Goal: Task Accomplishment & Management: Manage account settings

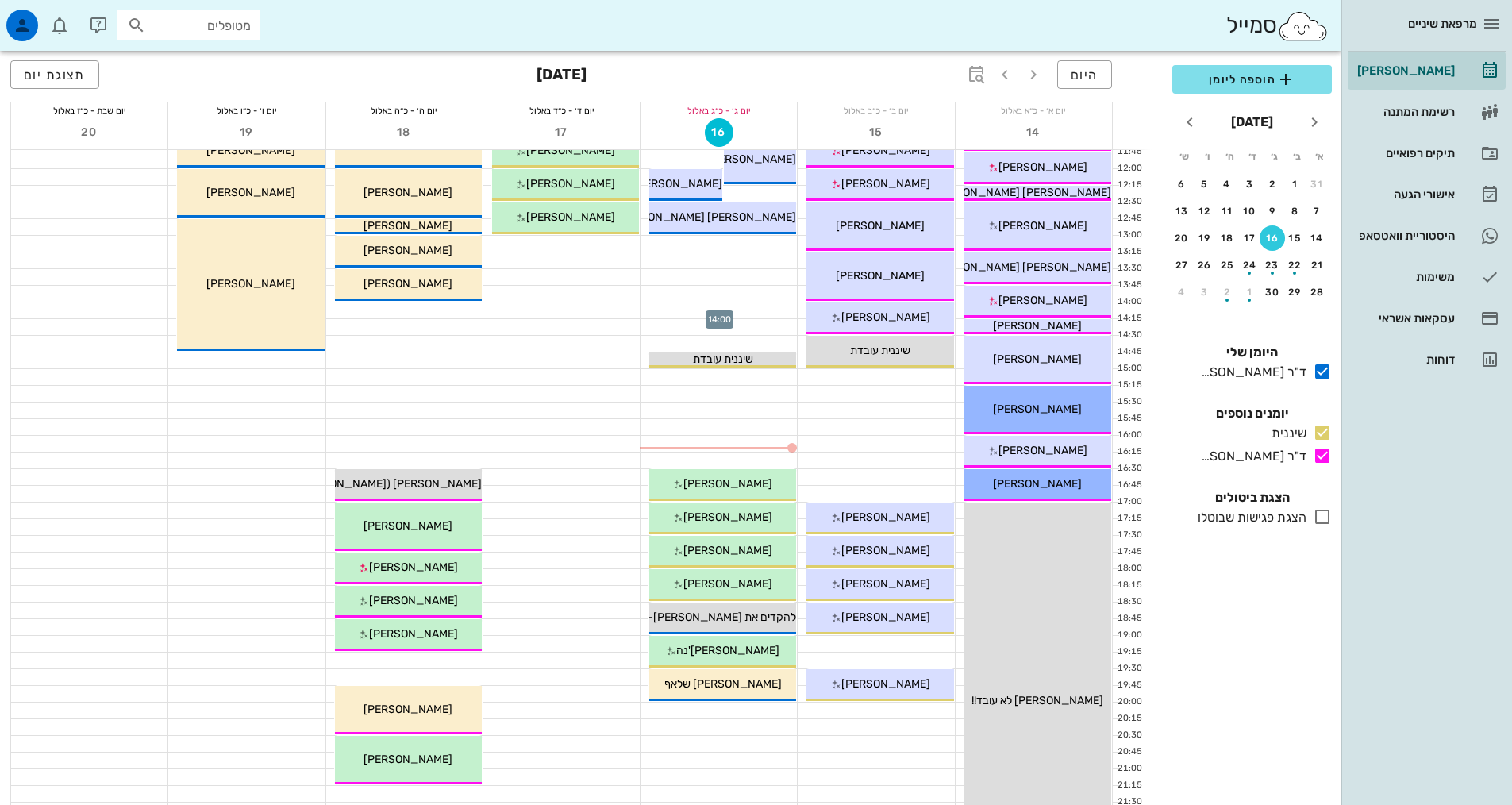
scroll to position [318, 0]
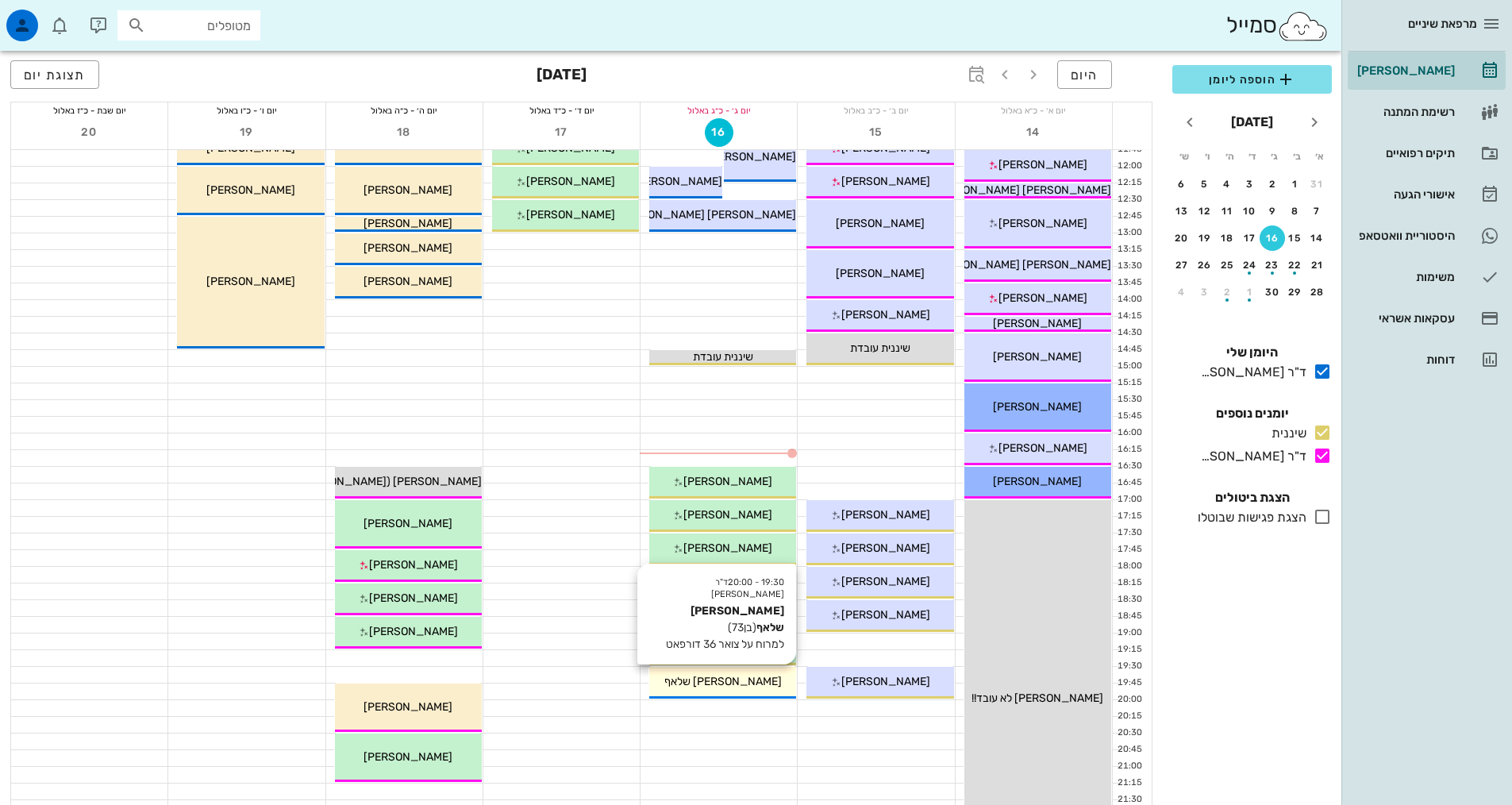
click at [696, 673] on div "19:30 - 20:00 ד"ר [PERSON_NAME] [PERSON_NAME] גיימס שלאף (בן 73 ) למרוח על צואר…" at bounding box center [723, 683] width 147 height 32
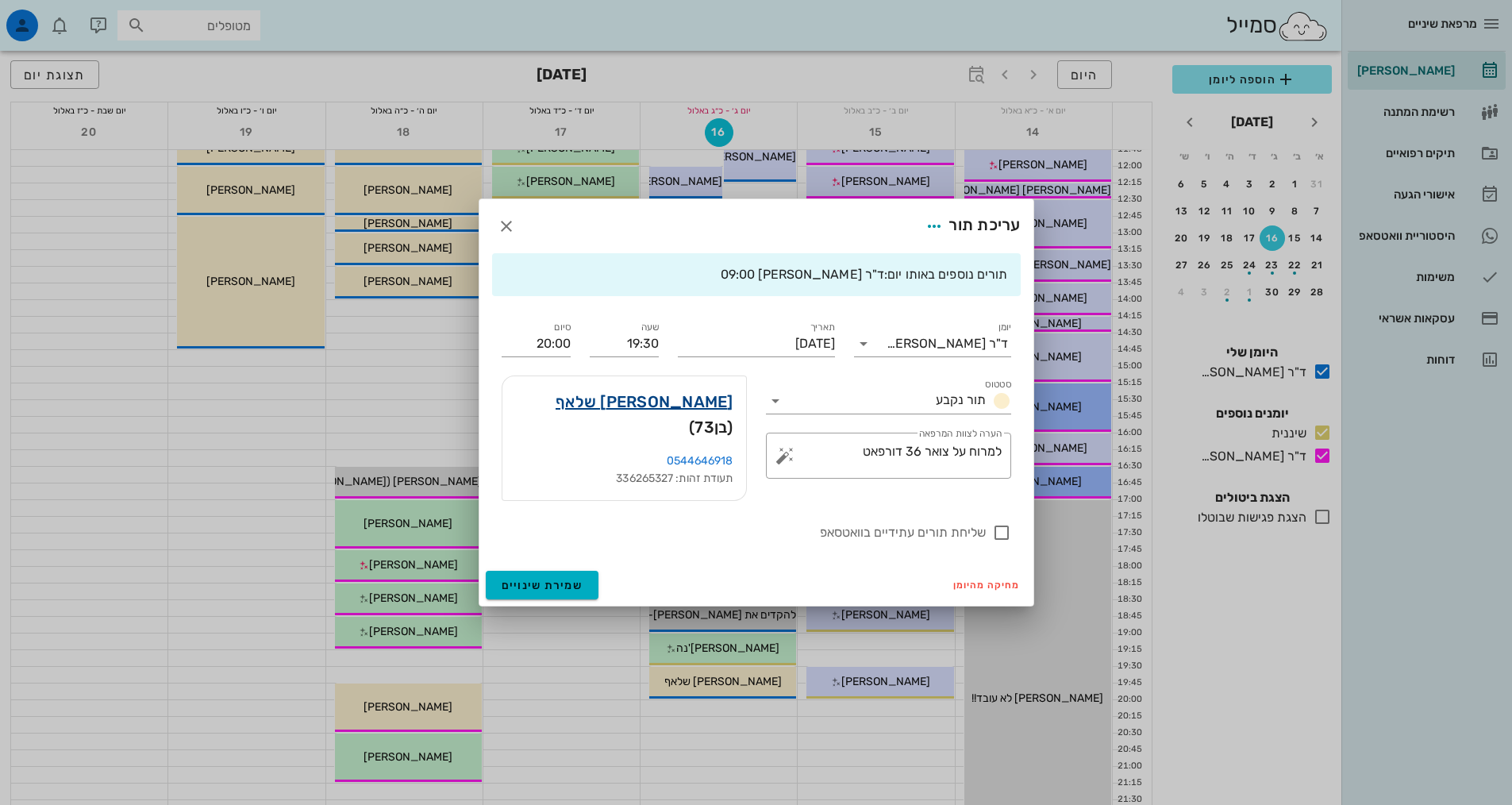
click at [698, 411] on link "[PERSON_NAME] שלאף" at bounding box center [644, 401] width 178 height 26
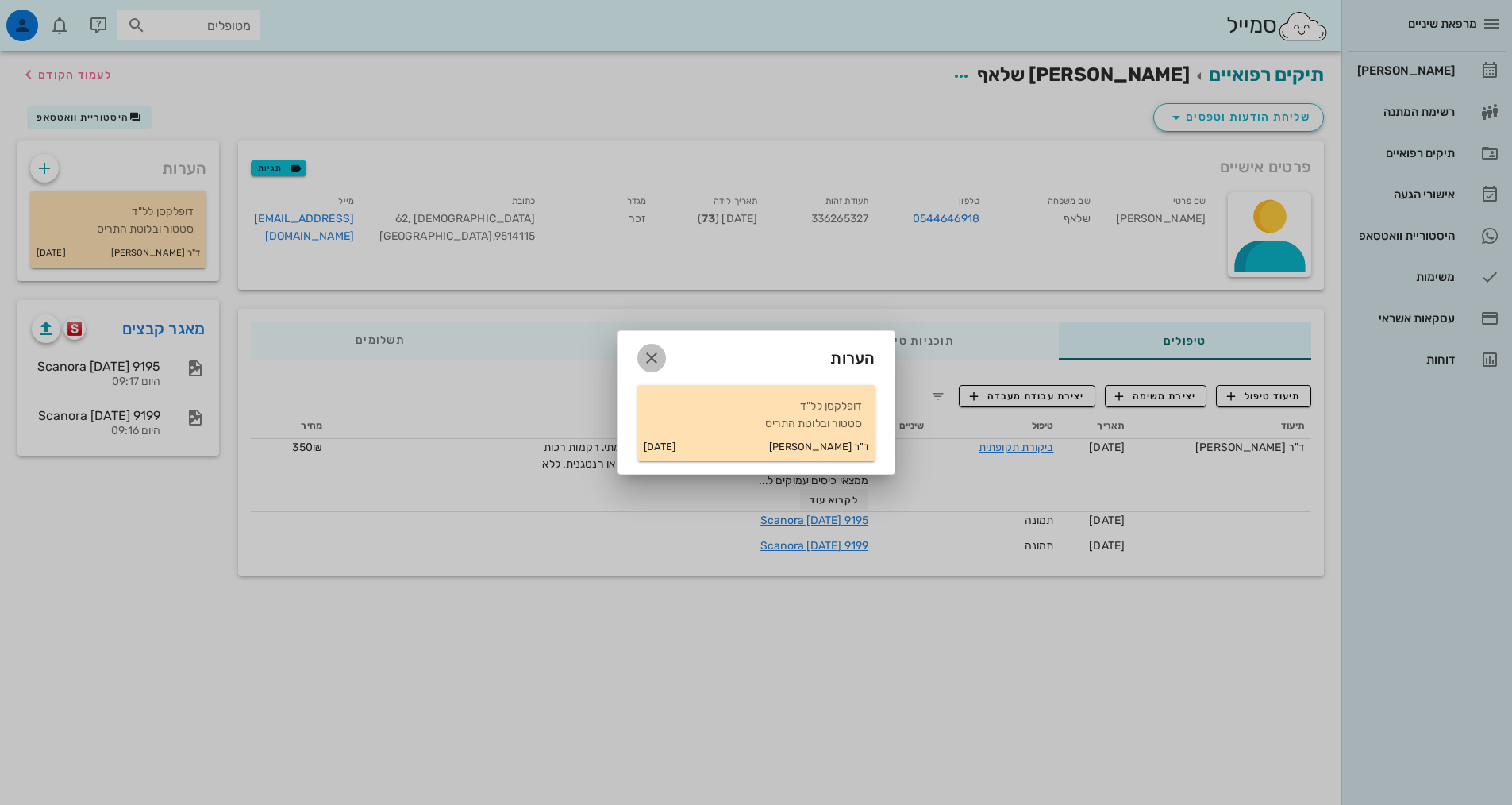
click at [662, 363] on span "button" at bounding box center [652, 358] width 29 height 19
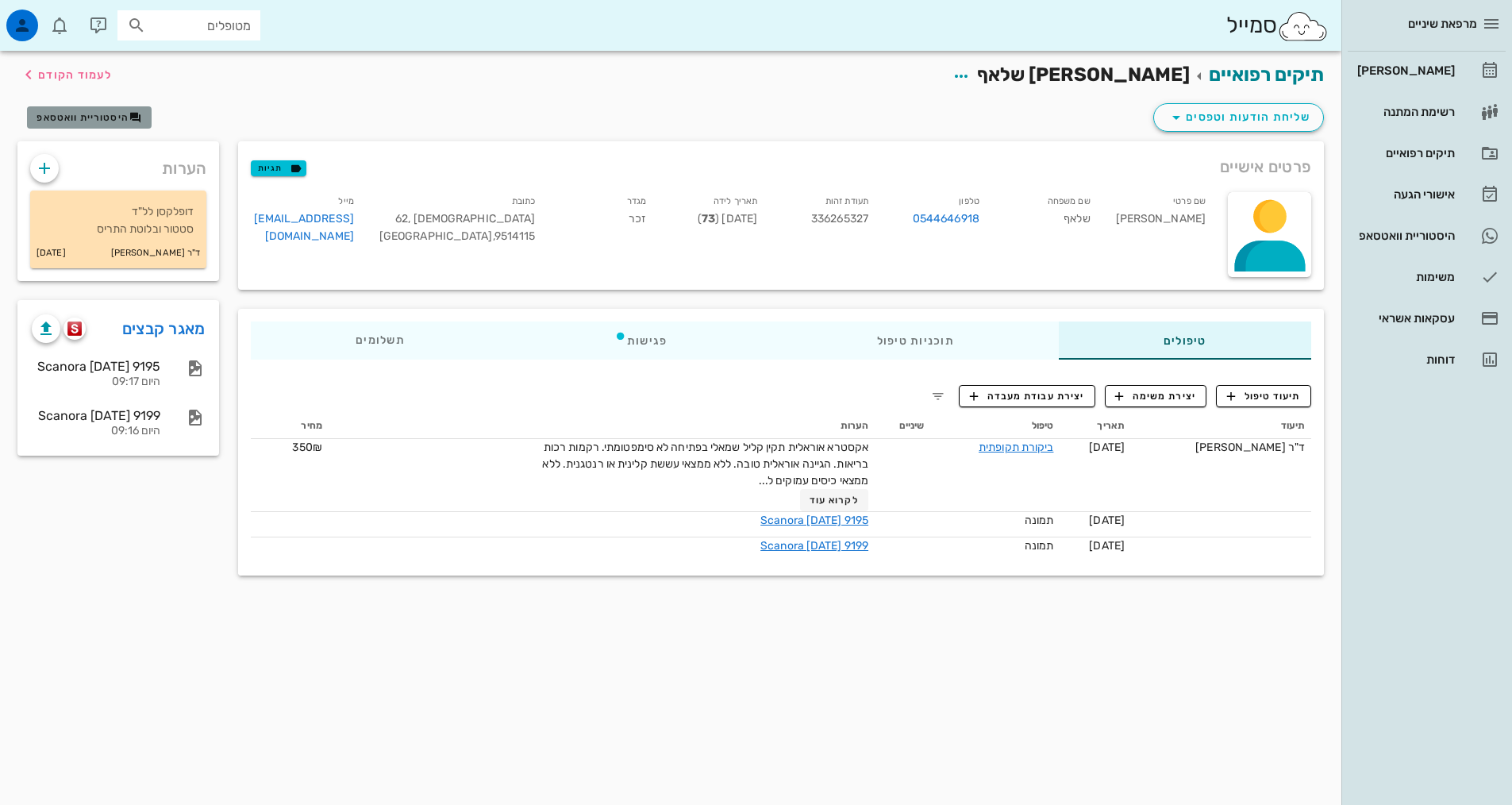
click at [125, 119] on span "היסטוריית וואטסאפ" at bounding box center [82, 117] width 92 height 11
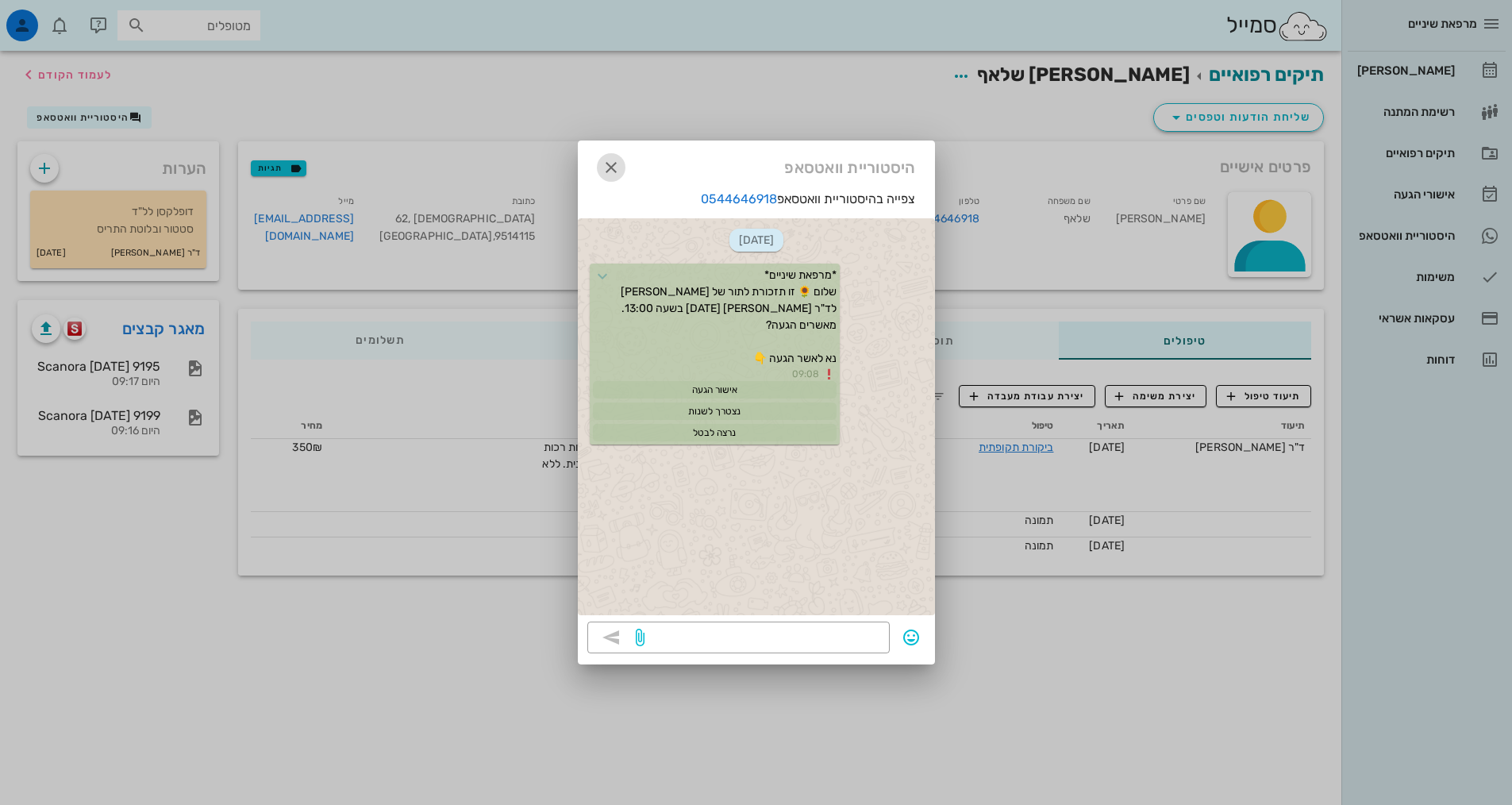
click at [606, 158] on icon "button" at bounding box center [611, 168] width 19 height 19
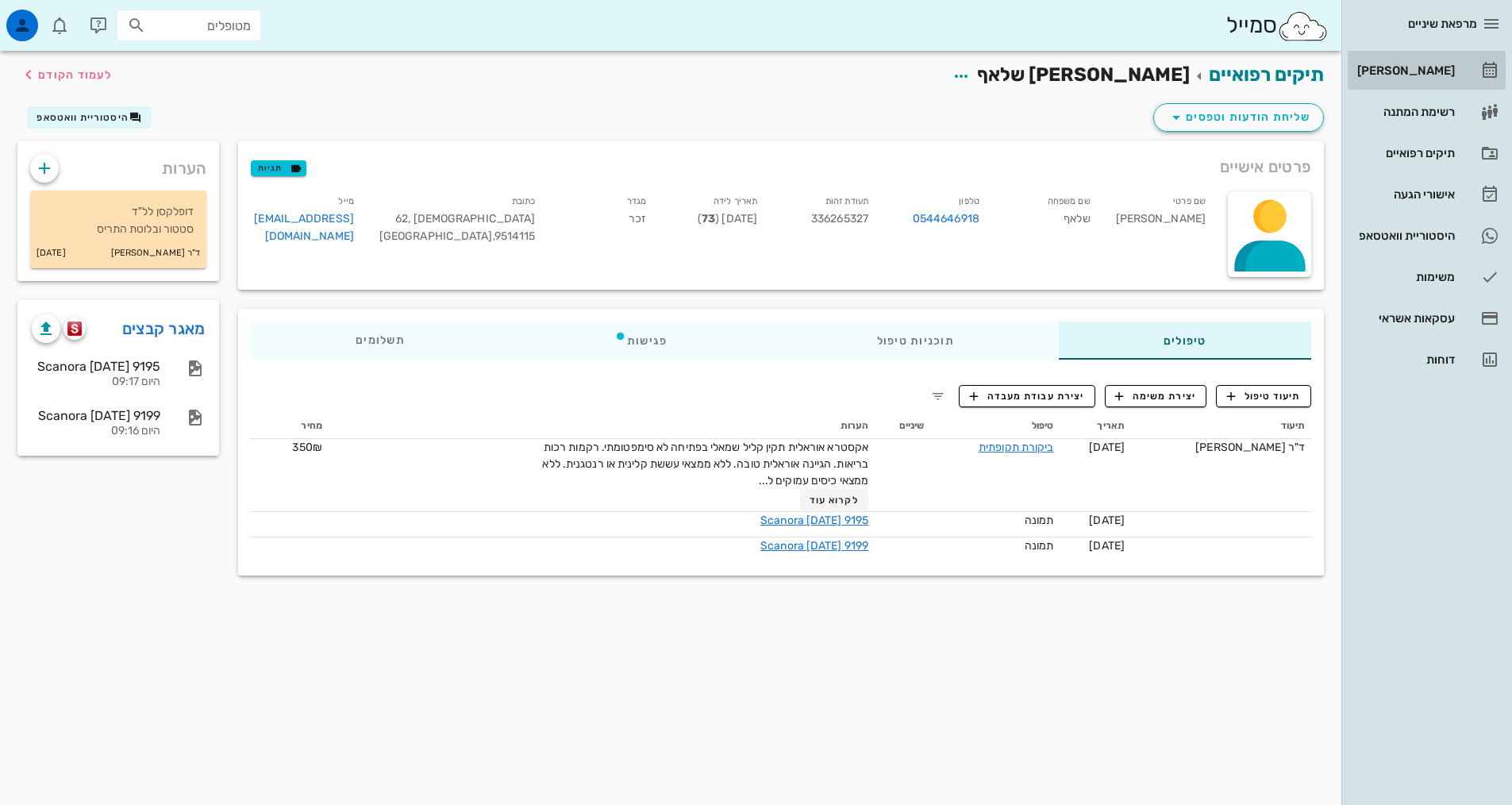
click at [1445, 74] on div "[PERSON_NAME]" at bounding box center [1404, 71] width 101 height 13
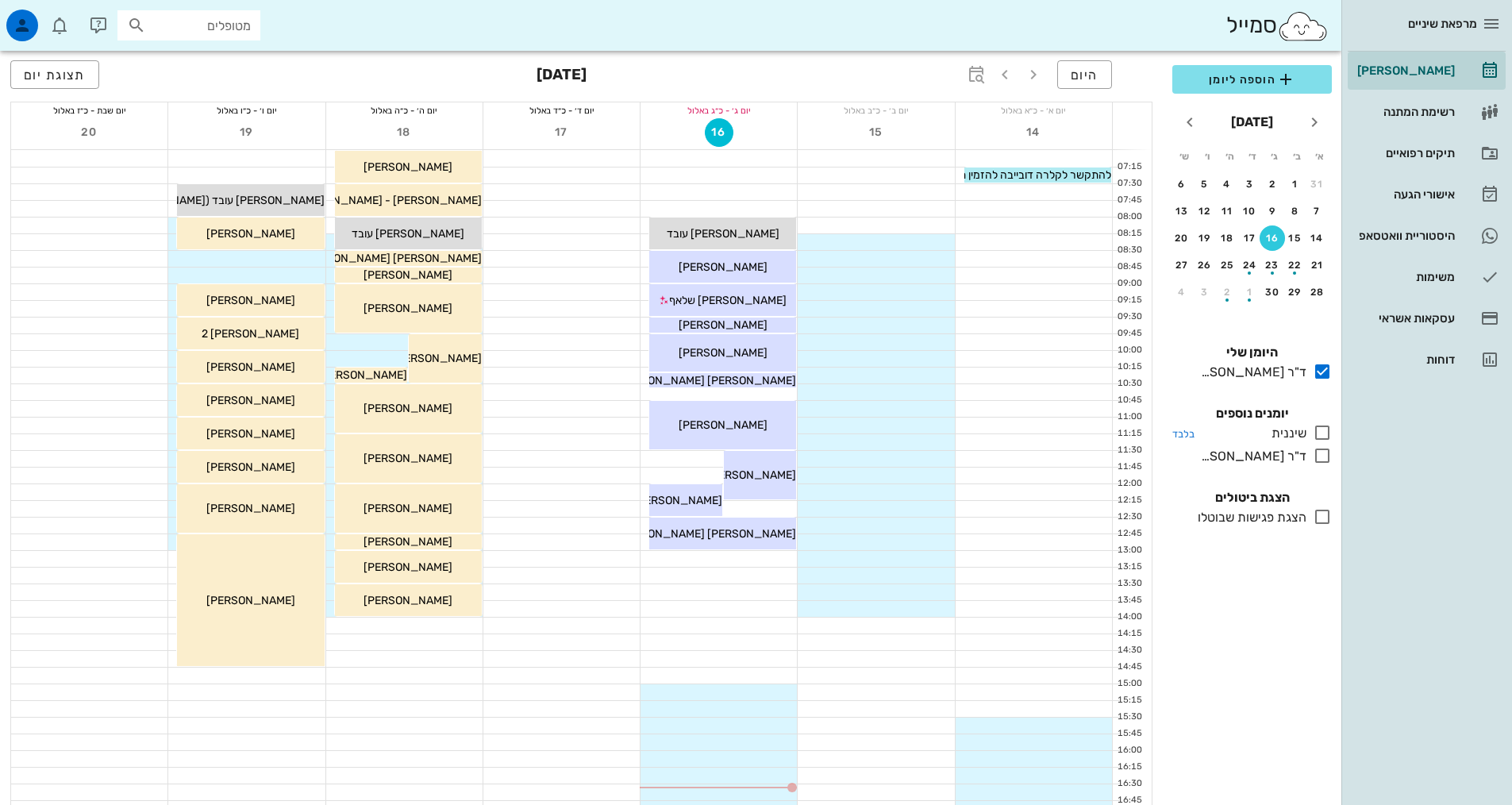
click at [1321, 437] on icon at bounding box center [1322, 432] width 19 height 19
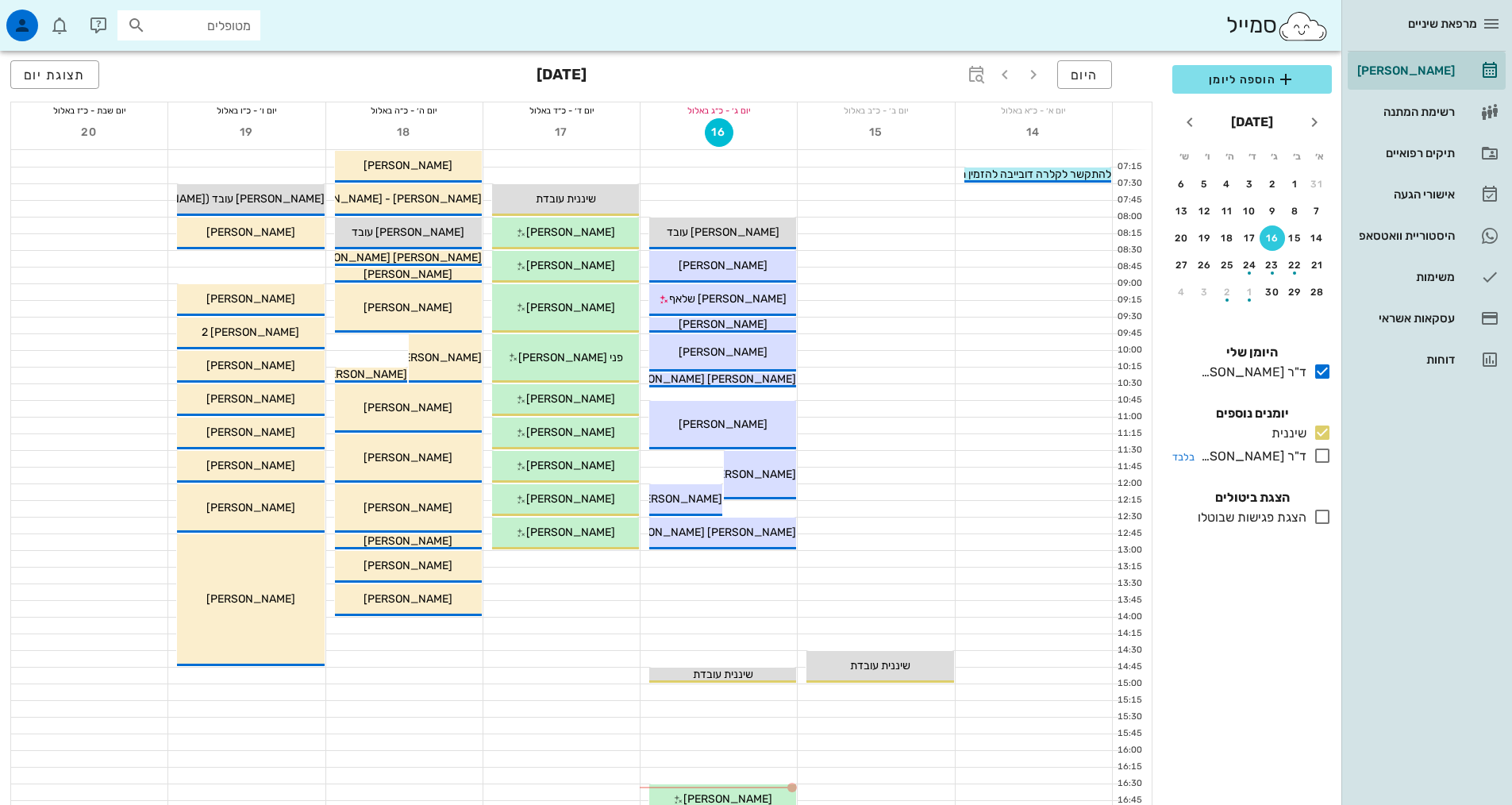
click at [1322, 459] on icon at bounding box center [1322, 456] width 19 height 19
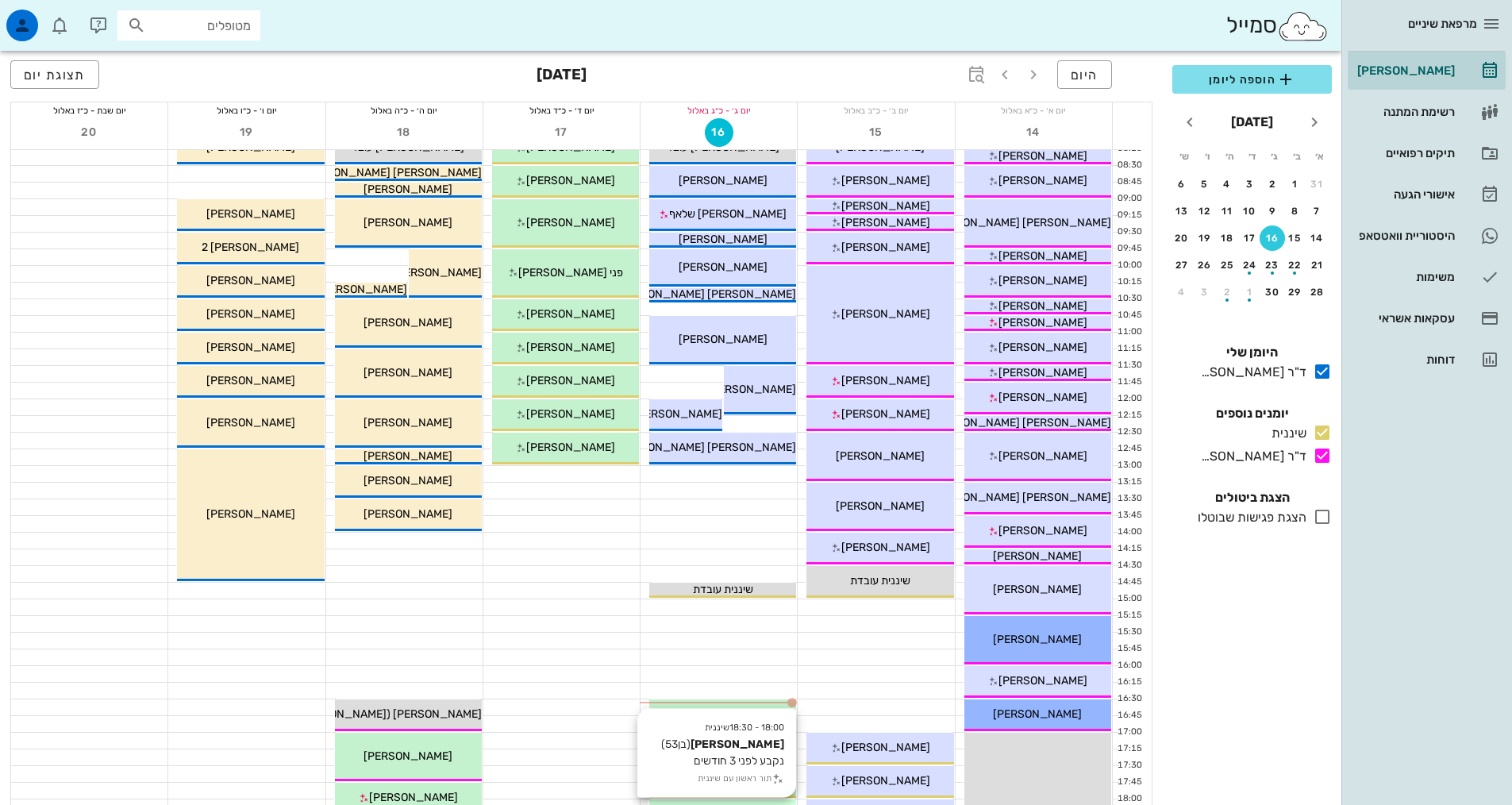
scroll to position [238, 0]
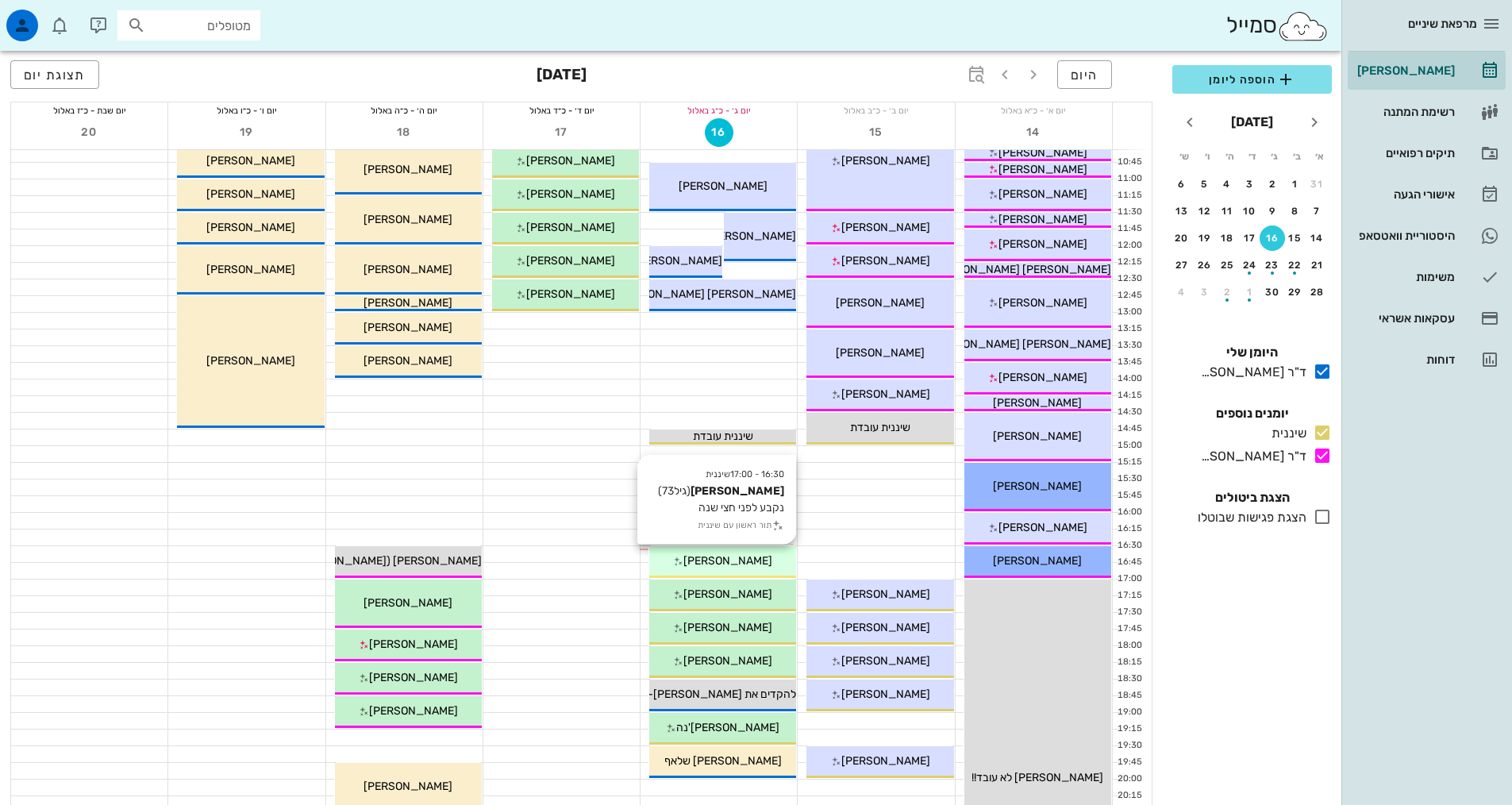
click at [732, 554] on span "[PERSON_NAME]" at bounding box center [727, 560] width 89 height 14
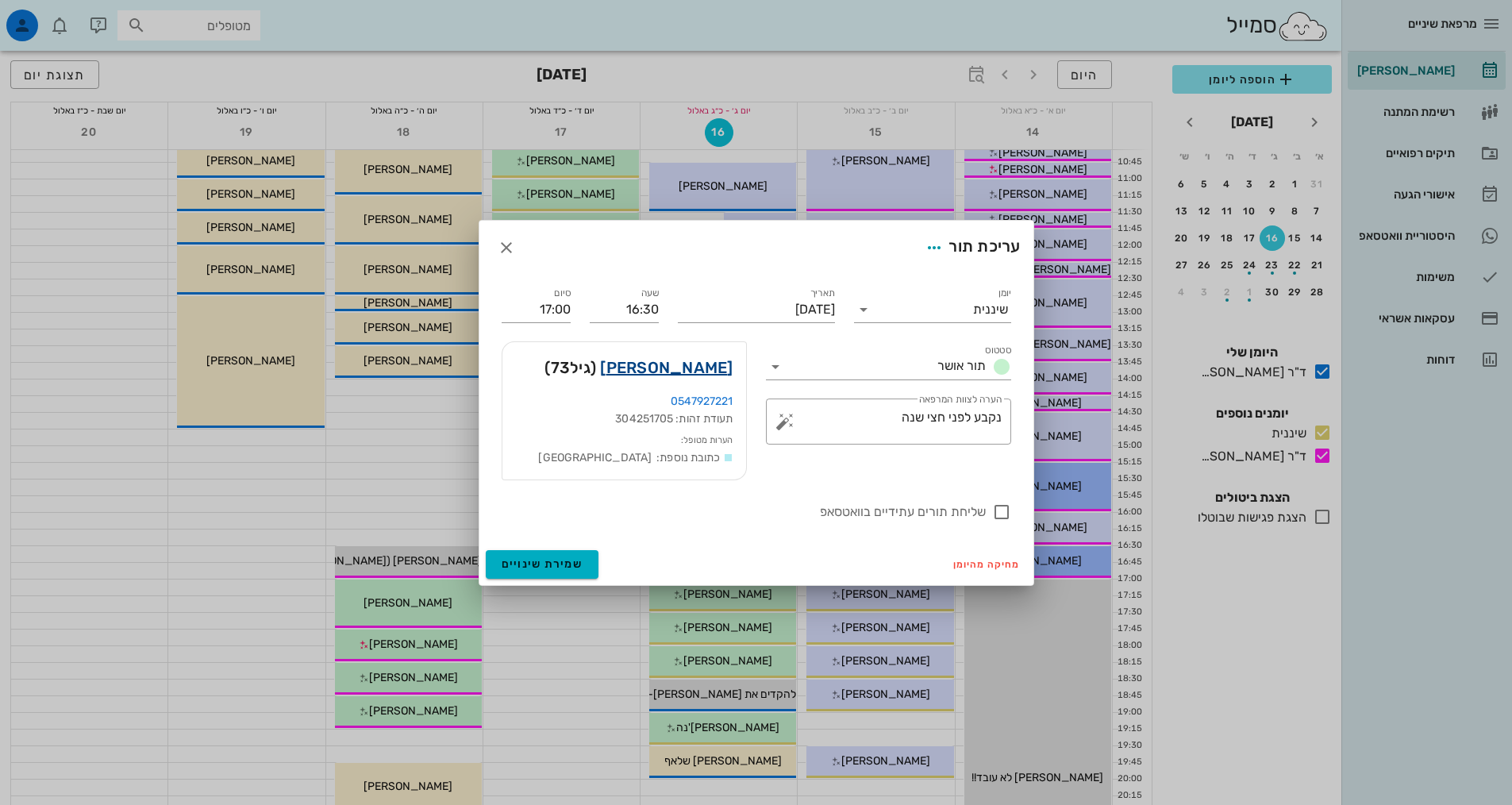
click at [677, 370] on link "[PERSON_NAME]" at bounding box center [666, 368] width 132 height 26
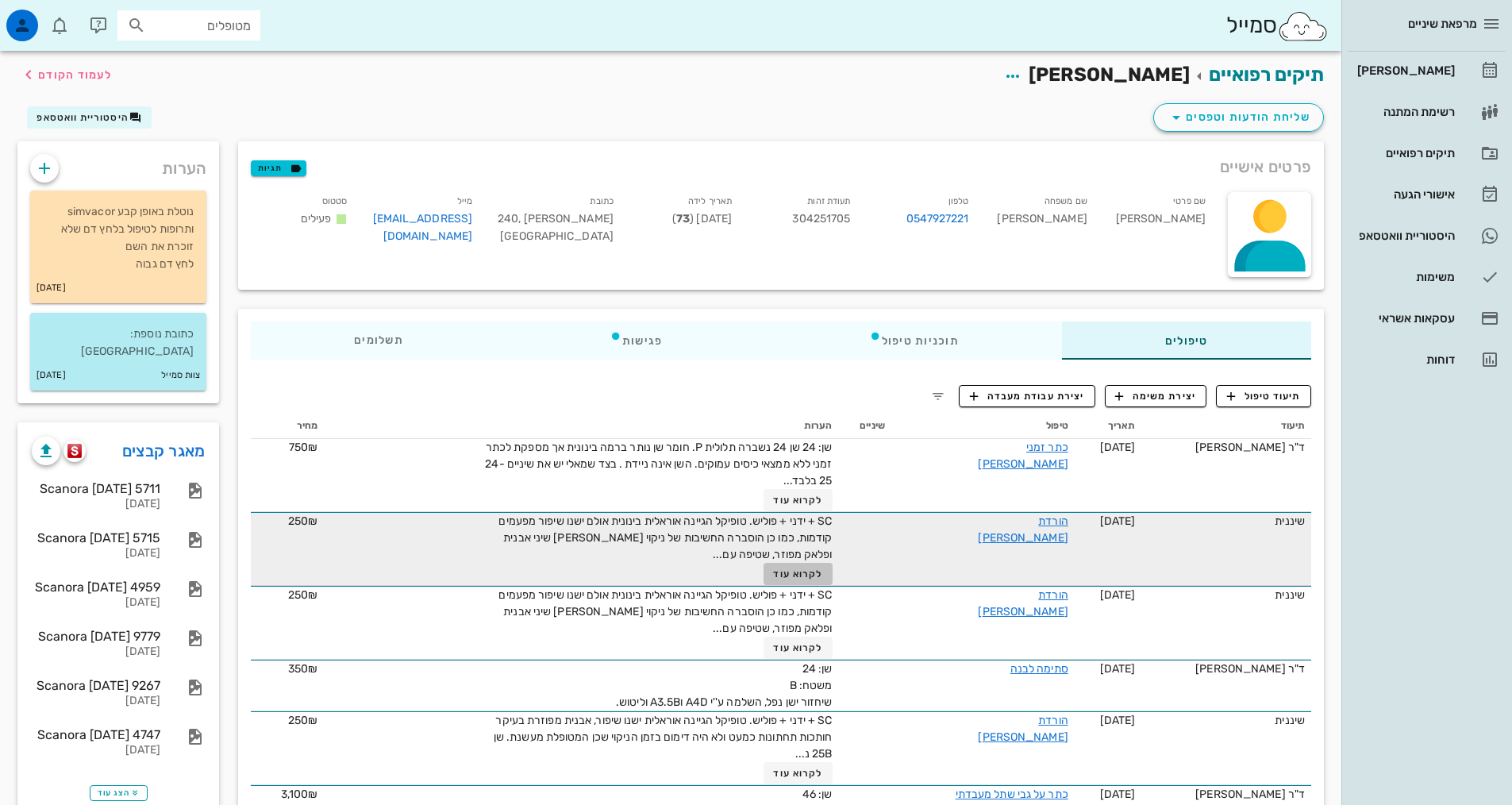
click at [804, 569] on span "לקרוא עוד" at bounding box center [798, 574] width 49 height 11
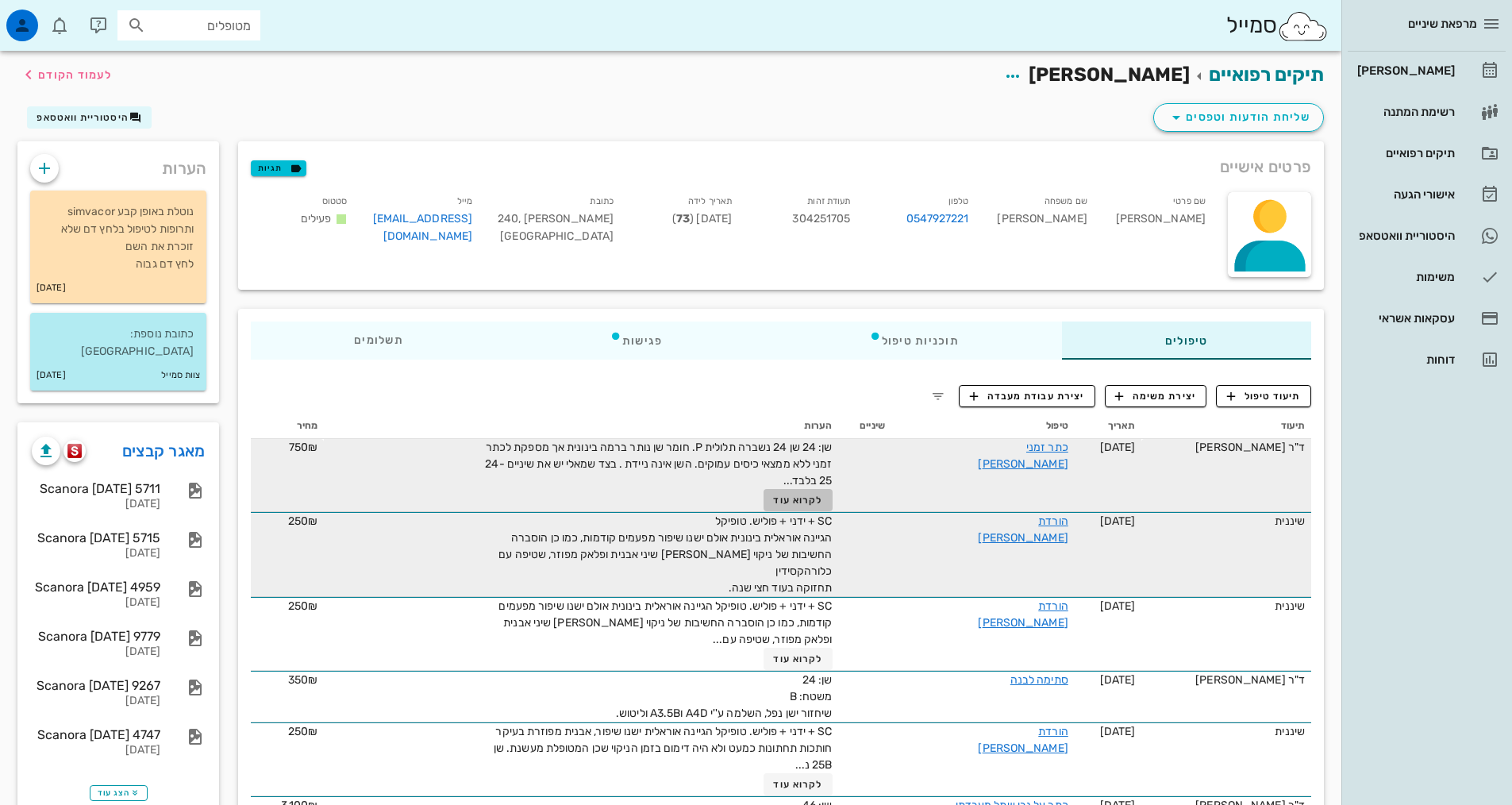
click at [803, 506] on button "לקרוא עוד" at bounding box center [798, 500] width 69 height 22
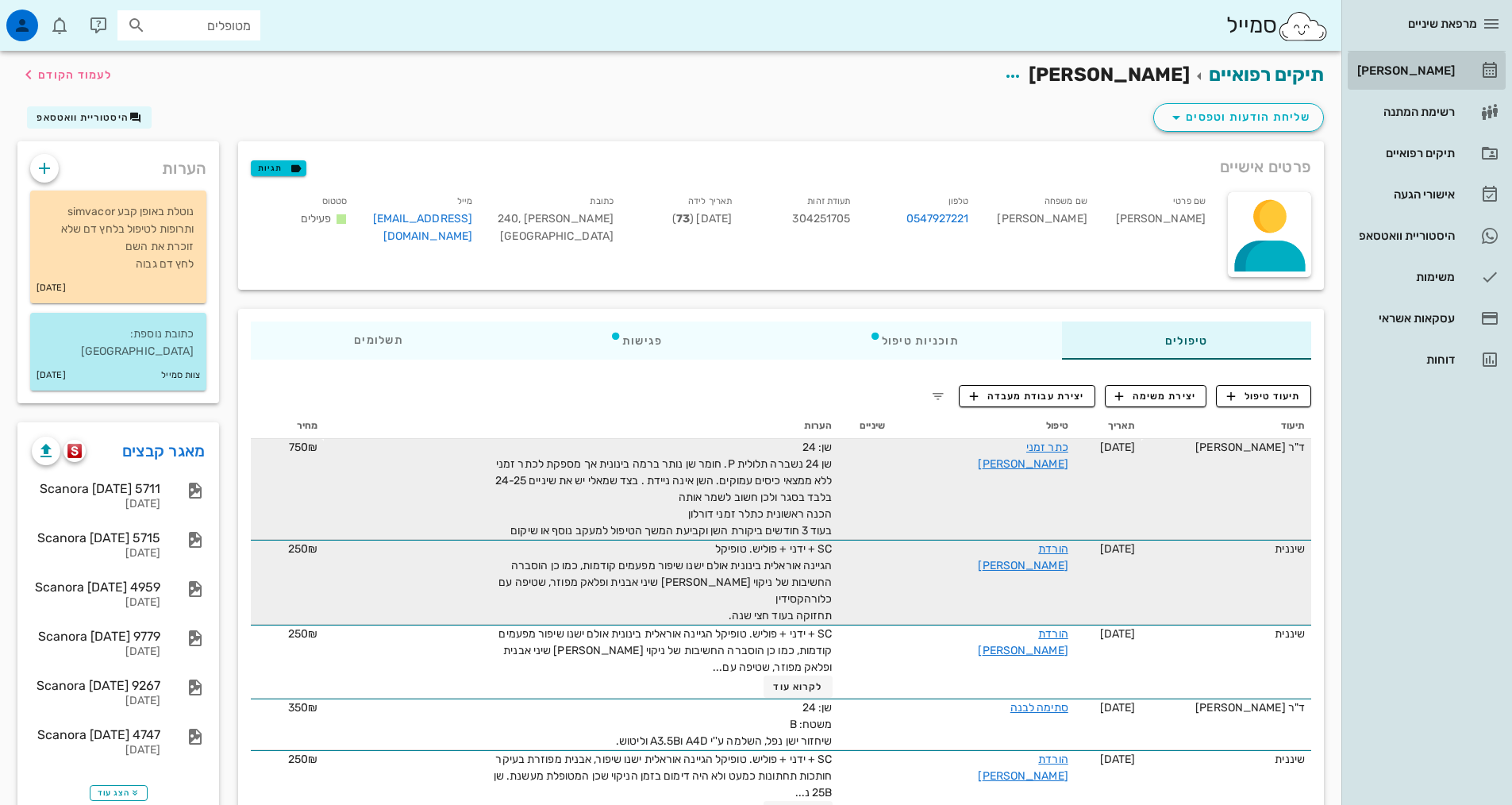
click at [1408, 70] on div "[PERSON_NAME]" at bounding box center [1404, 71] width 101 height 13
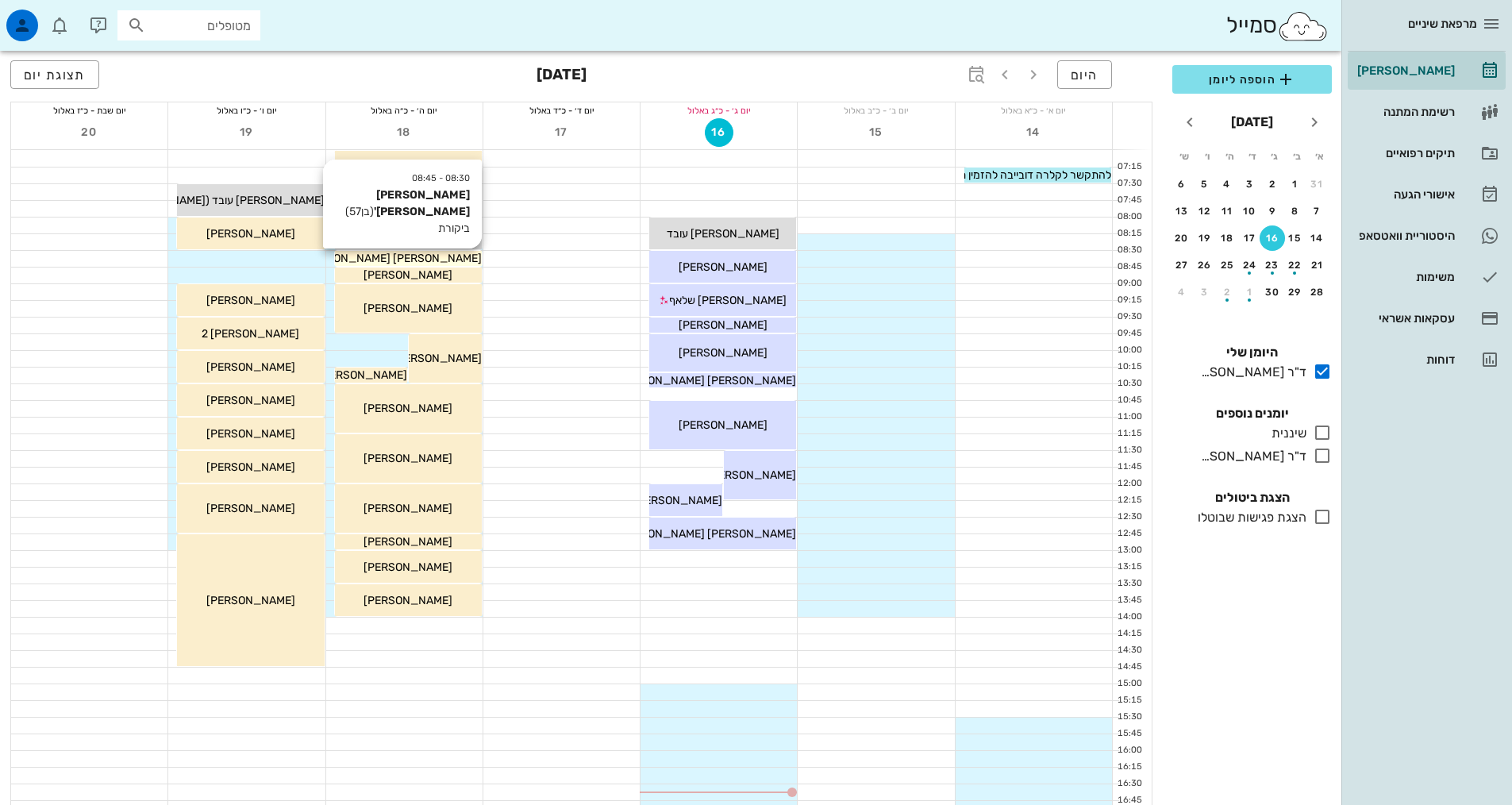
click at [470, 256] on div "[PERSON_NAME] [PERSON_NAME]'" at bounding box center [409, 258] width 147 height 17
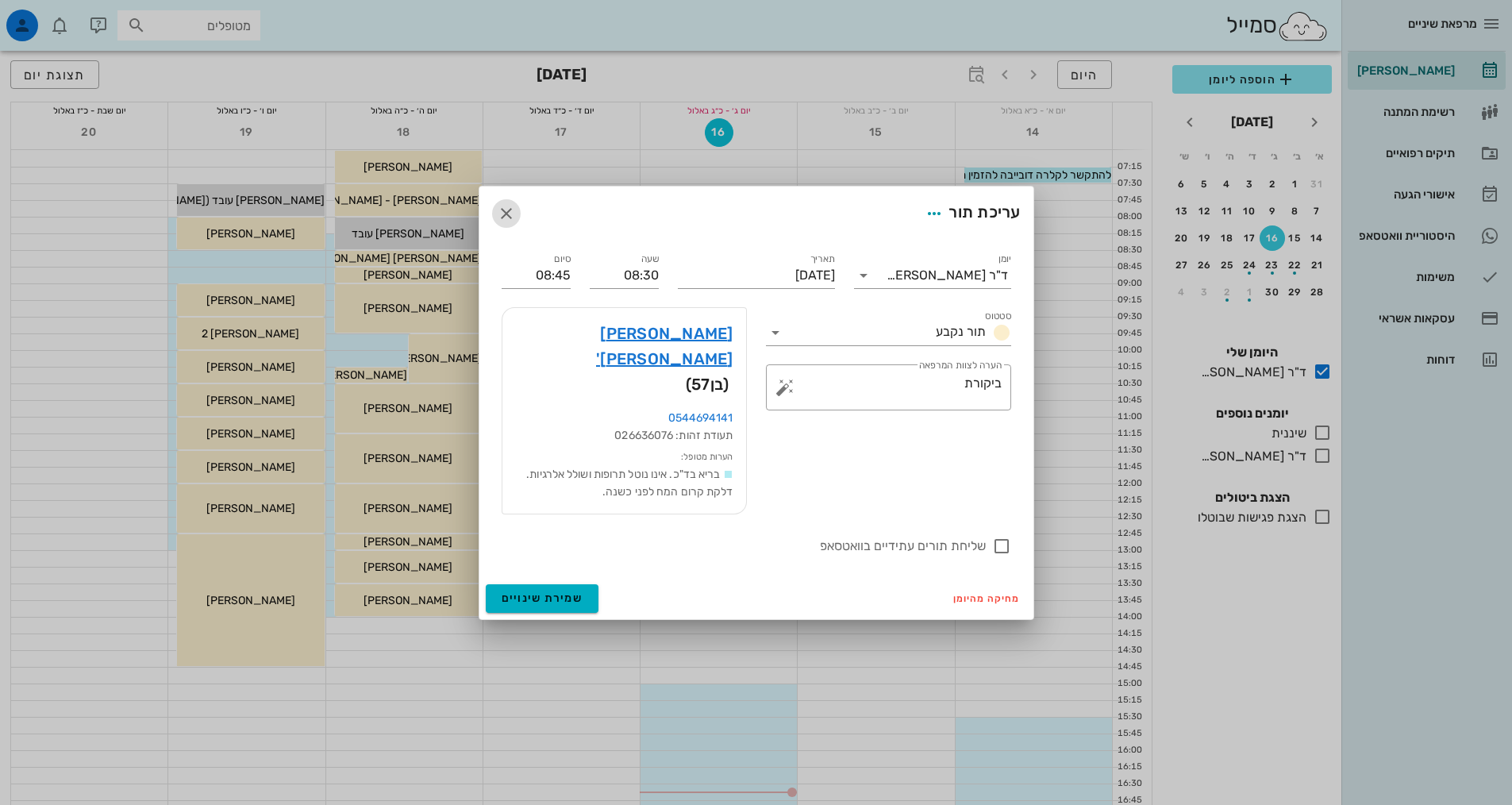
click at [502, 223] on icon "button" at bounding box center [507, 214] width 19 height 19
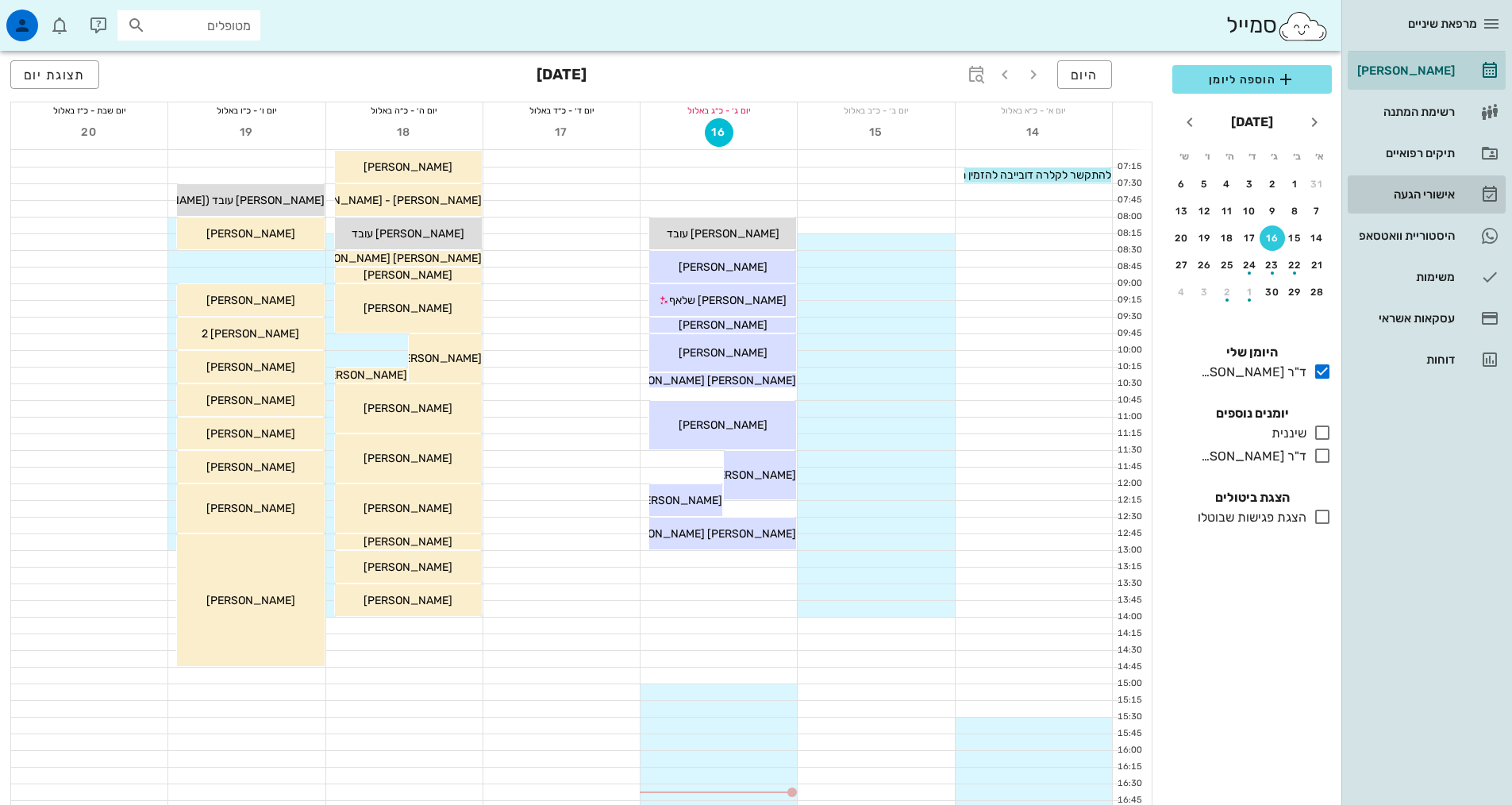
click at [1446, 196] on div "אישורי הגעה" at bounding box center [1404, 195] width 101 height 13
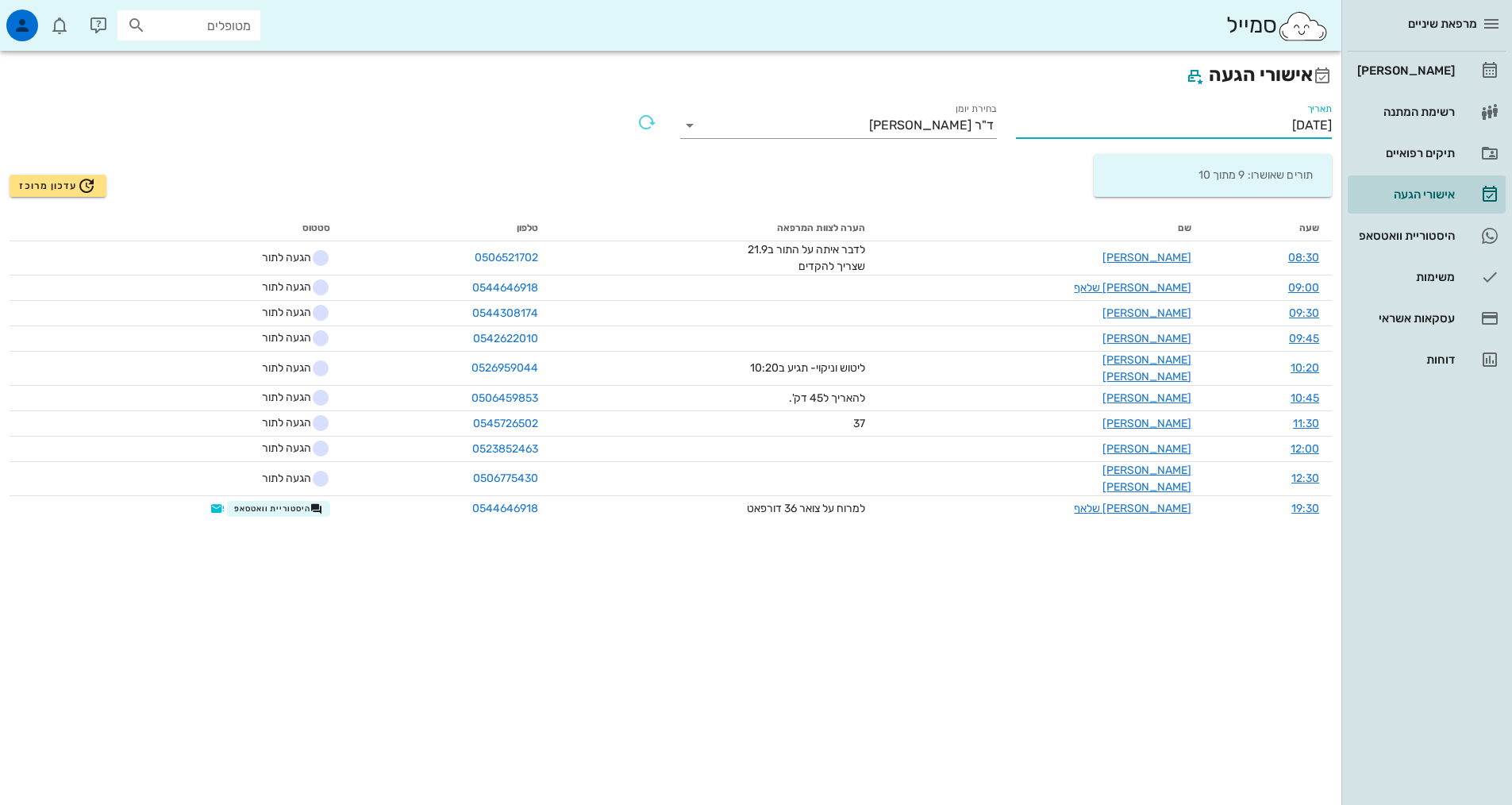
click at [1271, 127] on input "[DATE]" at bounding box center [1174, 125] width 317 height 26
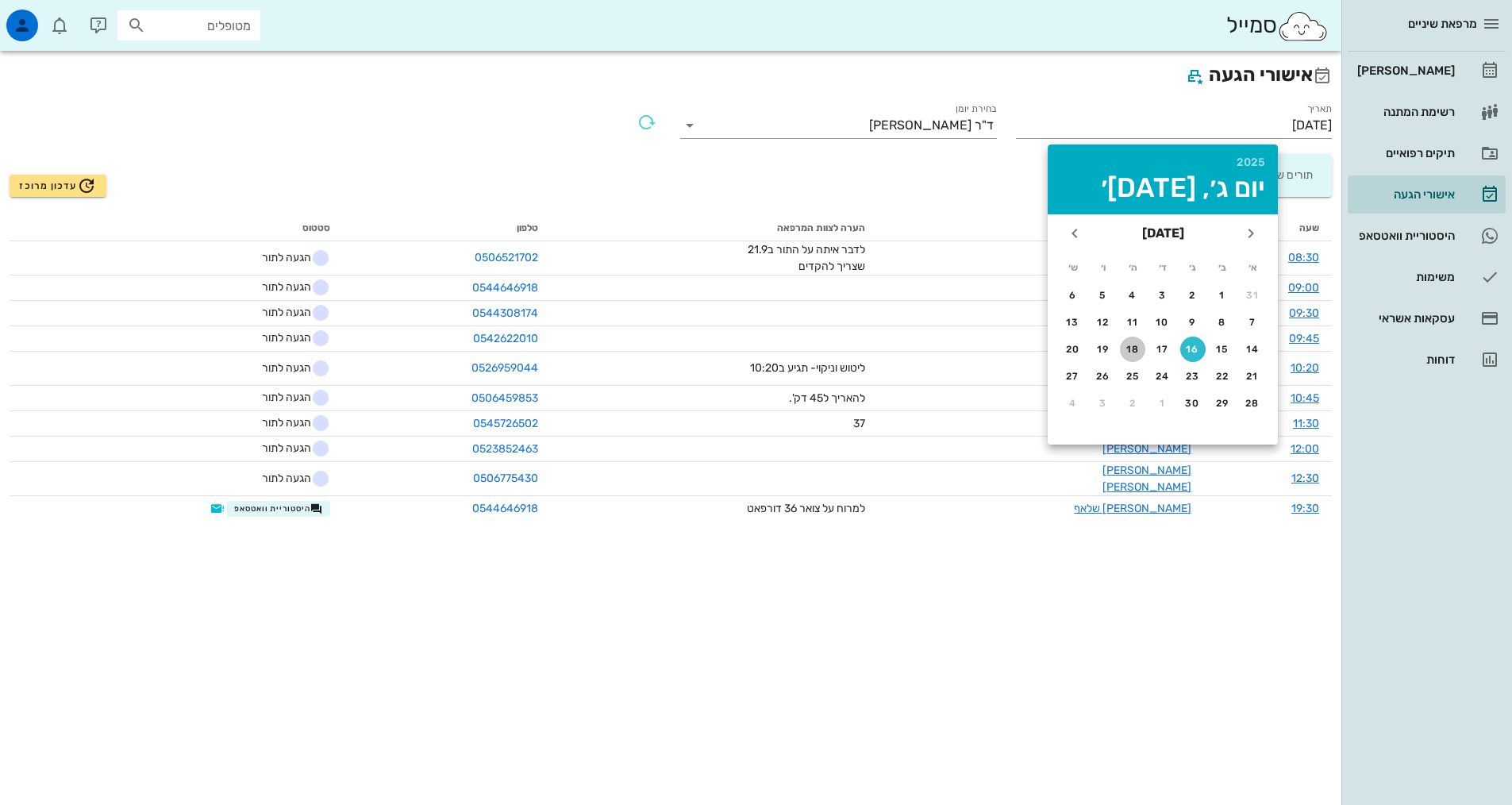
click at [1136, 344] on div "18" at bounding box center [1133, 349] width 26 height 11
type input "[DATE]"
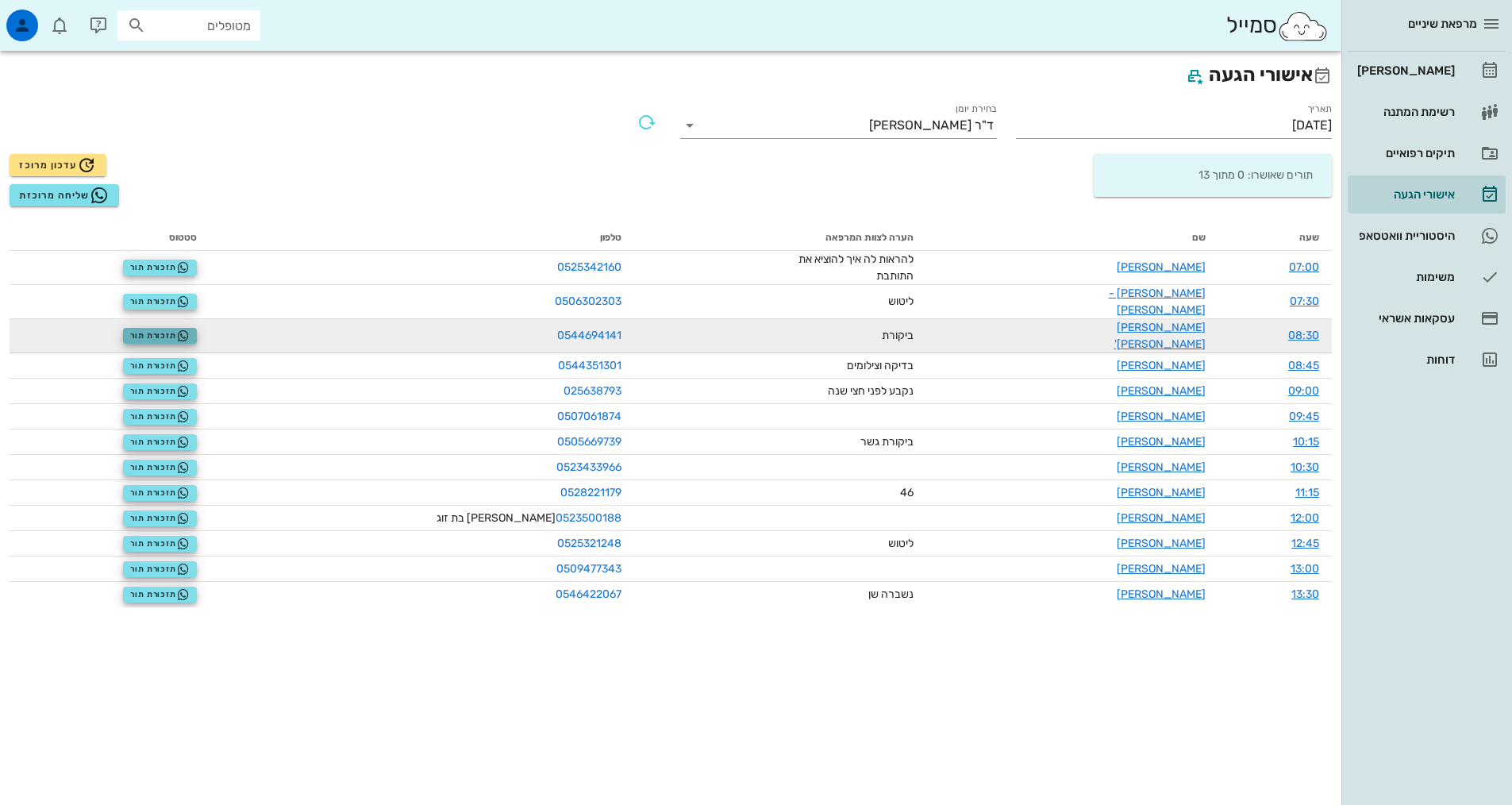
click at [177, 329] on span "תזכורת תור" at bounding box center [160, 336] width 60 height 13
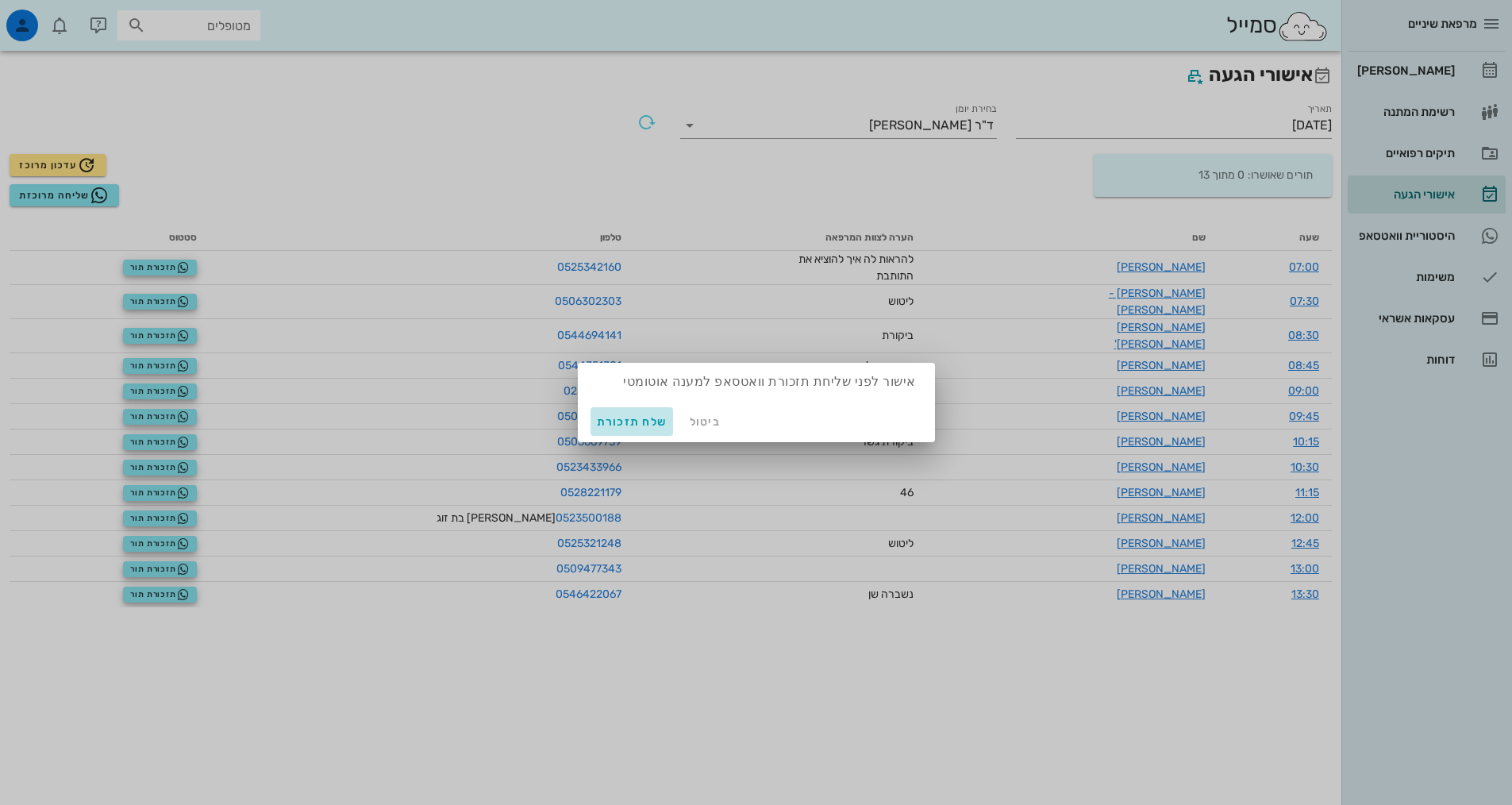
click at [645, 420] on span "שלח תזכורת" at bounding box center [632, 421] width 71 height 14
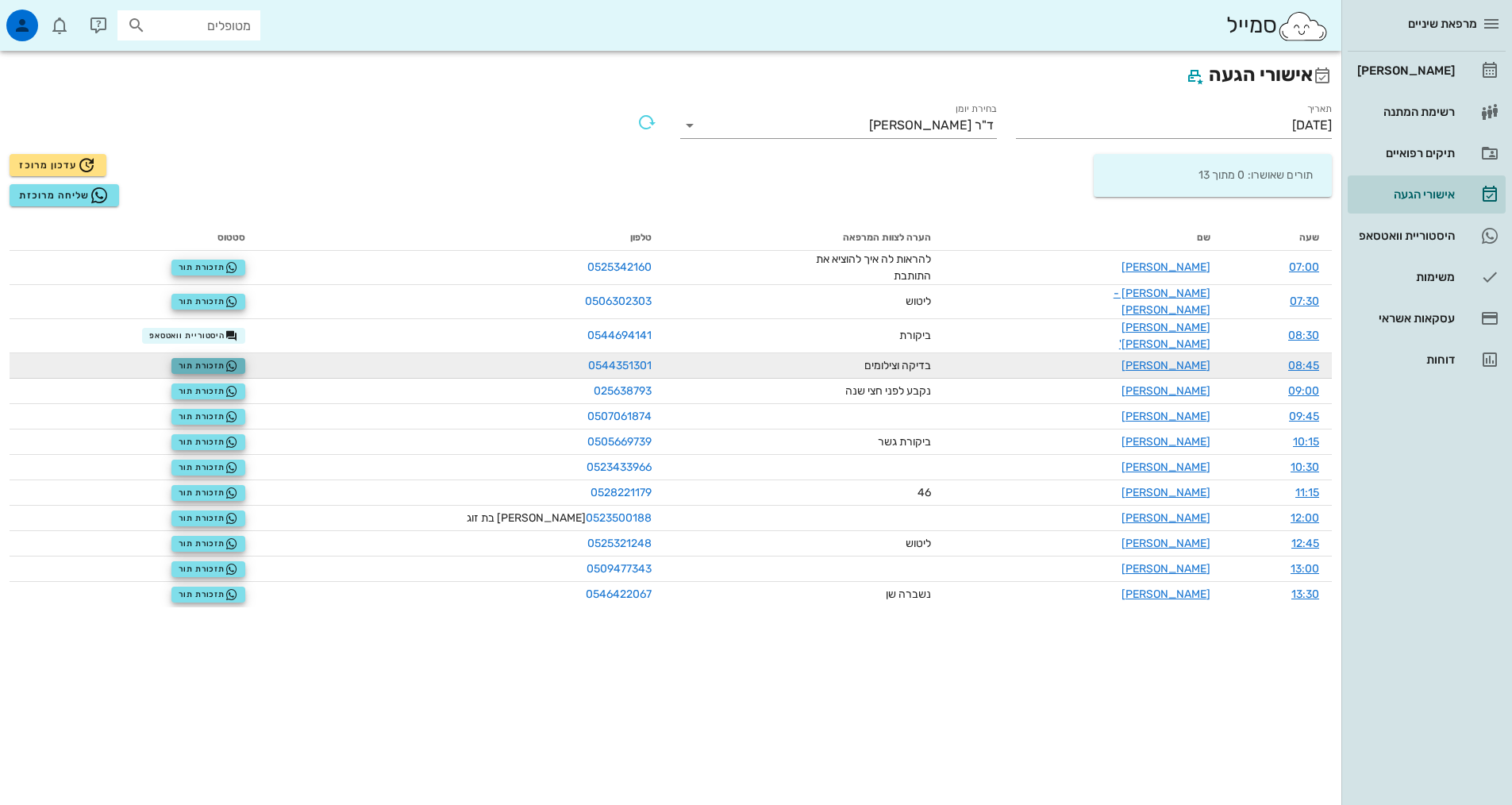
click at [211, 360] on span "תזכורת תור" at bounding box center [208, 366] width 60 height 13
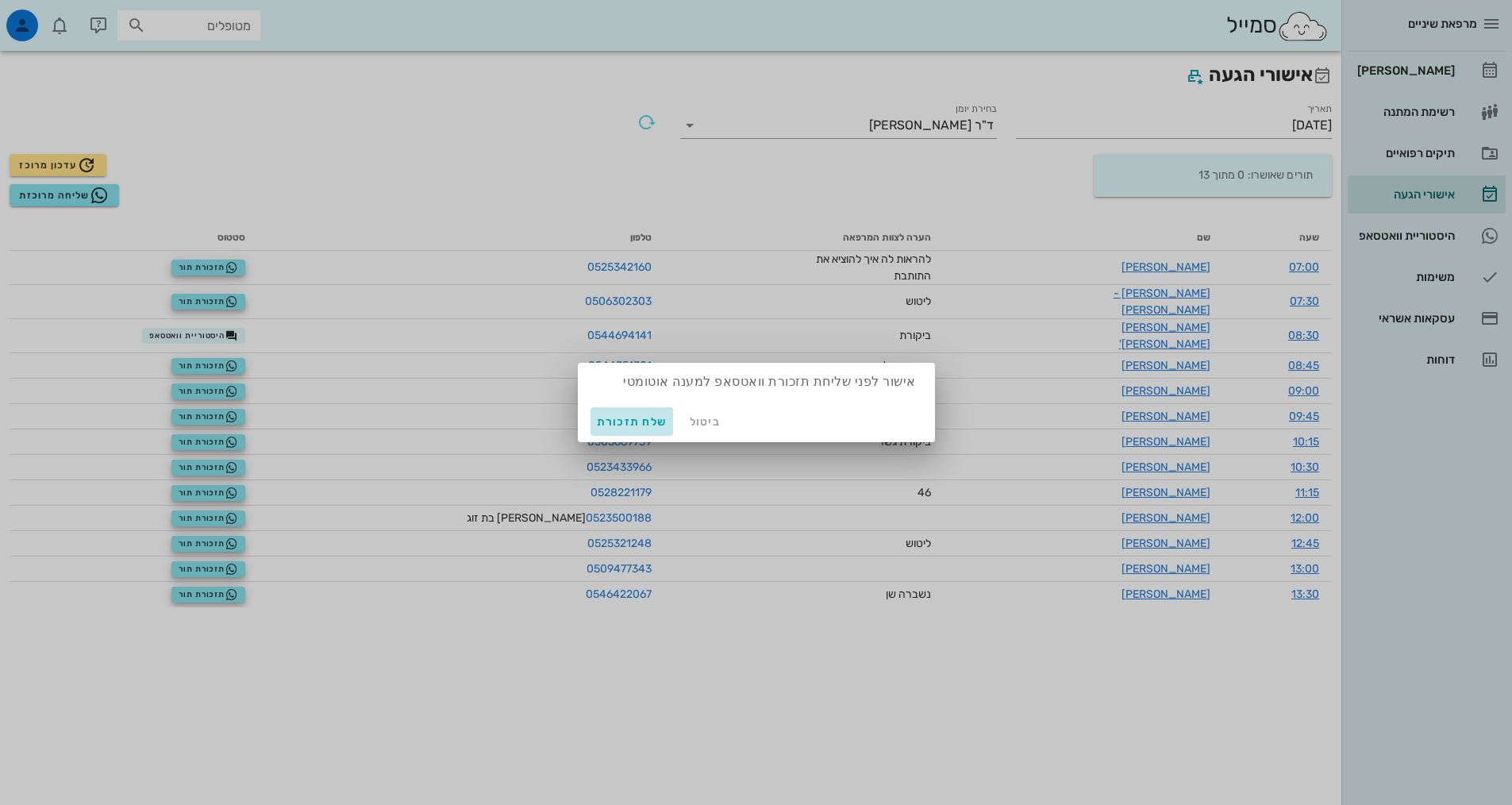
click at [626, 423] on span "שלח תזכורת" at bounding box center [632, 421] width 71 height 14
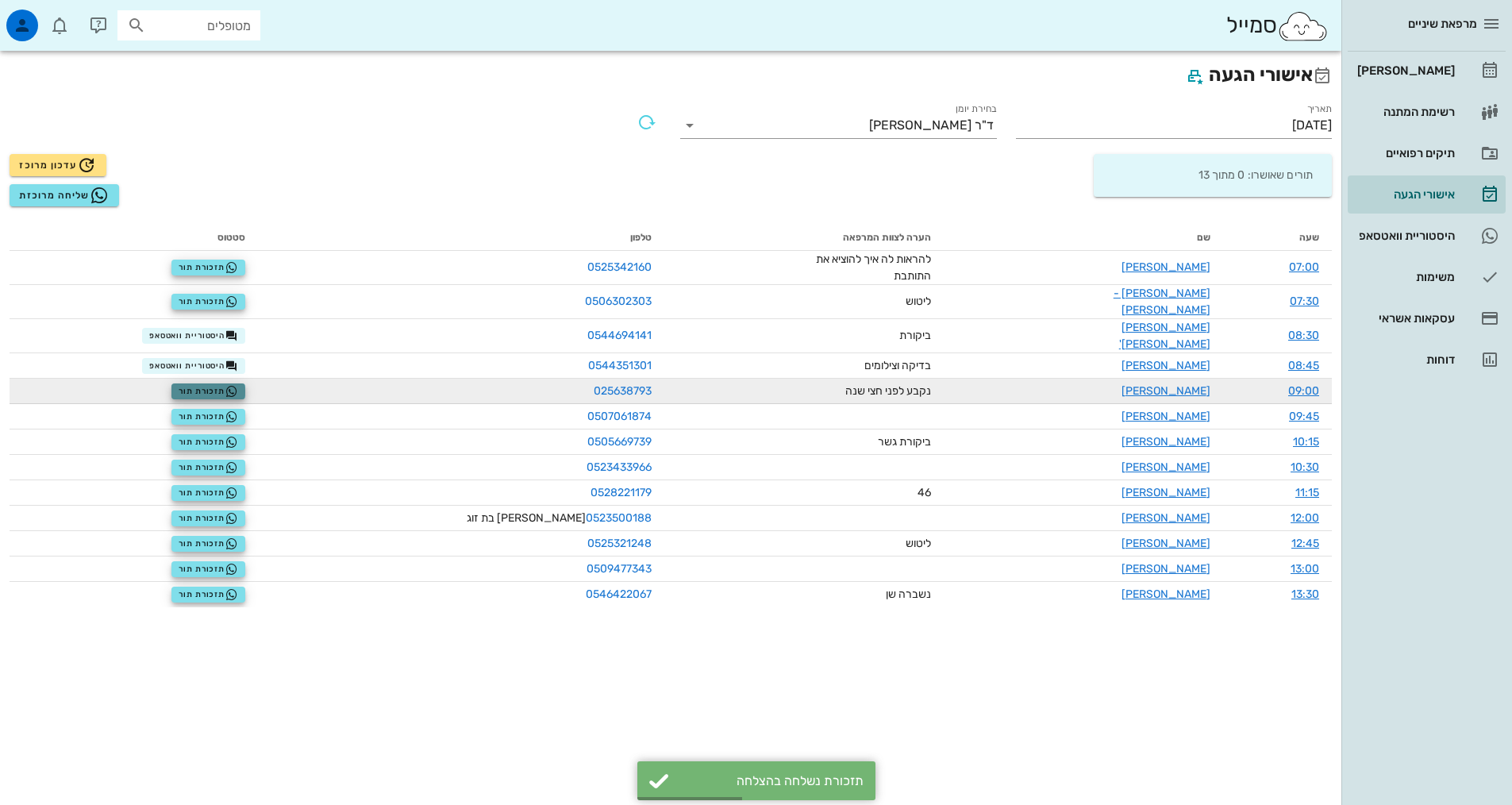
click at [221, 385] on span "תזכורת תור" at bounding box center [208, 391] width 60 height 13
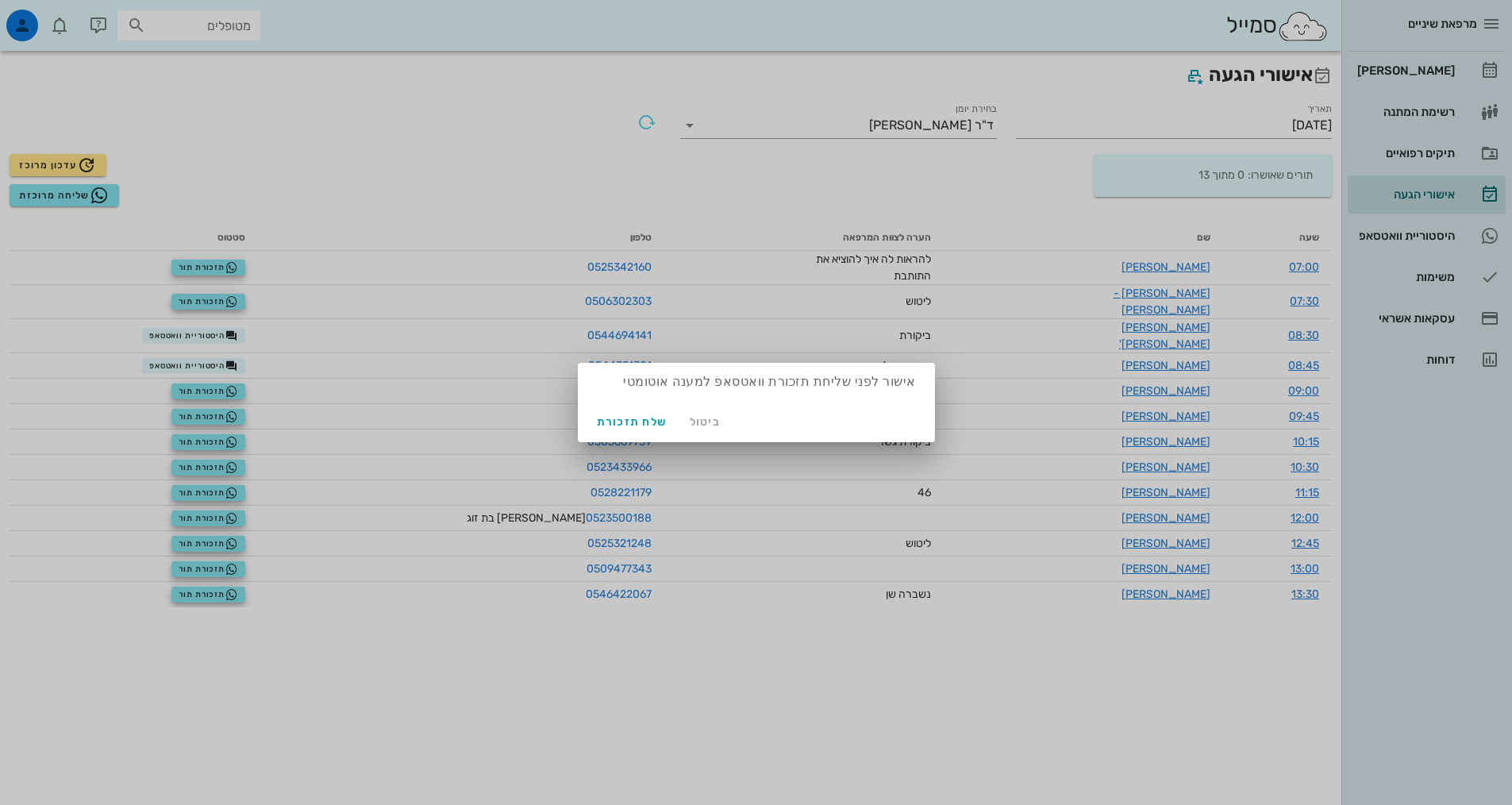
click at [485, 37] on div at bounding box center [756, 402] width 1512 height 805
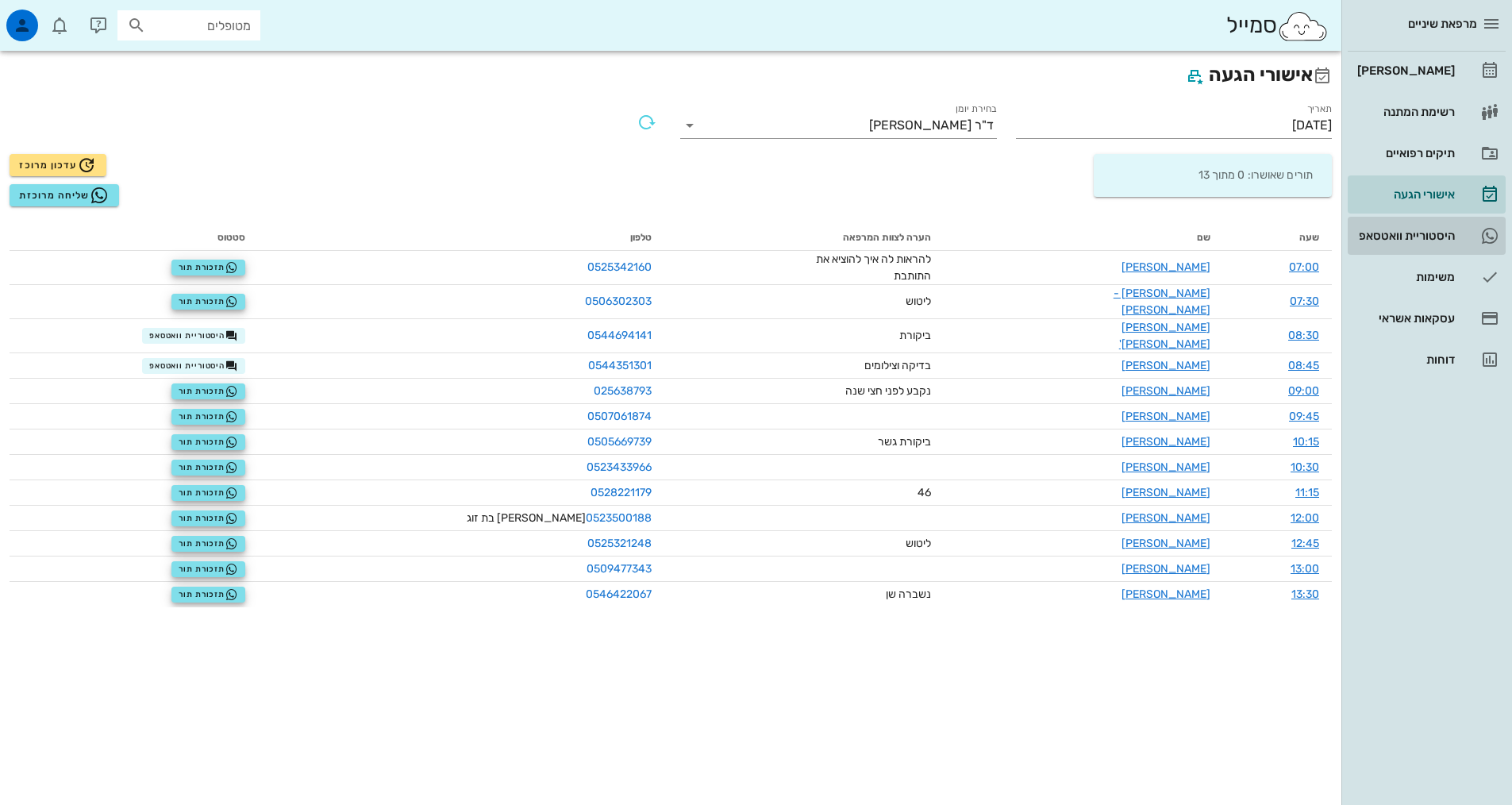
click at [1431, 231] on div "היסטוריית וואטסאפ" at bounding box center [1404, 235] width 101 height 13
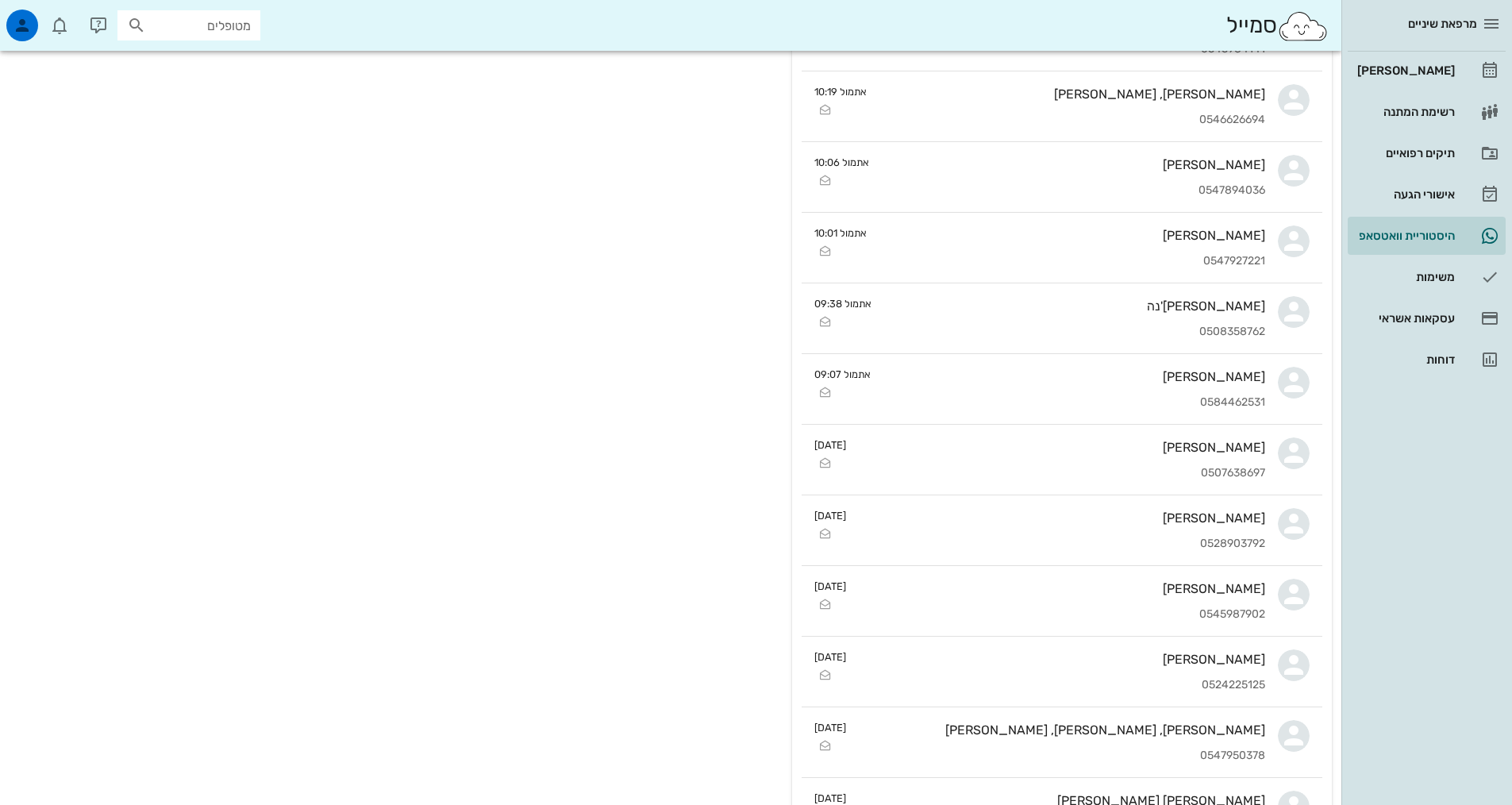
scroll to position [1111, 0]
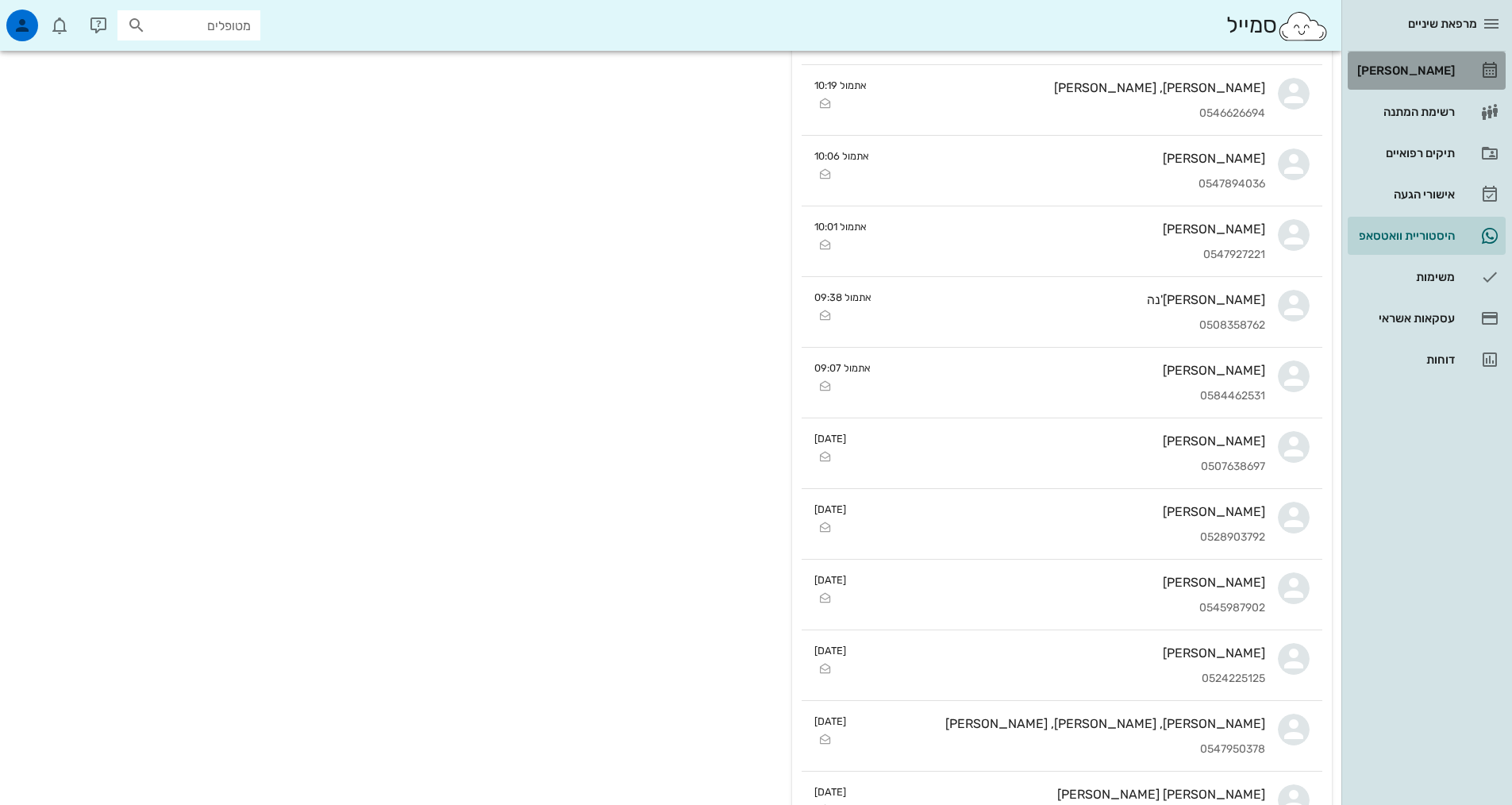
click at [1432, 70] on div "[PERSON_NAME]" at bounding box center [1404, 71] width 101 height 13
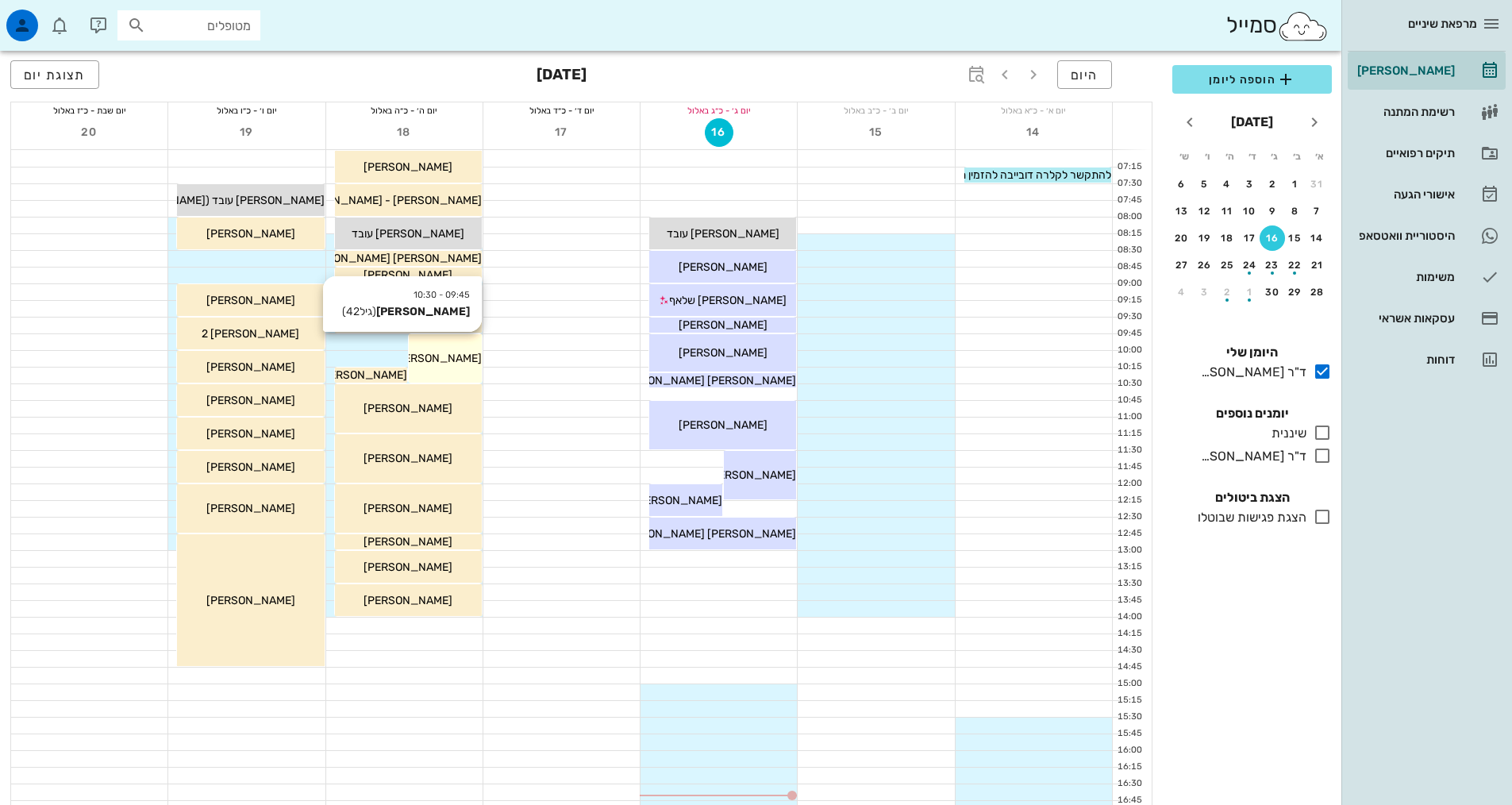
click at [446, 353] on span "מיכל בן עמי" at bounding box center [436, 358] width 89 height 14
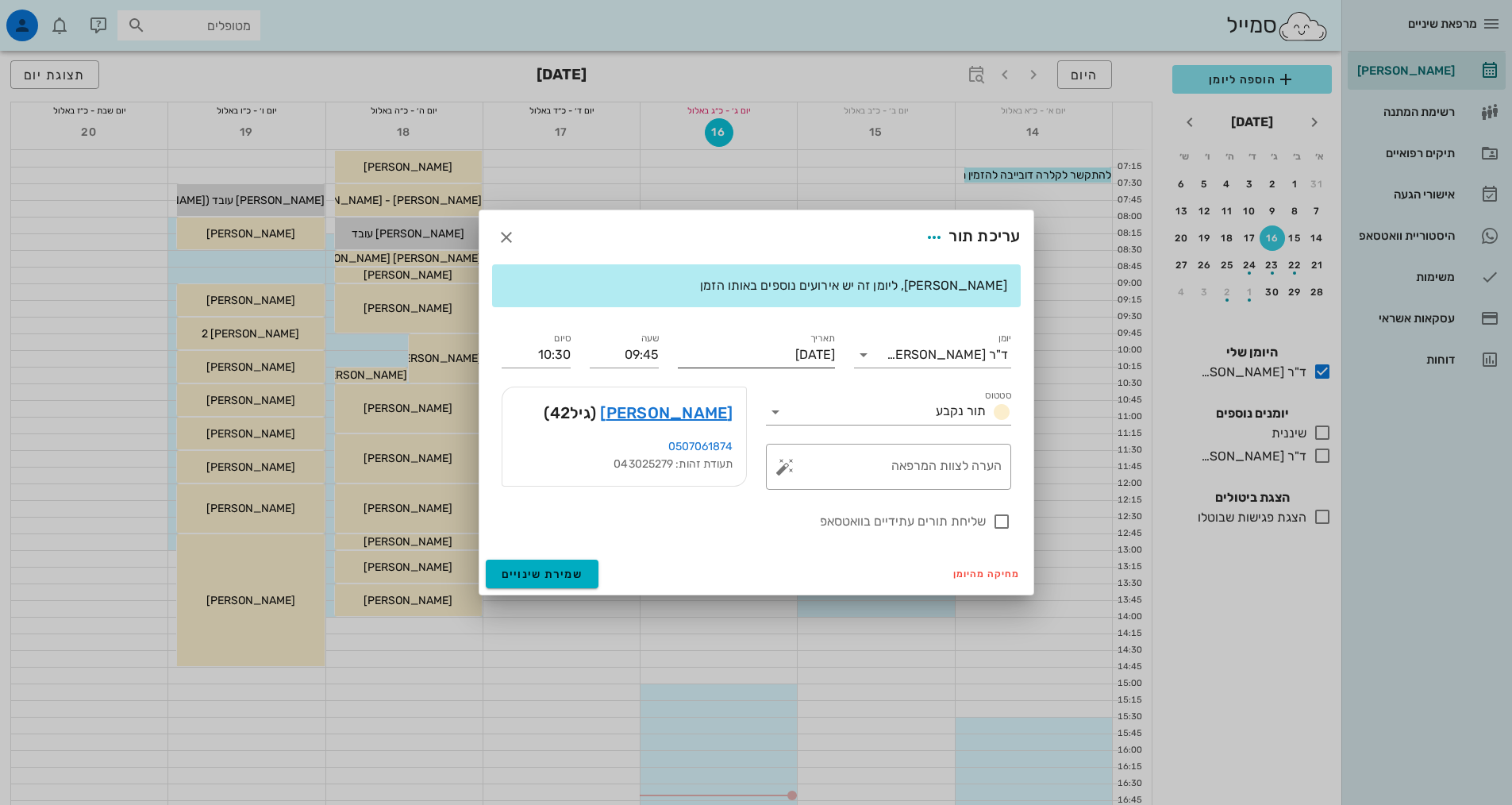
click at [755, 357] on input "[DATE]" at bounding box center [756, 355] width 157 height 26
click at [665, 390] on icon "חודש הבא" at bounding box center [664, 386] width 19 height 19
click at [720, 505] on div "13" at bounding box center [721, 503] width 26 height 11
type input "יום חמישי, 13 בנובמבר 2025"
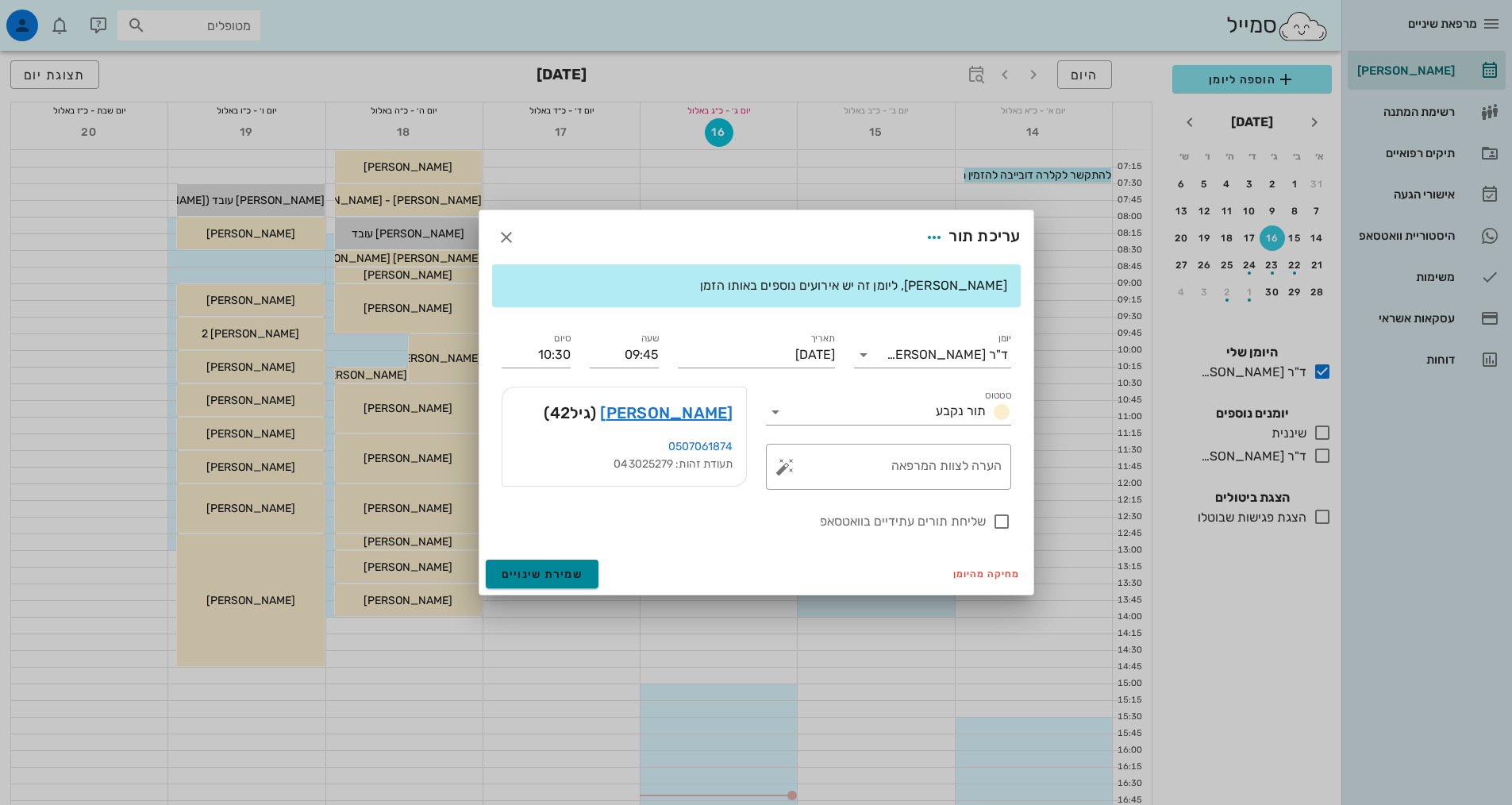
click at [579, 567] on span "שמירת שינויים" at bounding box center [543, 574] width 81 height 14
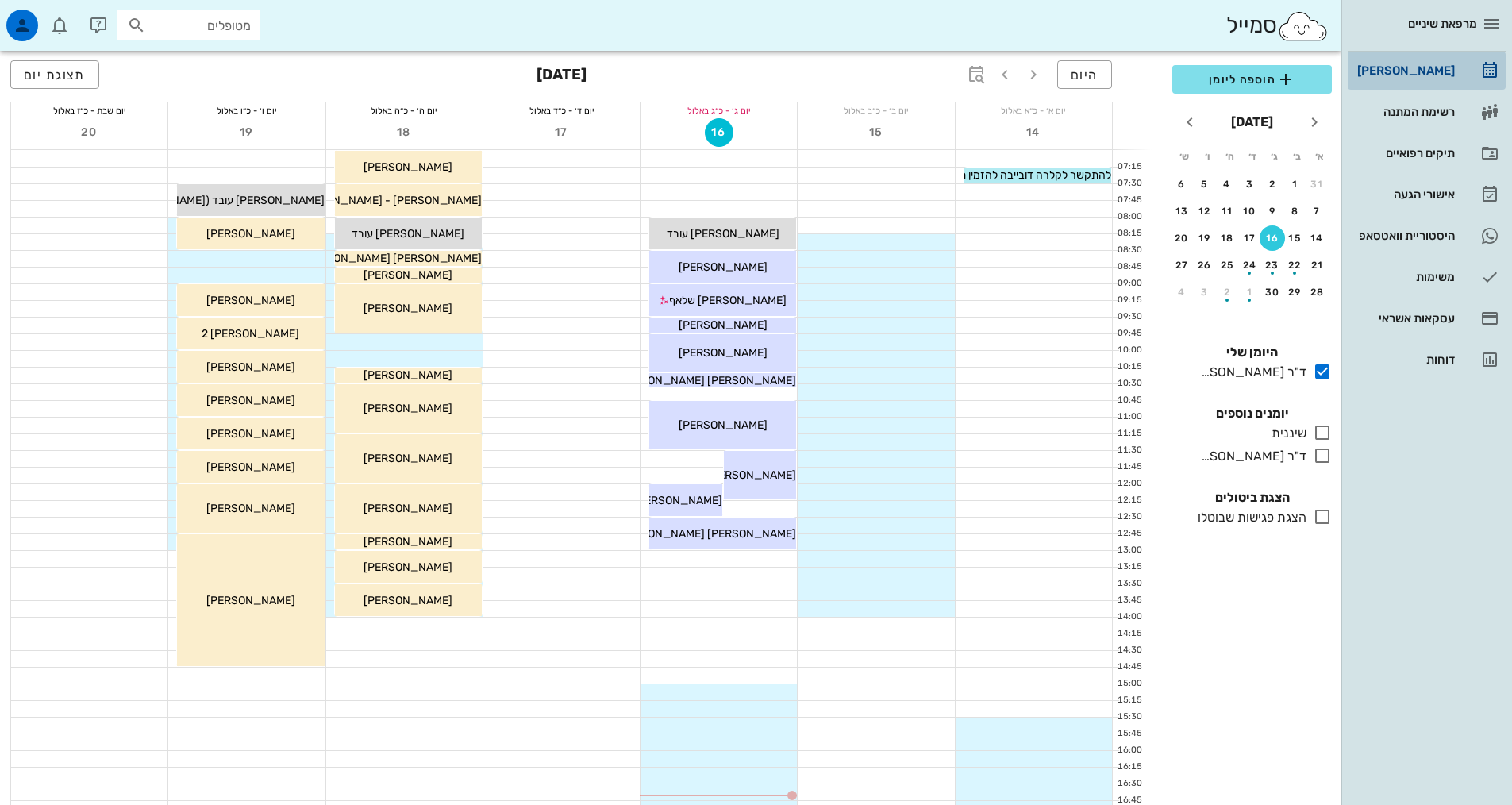
click at [1405, 73] on div "[PERSON_NAME]" at bounding box center [1404, 71] width 101 height 13
click at [1189, 123] on icon "חודש הבא" at bounding box center [1190, 122] width 19 height 19
click at [1190, 122] on icon "חודש הבא" at bounding box center [1190, 122] width 19 height 19
click at [1226, 233] on div "13" at bounding box center [1227, 238] width 26 height 11
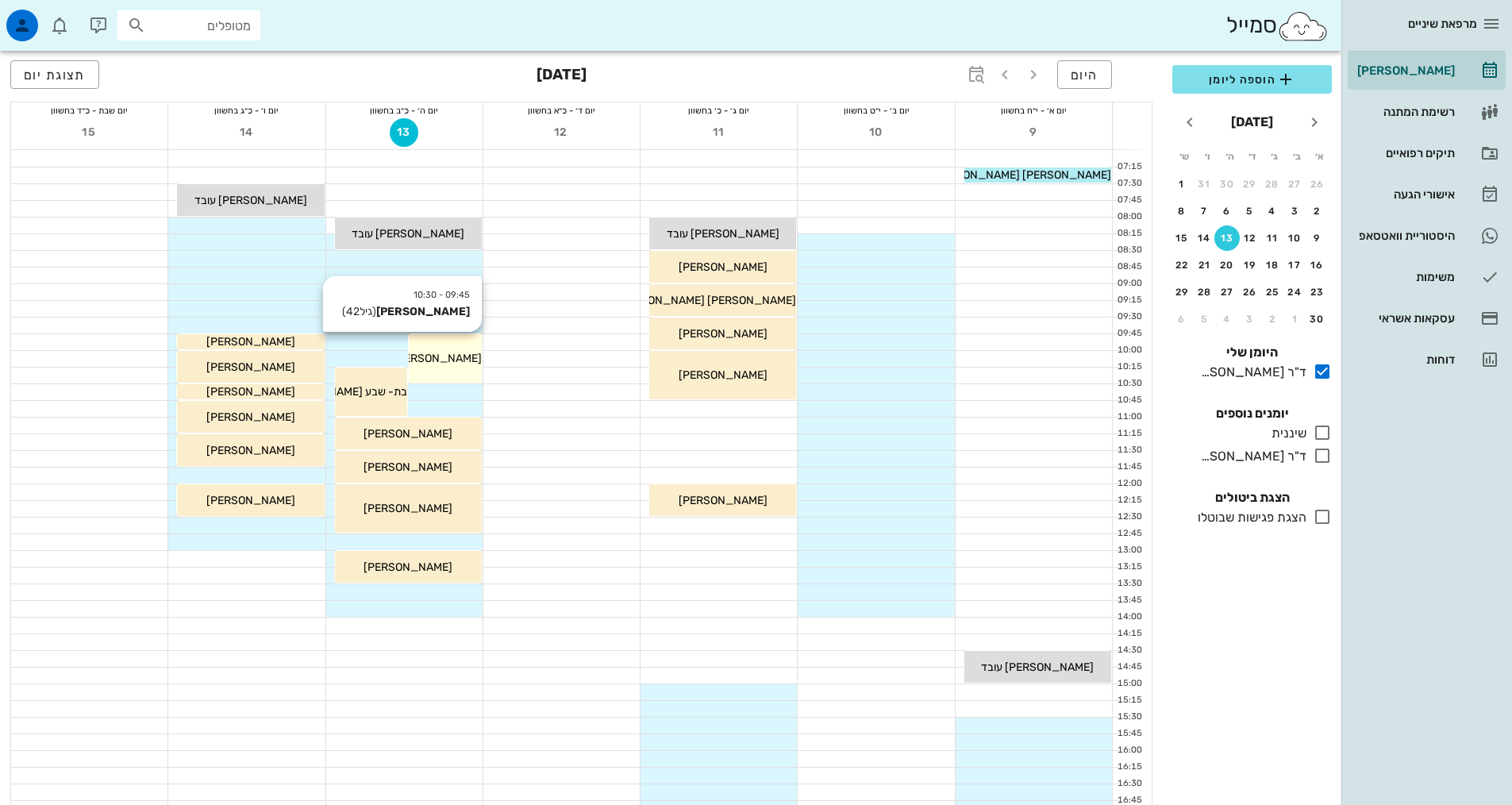
click at [461, 357] on span "מיכל בן עמי" at bounding box center [436, 358] width 89 height 14
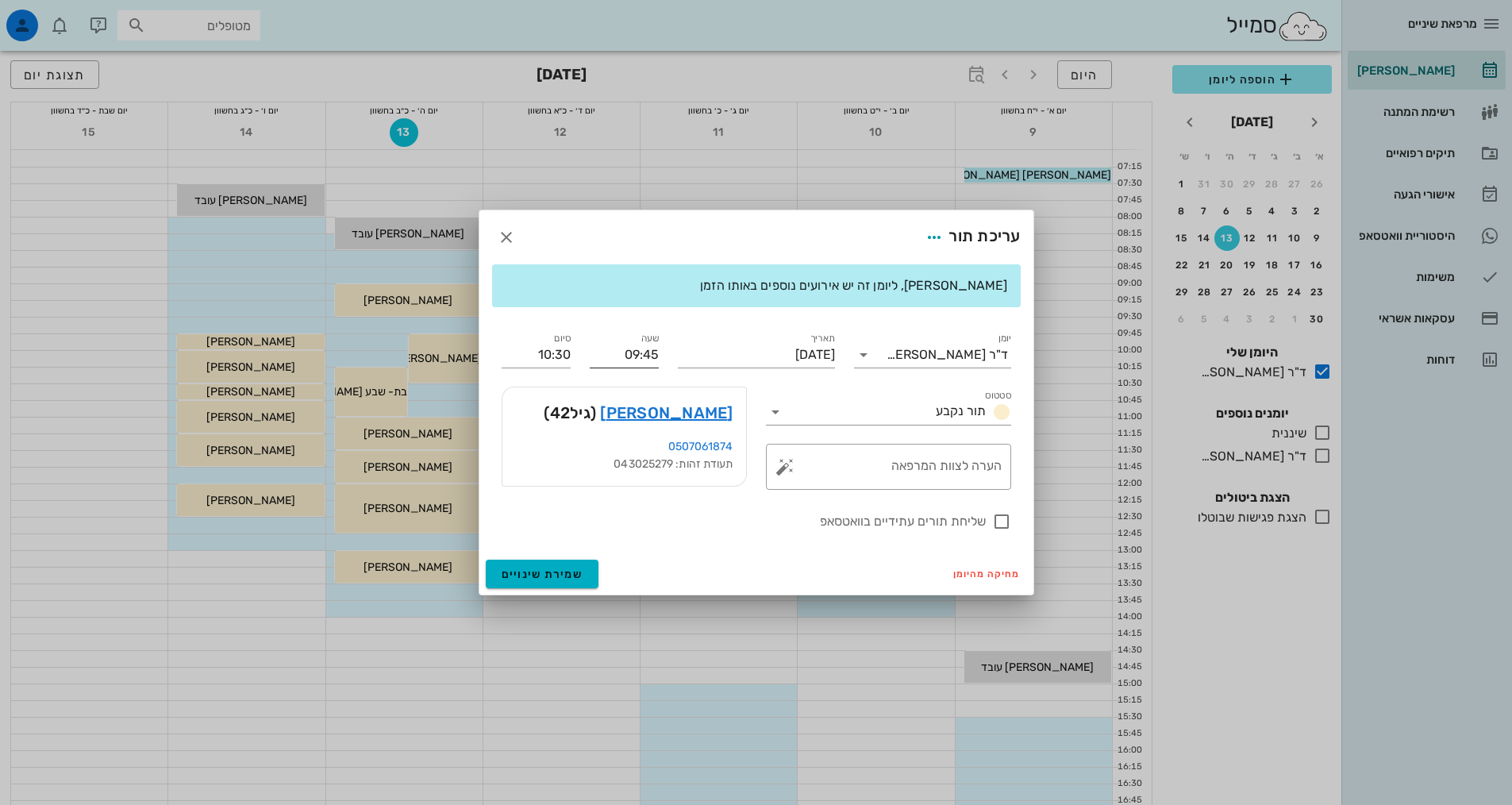
click at [646, 356] on input "09:45" at bounding box center [624, 355] width 69 height 26
click at [633, 424] on div "09:30" at bounding box center [624, 429] width 44 height 13
type input "09:30"
type input "10:15"
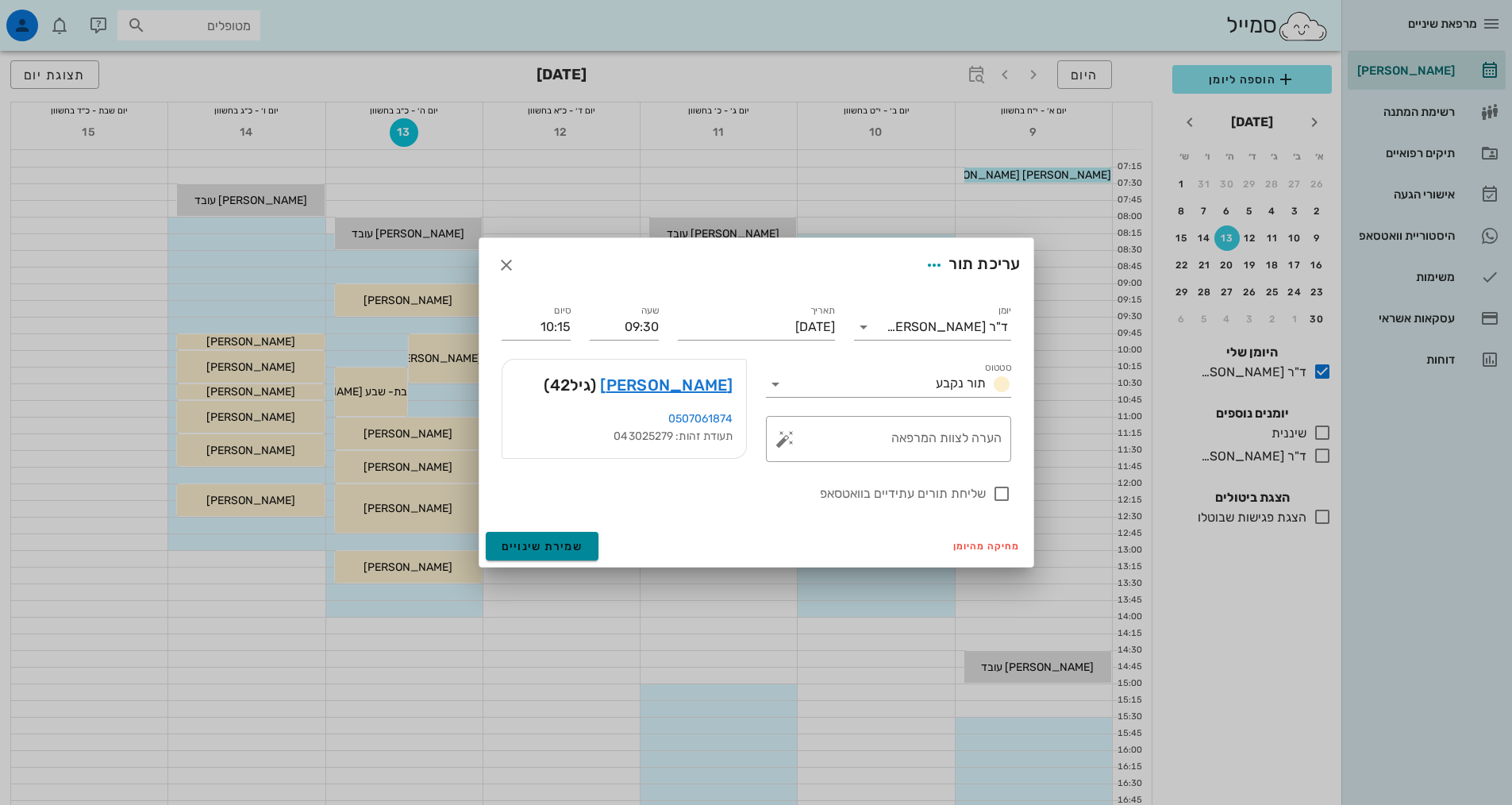
click at [534, 541] on span "שמירת שינויים" at bounding box center [543, 546] width 81 height 14
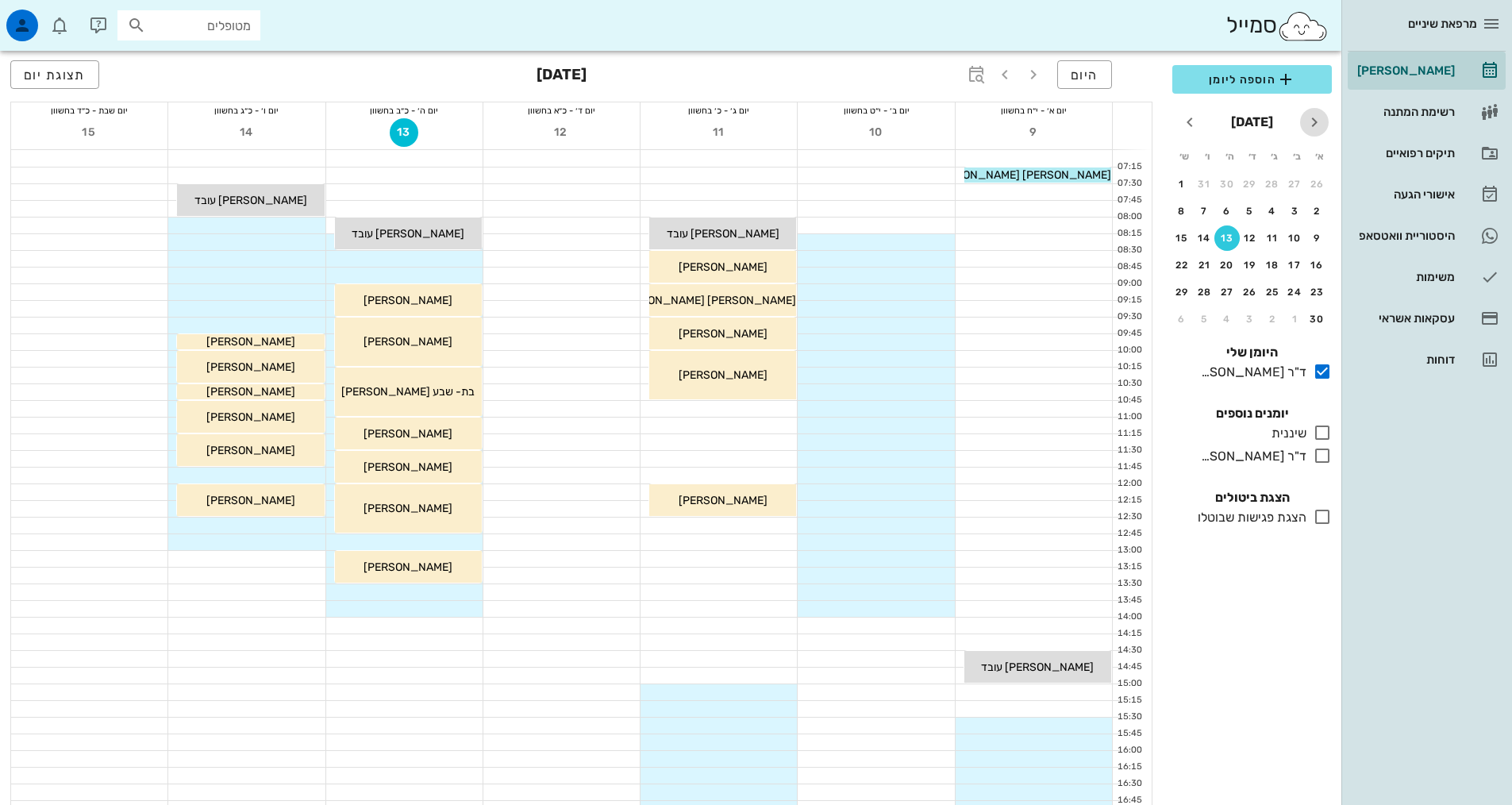
click at [1316, 125] on icon "חודש שעבר" at bounding box center [1314, 122] width 19 height 19
click at [1224, 232] on div "18" at bounding box center [1227, 238] width 26 height 11
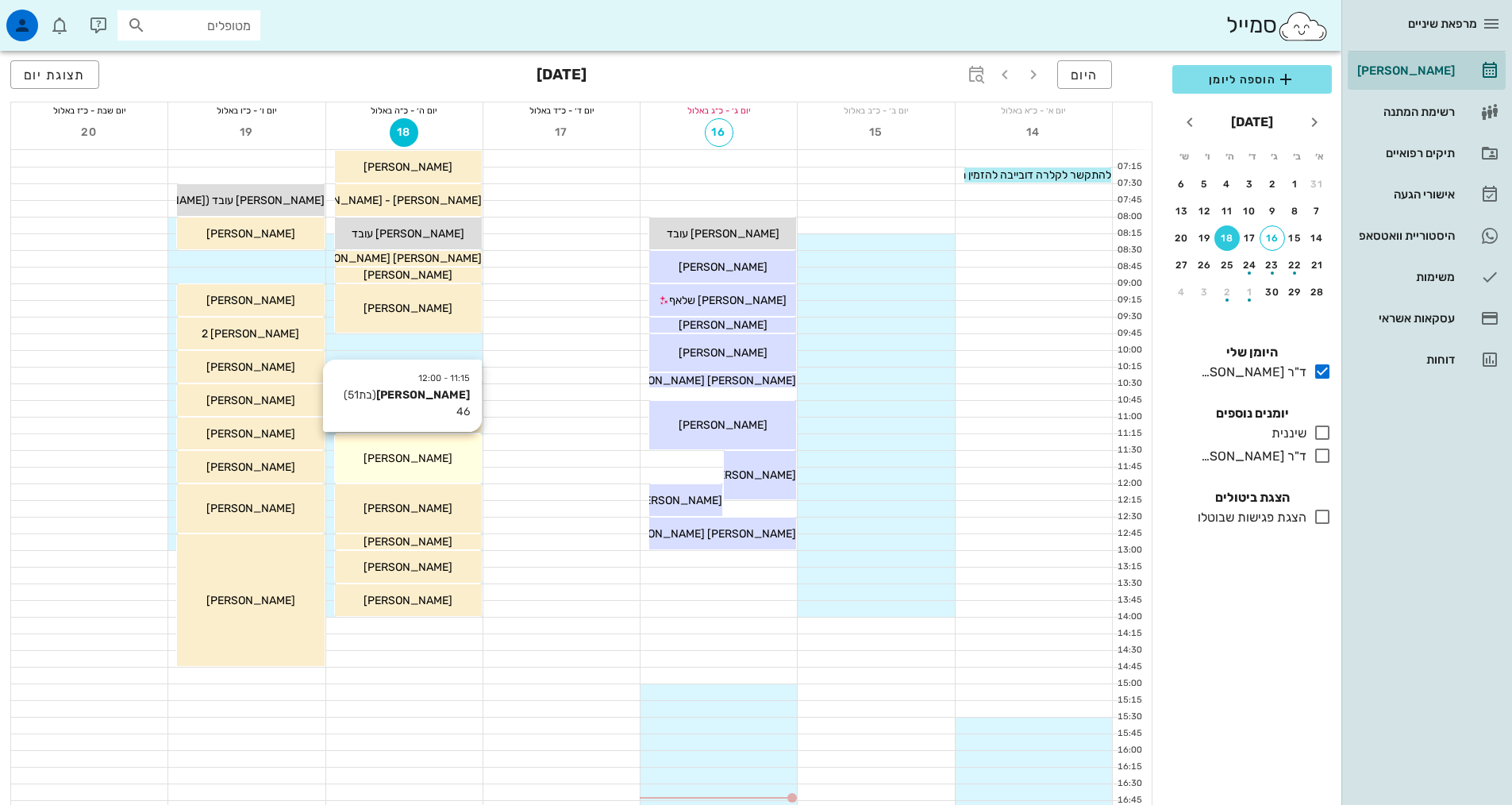
click at [455, 465] on div "[PERSON_NAME]" at bounding box center [409, 458] width 147 height 17
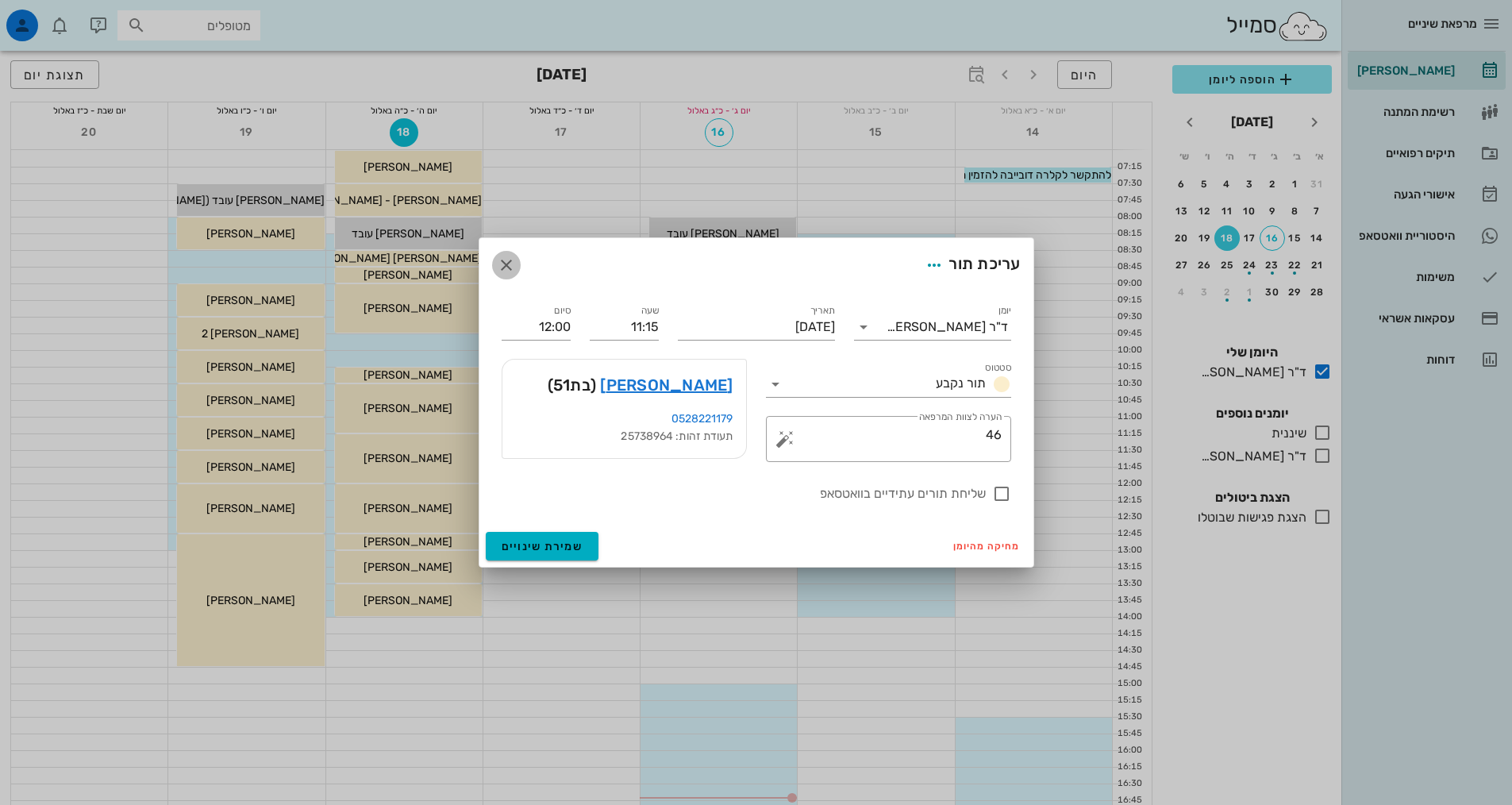
click at [505, 267] on icon "button" at bounding box center [507, 265] width 19 height 19
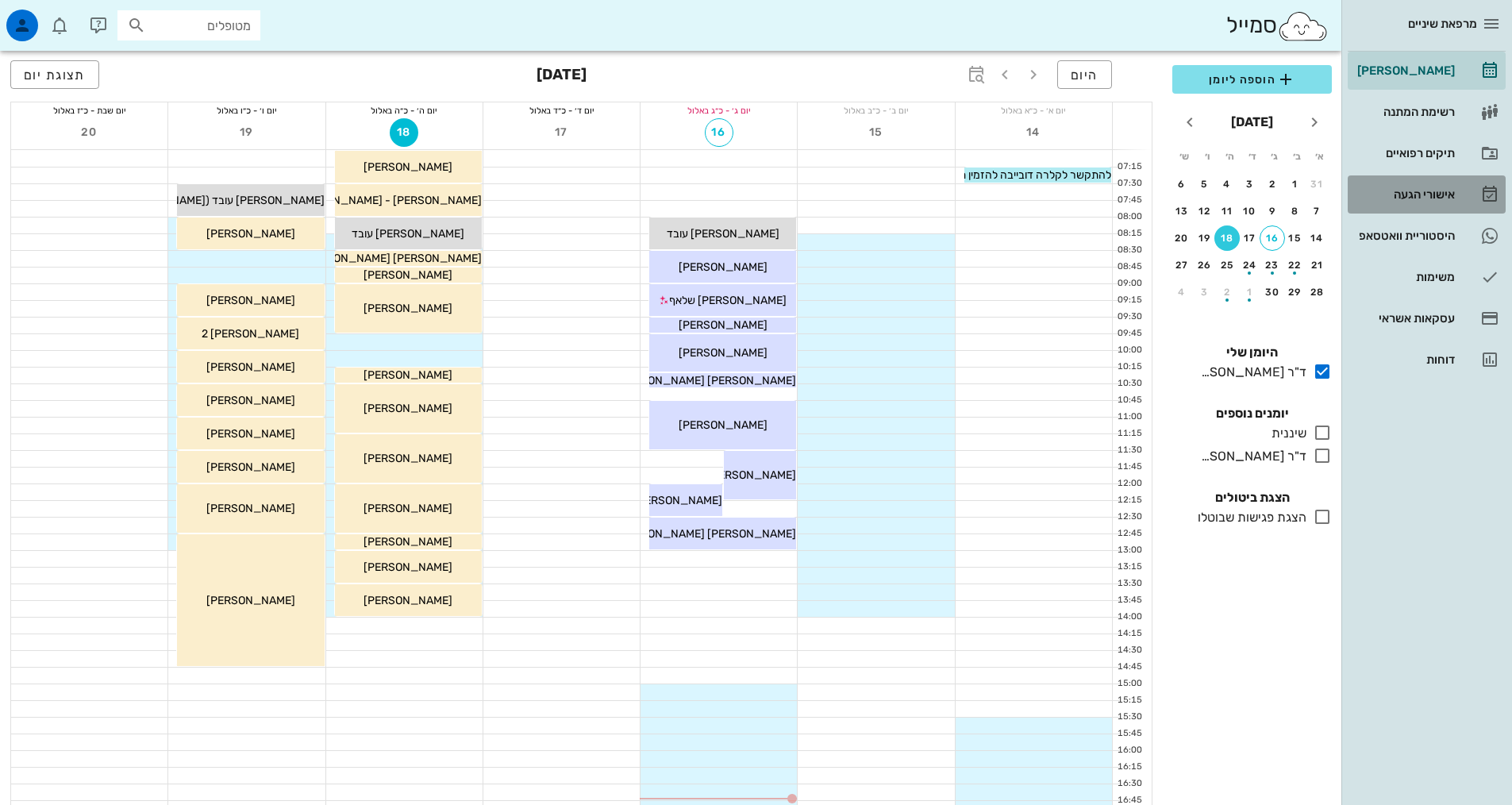
click at [1399, 191] on div "אישורי הגעה" at bounding box center [1404, 195] width 101 height 13
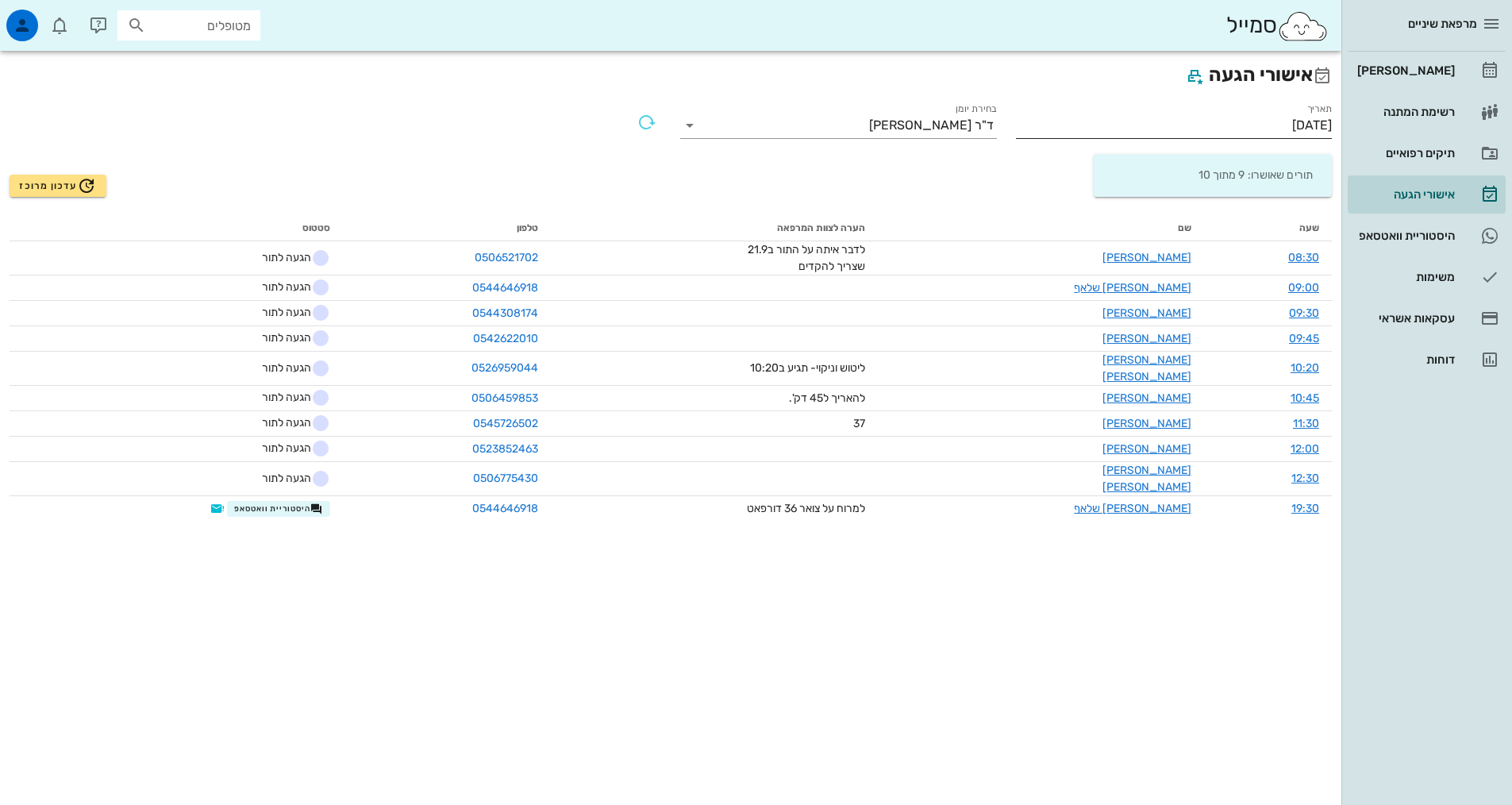
click at [1265, 128] on input "[DATE]" at bounding box center [1174, 125] width 317 height 26
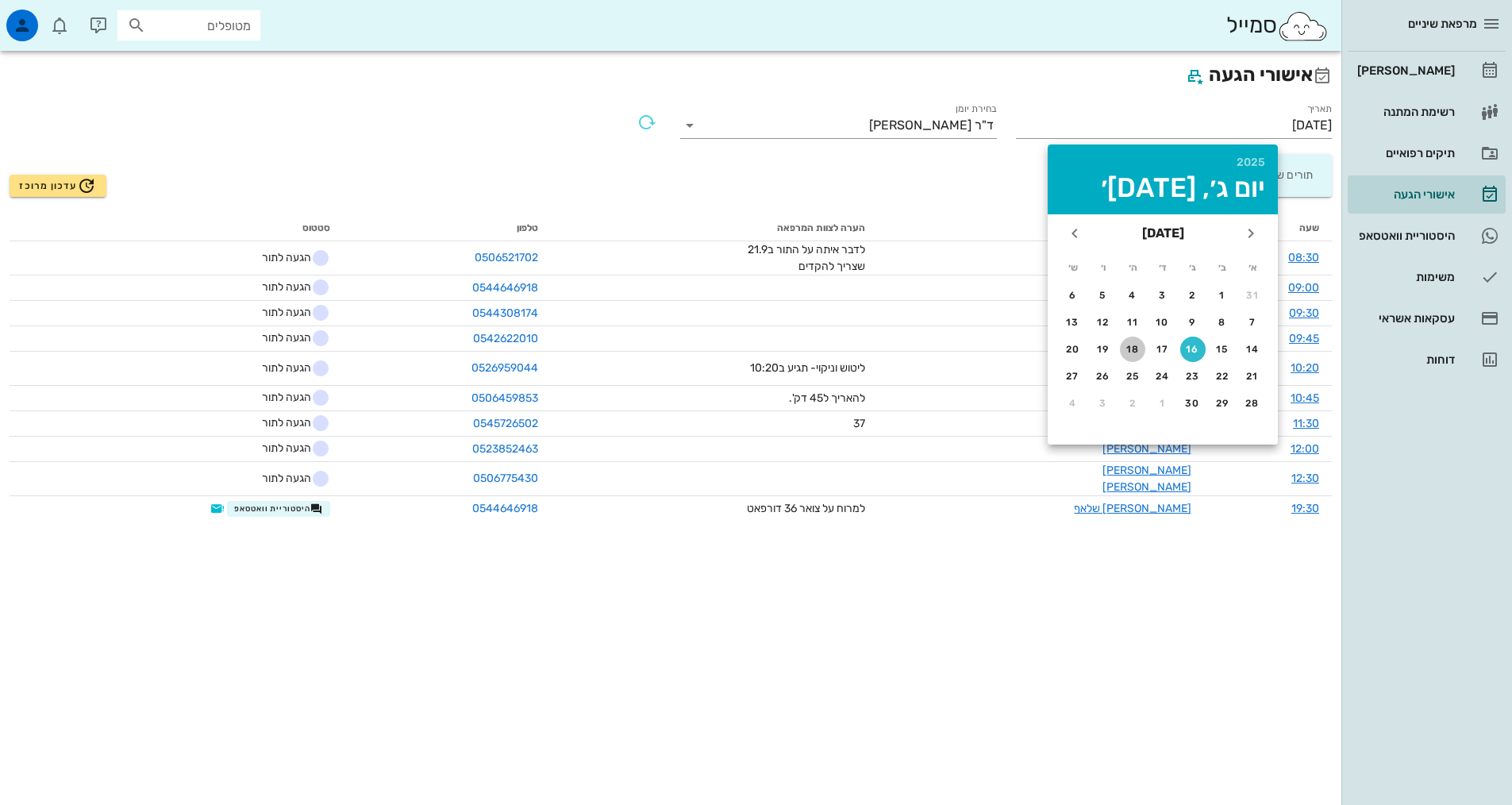
click at [1131, 343] on button "18" at bounding box center [1133, 349] width 26 height 26
type input "[DATE]"
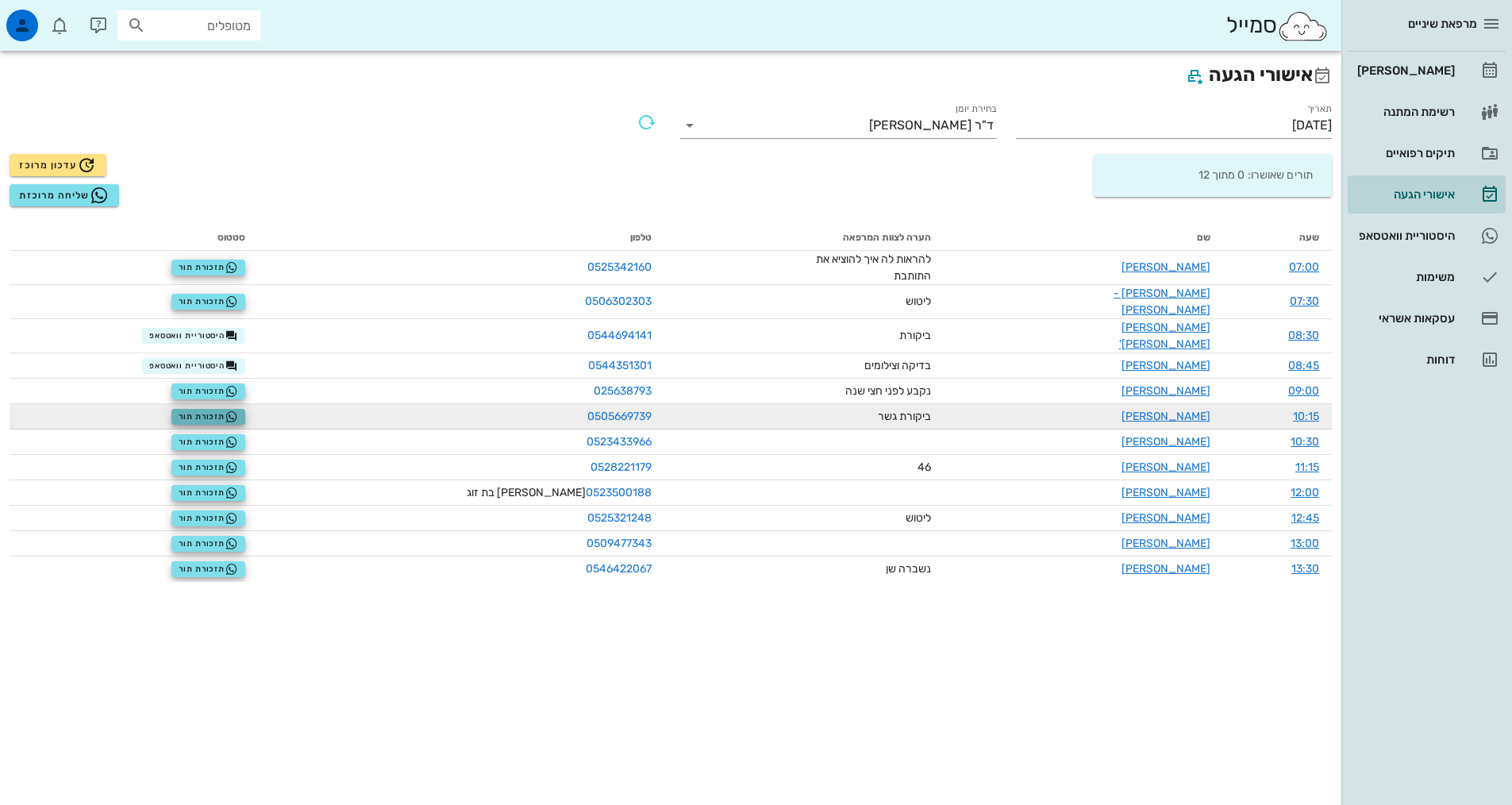
click at [209, 410] on span "תזכורת תור" at bounding box center [208, 416] width 60 height 13
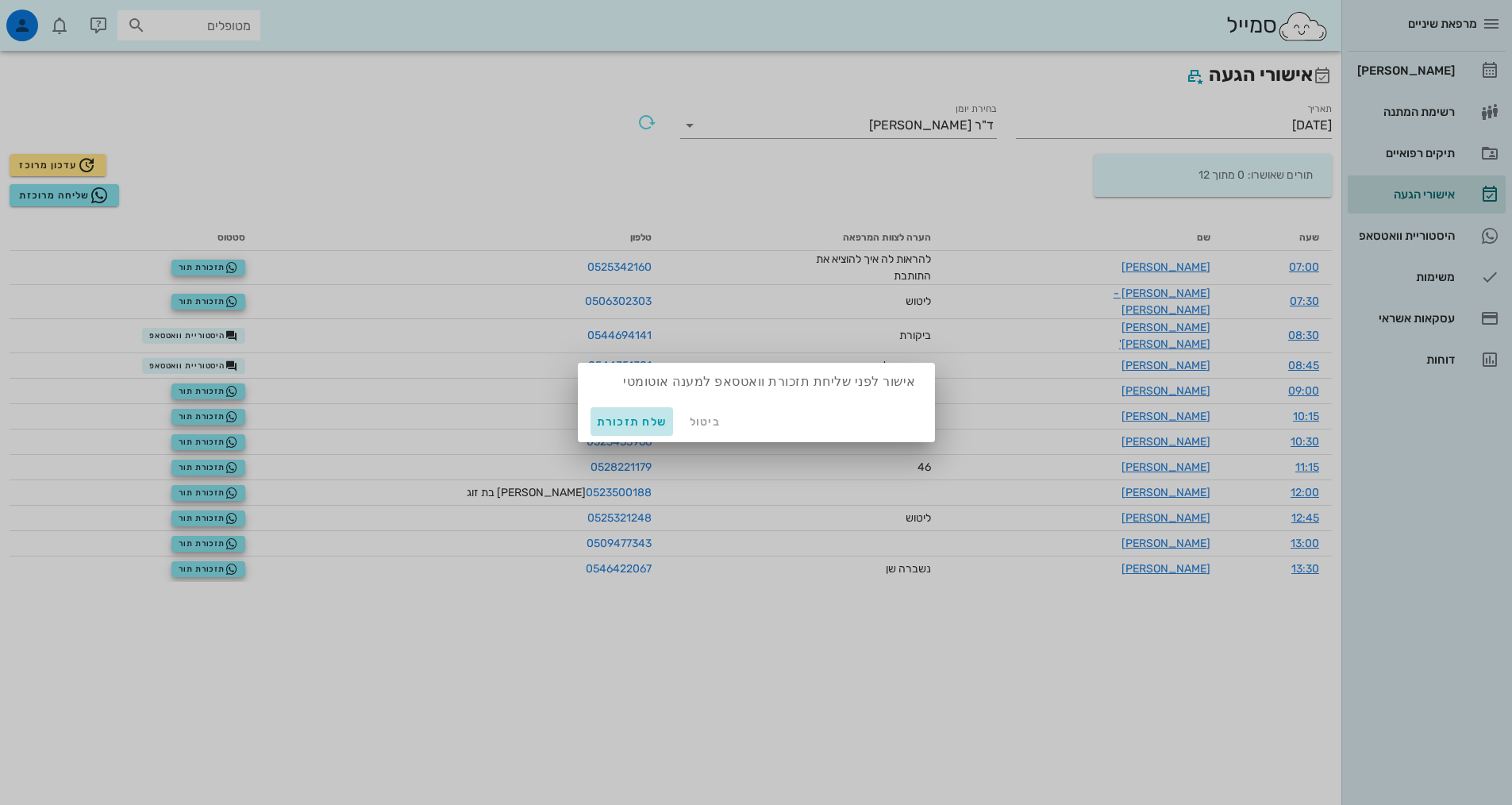
click at [645, 419] on span "שלח תזכורת" at bounding box center [632, 421] width 71 height 14
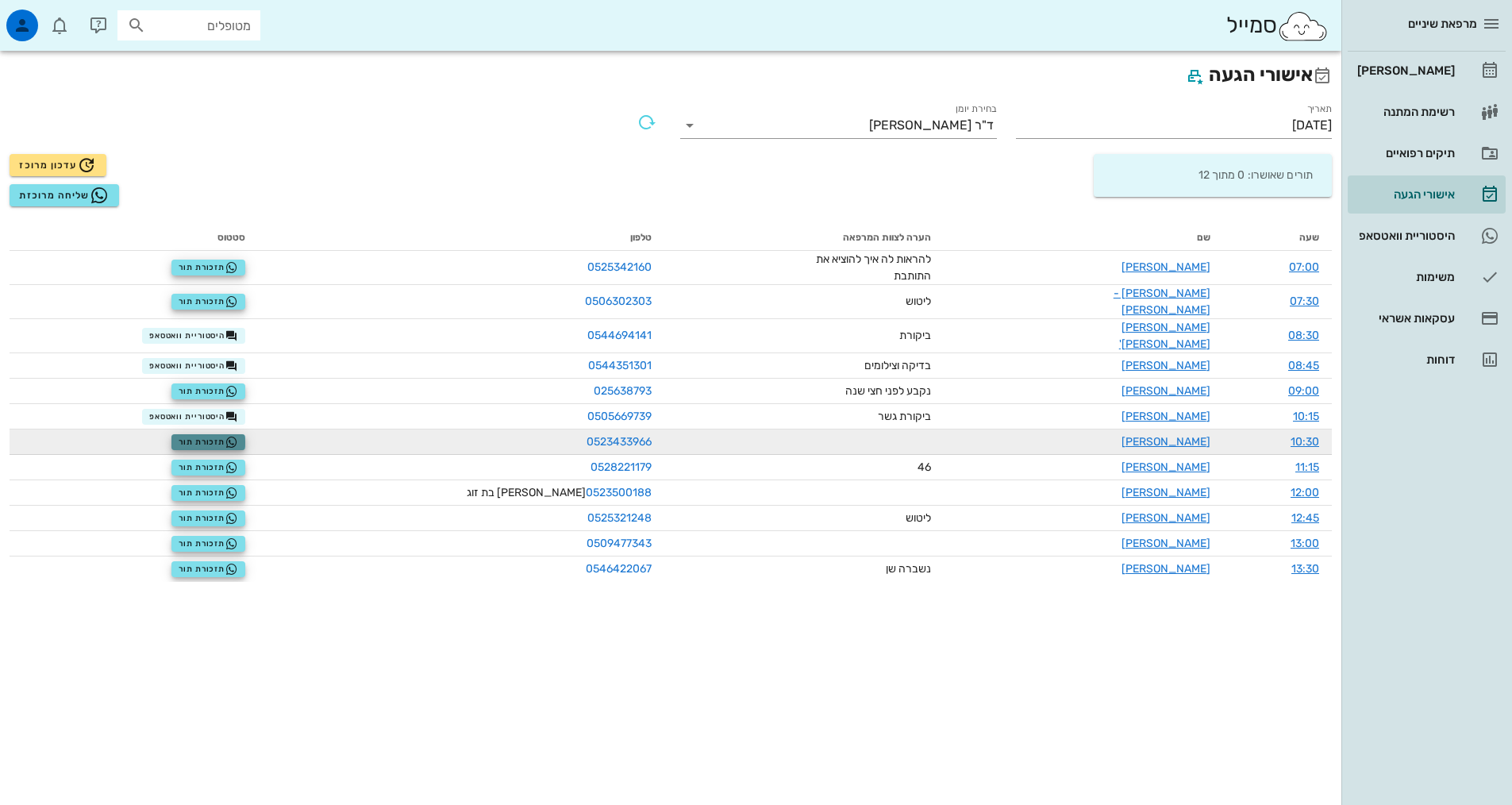
click at [236, 436] on span "תזכורת תור" at bounding box center [208, 442] width 60 height 13
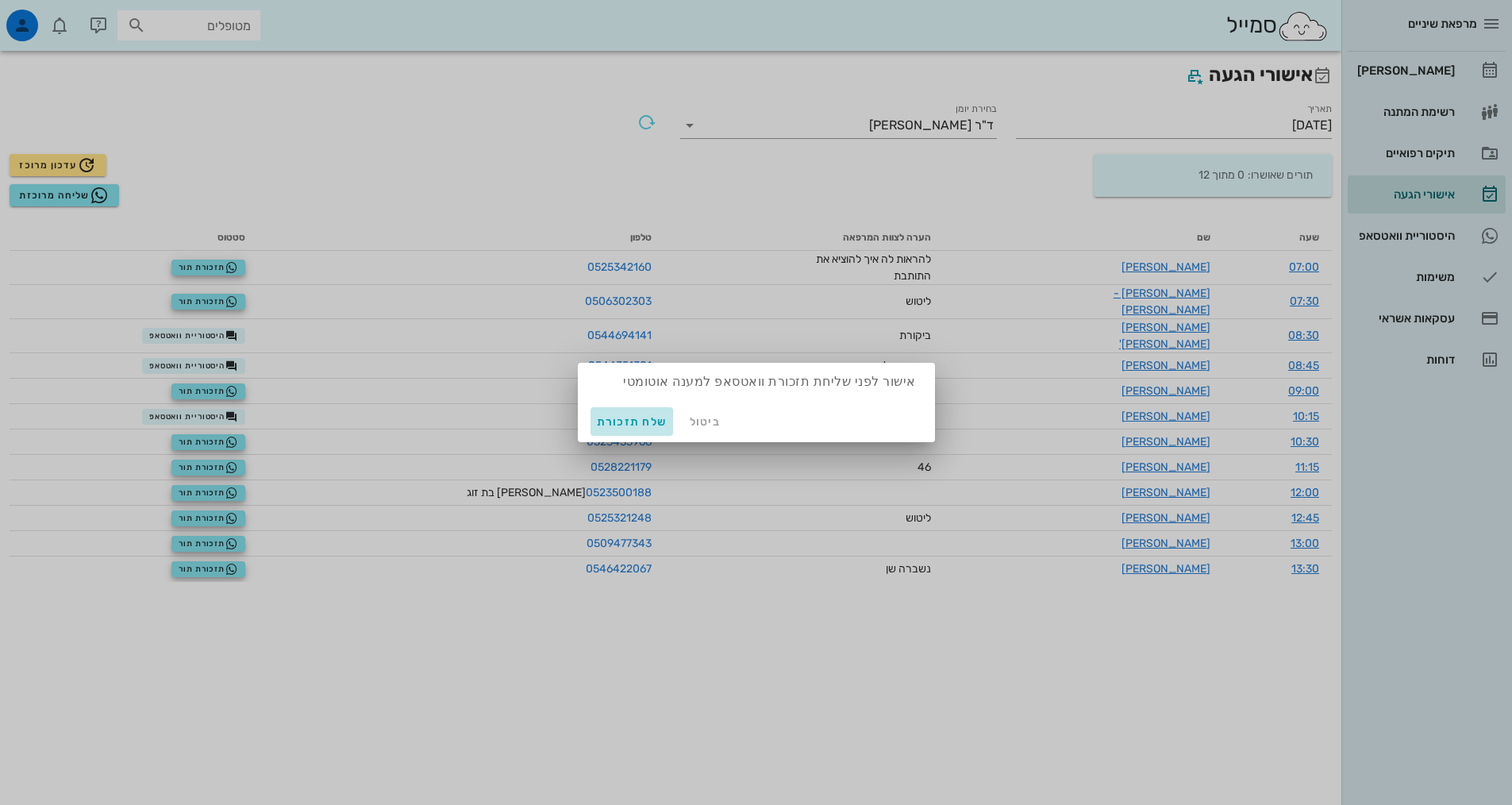
click at [636, 424] on span "שלח תזכורת" at bounding box center [632, 421] width 71 height 14
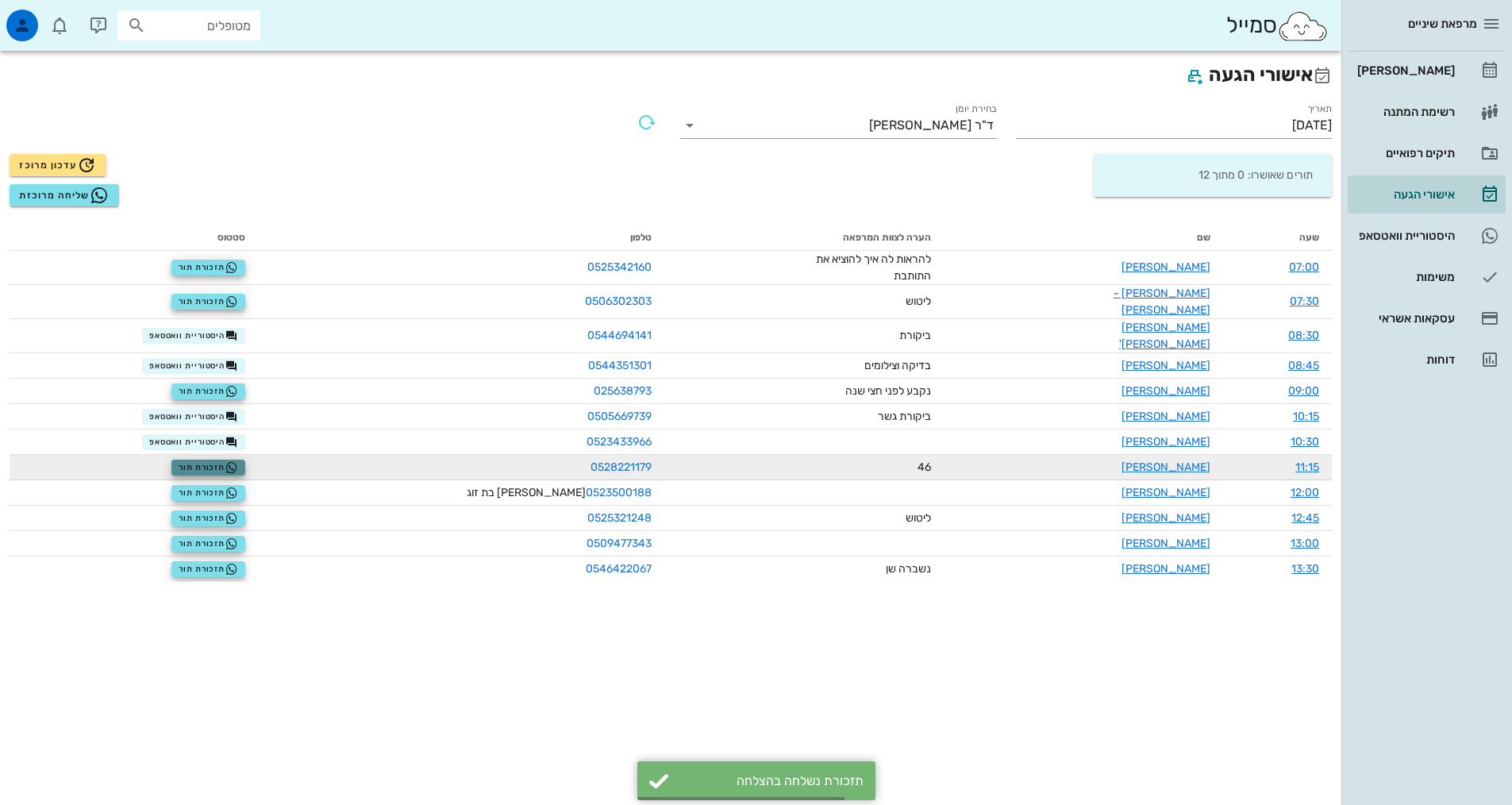
click at [235, 461] on span "תזכורת תור" at bounding box center [208, 468] width 60 height 13
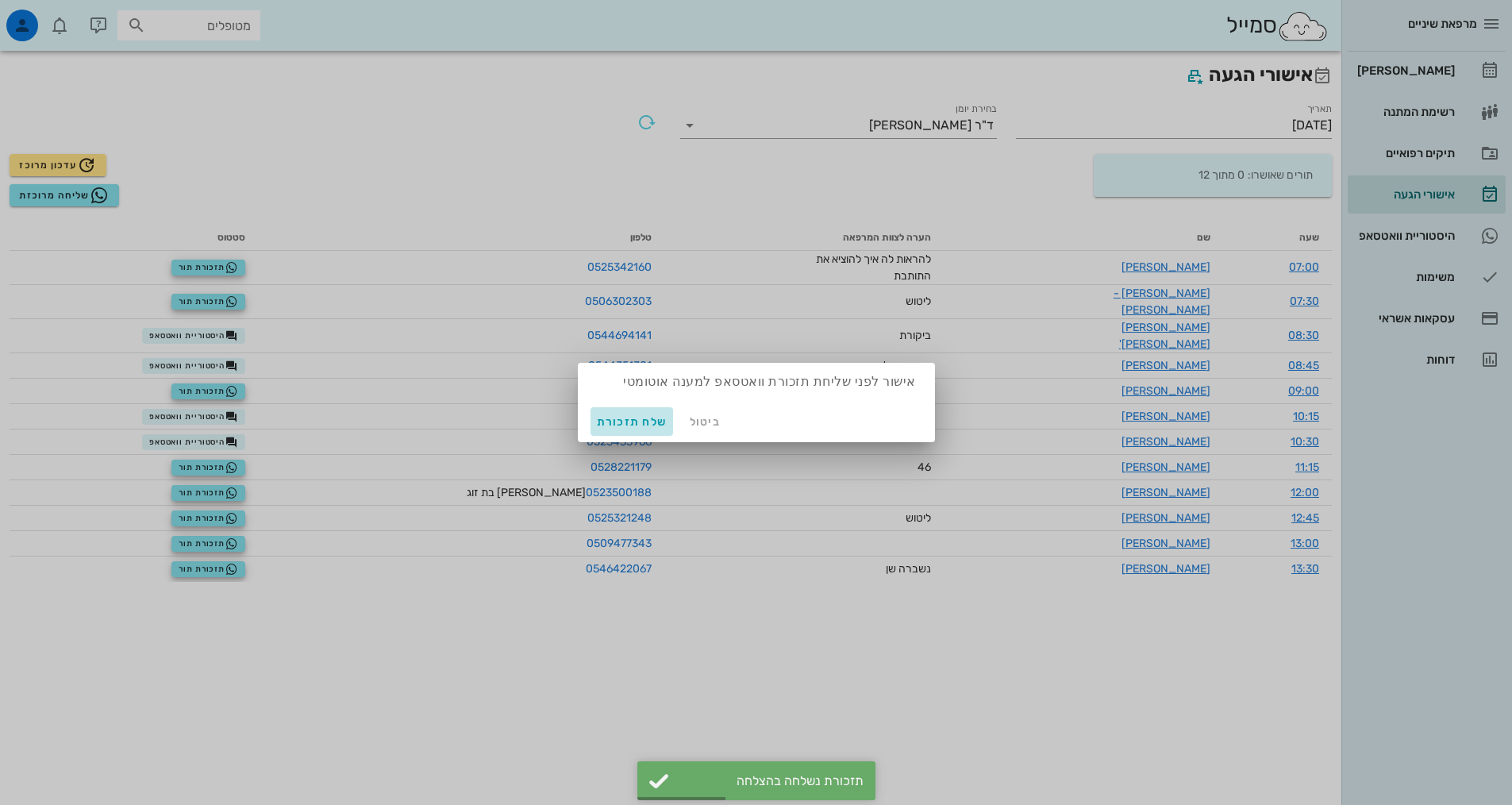
click at [657, 417] on span "שלח תזכורת" at bounding box center [632, 421] width 71 height 14
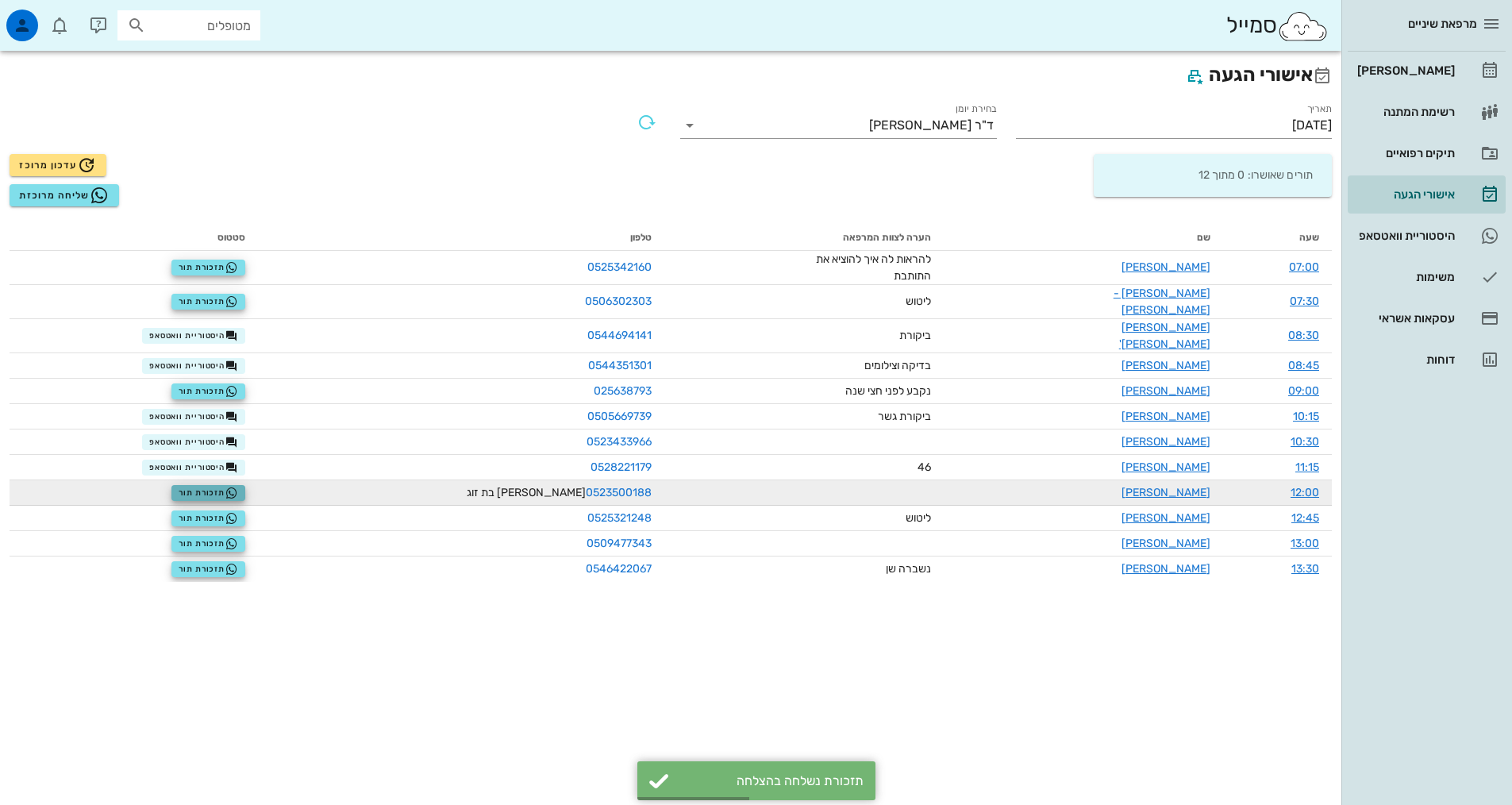
click at [238, 487] on span "תזכורת תור" at bounding box center [208, 493] width 60 height 13
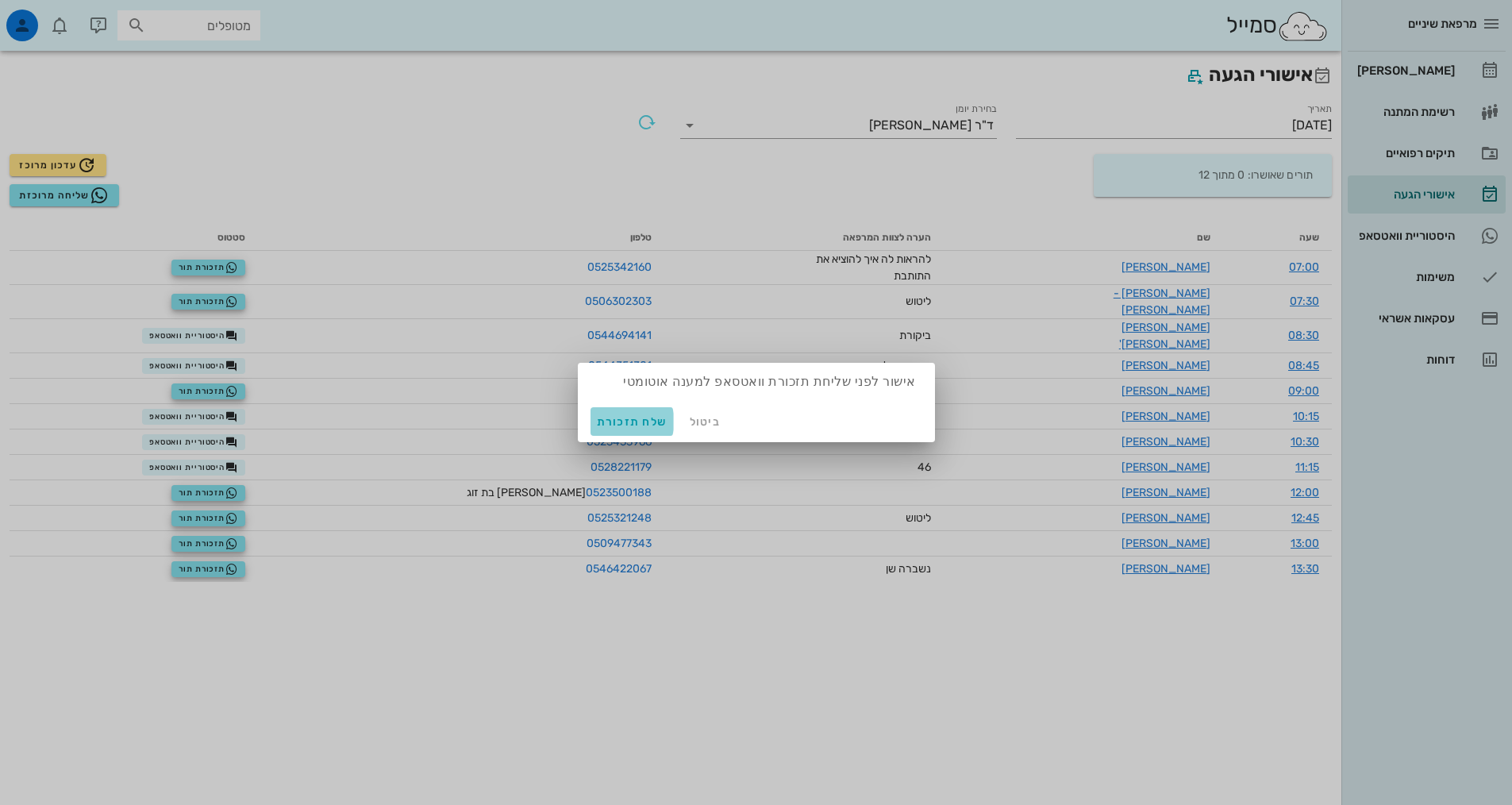
click at [643, 424] on span "שלח תזכורת" at bounding box center [632, 421] width 71 height 14
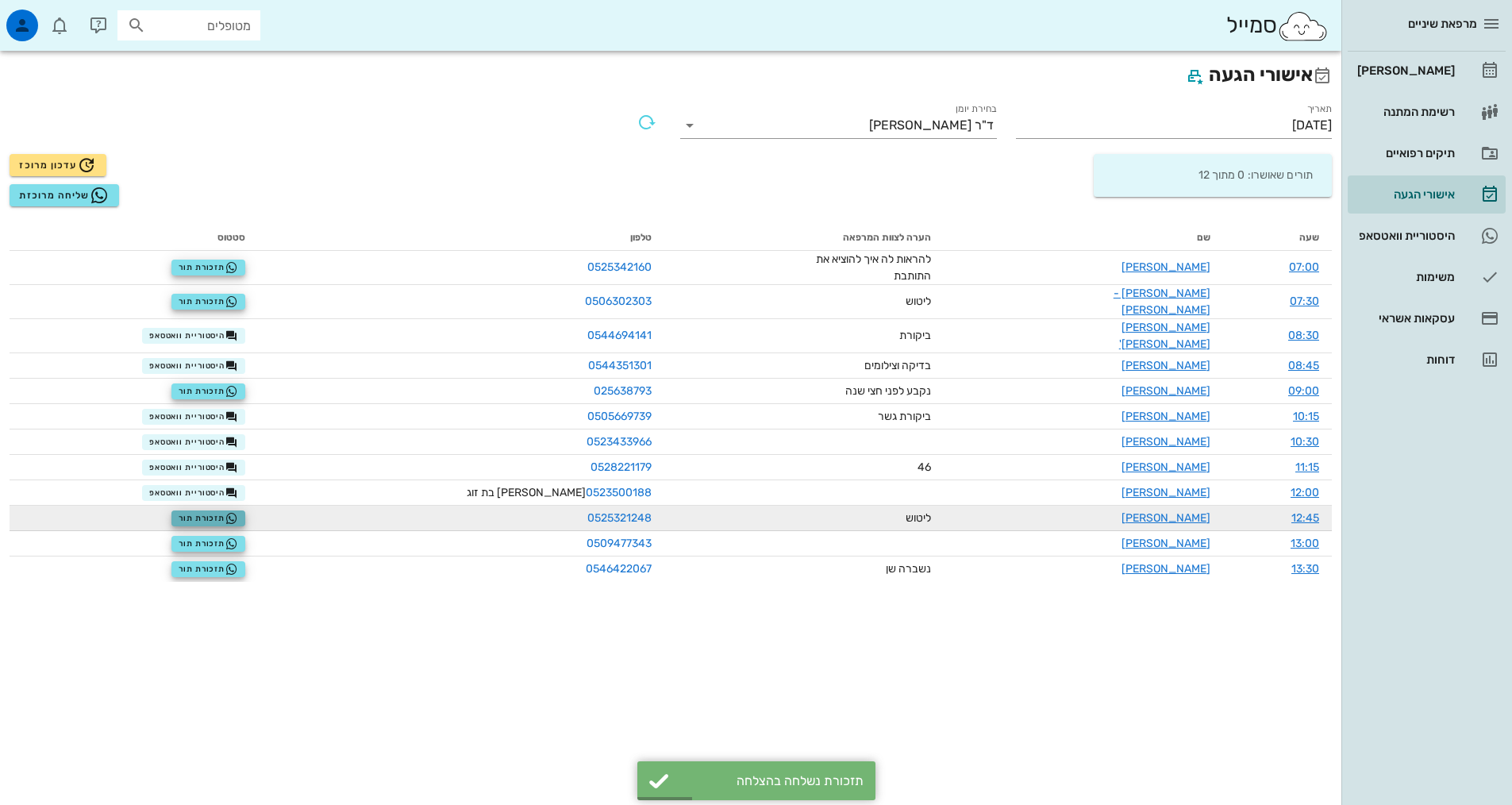
click at [237, 512] on span "תזכורת תור" at bounding box center [208, 519] width 60 height 13
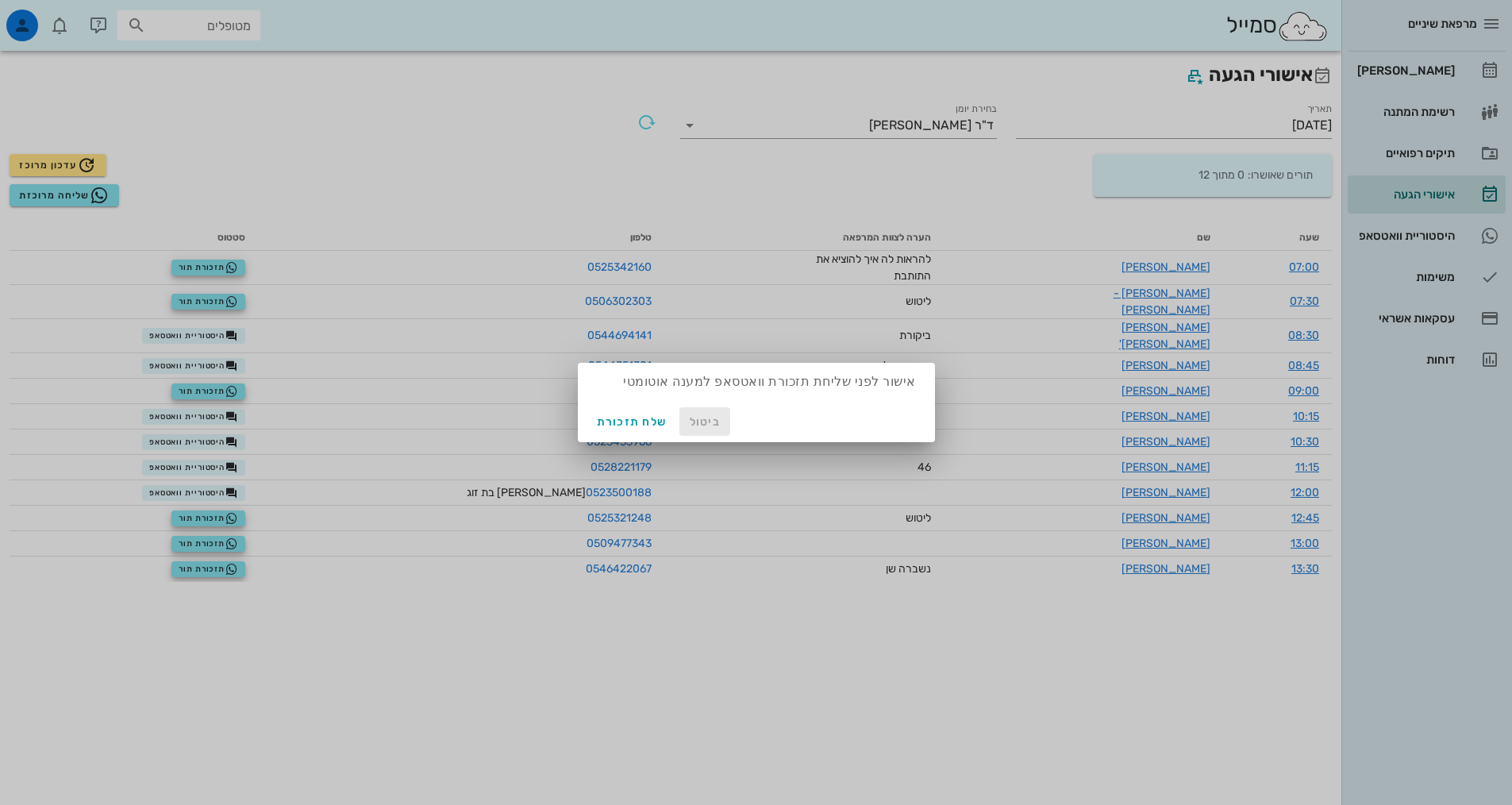
click at [706, 424] on span "ביטול" at bounding box center [705, 421] width 38 height 14
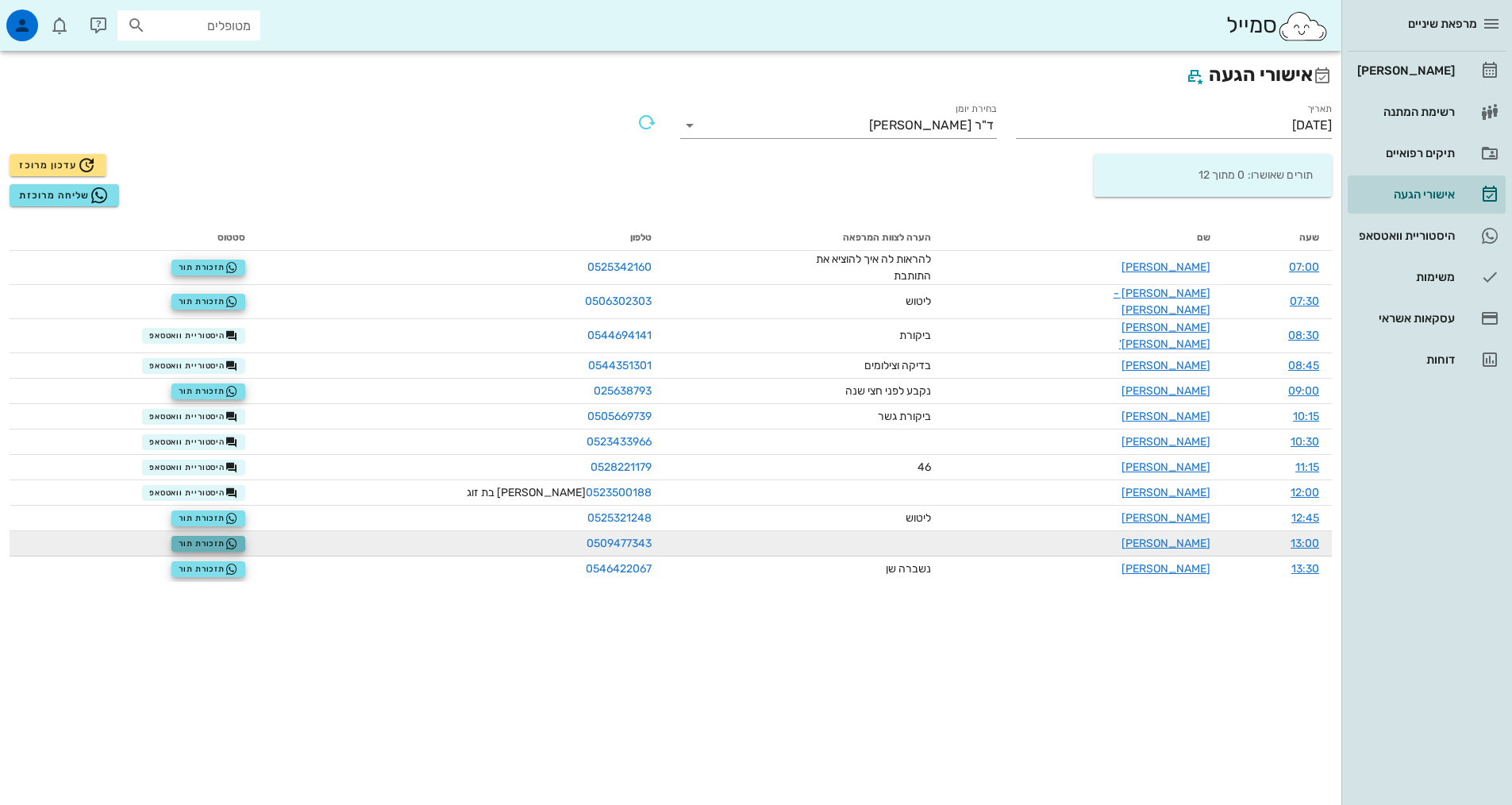
click at [226, 537] on span "תזכורת תור" at bounding box center [208, 543] width 60 height 13
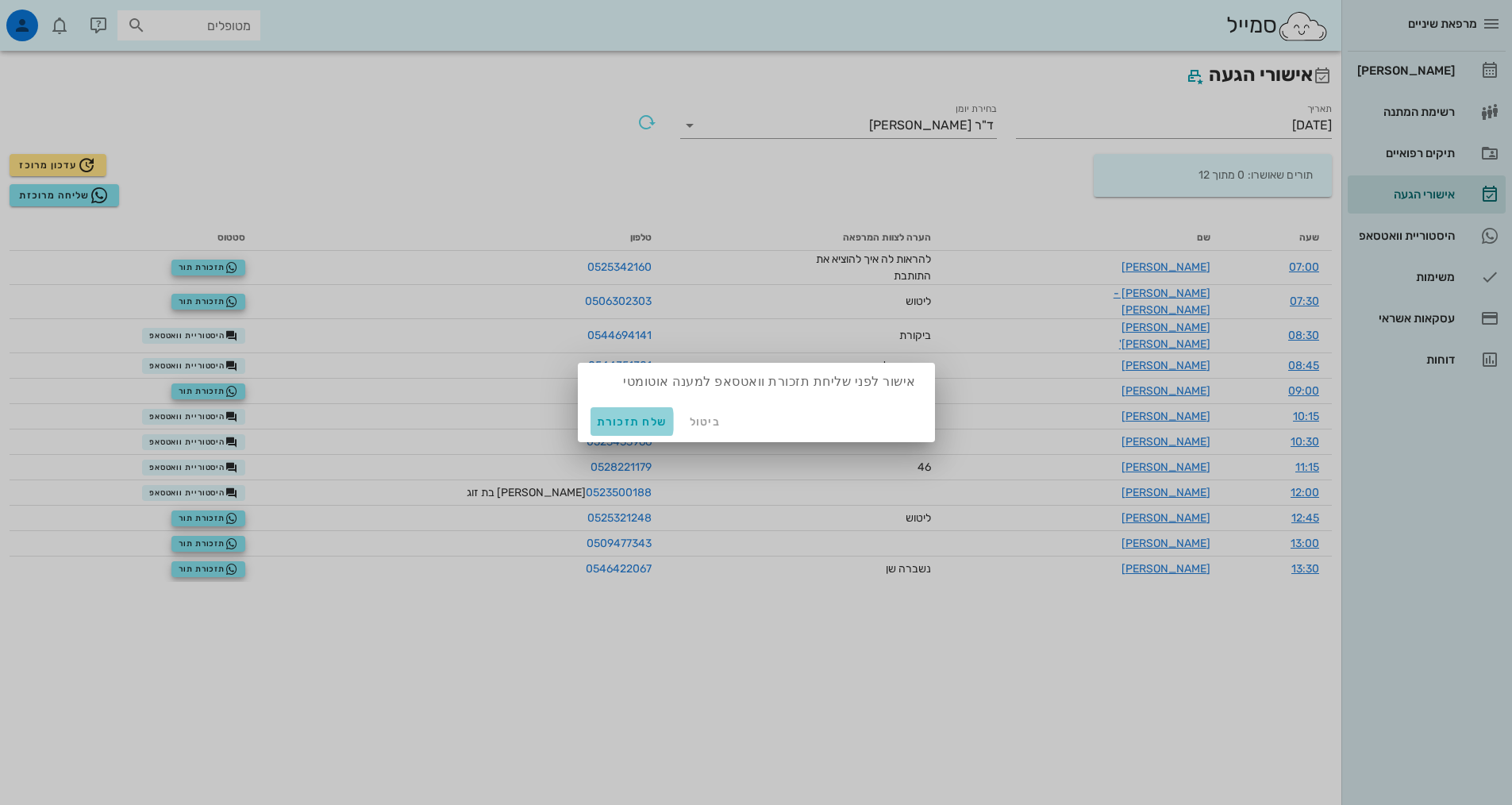
click at [628, 418] on span "שלח תזכורת" at bounding box center [632, 421] width 71 height 14
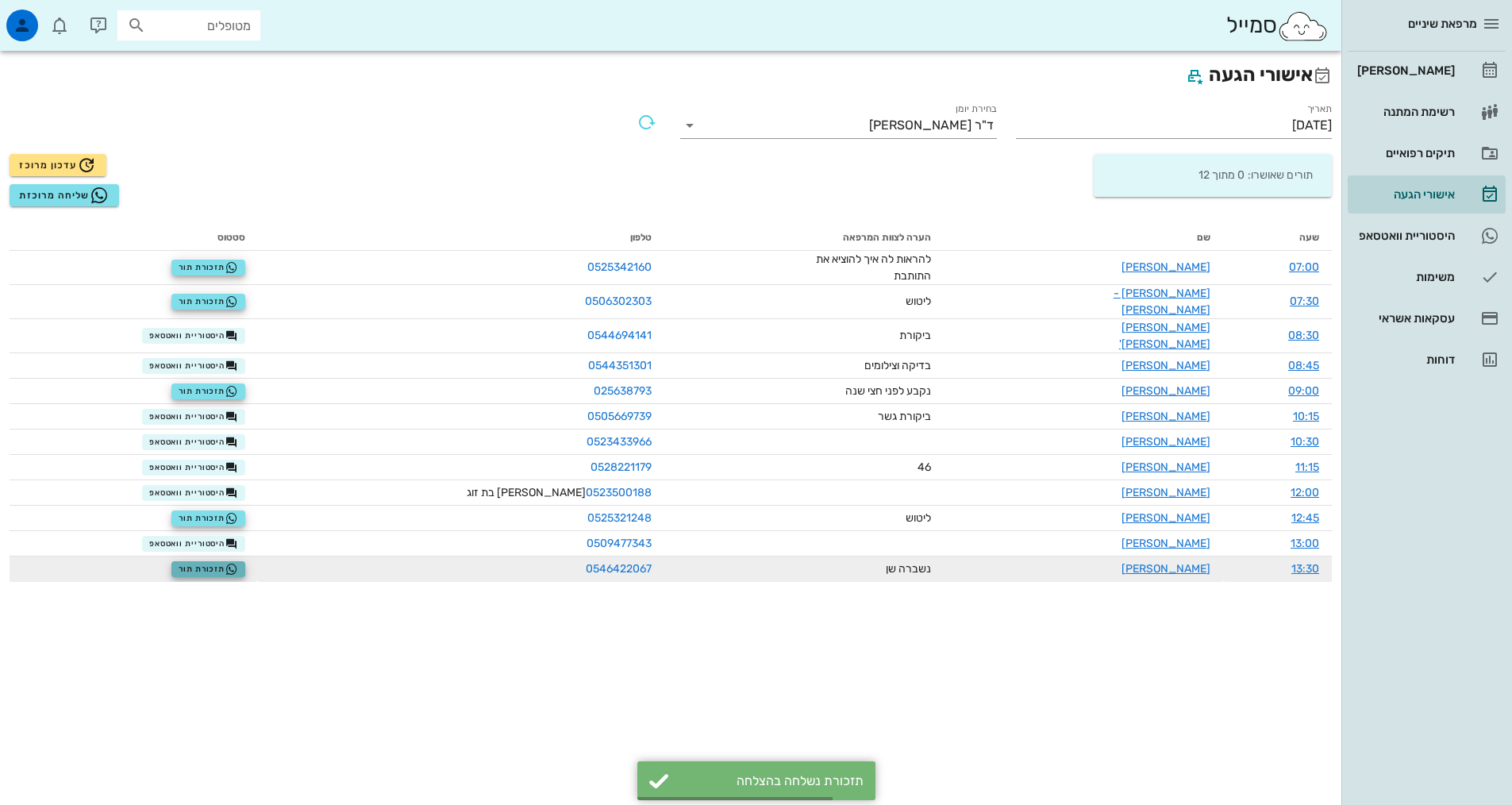
click at [229, 562] on span "תזכורת תור" at bounding box center [208, 569] width 60 height 13
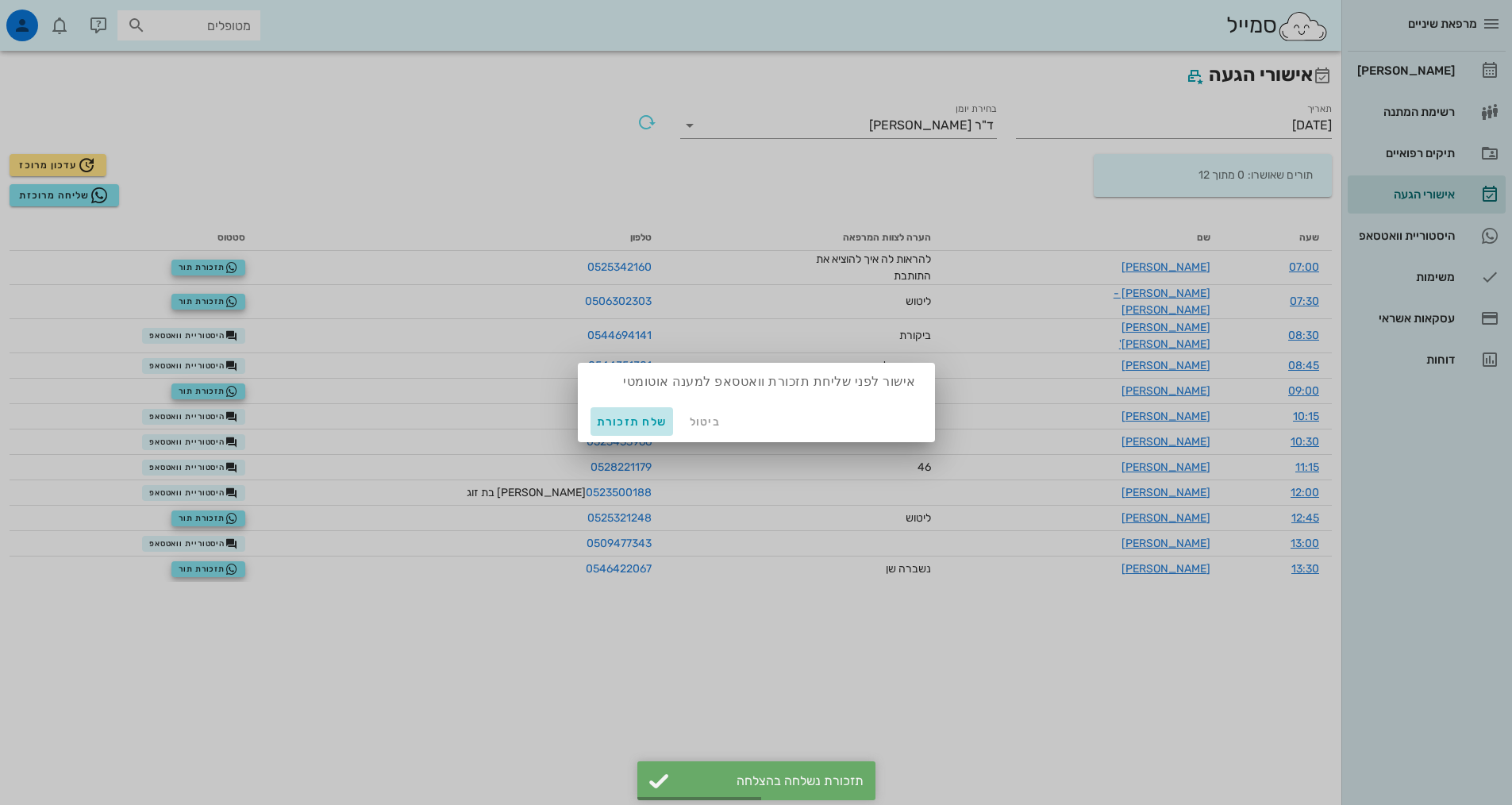
click at [647, 425] on span "שלח תזכורת" at bounding box center [632, 421] width 71 height 14
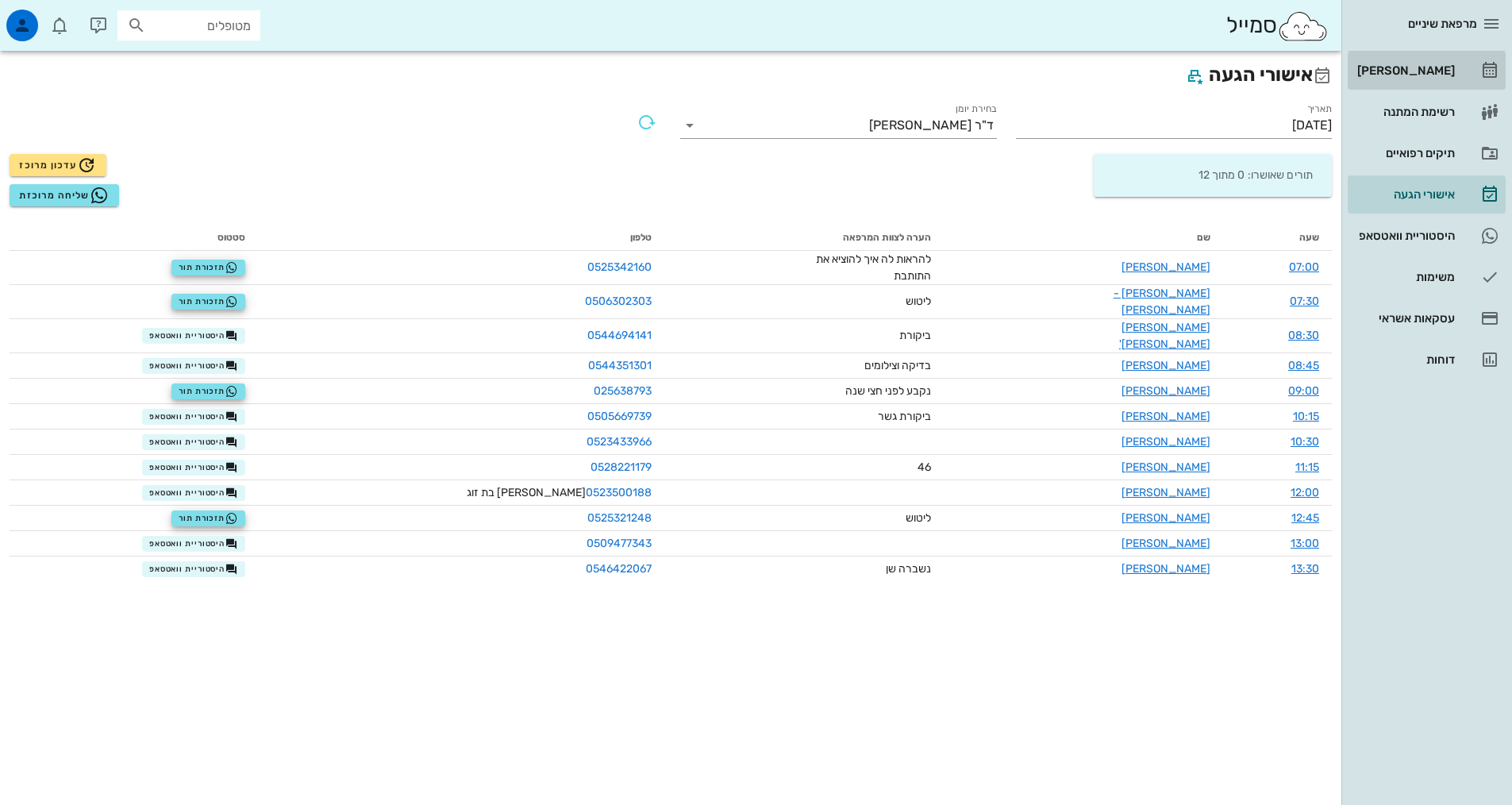
drag, startPoint x: 1437, startPoint y: 69, endPoint x: 1447, endPoint y: 76, distance: 12.2
click at [1437, 69] on div "[PERSON_NAME]" at bounding box center [1404, 71] width 101 height 13
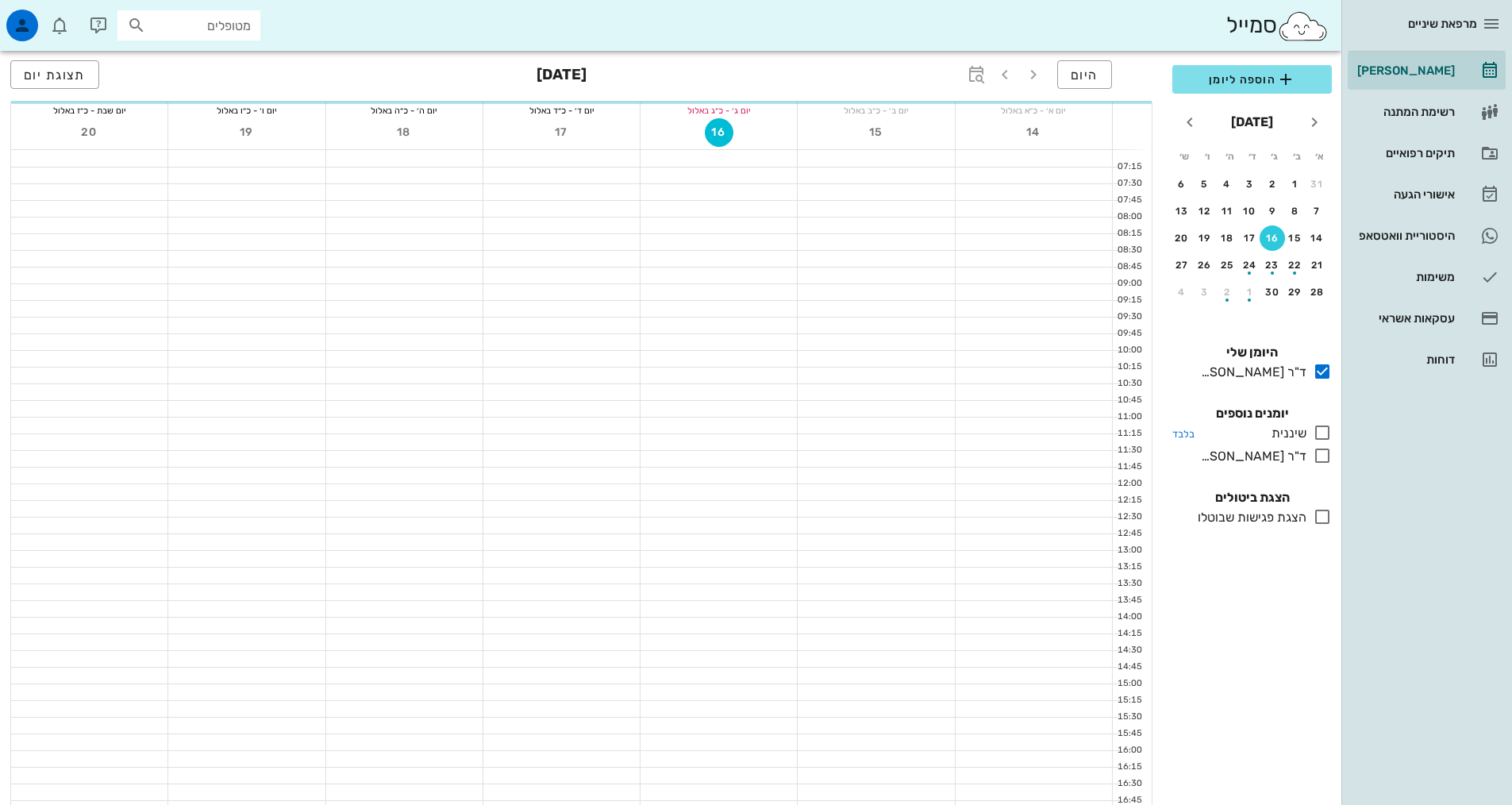
click at [1320, 426] on icon at bounding box center [1322, 432] width 19 height 19
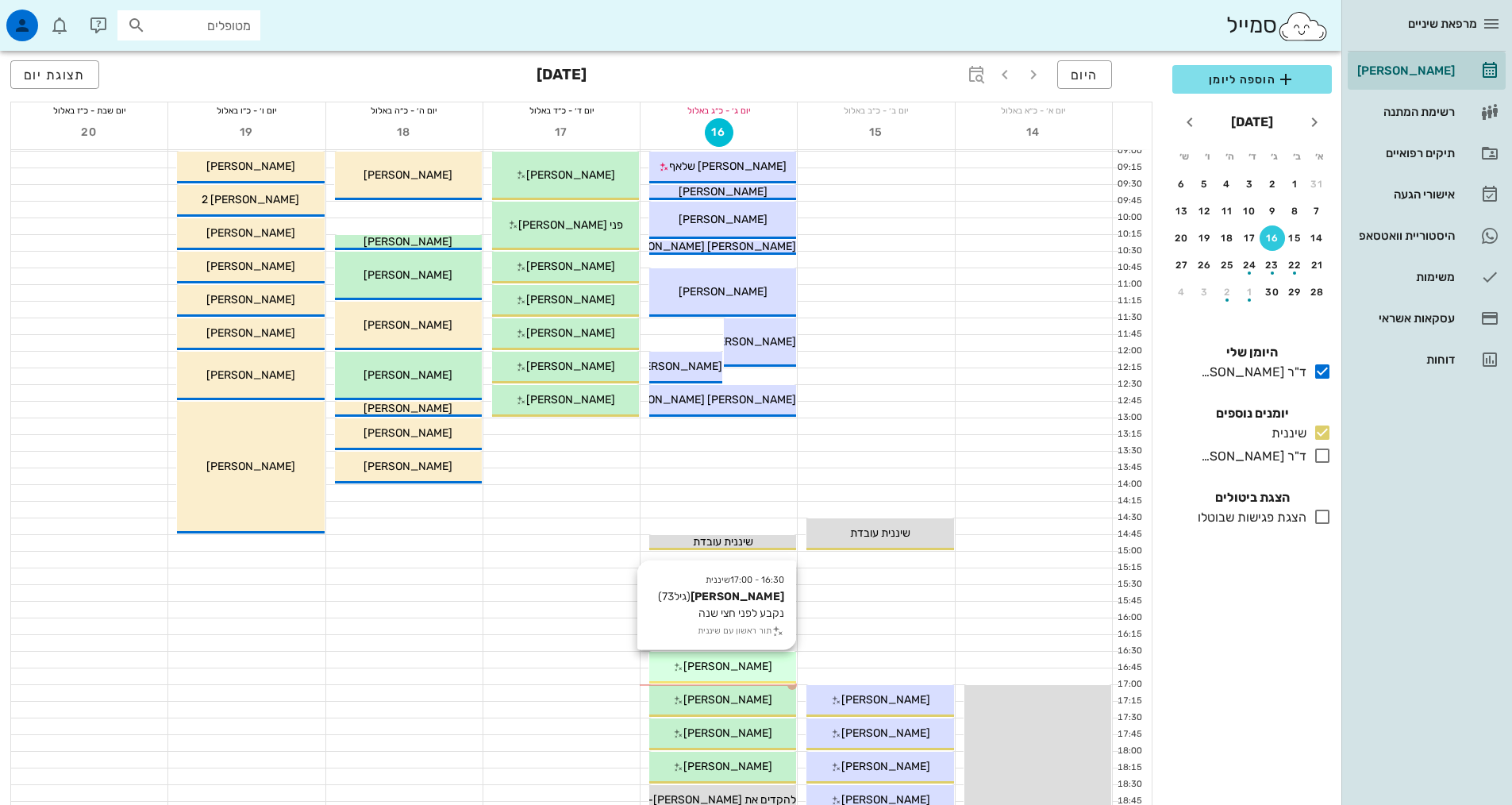
scroll to position [238, 0]
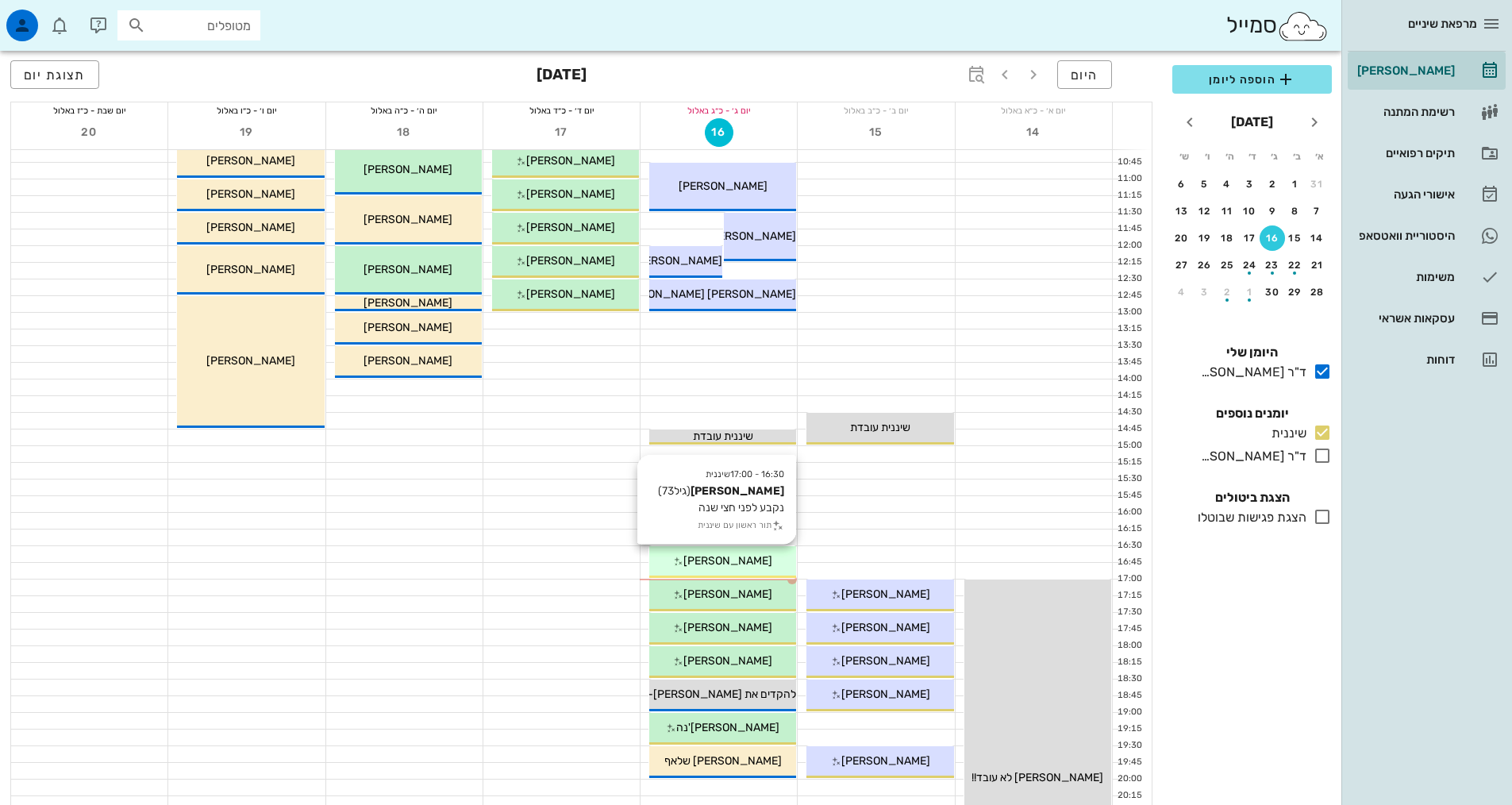
click at [760, 562] on span "[PERSON_NAME]" at bounding box center [727, 560] width 89 height 14
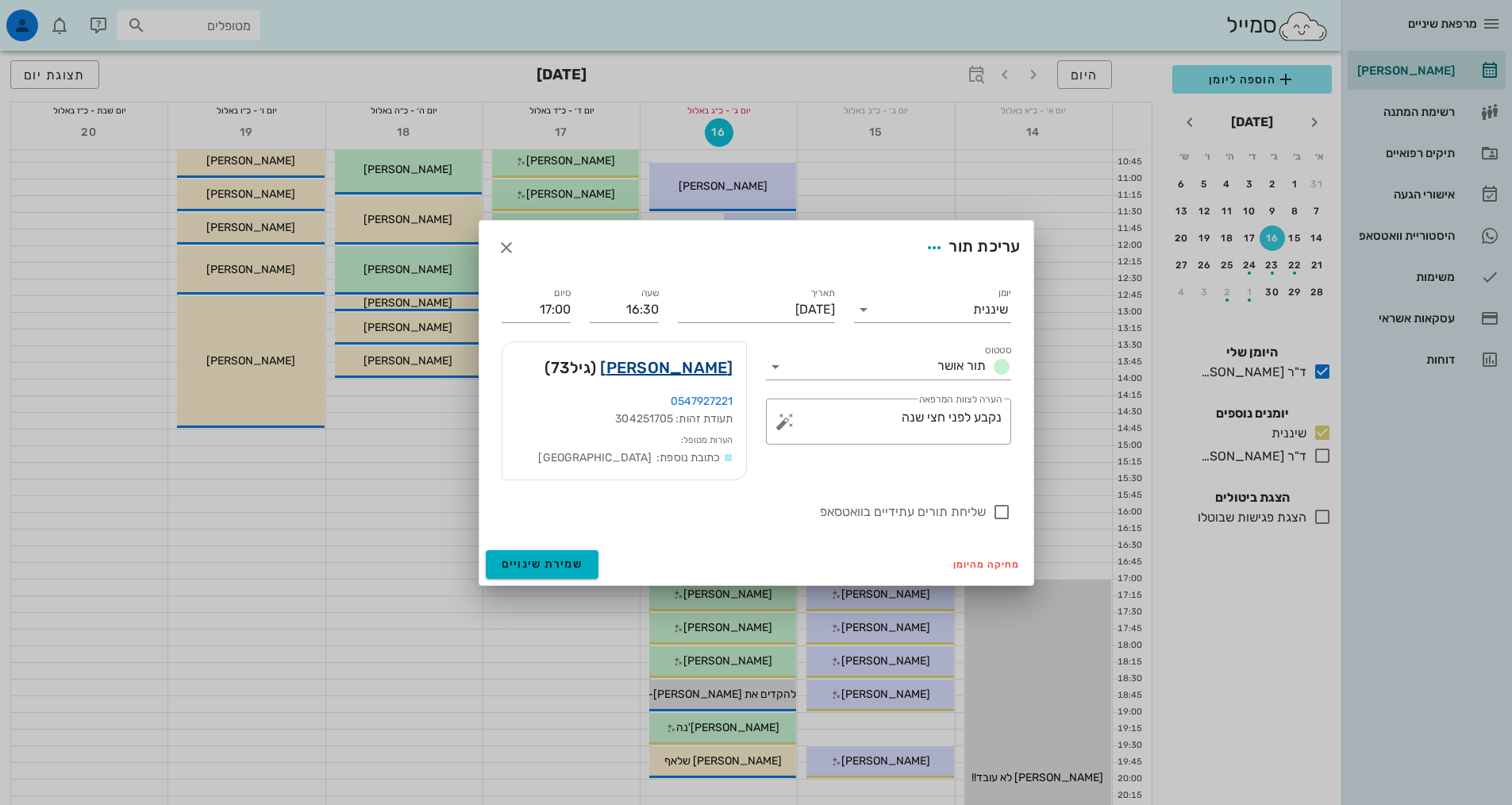
click at [673, 373] on link "[PERSON_NAME]" at bounding box center [666, 368] width 132 height 26
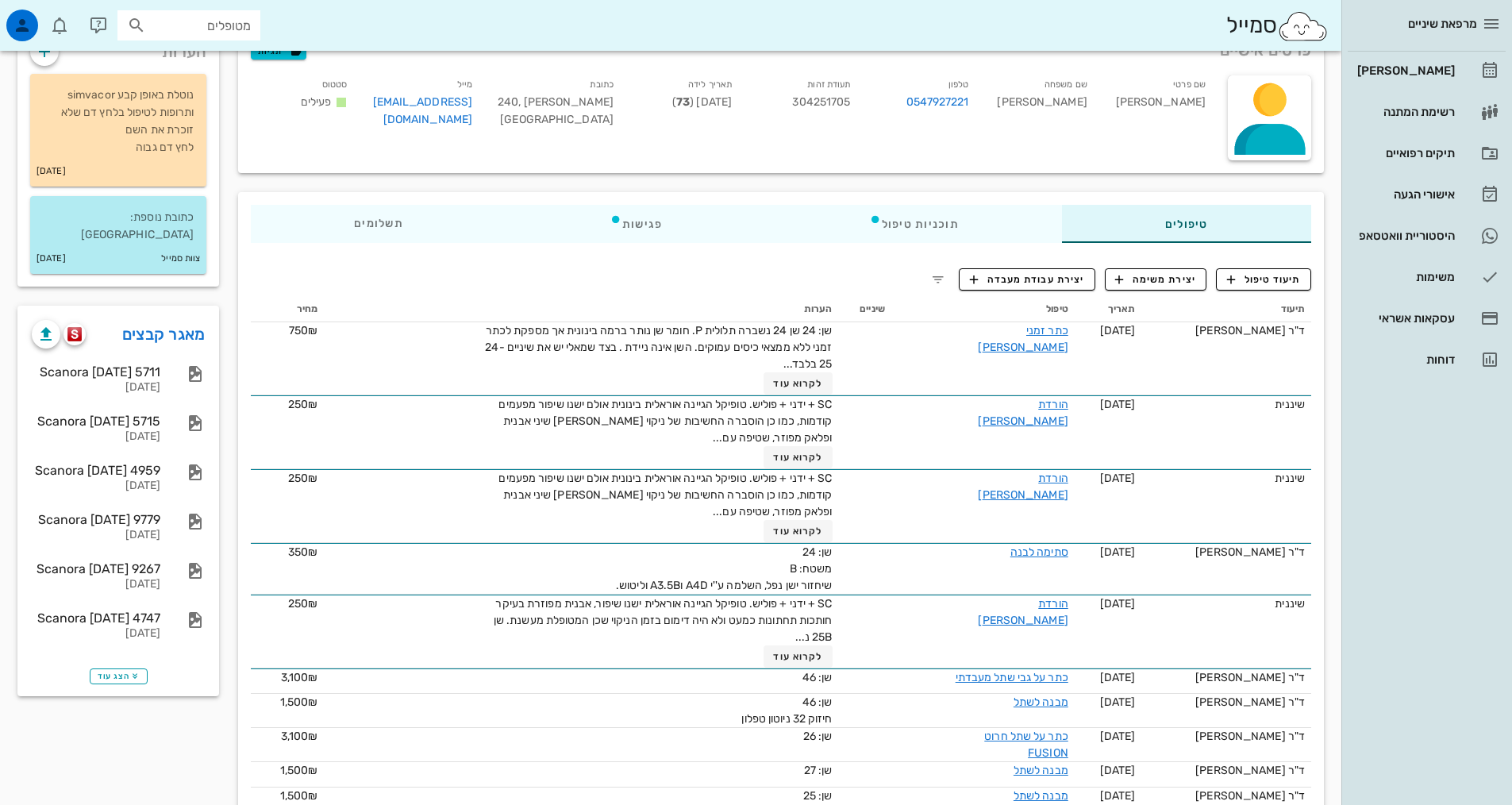
scroll to position [238, 0]
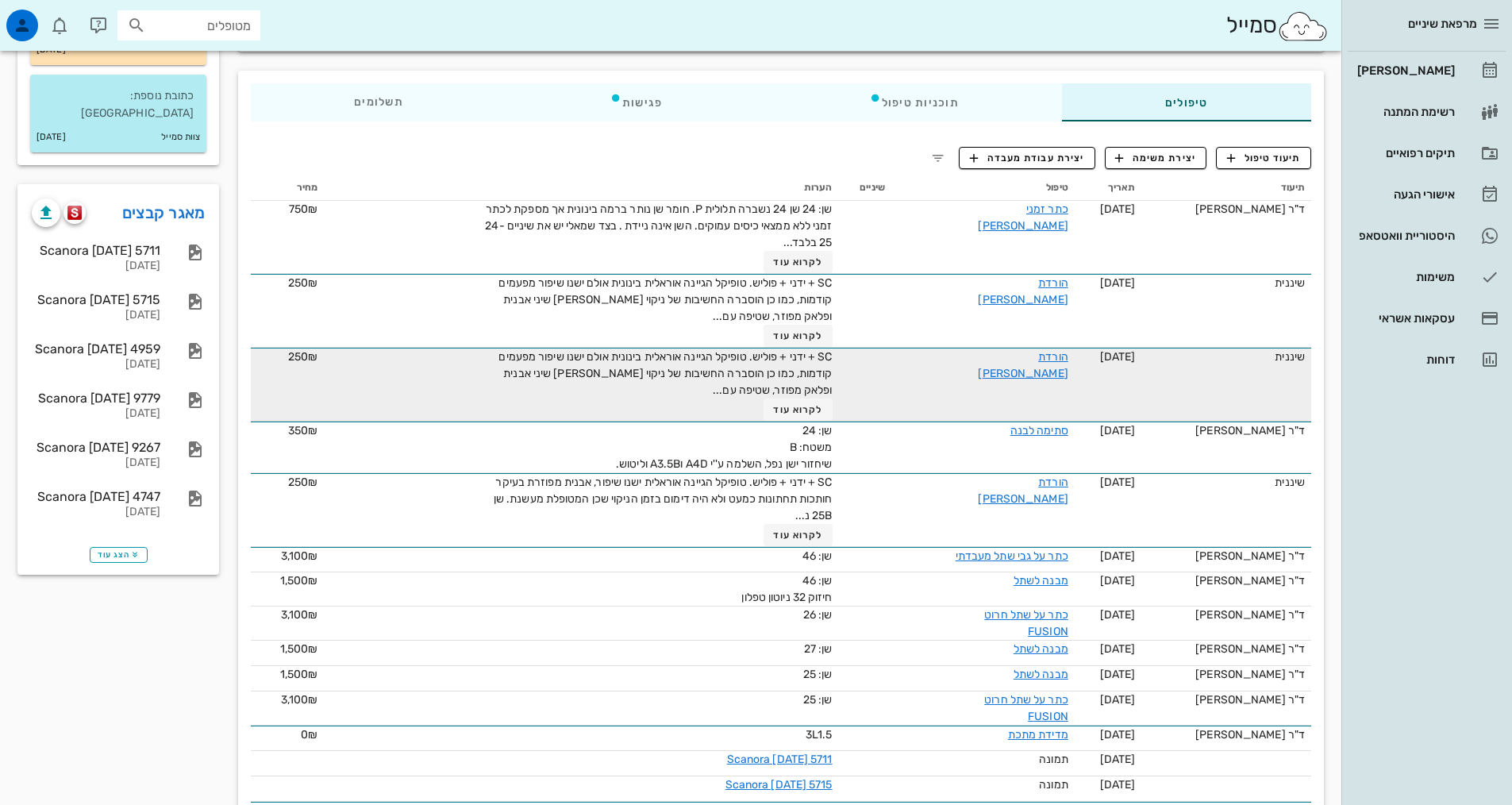
click at [799, 349] on div "SC + ידני + פוליש. טופיקל הגיינה אוראלית בינונית אולם ישנו שיפור מפעמים קודמות,…" at bounding box center [654, 385] width 357 height 73
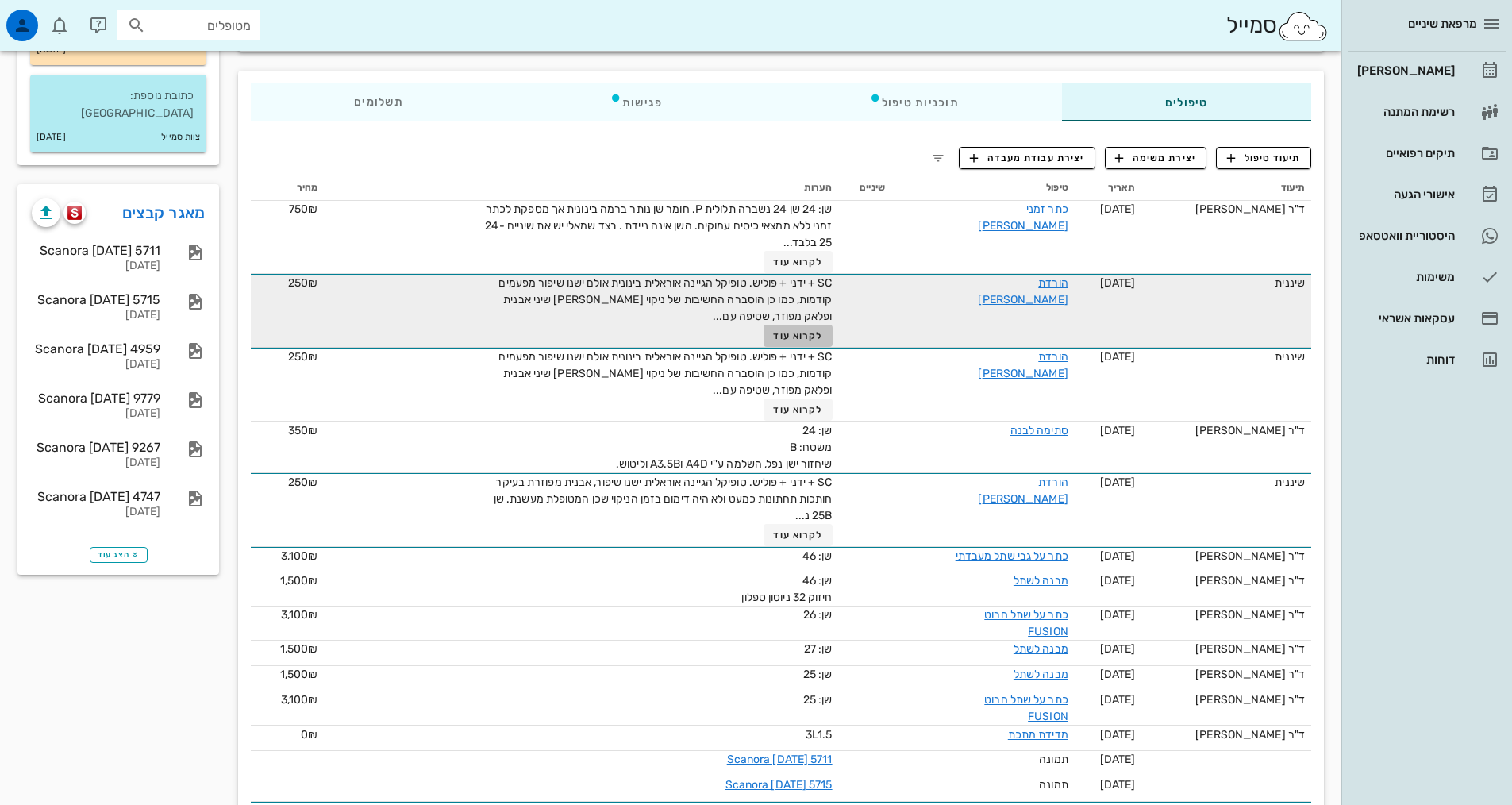
click at [803, 335] on span "לקרוא עוד" at bounding box center [798, 336] width 49 height 11
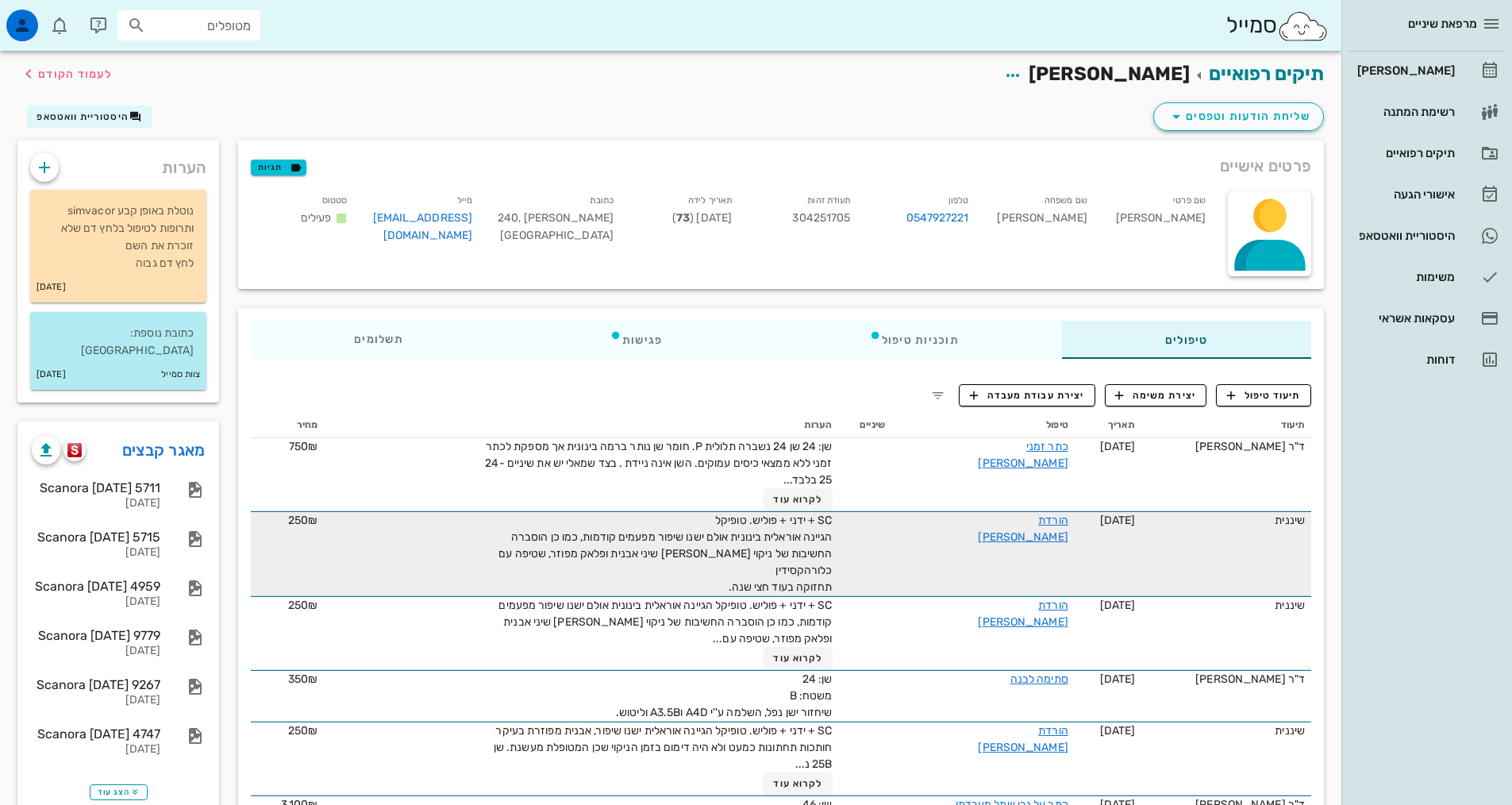
scroll to position [0, 0]
click at [638, 345] on div "פגישות" at bounding box center [636, 341] width 259 height 38
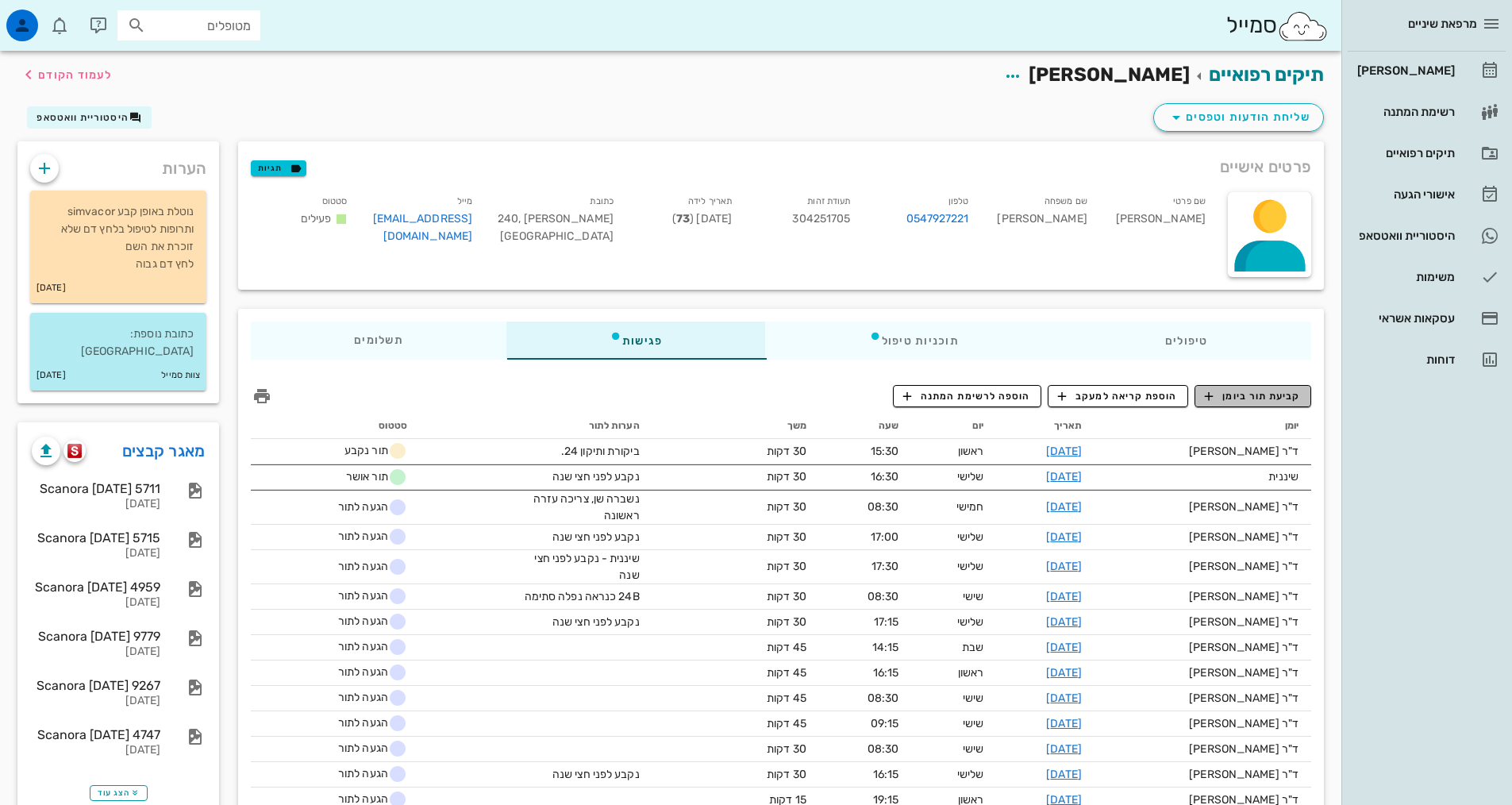
click at [1250, 390] on span "קביעת תור ביומן" at bounding box center [1252, 396] width 95 height 14
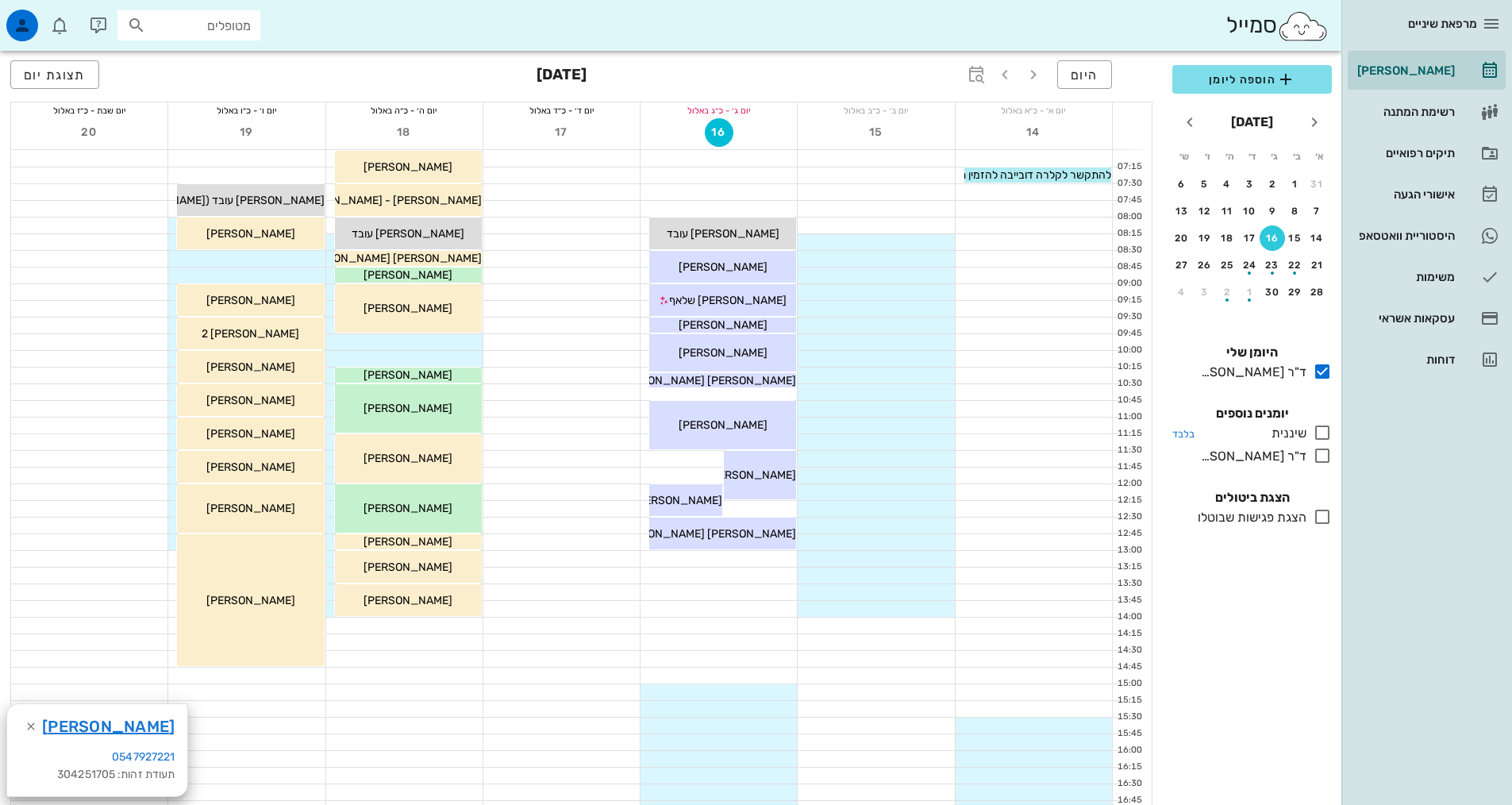
click at [1319, 429] on icon at bounding box center [1322, 432] width 19 height 19
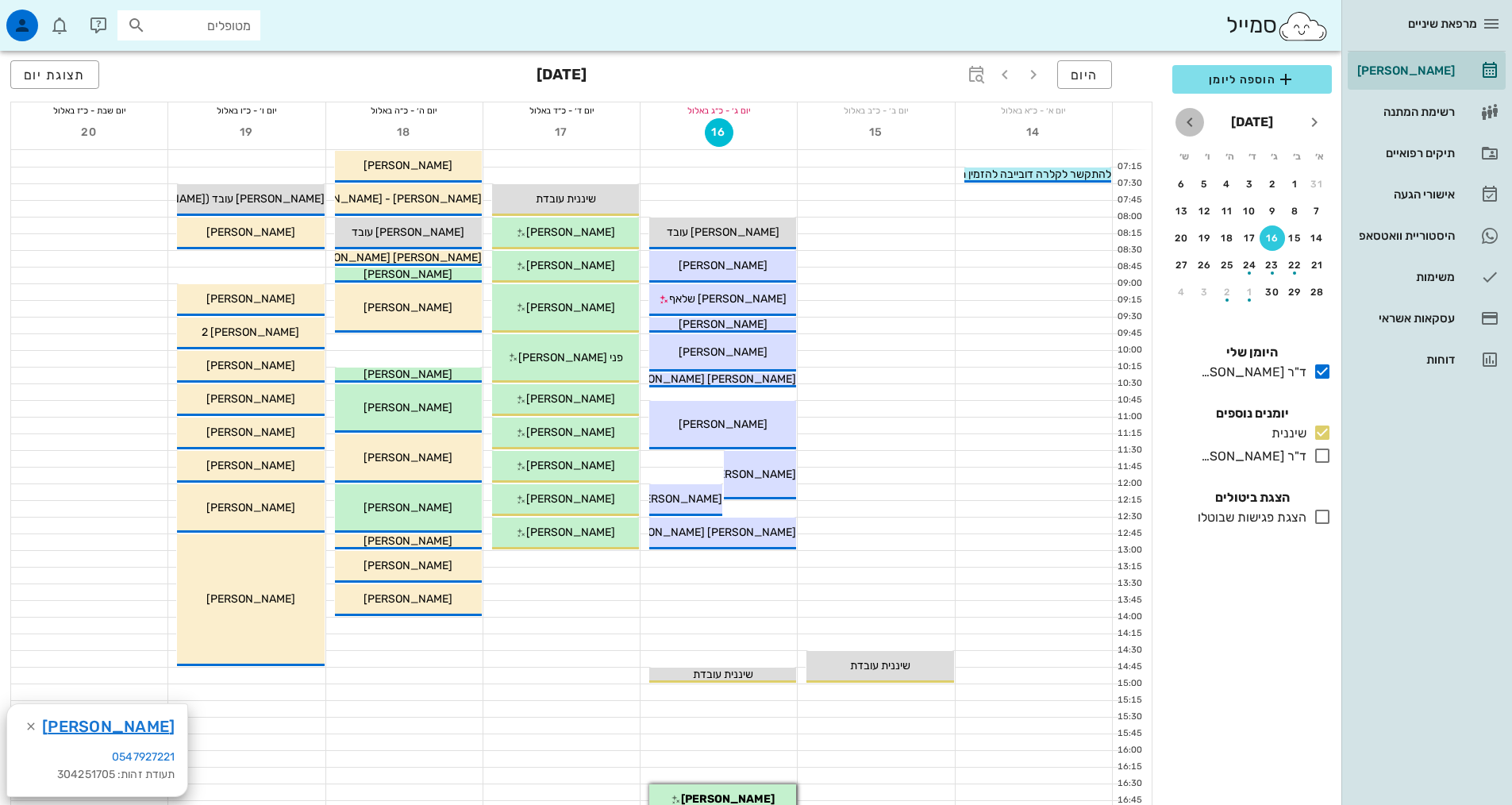
click at [1191, 123] on icon "חודש הבא" at bounding box center [1190, 122] width 19 height 19
click at [1189, 124] on icon "חודש הבא" at bounding box center [1190, 122] width 19 height 19
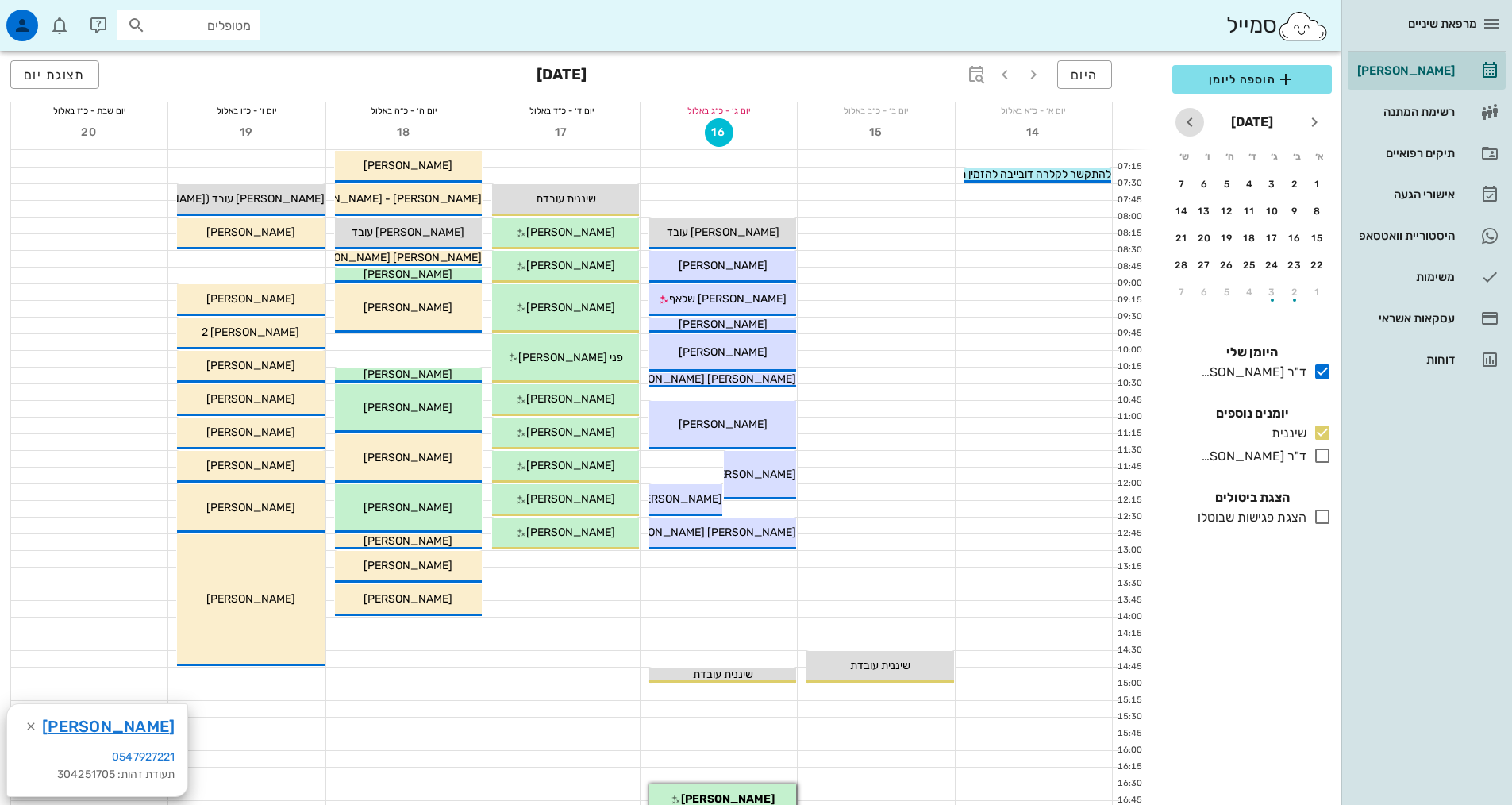
click at [1189, 124] on icon "חודש הבא" at bounding box center [1190, 122] width 19 height 19
click at [1234, 241] on div "19" at bounding box center [1227, 238] width 26 height 11
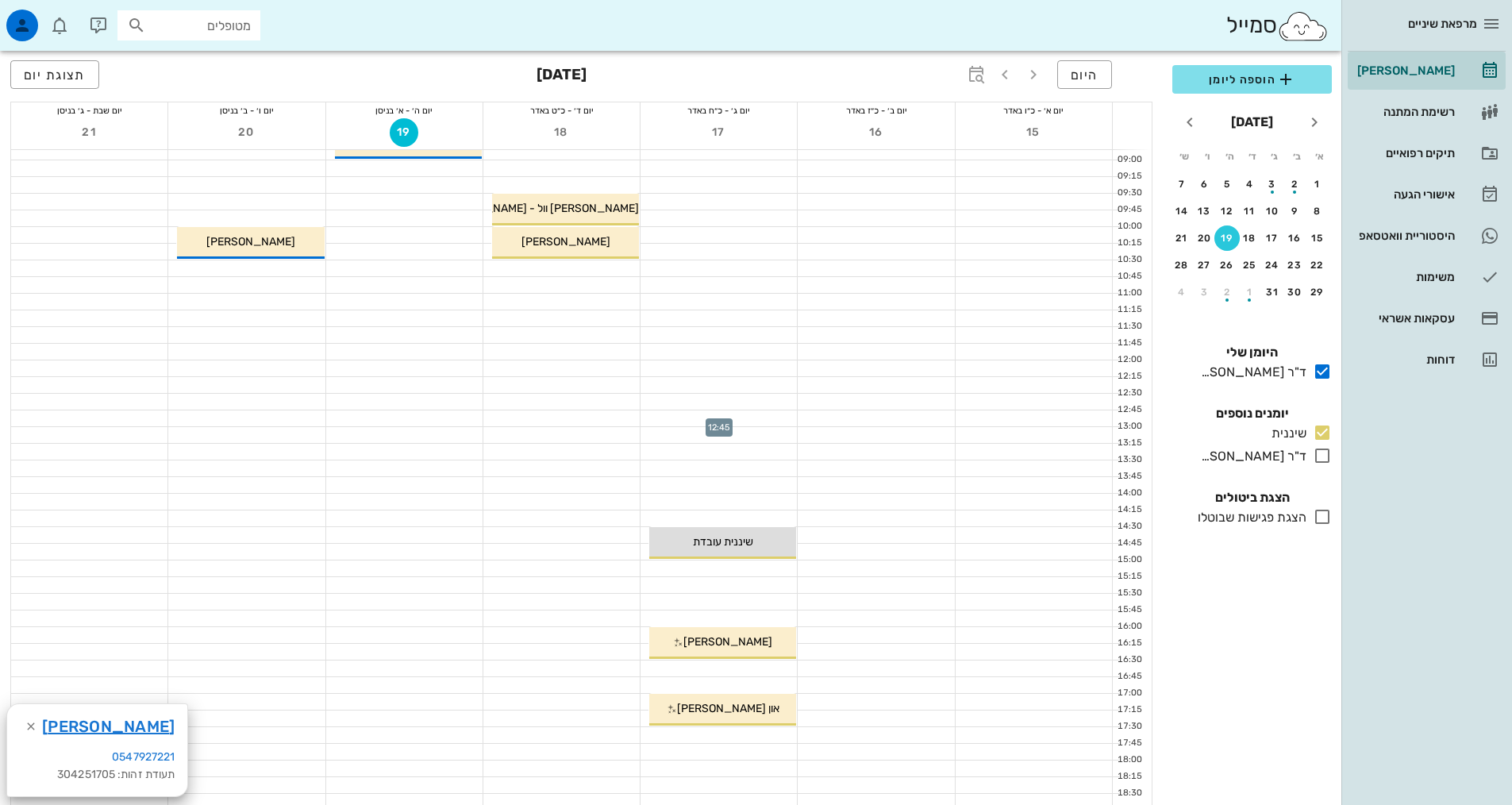
scroll to position [238, 0]
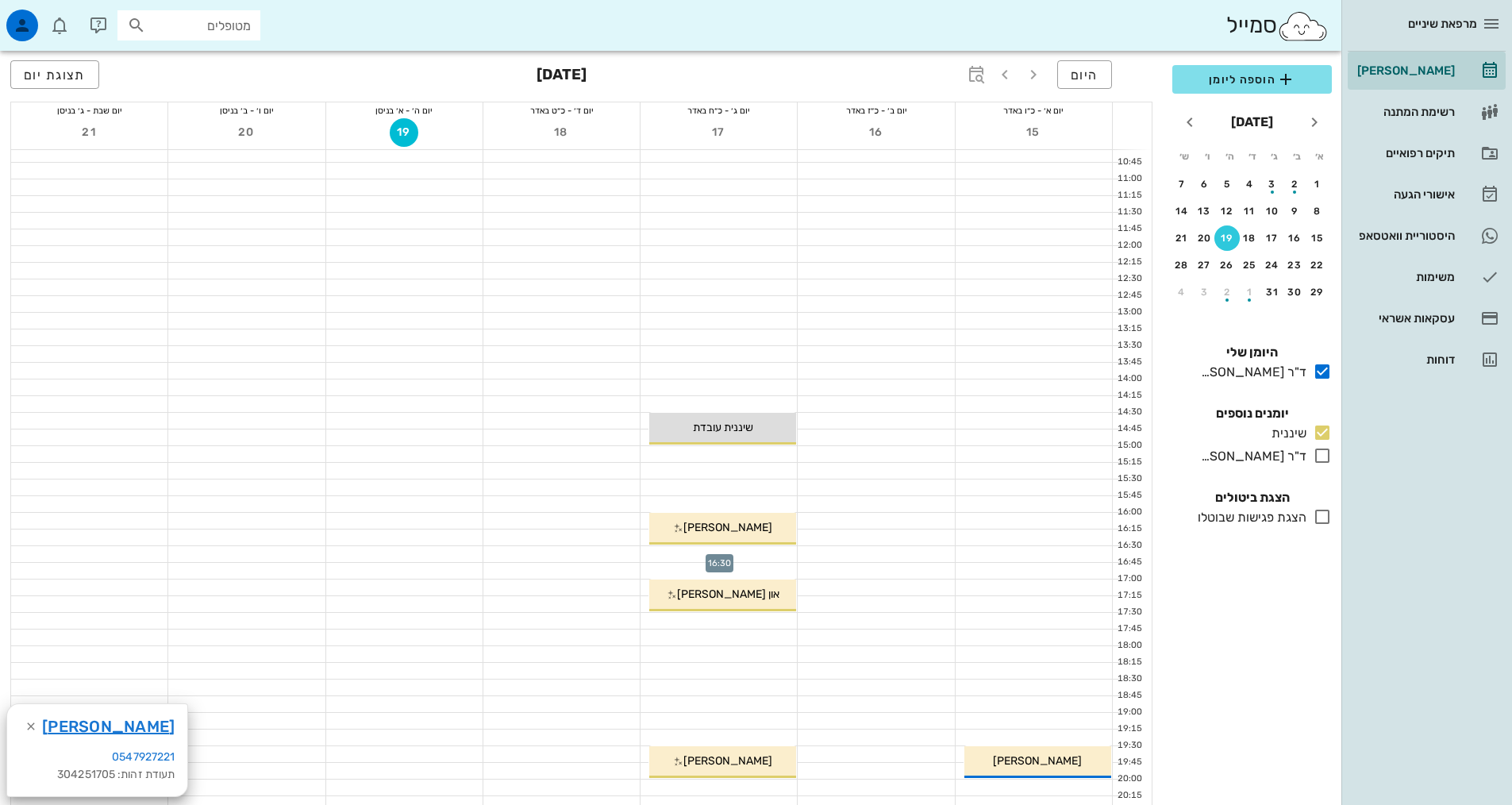
click at [743, 555] on div at bounding box center [719, 554] width 156 height 16
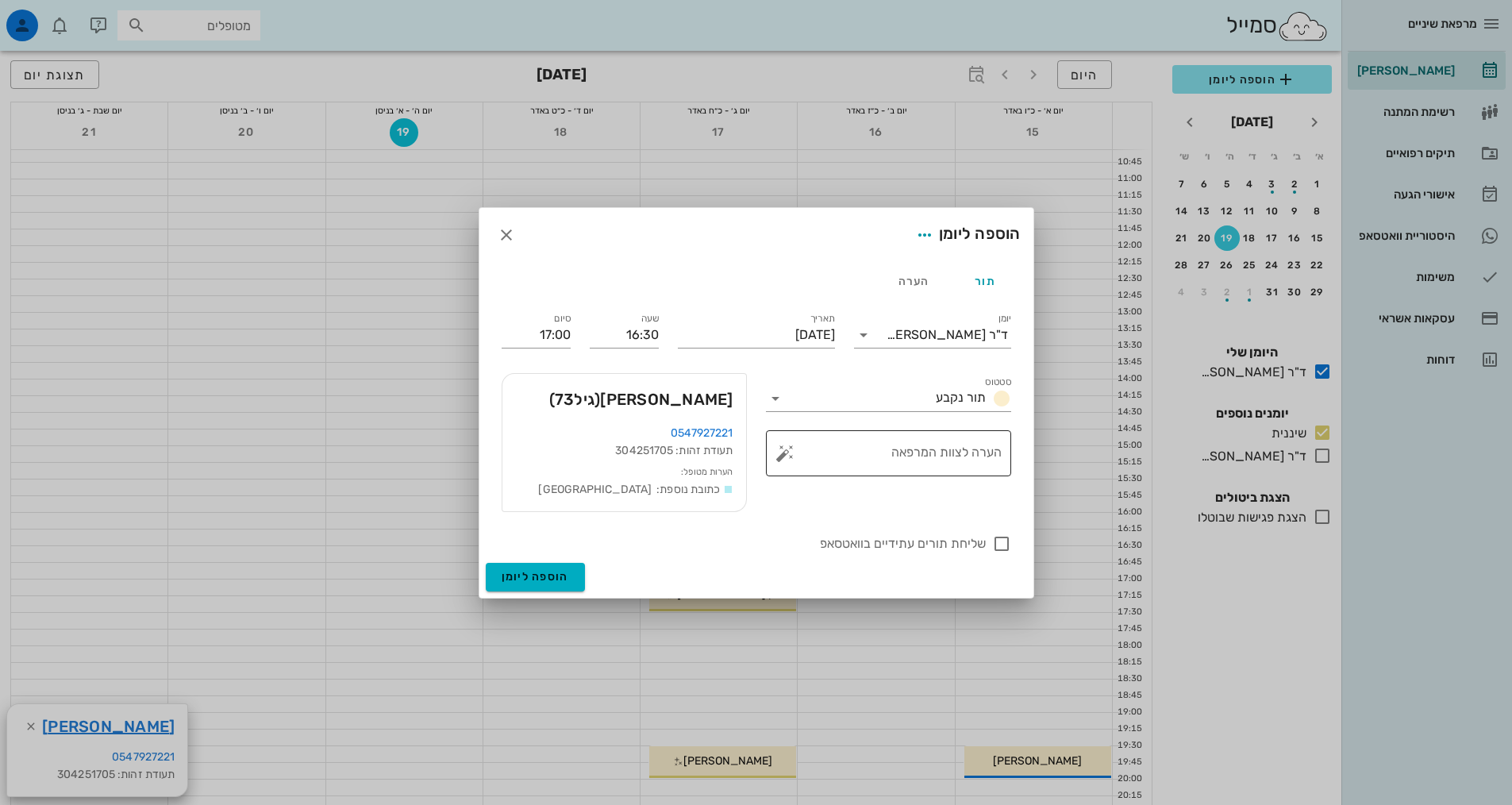
click at [910, 455] on textarea "הערה לצוות המרפאה" at bounding box center [895, 457] width 214 height 38
type textarea "נקבע לפני חצי שנה"
click at [1009, 551] on div at bounding box center [1001, 543] width 27 height 27
checkbox input "true"
click at [559, 575] on span "הוספה ליומן" at bounding box center [535, 576] width 68 height 14
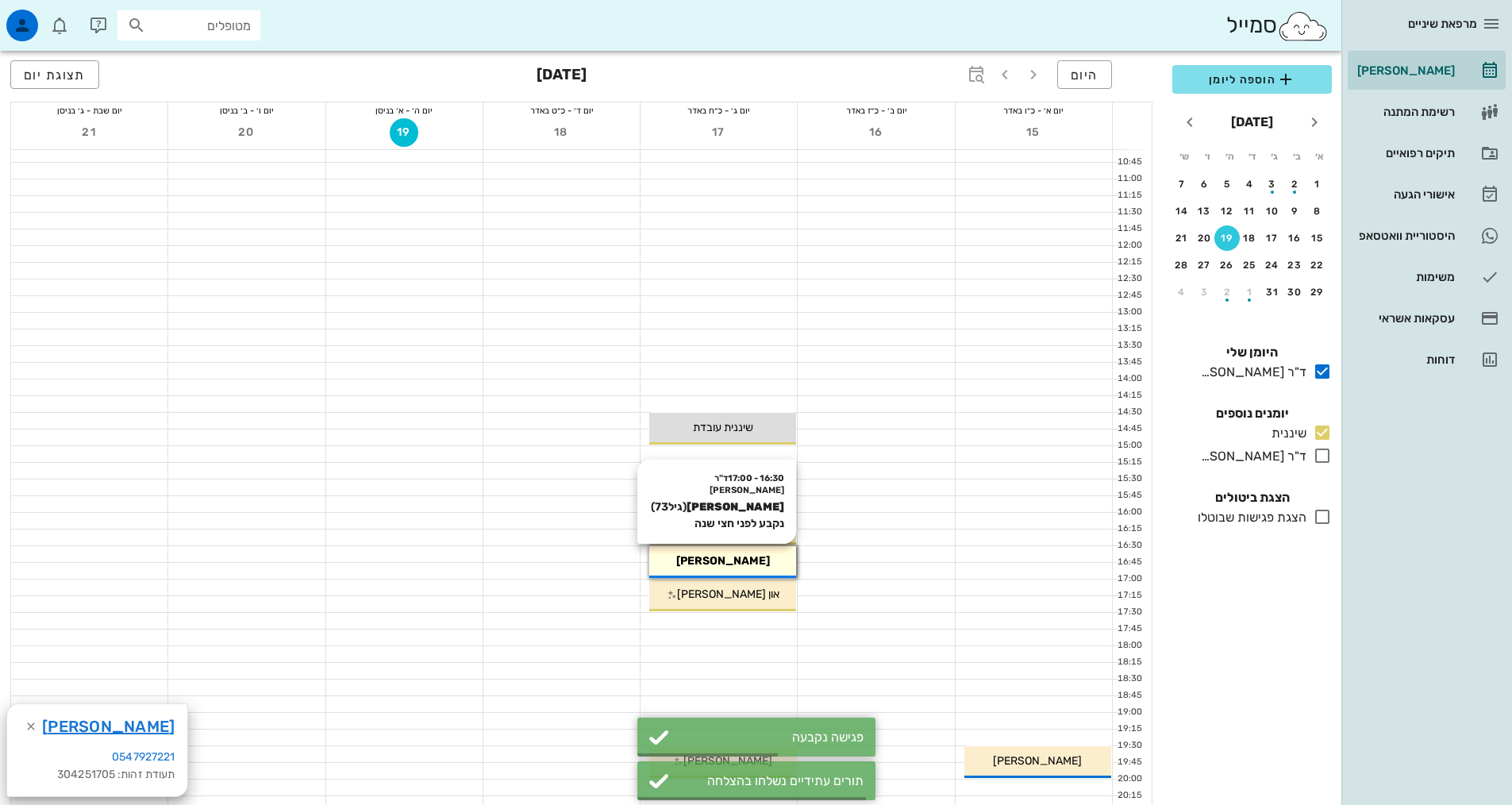
click at [709, 564] on span "[PERSON_NAME]" at bounding box center [722, 560] width 93 height 14
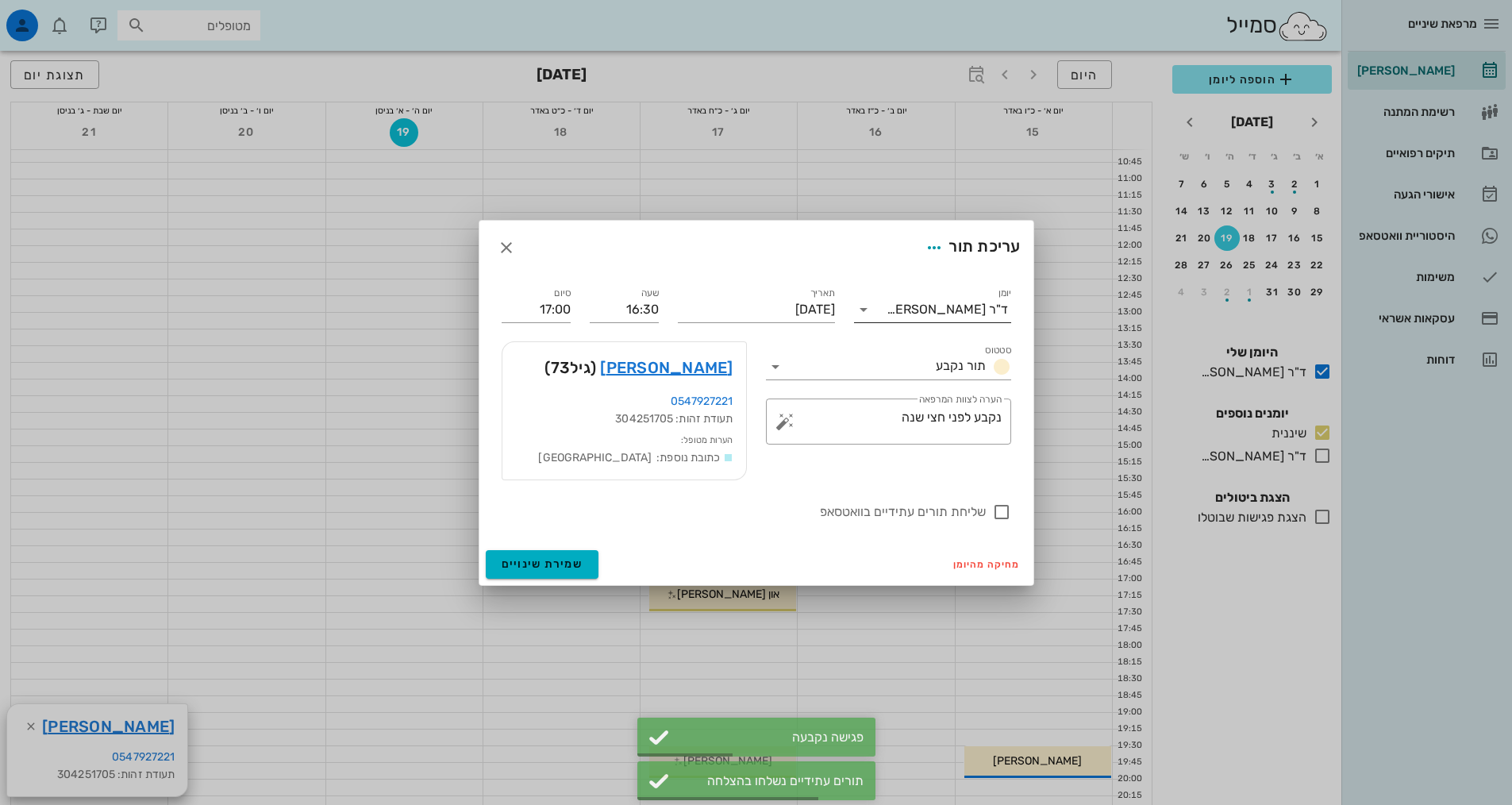
click at [951, 317] on div "ד"ר [PERSON_NAME]" at bounding box center [943, 310] width 135 height 26
click at [983, 357] on div "שיננית" at bounding box center [932, 360] width 132 height 15
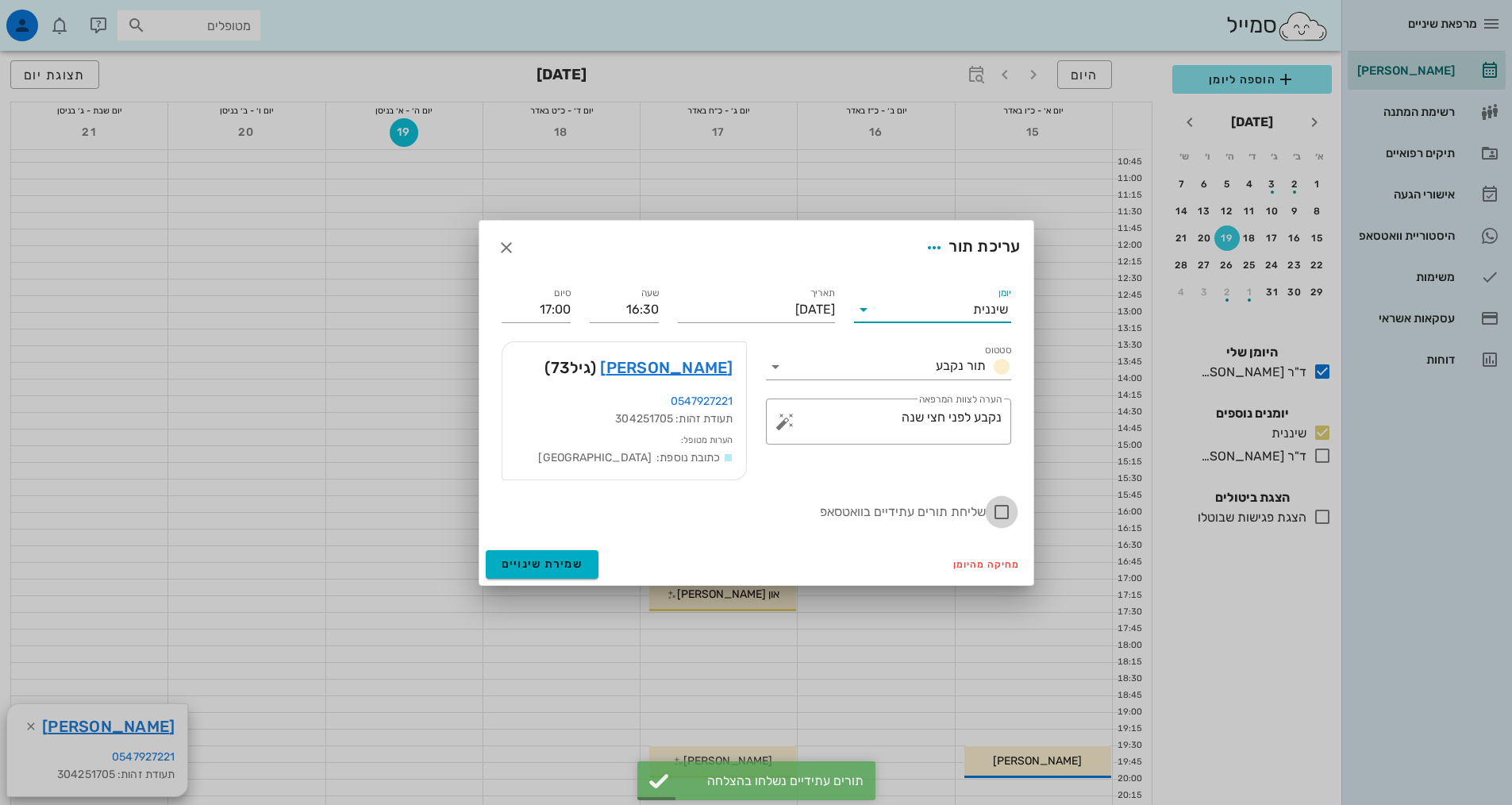
click at [1000, 521] on div at bounding box center [1001, 512] width 27 height 27
checkbox input "true"
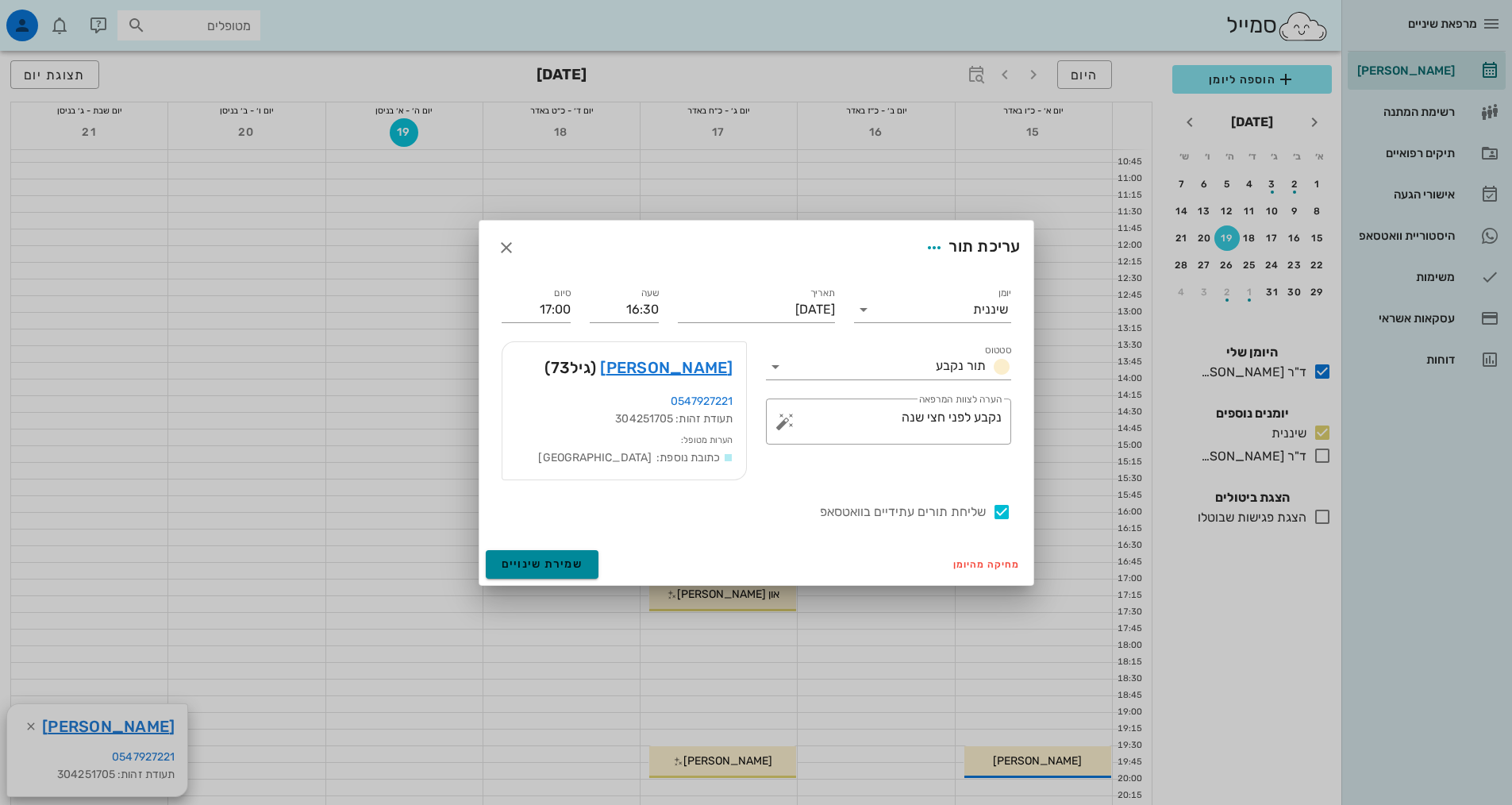
click at [565, 555] on button "שמירת שינויים" at bounding box center [543, 564] width 113 height 29
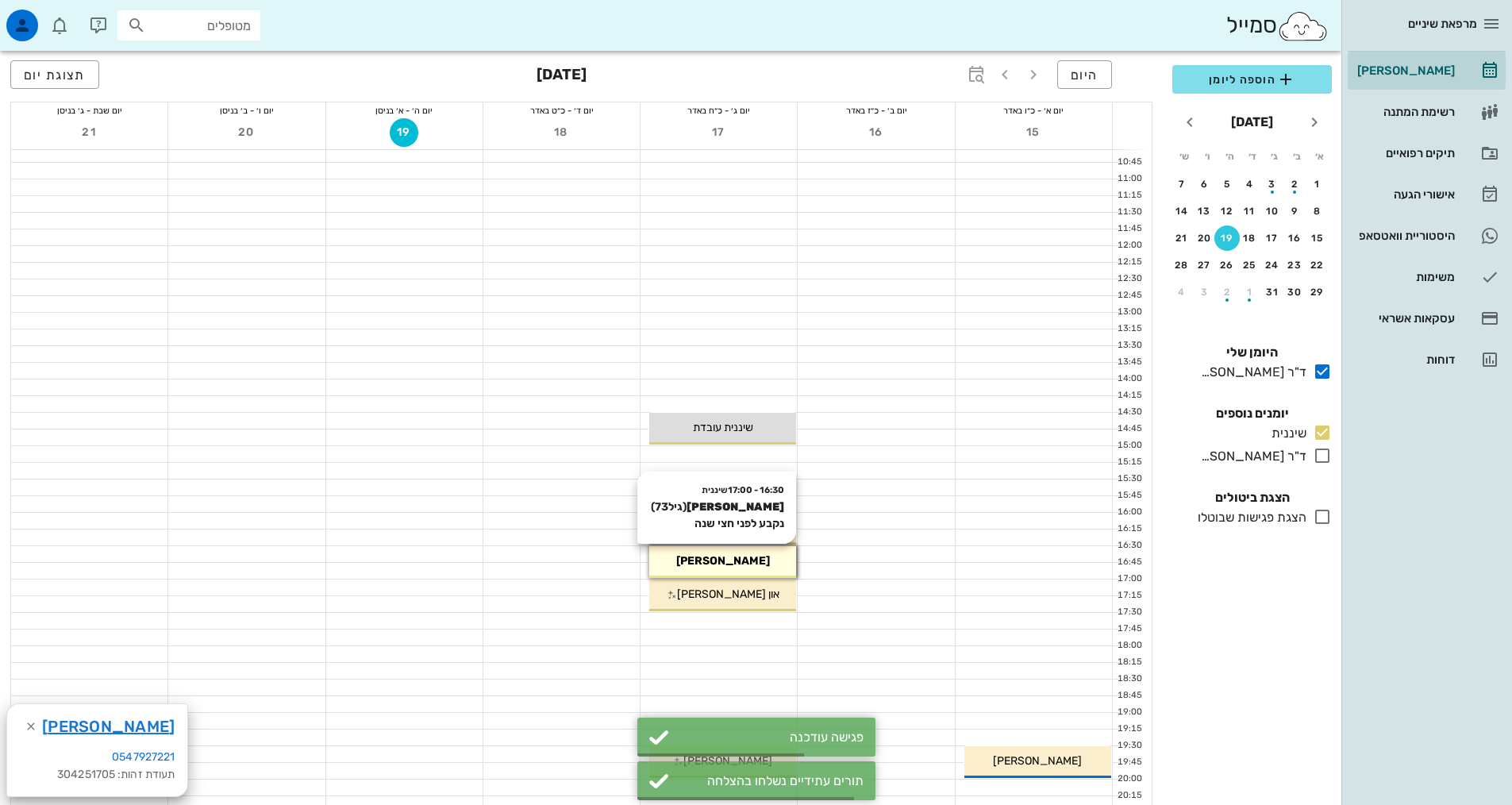
click at [693, 547] on div "16:30 - 17:00 שיננית ילנה פסטרסקי (גיל 73 ) נקבע לפני חצי שנה ילנה פסטרסקי" at bounding box center [723, 562] width 147 height 32
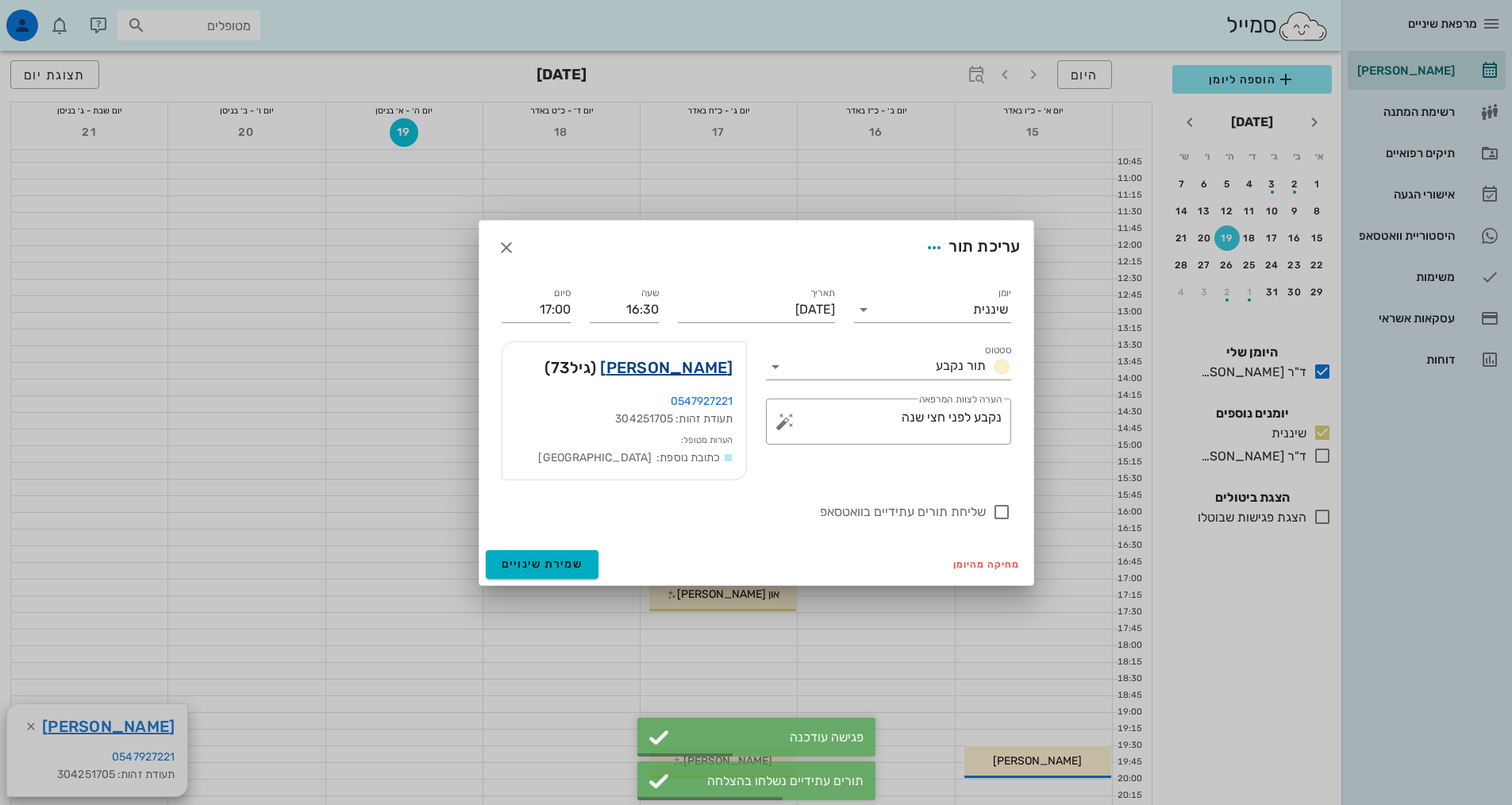
click at [720, 372] on link "[PERSON_NAME]" at bounding box center [666, 368] width 132 height 26
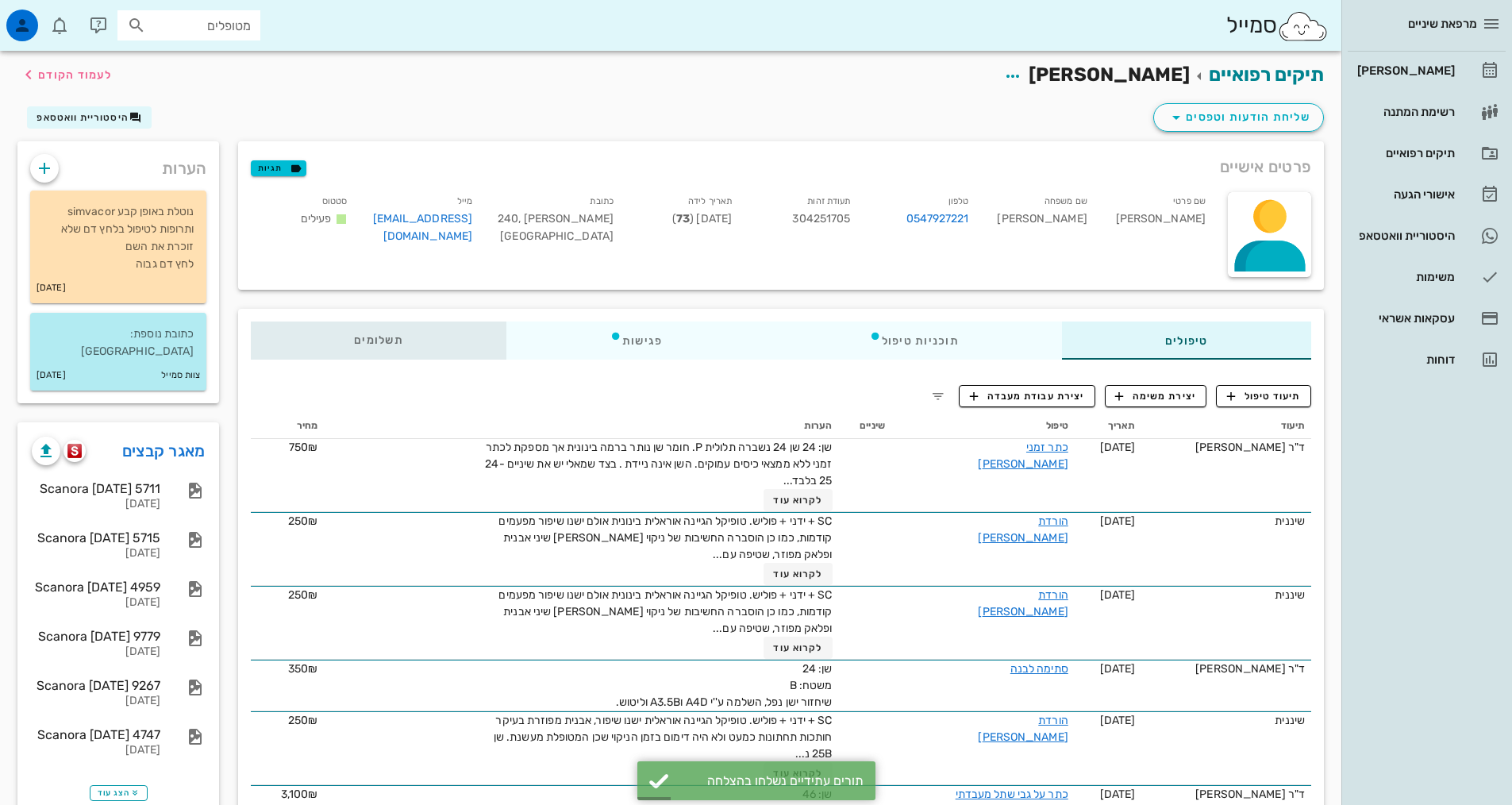
click at [393, 345] on span "תשלומים 0₪" at bounding box center [379, 341] width 49 height 11
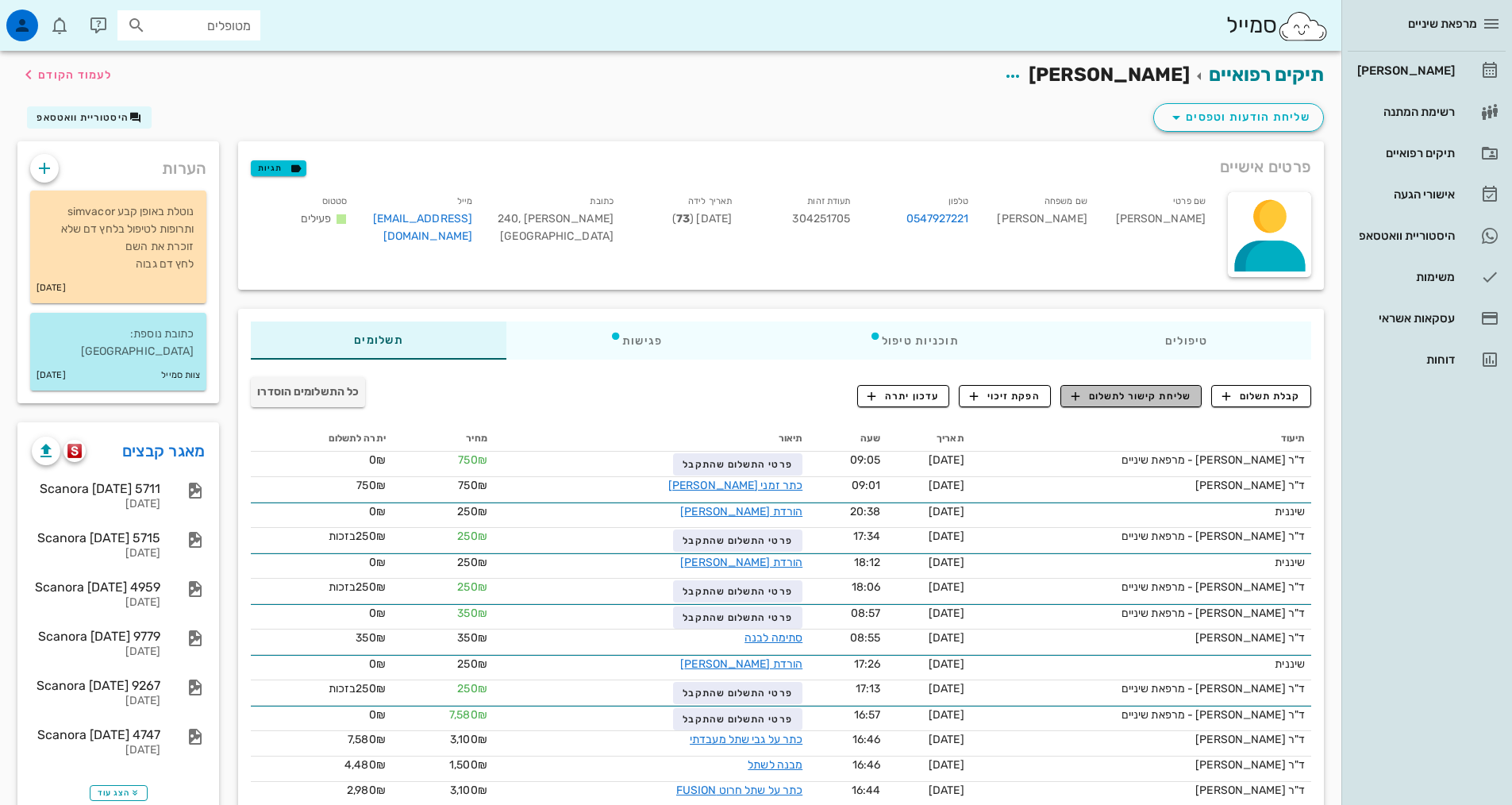
click at [1188, 390] on span "שליחת קישור לתשלום" at bounding box center [1131, 396] width 120 height 14
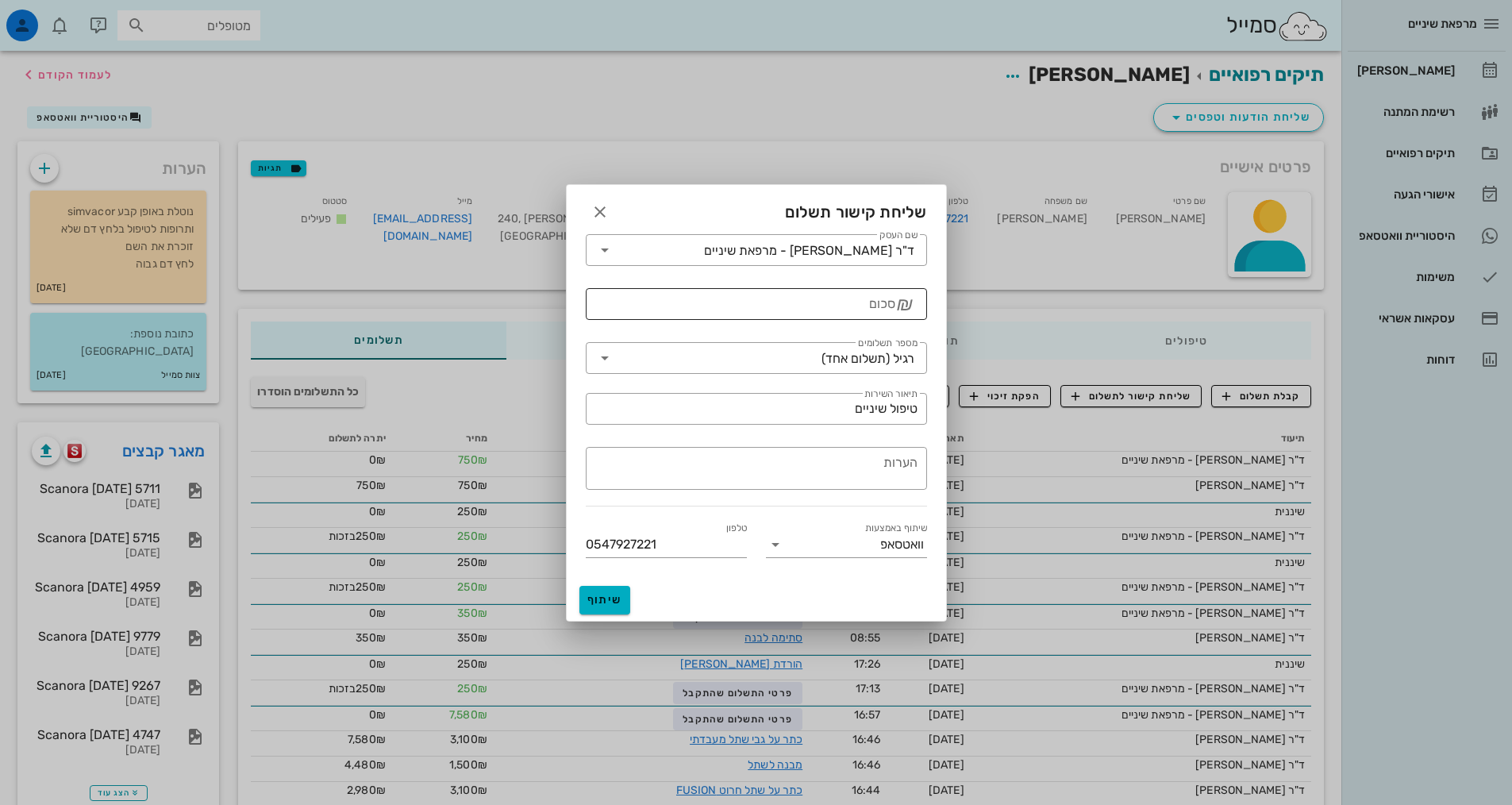
click at [831, 304] on input "סכום" at bounding box center [745, 304] width 300 height 26
type input "250"
click at [838, 539] on input "שיתוף באמצעות" at bounding box center [834, 544] width 92 height 26
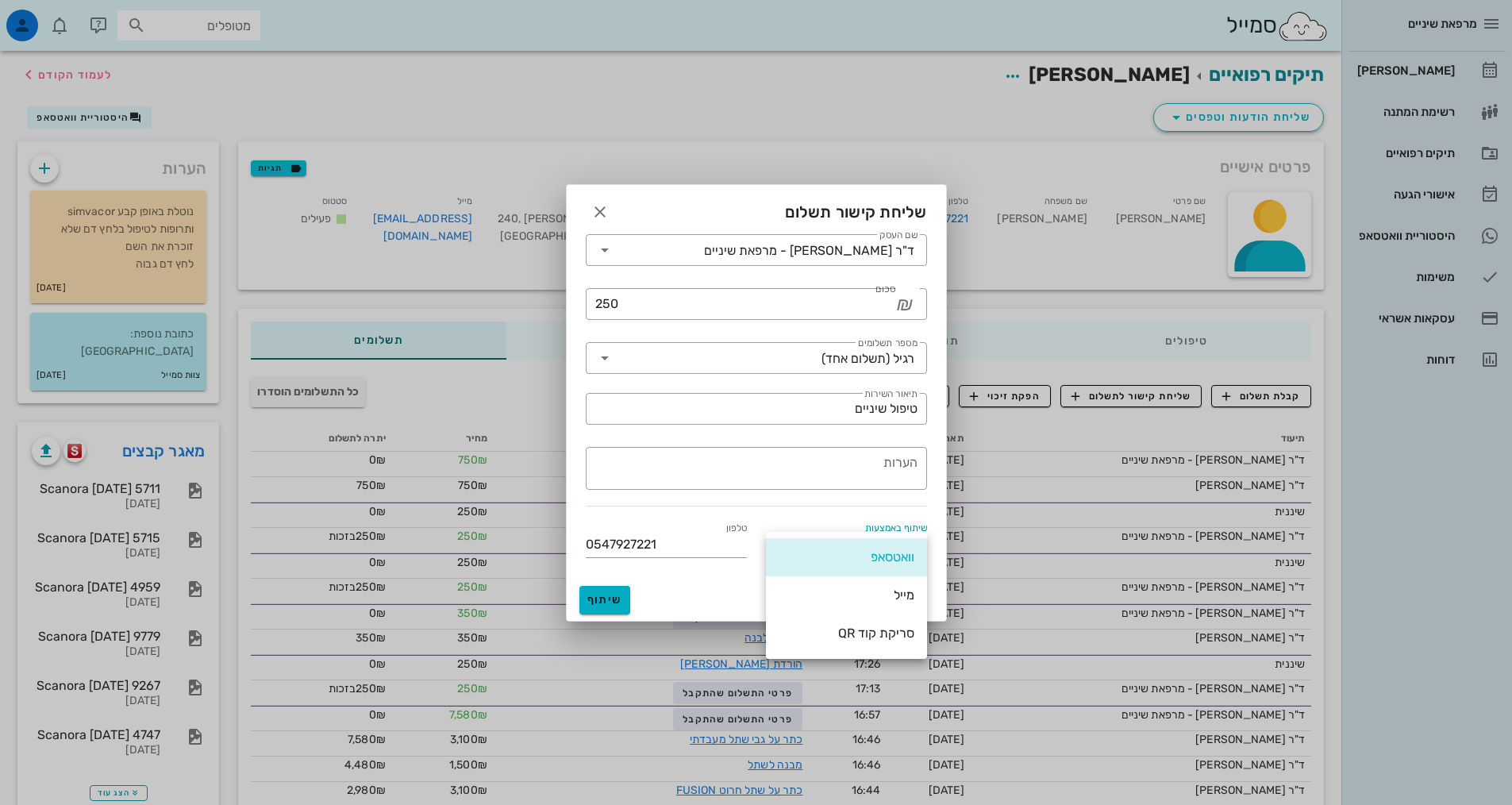
click at [838, 539] on div "וואטסאפ" at bounding box center [847, 556] width 136 height 34
click at [841, 519] on div "שיתוף באמצעות וואטסאפ" at bounding box center [847, 542] width 180 height 64
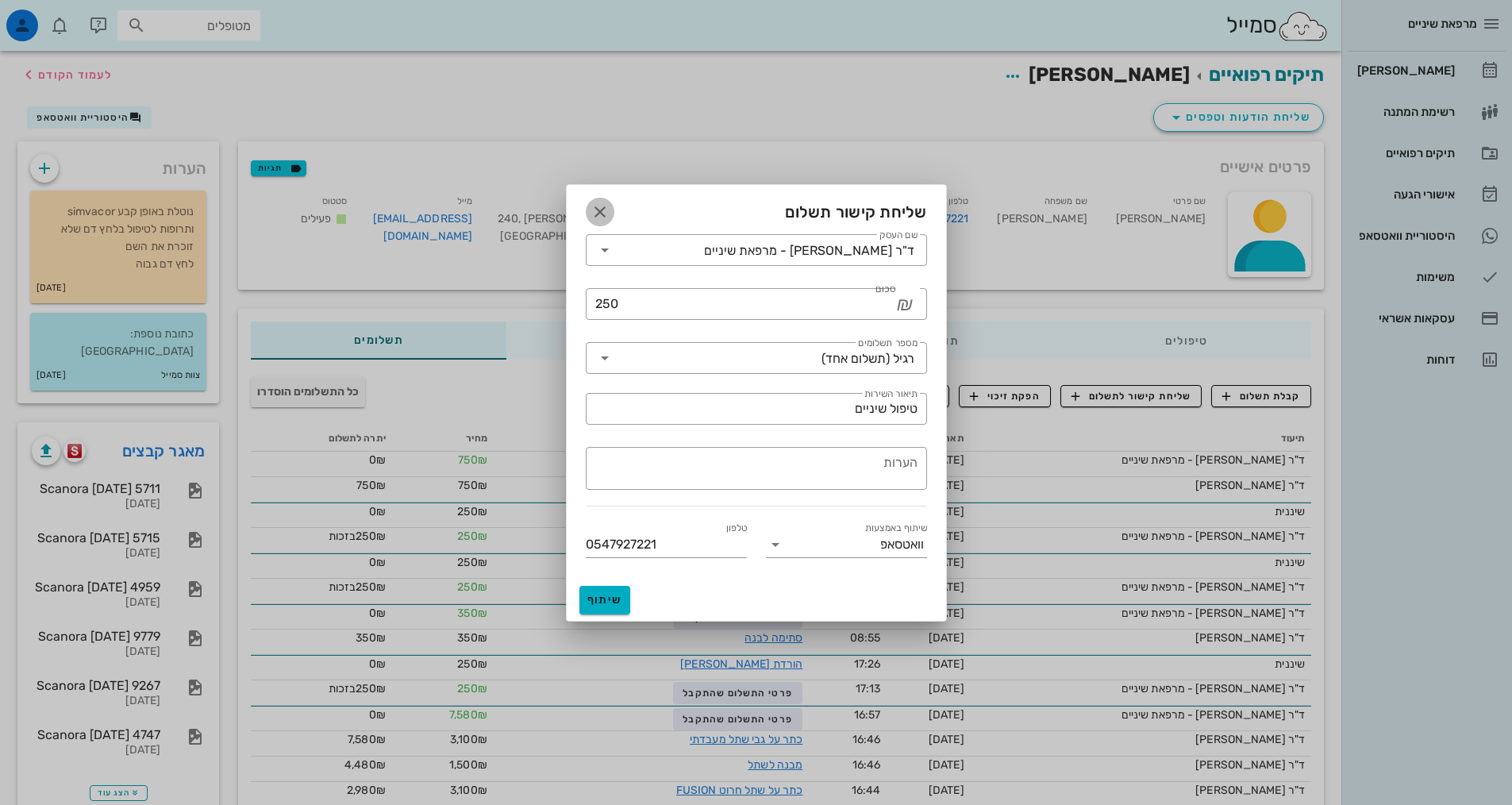
click at [597, 217] on icon "button" at bounding box center [600, 212] width 19 height 19
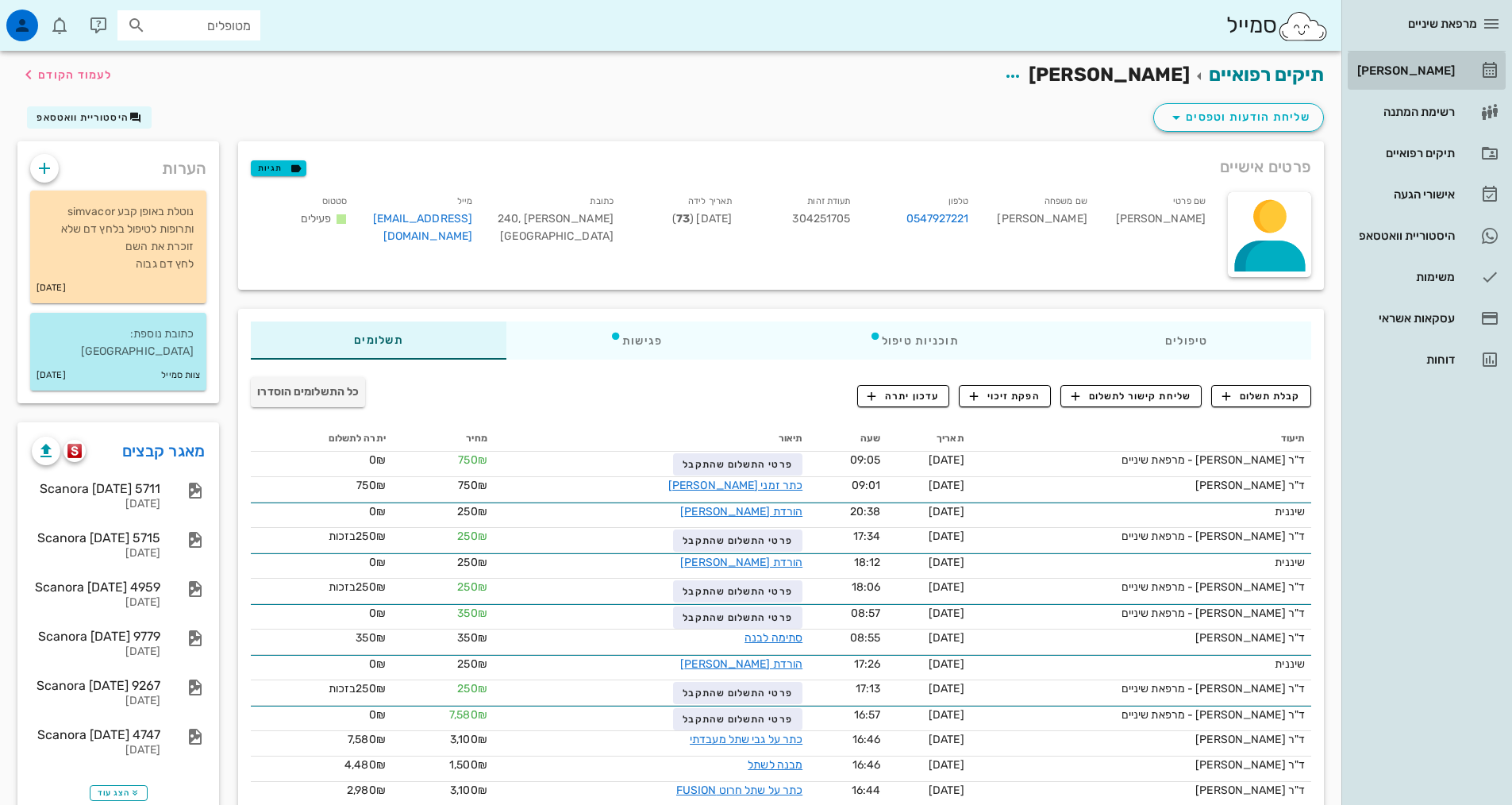
click at [1471, 76] on link "[PERSON_NAME]" at bounding box center [1427, 71] width 158 height 38
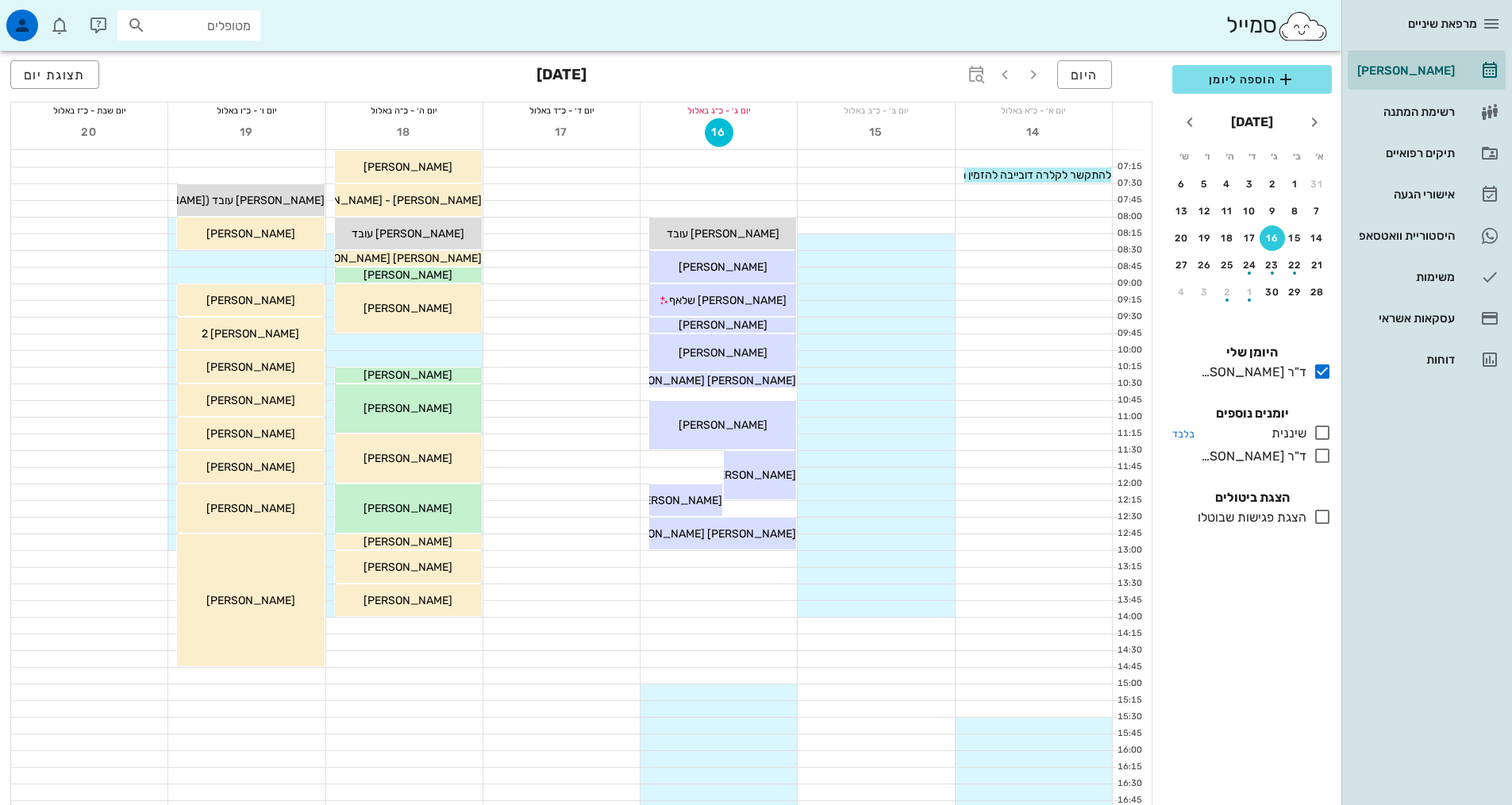
click at [1321, 428] on icon at bounding box center [1322, 432] width 19 height 19
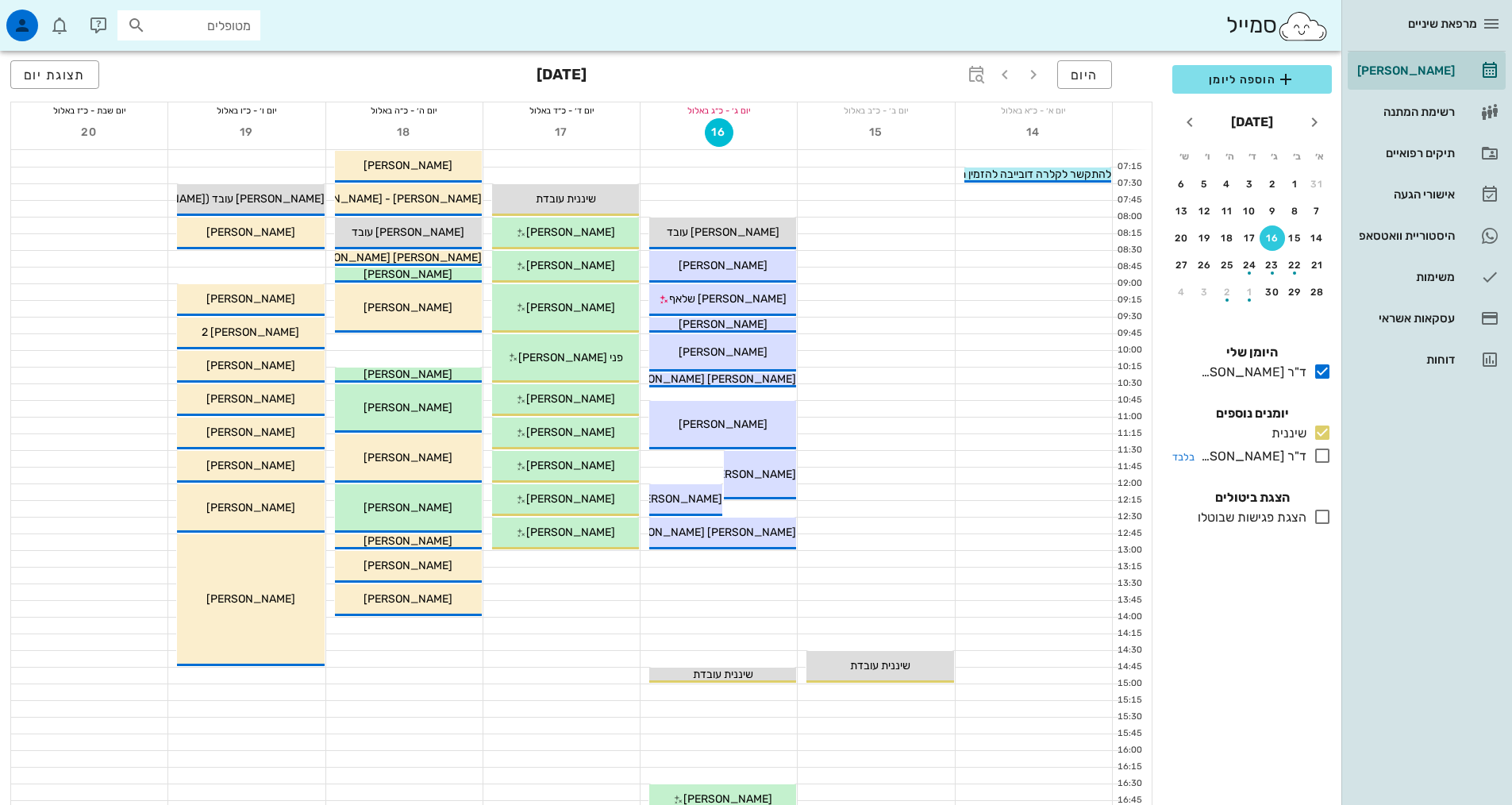
click at [1320, 460] on icon at bounding box center [1322, 456] width 19 height 19
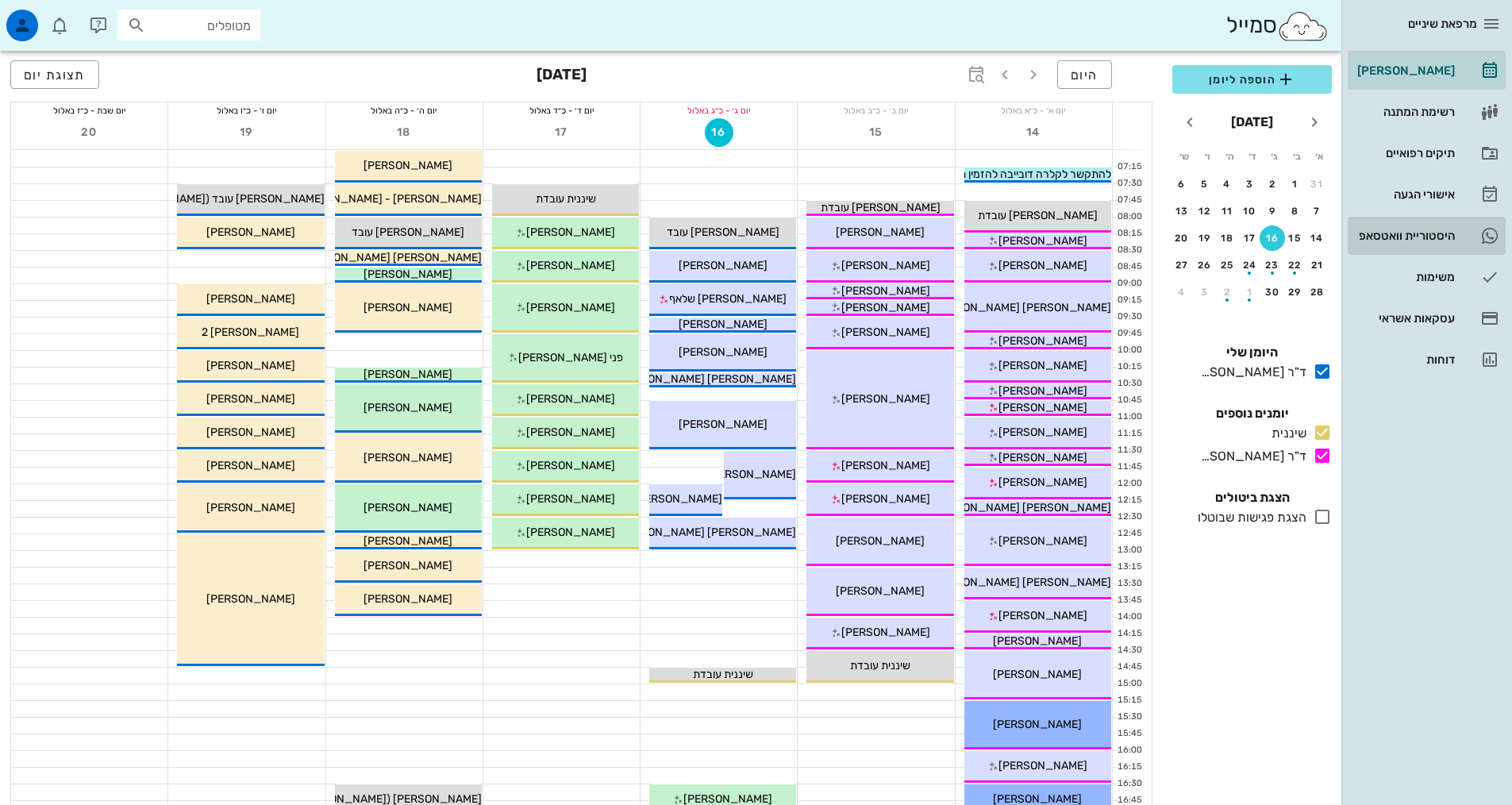
click at [1399, 235] on div "היסטוריית וואטסאפ" at bounding box center [1404, 235] width 101 height 13
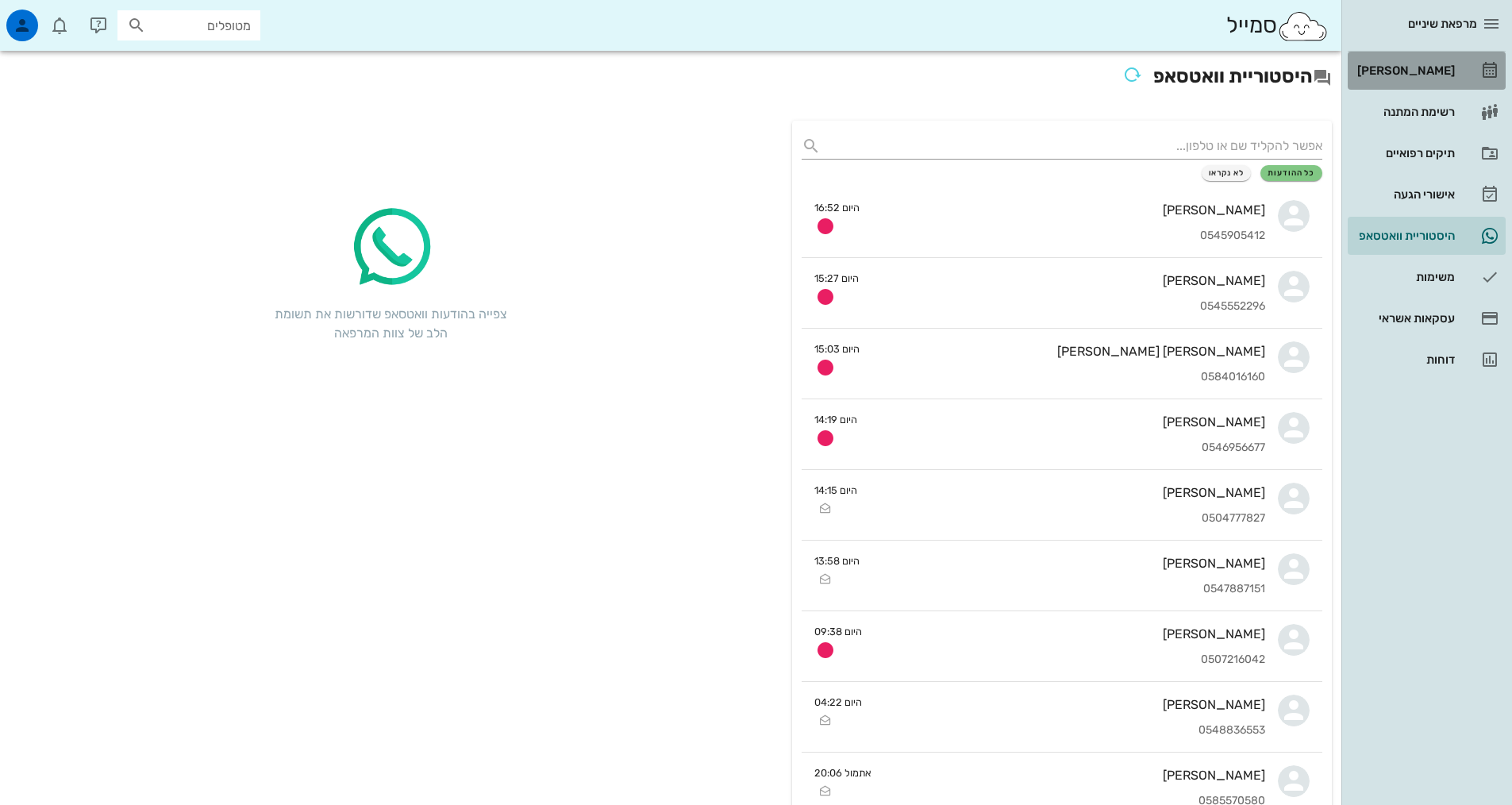
click at [1412, 74] on div "[PERSON_NAME]" at bounding box center [1404, 71] width 101 height 13
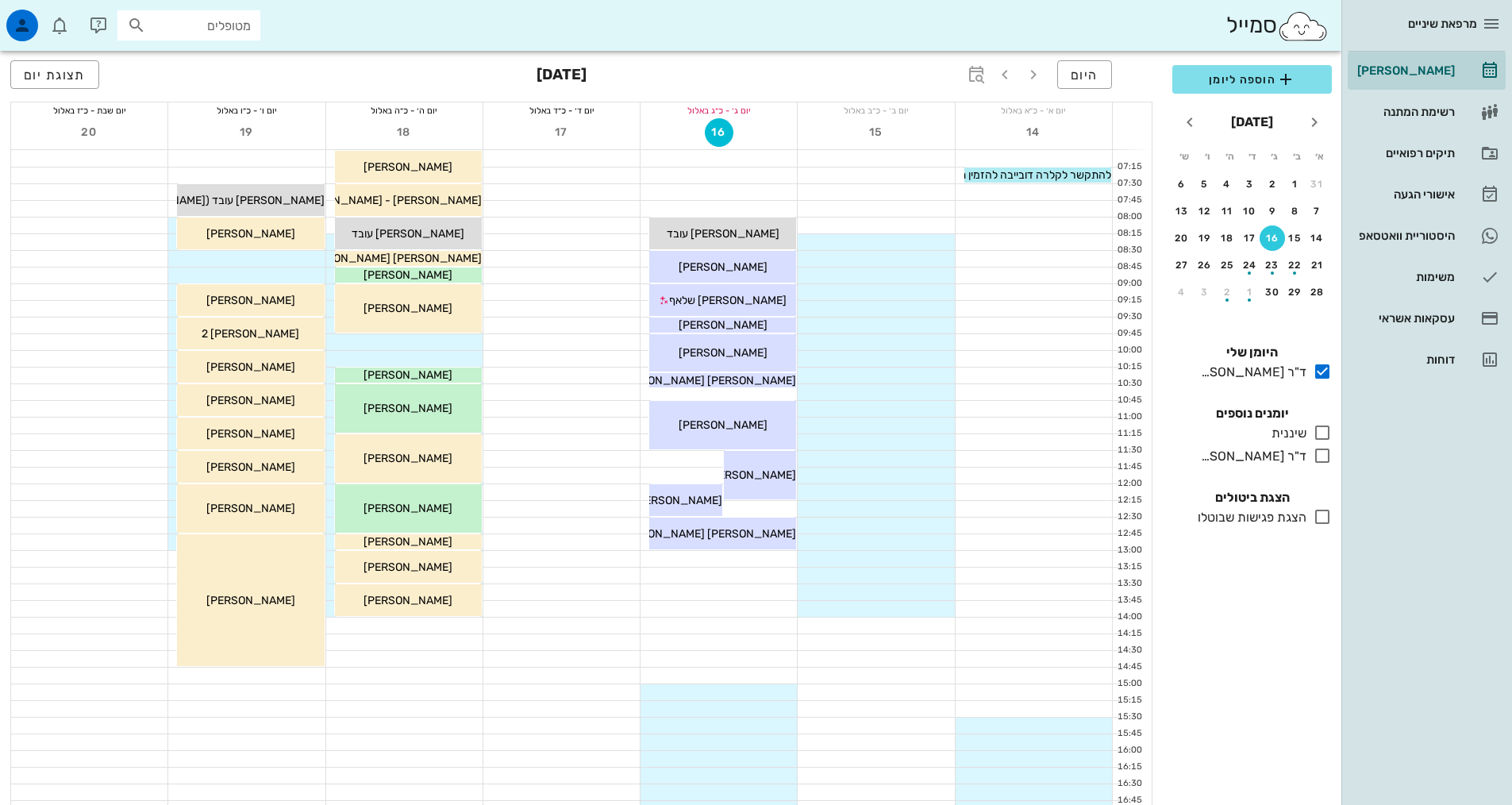
click at [479, 149] on div "יום ה׳ - כ״ה באלול 18" at bounding box center [405, 125] width 157 height 49
click at [1317, 434] on icon at bounding box center [1322, 432] width 19 height 19
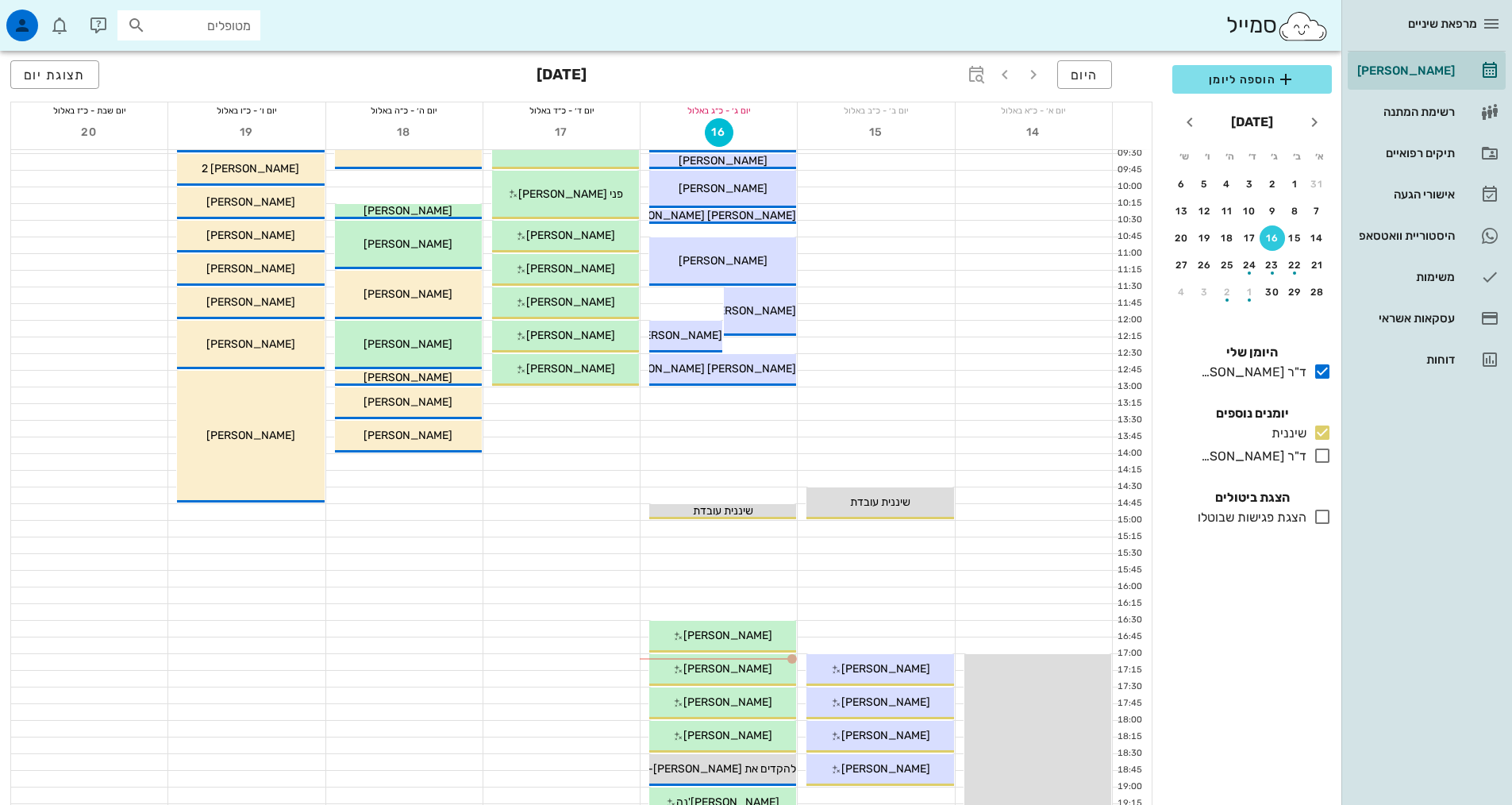
scroll to position [318, 0]
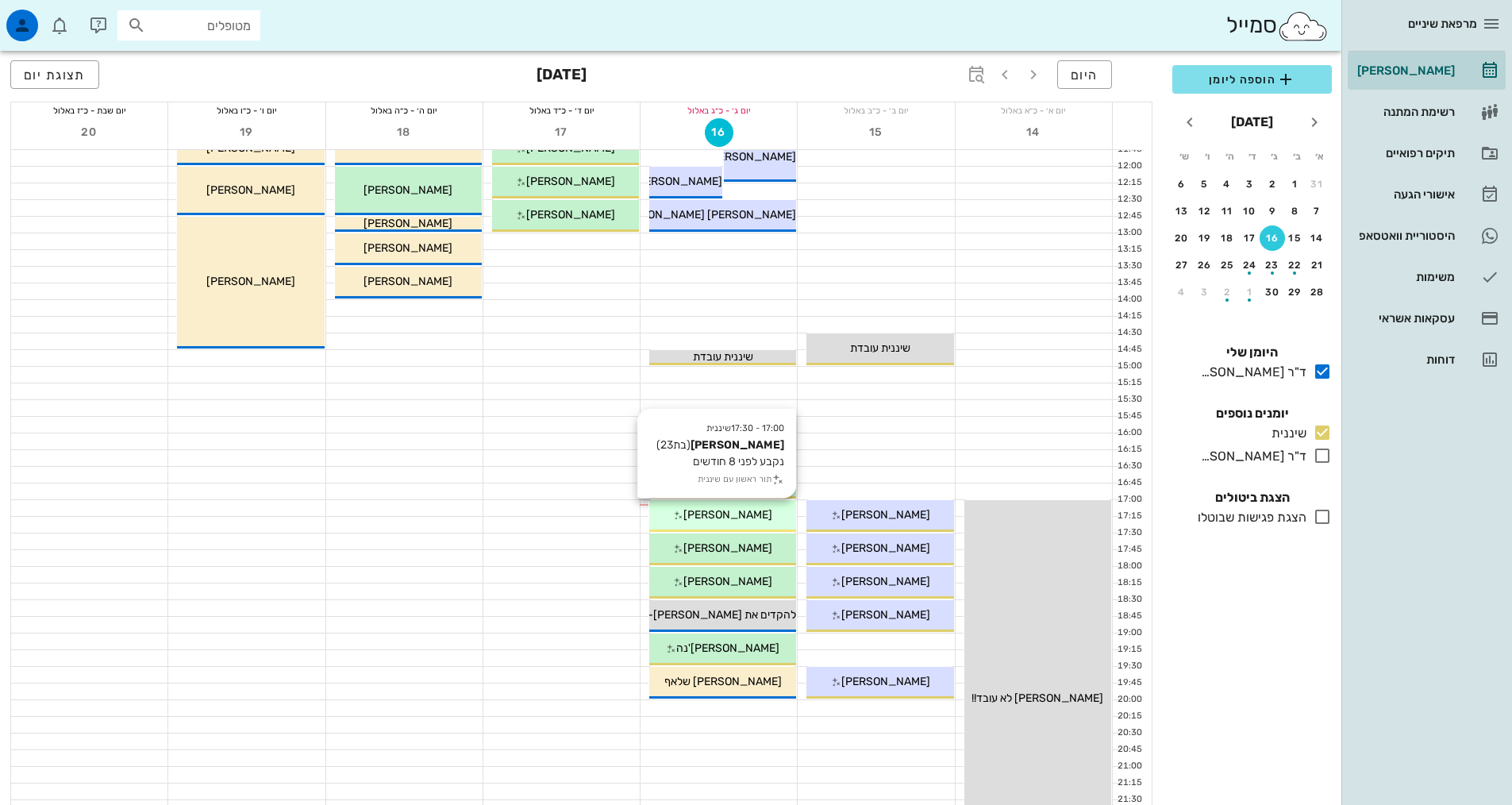
click at [780, 523] on div "17:00 - 17:30 שיננית [PERSON_NAME] (בת 23 ) נקבע לפני 8 חודשים תור ראשון עם שינ…" at bounding box center [723, 516] width 147 height 32
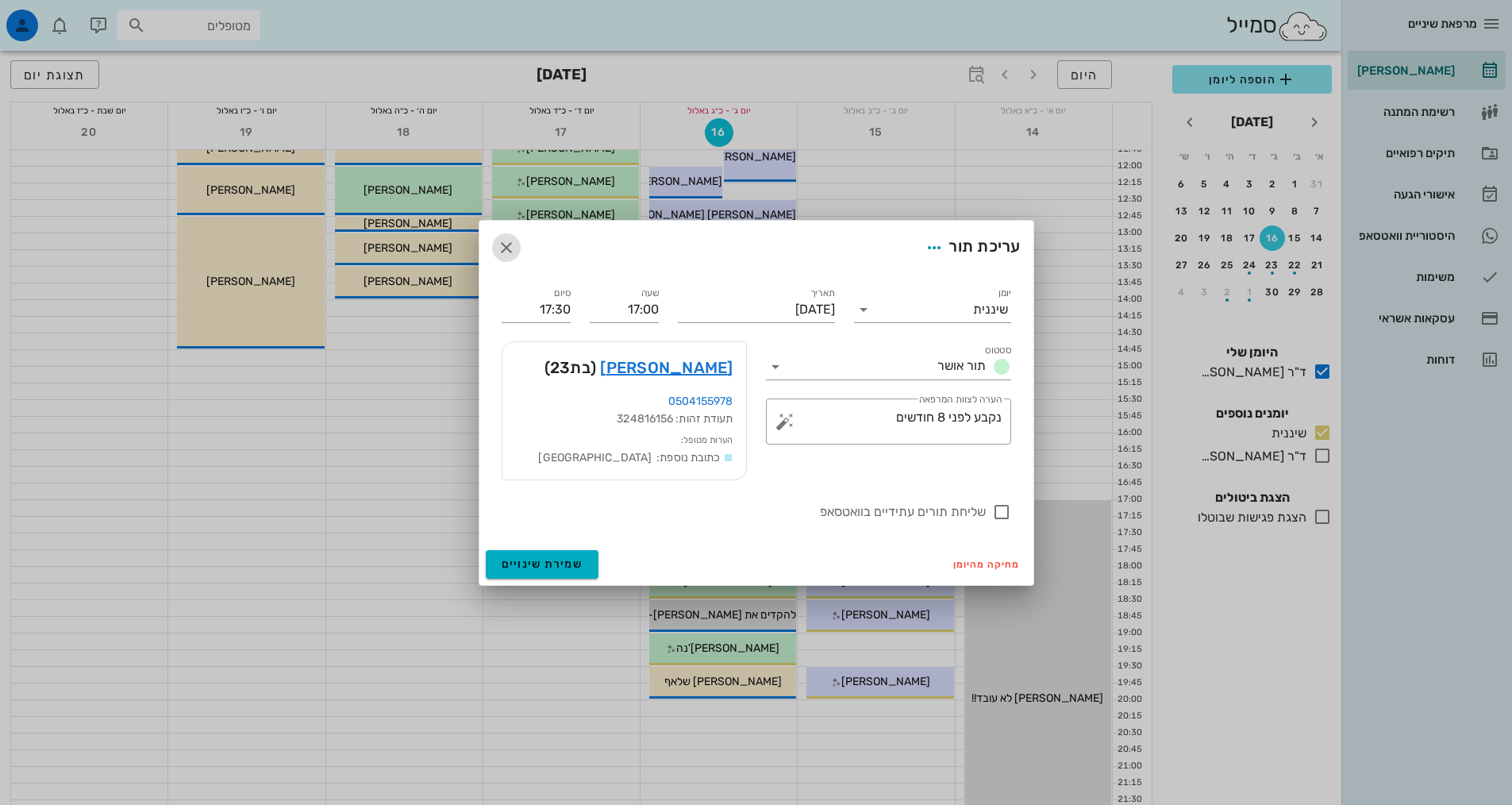
click at [508, 251] on icon "button" at bounding box center [507, 247] width 19 height 19
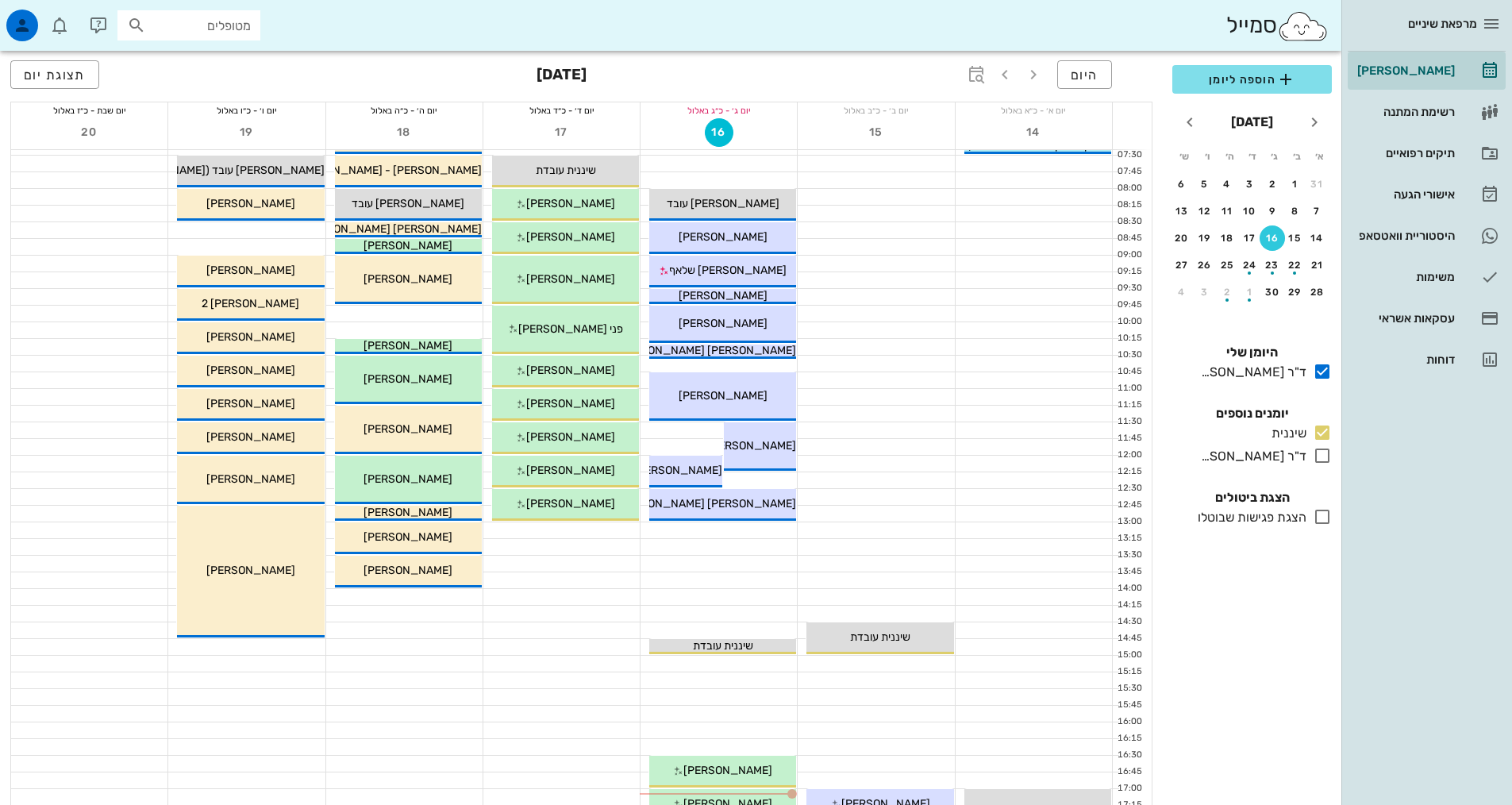
scroll to position [0, 0]
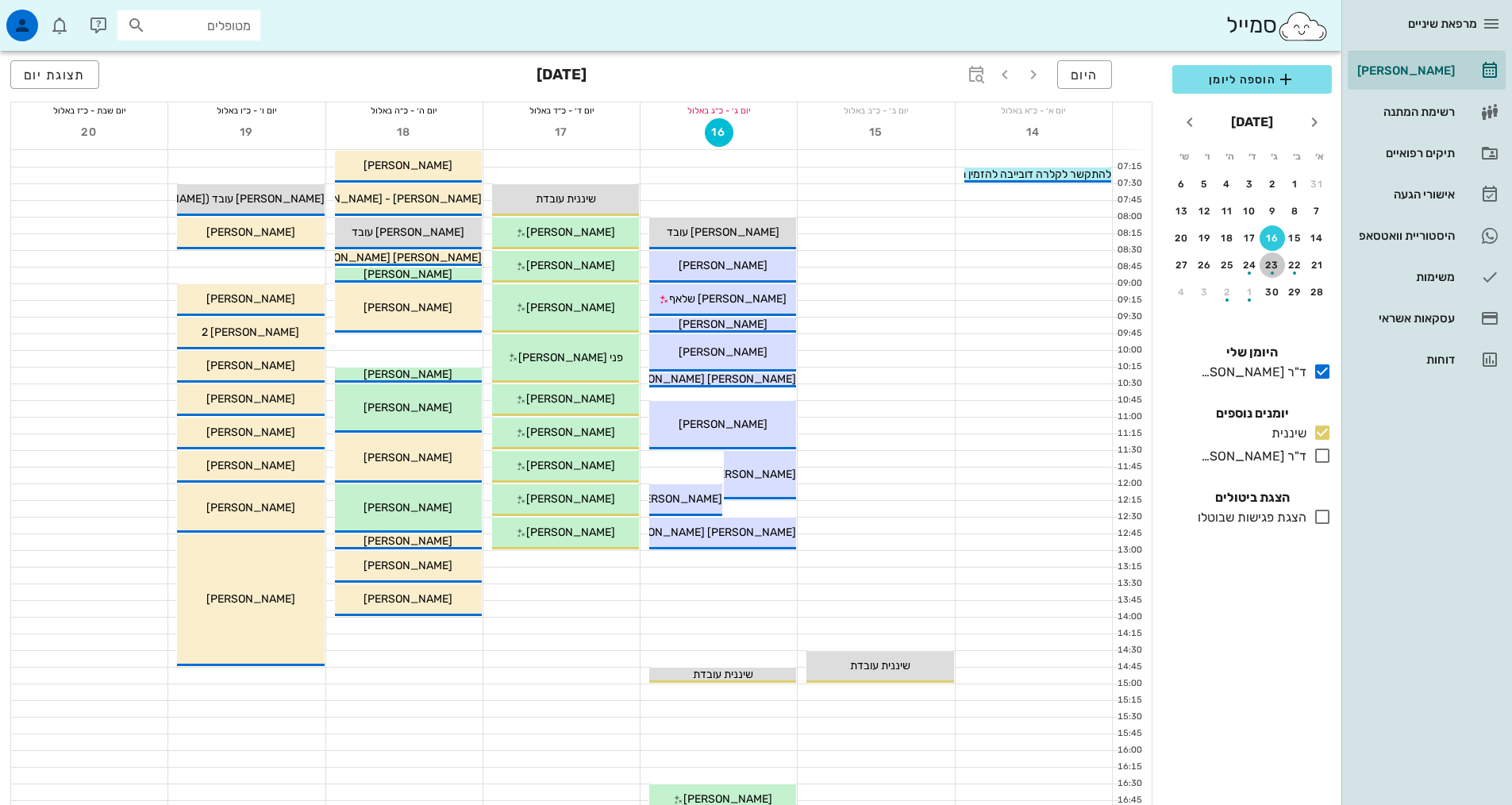
click at [1268, 262] on div "23" at bounding box center [1273, 265] width 26 height 11
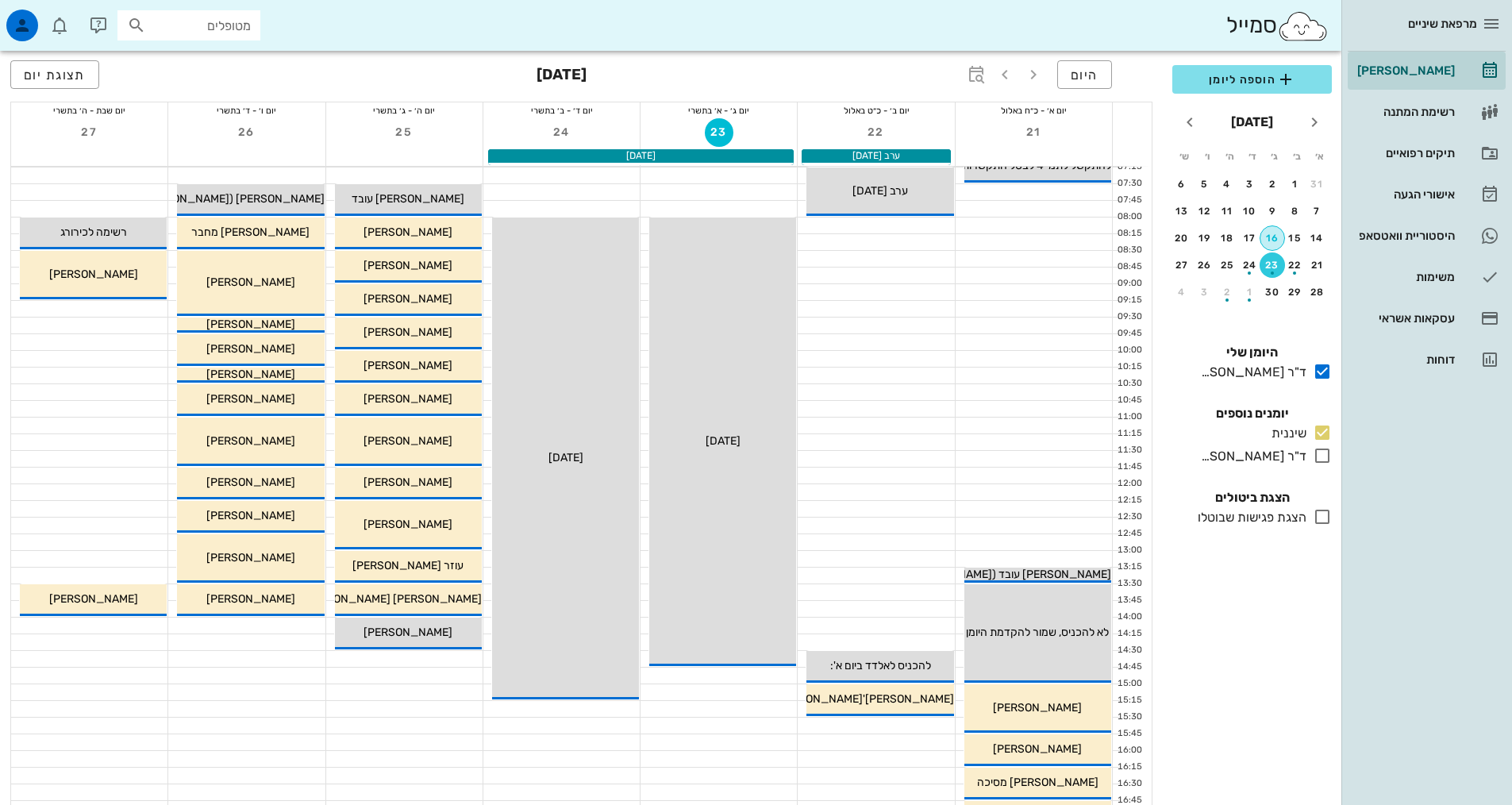
click at [1277, 243] on div "16" at bounding box center [1273, 238] width 24 height 11
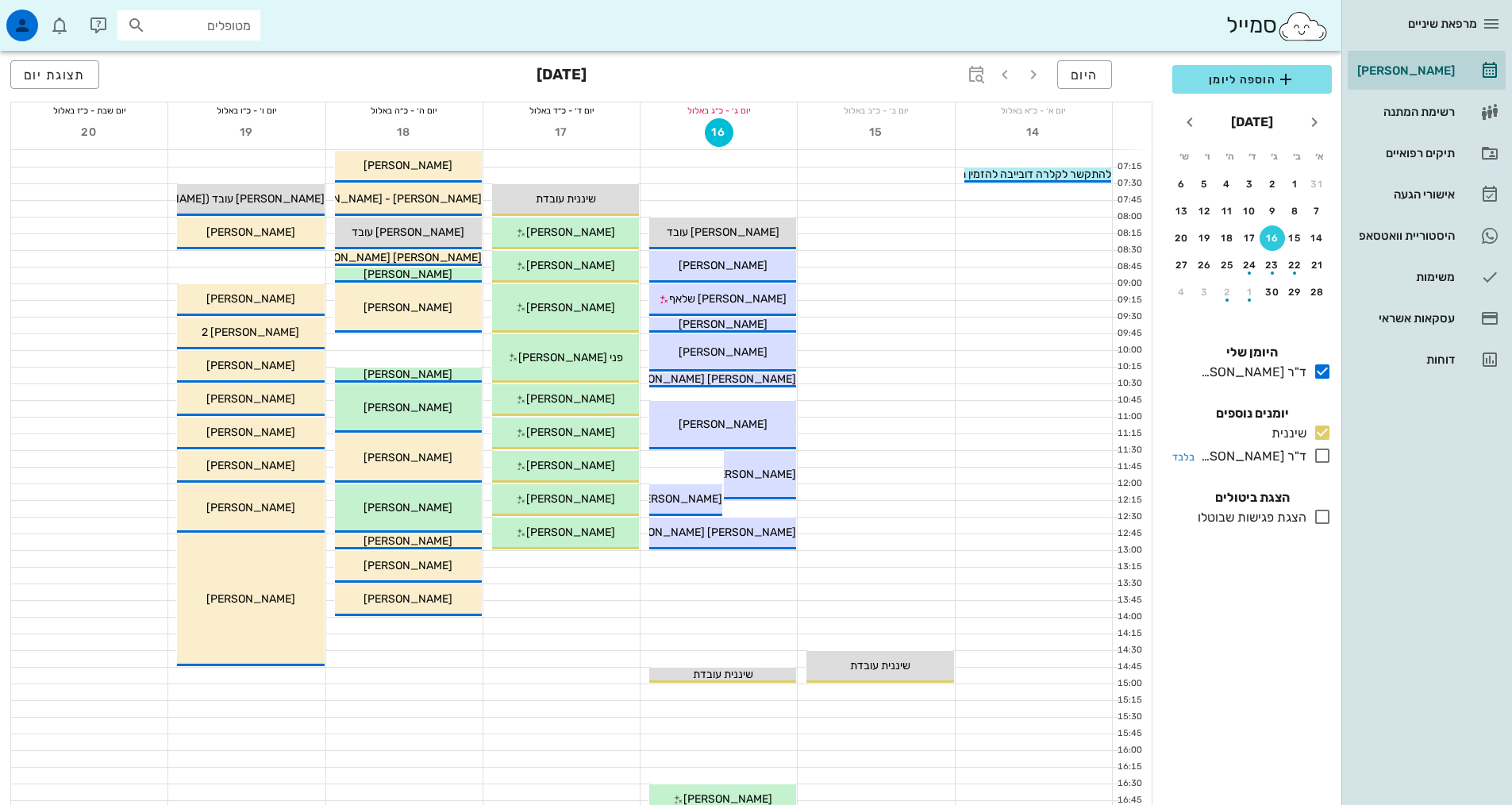
click at [1321, 464] on icon at bounding box center [1322, 456] width 19 height 19
click at [1322, 457] on icon at bounding box center [1322, 456] width 19 height 19
click at [1323, 456] on icon at bounding box center [1322, 456] width 19 height 19
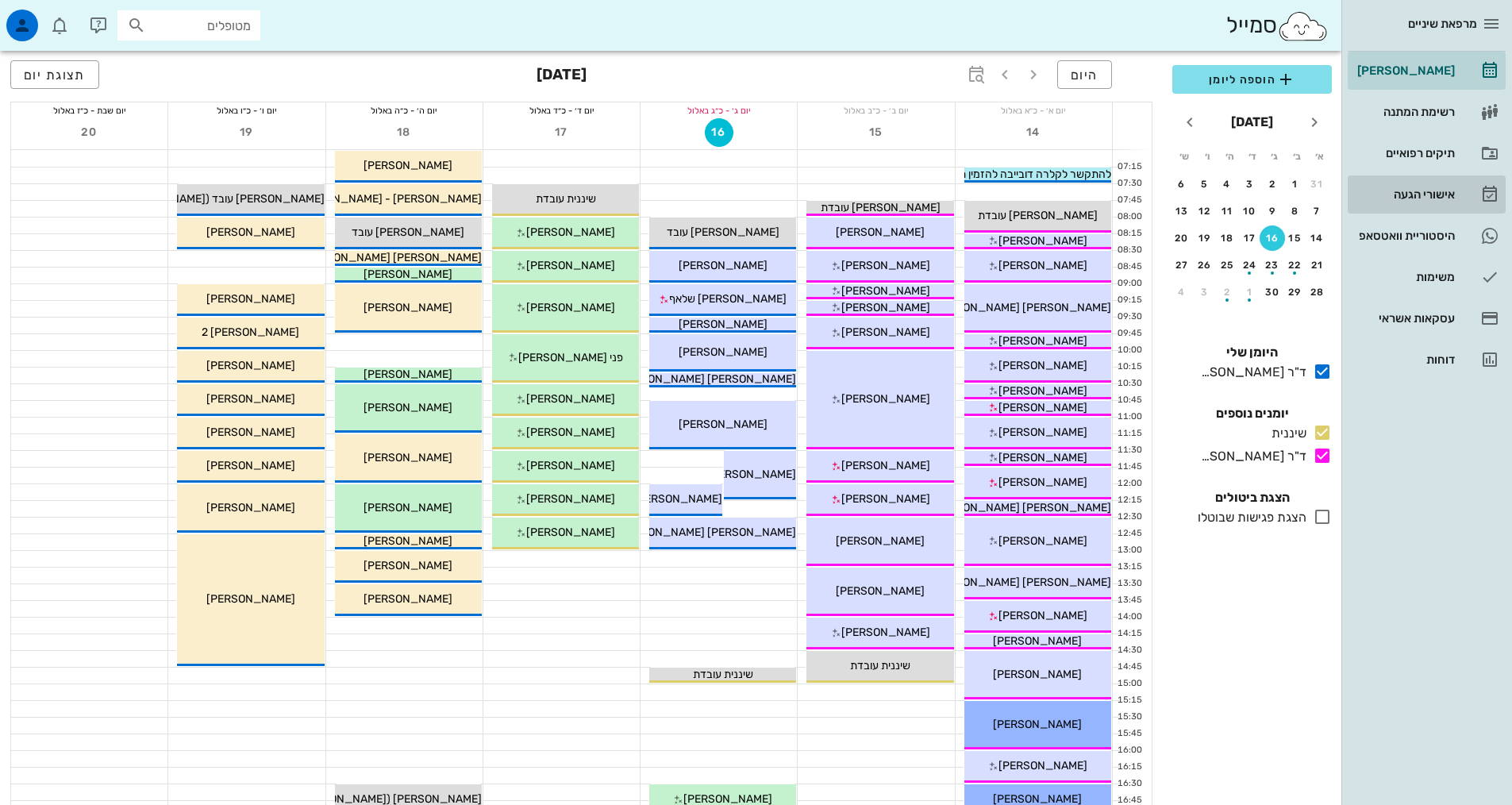
click at [1427, 199] on div "אישורי הגעה" at bounding box center [1404, 195] width 101 height 13
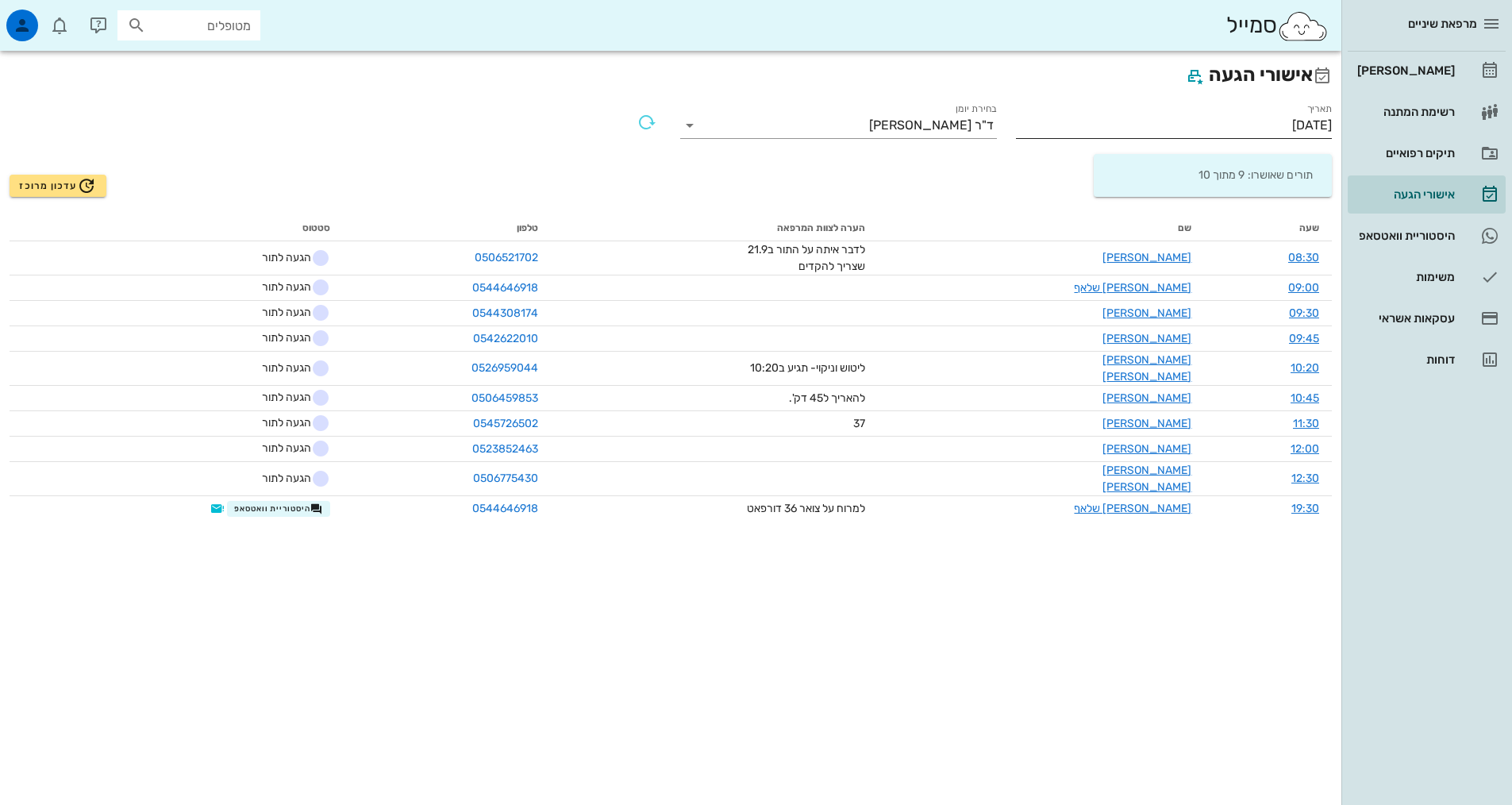
click at [1301, 122] on input "[DATE]" at bounding box center [1174, 125] width 317 height 26
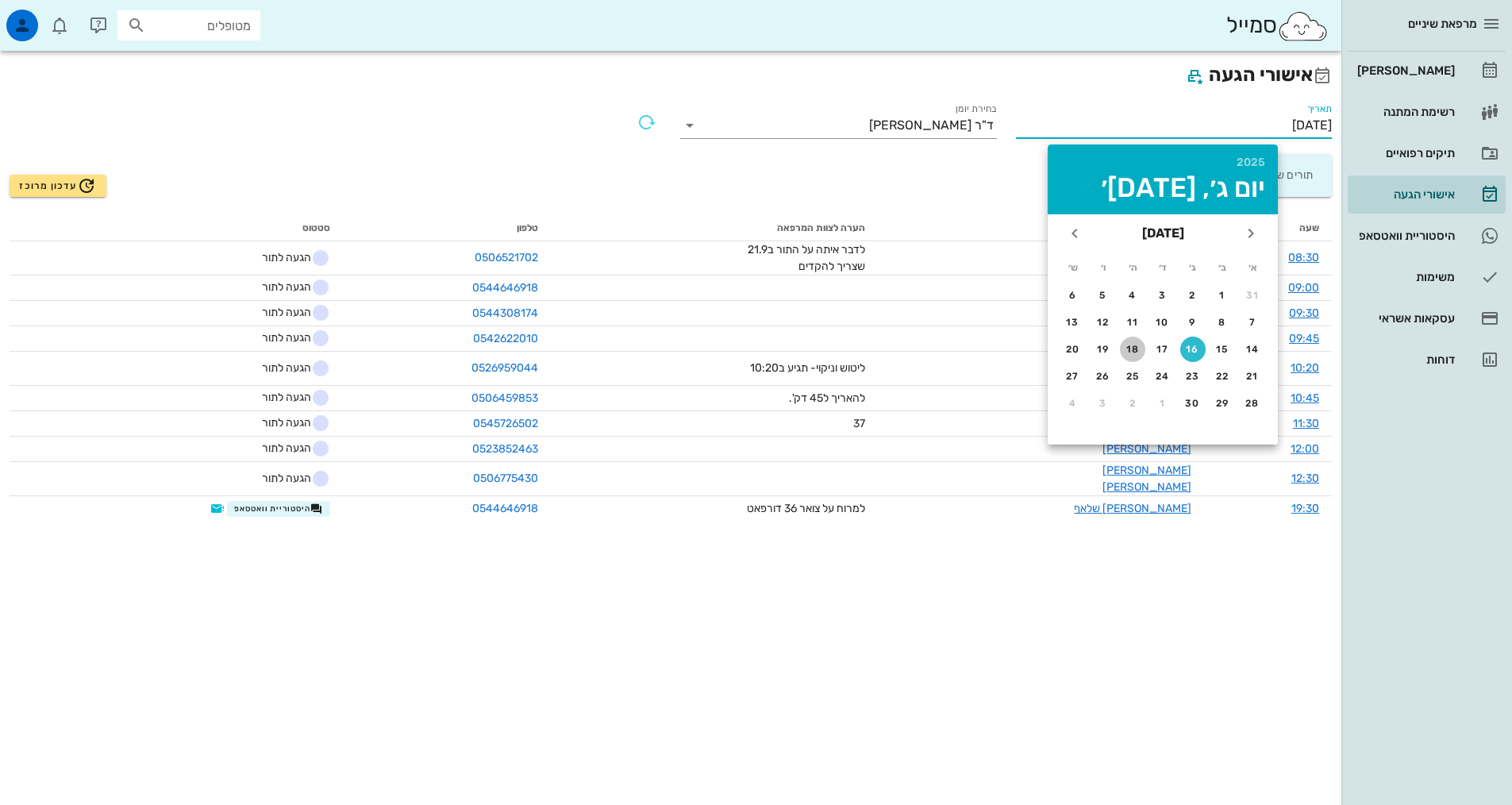
click at [1123, 353] on div "18" at bounding box center [1133, 349] width 26 height 11
type input "[DATE]"
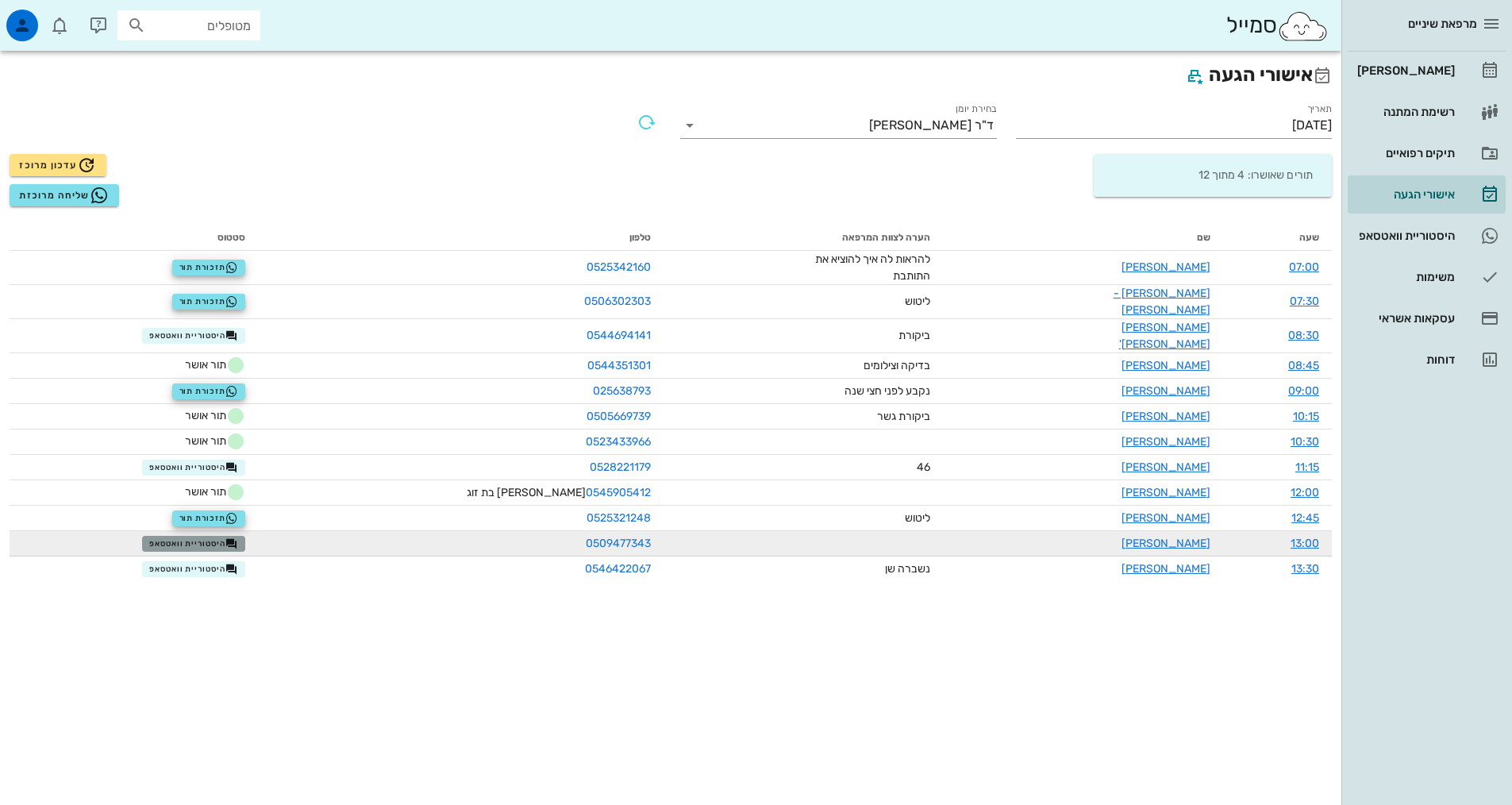
click at [241, 535] on button "היסטוריית וואטסאפ" at bounding box center [193, 543] width 103 height 16
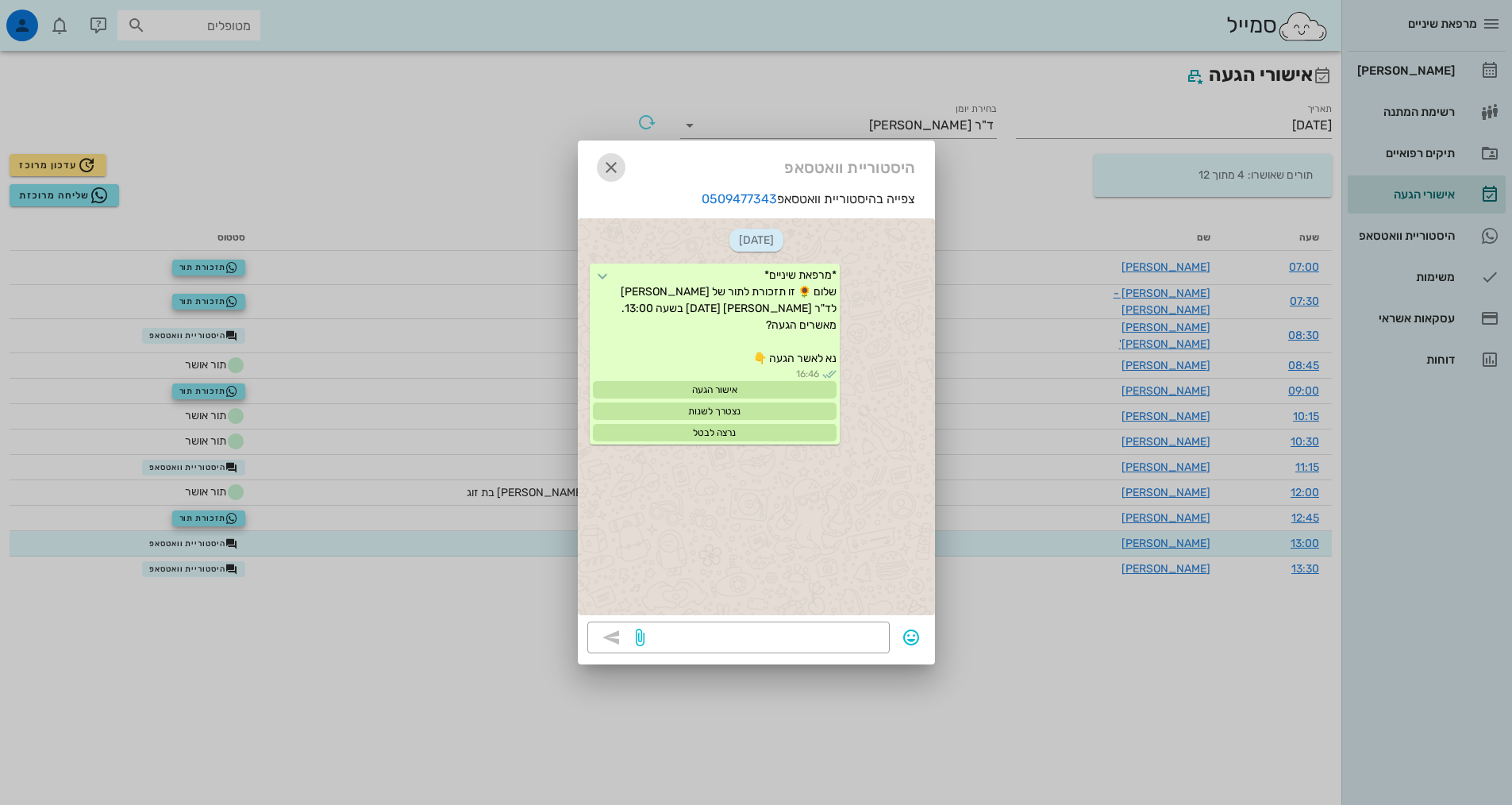
click at [610, 168] on icon "button" at bounding box center [611, 168] width 19 height 19
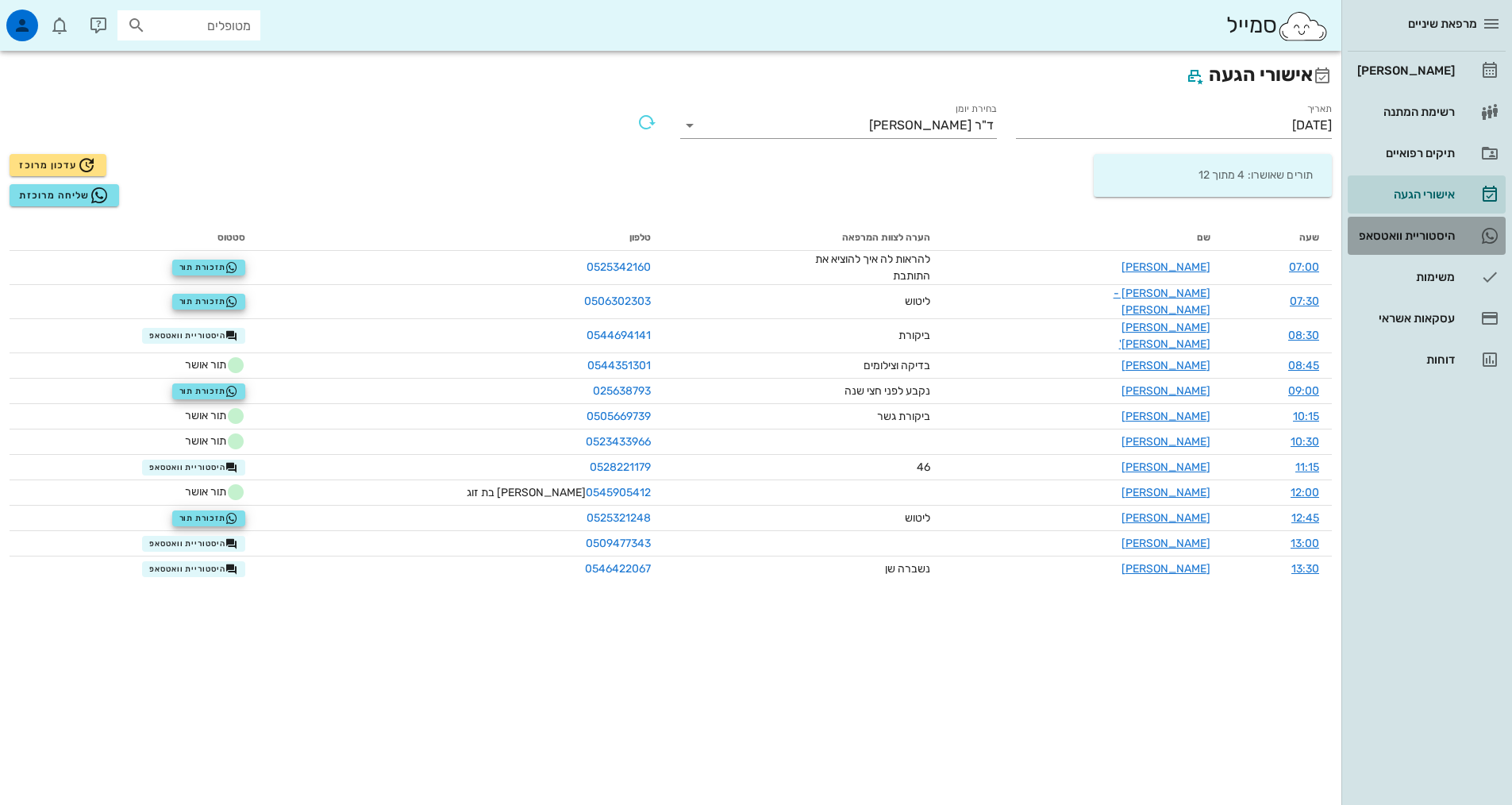
click at [1449, 244] on div "היסטוריית וואטסאפ" at bounding box center [1404, 236] width 101 height 26
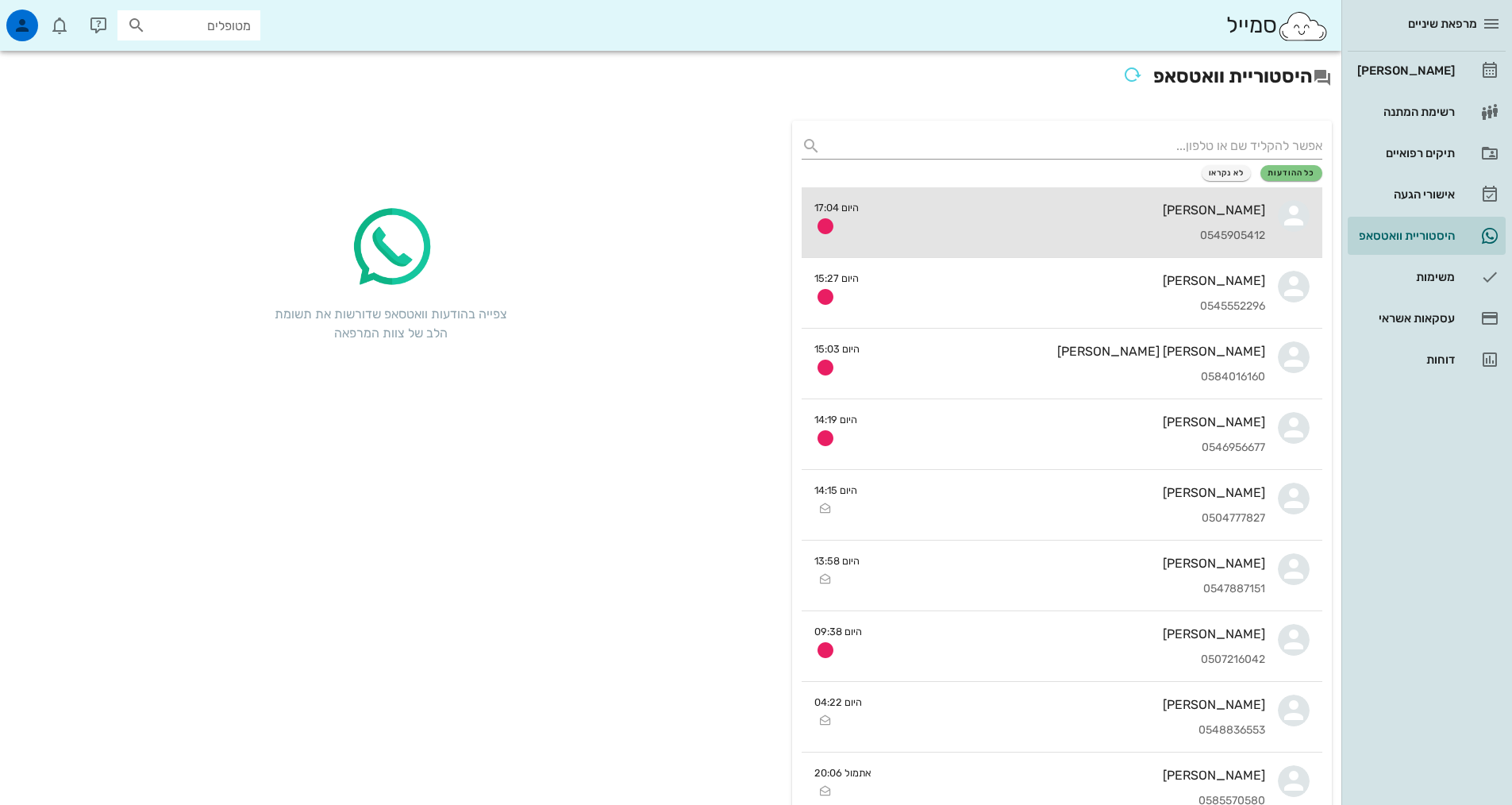
click at [1246, 235] on div "0545905412" at bounding box center [1068, 235] width 393 height 14
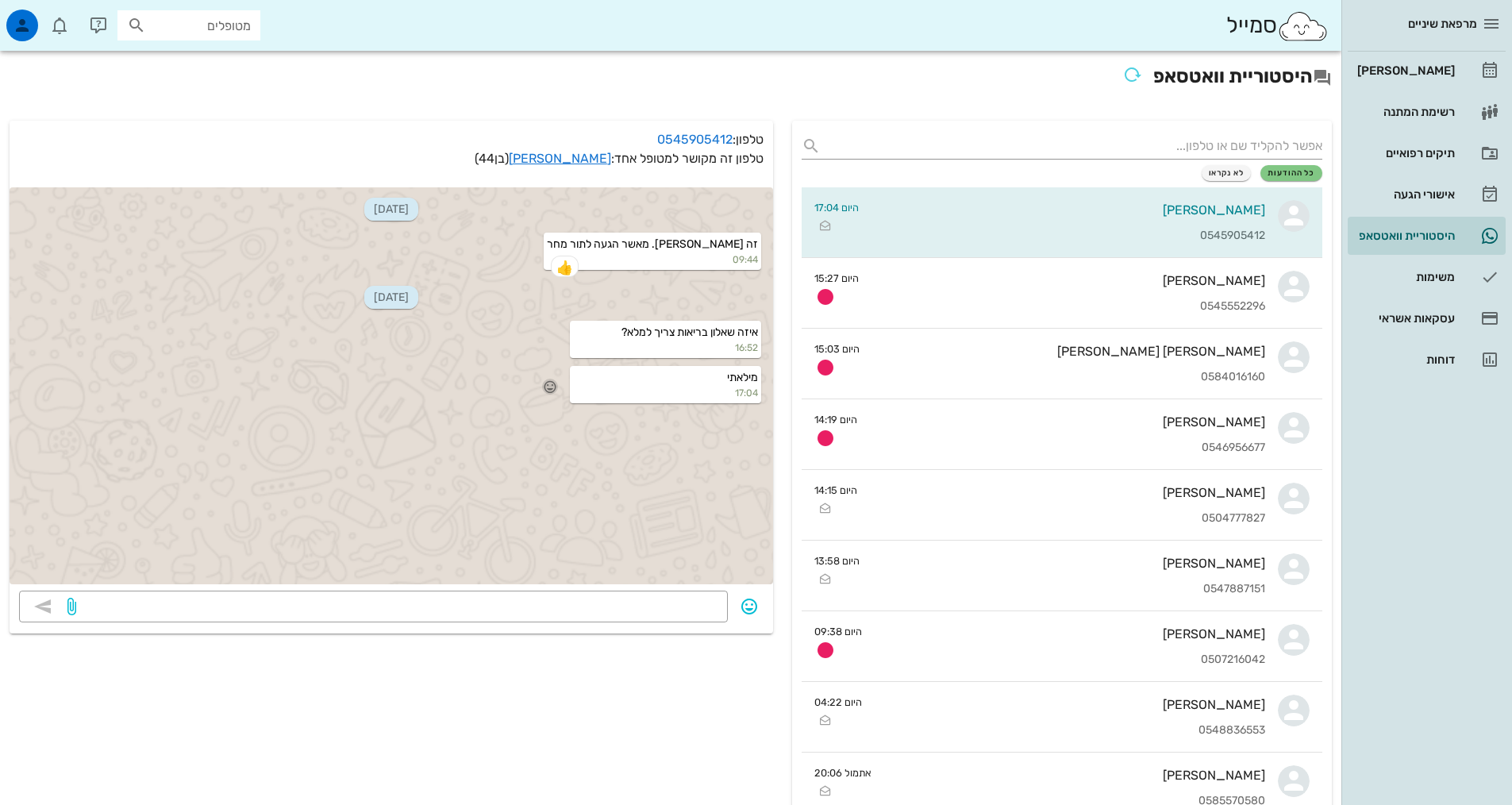
click at [547, 380] on icon "button" at bounding box center [550, 386] width 14 height 14
click at [550, 358] on div "👍" at bounding box center [536, 364] width 29 height 30
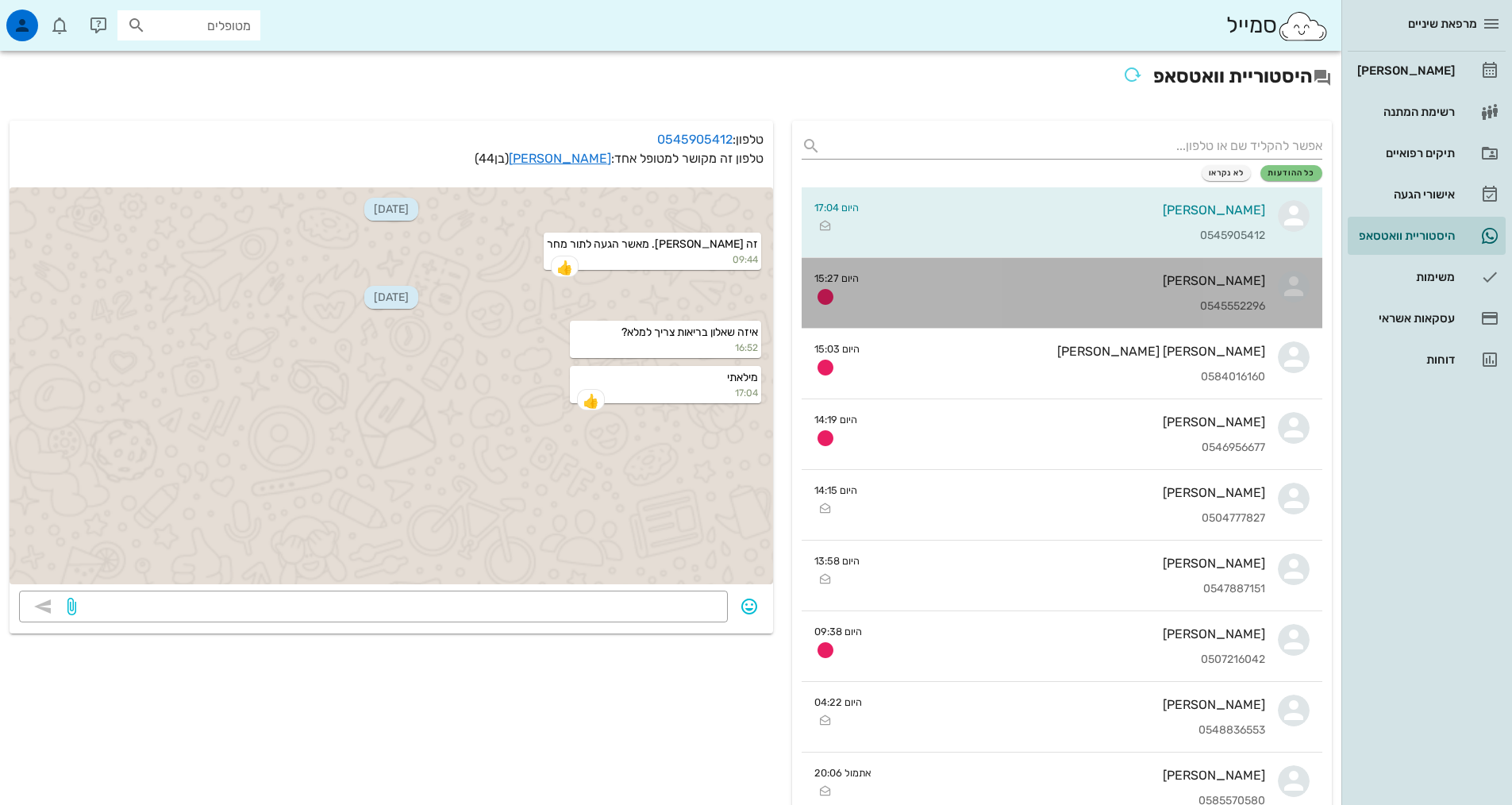
click at [1242, 282] on div "[PERSON_NAME]" at bounding box center [1068, 280] width 393 height 15
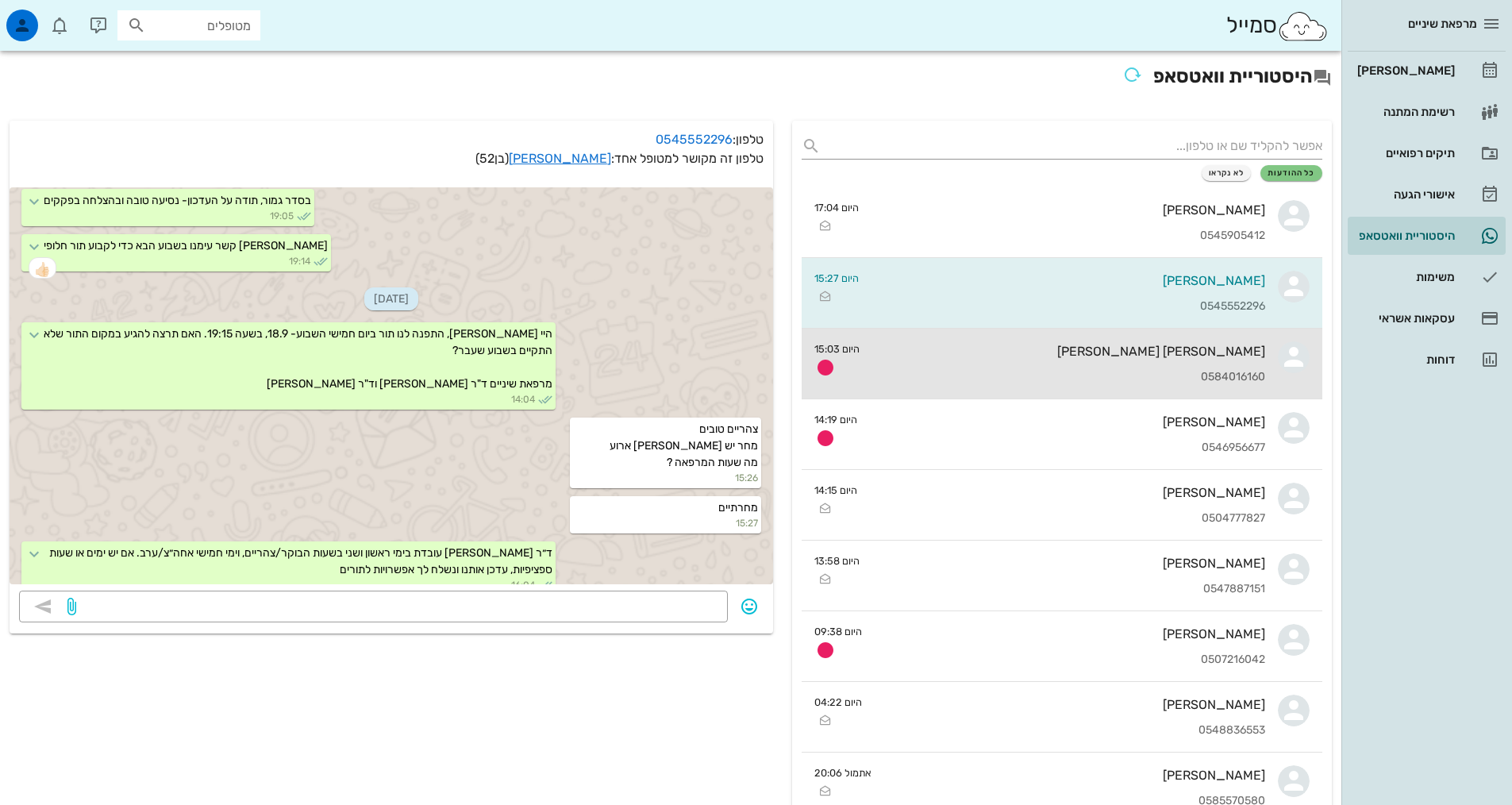
click at [930, 359] on div "מלכה מרכוס 0584016160" at bounding box center [1068, 364] width 393 height 70
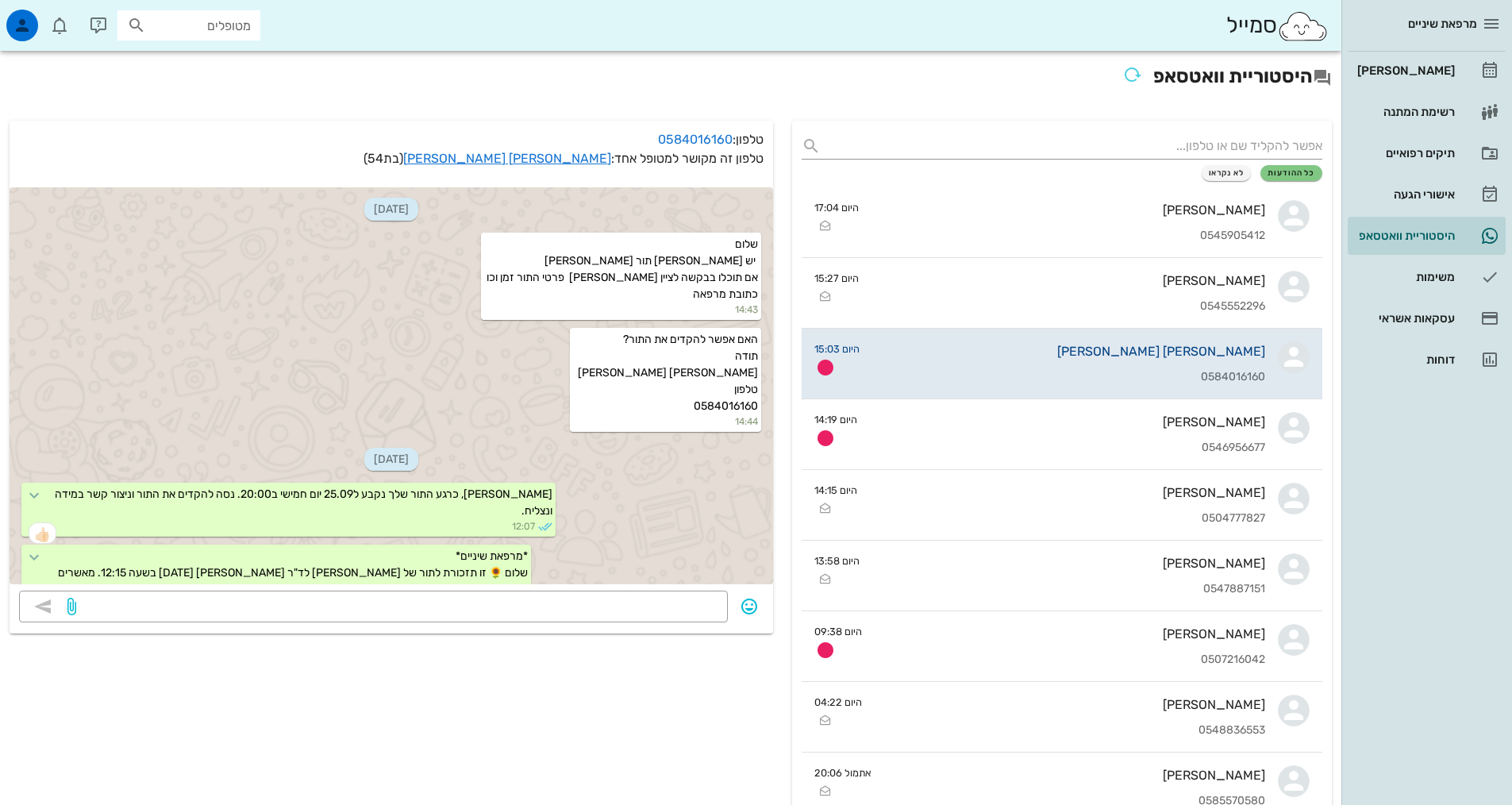
scroll to position [1301, 0]
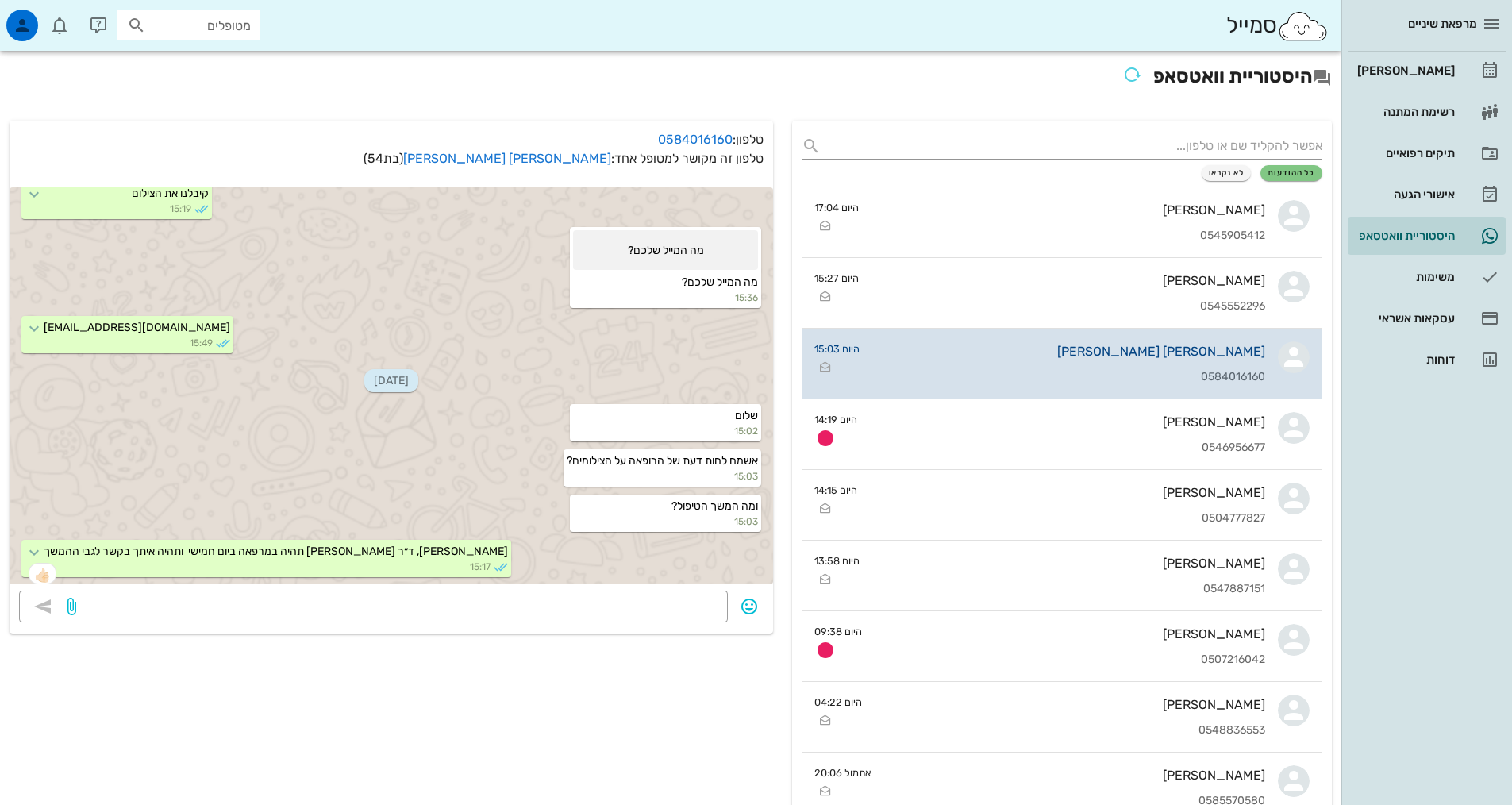
click at [823, 352] on small "היום 15:03" at bounding box center [837, 349] width 45 height 15
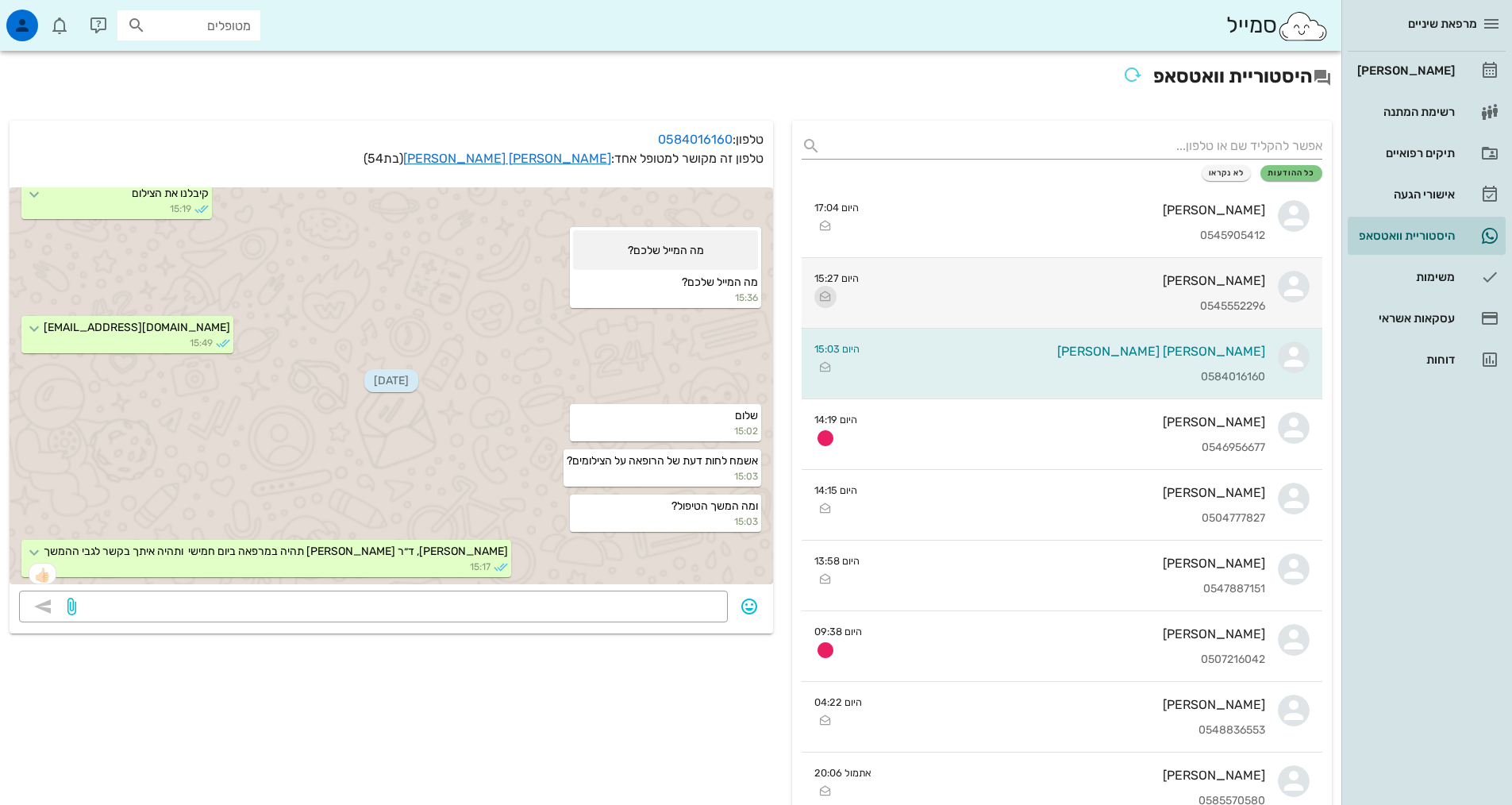
click at [822, 293] on icon "button" at bounding box center [826, 297] width 19 height 19
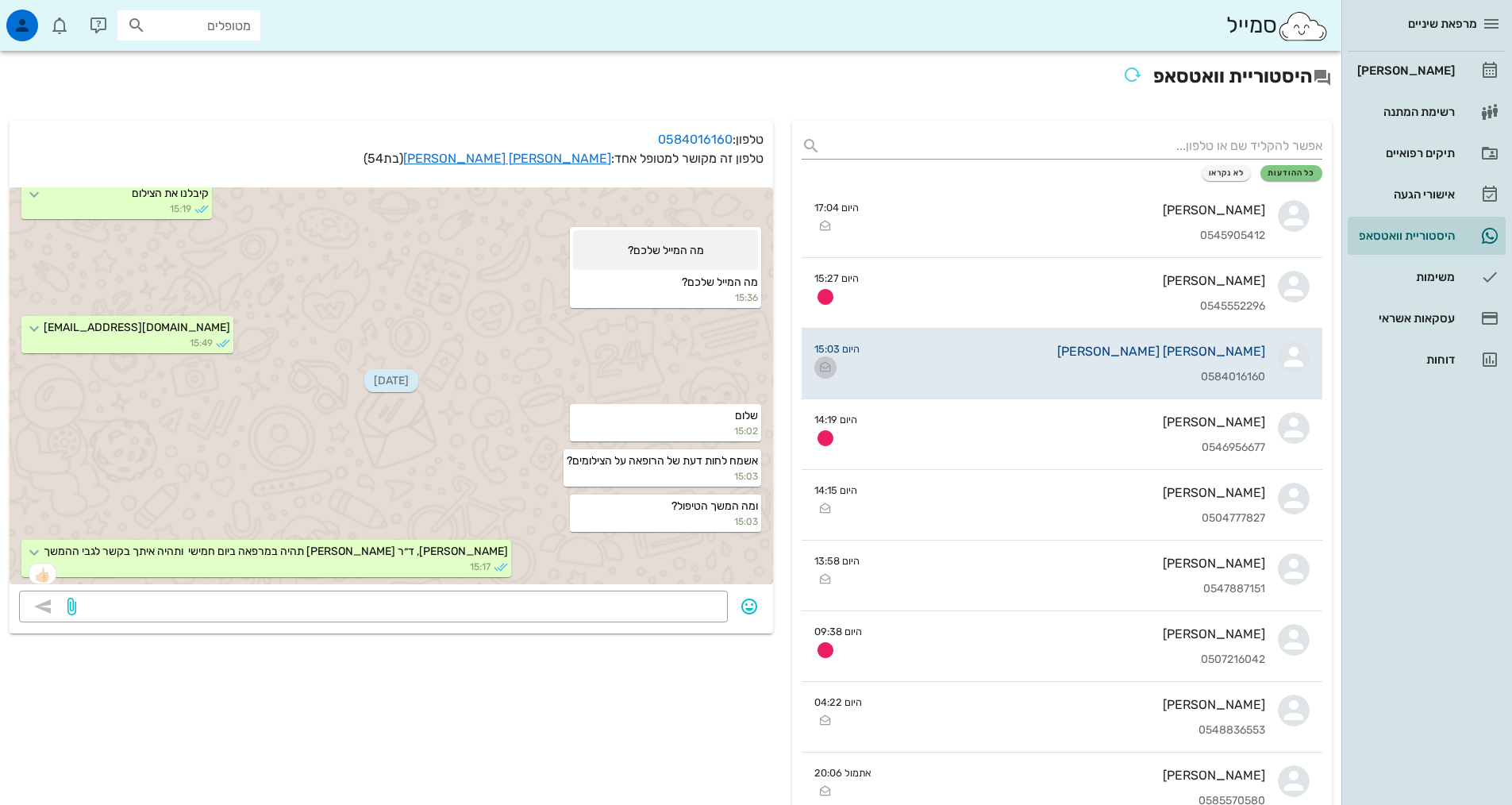
click at [829, 367] on icon "button" at bounding box center [826, 368] width 19 height 19
click at [1444, 62] on div "[PERSON_NAME]" at bounding box center [1404, 71] width 101 height 26
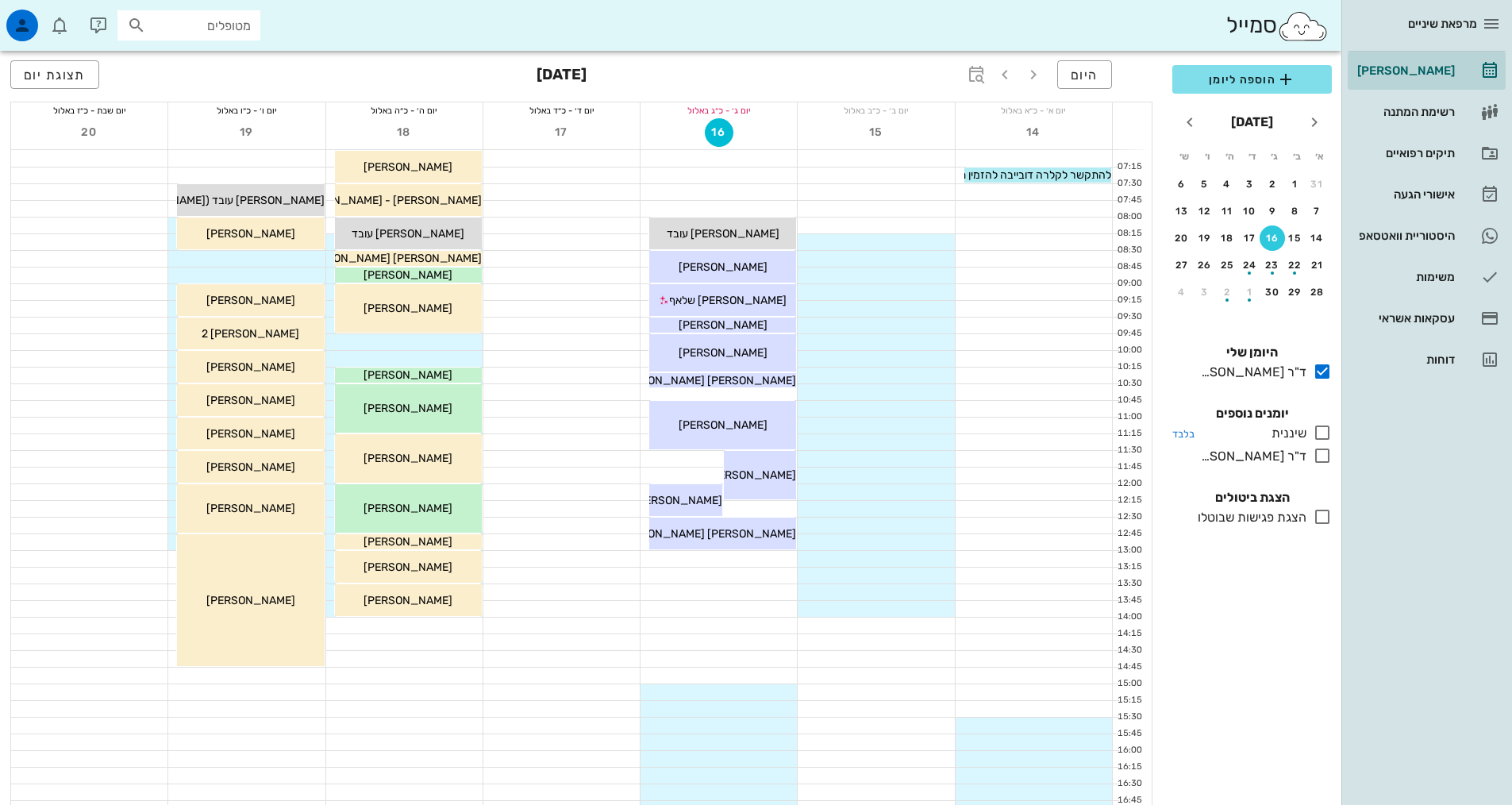
click at [1322, 429] on icon at bounding box center [1322, 432] width 19 height 19
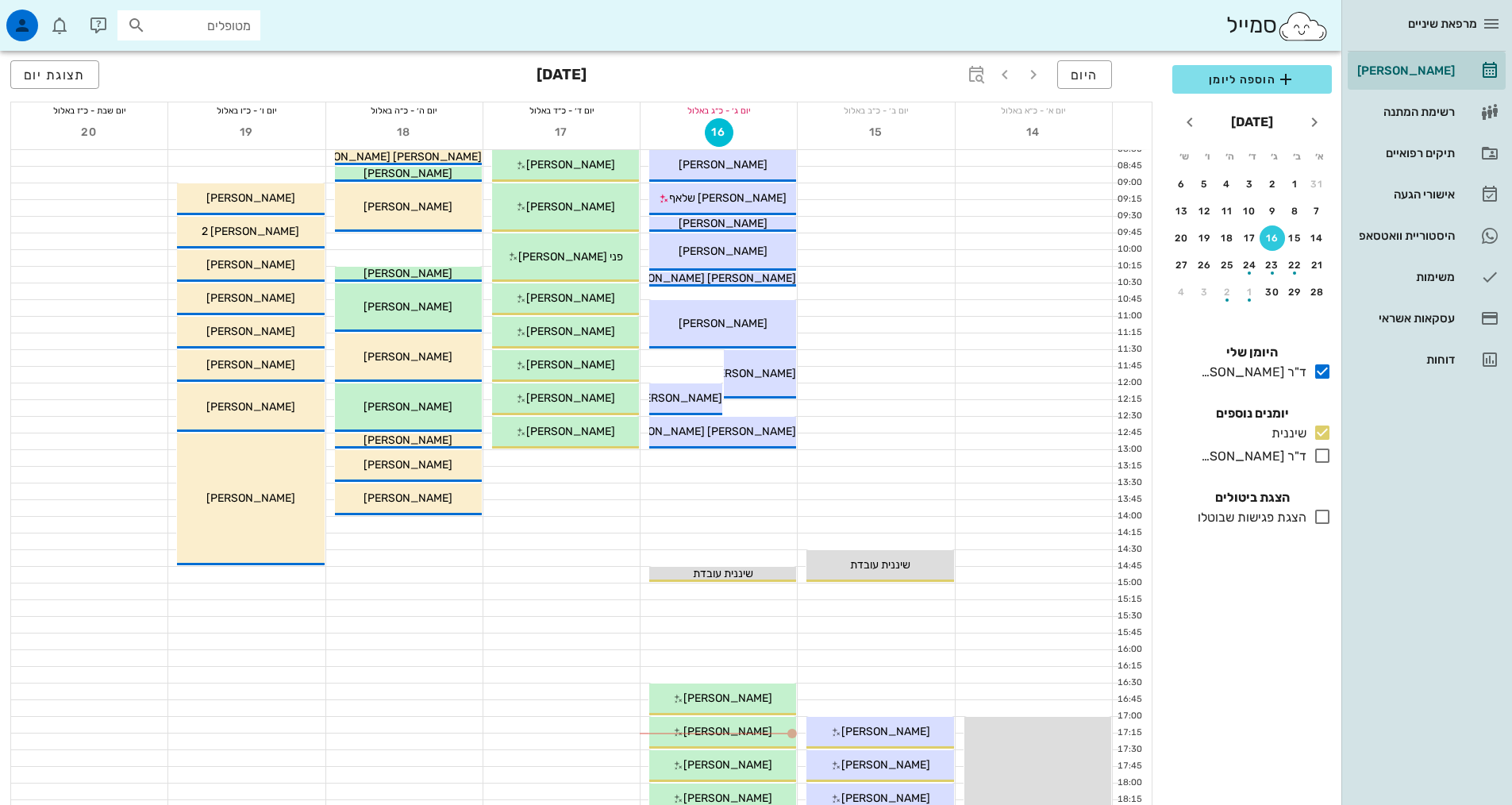
scroll to position [238, 0]
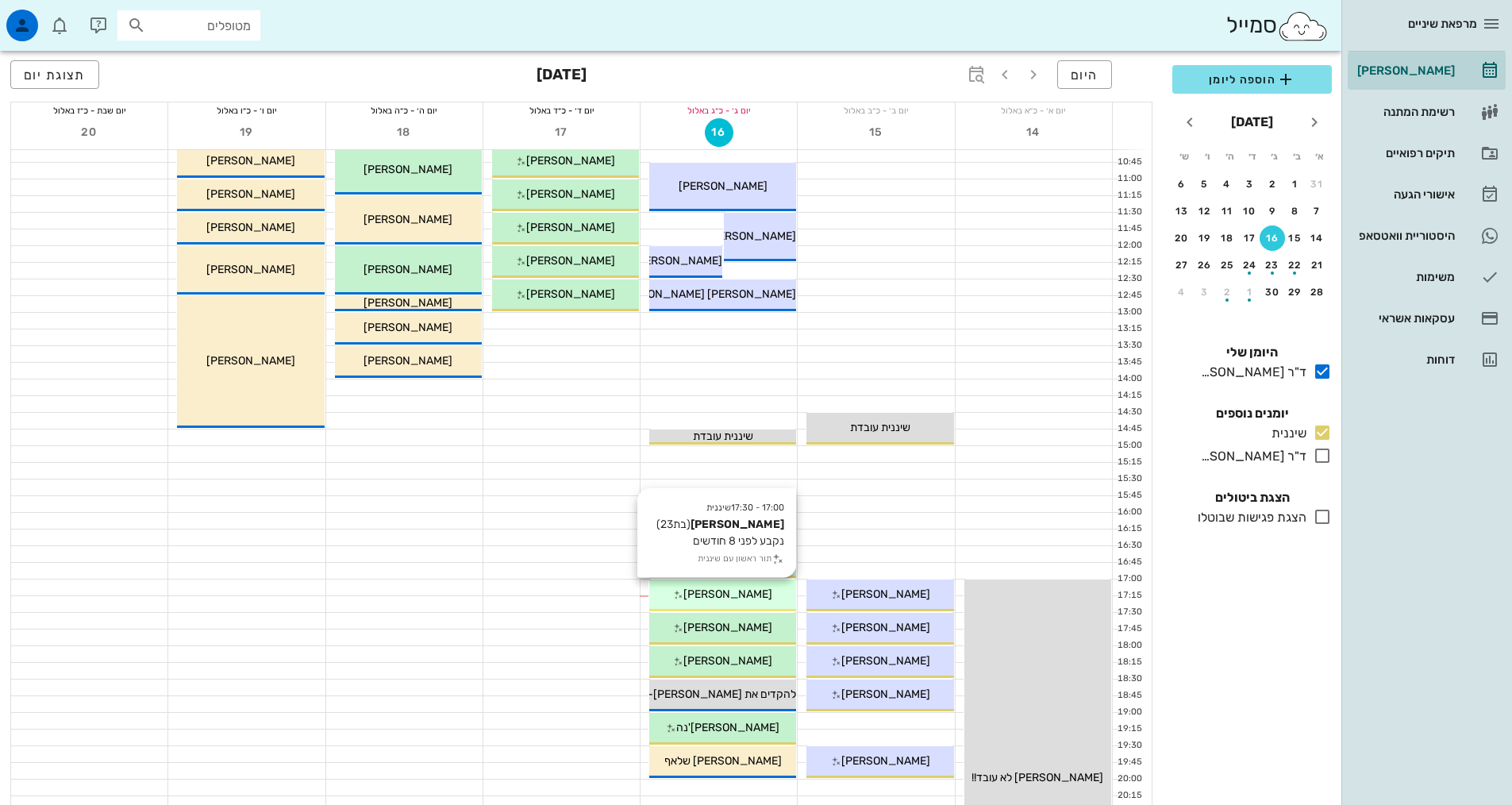
click at [730, 592] on span "[PERSON_NAME]" at bounding box center [727, 594] width 89 height 14
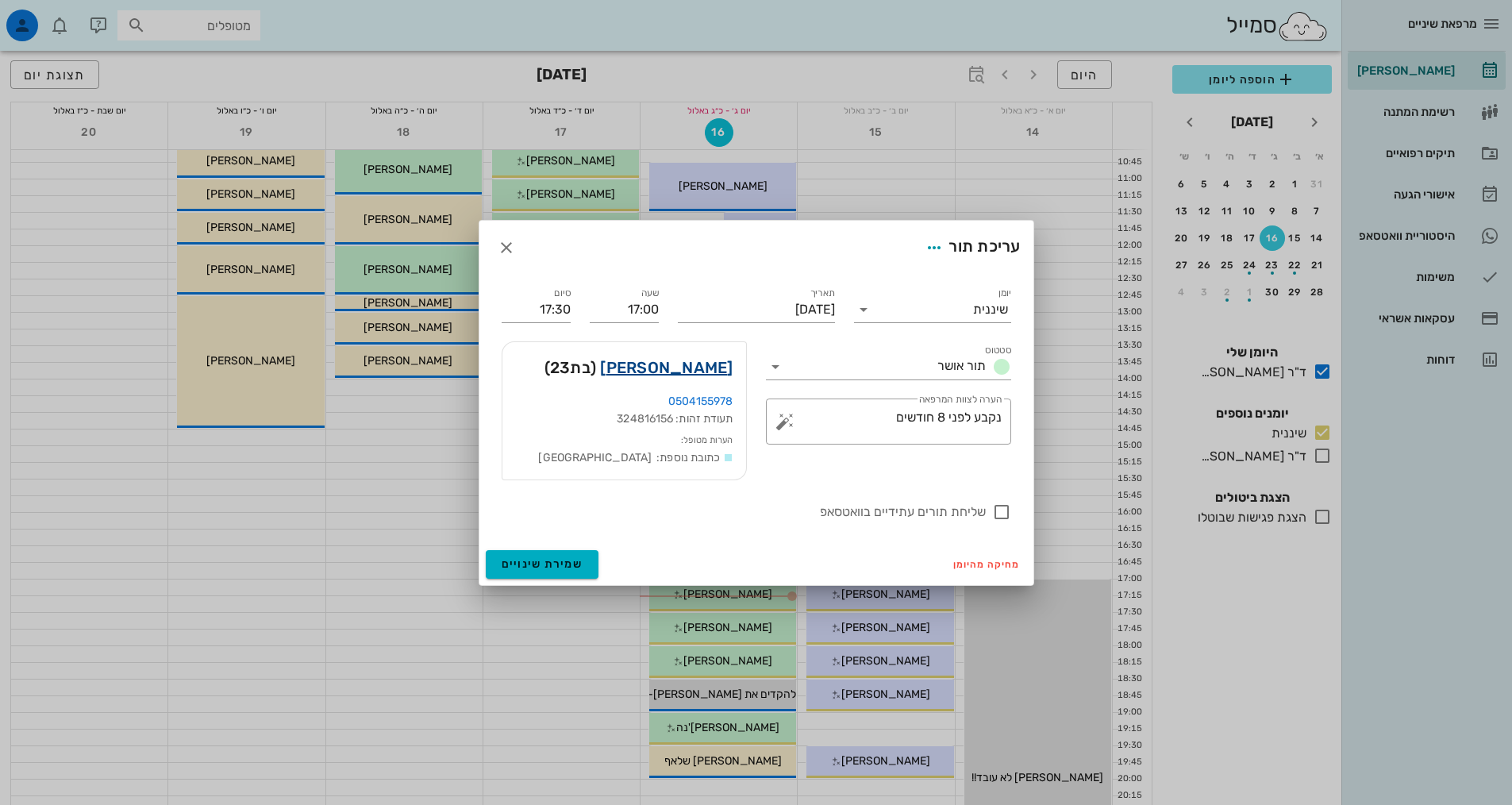
click at [707, 361] on link "[PERSON_NAME]" at bounding box center [666, 368] width 132 height 26
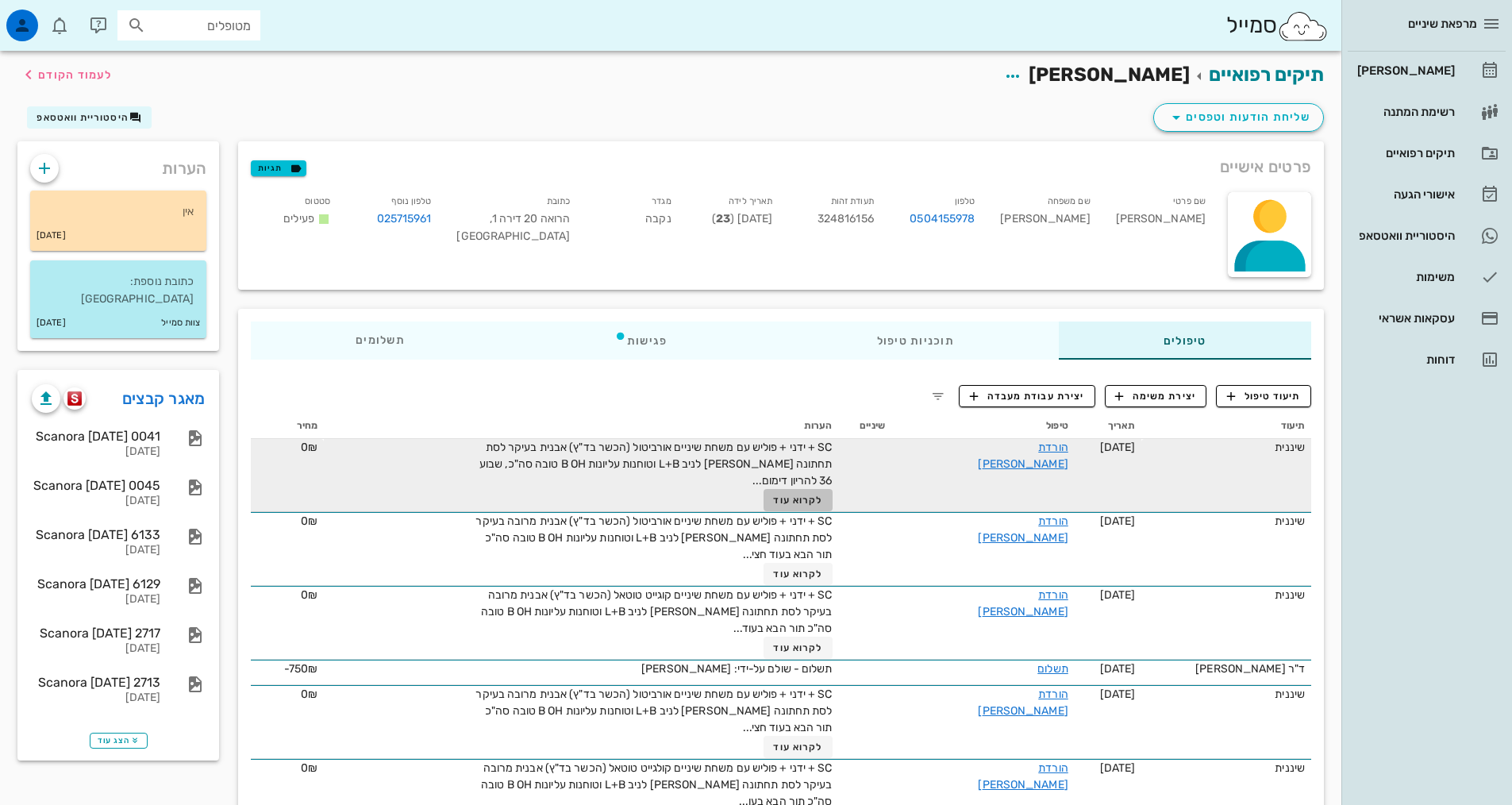
click at [825, 507] on button "לקרוא עוד" at bounding box center [798, 500] width 69 height 22
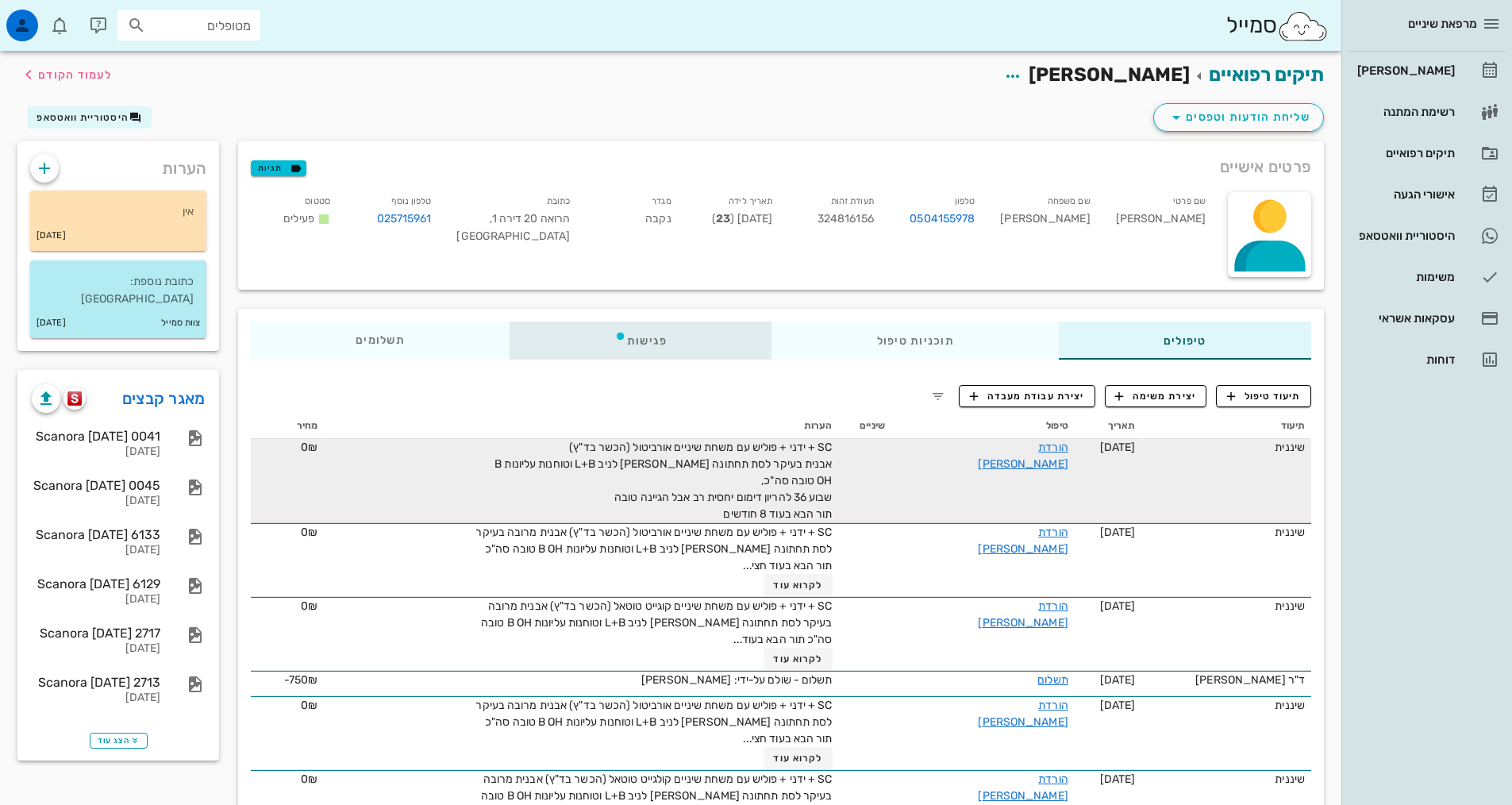
click at [587, 341] on div "פגישות" at bounding box center [641, 341] width 263 height 38
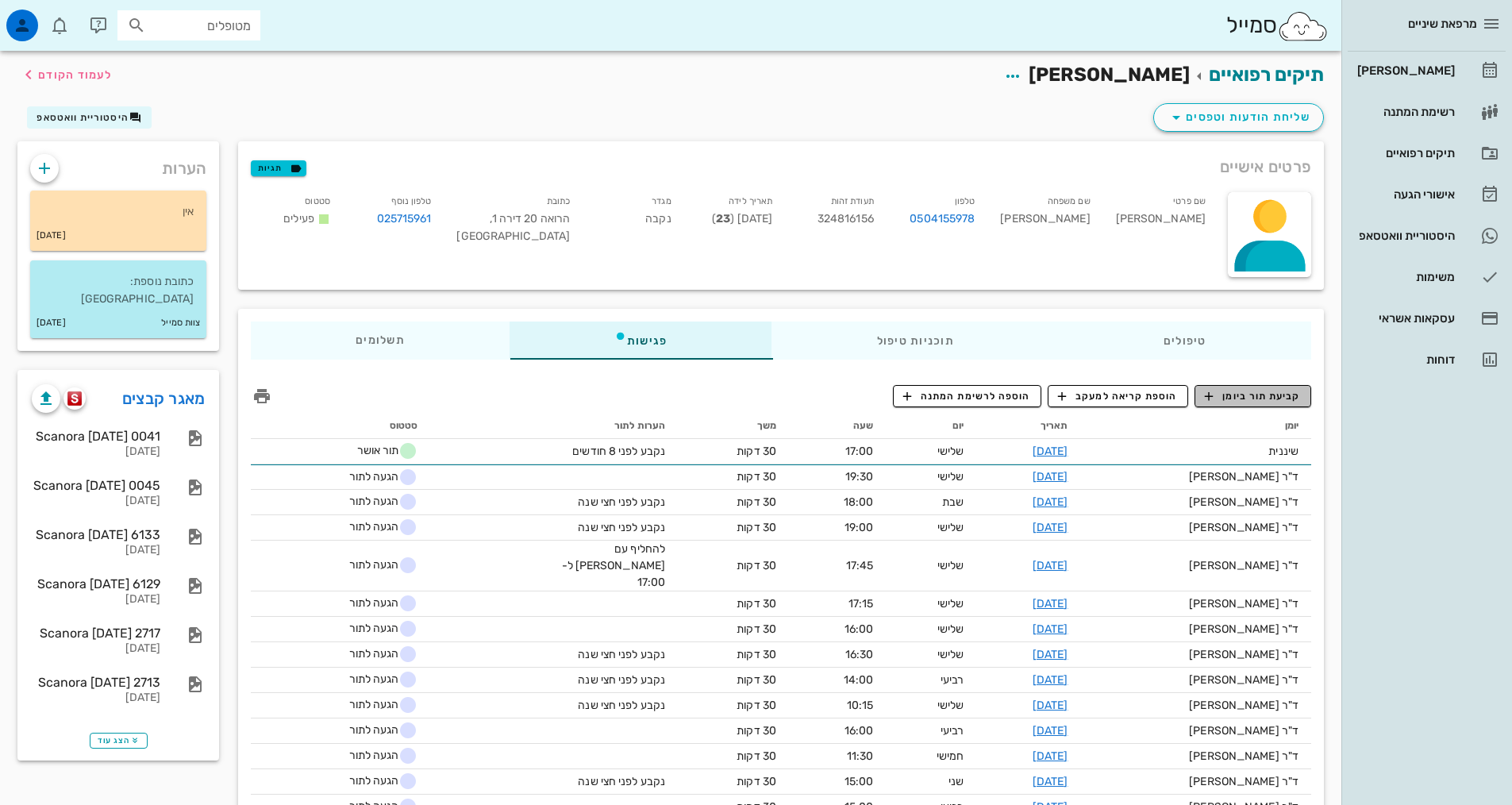
click at [1224, 400] on span "קביעת תור ביומן" at bounding box center [1252, 396] width 95 height 14
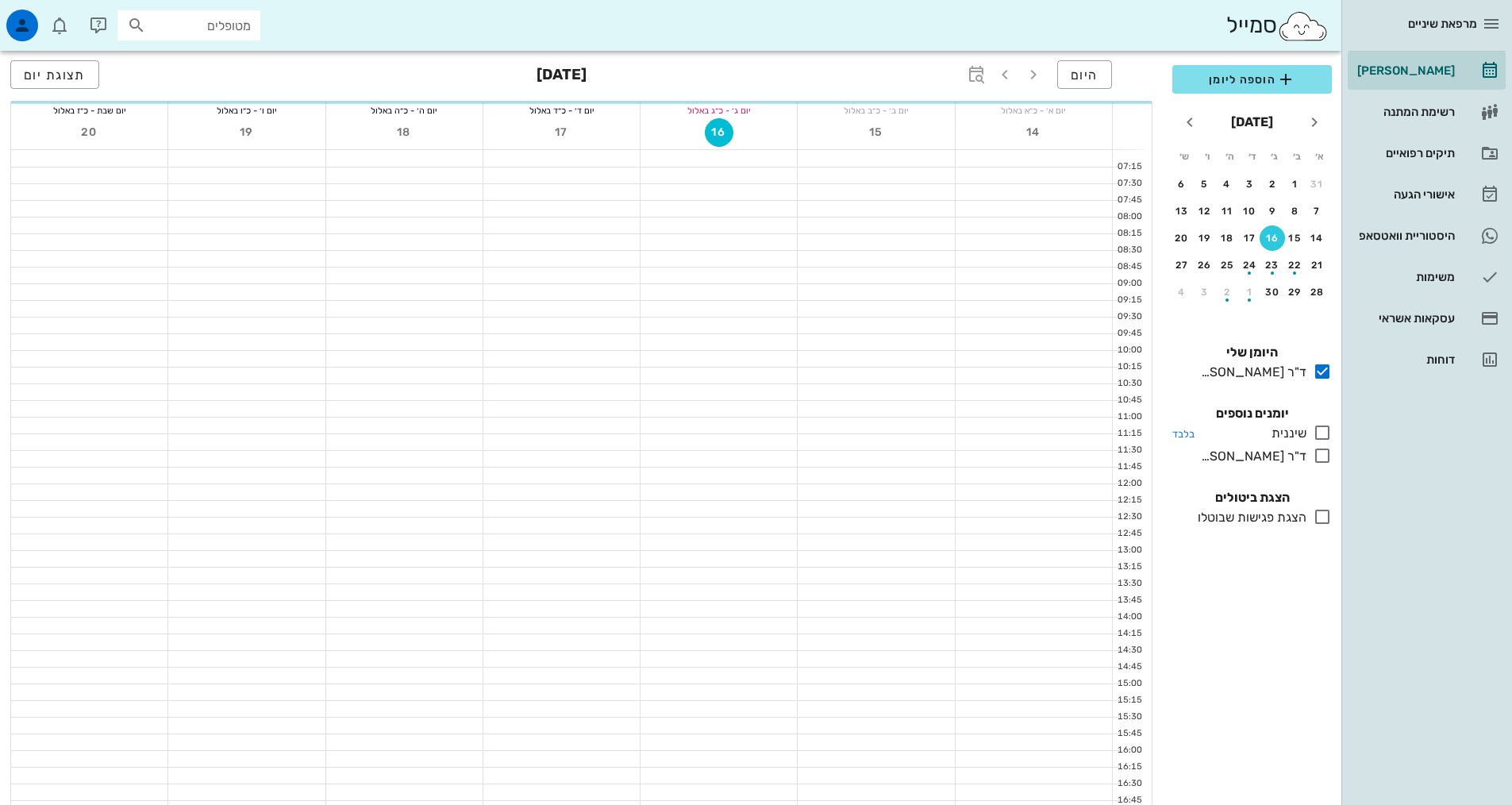
click at [1328, 430] on icon at bounding box center [1322, 432] width 19 height 19
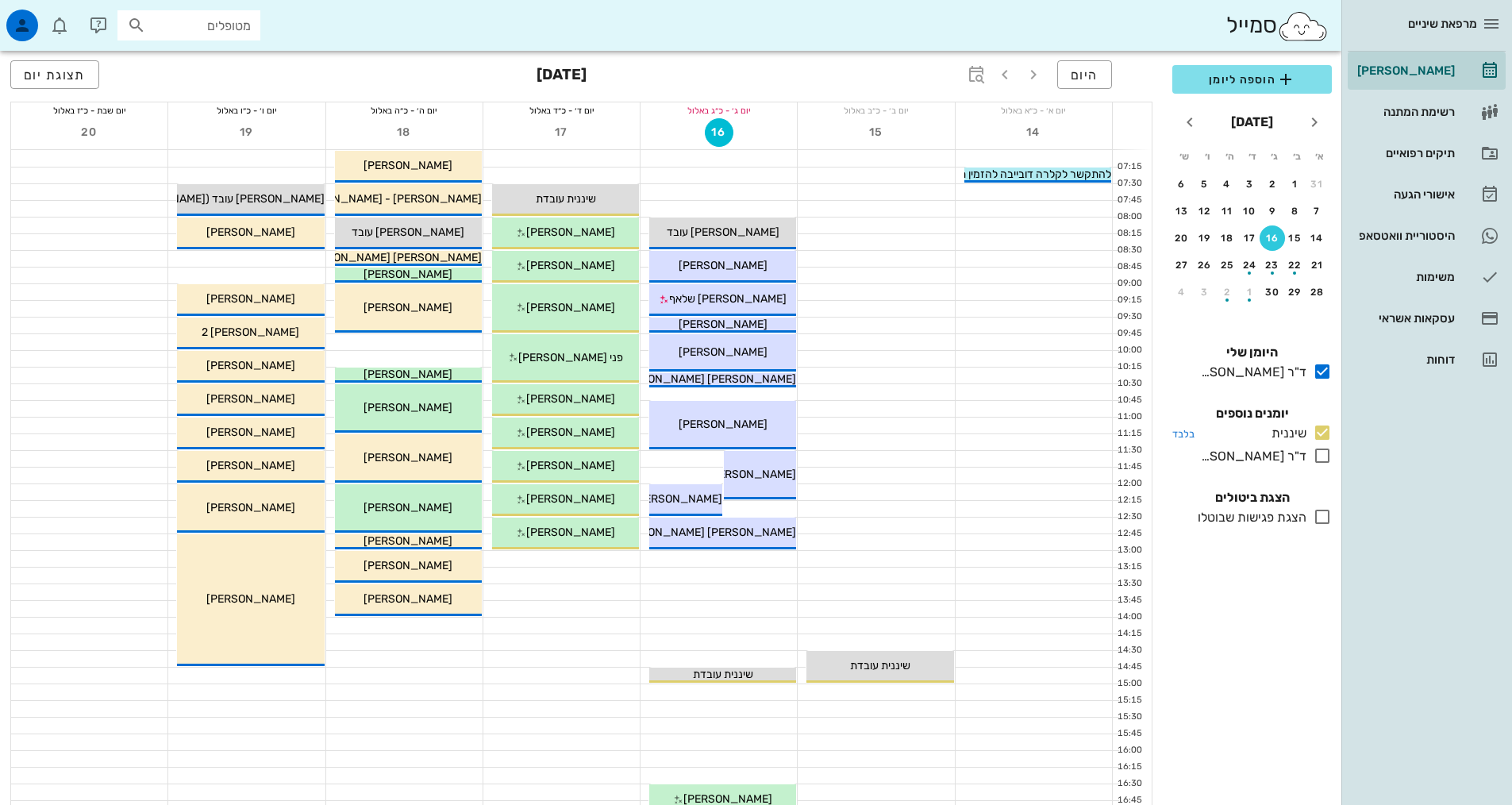
click at [1328, 430] on icon at bounding box center [1322, 432] width 19 height 19
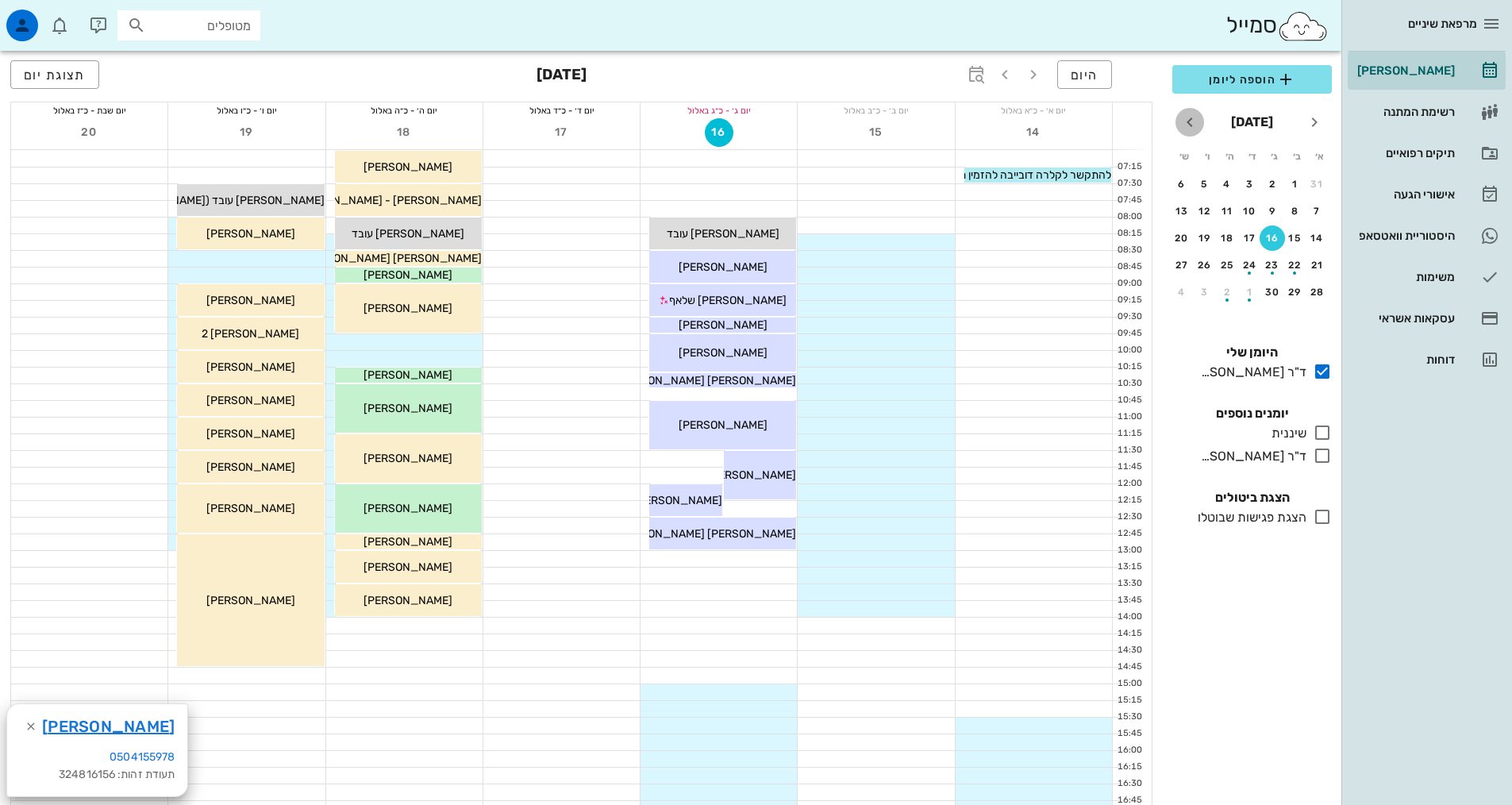
click at [1187, 128] on icon "חודש הבא" at bounding box center [1190, 122] width 19 height 19
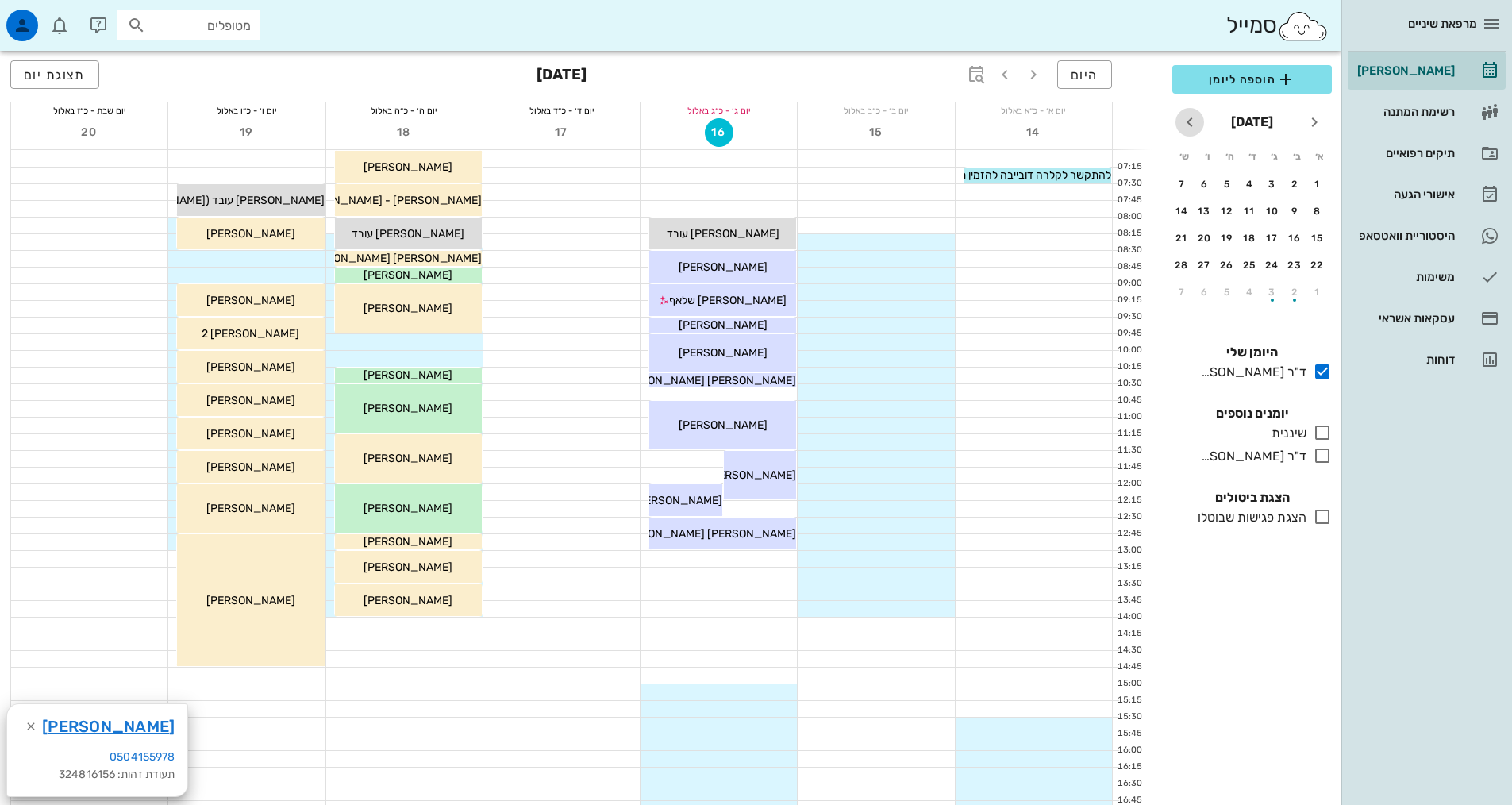
click at [1187, 128] on icon "חודש הבא" at bounding box center [1190, 122] width 19 height 19
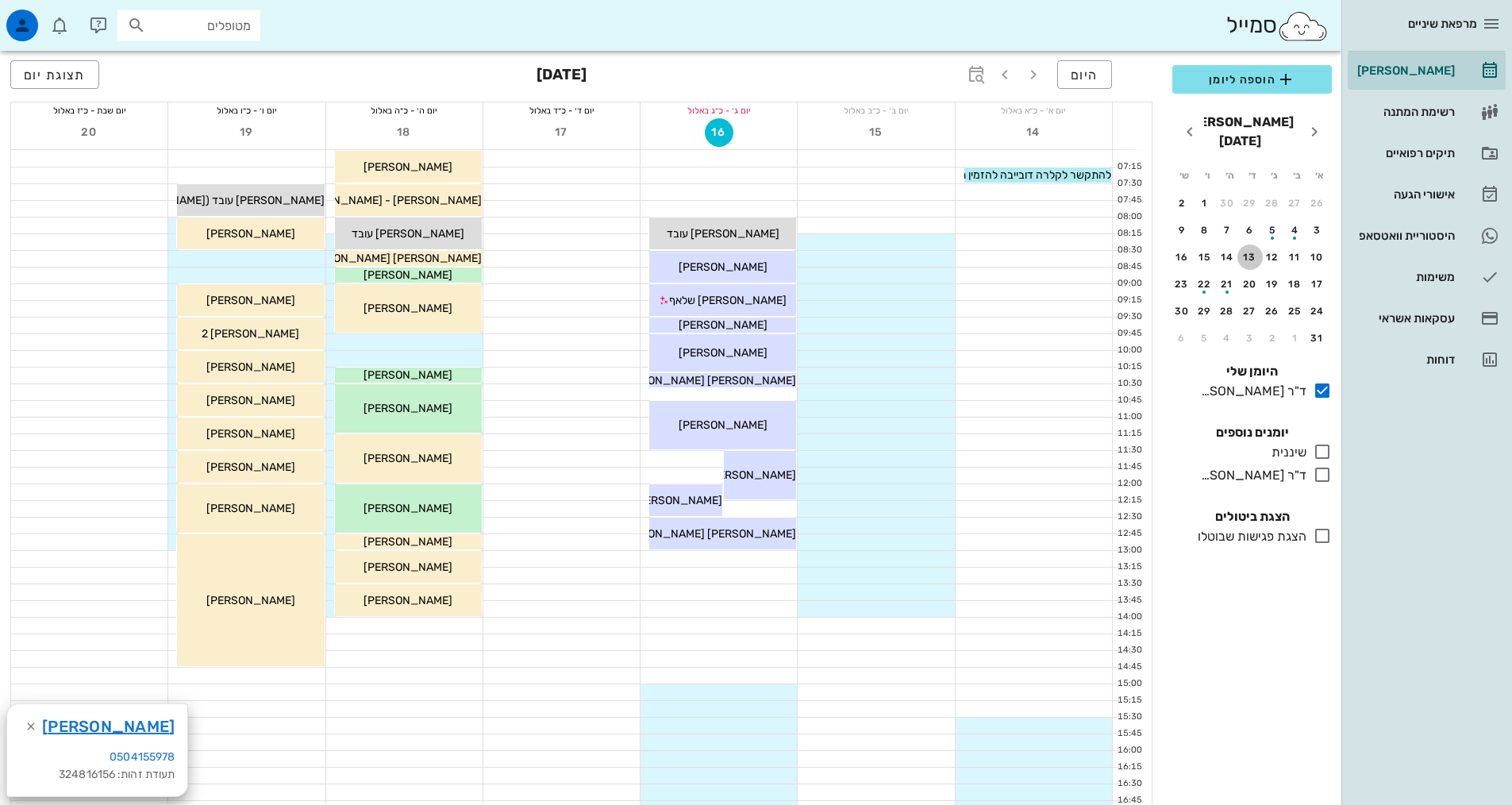
click at [1243, 251] on div "13" at bounding box center [1250, 257] width 26 height 11
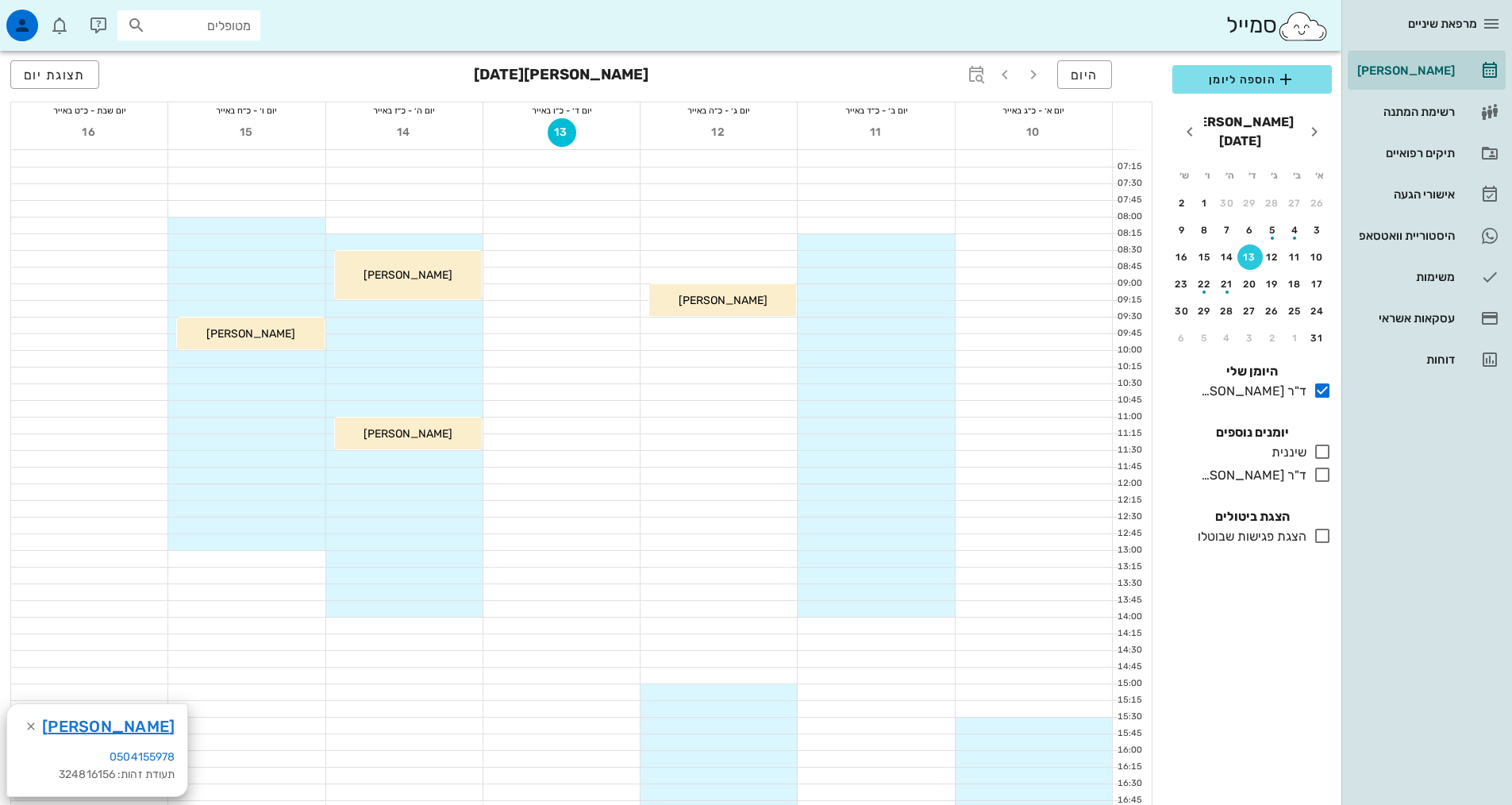
click at [1257, 244] on button "13" at bounding box center [1250, 257] width 26 height 26
click at [1319, 442] on icon at bounding box center [1322, 452] width 19 height 19
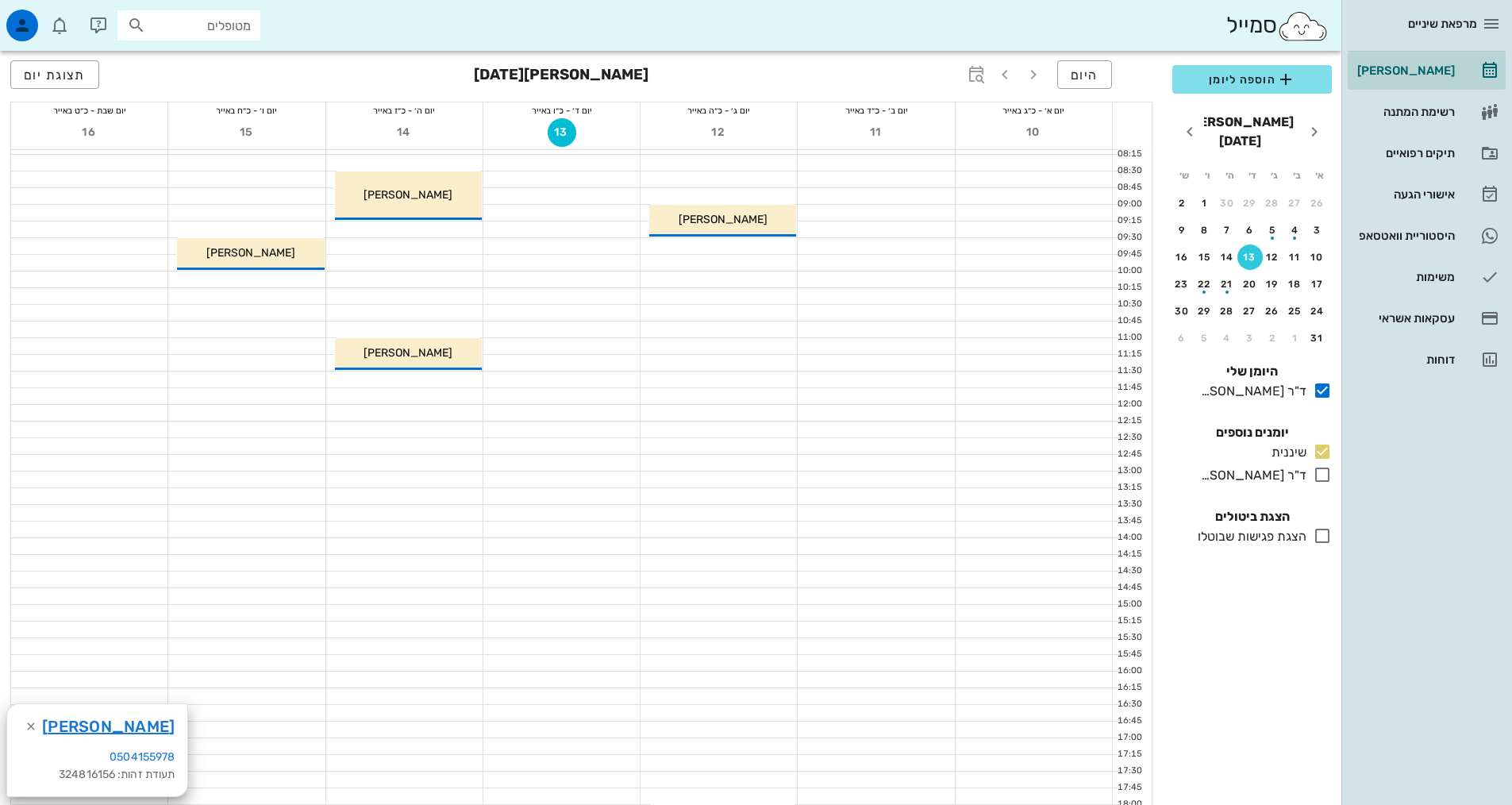
scroll to position [238, 0]
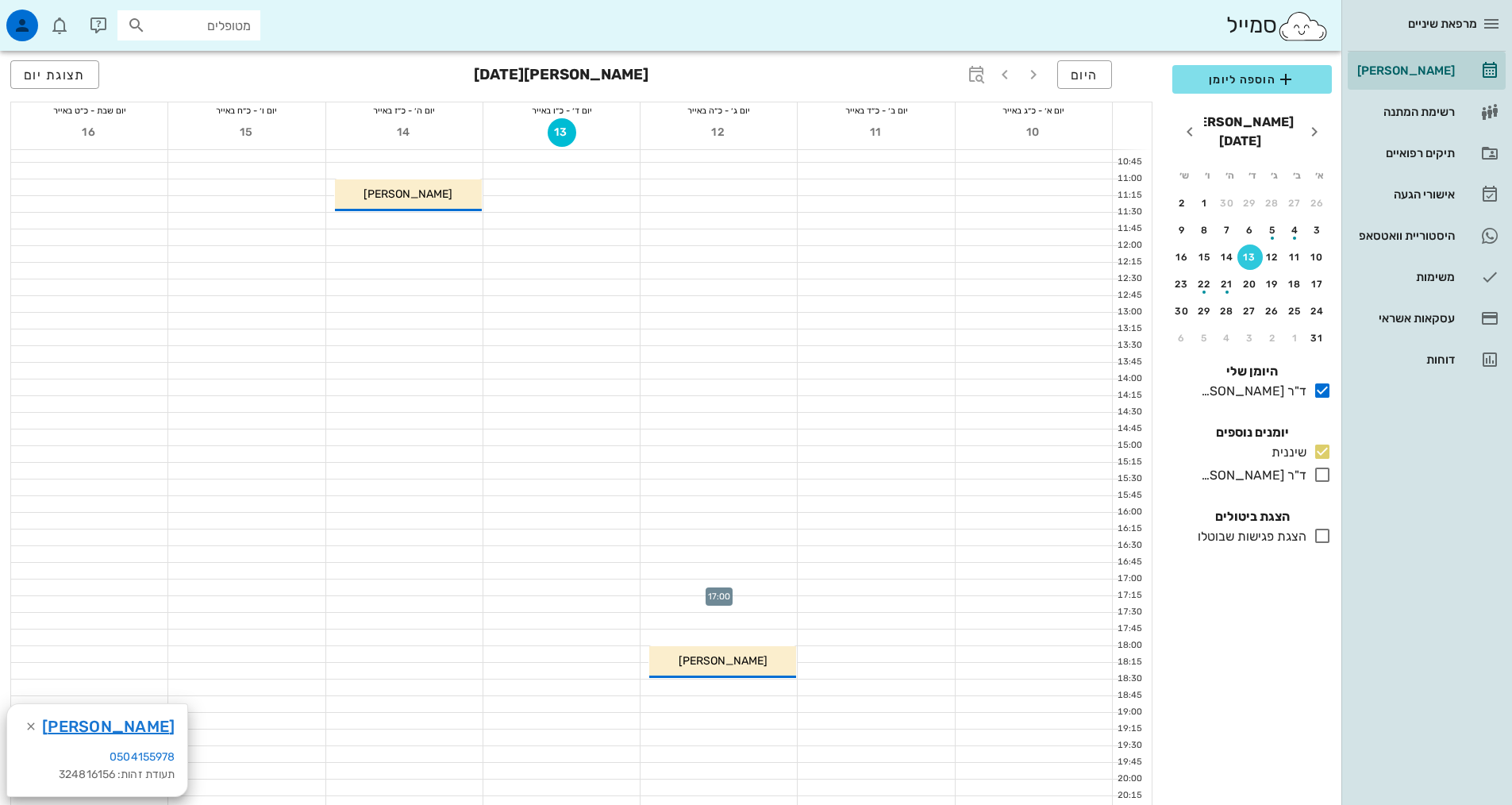
click at [724, 587] on div at bounding box center [719, 587] width 156 height 16
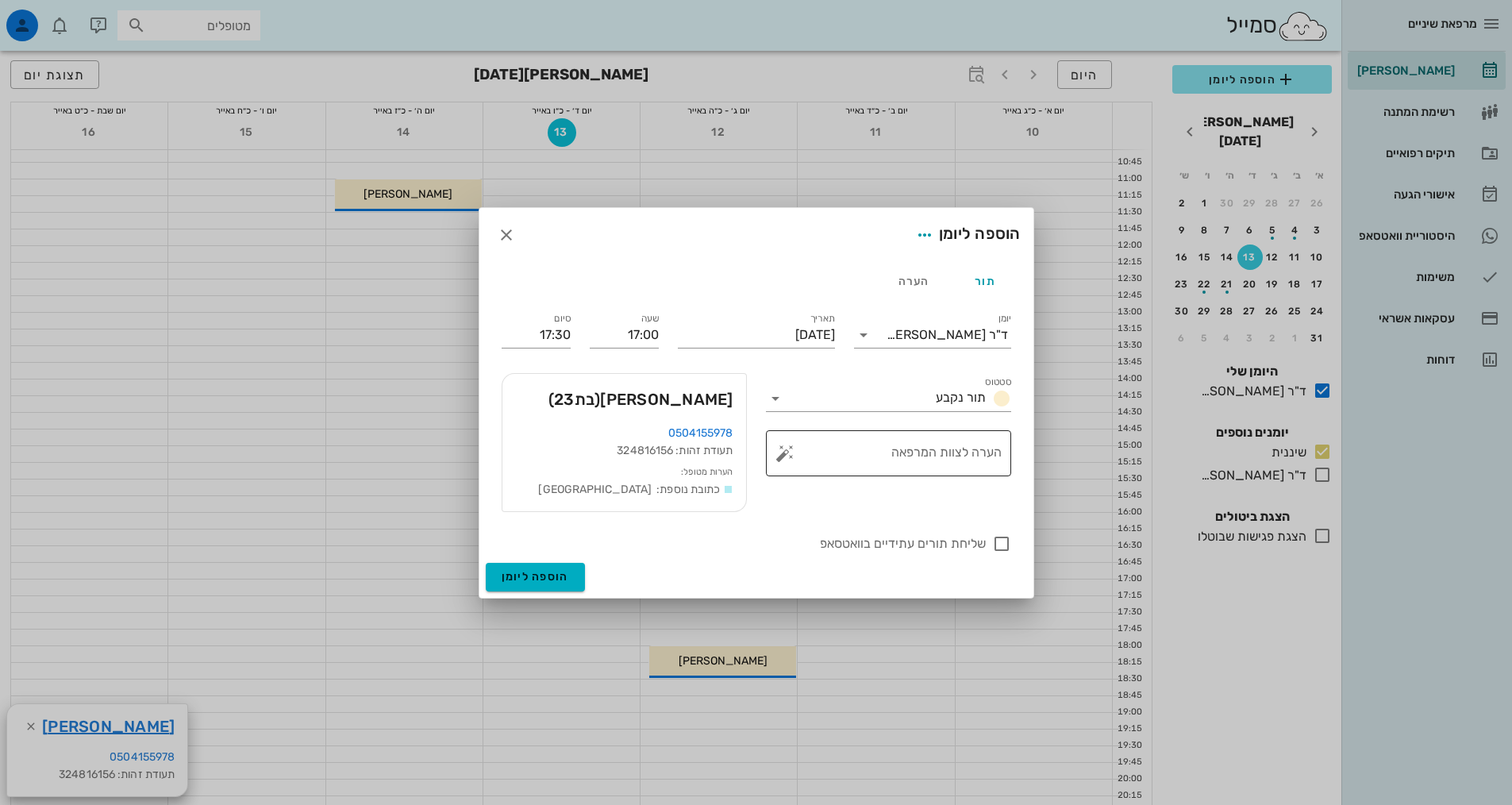
click at [926, 468] on textarea "הערה לצוות המרפאה" at bounding box center [895, 457] width 214 height 38
type textarea "נקבע לפני 8 חודשים"
click at [957, 333] on div "ד"ר [PERSON_NAME]" at bounding box center [947, 335] width 121 height 14
click at [991, 395] on div "שיננית" at bounding box center [932, 385] width 132 height 34
click at [541, 576] on span "הוספה ליומן" at bounding box center [535, 576] width 68 height 14
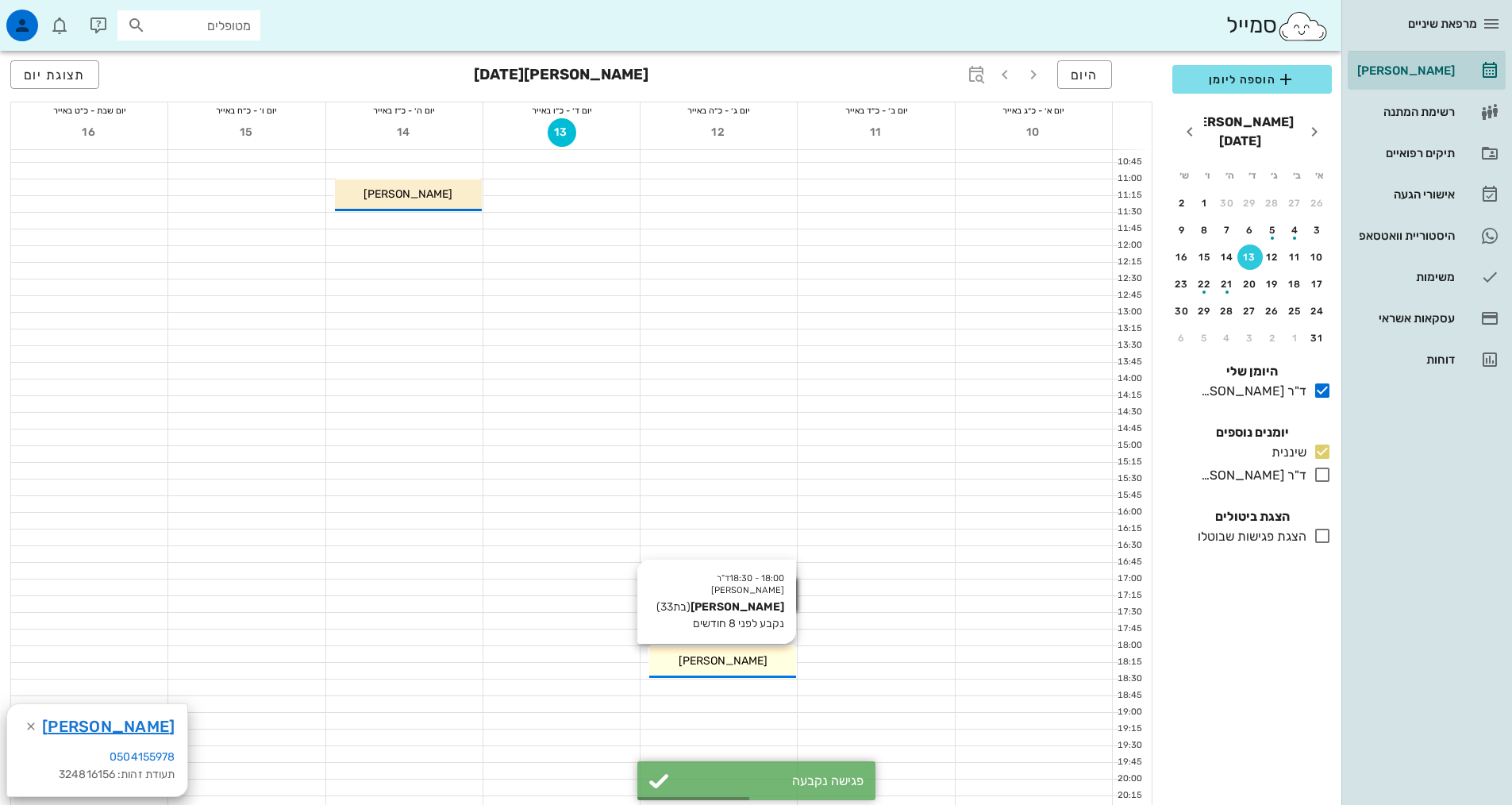
click at [763, 661] on div "אורטל גלעדי" at bounding box center [723, 661] width 147 height 17
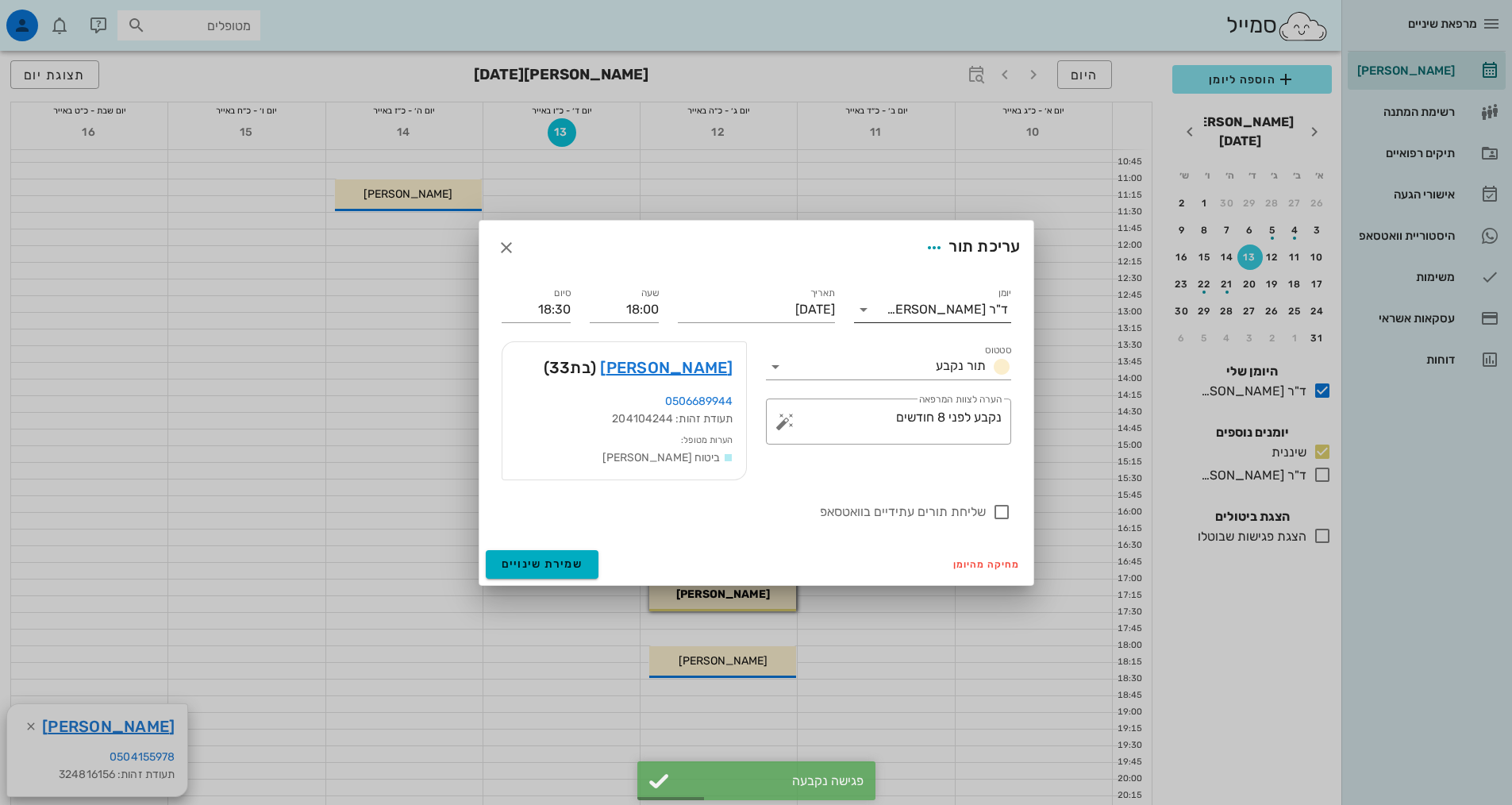
click at [935, 319] on div "ד"ר [PERSON_NAME]" at bounding box center [943, 310] width 135 height 26
click at [972, 360] on div "שיננית" at bounding box center [932, 360] width 132 height 15
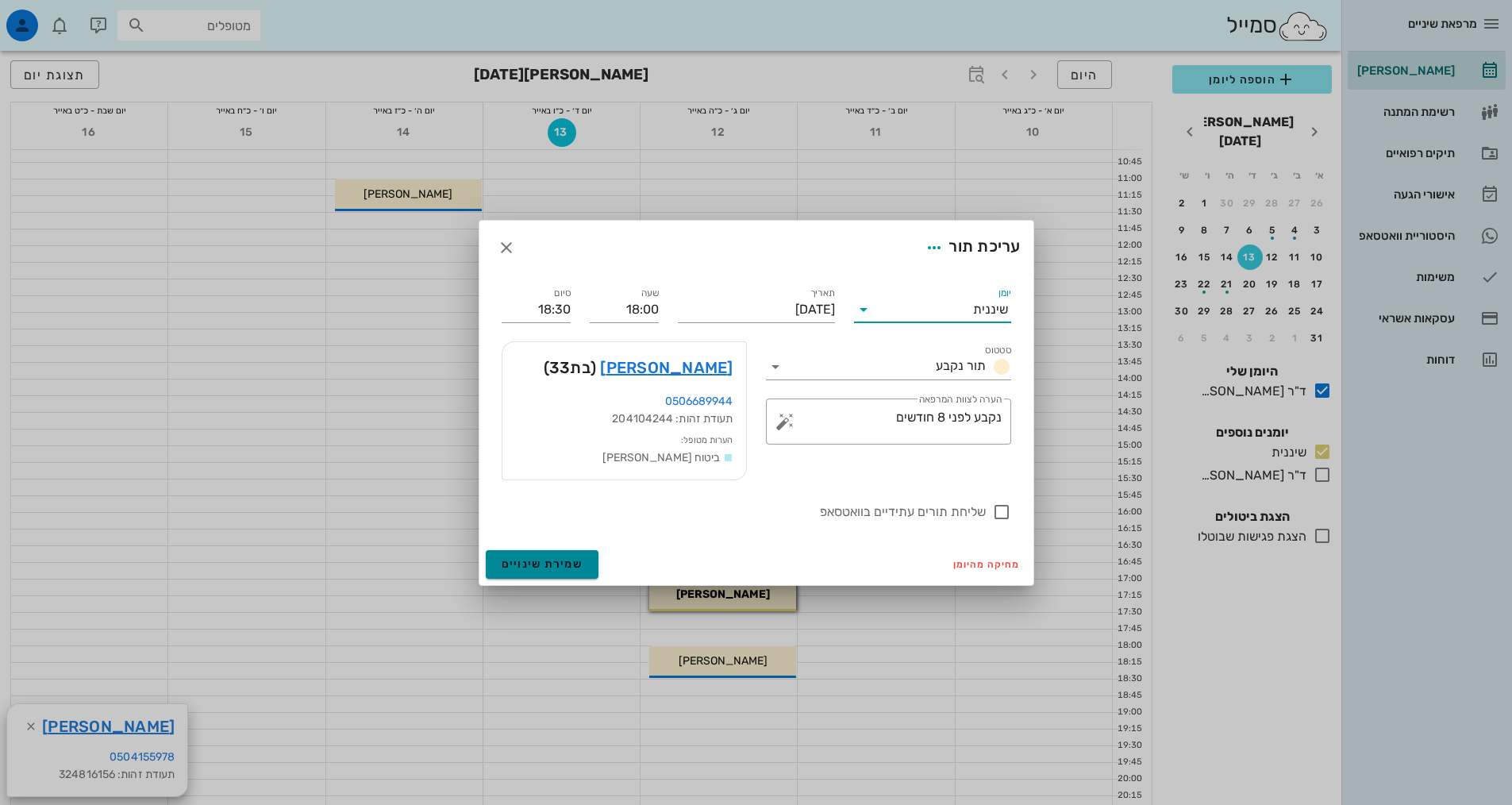
click at [582, 563] on button "שמירת שינויים" at bounding box center [543, 564] width 113 height 29
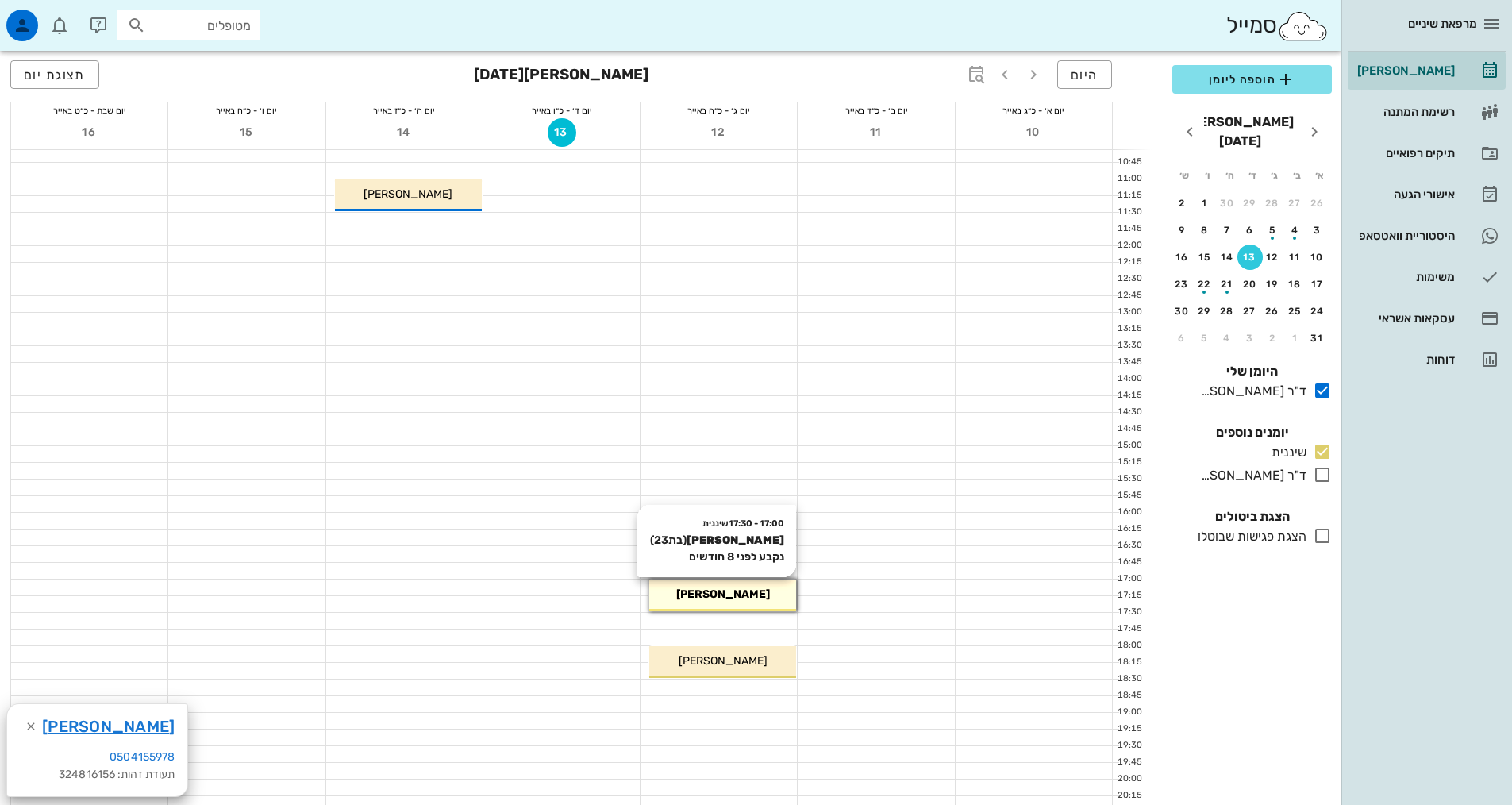
click at [712, 597] on span "[PERSON_NAME]" at bounding box center [722, 594] width 93 height 14
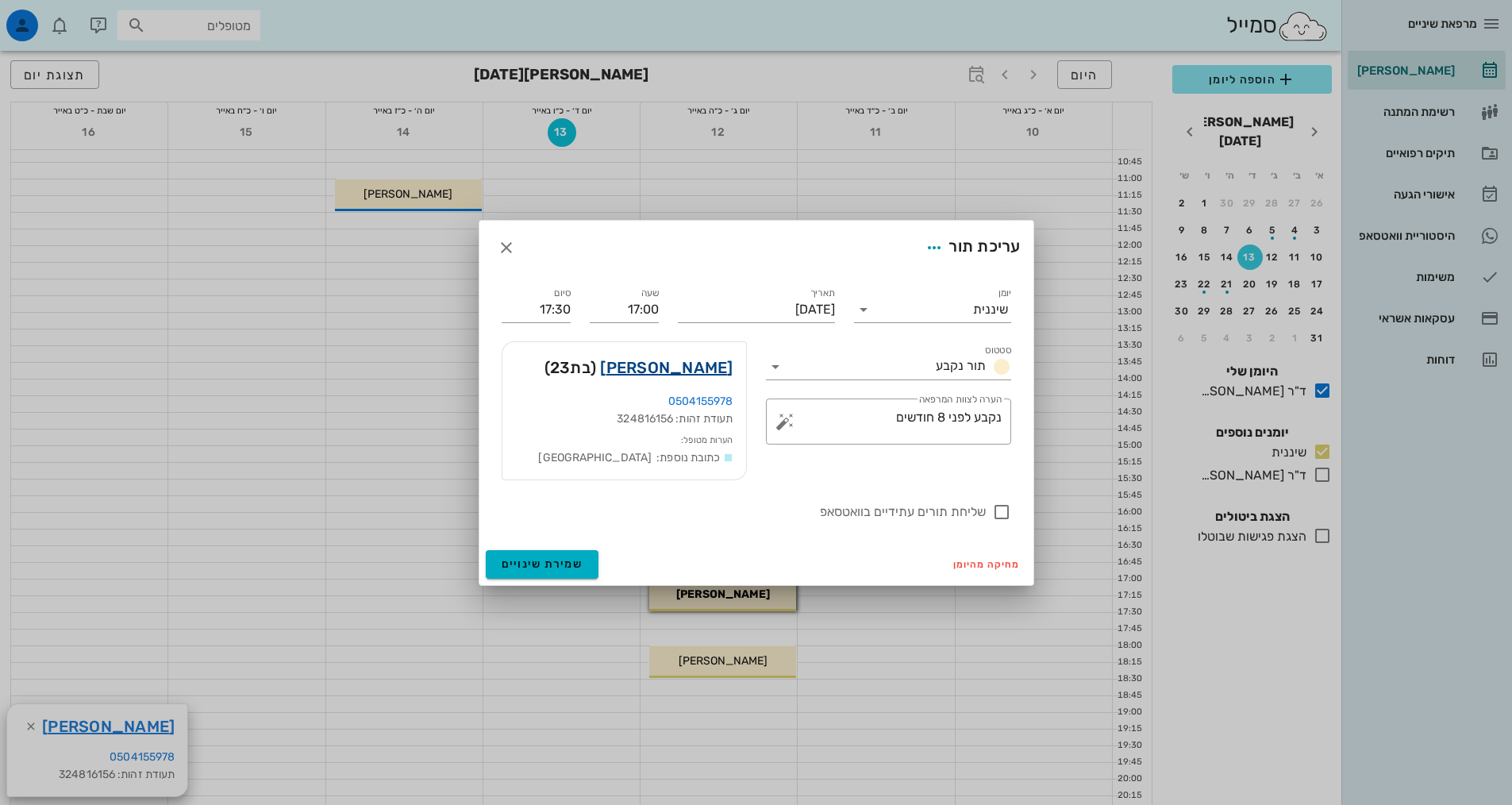
click at [688, 369] on link "[PERSON_NAME]" at bounding box center [666, 368] width 132 height 26
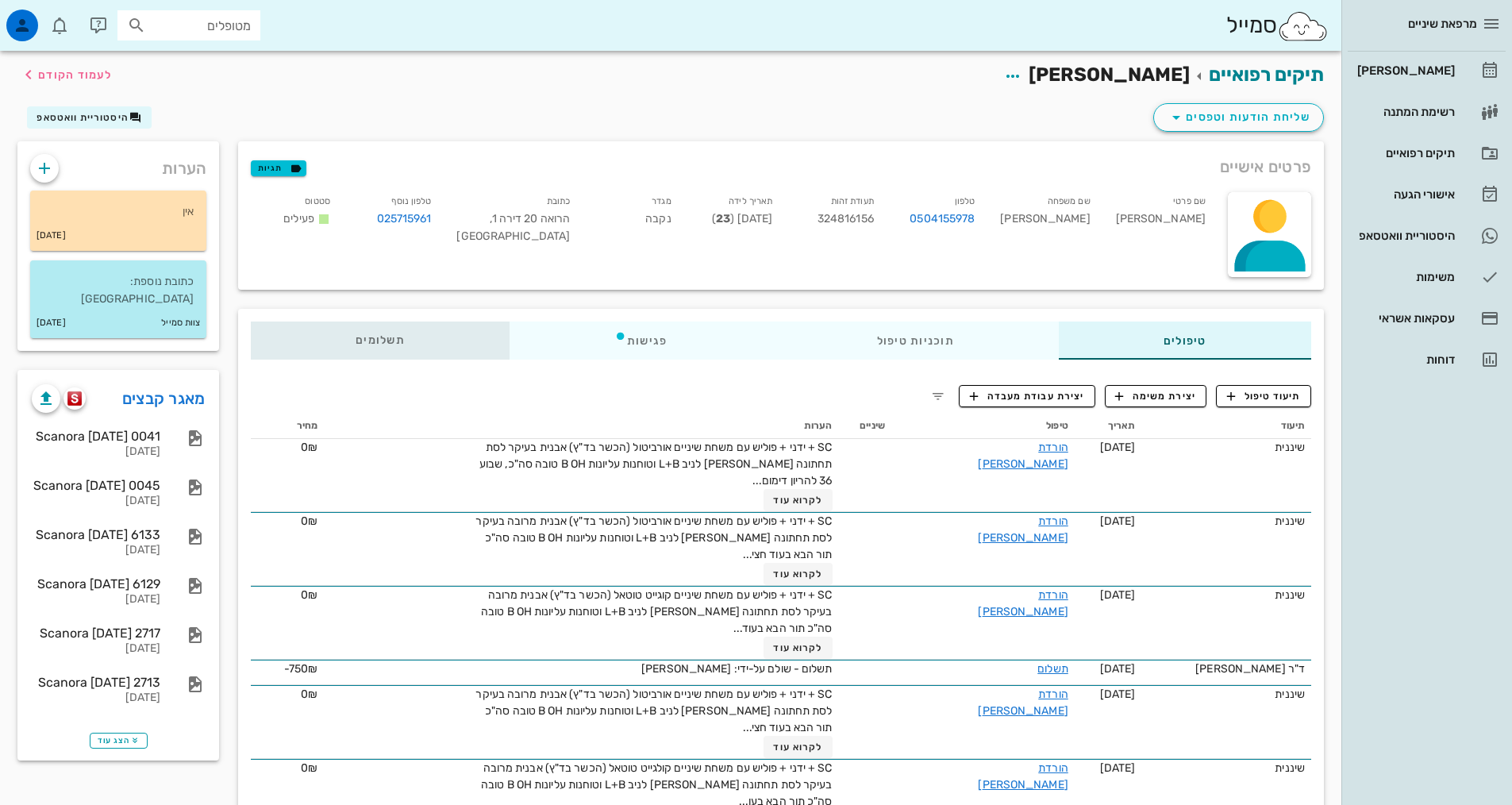
click at [369, 341] on span "תשלומים 0₪" at bounding box center [381, 341] width 49 height 11
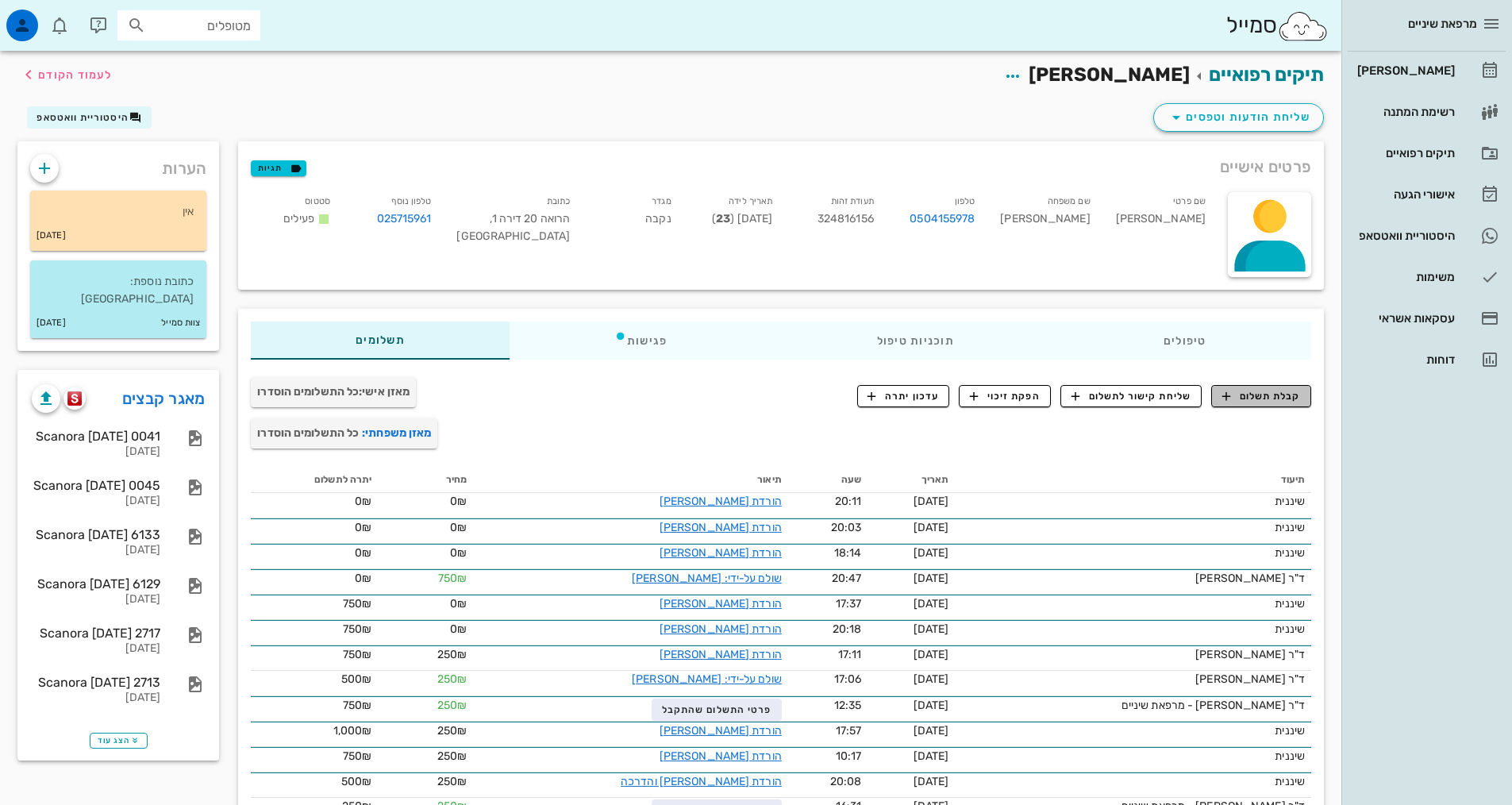
click at [1263, 393] on span "קבלת תשלום" at bounding box center [1261, 396] width 78 height 14
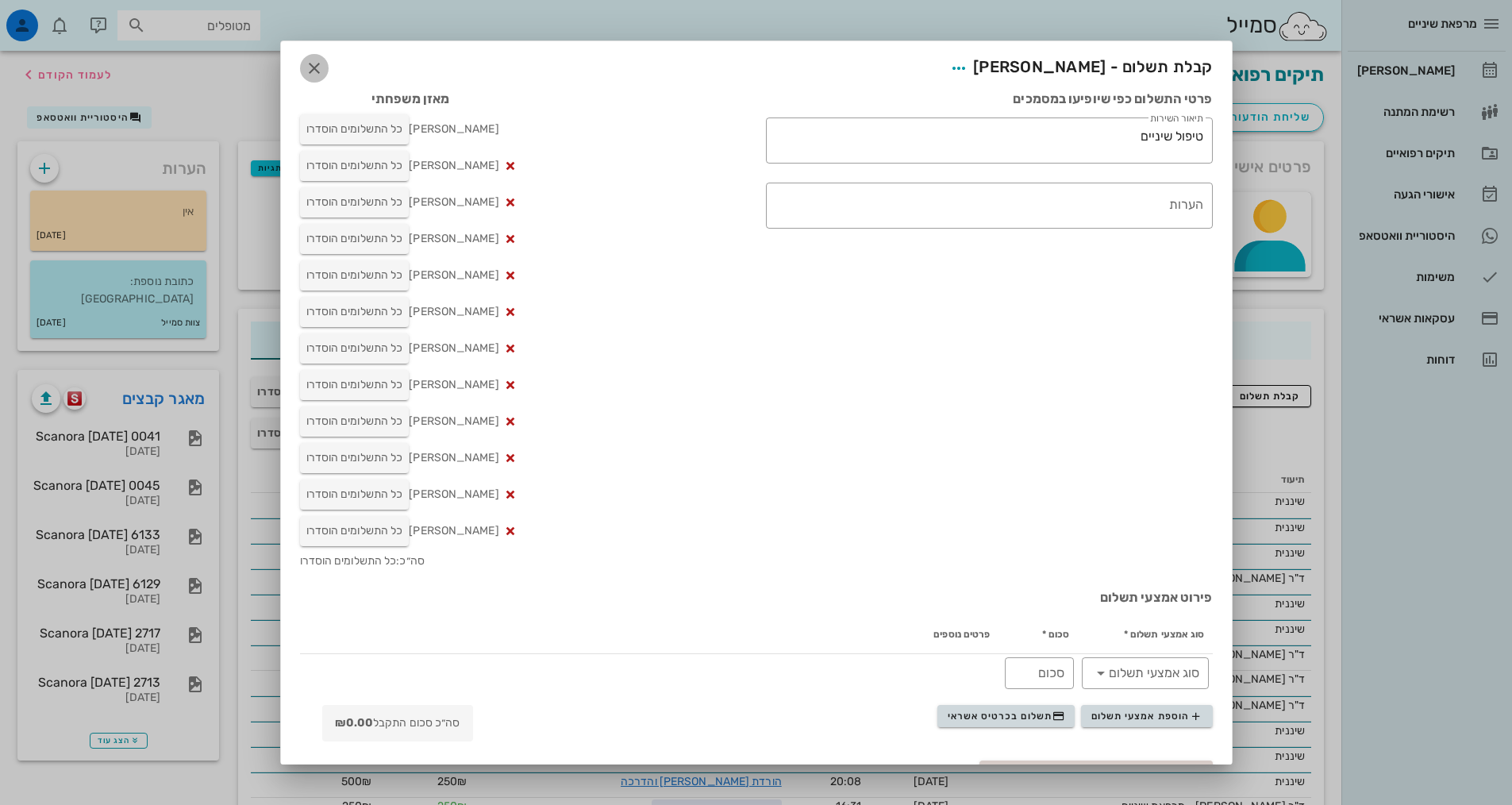
click at [323, 65] on icon "button" at bounding box center [314, 69] width 19 height 19
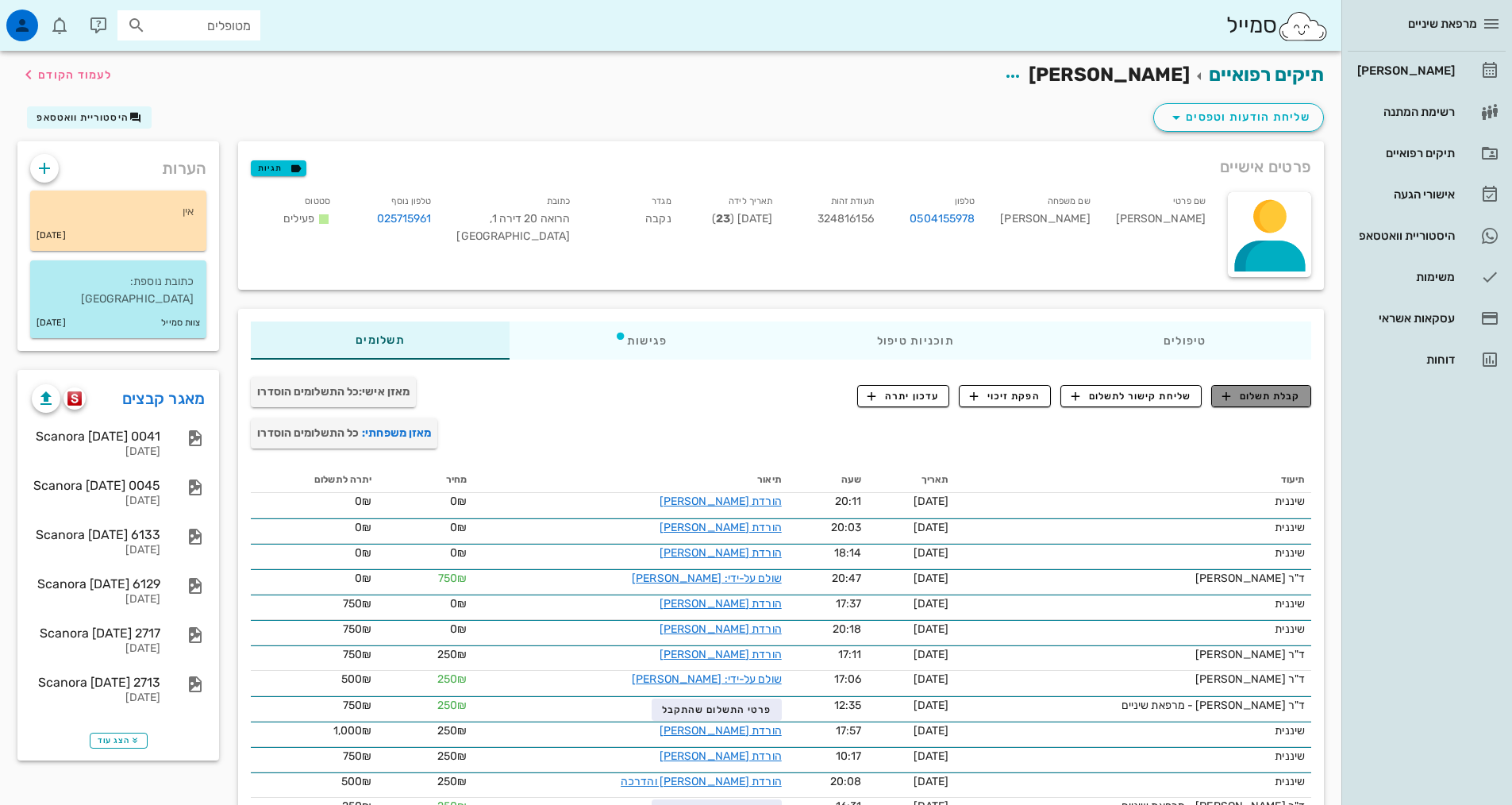
click at [1289, 387] on button "קבלת תשלום" at bounding box center [1261, 396] width 100 height 22
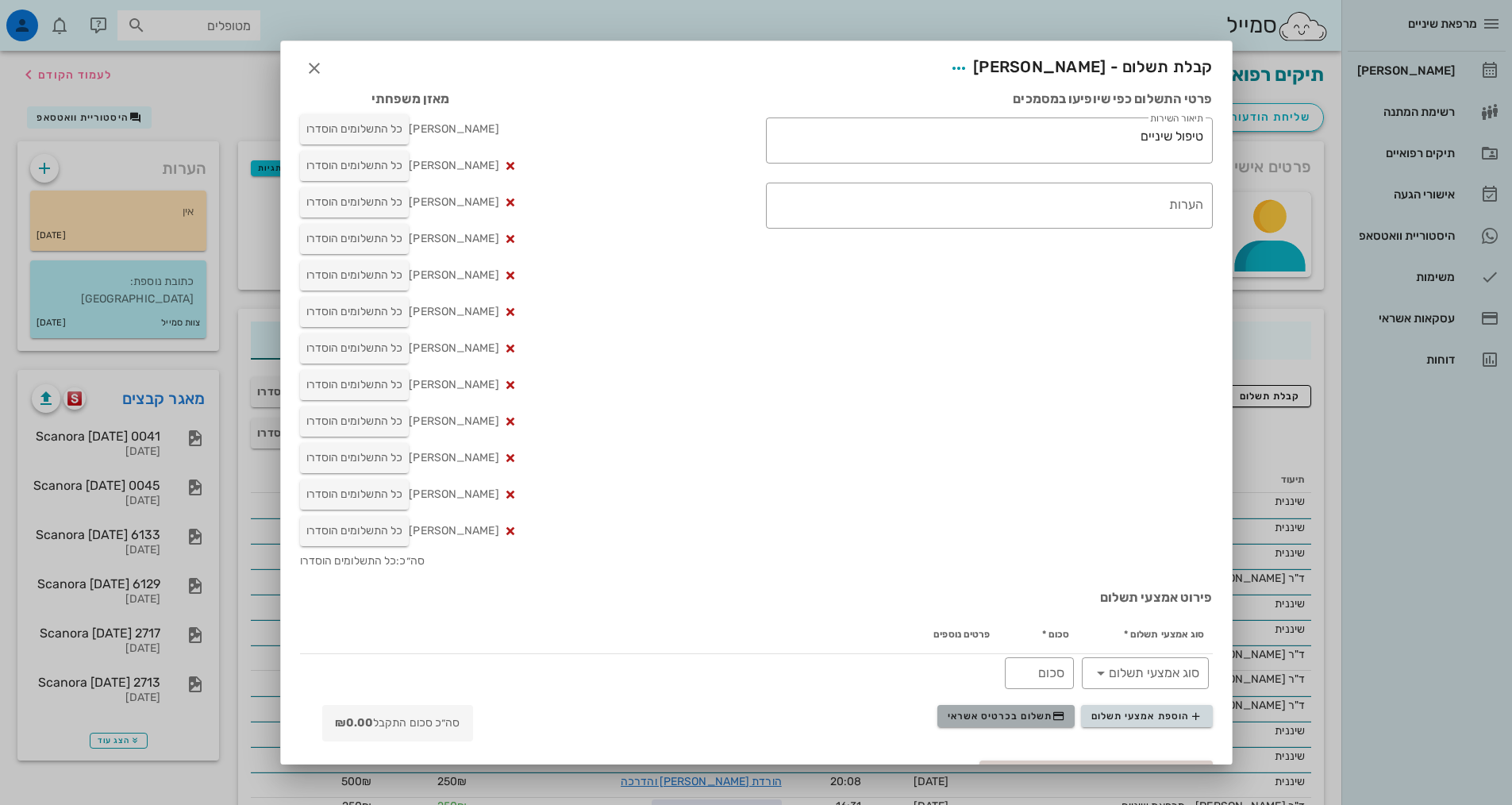
click at [1036, 719] on span "תשלום בכרטיס אשראי" at bounding box center [1006, 716] width 117 height 13
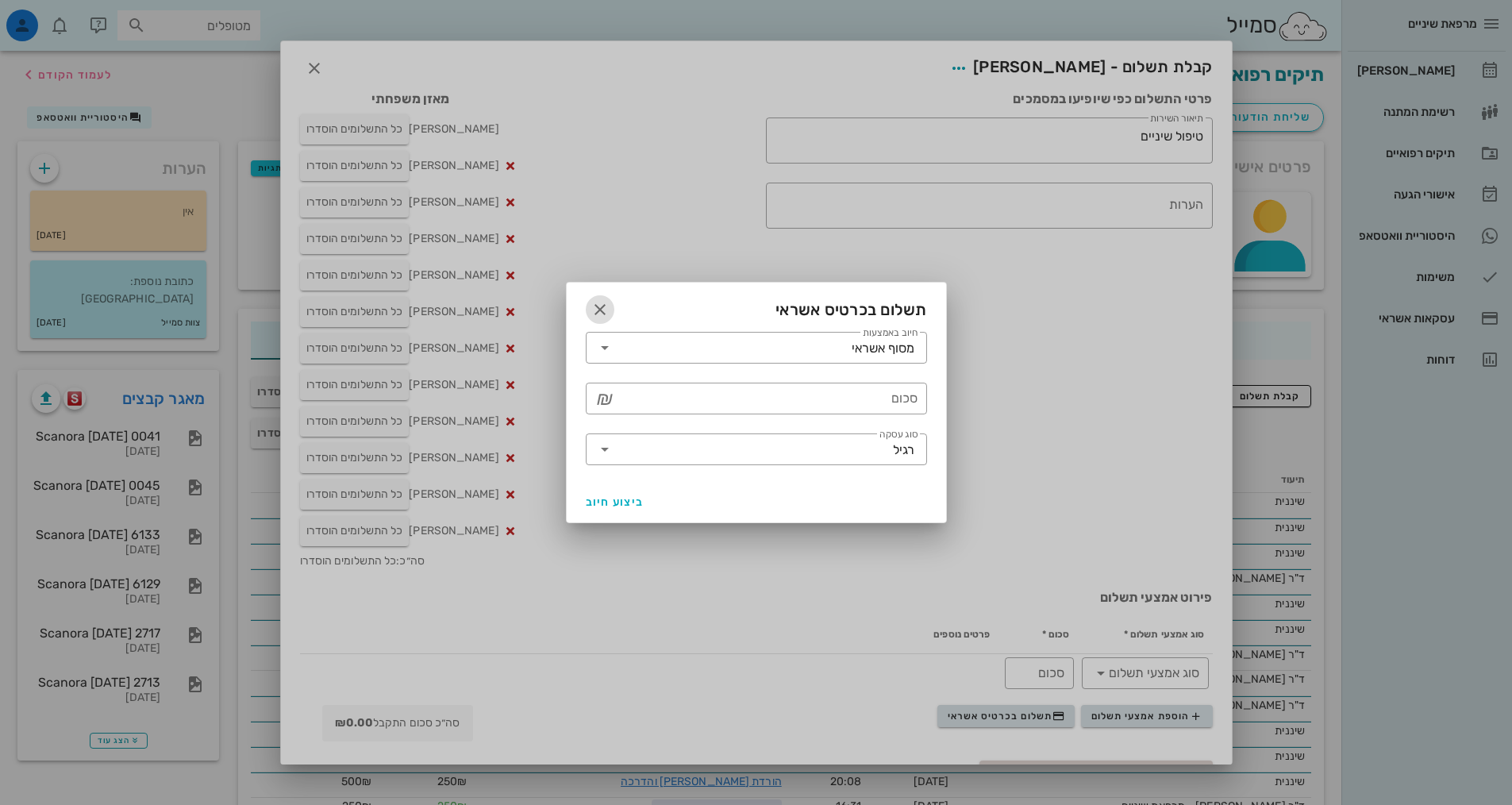
click at [594, 314] on icon "button" at bounding box center [600, 310] width 19 height 19
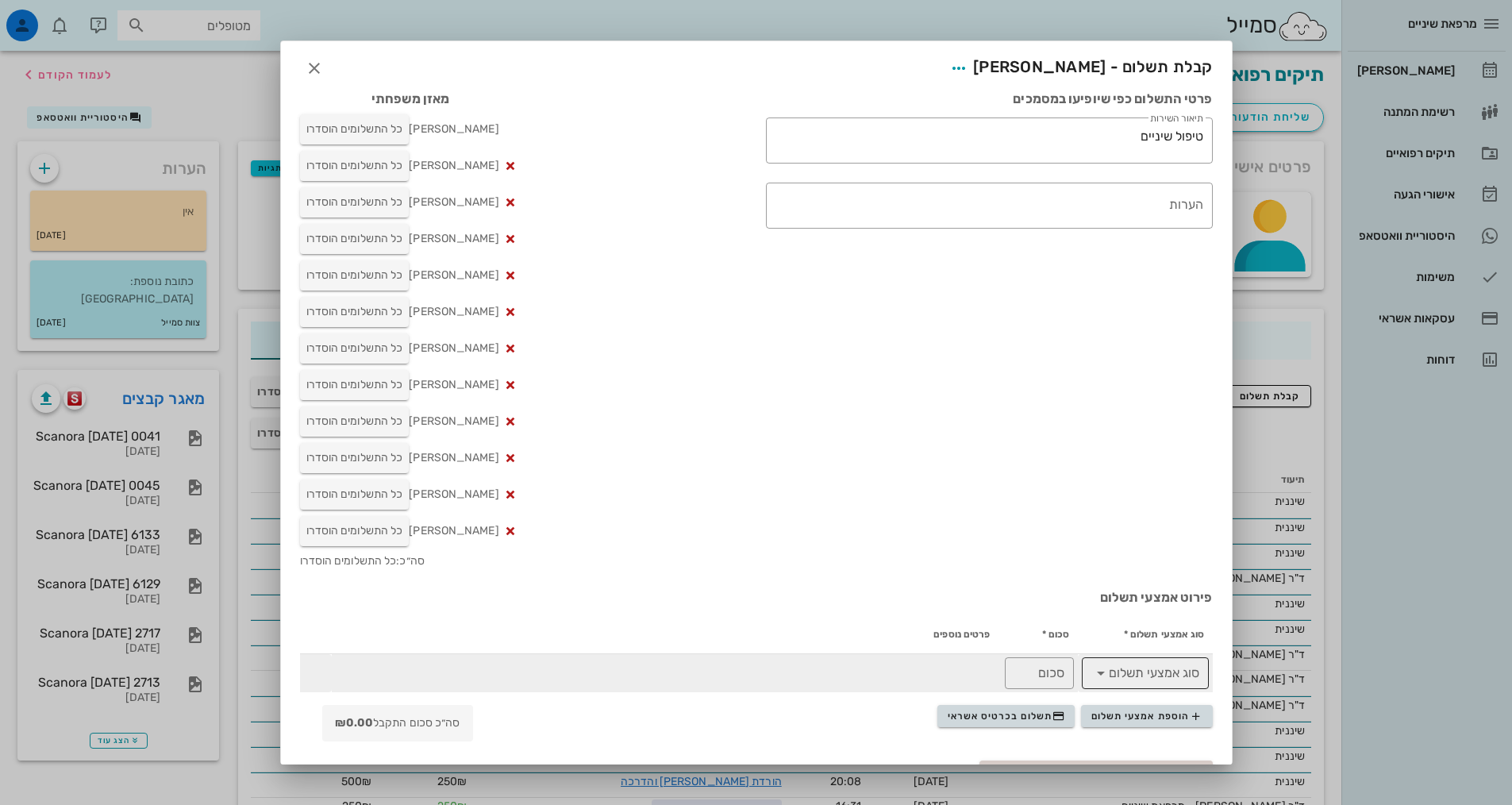
click at [1167, 681] on input "סוג אמצעי תשלום" at bounding box center [1156, 673] width 85 height 26
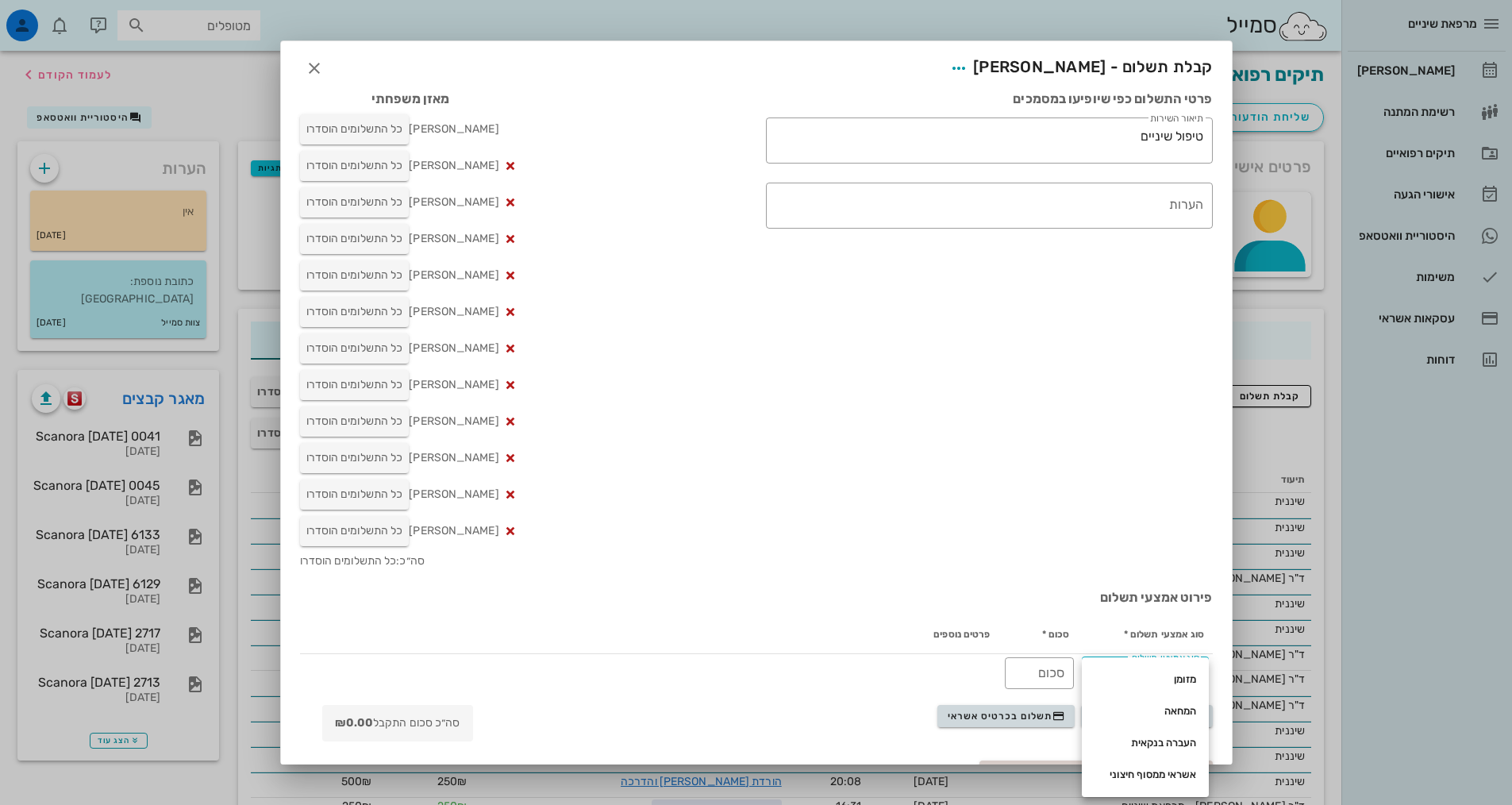
scroll to position [75, 0]
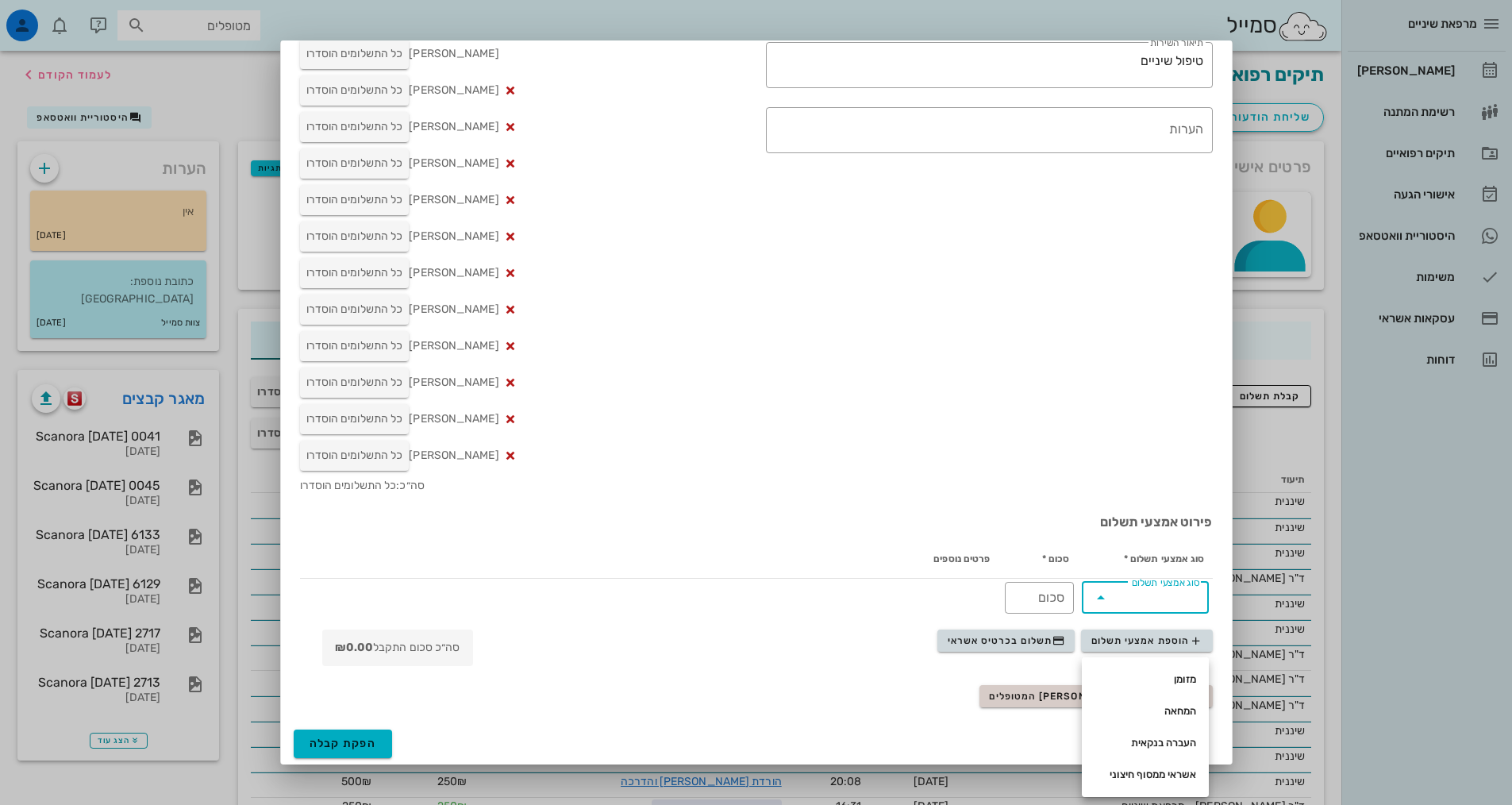
click at [1011, 448] on div "פרטי התשלום כפי שיופיעו במסמכים ​ תיאור השירות טיפול שיניים ​ הערות" at bounding box center [989, 255] width 466 height 499
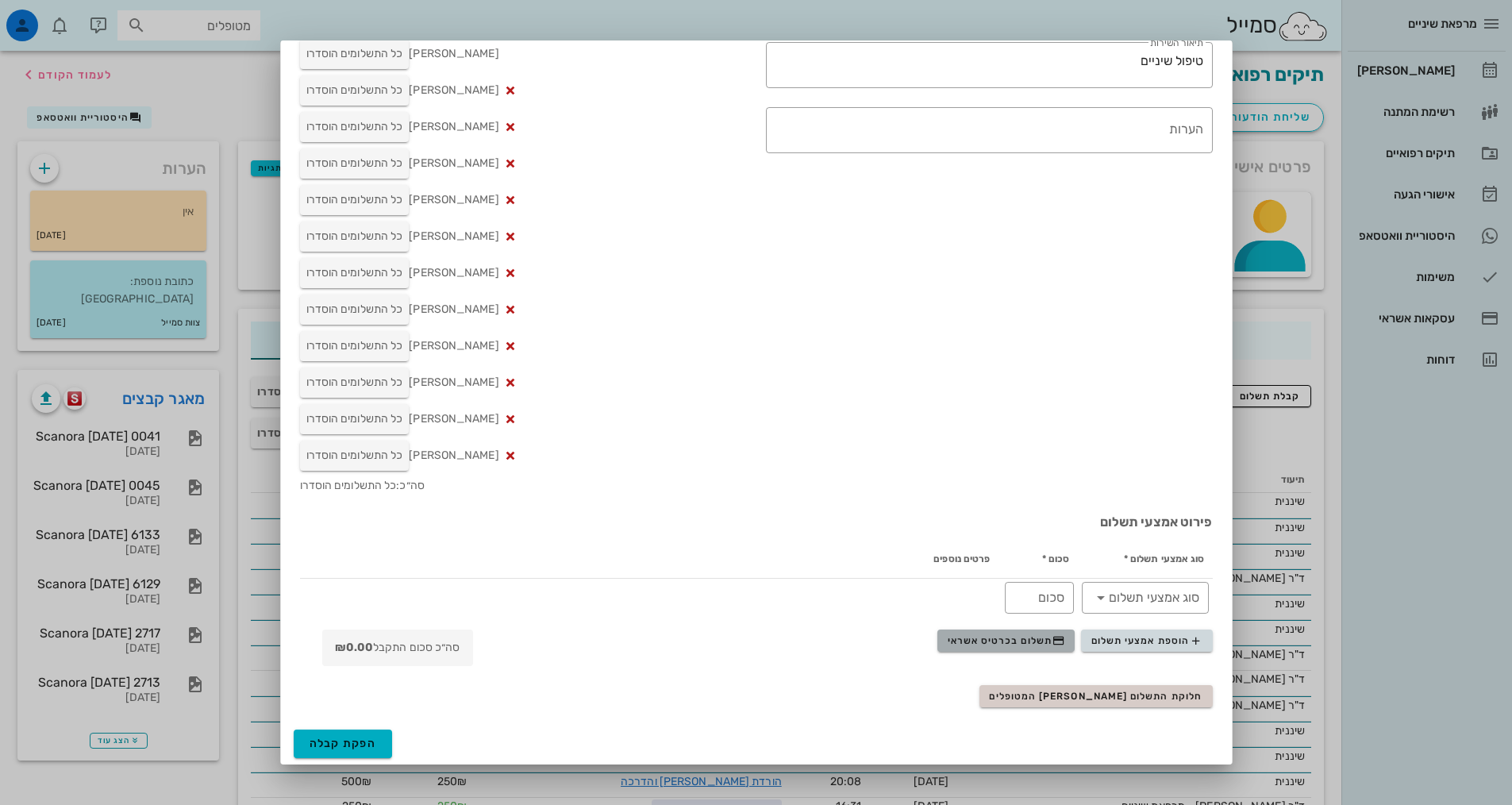
click at [1014, 650] on button "תשלום בכרטיס אשראי" at bounding box center [1006, 641] width 137 height 22
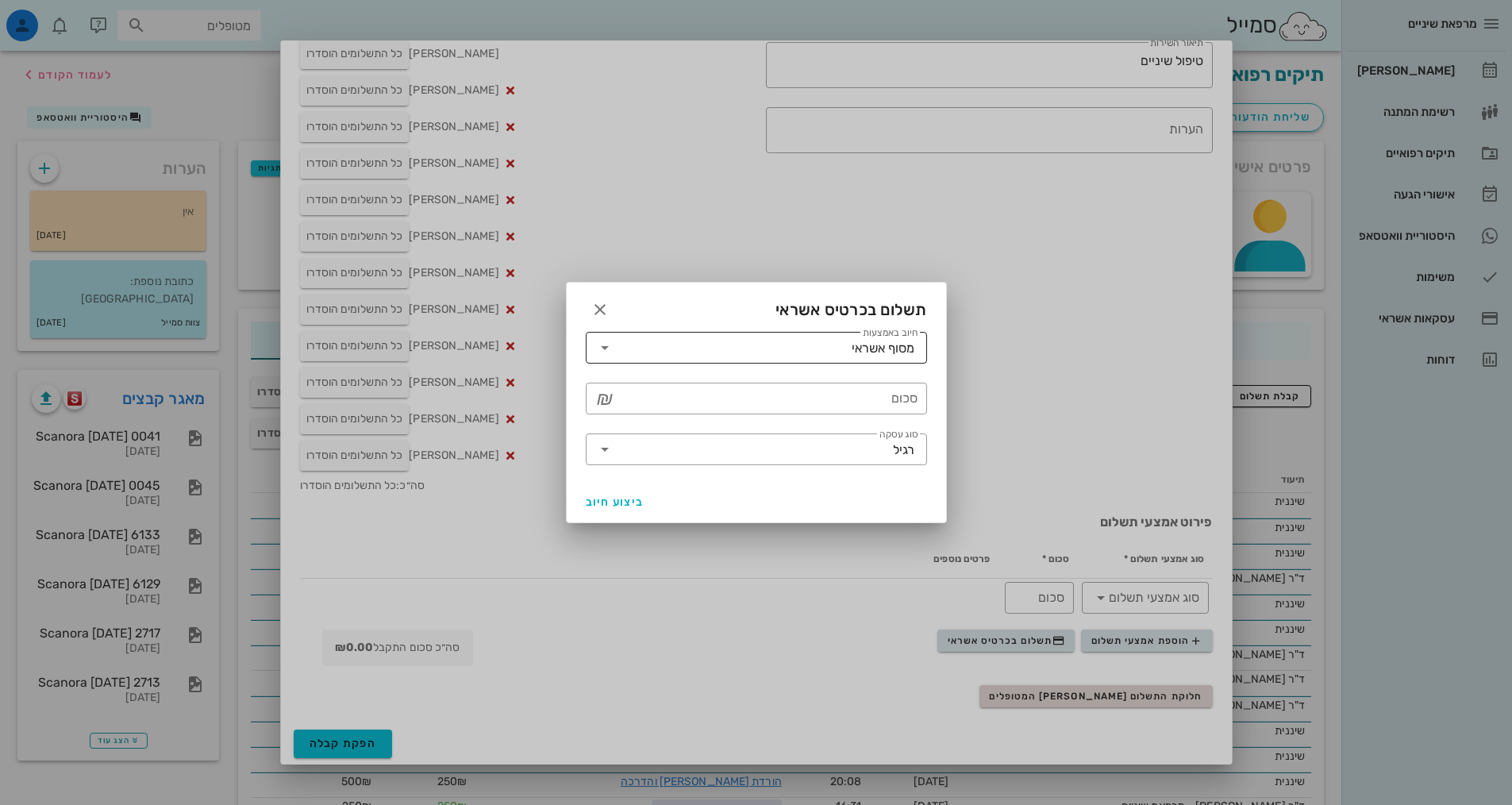
click at [834, 349] on input "חיוב באמצעות" at bounding box center [734, 348] width 234 height 26
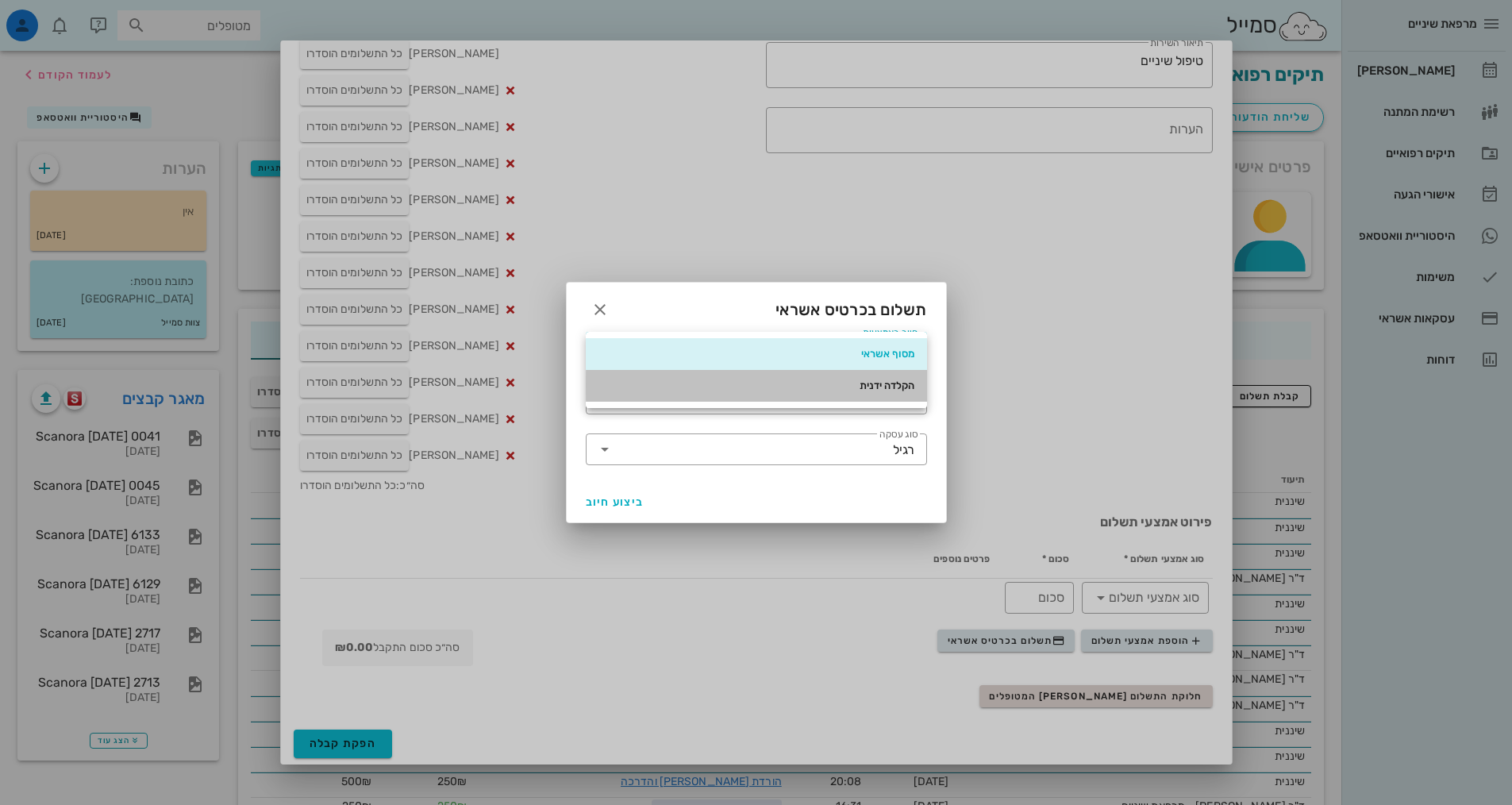
click at [870, 379] on div "הקלדה ידנית" at bounding box center [756, 385] width 316 height 13
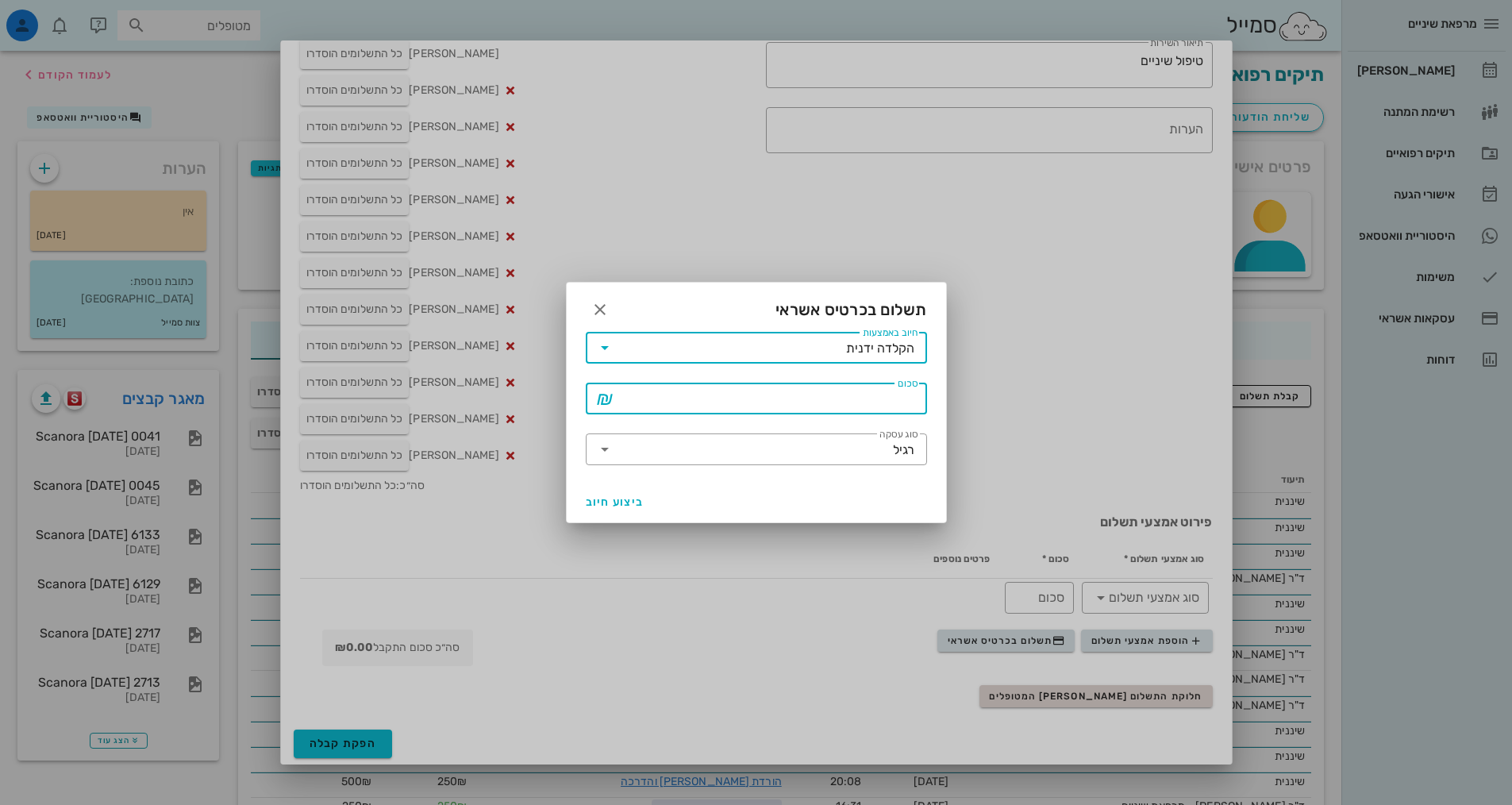
click at [862, 393] on input "סכום" at bounding box center [768, 398] width 300 height 26
type input "250"
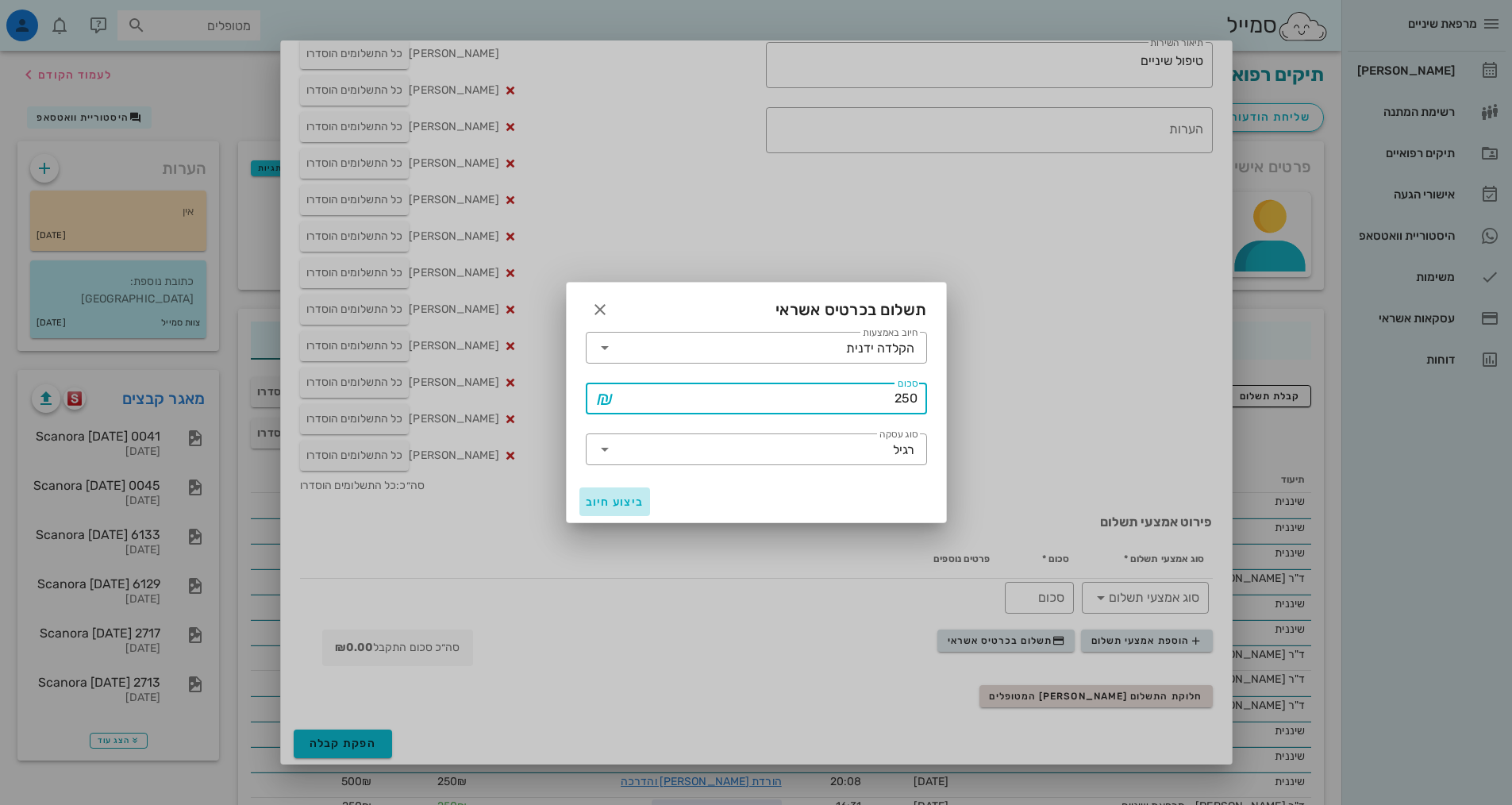
click at [593, 506] on span "ביצוע חיוב" at bounding box center [615, 502] width 59 height 14
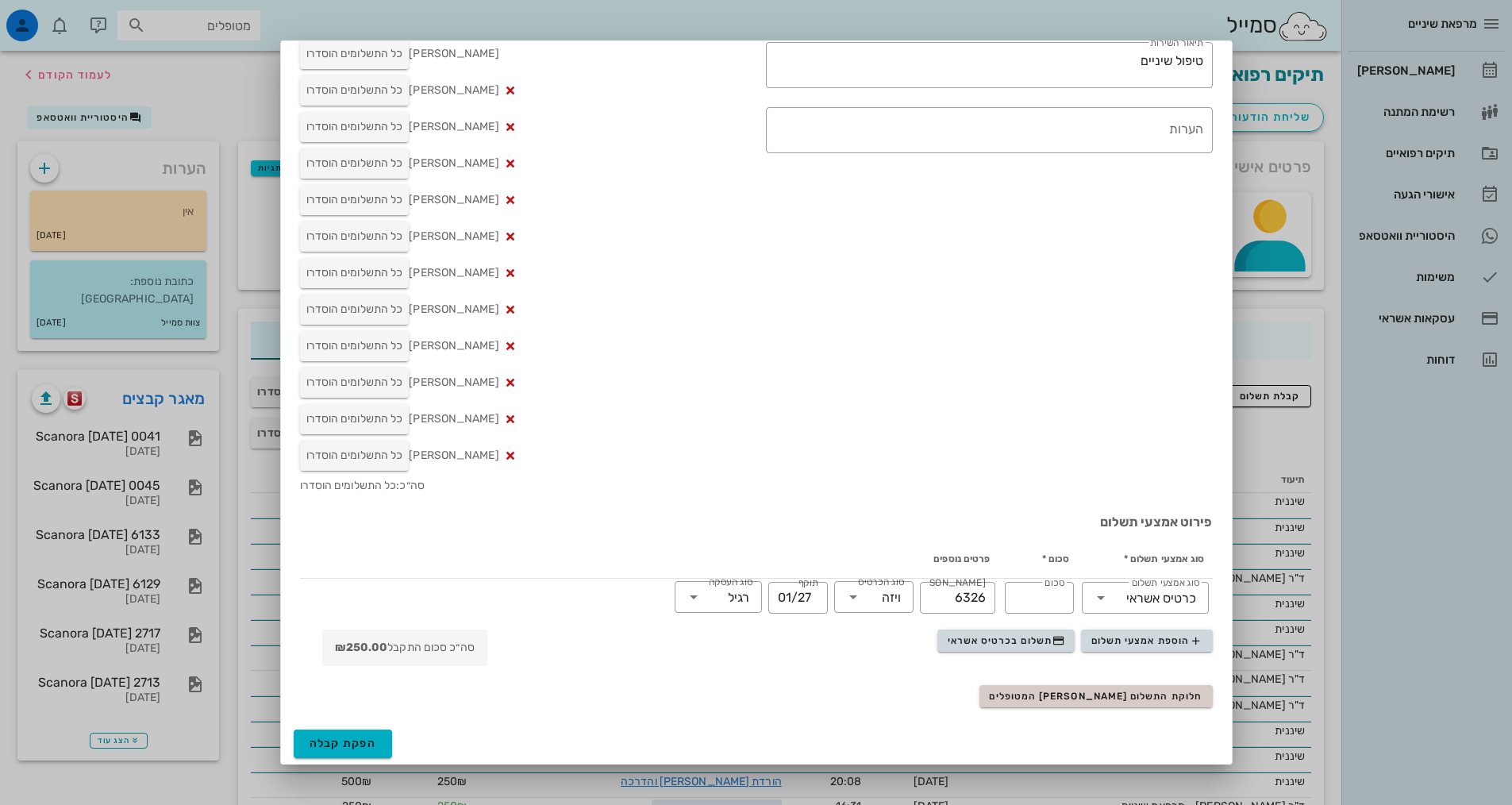
type input "250"
click at [393, 743] on button "הפקת קבלה" at bounding box center [343, 744] width 99 height 29
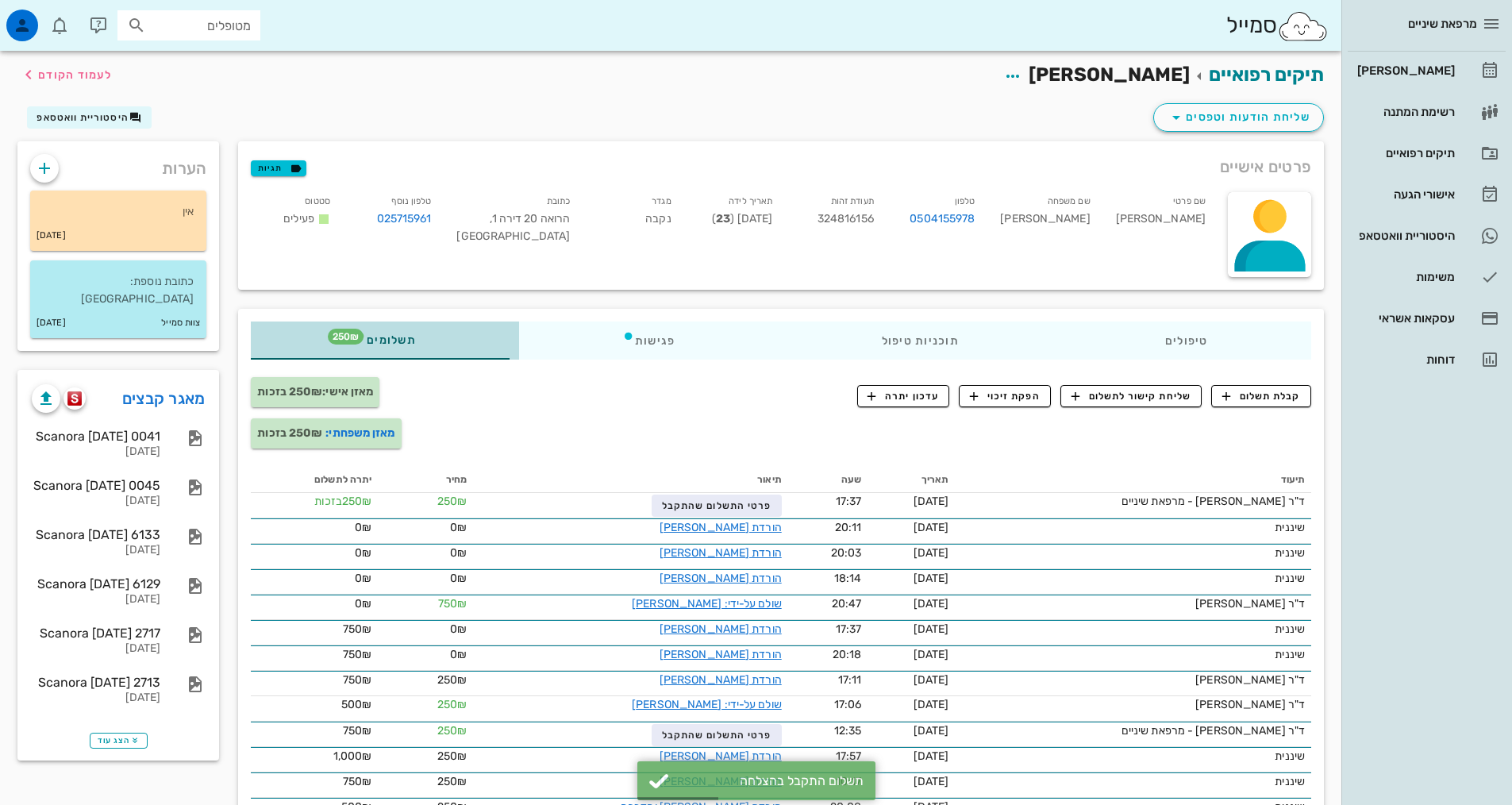
click at [465, 345] on div "תשלומים 250₪" at bounding box center [385, 341] width 268 height 38
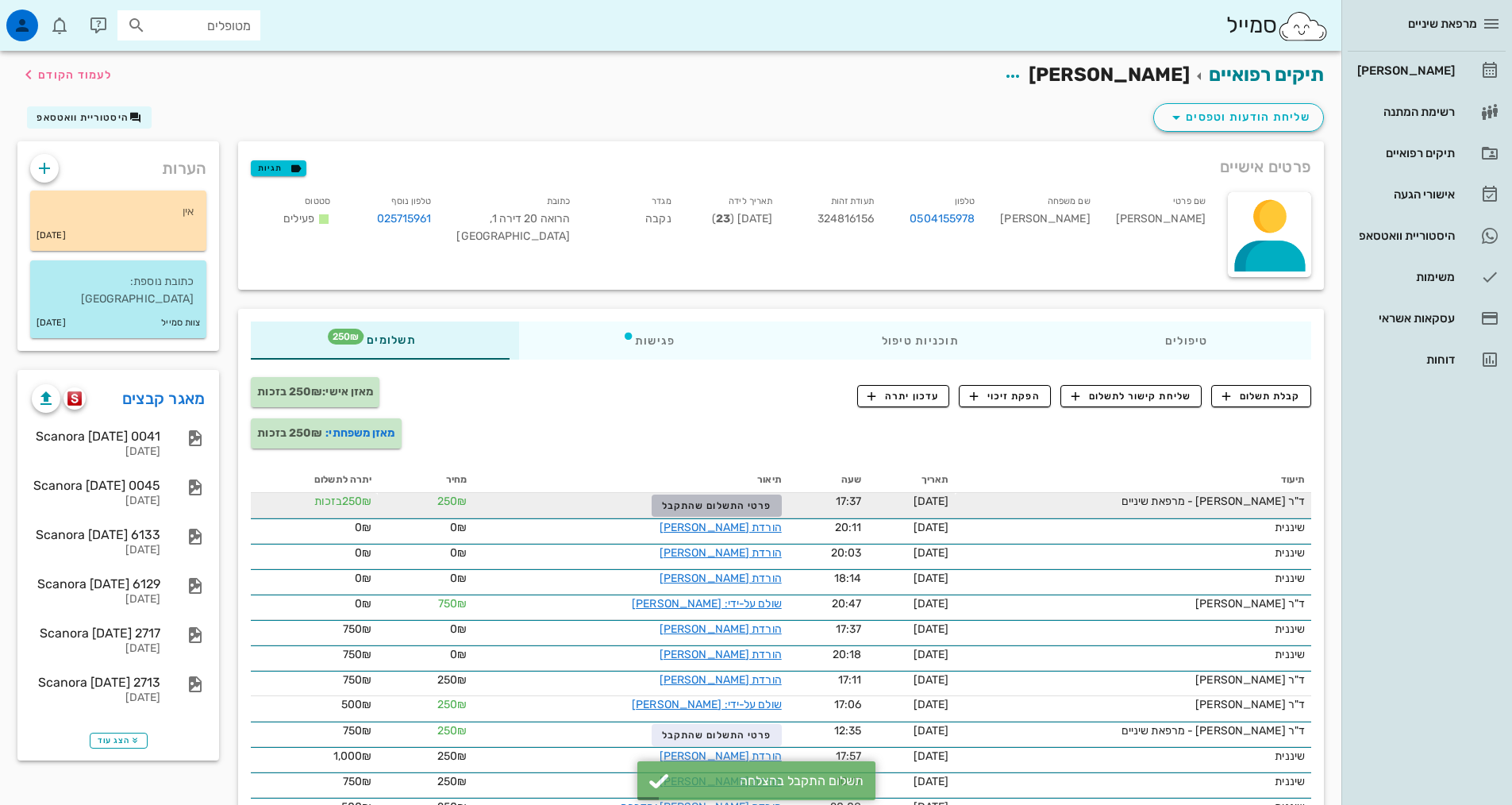
click at [749, 500] on span "פרטי התשלום שהתקבל" at bounding box center [717, 506] width 109 height 11
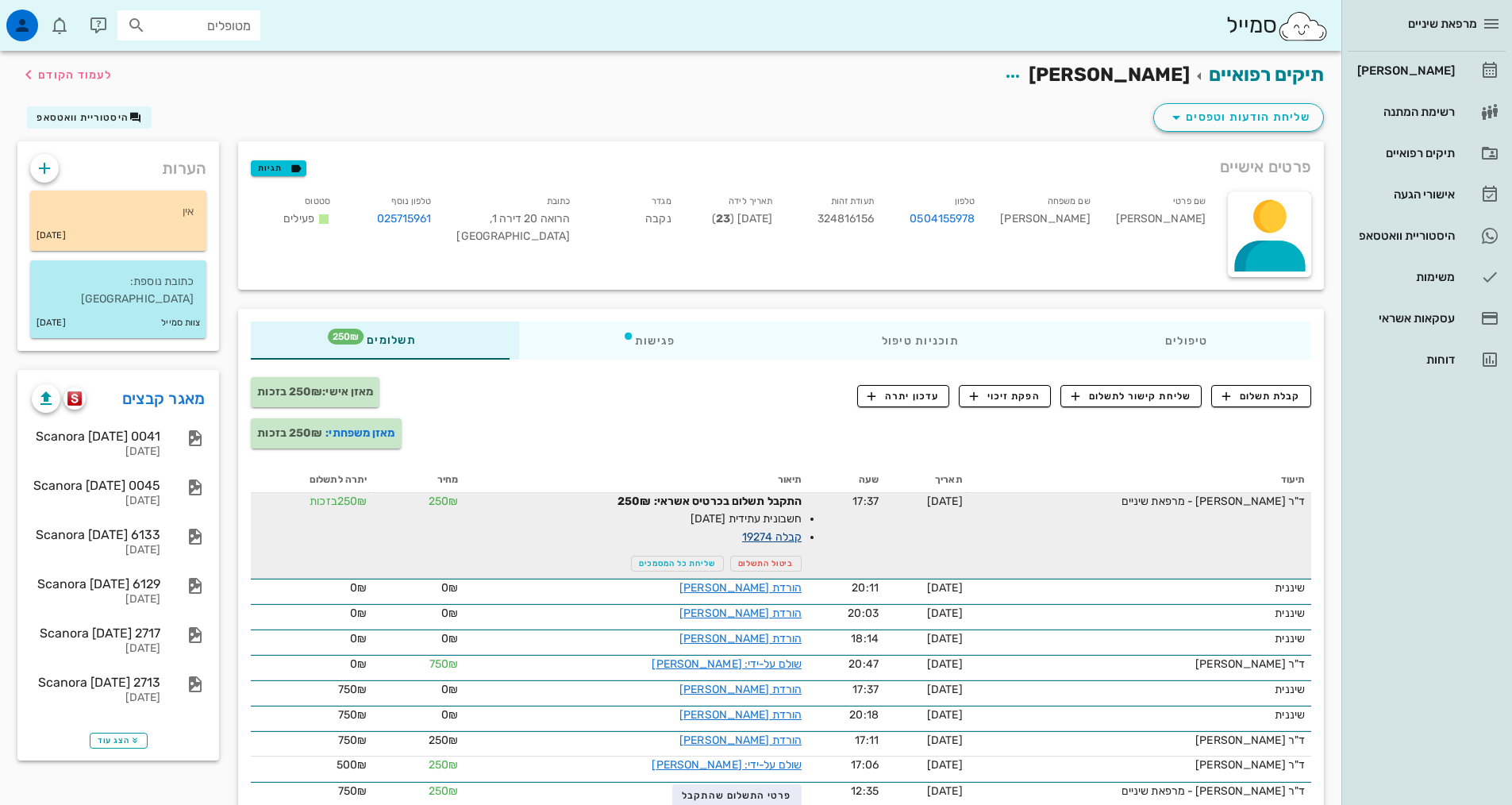
click at [787, 542] on link "קבלה 19274" at bounding box center [772, 536] width 60 height 14
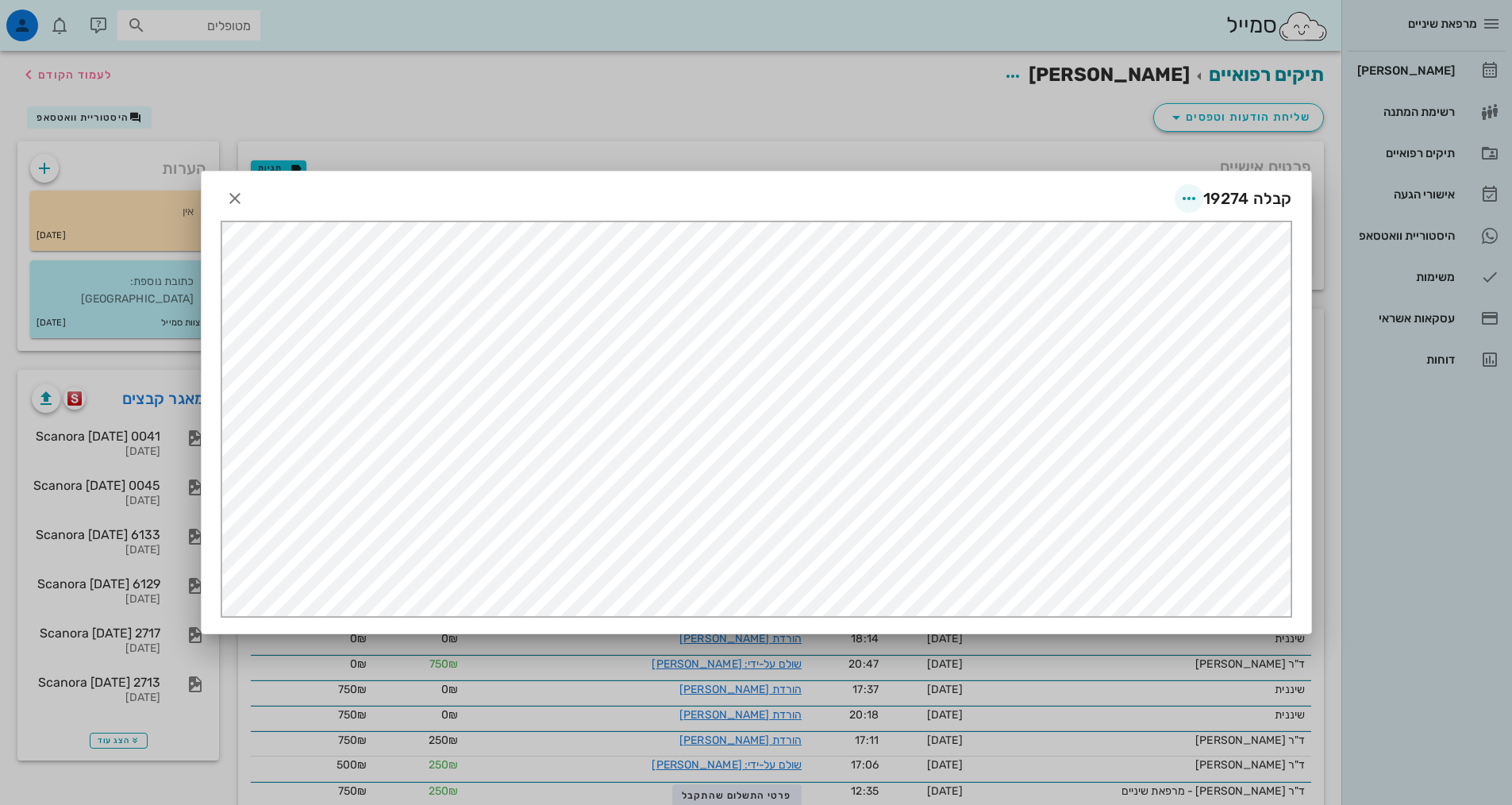
scroll to position [0, 0]
click at [1195, 189] on icon "button" at bounding box center [1189, 199] width 19 height 19
click at [1140, 336] on div "שליחה במייל" at bounding box center [1130, 353] width 145 height 38
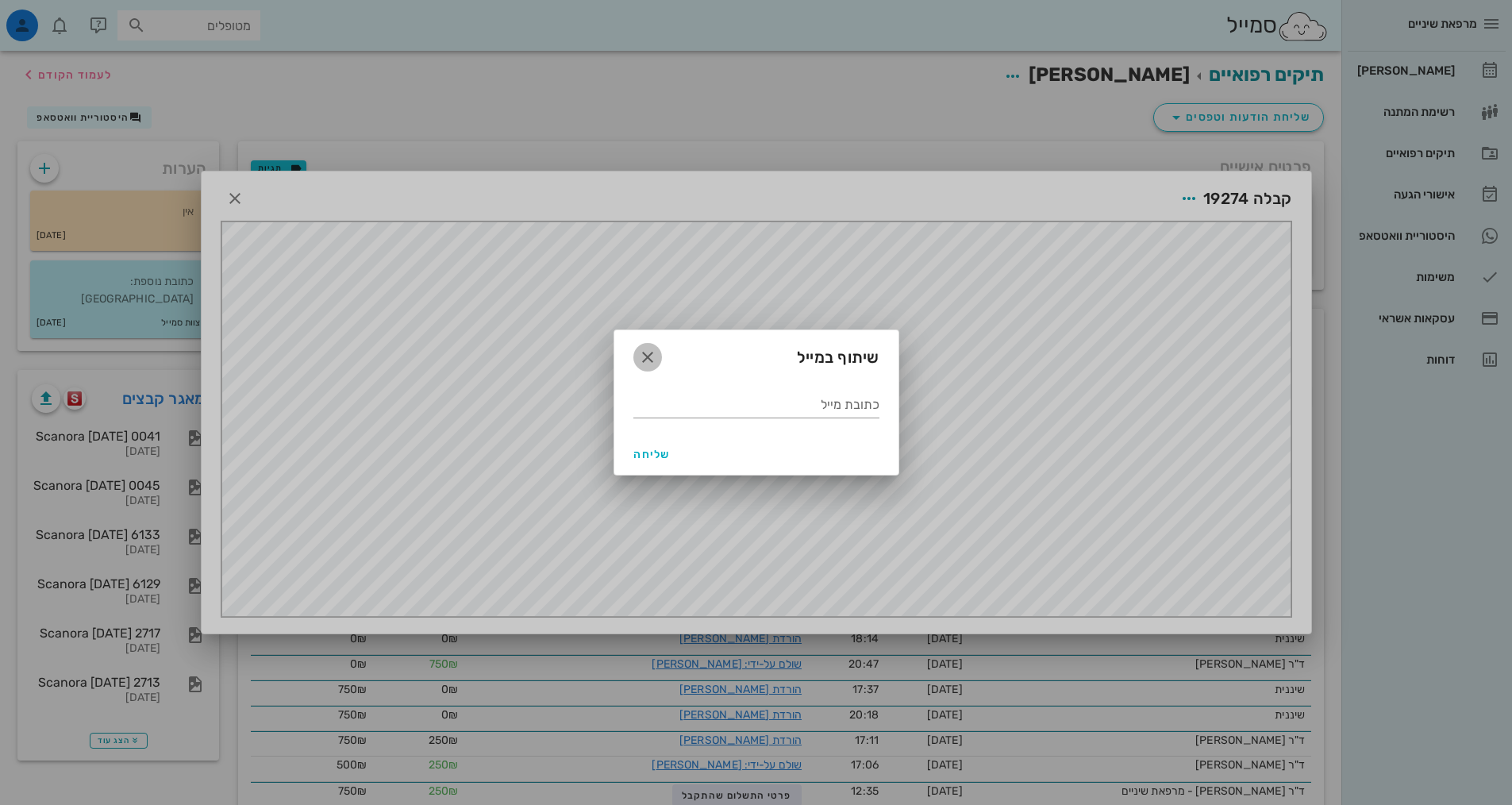
click at [644, 357] on icon "button" at bounding box center [648, 357] width 19 height 19
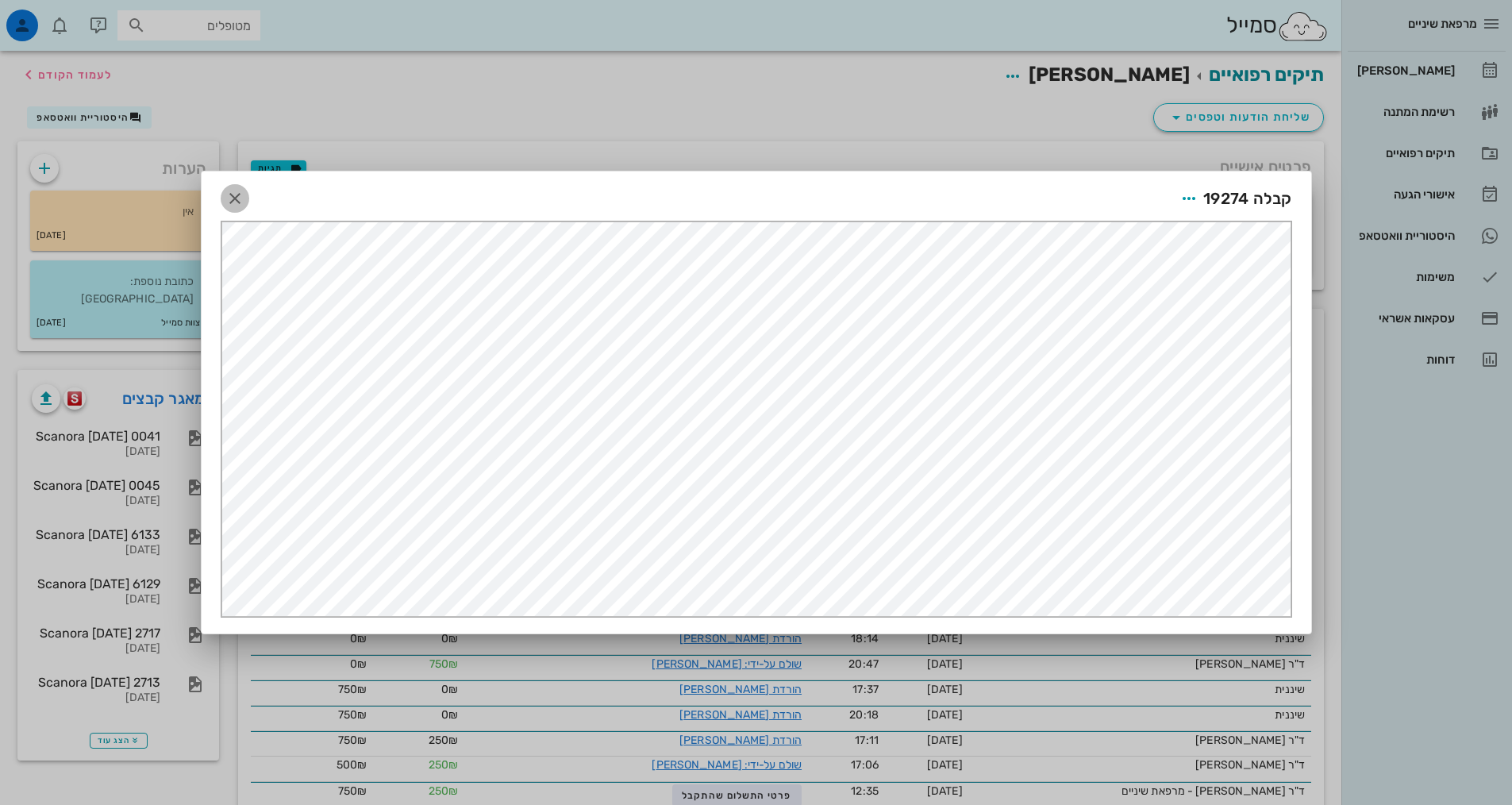
click at [226, 198] on icon "button" at bounding box center [235, 199] width 19 height 19
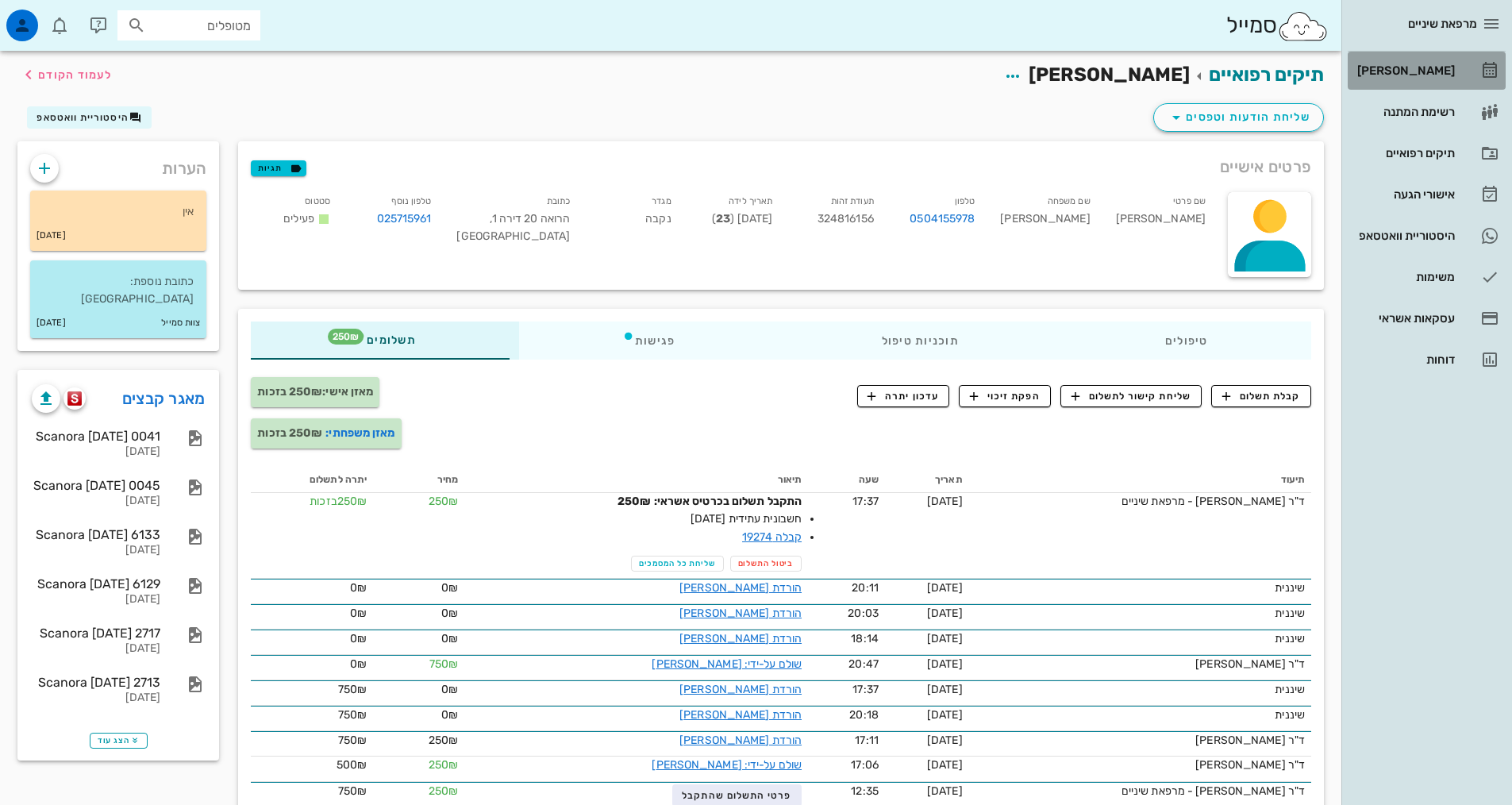
click at [1402, 75] on div "[PERSON_NAME]" at bounding box center [1404, 71] width 101 height 13
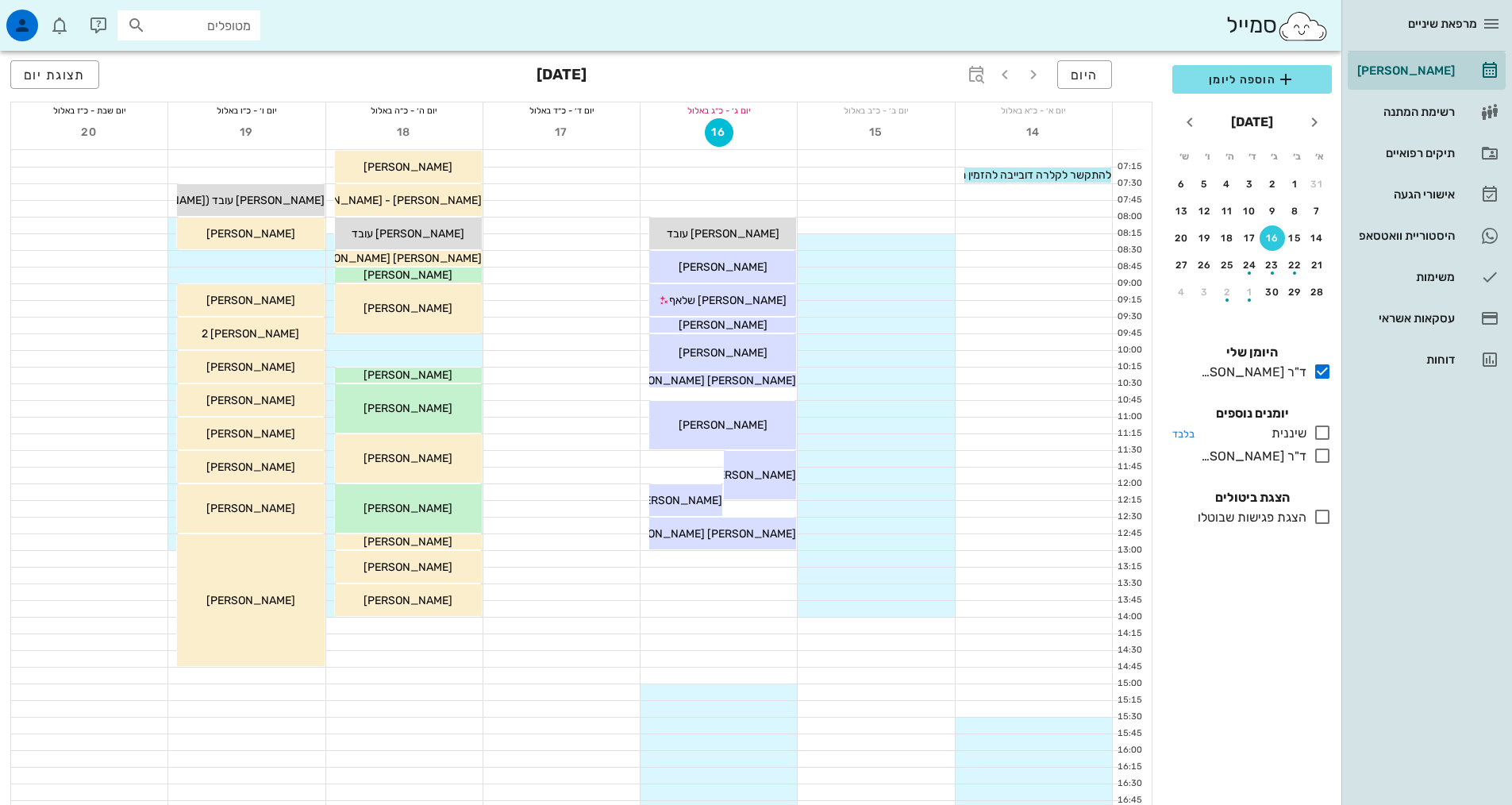
click at [1316, 427] on icon at bounding box center [1322, 432] width 19 height 19
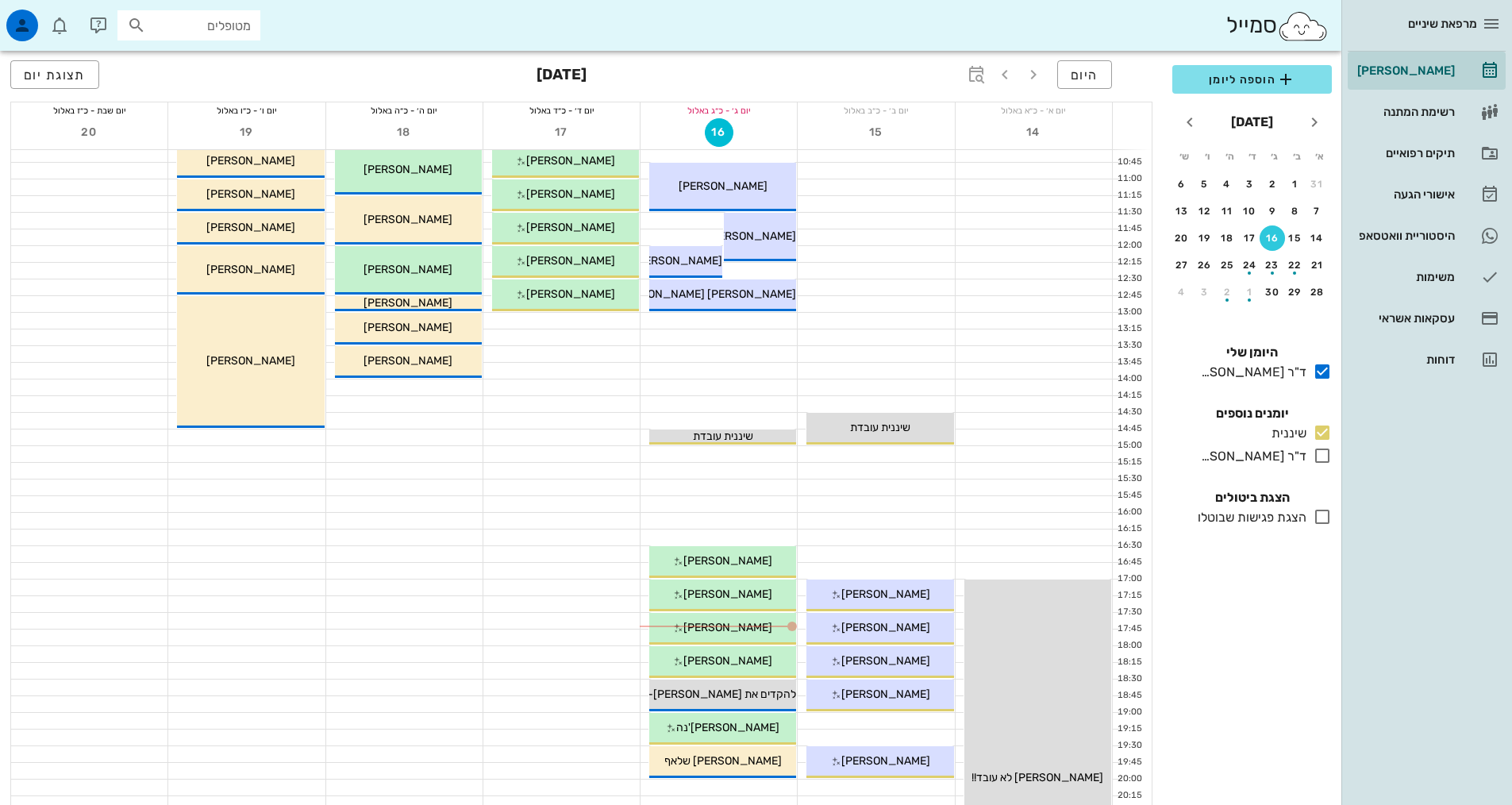
scroll to position [318, 0]
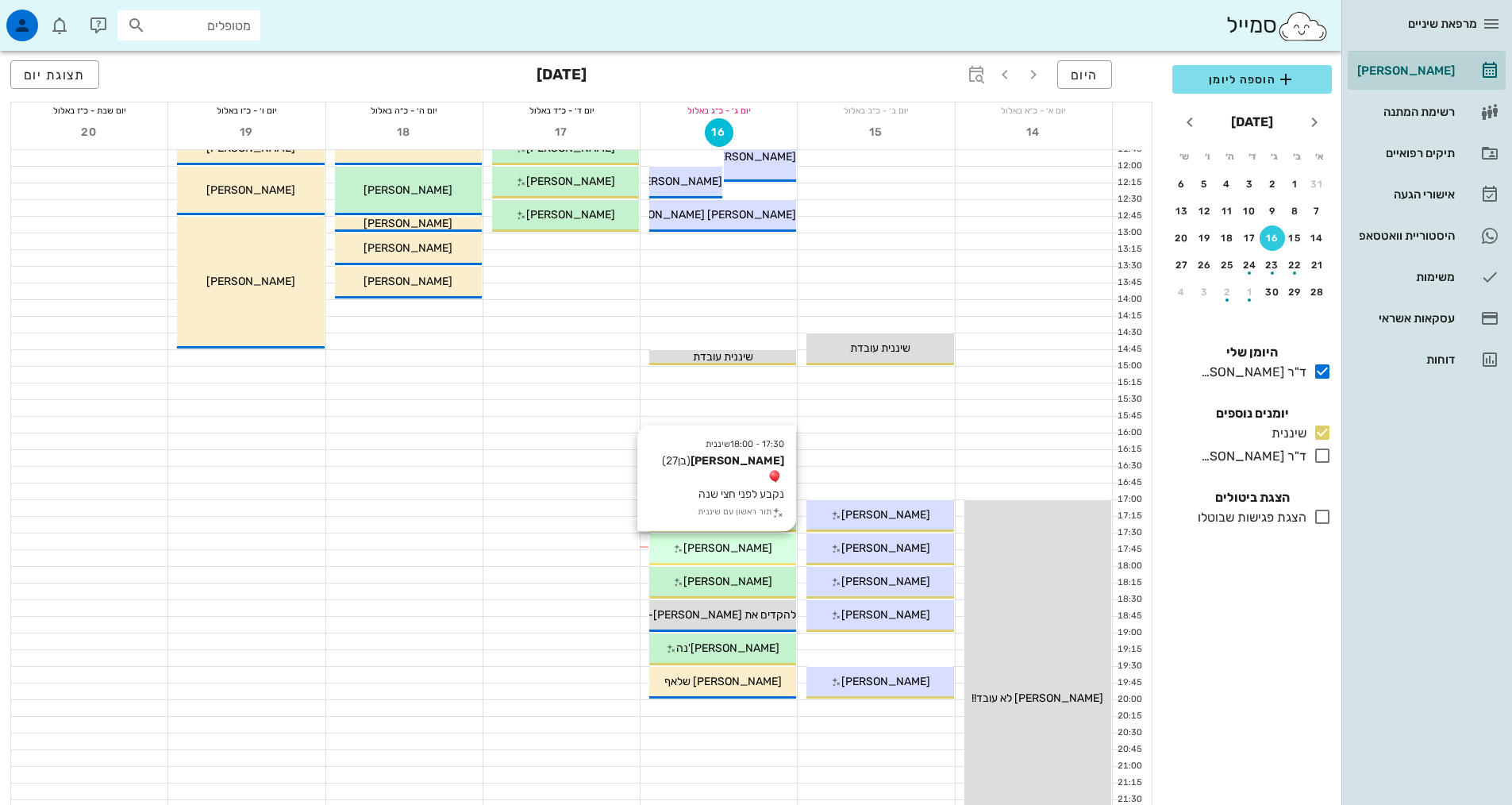
click at [737, 541] on span "[PERSON_NAME]" at bounding box center [727, 547] width 89 height 14
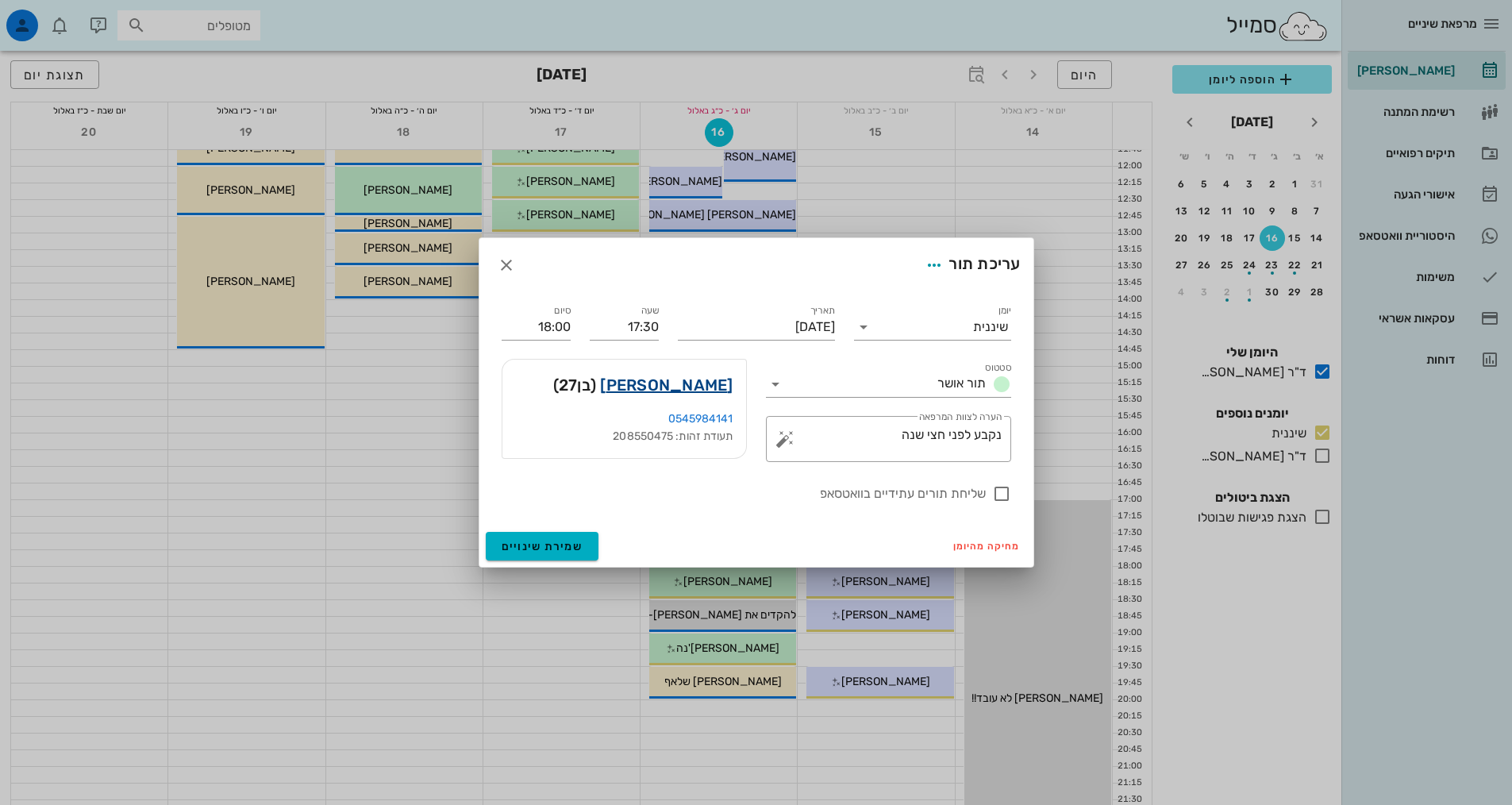
click at [711, 389] on link "[PERSON_NAME]" at bounding box center [666, 385] width 132 height 26
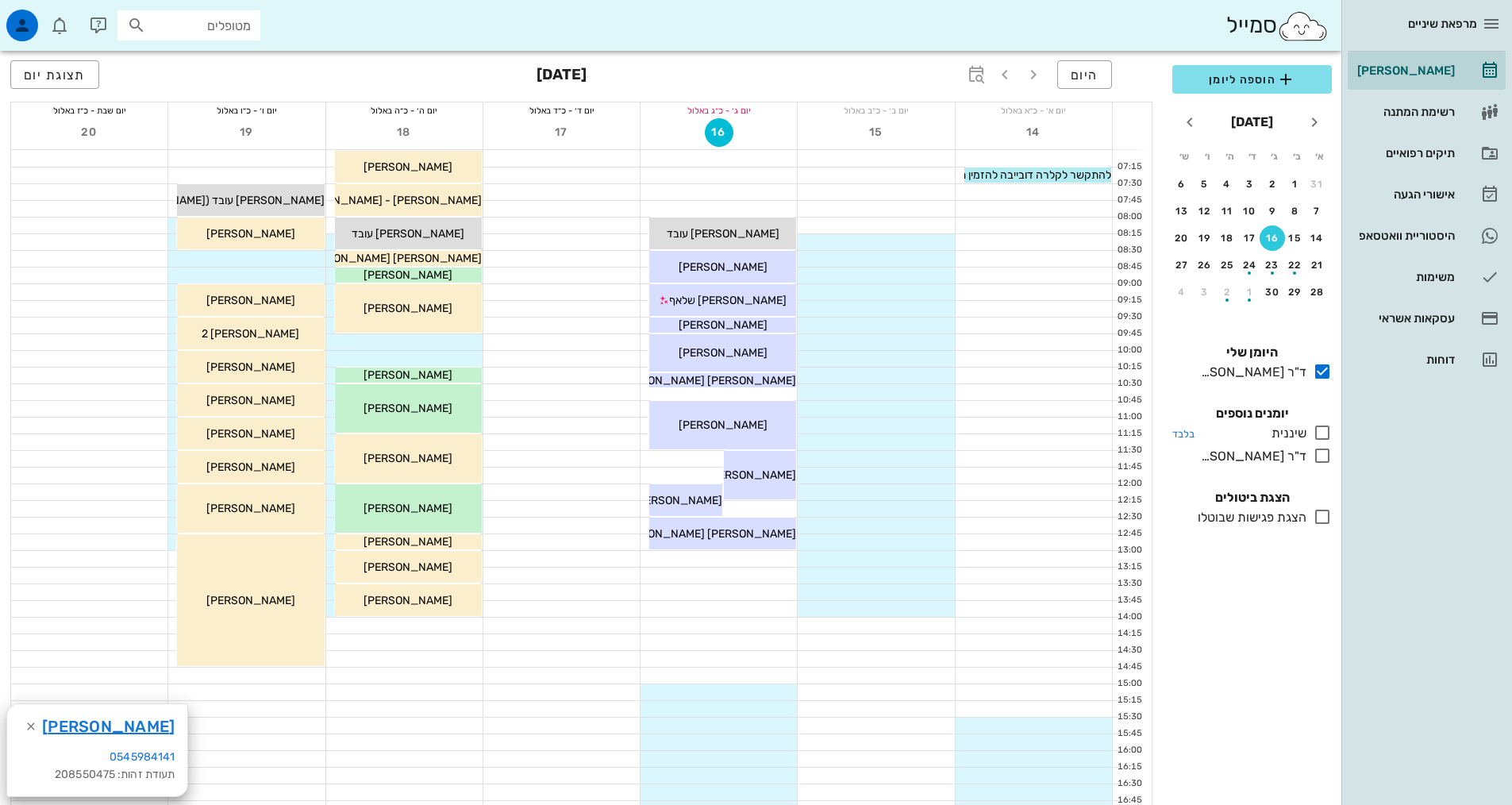
click at [1327, 429] on icon at bounding box center [1322, 432] width 19 height 19
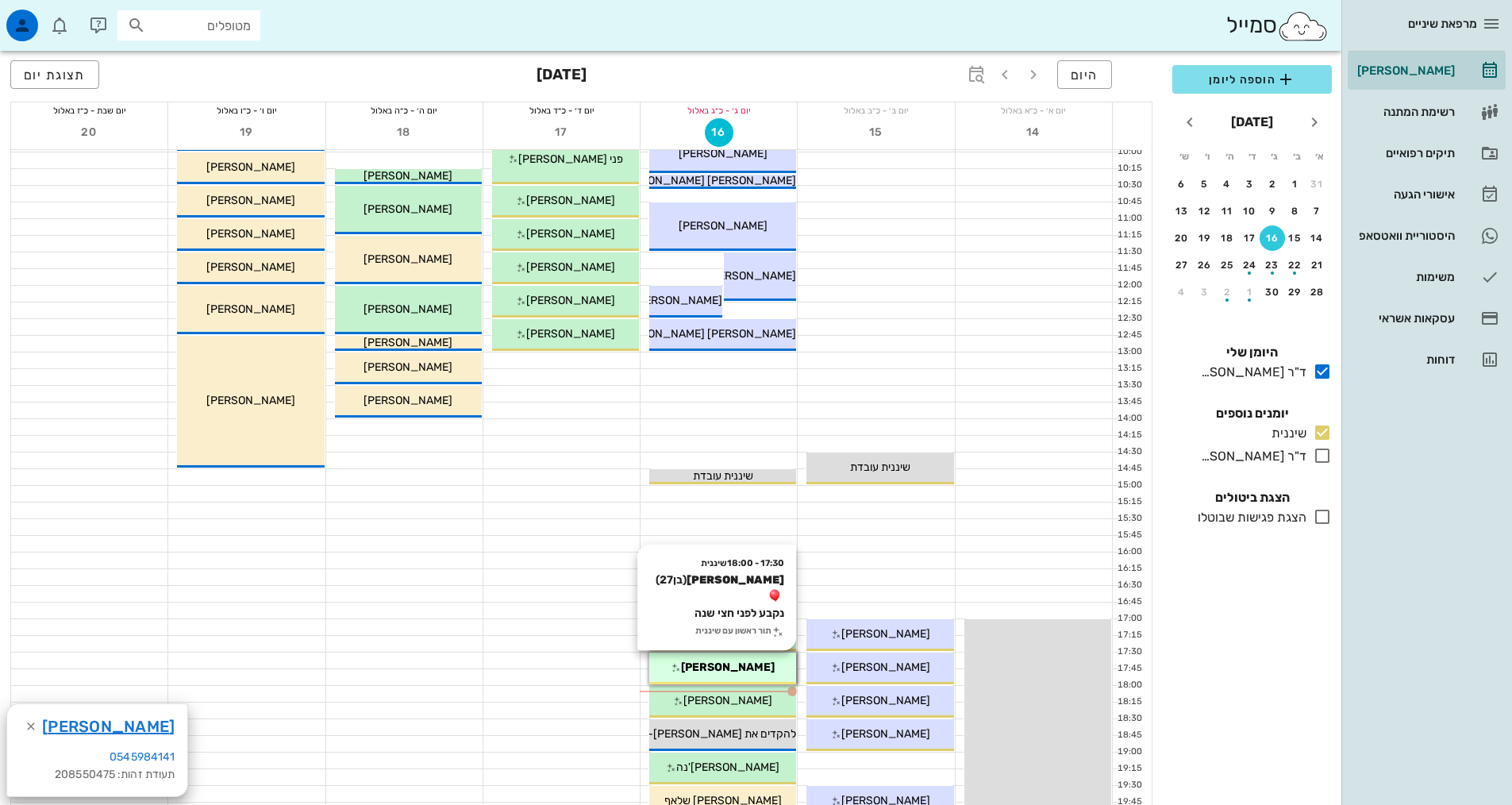
scroll to position [318, 0]
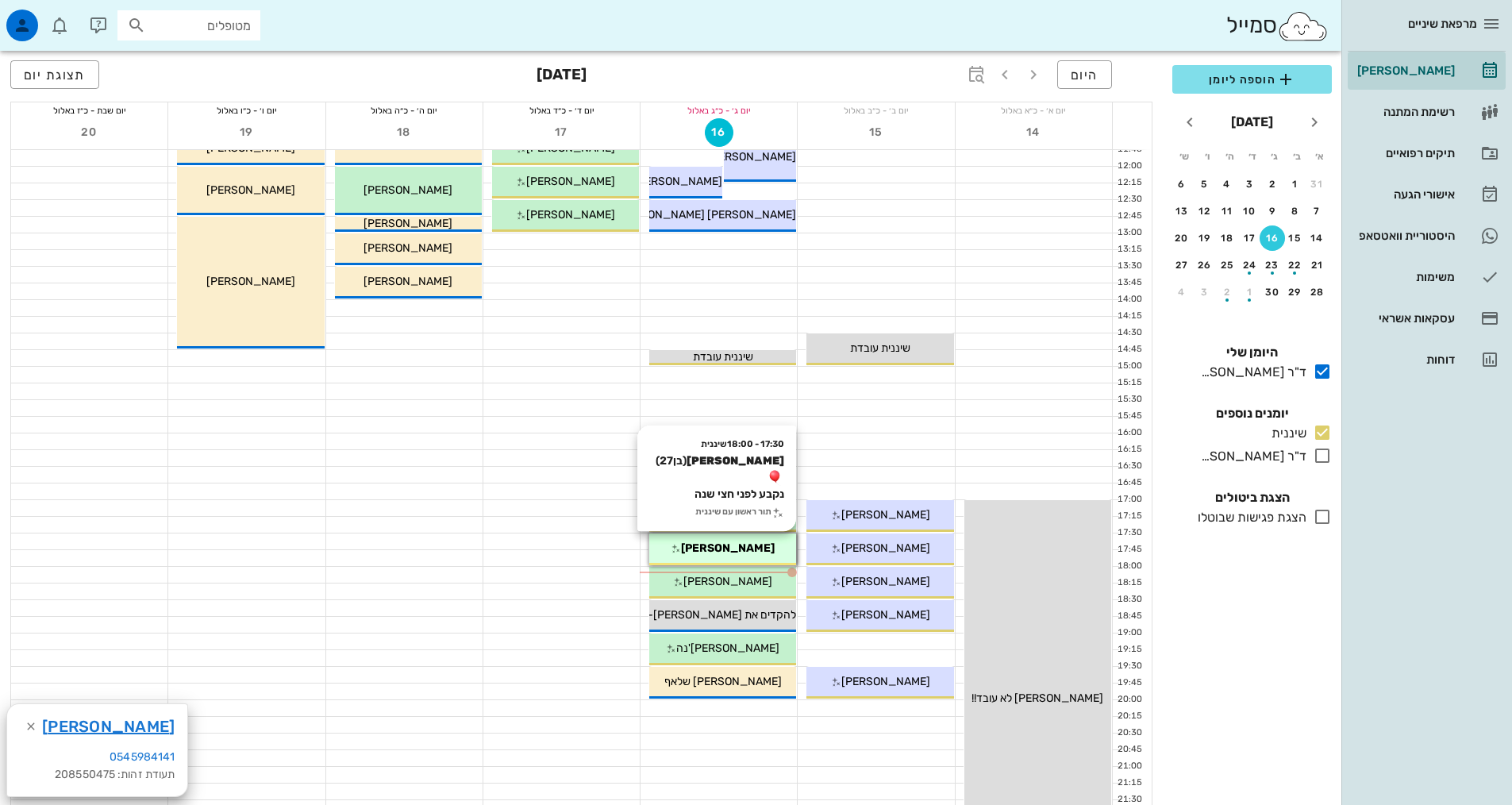
click at [729, 547] on span "[PERSON_NAME]" at bounding box center [727, 547] width 93 height 14
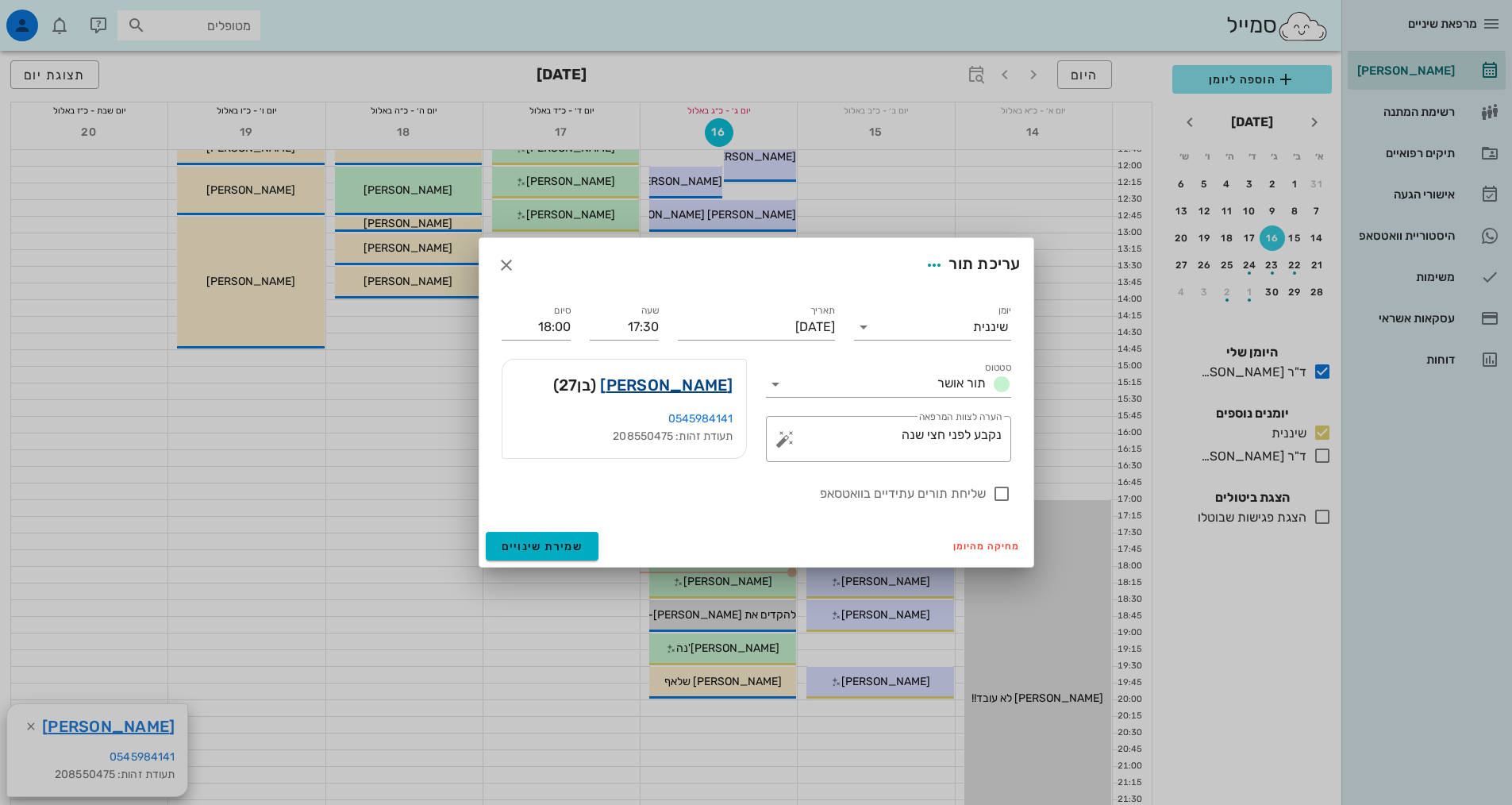
click at [696, 381] on link "[PERSON_NAME]" at bounding box center [666, 385] width 132 height 26
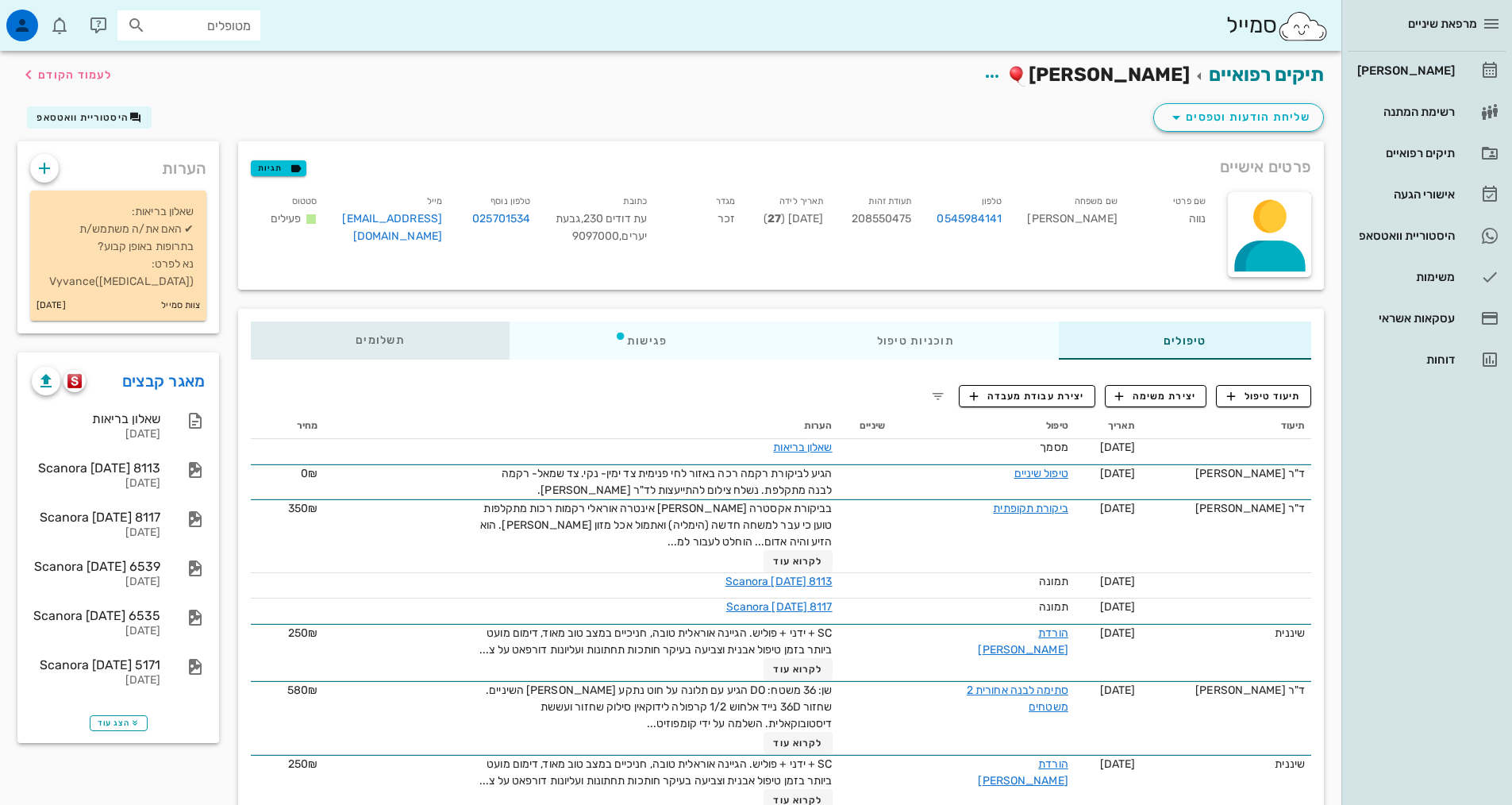
click at [381, 349] on div "תשלומים 0₪" at bounding box center [380, 341] width 259 height 38
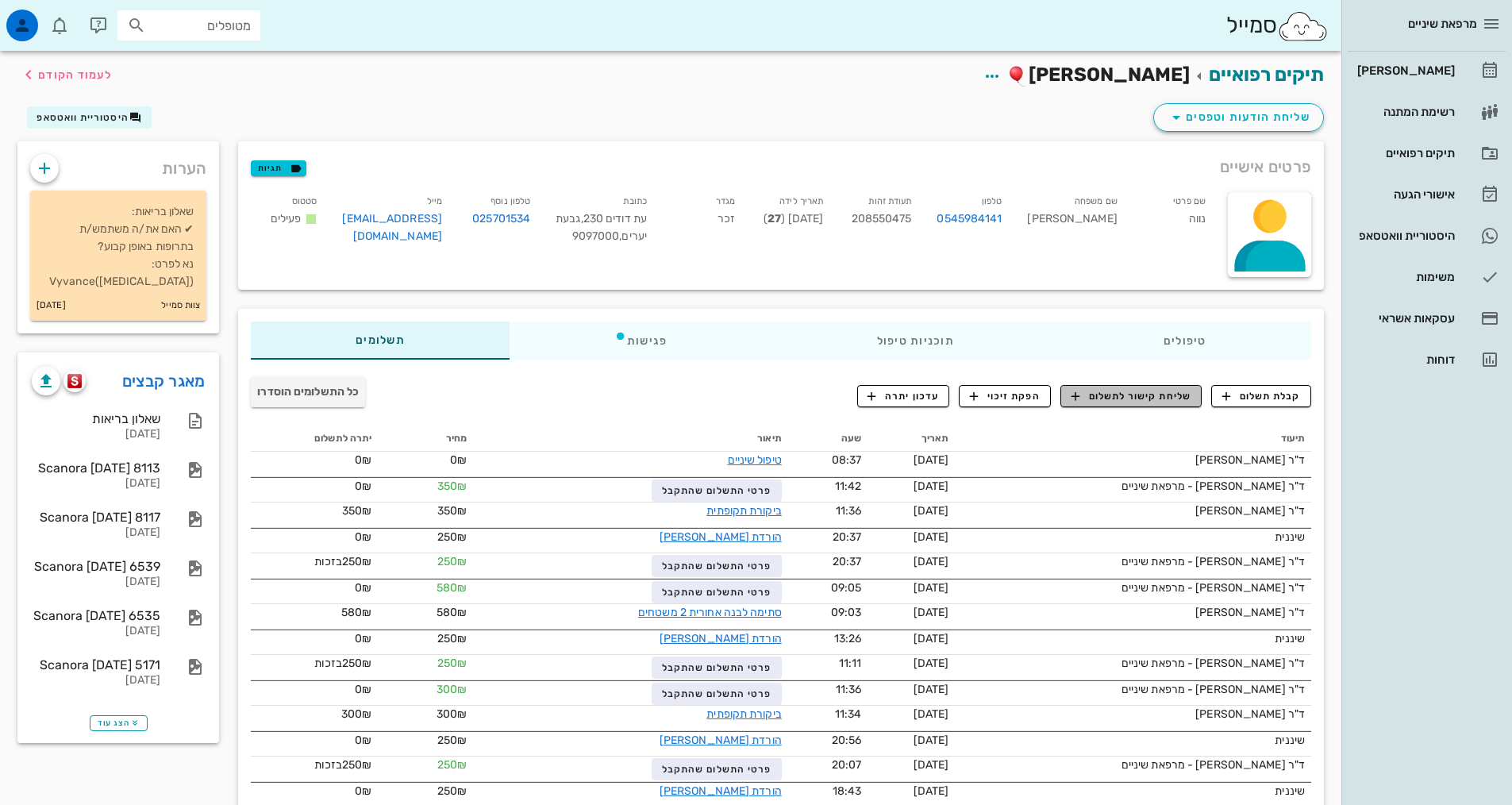
click at [1099, 389] on span "שליחת קישור לתשלום" at bounding box center [1131, 396] width 120 height 14
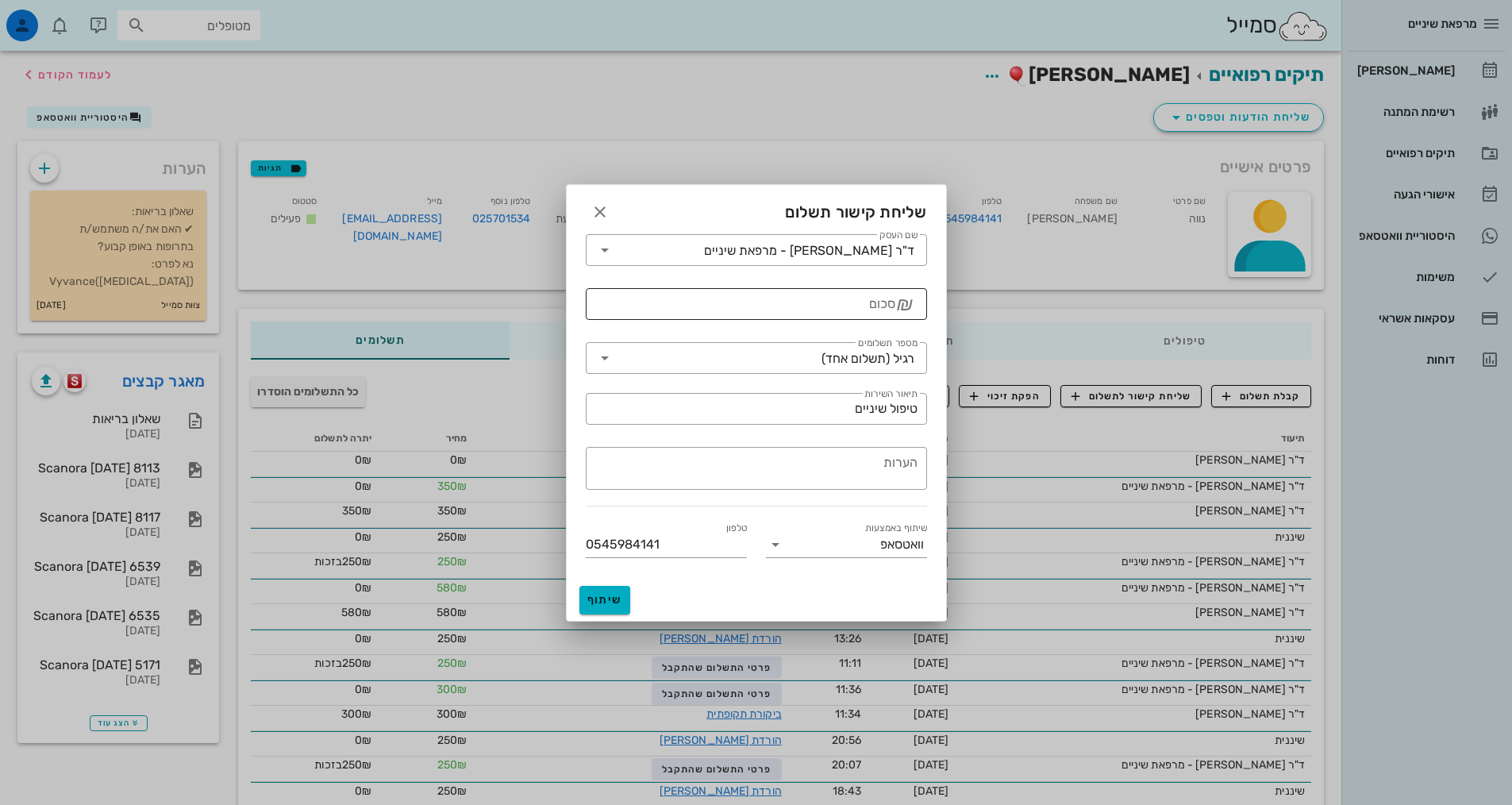
click at [900, 306] on icon "₪" at bounding box center [905, 304] width 16 height 19
type input "250"
click at [617, 598] on span "שיתוף" at bounding box center [605, 599] width 38 height 14
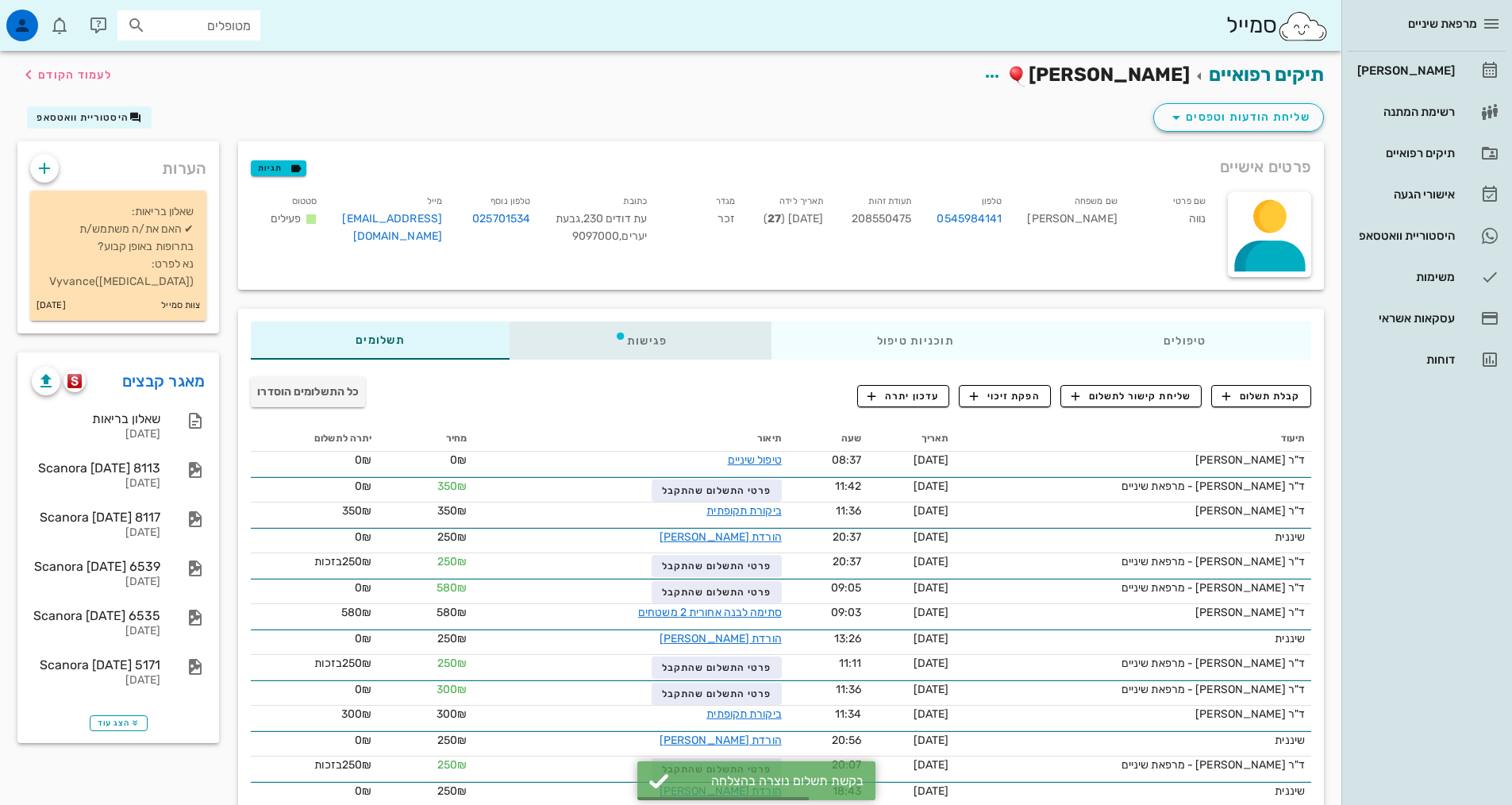
click at [665, 341] on div "פגישות" at bounding box center [641, 341] width 263 height 38
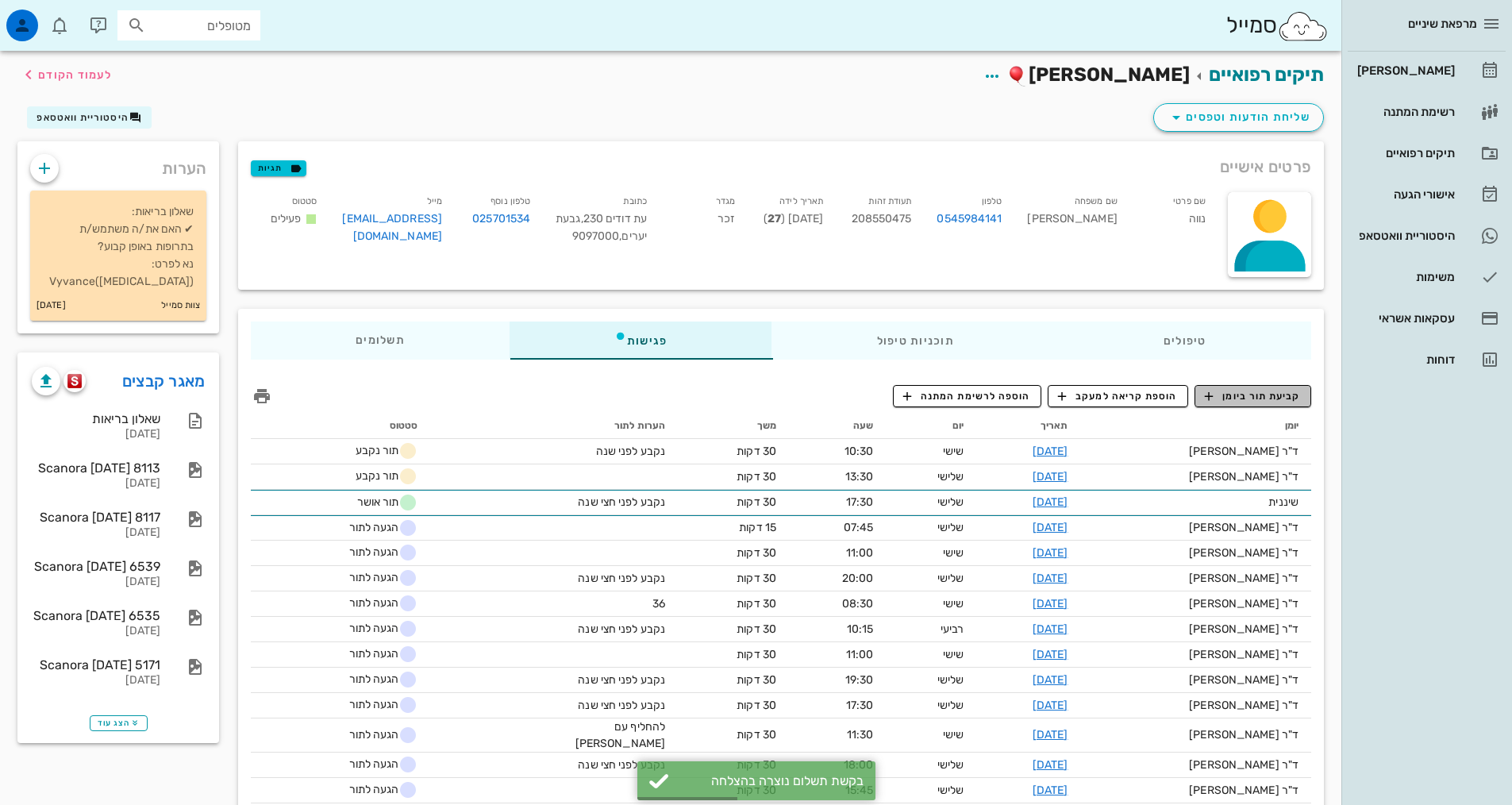
click at [1237, 396] on span "קביעת תור ביומן" at bounding box center [1252, 396] width 95 height 14
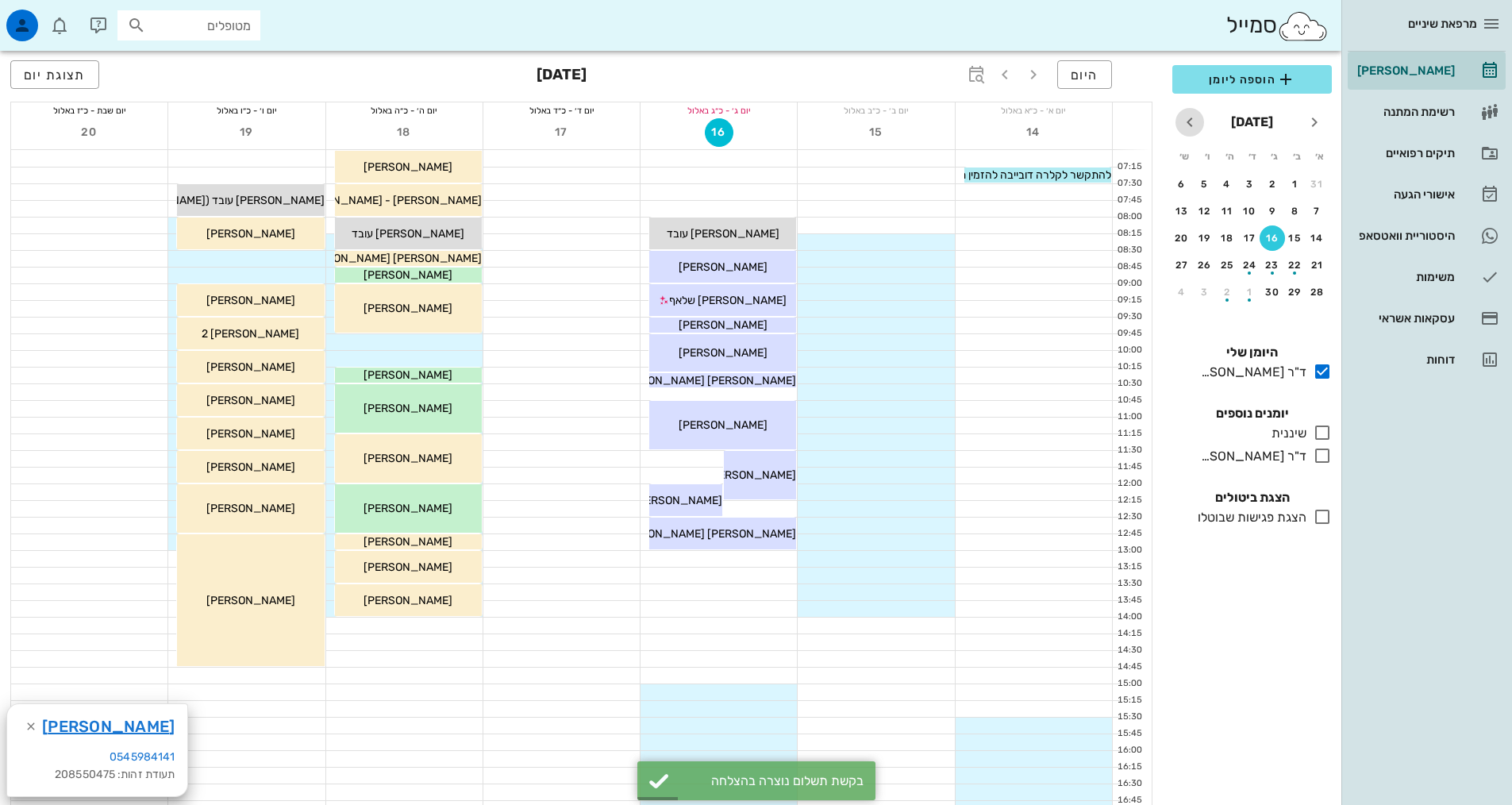
click at [1200, 121] on span "חודש הבא" at bounding box center [1190, 122] width 29 height 19
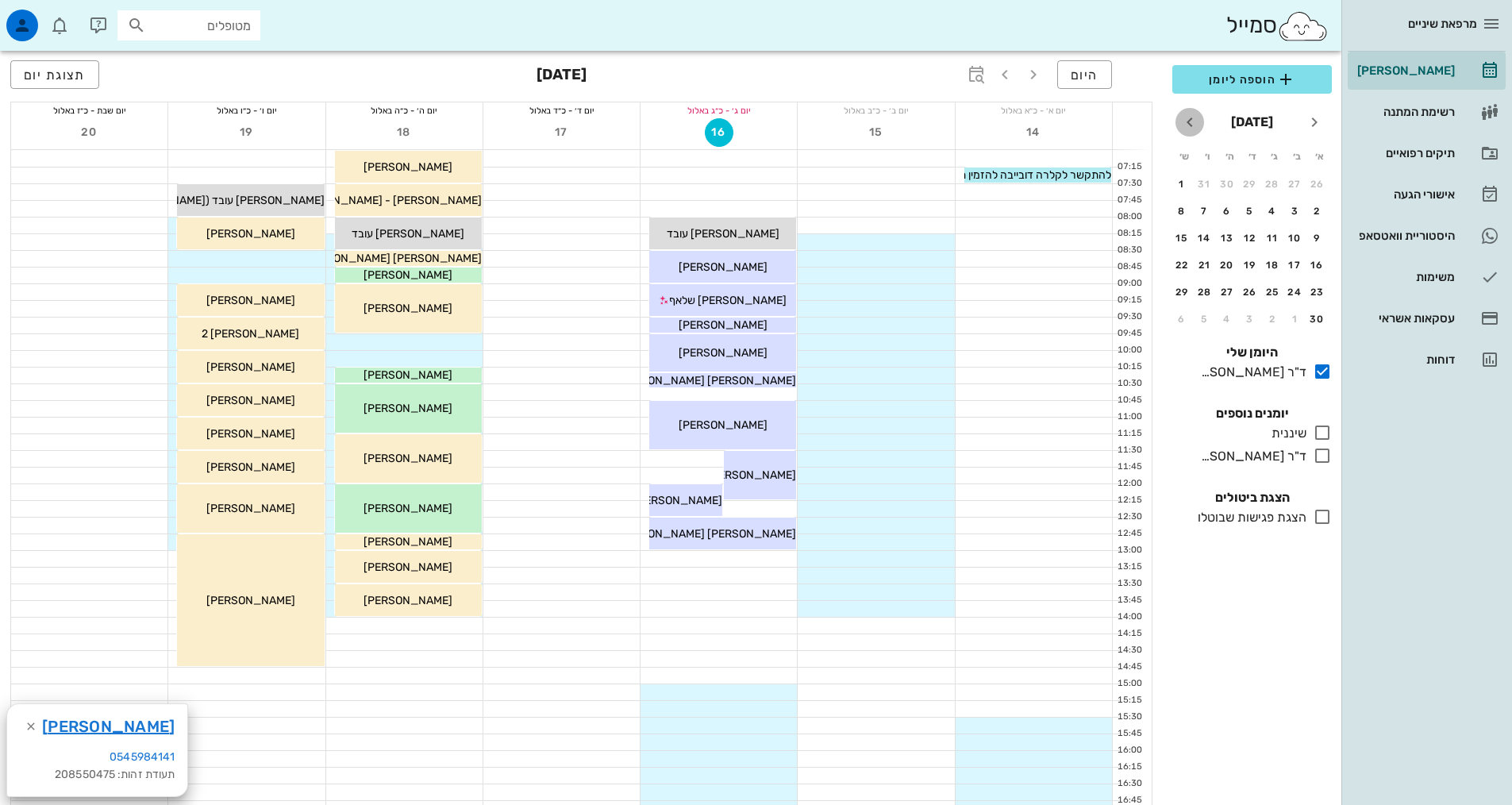
click at [1200, 121] on span "חודש הבא" at bounding box center [1190, 122] width 29 height 19
click at [1273, 266] on div "24" at bounding box center [1273, 265] width 26 height 11
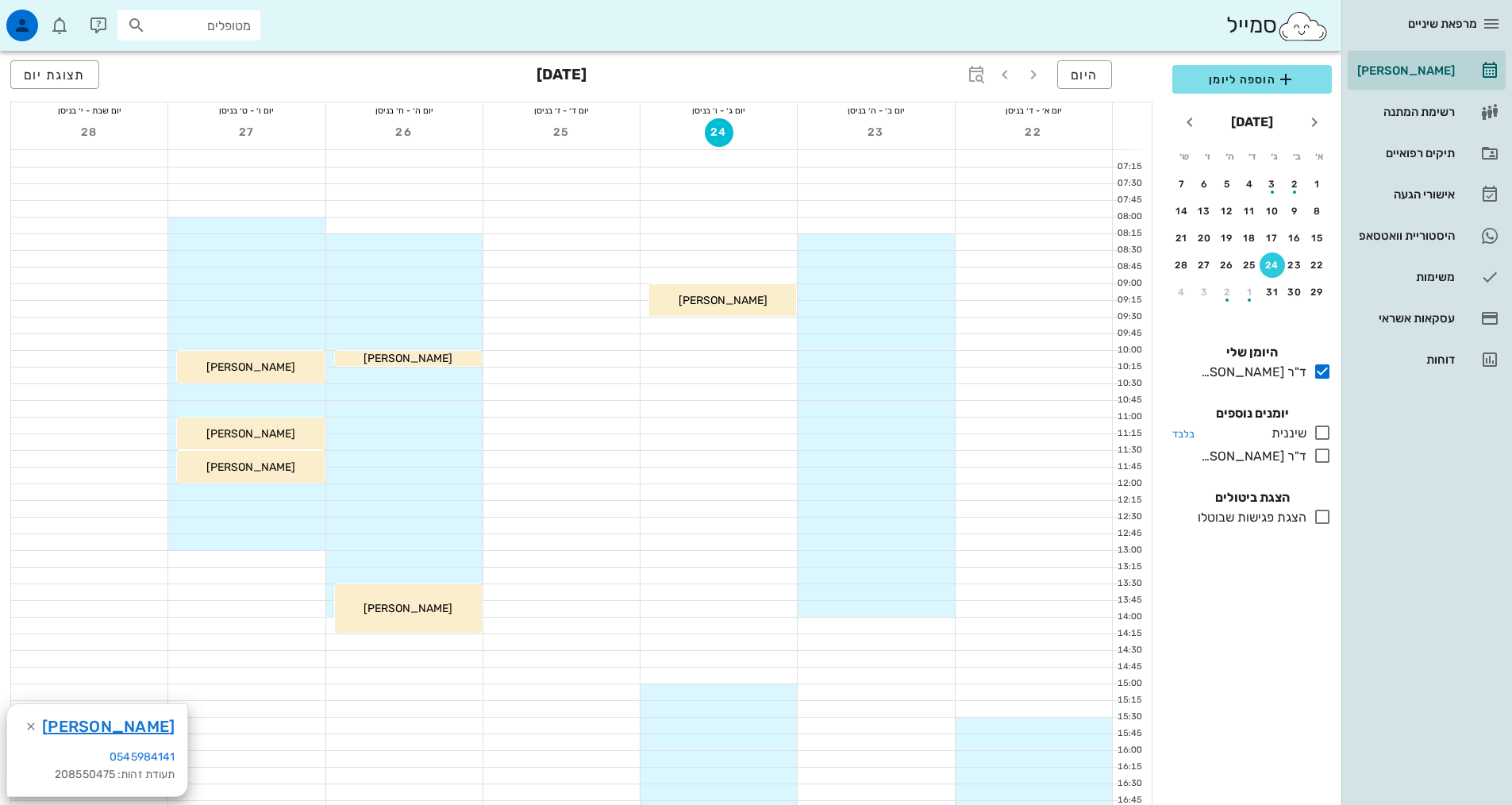
click at [1321, 432] on icon at bounding box center [1322, 432] width 19 height 19
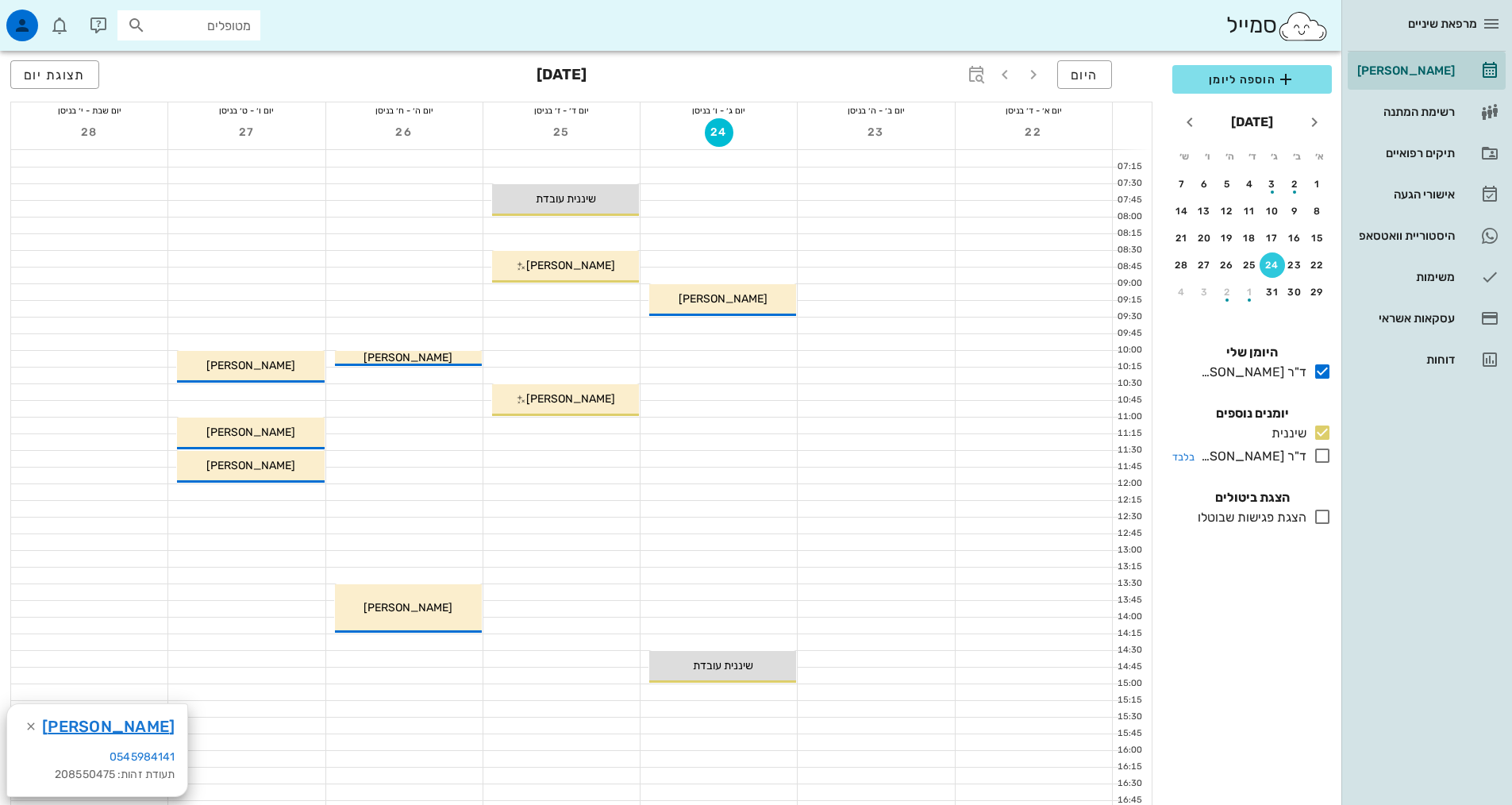
click at [1328, 461] on icon at bounding box center [1322, 456] width 19 height 19
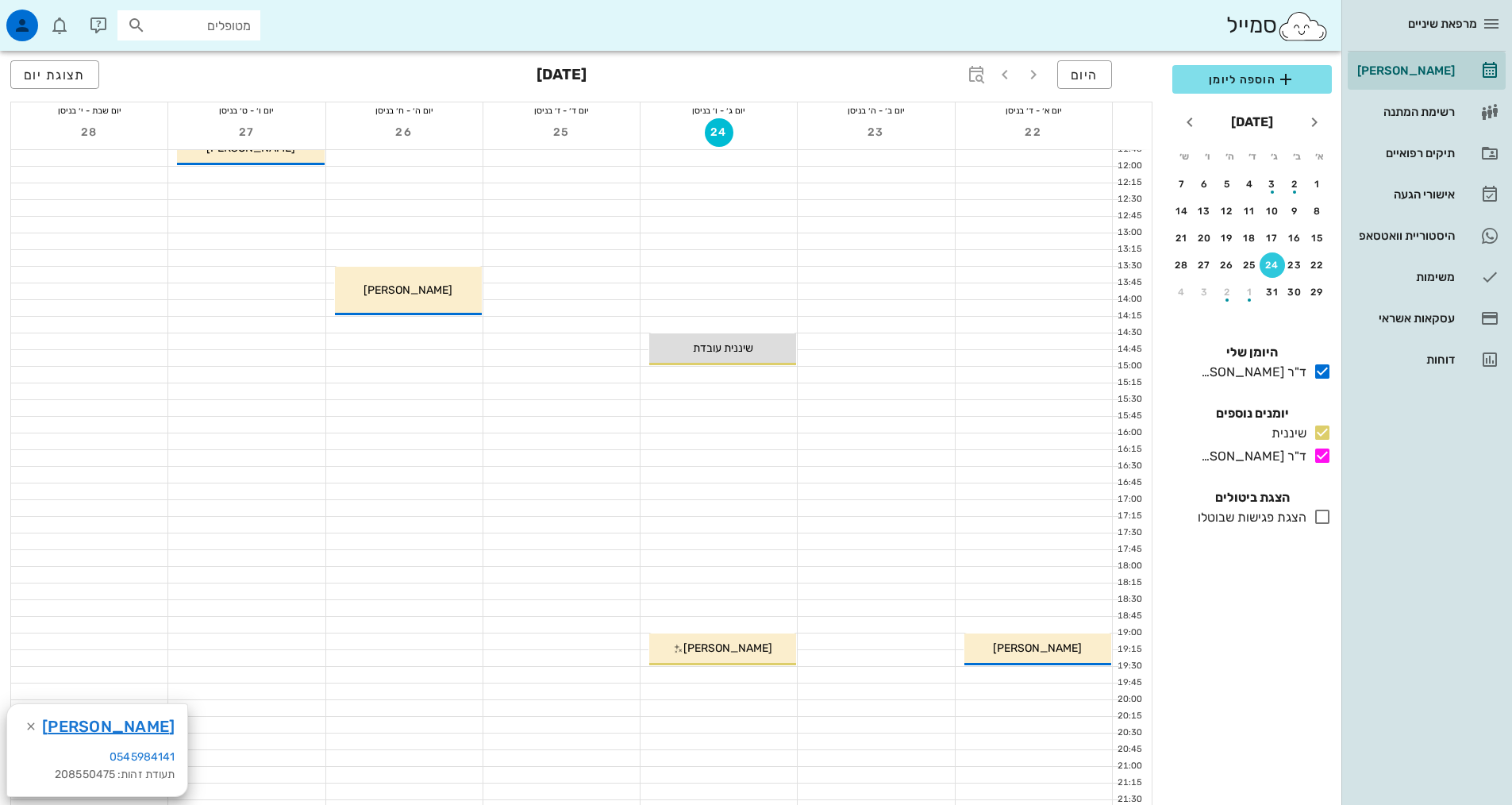
scroll to position [397, 0]
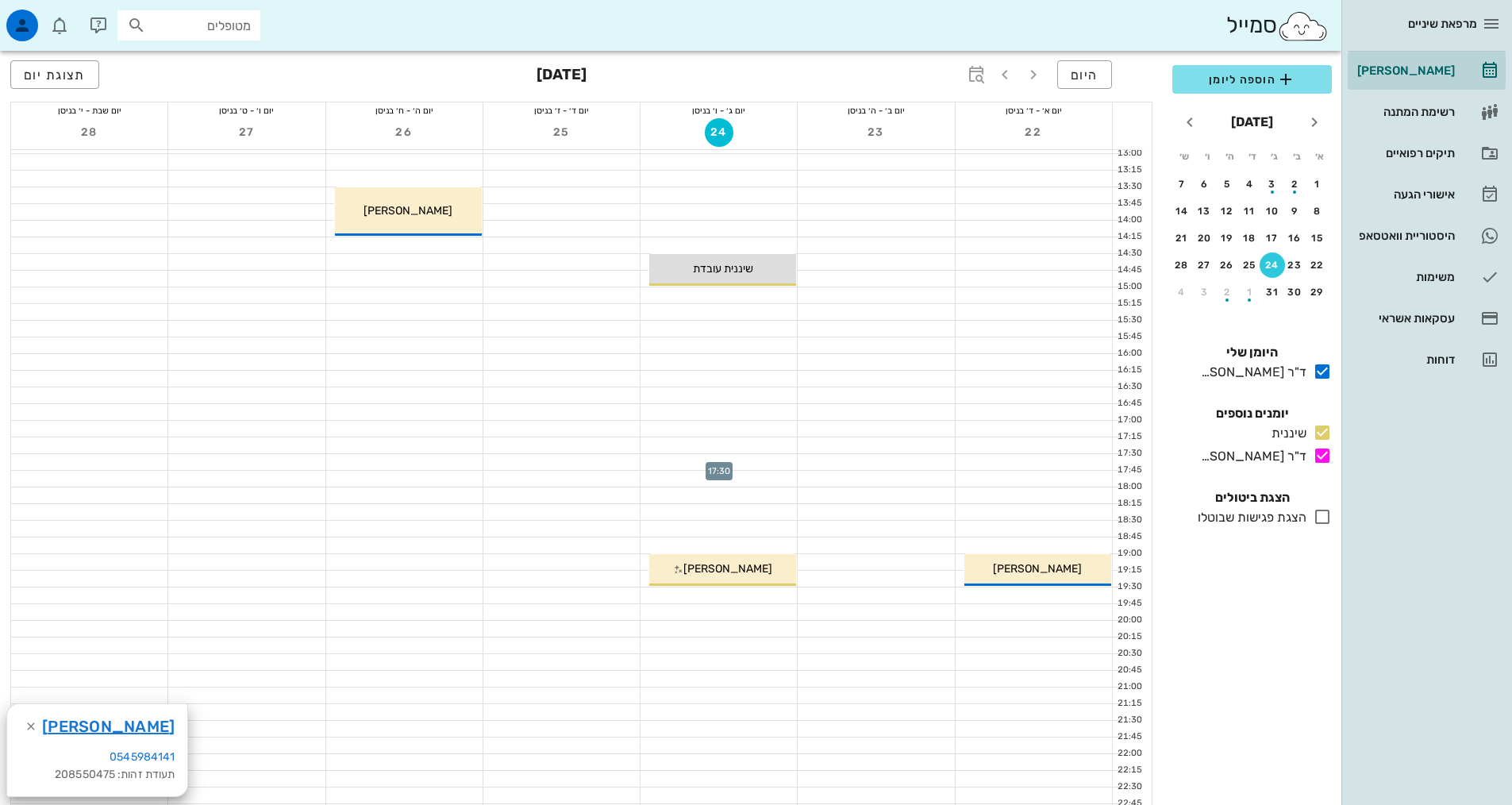
click at [717, 468] on div at bounding box center [719, 462] width 156 height 16
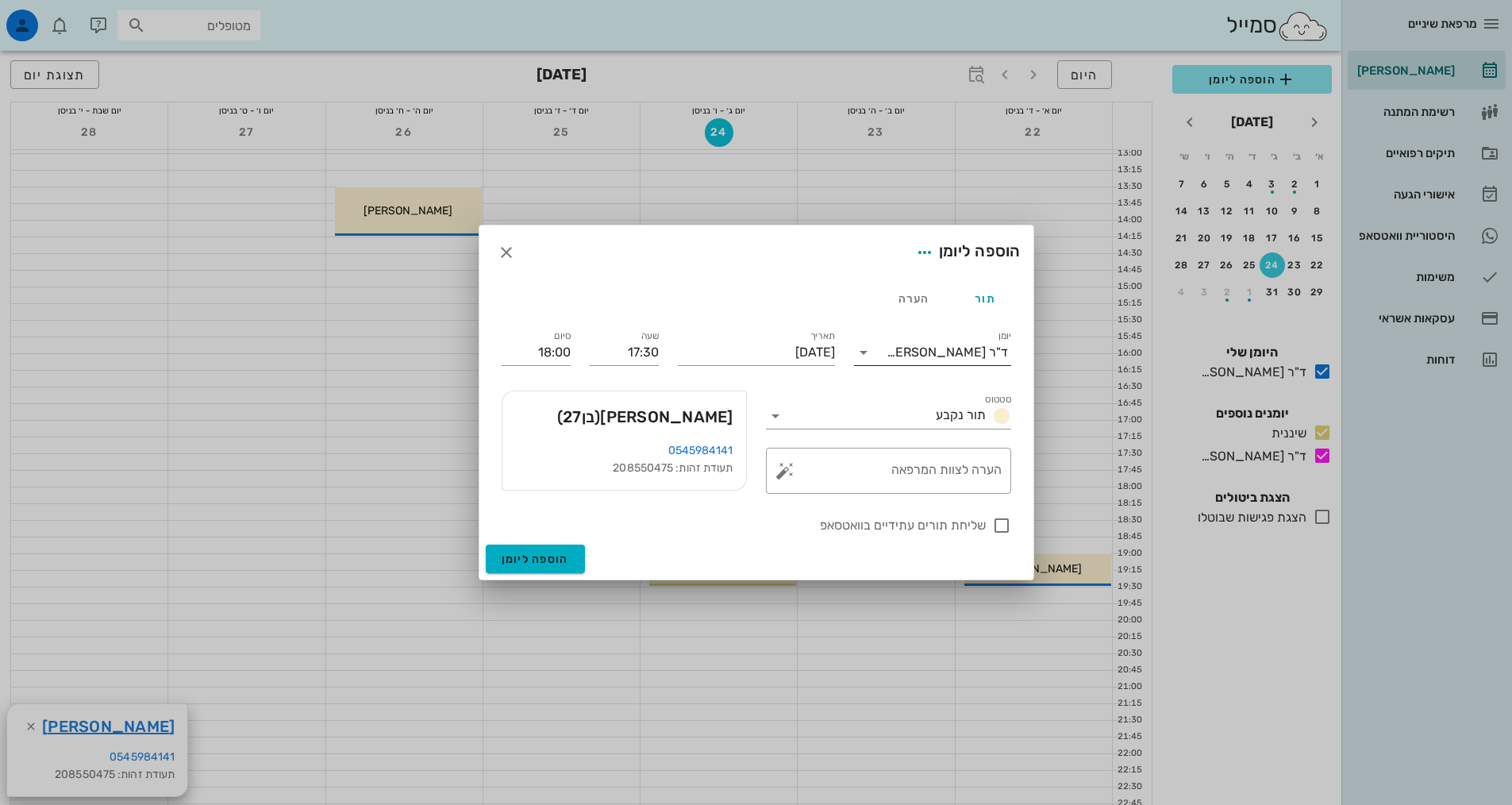
click at [945, 345] on div "ד"ר [PERSON_NAME]" at bounding box center [947, 353] width 121 height 14
click at [972, 398] on div "שיננית" at bounding box center [932, 402] width 132 height 15
drag, startPoint x: 953, startPoint y: 488, endPoint x: 967, endPoint y: 528, distance: 42.4
click at [953, 489] on textarea "הערה לצוות המרפאה" at bounding box center [895, 475] width 214 height 38
click at [1002, 522] on div at bounding box center [1001, 526] width 27 height 27
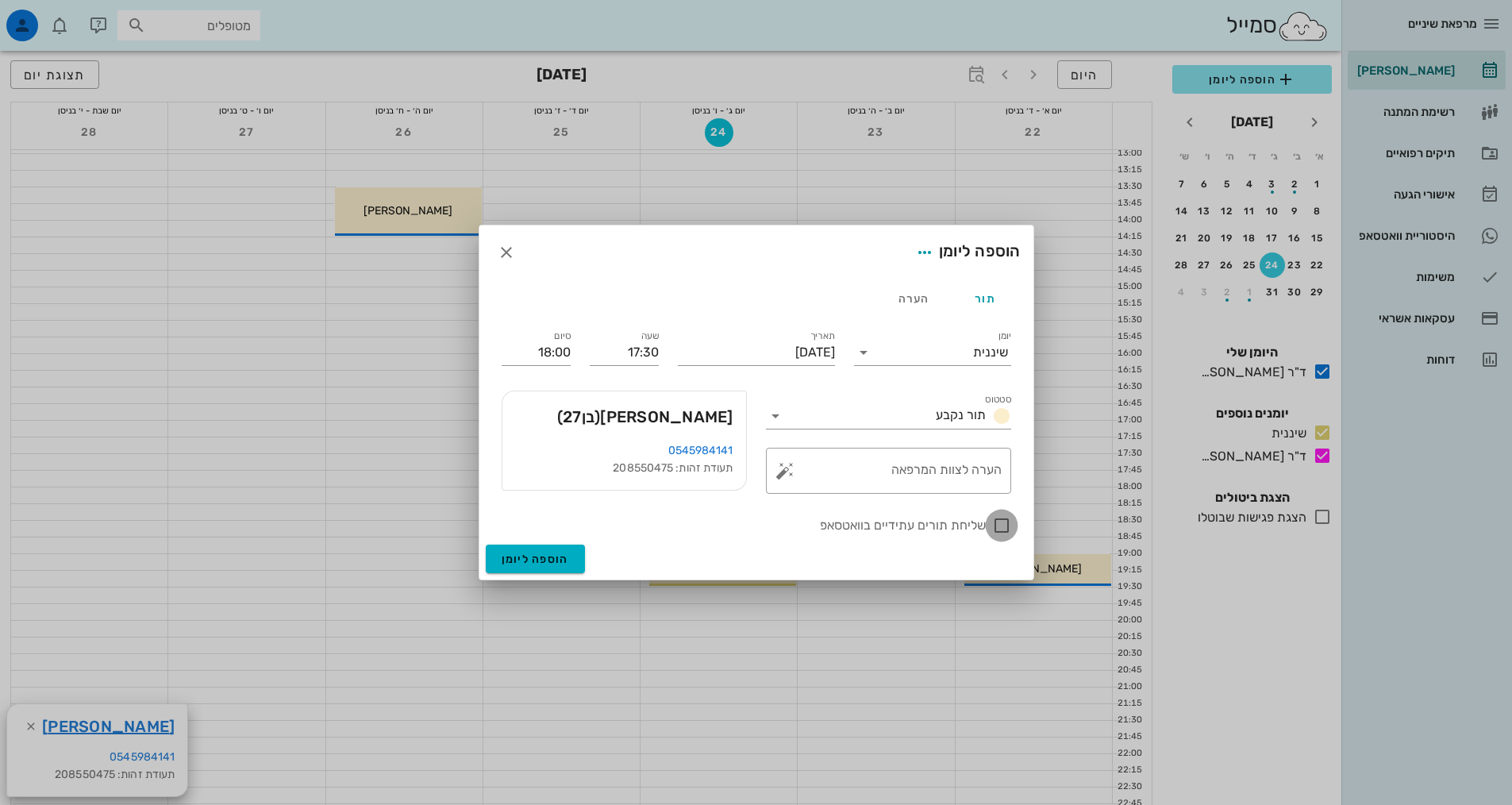
checkbox input "true"
click at [927, 451] on div "הערה לצוות המרפאה" at bounding box center [895, 471] width 214 height 46
type textarea "נקבע לפני חצי שנה"
click at [515, 549] on button "הוספה ליומן" at bounding box center [535, 558] width 99 height 29
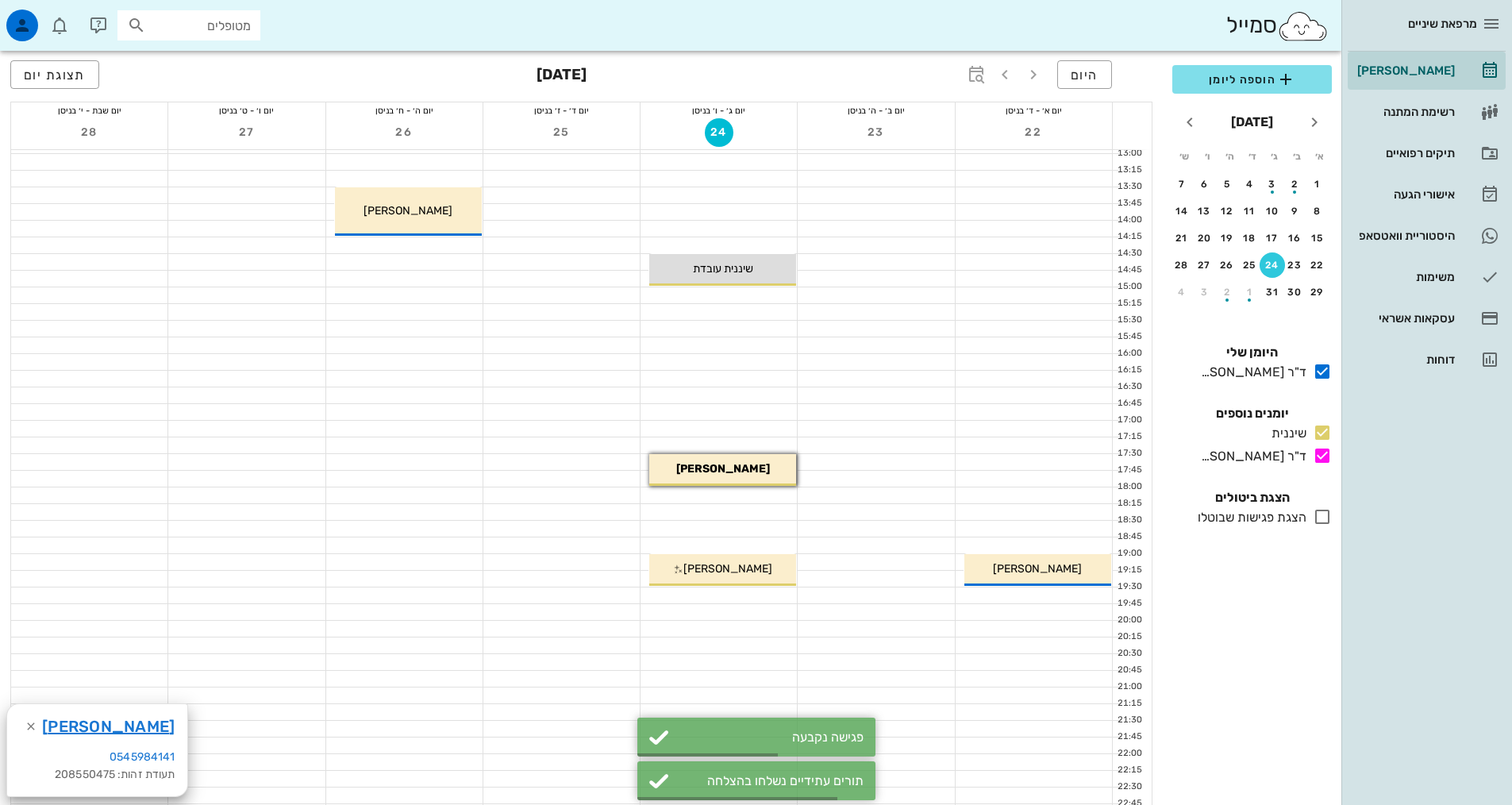
click at [708, 452] on div at bounding box center [719, 445] width 156 height 16
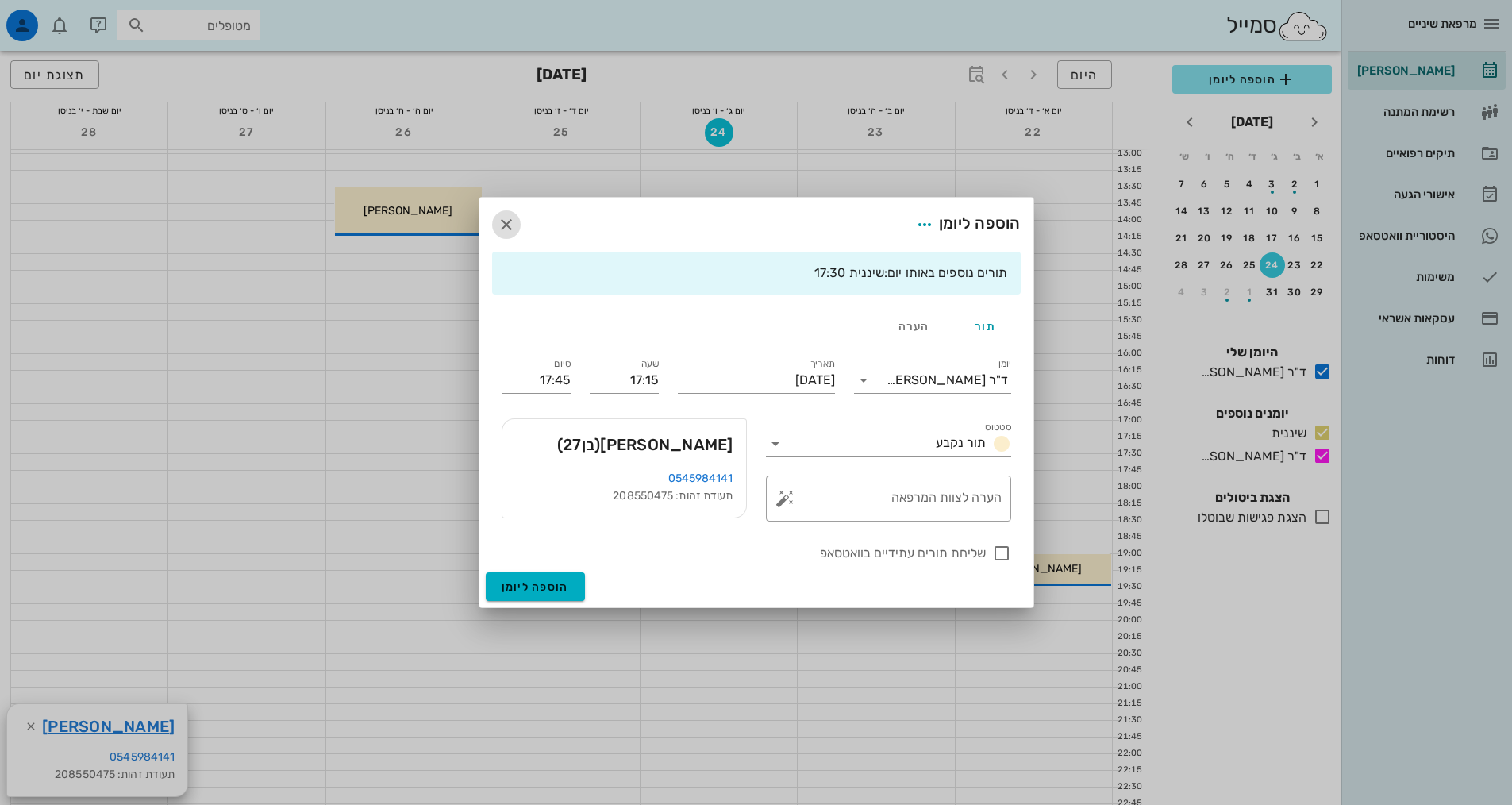
click at [508, 221] on icon "button" at bounding box center [507, 225] width 19 height 19
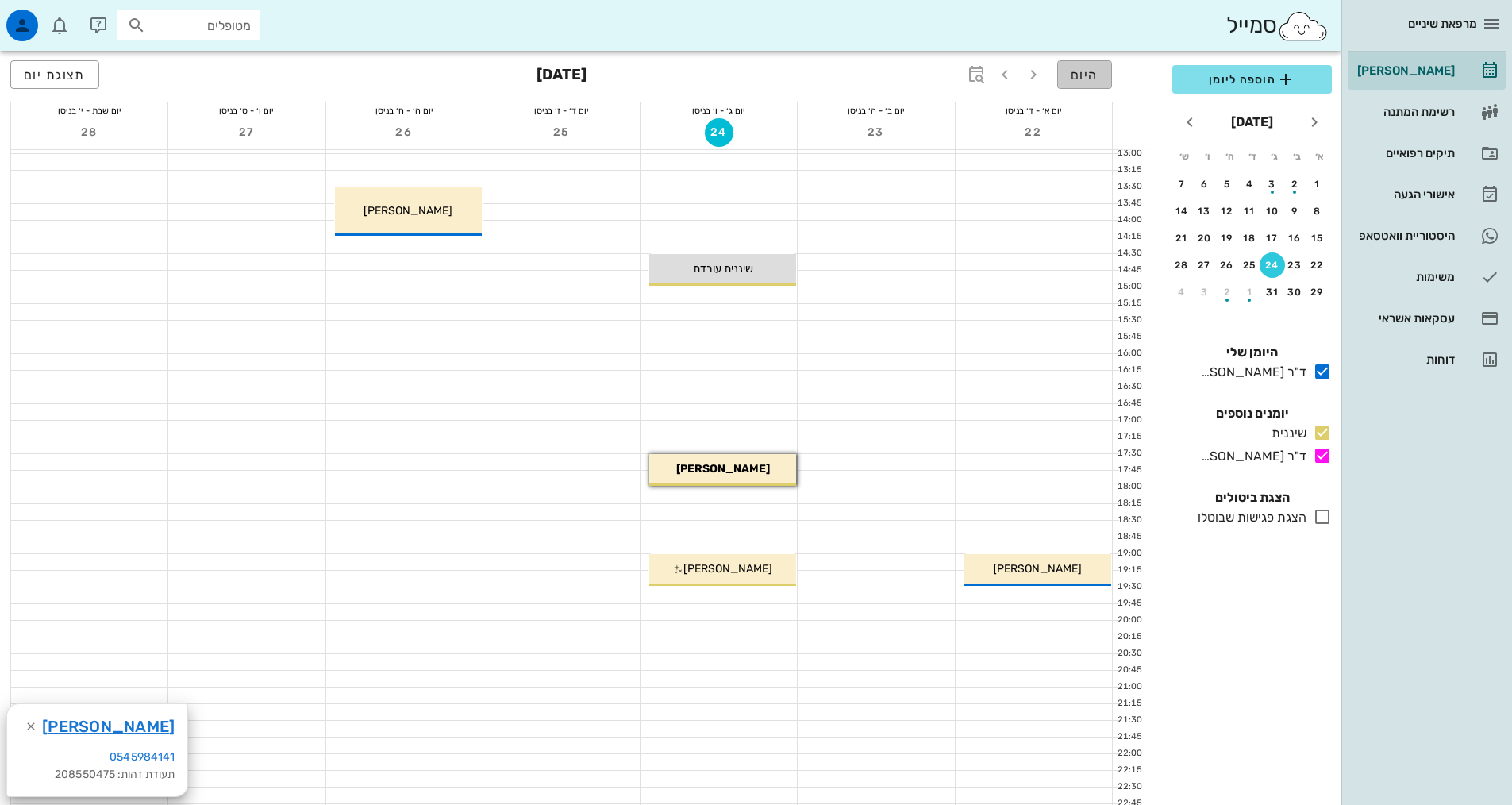
click at [1093, 75] on span "היום" at bounding box center [1084, 75] width 28 height 15
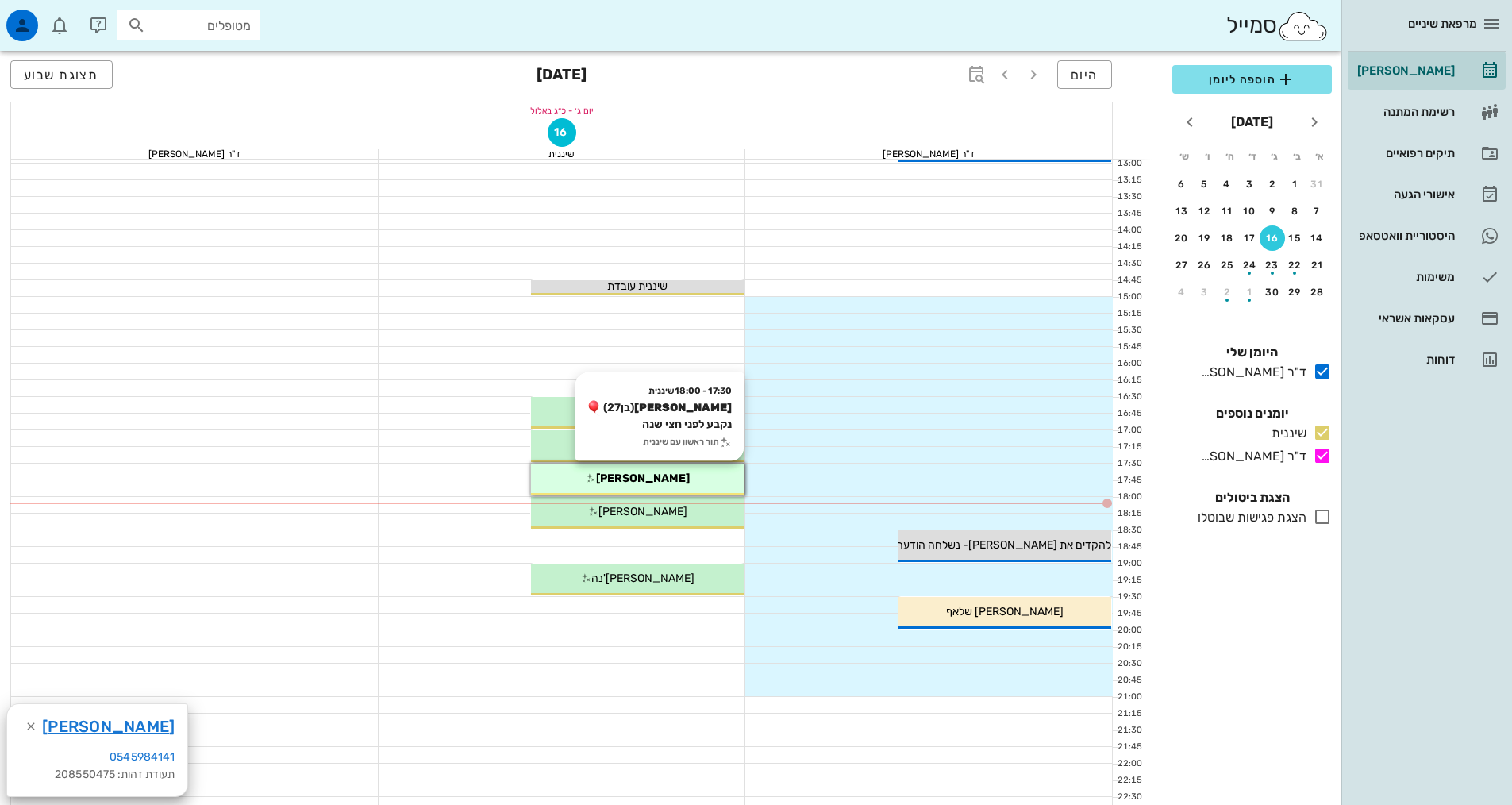
click at [670, 476] on span "[PERSON_NAME]" at bounding box center [642, 478] width 93 height 14
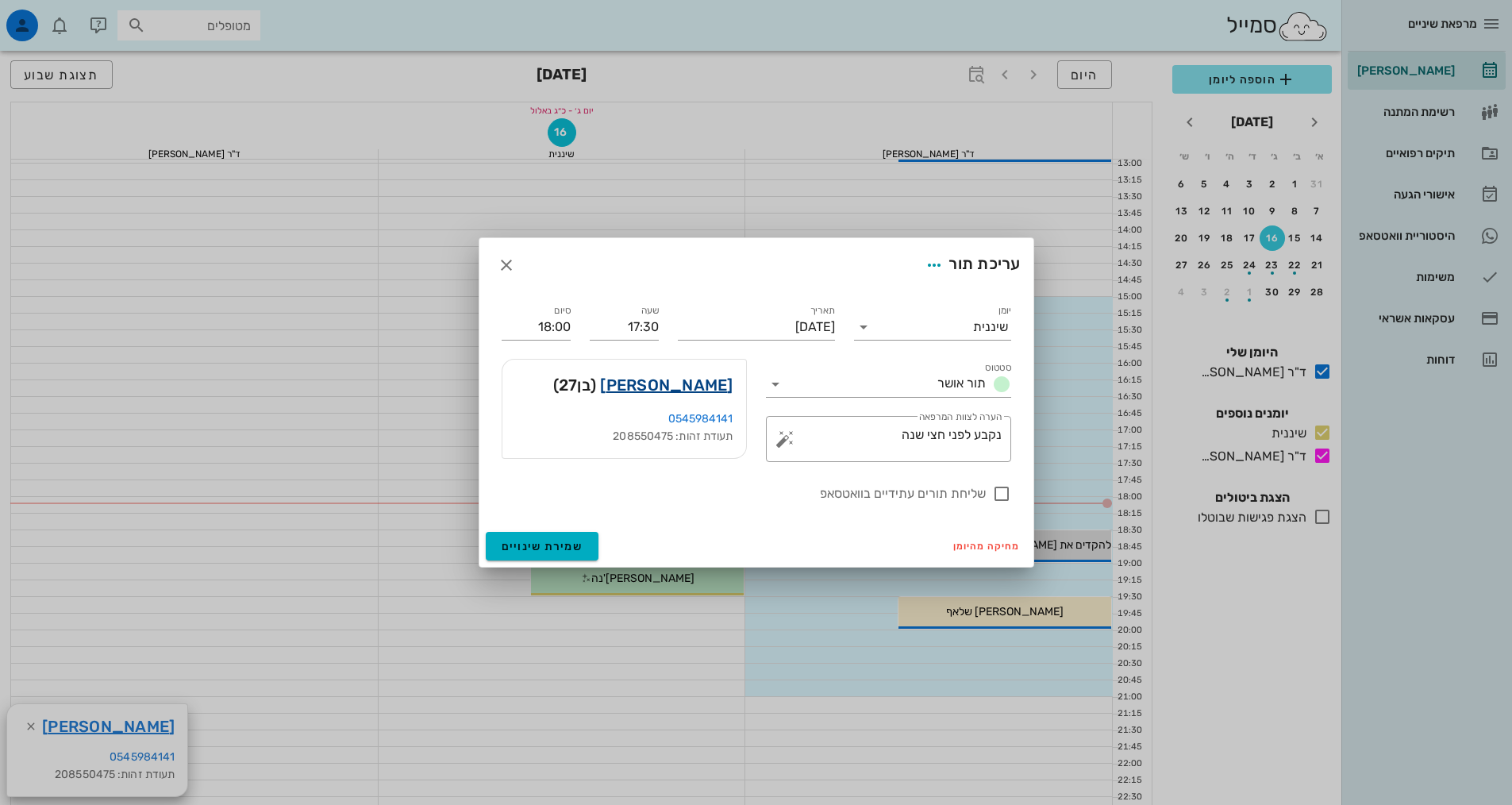
click at [697, 381] on link "[PERSON_NAME]" at bounding box center [666, 385] width 132 height 26
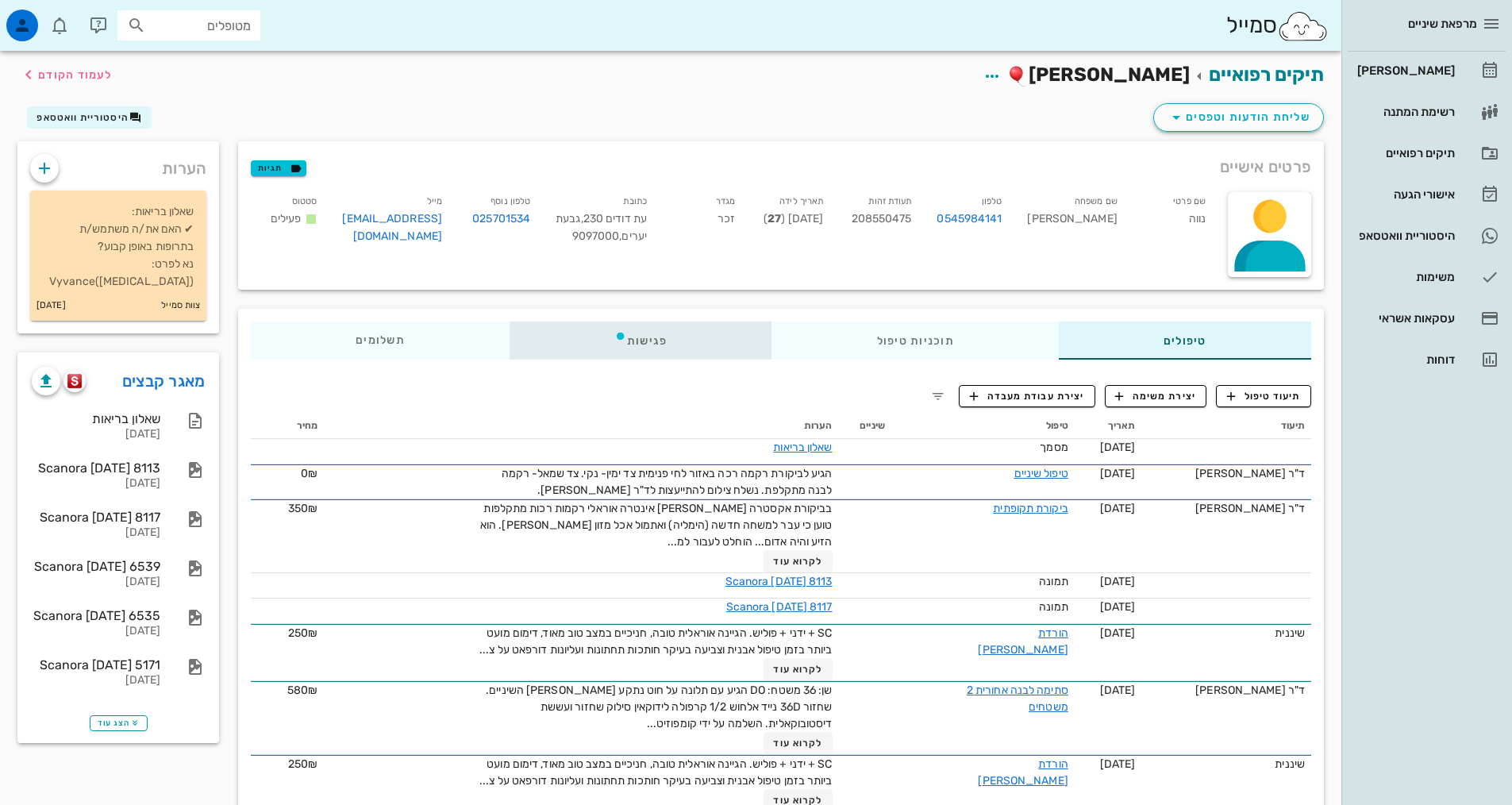
click at [617, 328] on div "פגישות" at bounding box center [641, 341] width 263 height 38
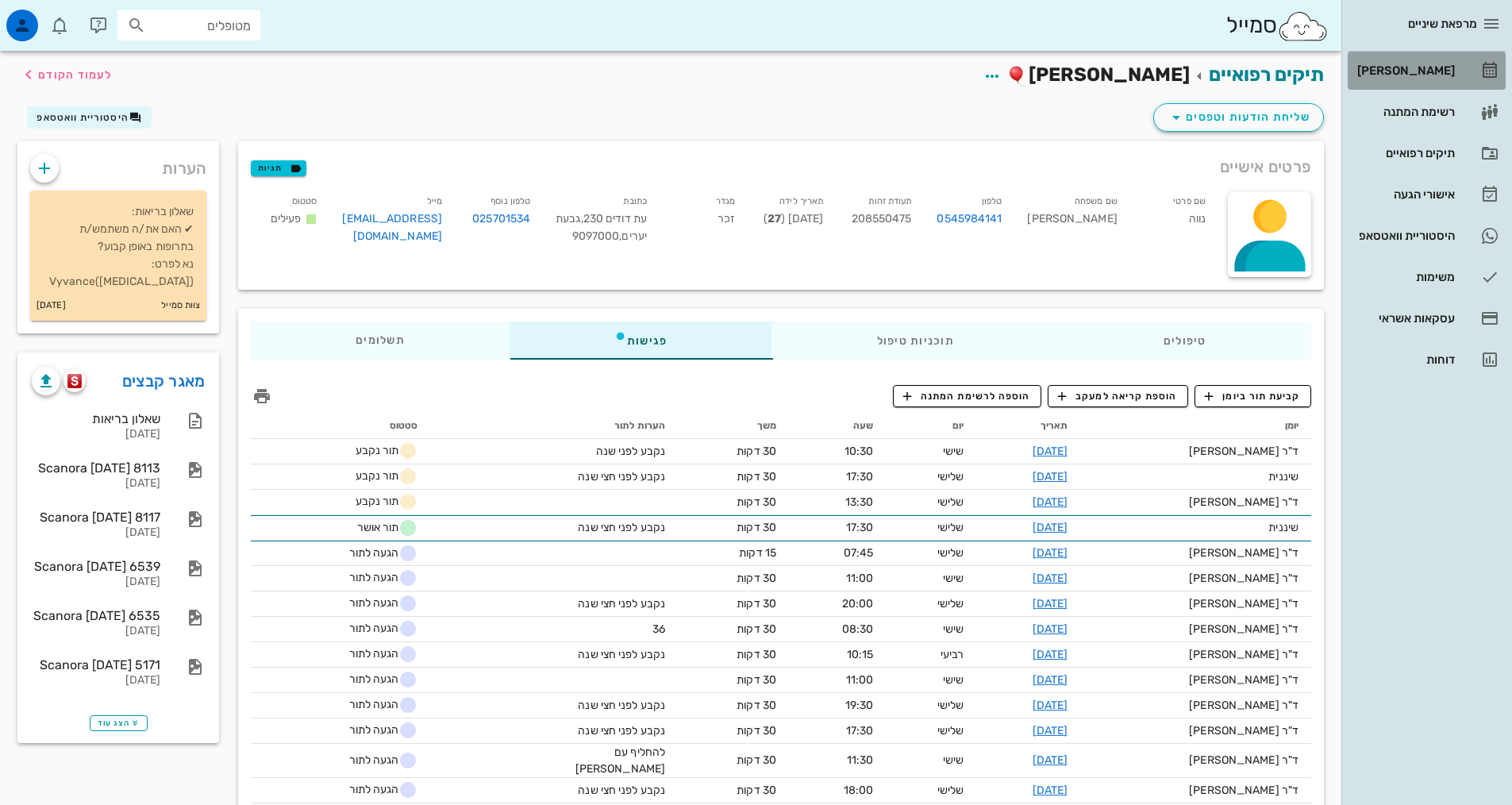
click at [1446, 62] on div "[PERSON_NAME]" at bounding box center [1404, 71] width 101 height 26
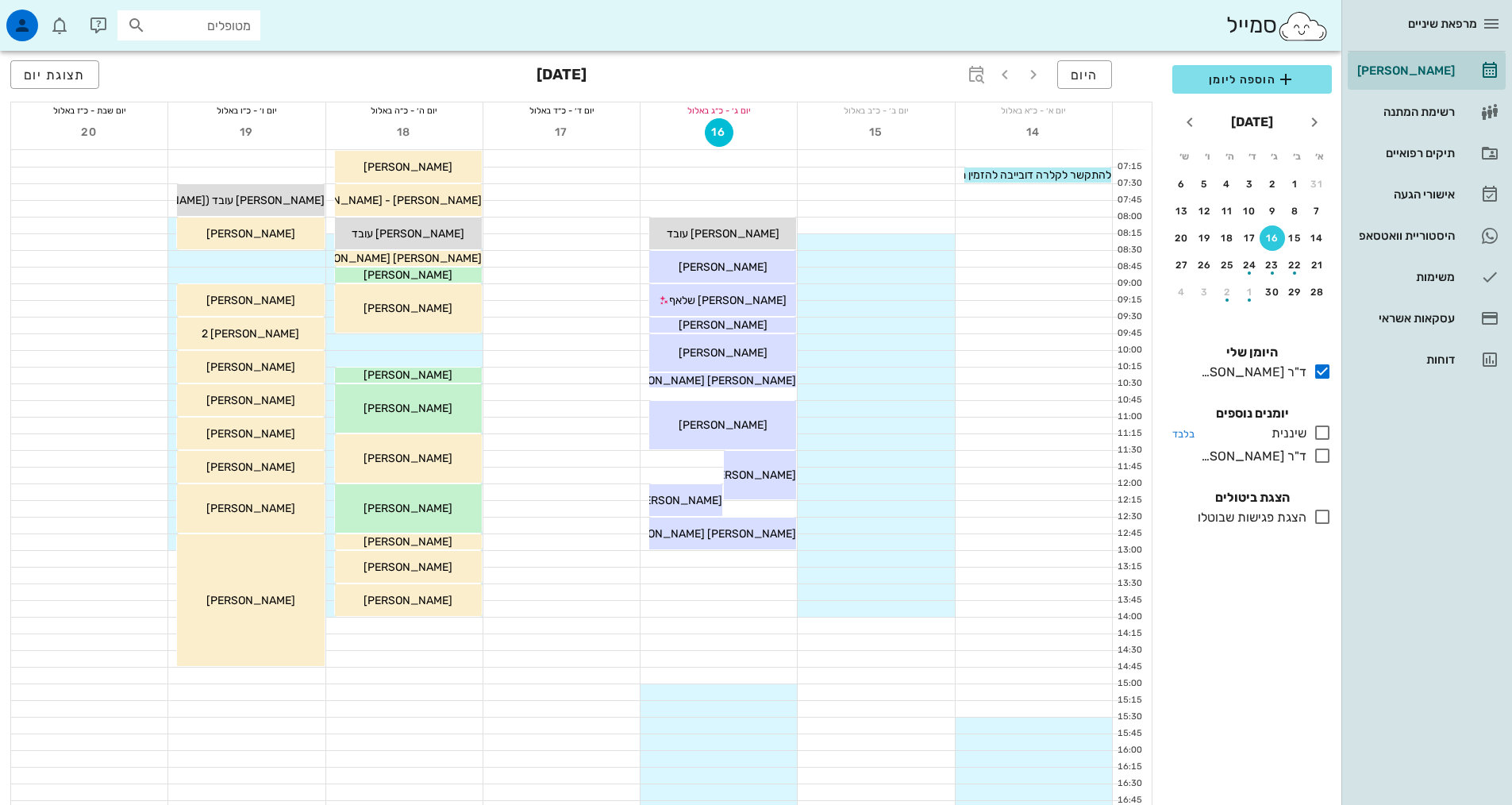
click at [1320, 436] on icon at bounding box center [1322, 432] width 19 height 19
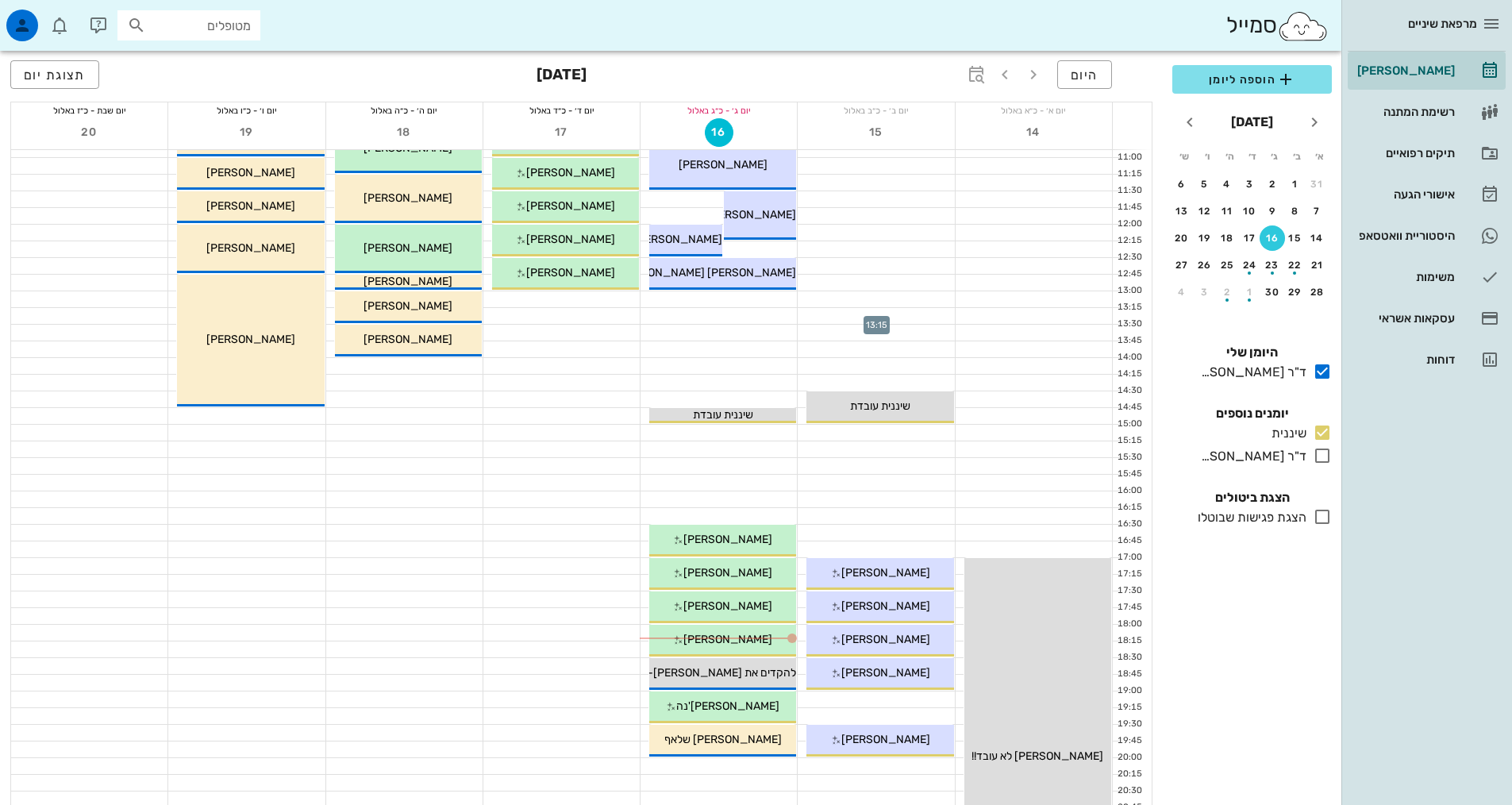
scroll to position [397, 0]
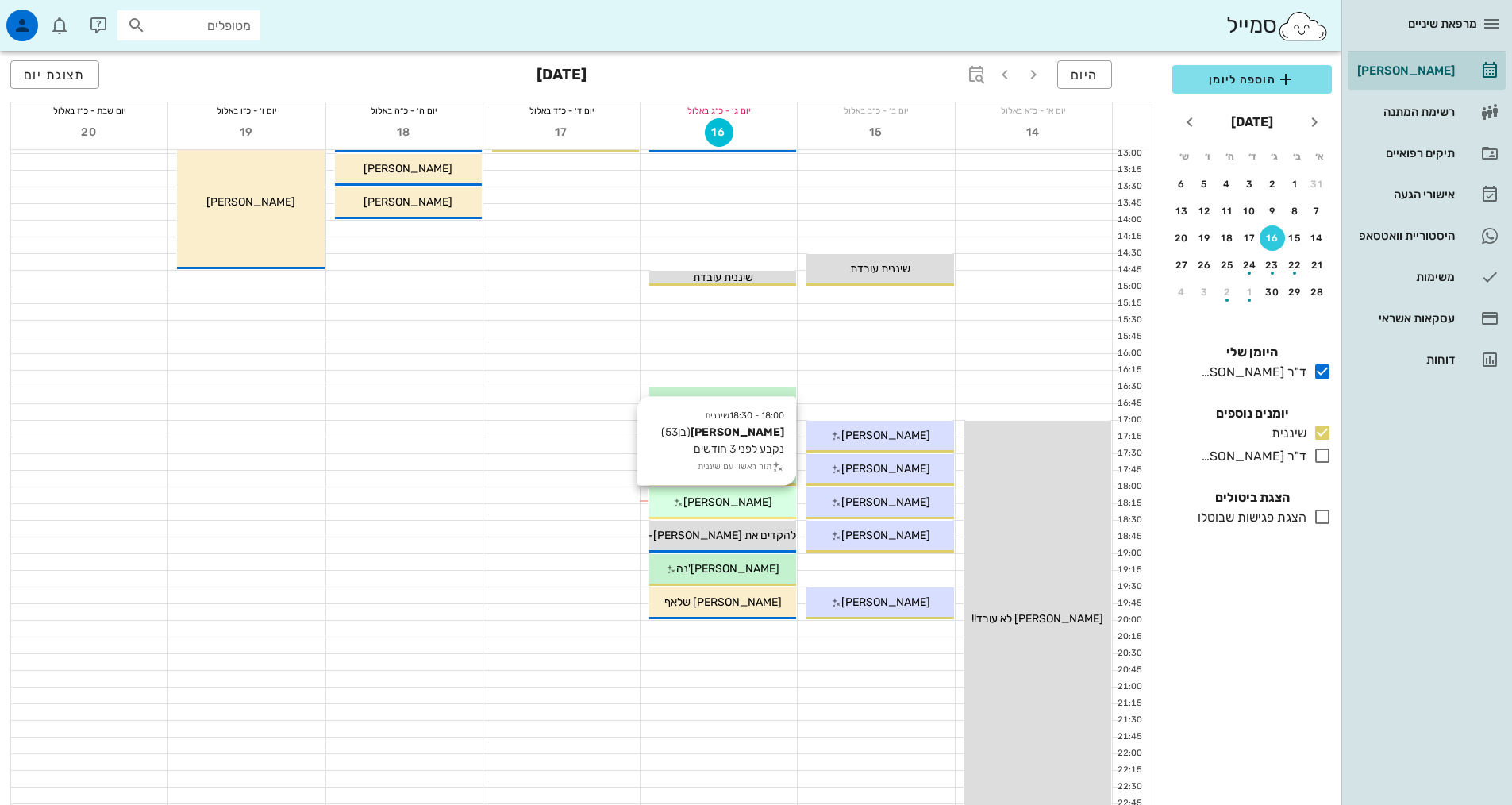
click at [727, 490] on div "18:00 - 18:30 שיננית [PERSON_NAME] (בן 53 ) נקבע לפני 3 חודשים תור ראשון עם שינ…" at bounding box center [723, 503] width 147 height 32
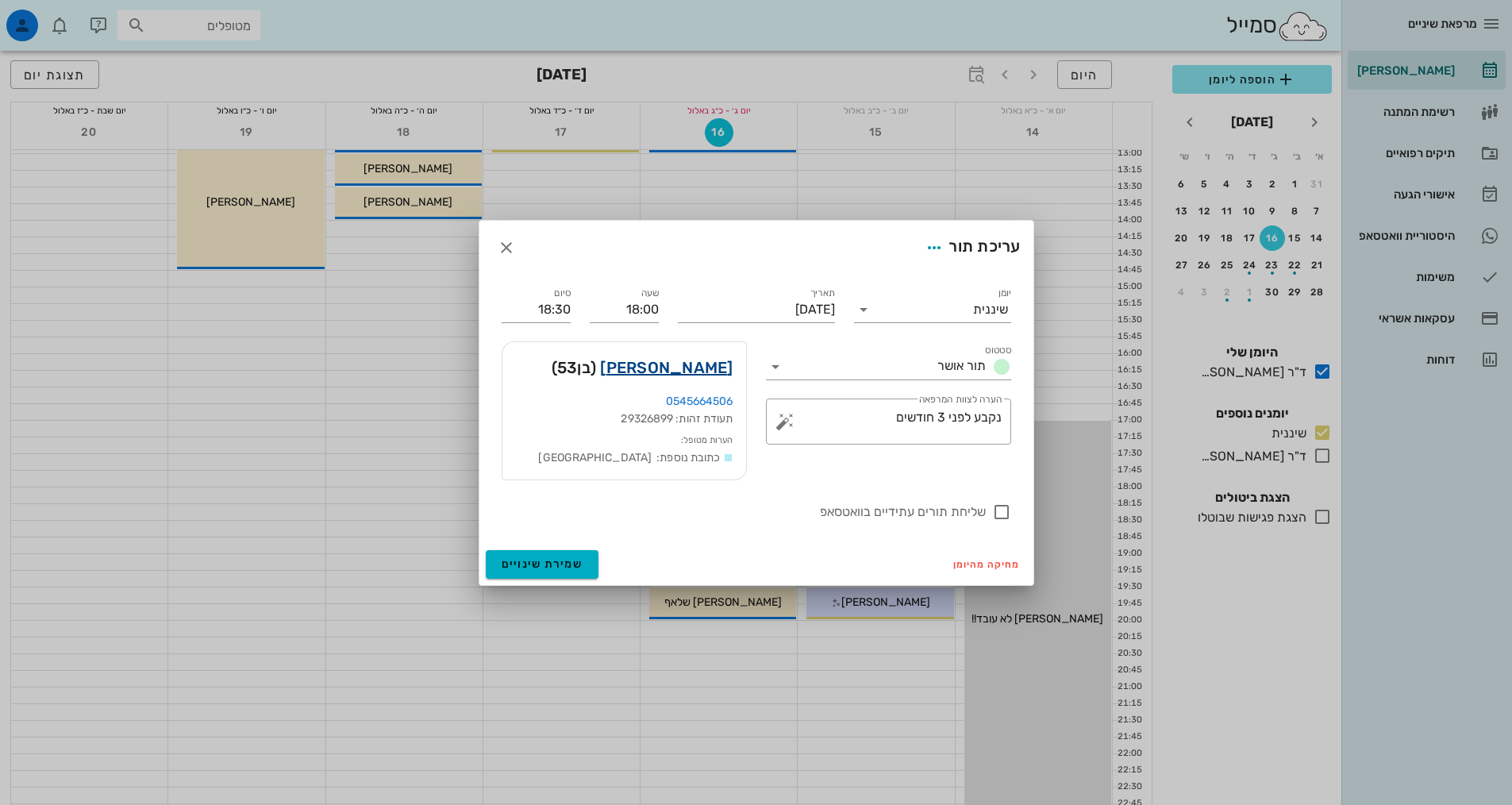
click at [694, 369] on link "[PERSON_NAME]" at bounding box center [666, 368] width 132 height 26
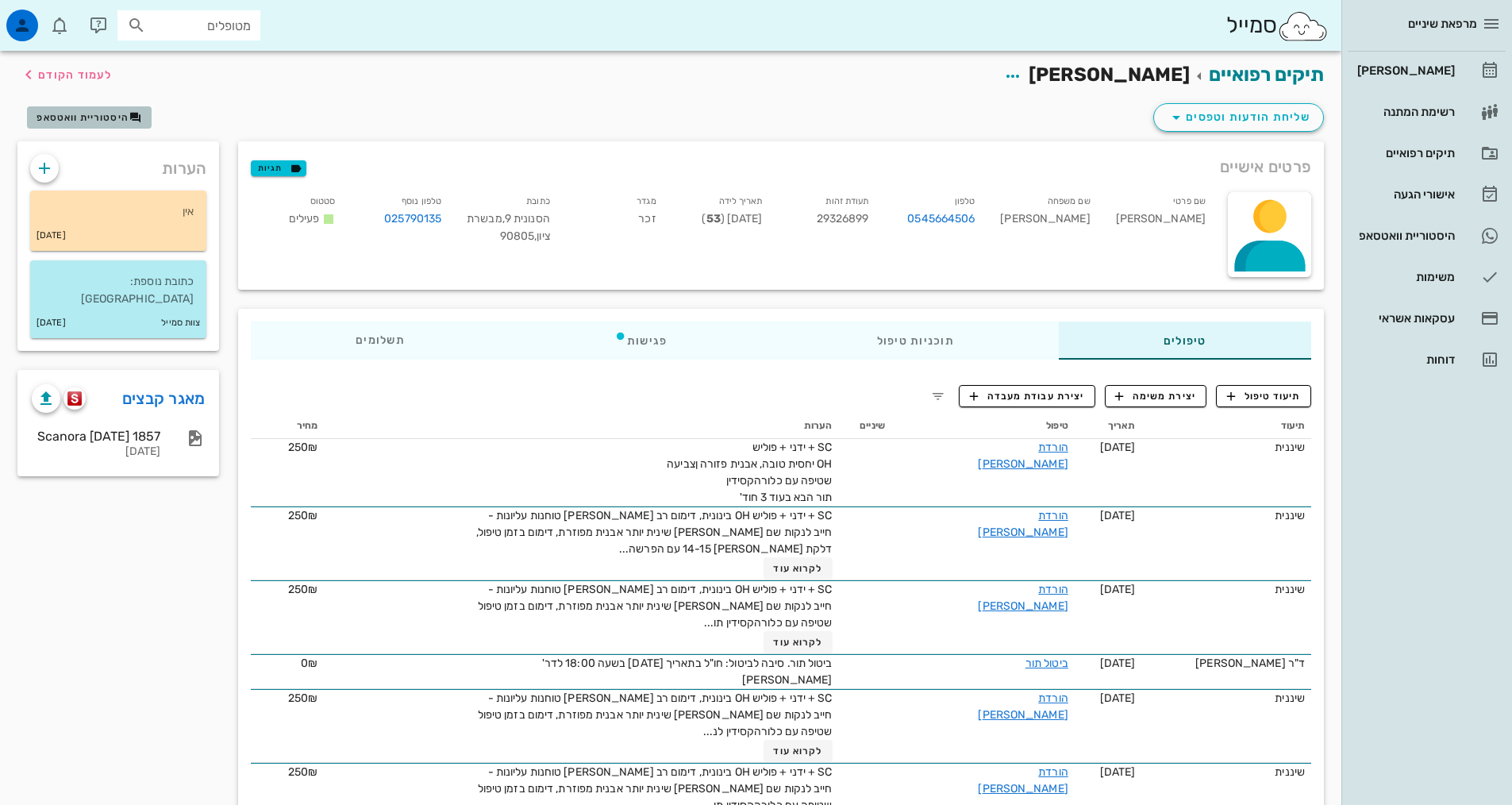
click at [93, 121] on span "היסטוריית וואטסאפ" at bounding box center [82, 117] width 92 height 11
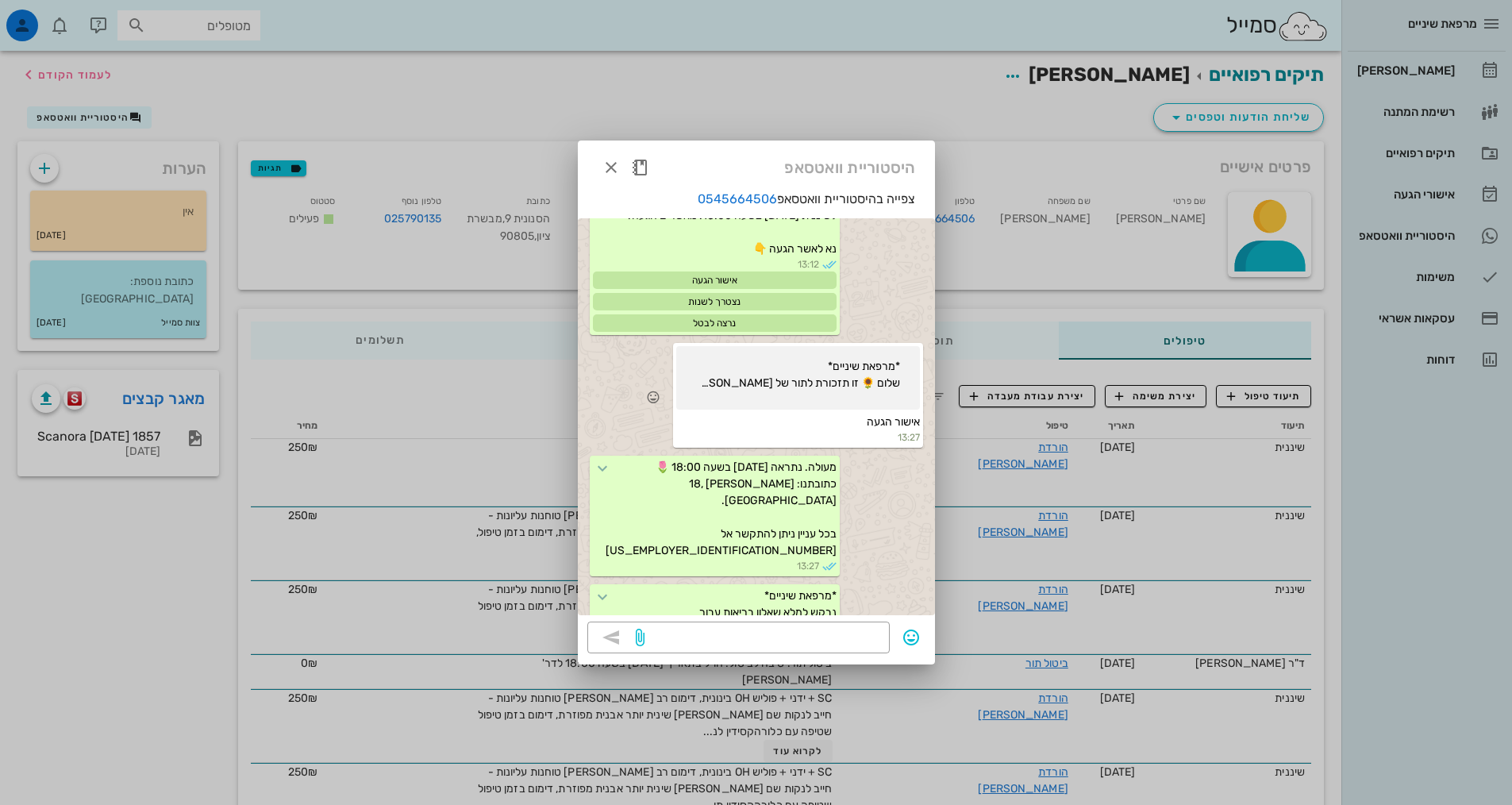
scroll to position [139, 0]
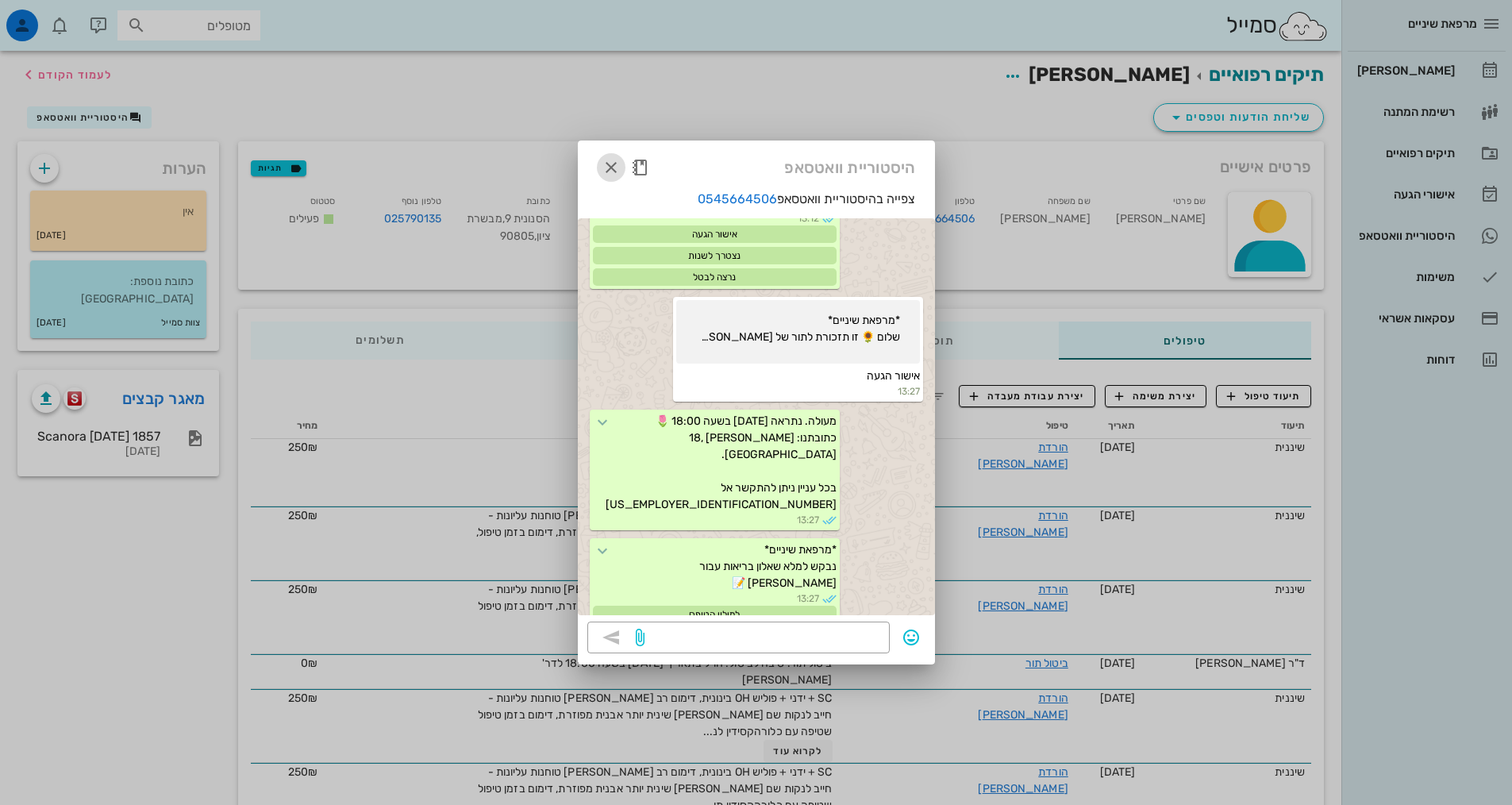
click at [612, 166] on icon "button" at bounding box center [611, 168] width 19 height 19
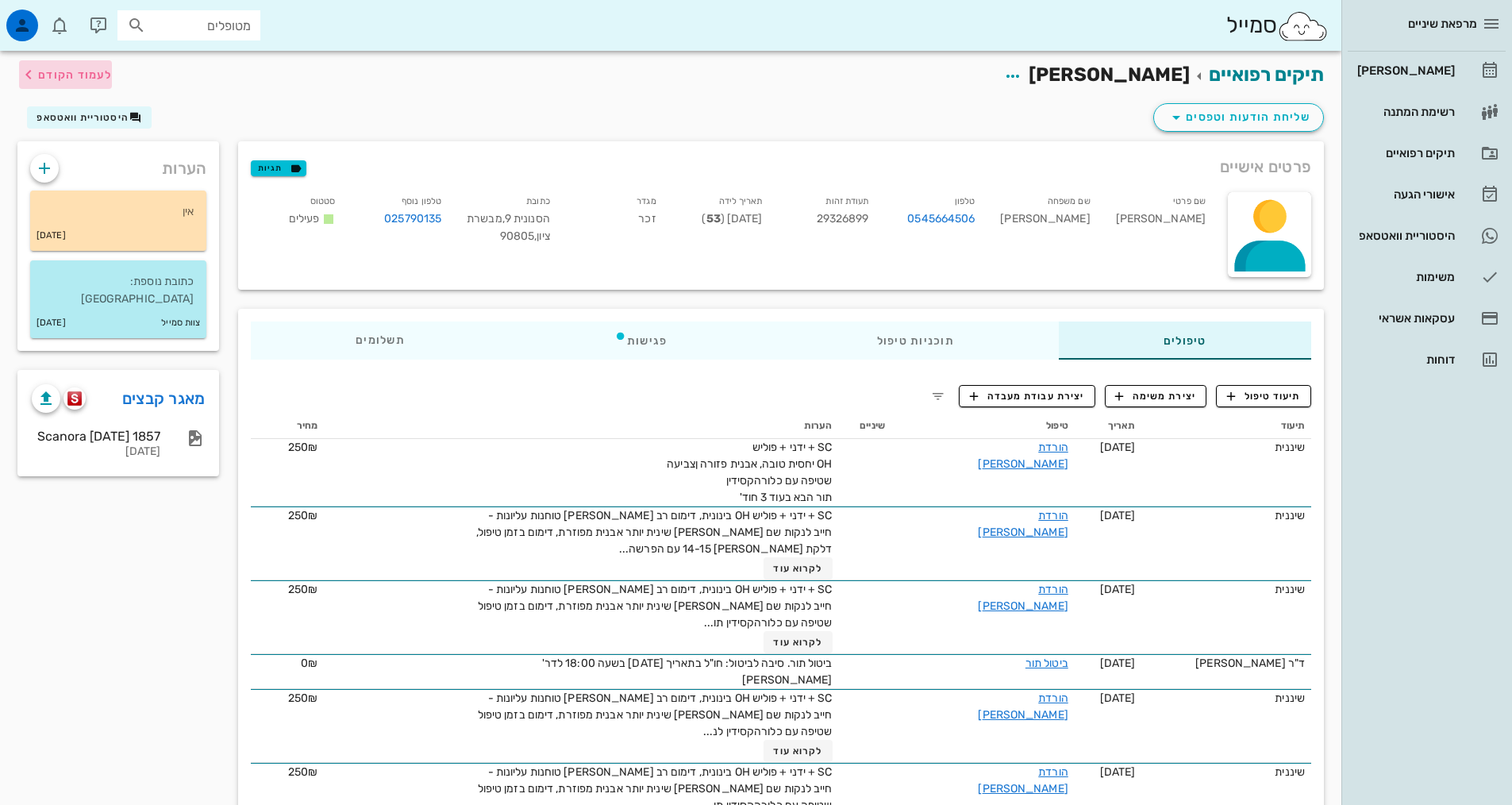
click at [54, 75] on span "לעמוד הקודם" at bounding box center [75, 75] width 74 height 14
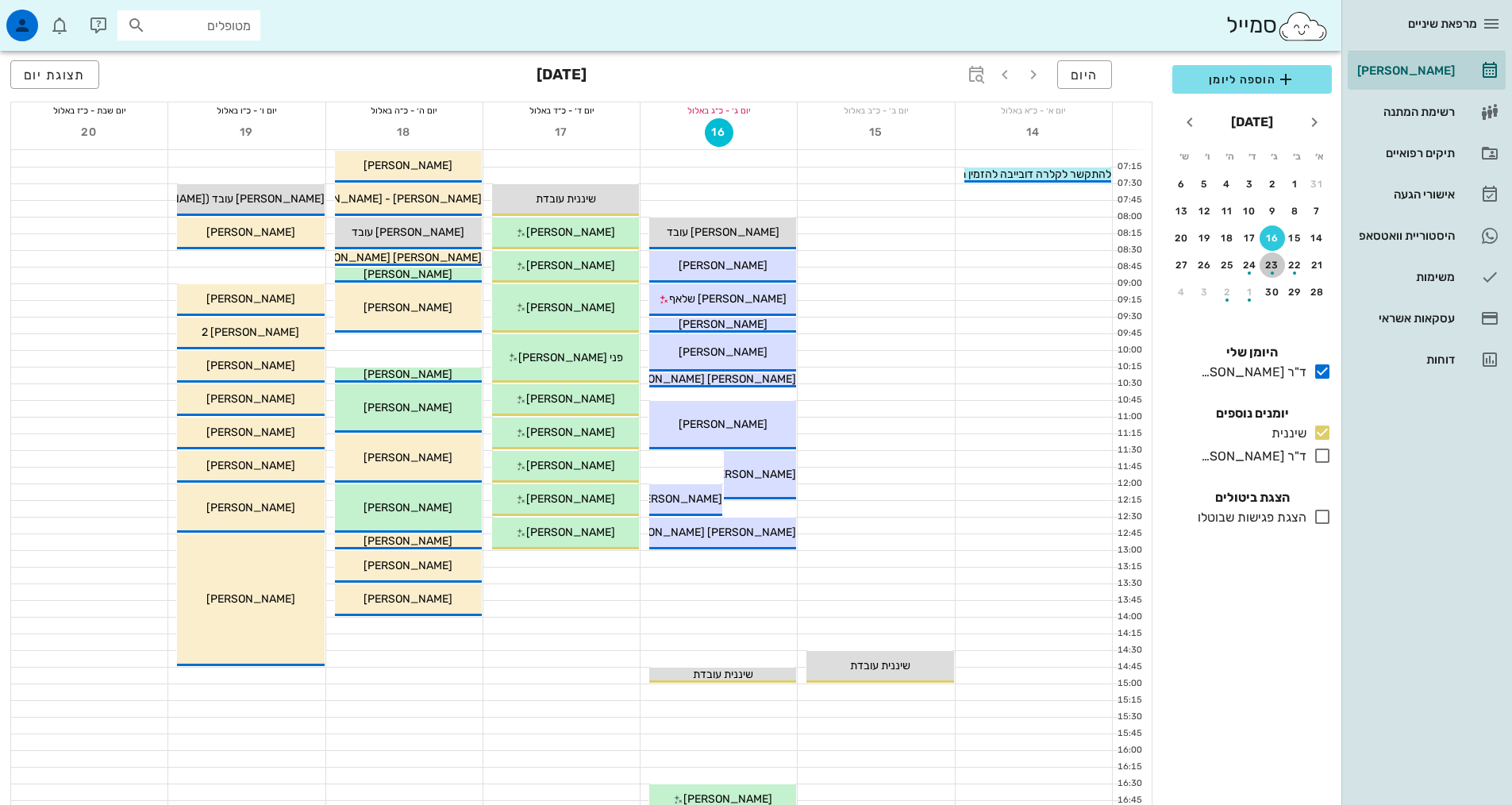
click at [1268, 258] on button "23" at bounding box center [1273, 265] width 26 height 26
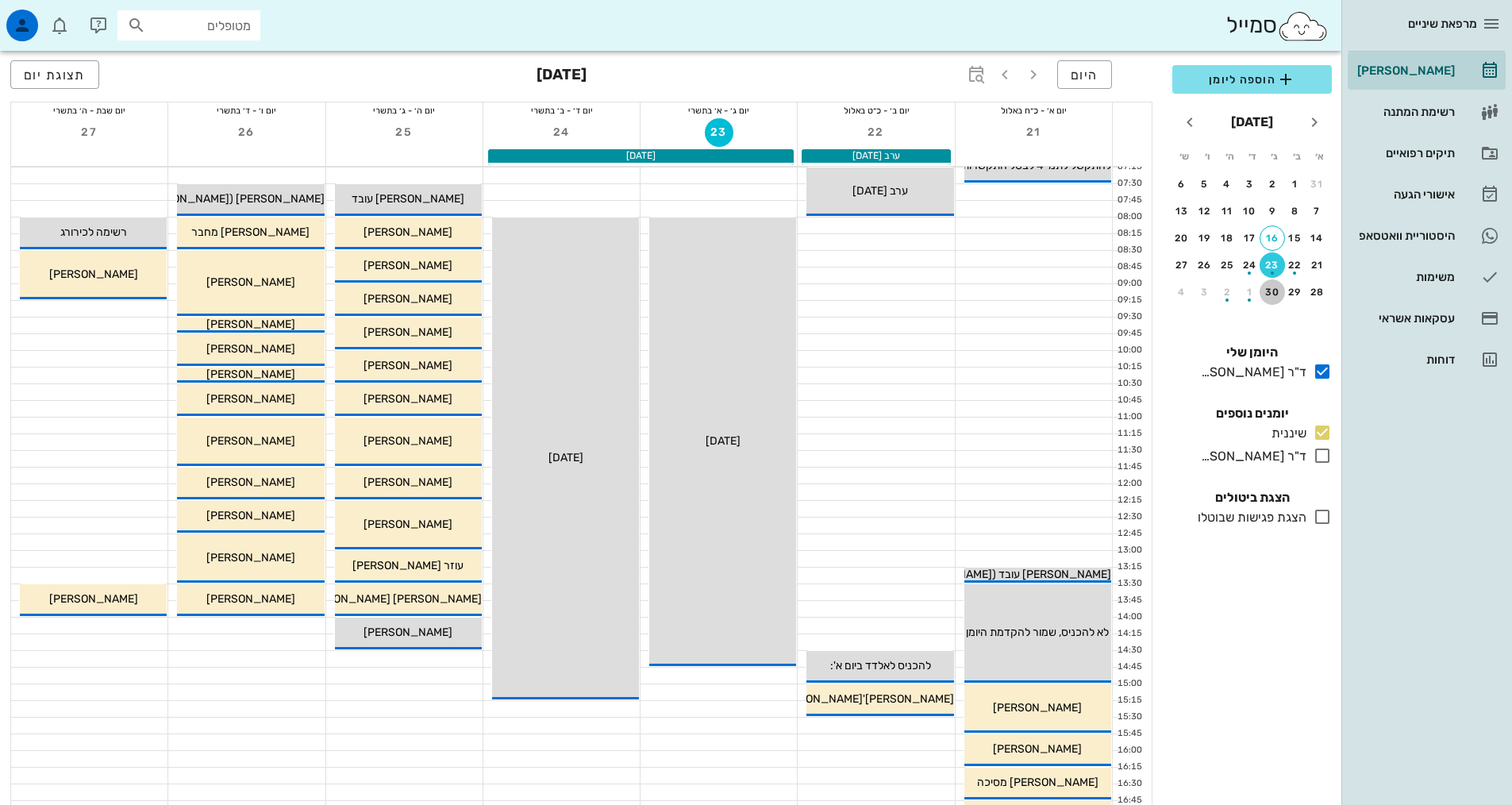
click at [1266, 291] on div "30" at bounding box center [1273, 292] width 26 height 11
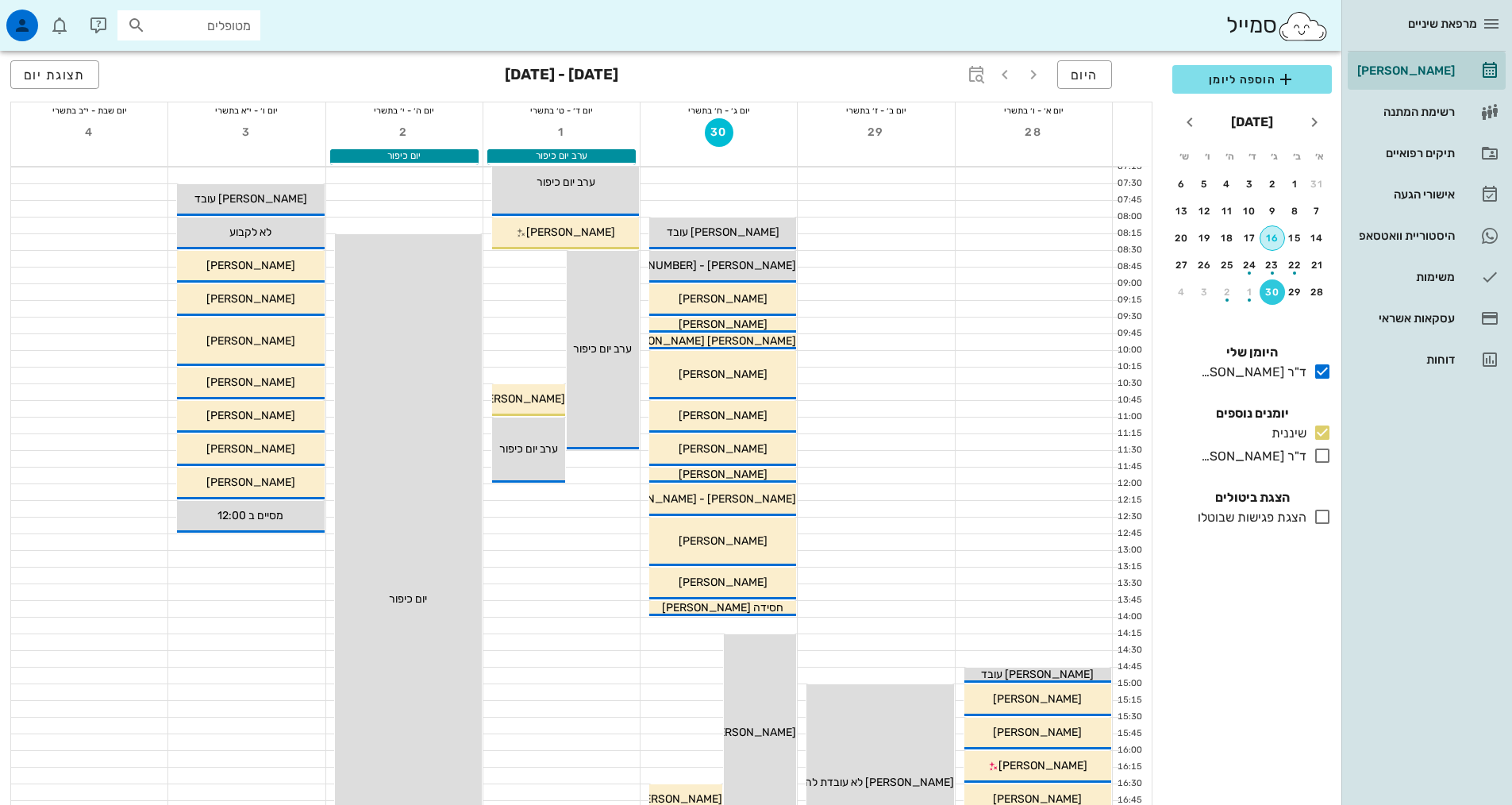
click at [1269, 242] on div "16" at bounding box center [1273, 238] width 24 height 11
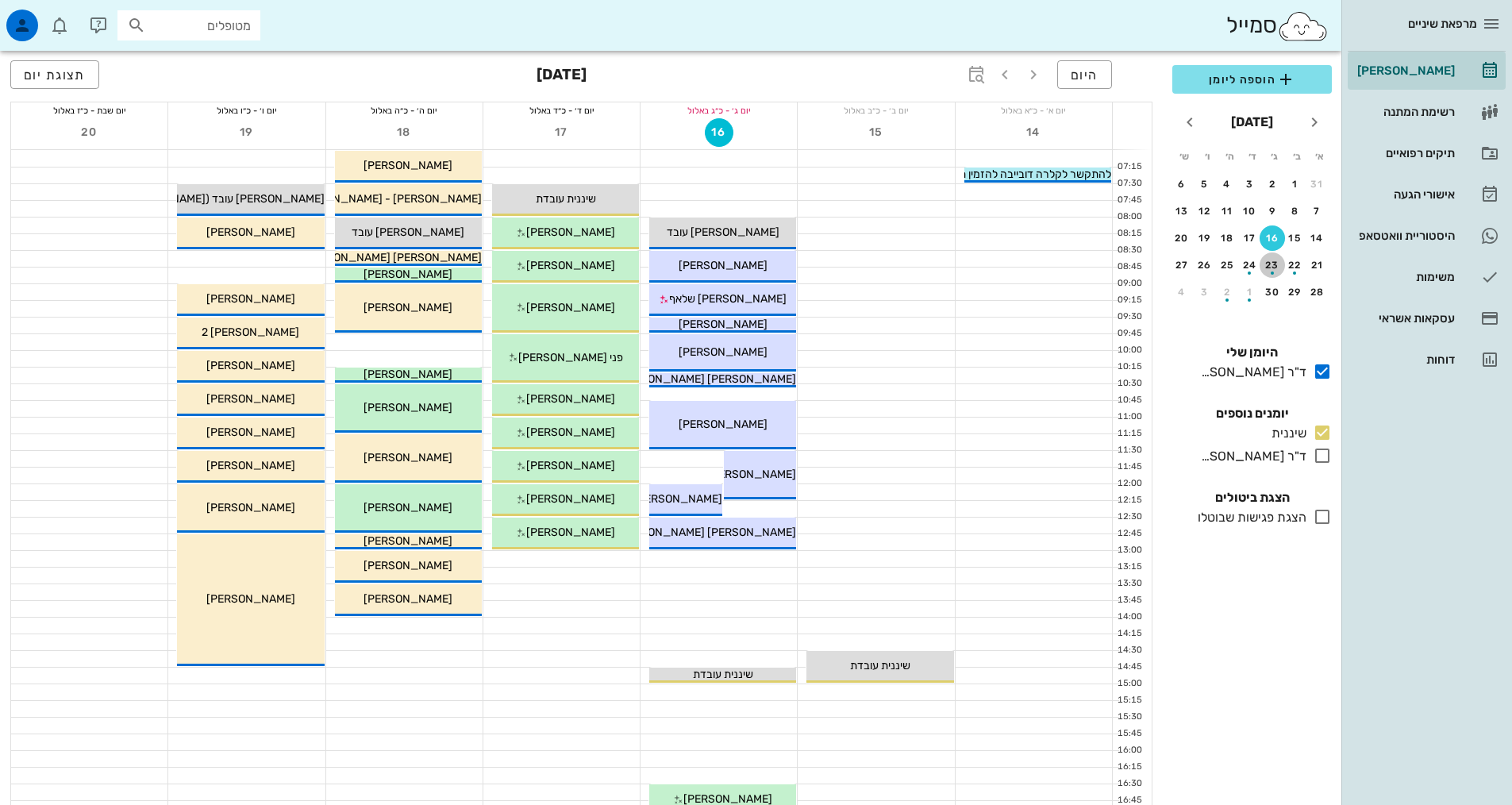
click at [1277, 261] on div "23" at bounding box center [1273, 265] width 26 height 11
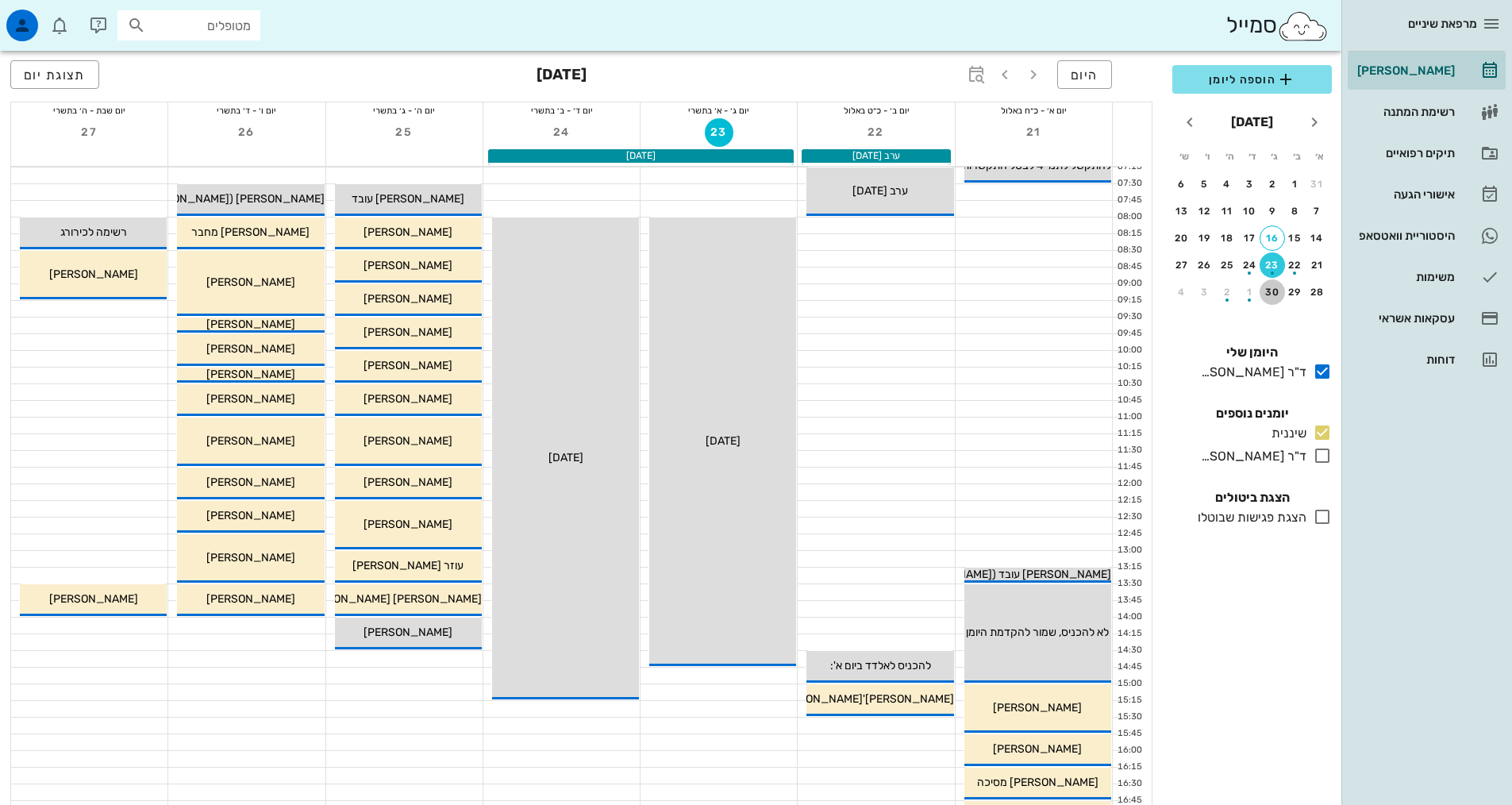
click at [1274, 281] on button "30" at bounding box center [1273, 292] width 26 height 26
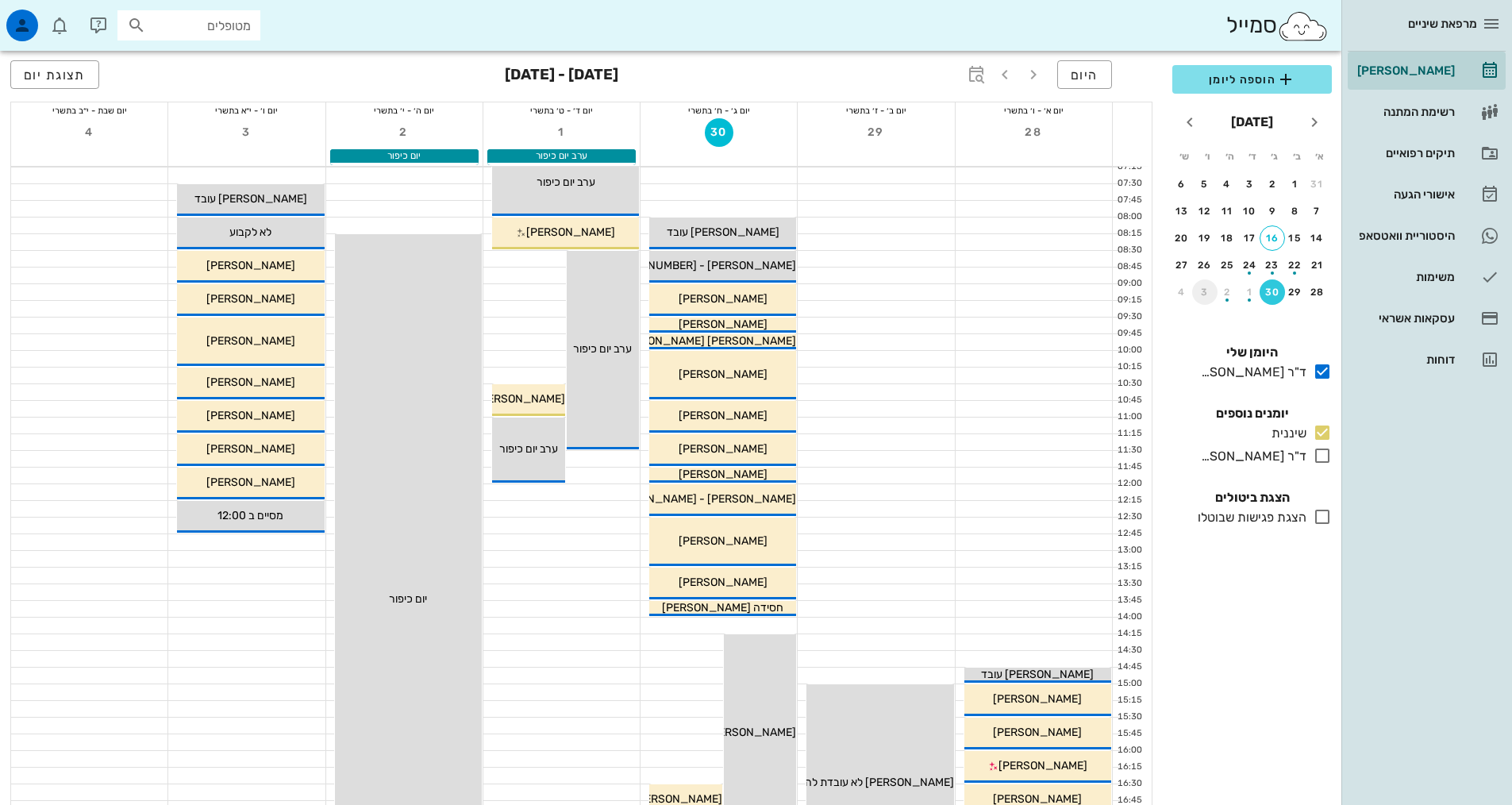
click at [1199, 286] on div "3" at bounding box center [1205, 292] width 26 height 11
click at [1222, 215] on div "button" at bounding box center [1227, 215] width 26 height 9
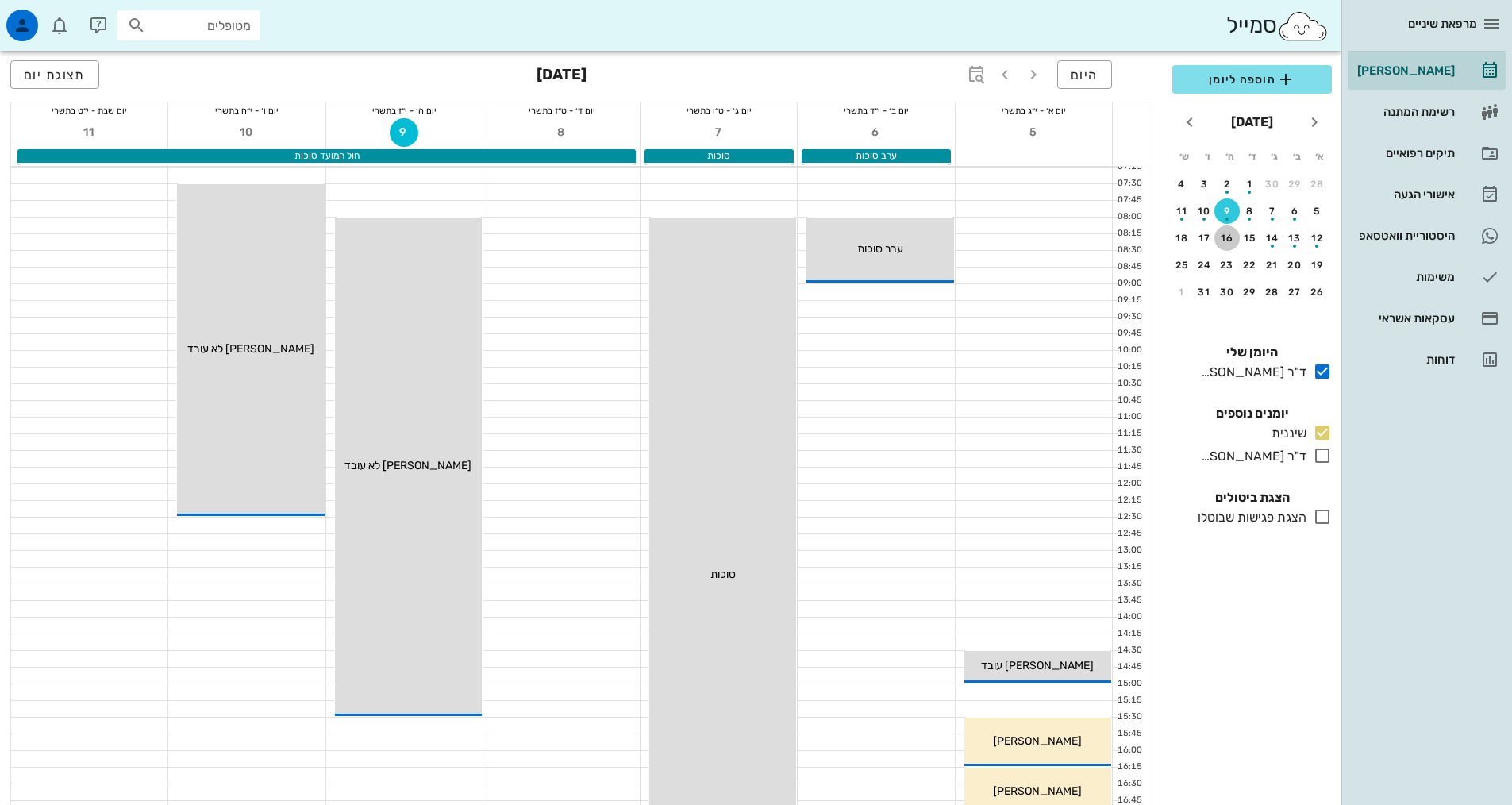
click at [1236, 246] on button "16" at bounding box center [1227, 238] width 26 height 26
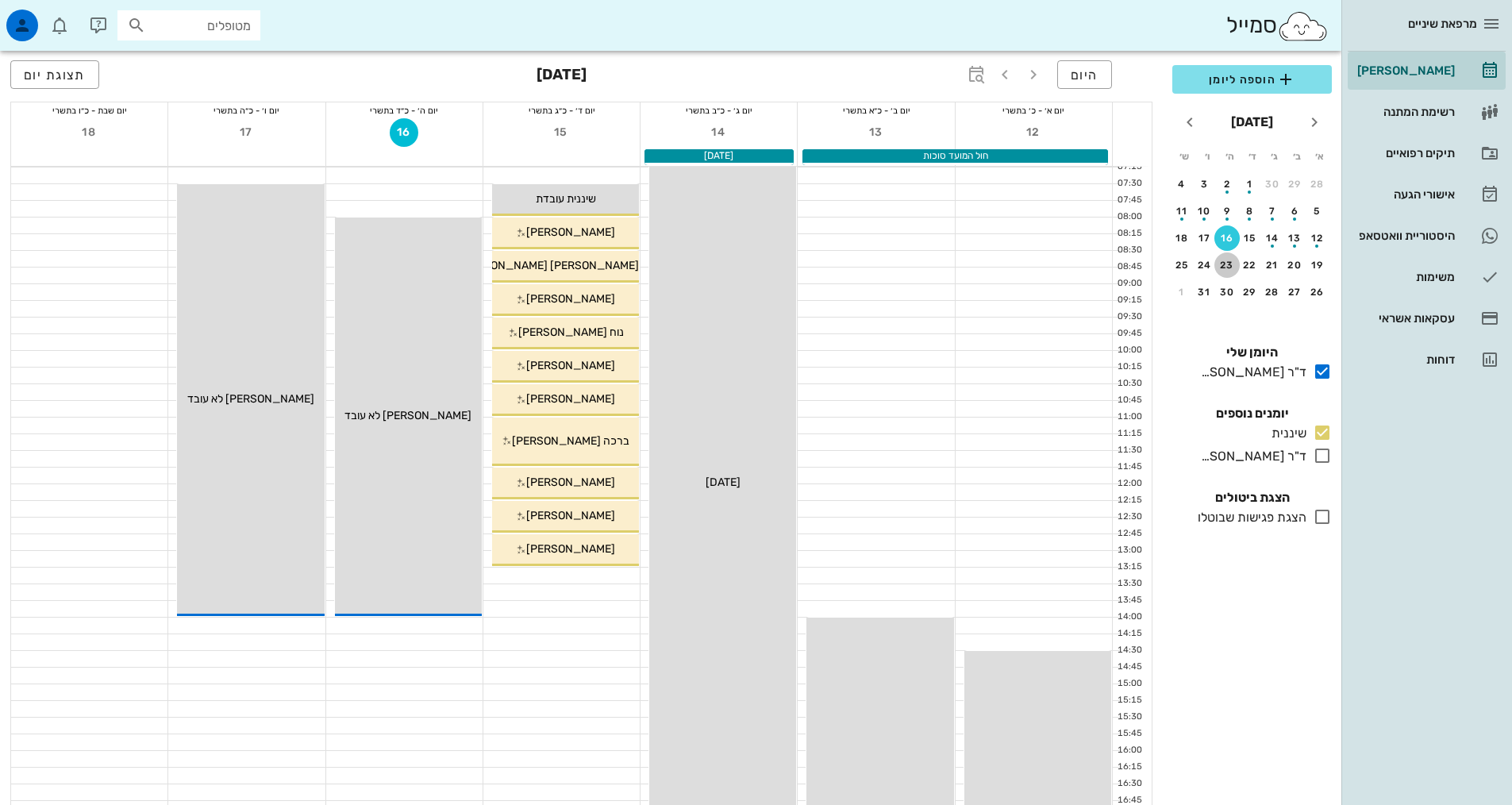
click at [1230, 266] on div "23" at bounding box center [1227, 265] width 26 height 11
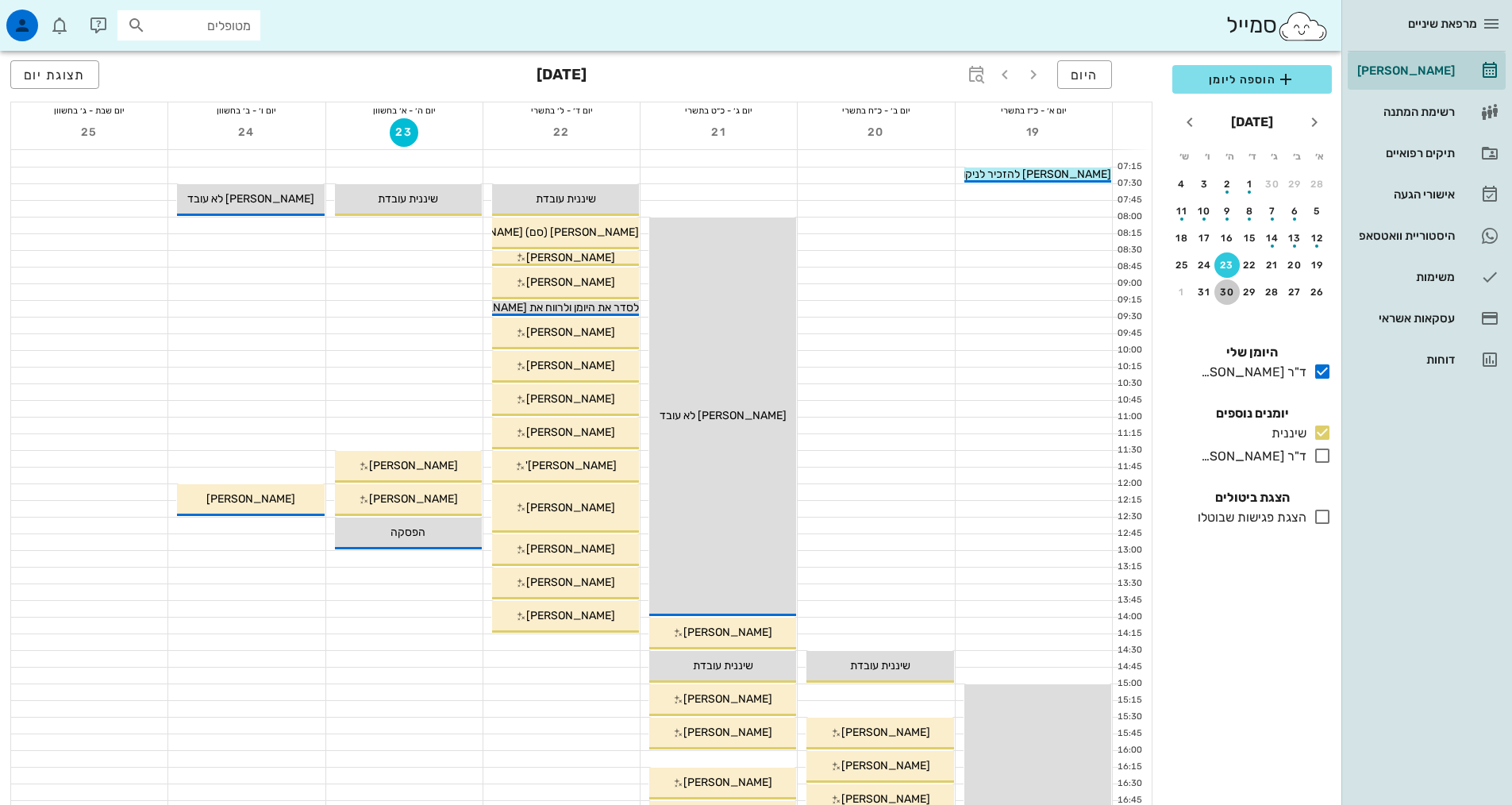
click at [1232, 287] on div "30" at bounding box center [1227, 292] width 26 height 11
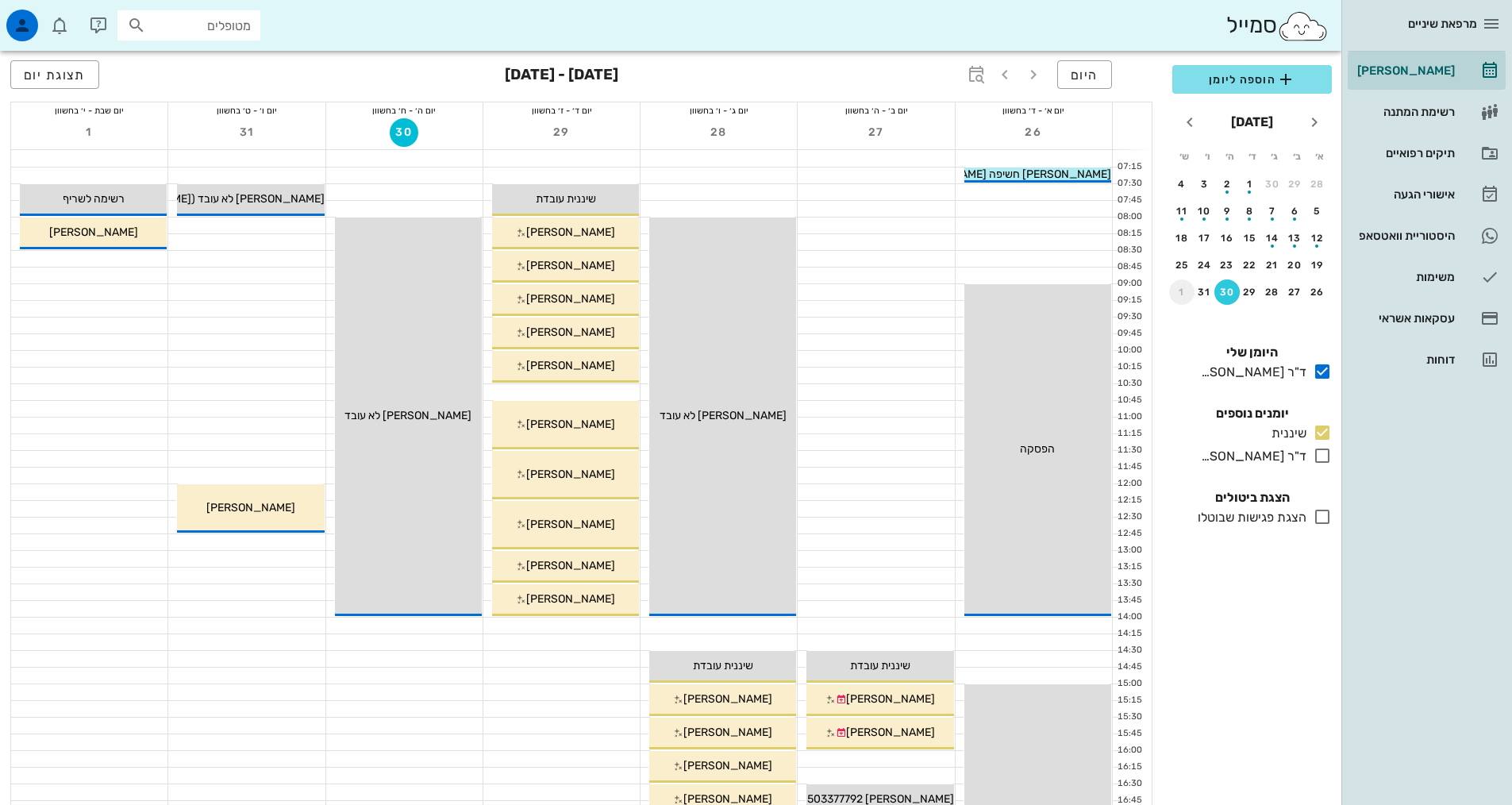
click at [1179, 299] on button "1" at bounding box center [1182, 292] width 26 height 26
click at [1207, 209] on div "7" at bounding box center [1205, 211] width 26 height 11
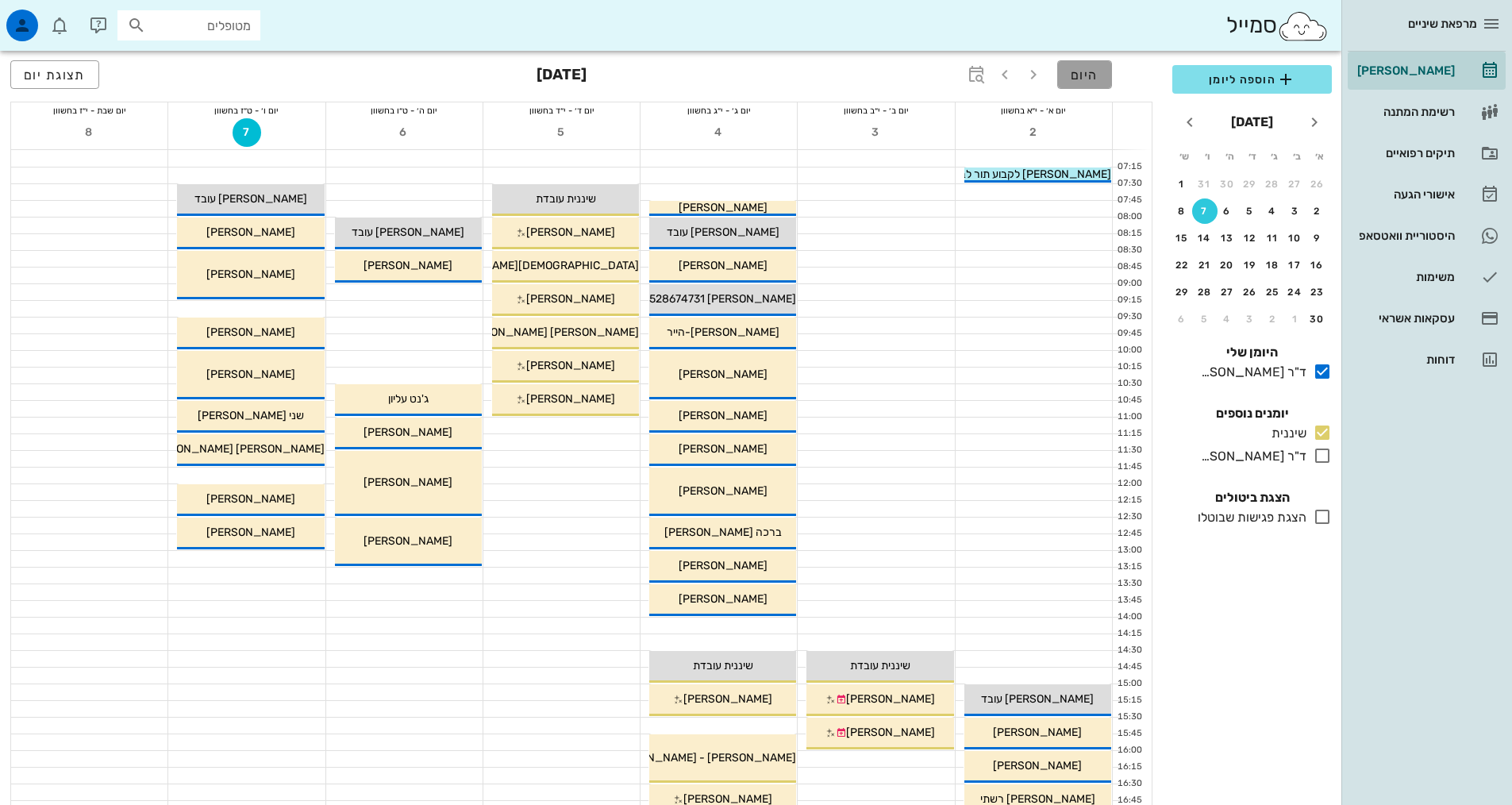
click at [1092, 79] on span "היום" at bounding box center [1084, 75] width 28 height 15
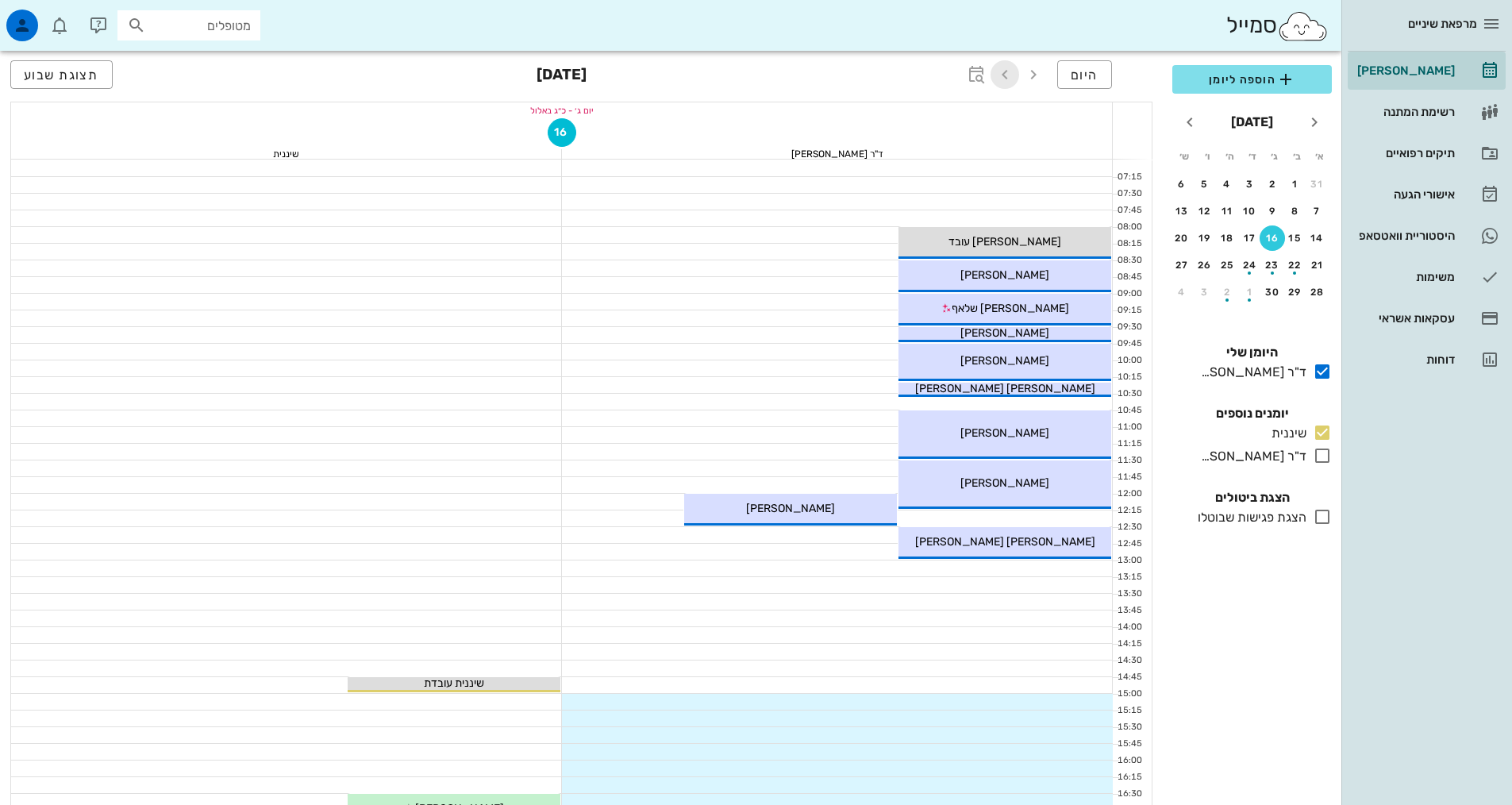
click at [999, 77] on icon "button" at bounding box center [1005, 75] width 19 height 19
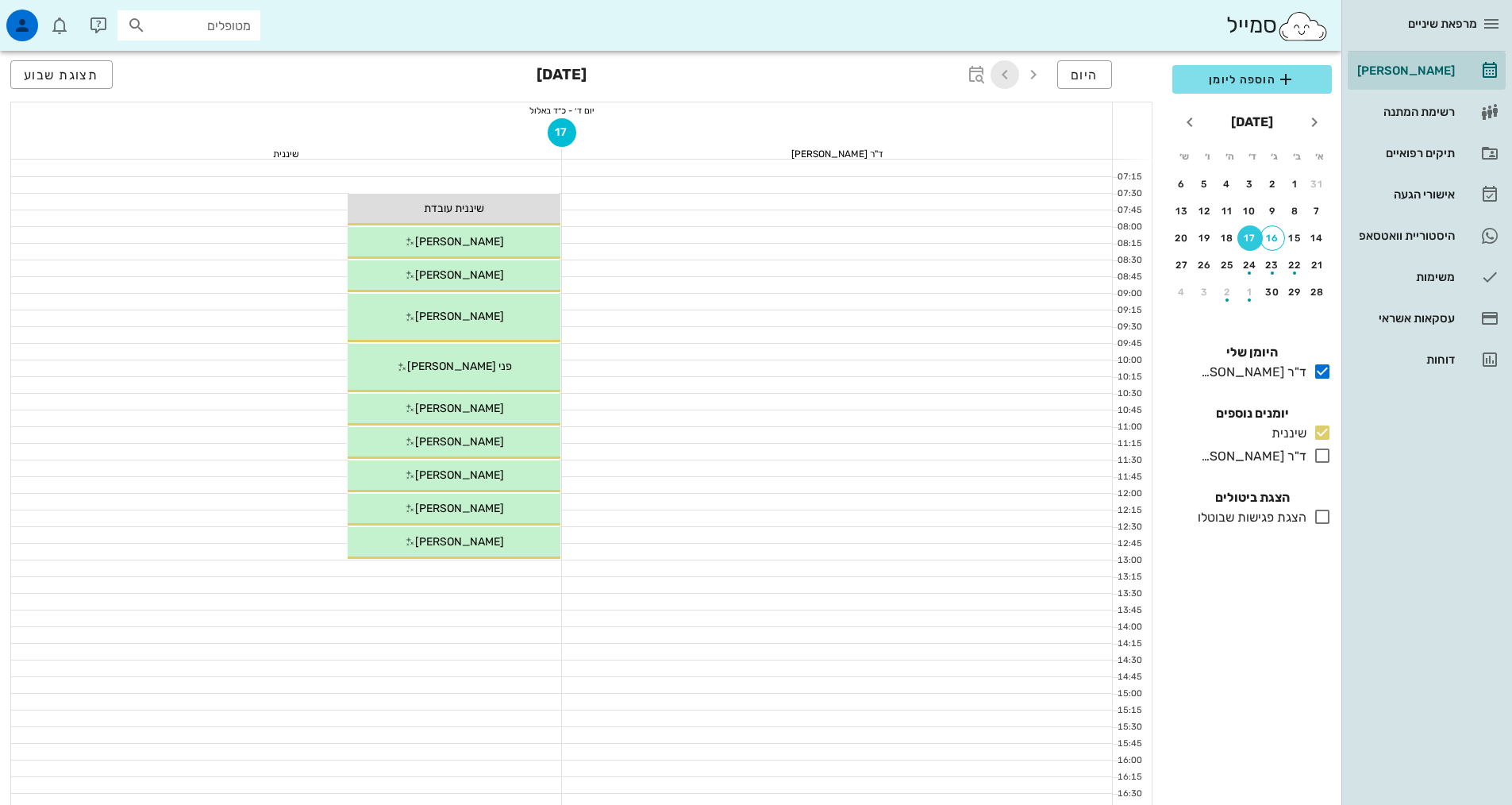
click at [999, 77] on icon "button" at bounding box center [1005, 75] width 19 height 19
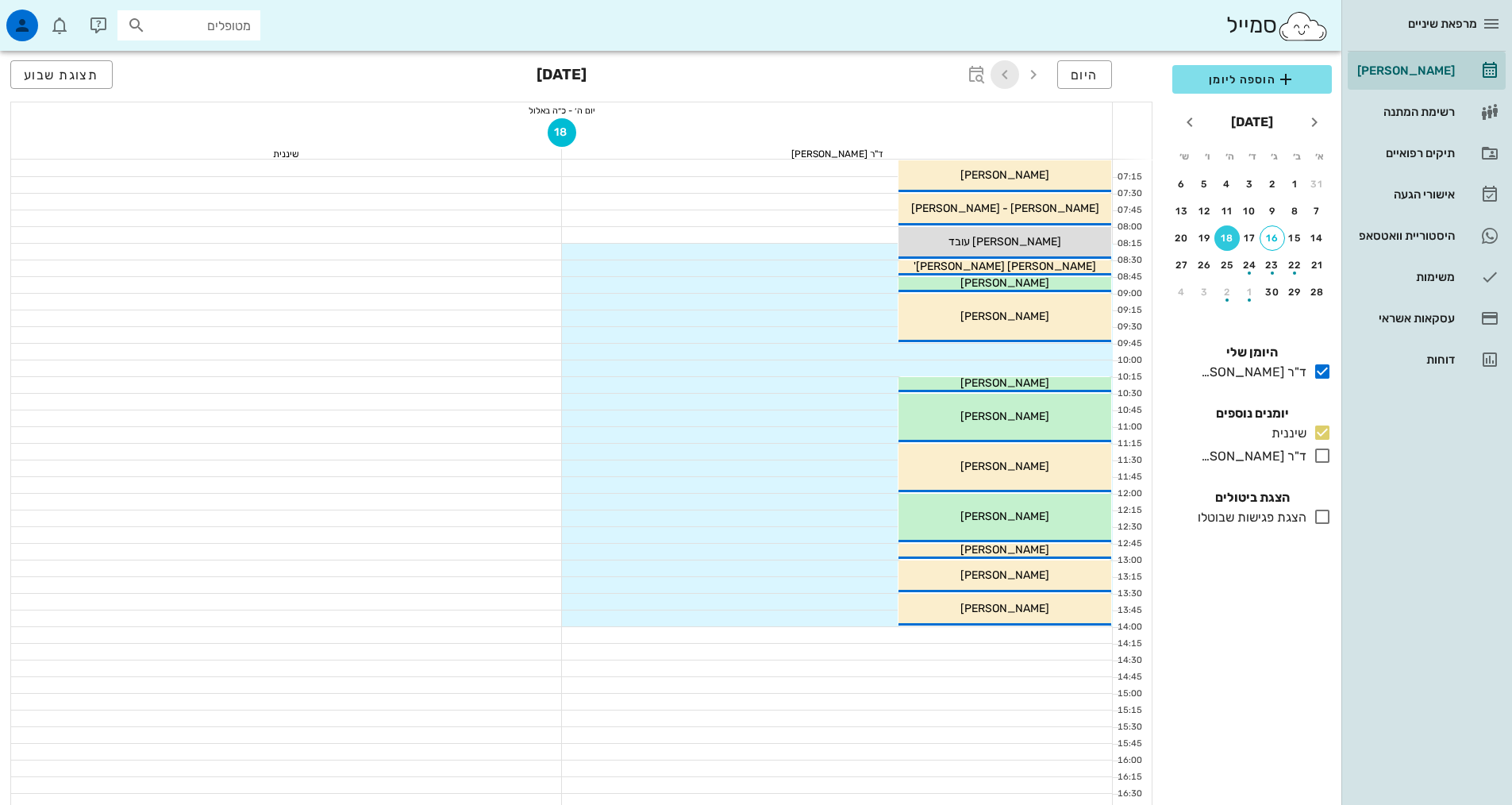
click at [1012, 73] on icon "button" at bounding box center [1005, 75] width 19 height 19
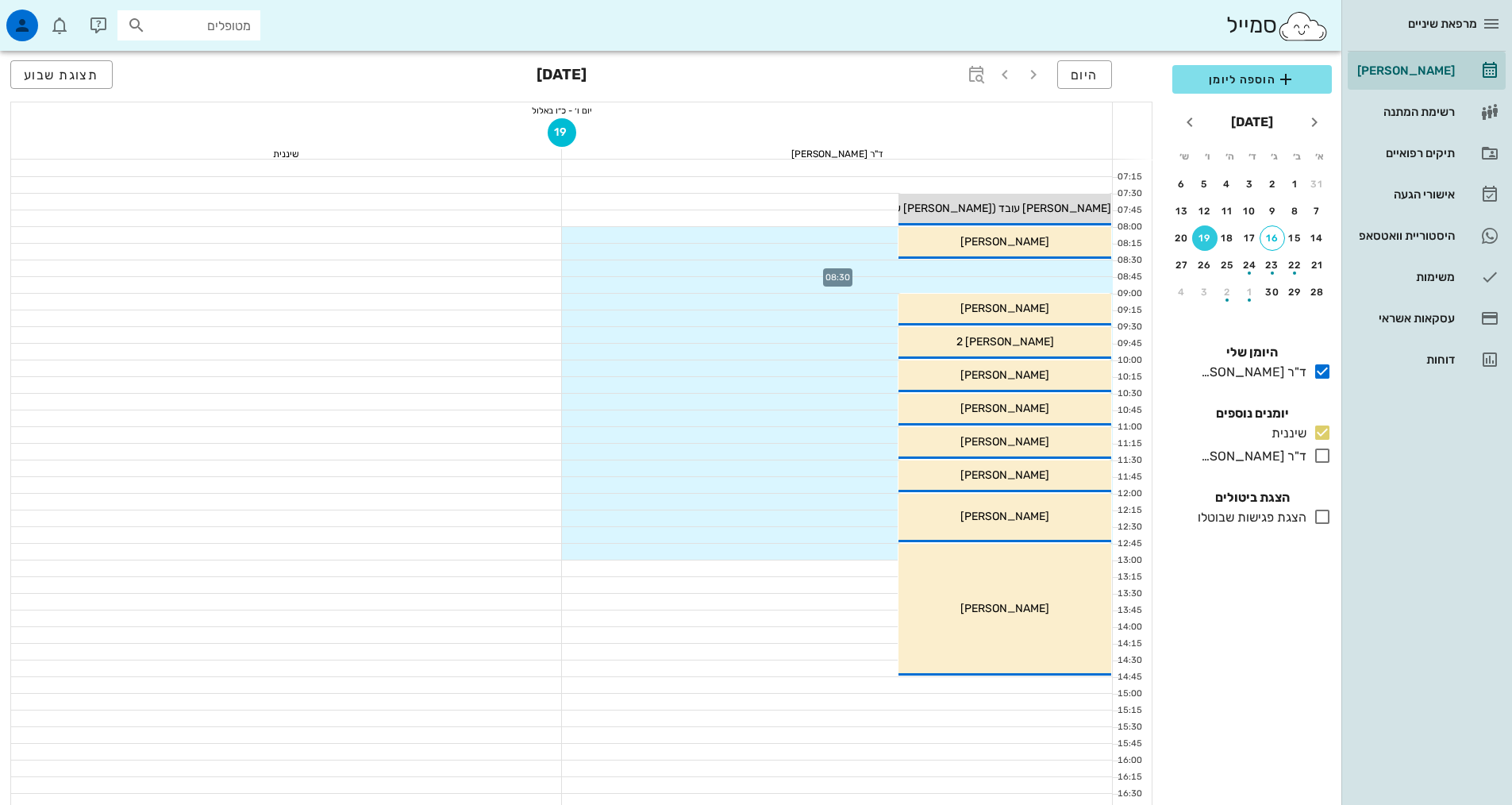
click at [1038, 269] on div at bounding box center [837, 268] width 551 height 16
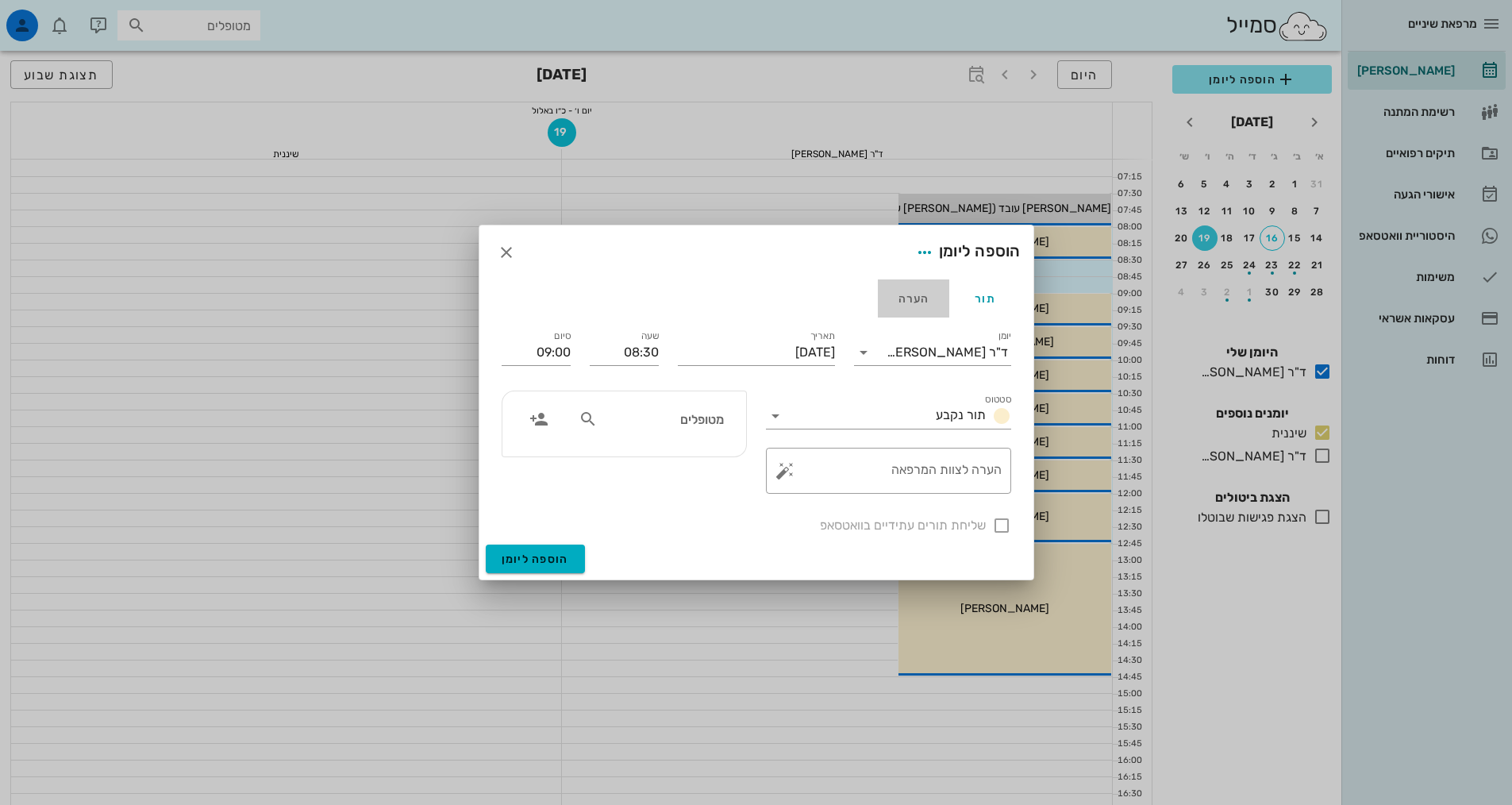
click at [898, 304] on div "הערה" at bounding box center [914, 298] width 72 height 38
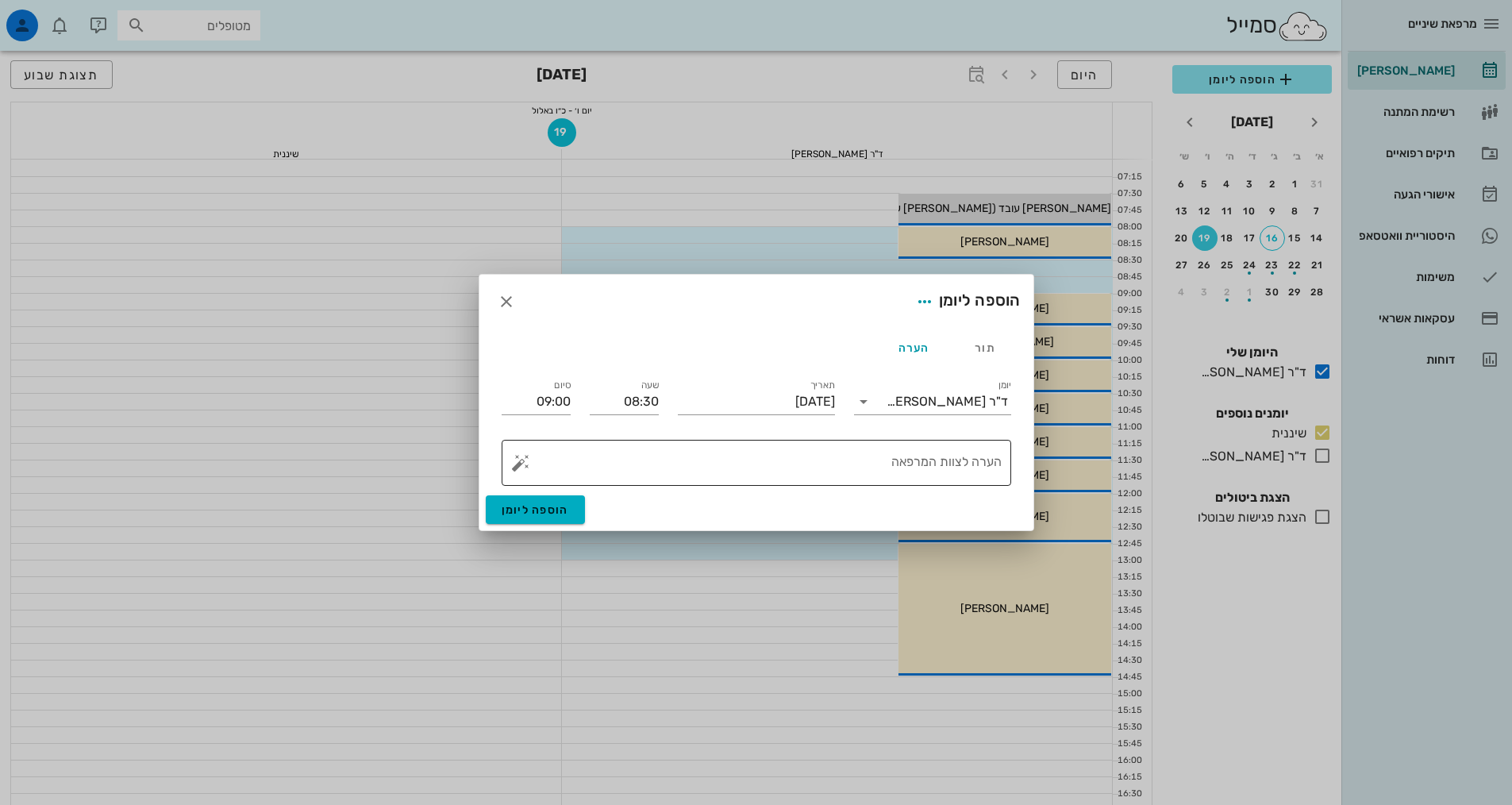
click at [975, 461] on textarea "הערה לצוות המרפאה" at bounding box center [762, 467] width 478 height 38
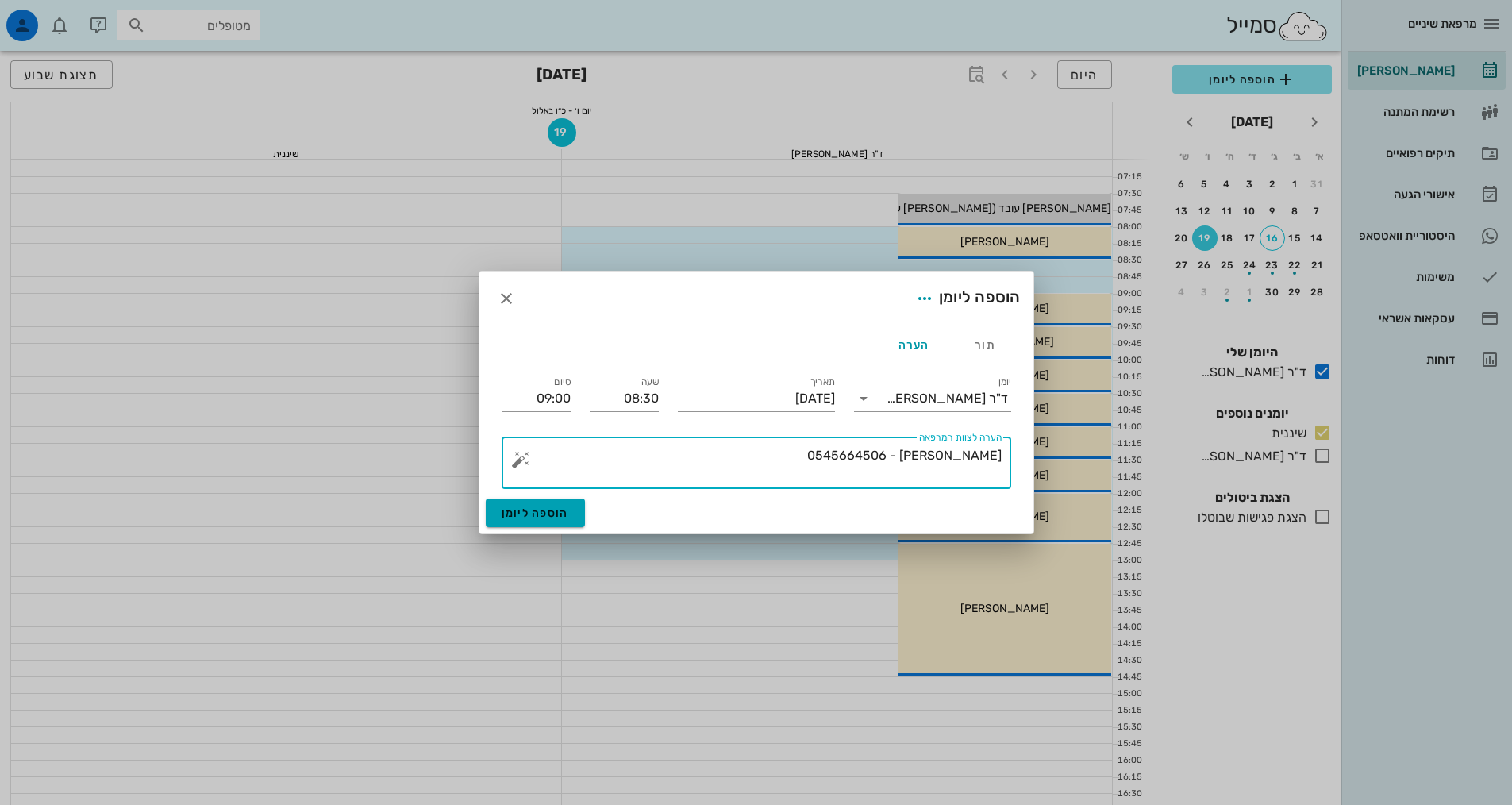
type textarea "[PERSON_NAME] - 0545664506"
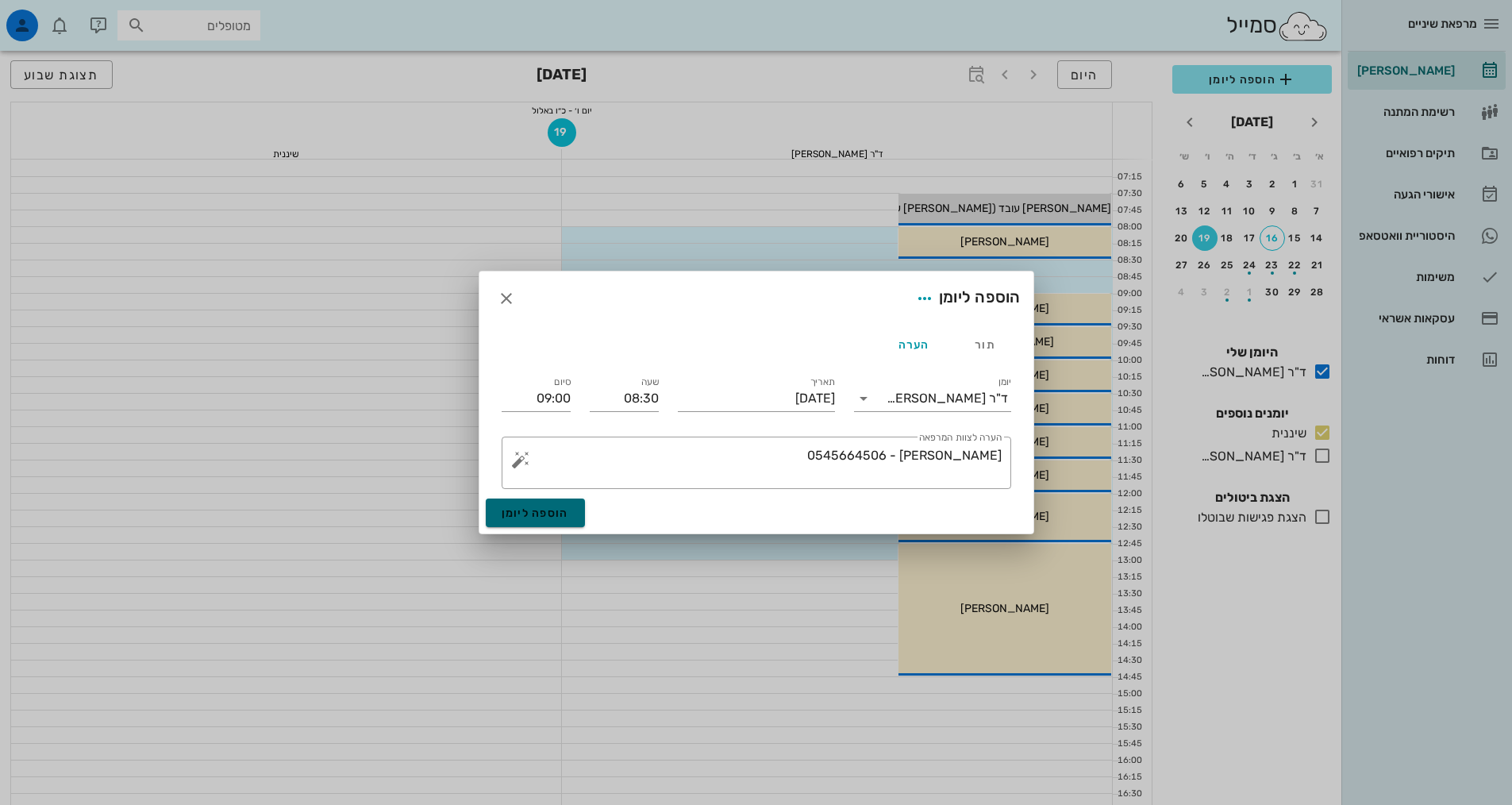
click at [571, 507] on button "הוספה ליומן" at bounding box center [535, 513] width 99 height 29
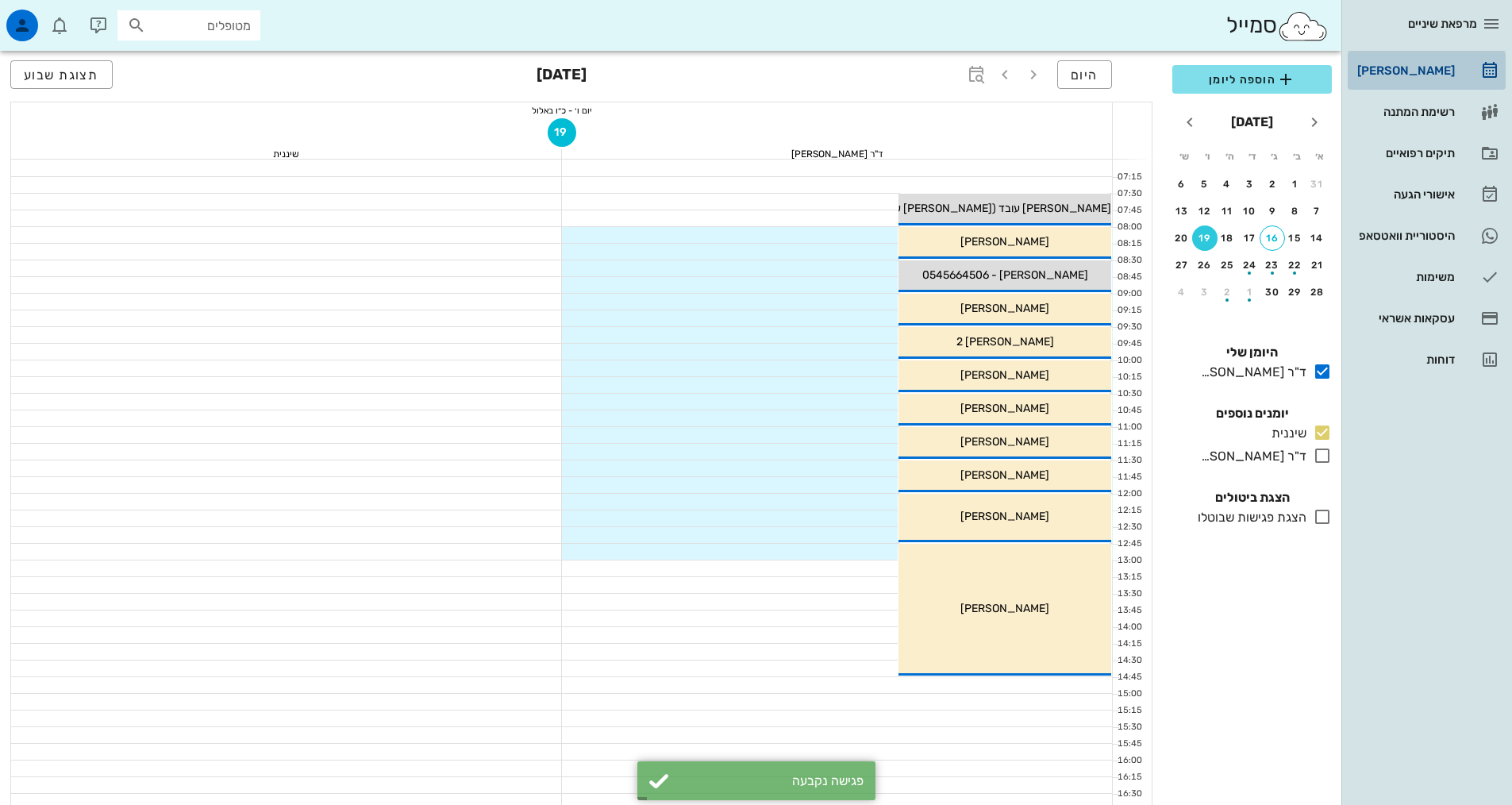
click at [1439, 77] on div "[PERSON_NAME]" at bounding box center [1404, 71] width 101 height 26
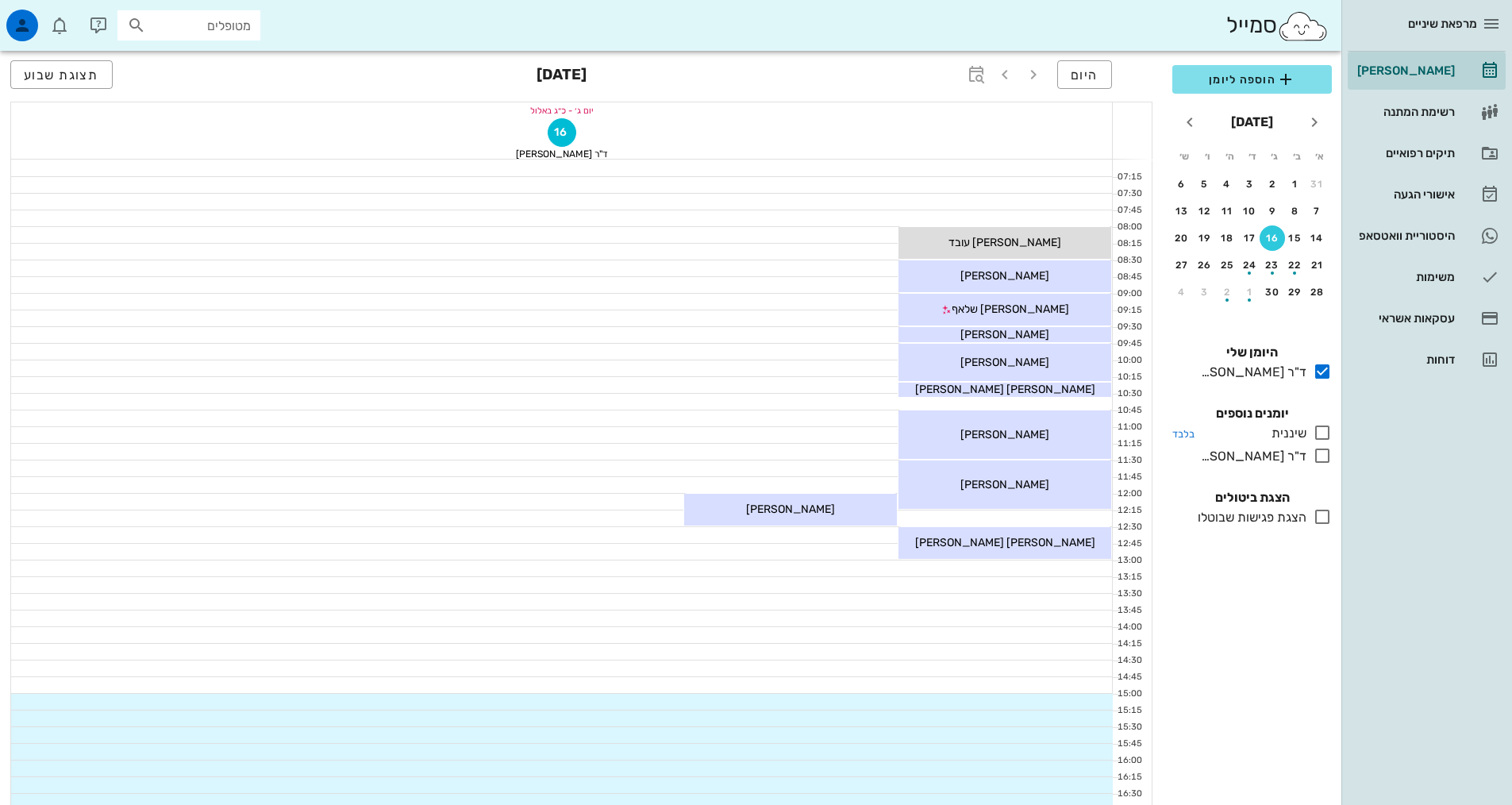
click at [1329, 438] on icon at bounding box center [1322, 432] width 19 height 19
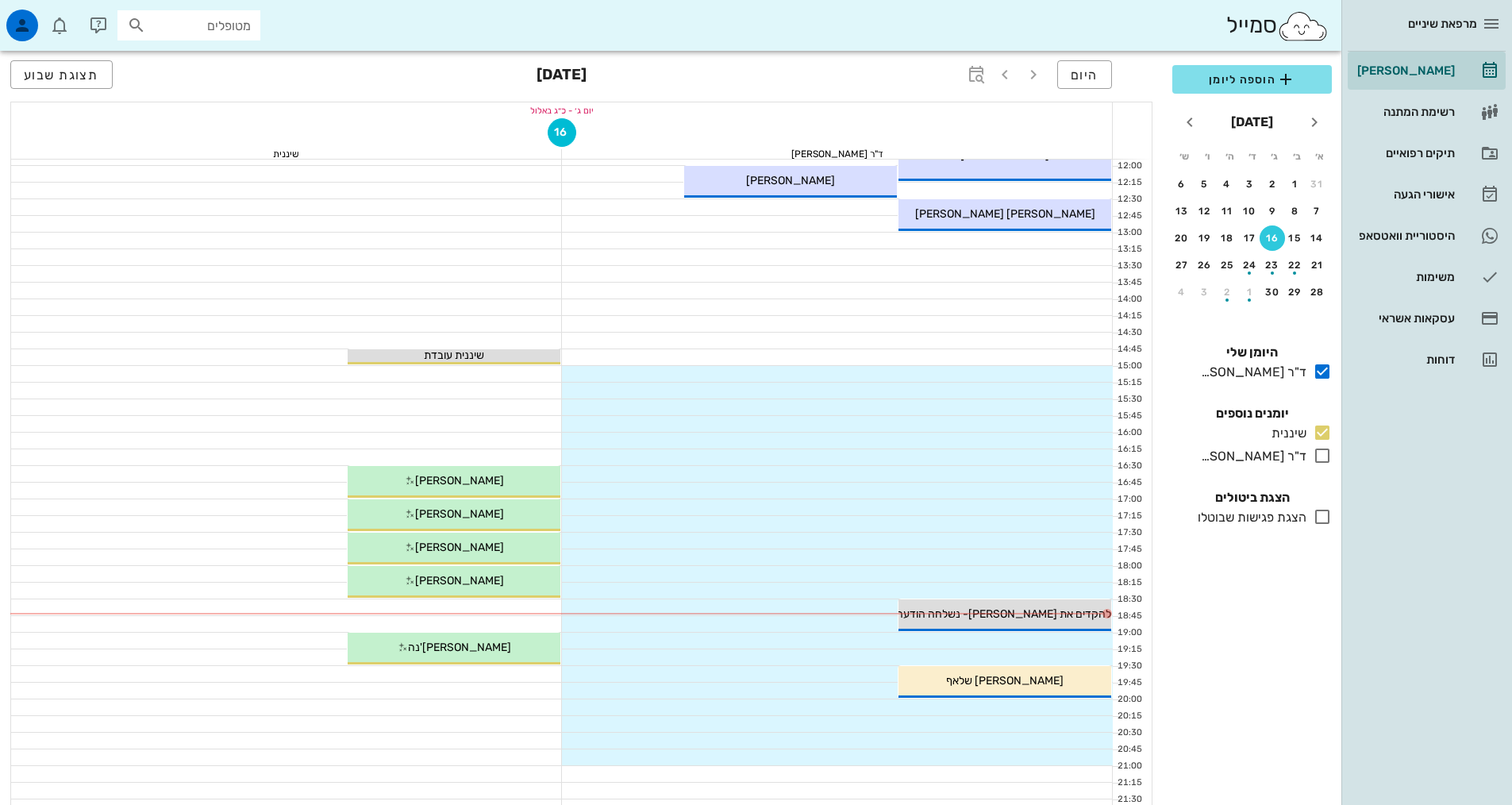
scroll to position [476, 0]
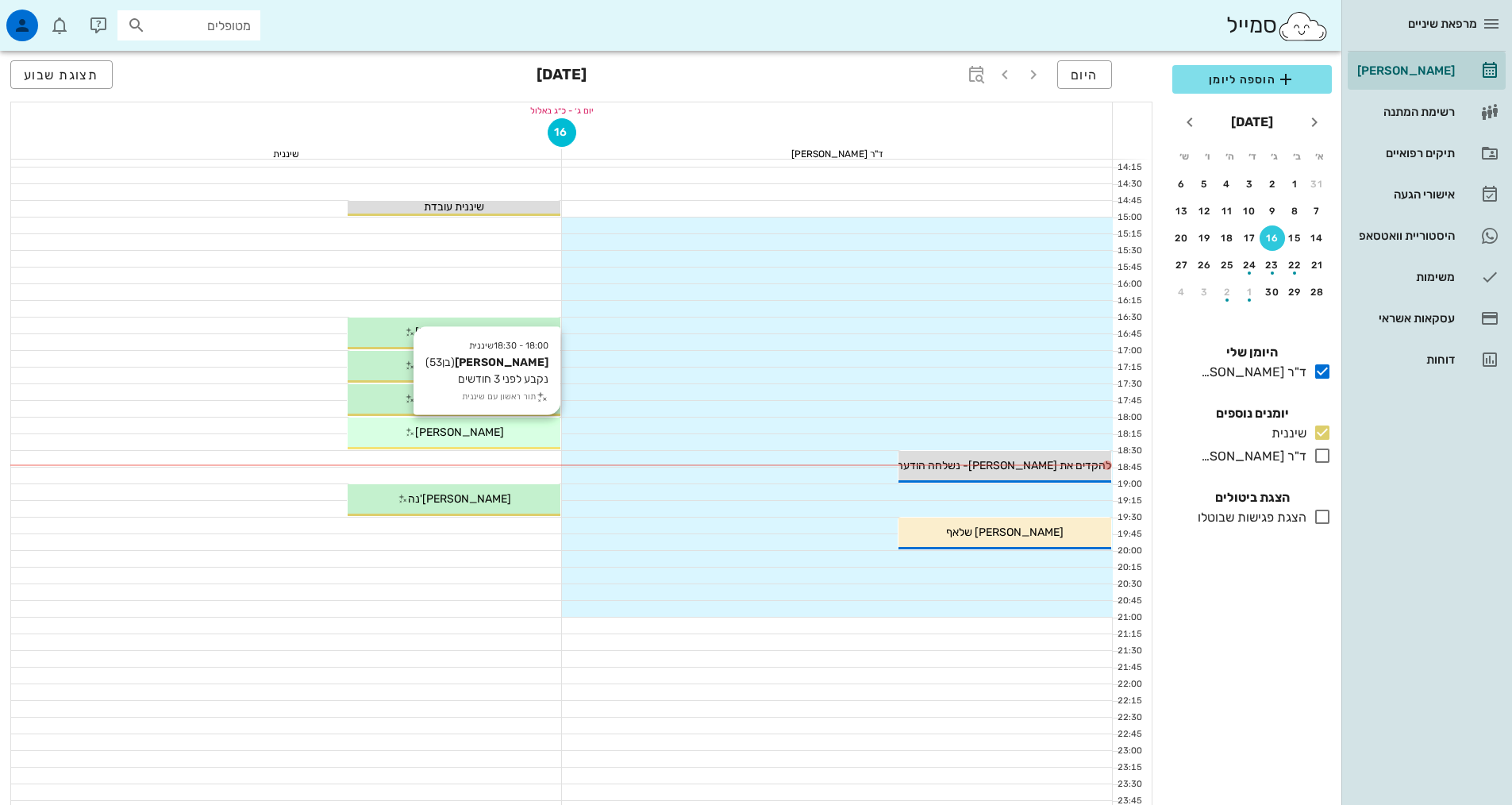
click at [415, 427] on icon at bounding box center [409, 432] width 10 height 10
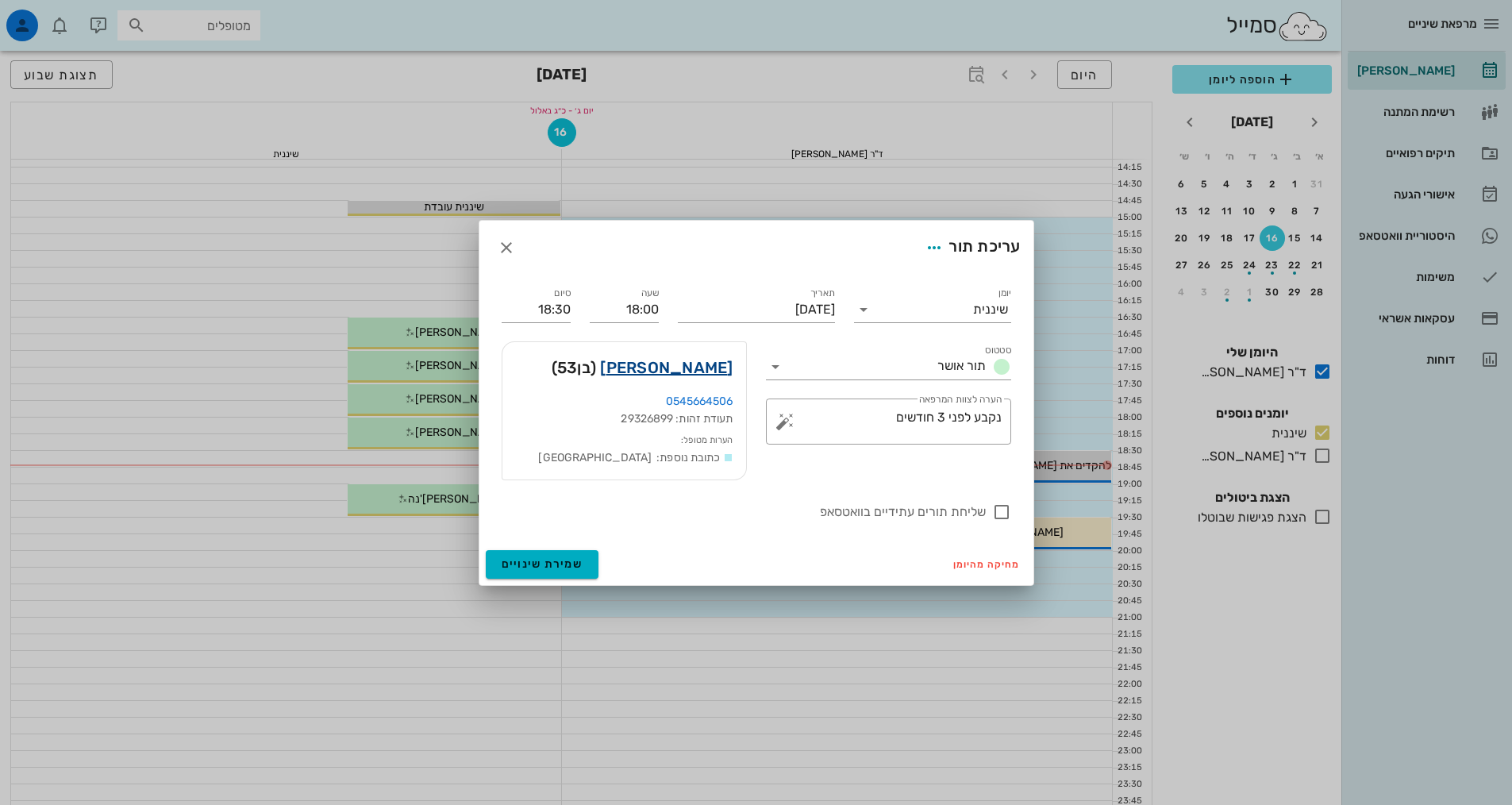
click at [673, 373] on link "[PERSON_NAME]" at bounding box center [666, 368] width 132 height 26
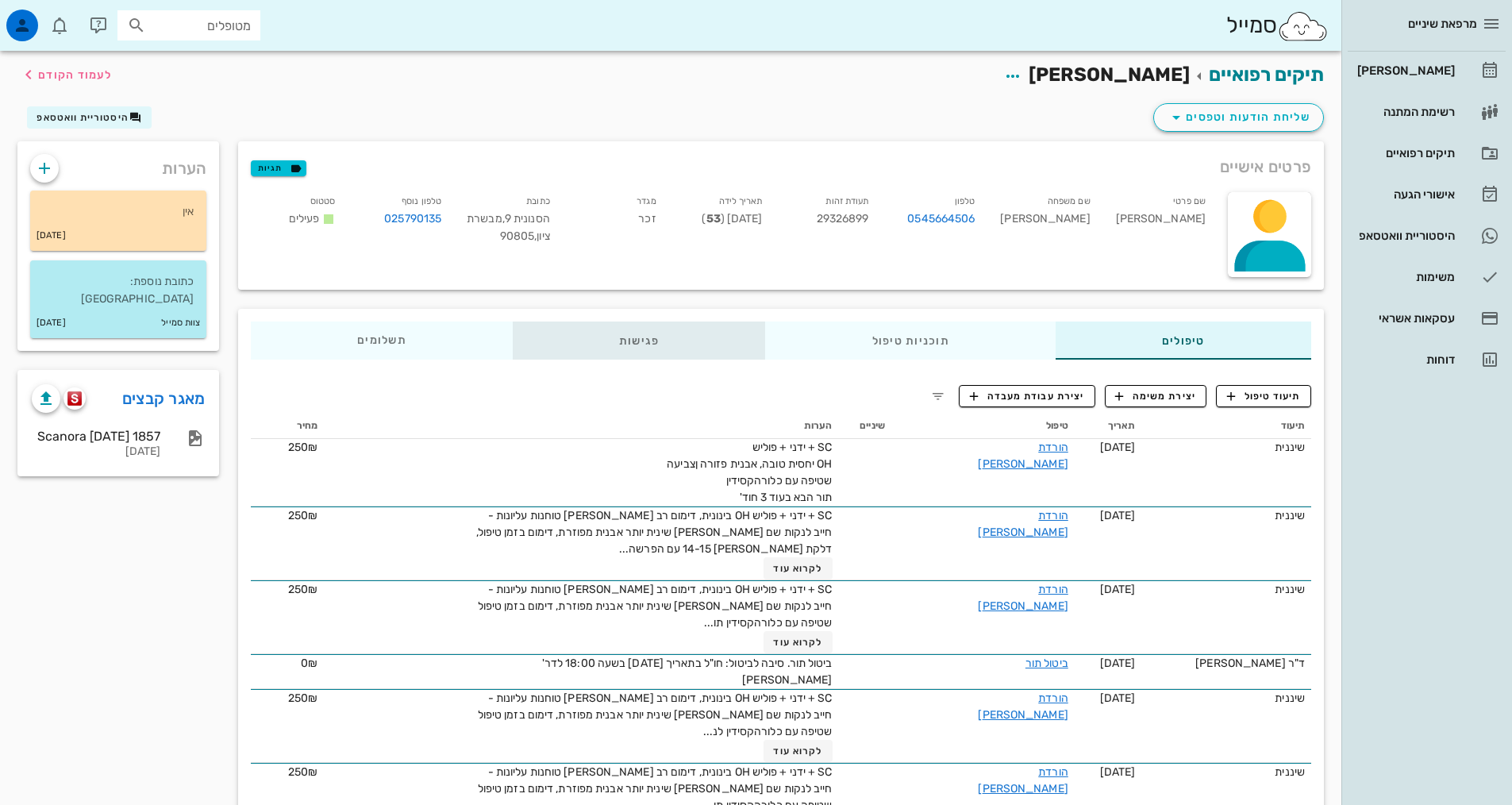
click at [613, 340] on div "פגישות" at bounding box center [639, 341] width 253 height 38
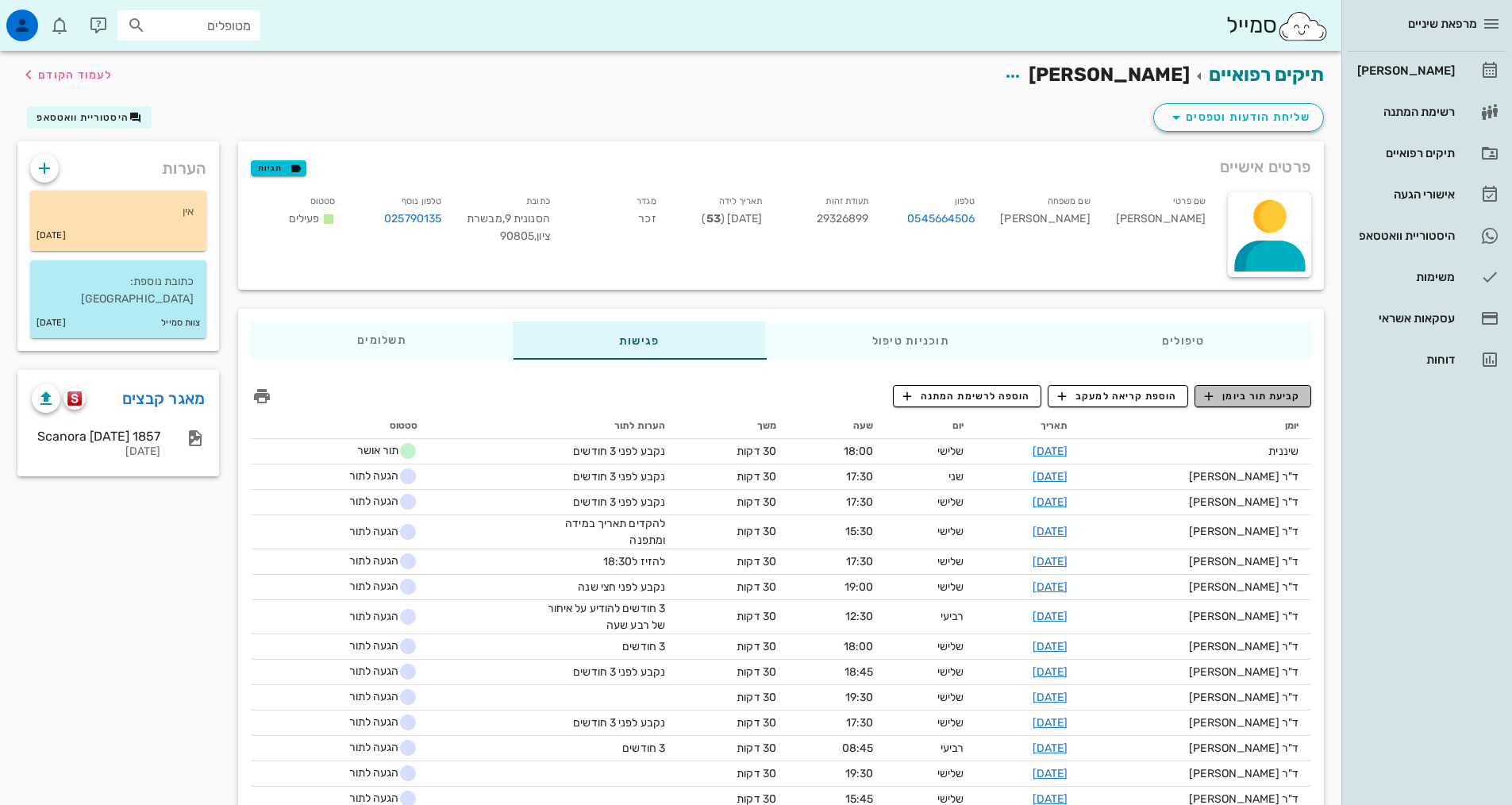
click at [1234, 393] on span "קביעת תור ביומן" at bounding box center [1252, 396] width 95 height 14
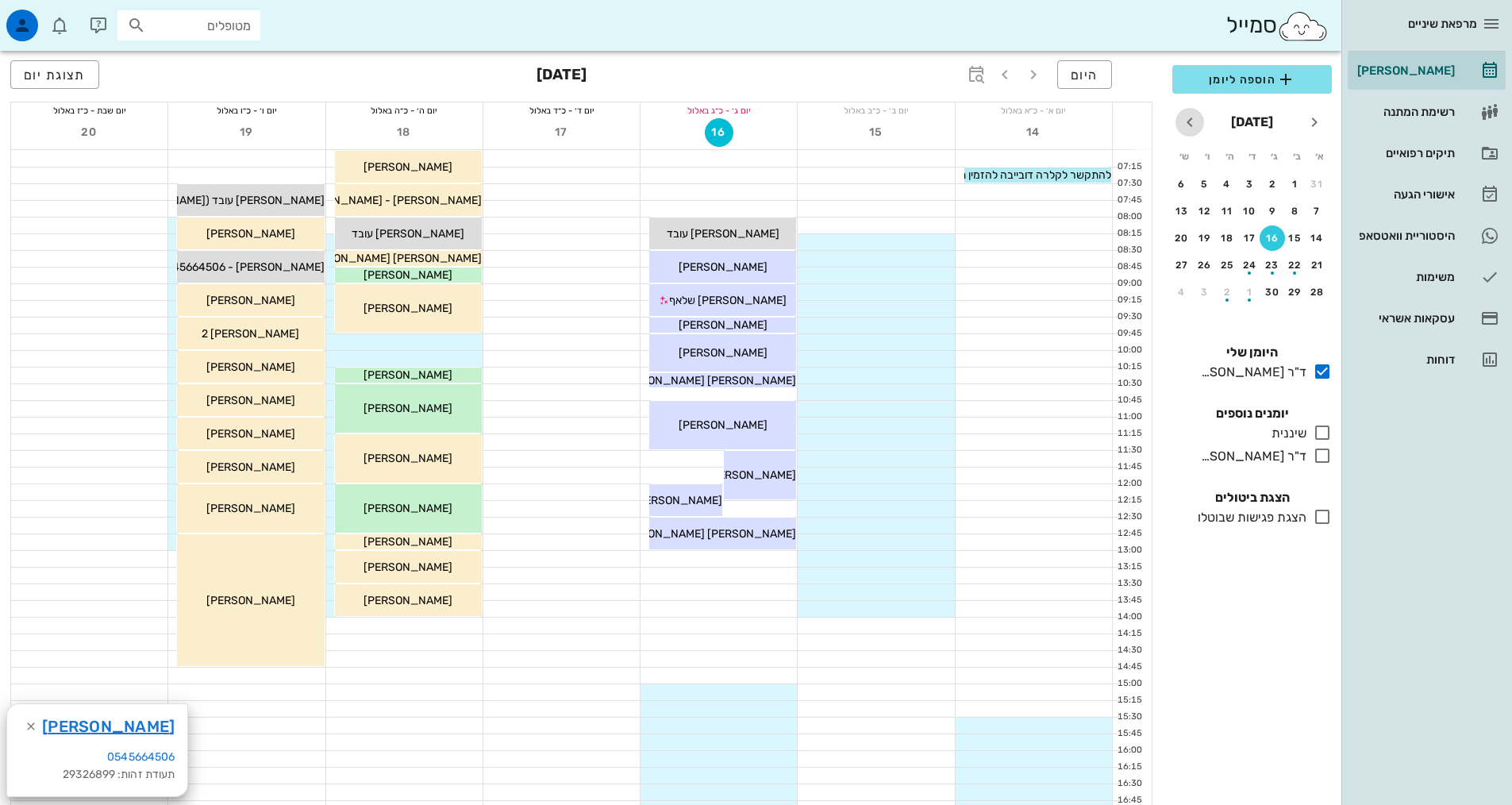
click at [1185, 123] on icon "חודש הבא" at bounding box center [1190, 122] width 19 height 19
click at [1186, 123] on icon "חודש הבא" at bounding box center [1190, 122] width 19 height 19
drag, startPoint x: 1246, startPoint y: 243, endPoint x: 1250, endPoint y: 264, distance: 21.4
click at [1248, 243] on div "button" at bounding box center [1250, 241] width 26 height 9
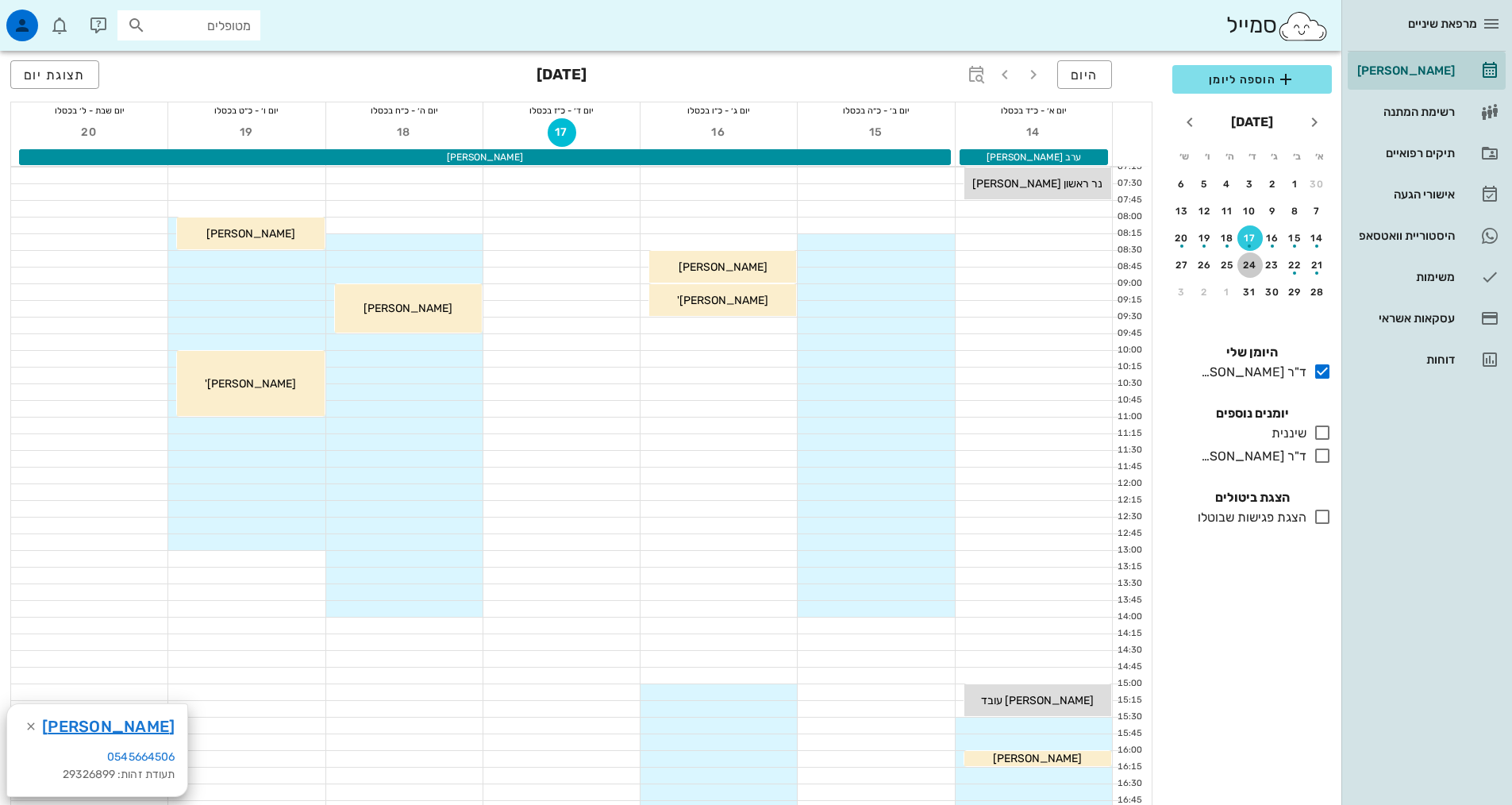
click at [1247, 267] on div "24" at bounding box center [1250, 265] width 26 height 11
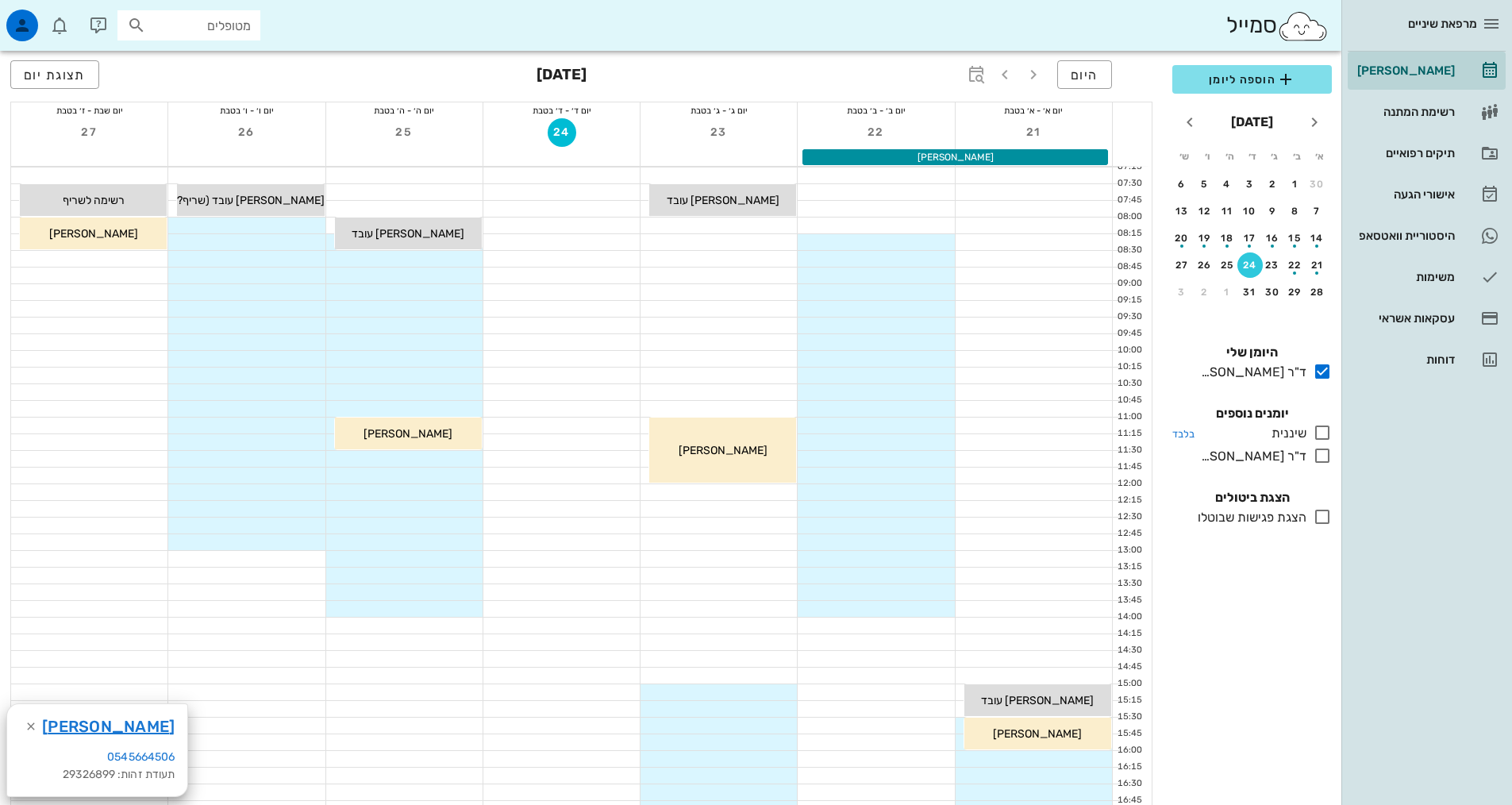
click at [1320, 432] on icon at bounding box center [1322, 432] width 19 height 19
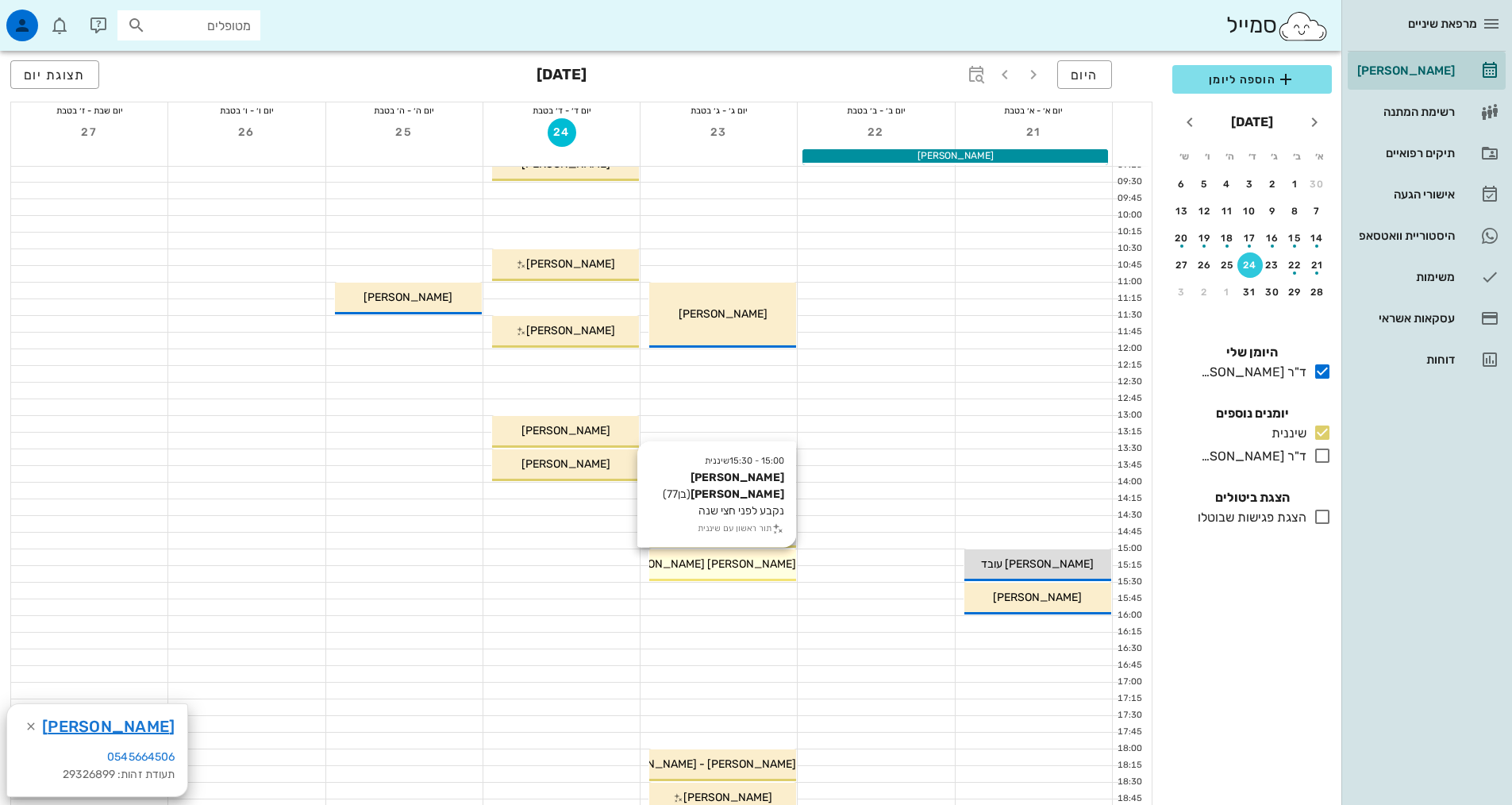
scroll to position [238, 0]
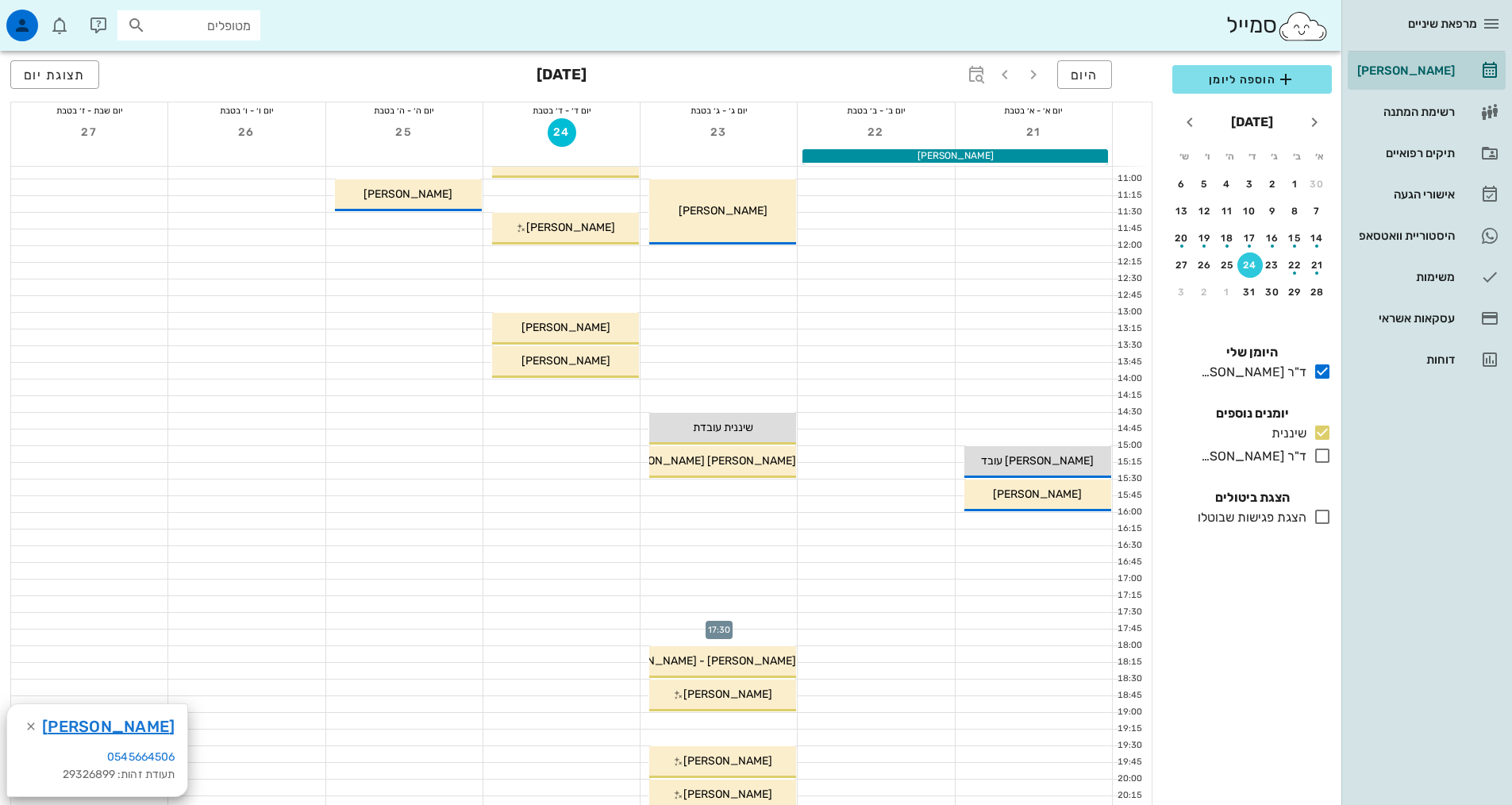
click at [744, 623] on div at bounding box center [719, 621] width 156 height 16
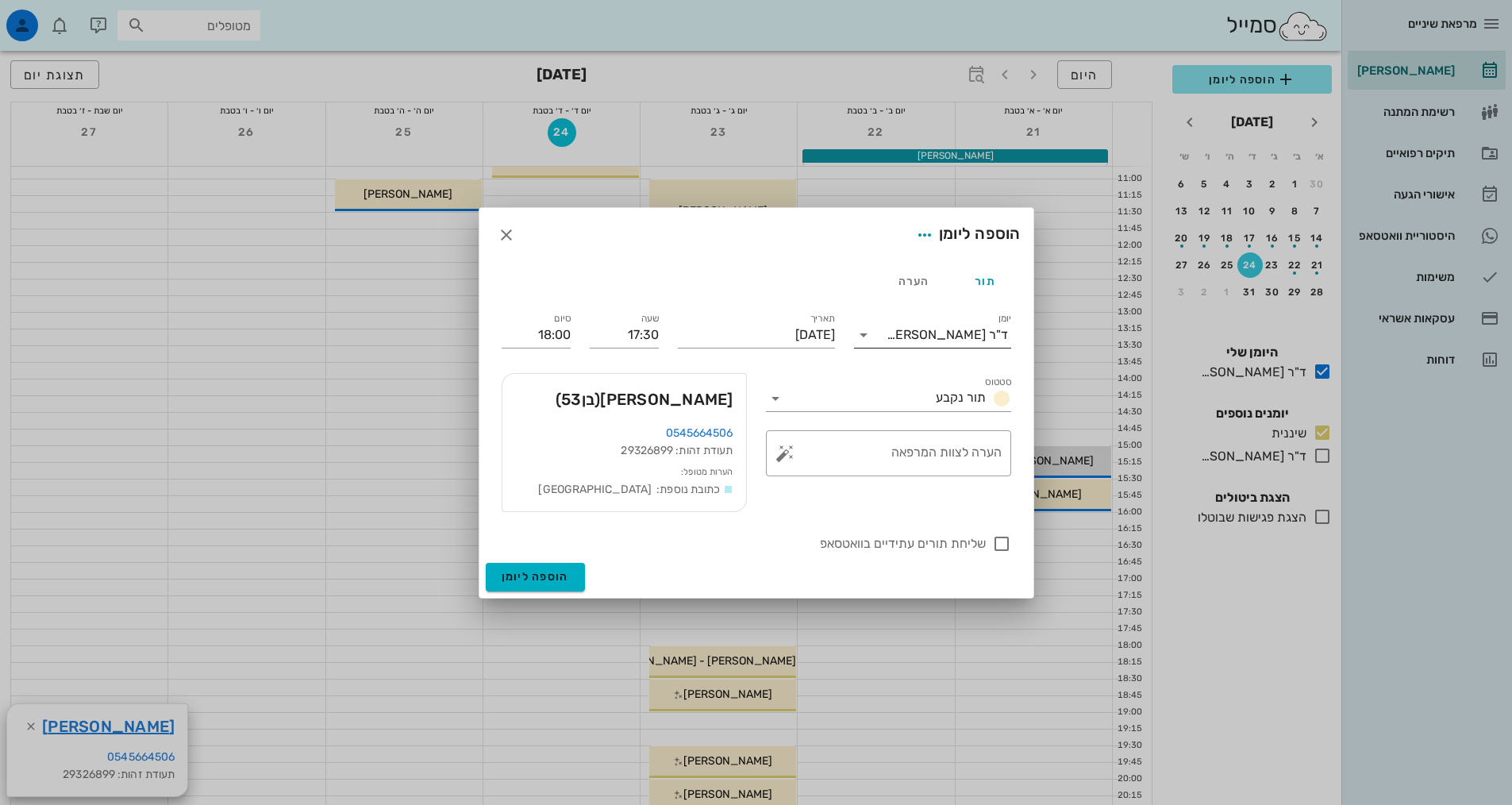
click at [977, 334] on div "ד"ר [PERSON_NAME]" at bounding box center [947, 335] width 121 height 14
click at [971, 393] on div "שיננית" at bounding box center [932, 385] width 132 height 15
click at [954, 451] on textarea "הערה לצוות המרפאה" at bounding box center [895, 457] width 214 height 38
type textarea "ש"
click at [1002, 546] on div at bounding box center [1001, 543] width 27 height 27
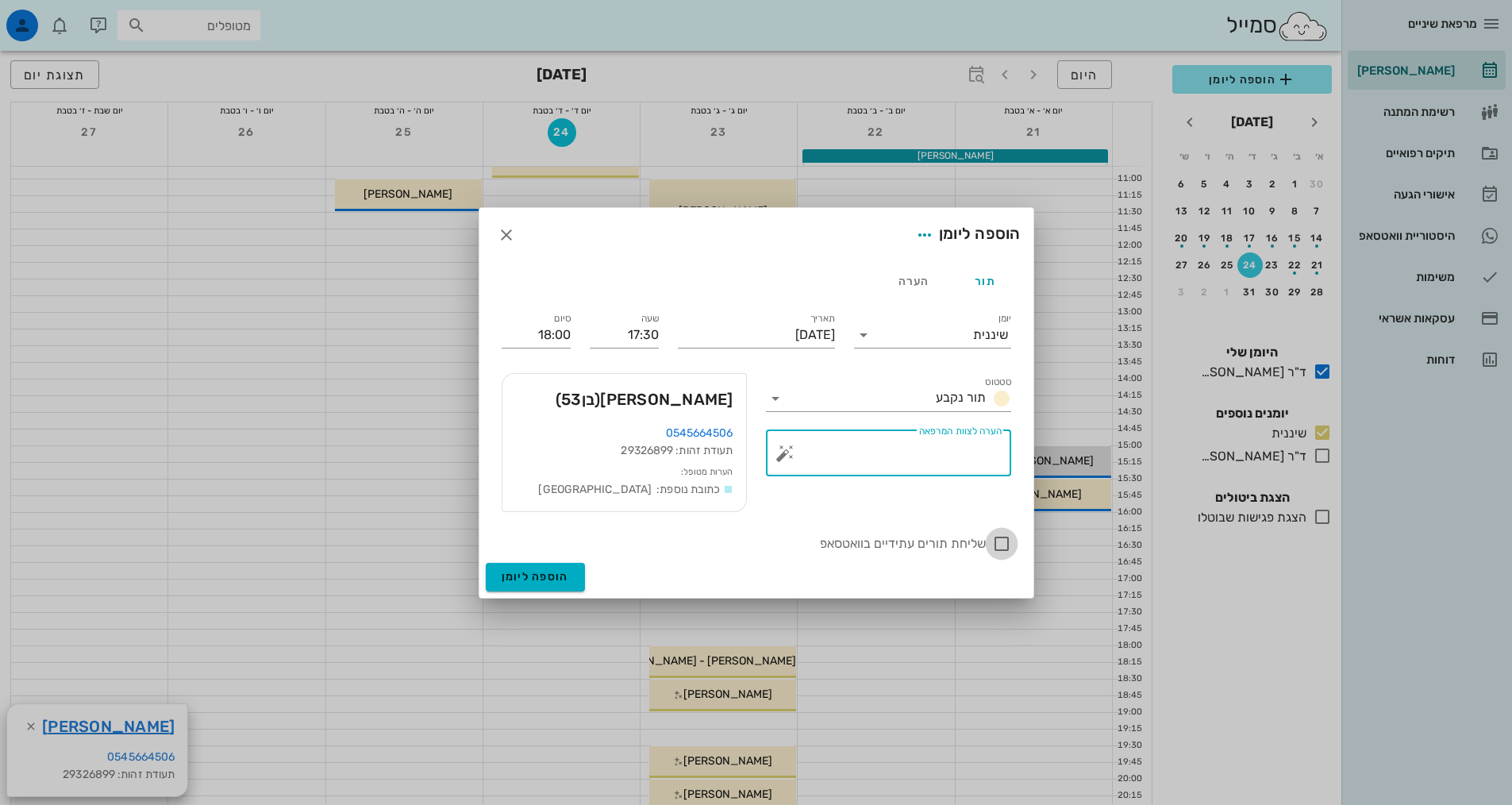
checkbox input "true"
click at [980, 466] on textarea "הערה לצוות המרפאה" at bounding box center [895, 457] width 214 height 38
type textarea "B"
type textarea "נקבע לפני 3 חודשים"
drag, startPoint x: 555, startPoint y: 569, endPoint x: 570, endPoint y: 588, distance: 24.2
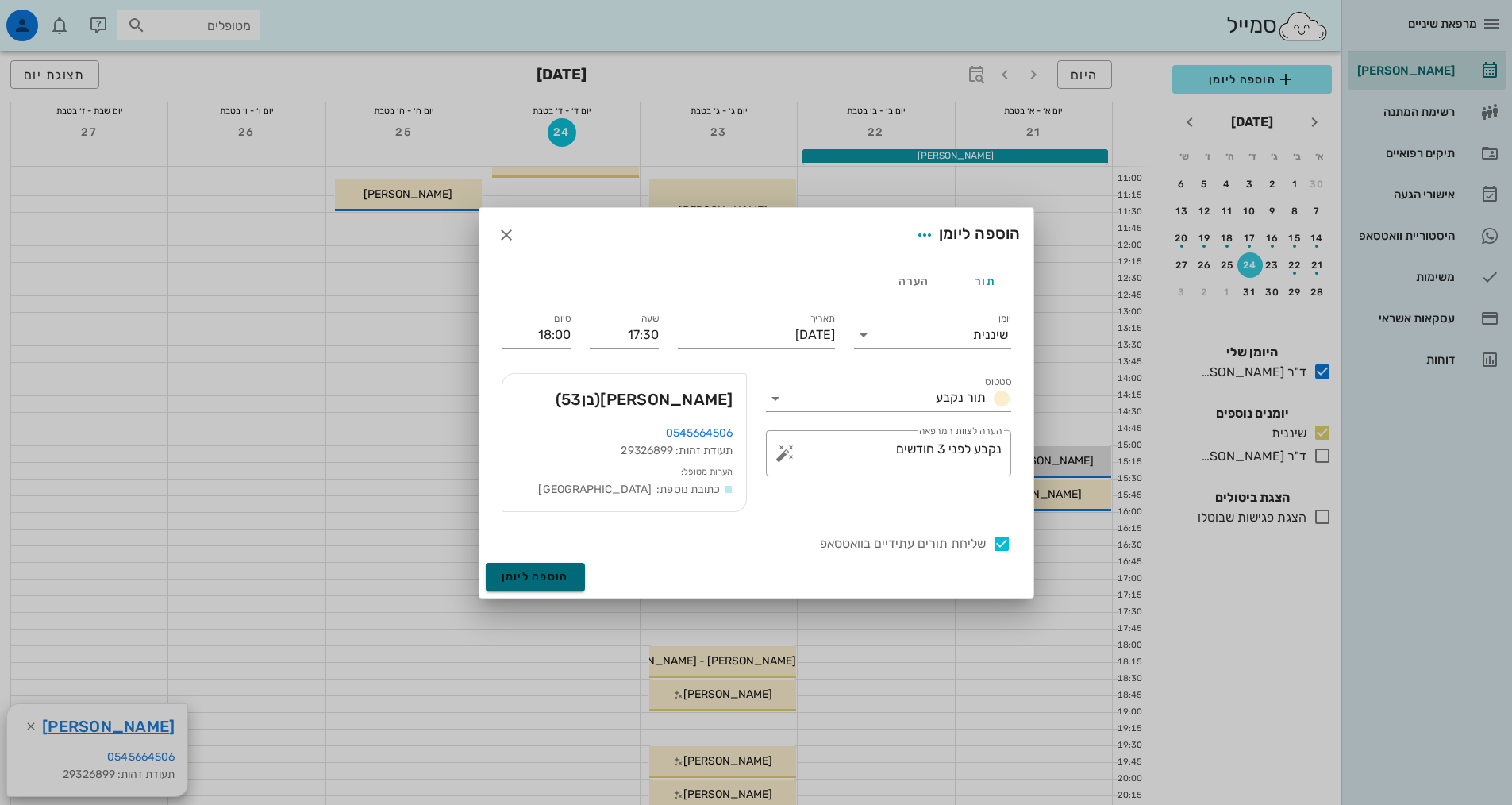
click at [570, 588] on button "הוספה ליומן" at bounding box center [535, 577] width 99 height 29
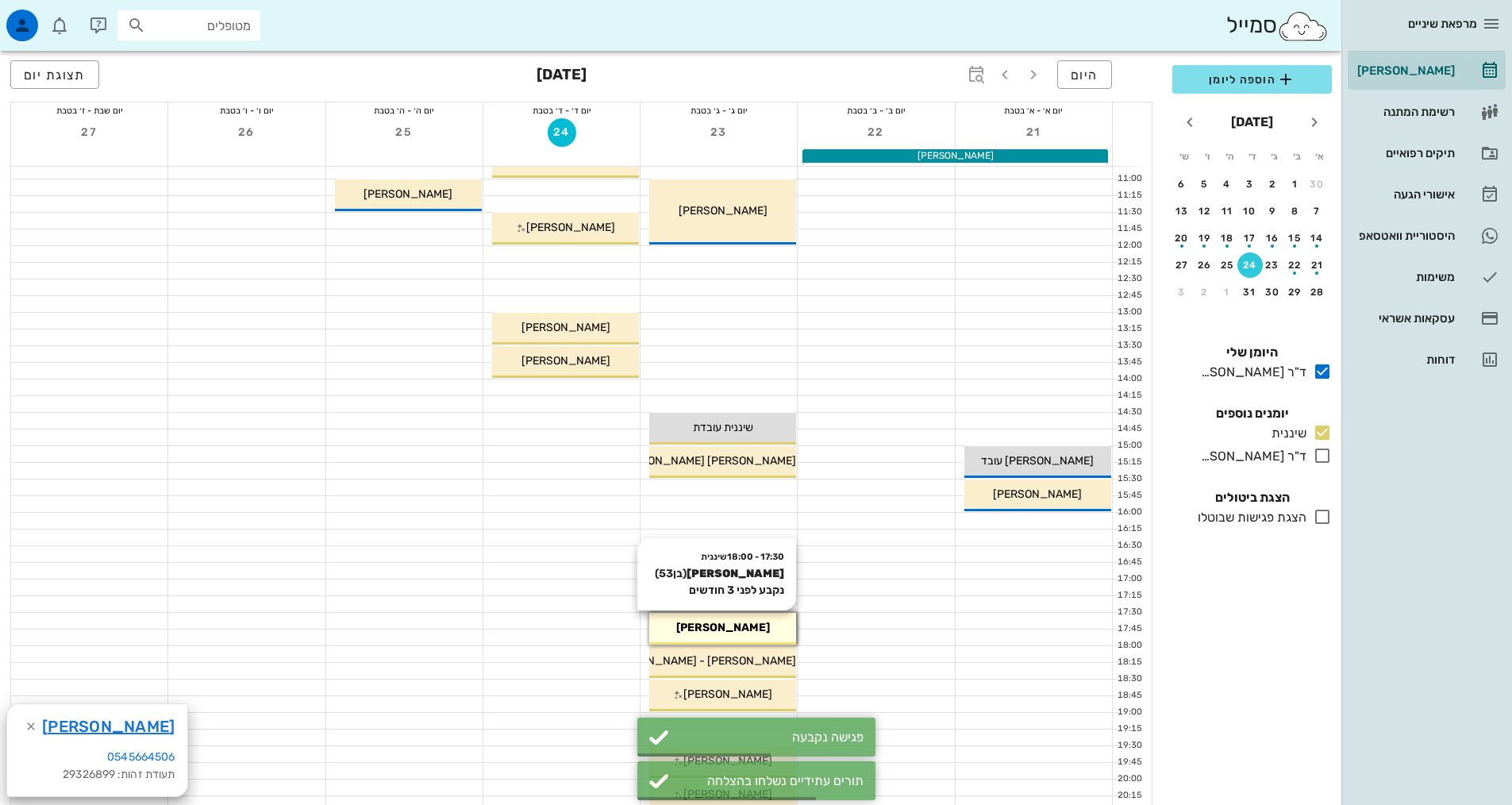
click at [750, 631] on span "[PERSON_NAME]" at bounding box center [722, 627] width 93 height 14
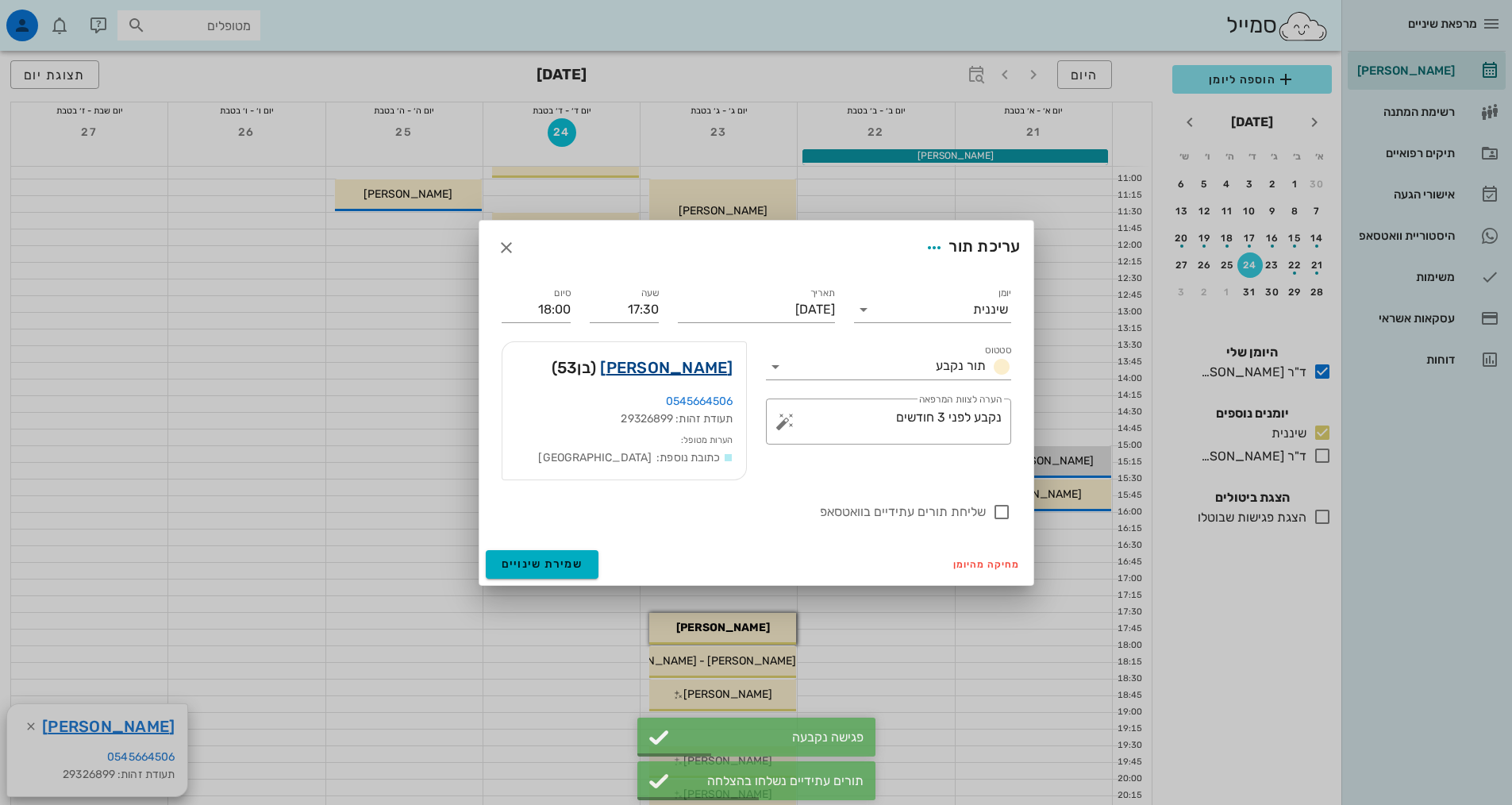
click at [667, 368] on link "[PERSON_NAME]" at bounding box center [666, 368] width 132 height 26
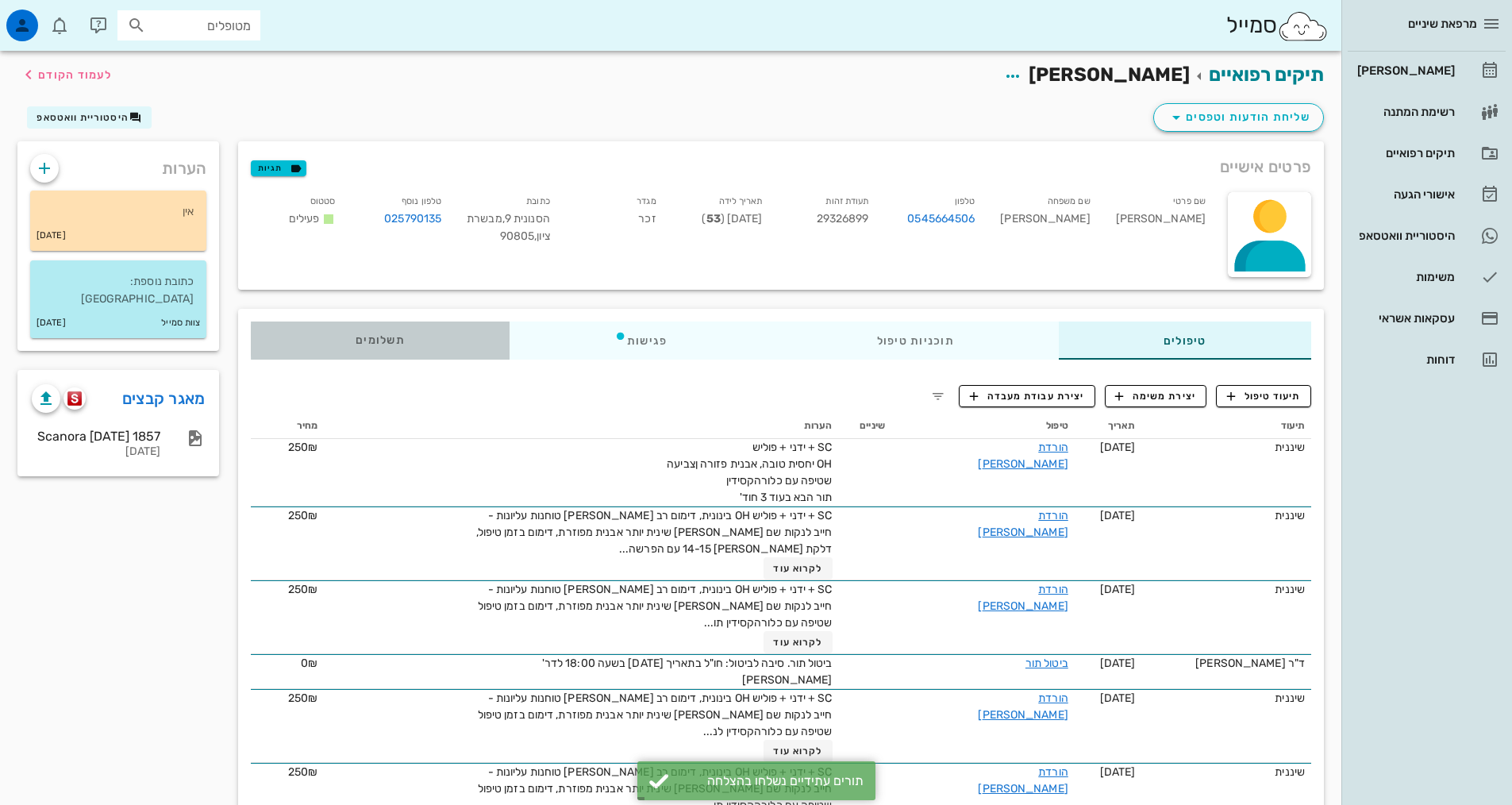
click at [402, 330] on div "תשלומים 0₪" at bounding box center [380, 341] width 259 height 38
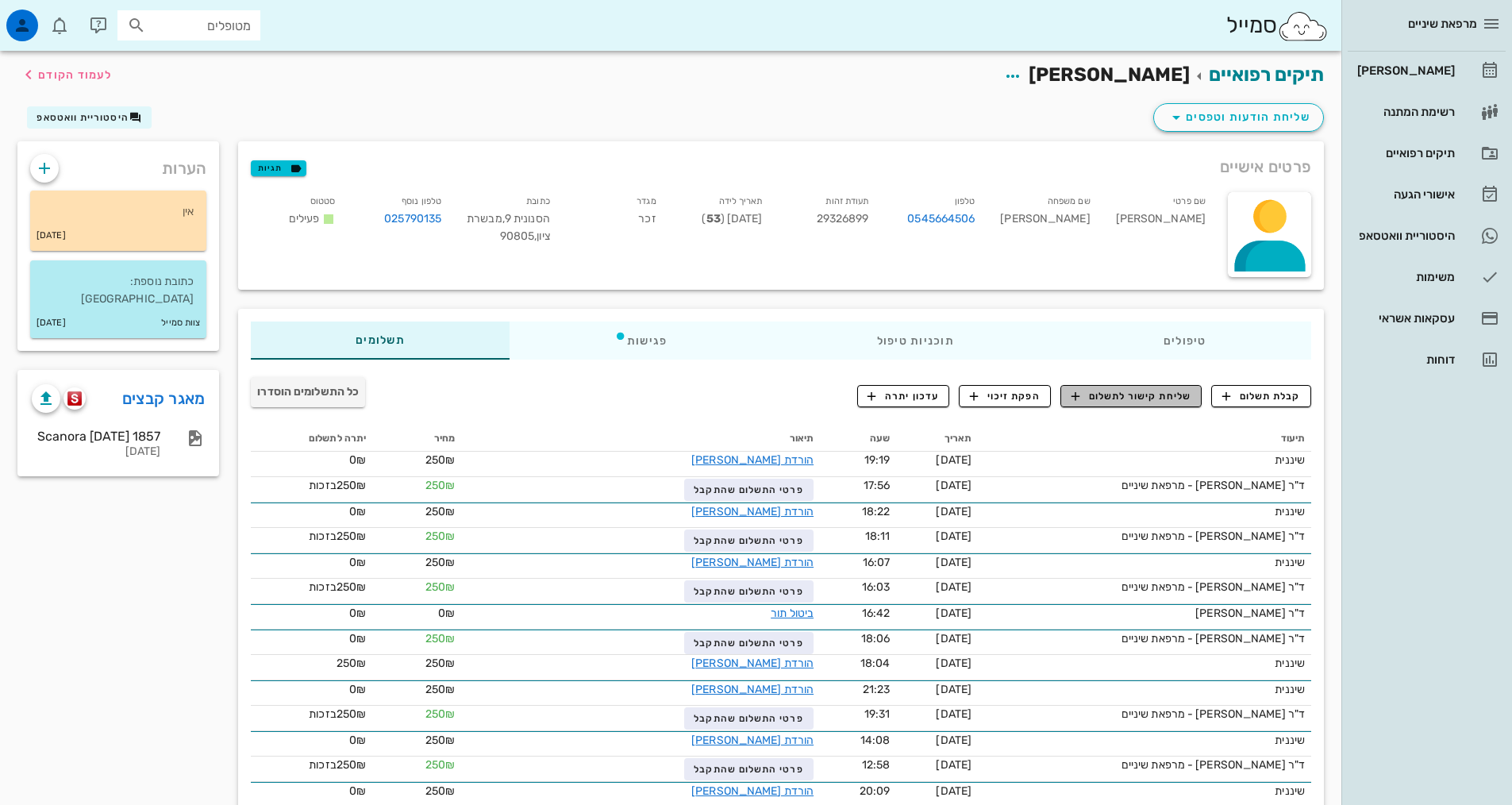
click at [1118, 389] on span "שליחת קישור לתשלום" at bounding box center [1131, 396] width 120 height 14
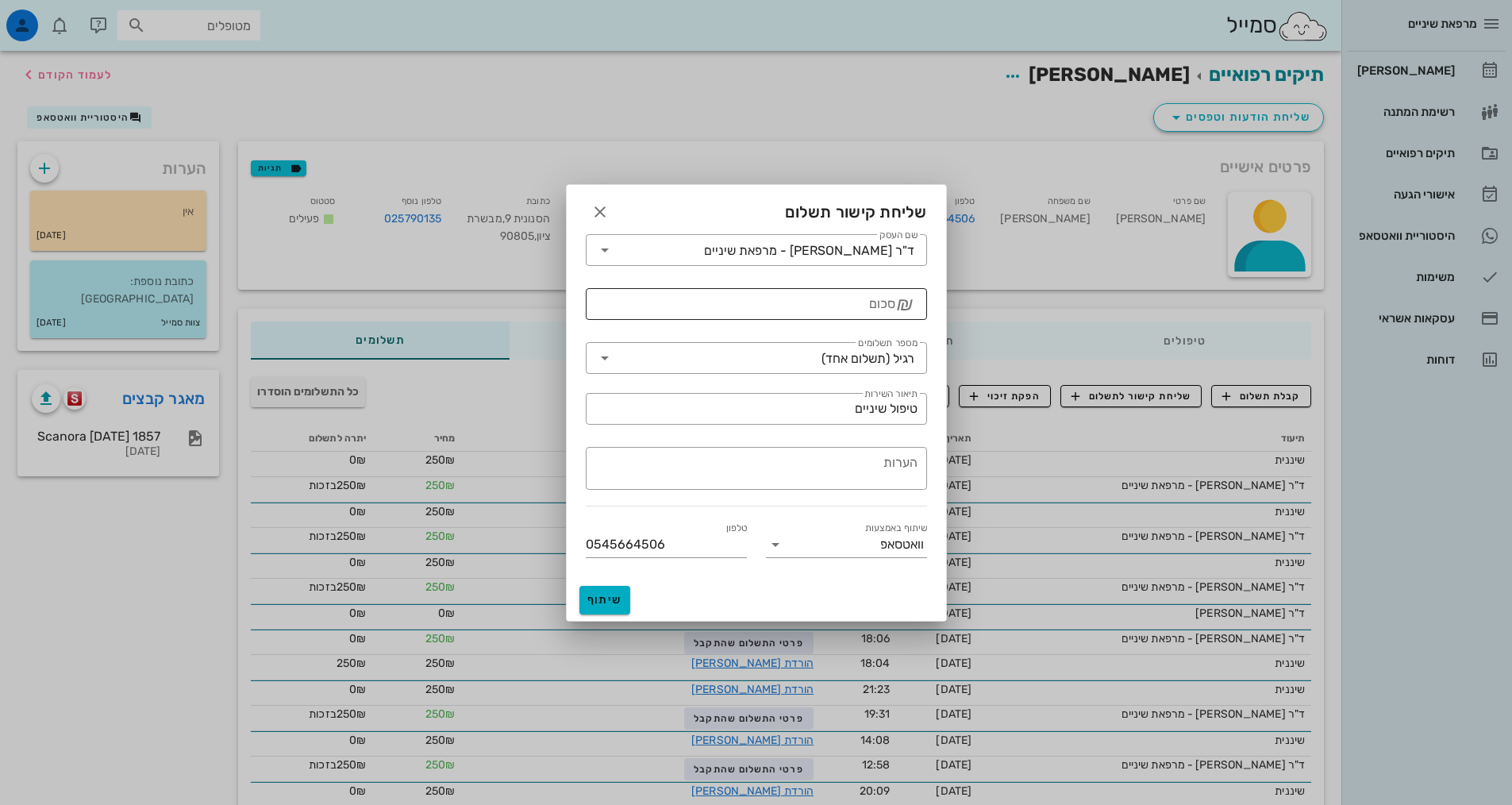
click at [863, 302] on input "סכום" at bounding box center [745, 304] width 300 height 26
type input "250"
click at [618, 598] on span "שיתוף" at bounding box center [605, 599] width 38 height 14
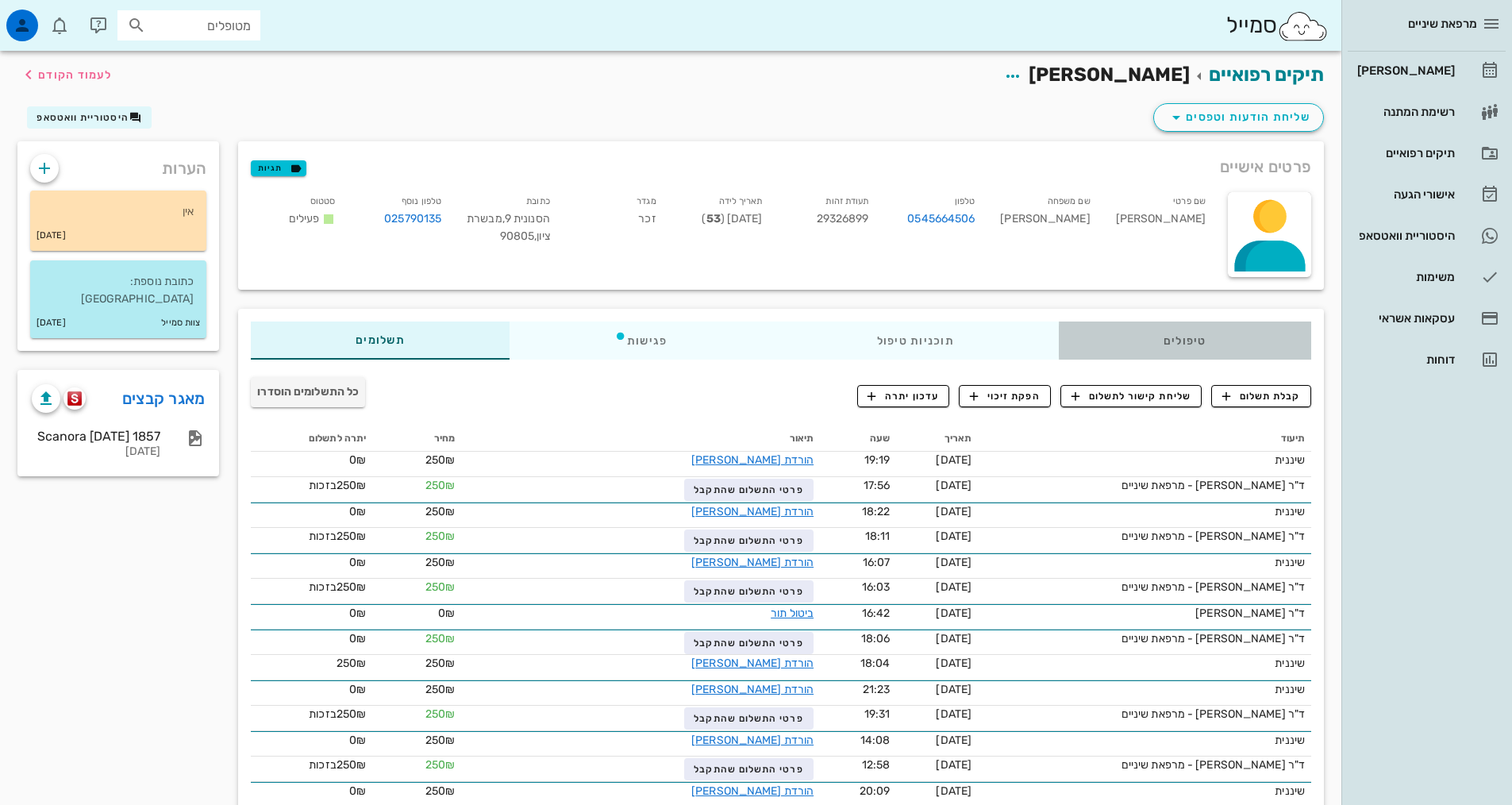
click at [1191, 354] on div "טיפולים" at bounding box center [1185, 341] width 252 height 38
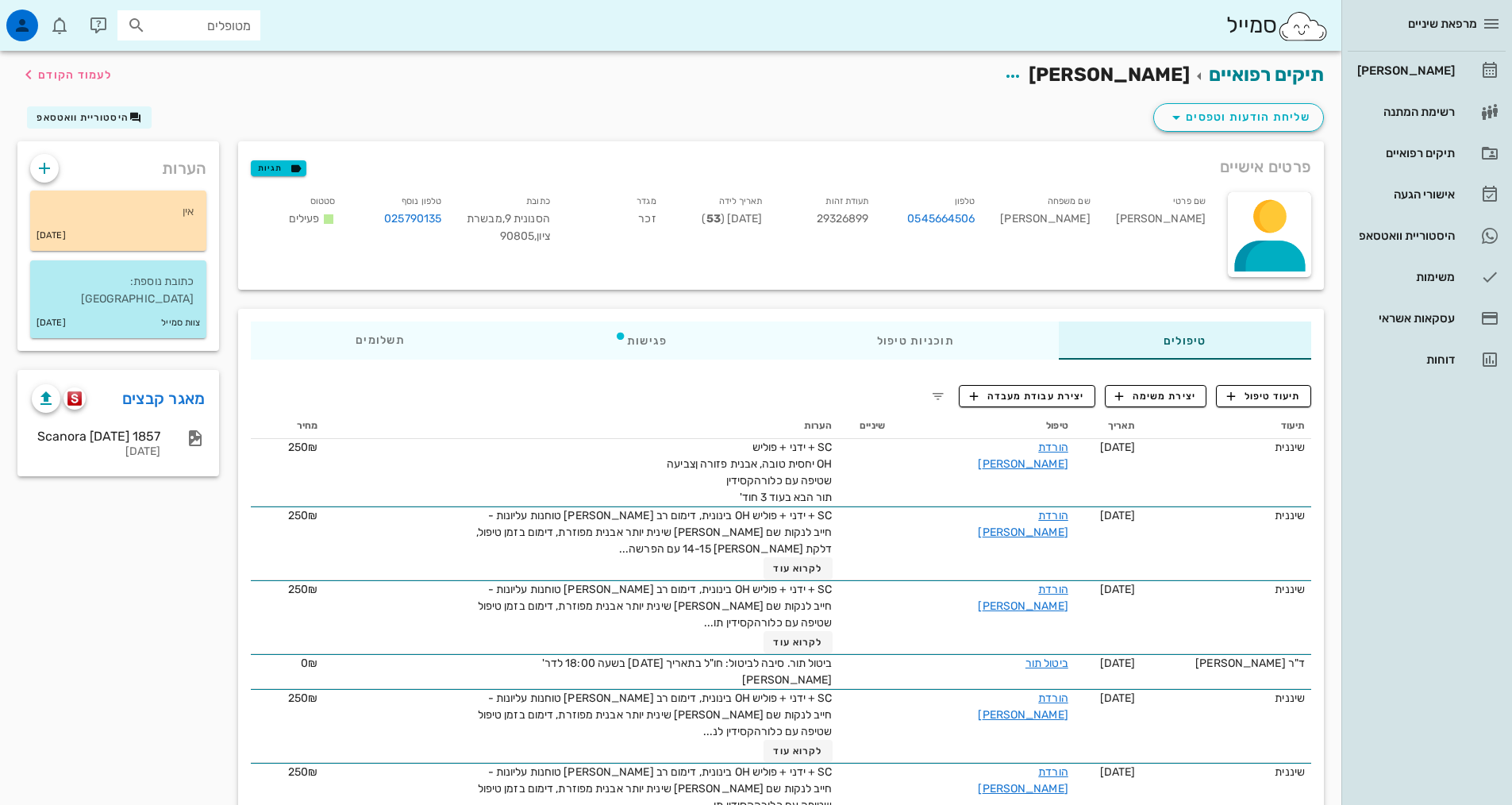
drag, startPoint x: 728, startPoint y: 491, endPoint x: 855, endPoint y: 428, distance: 141.8
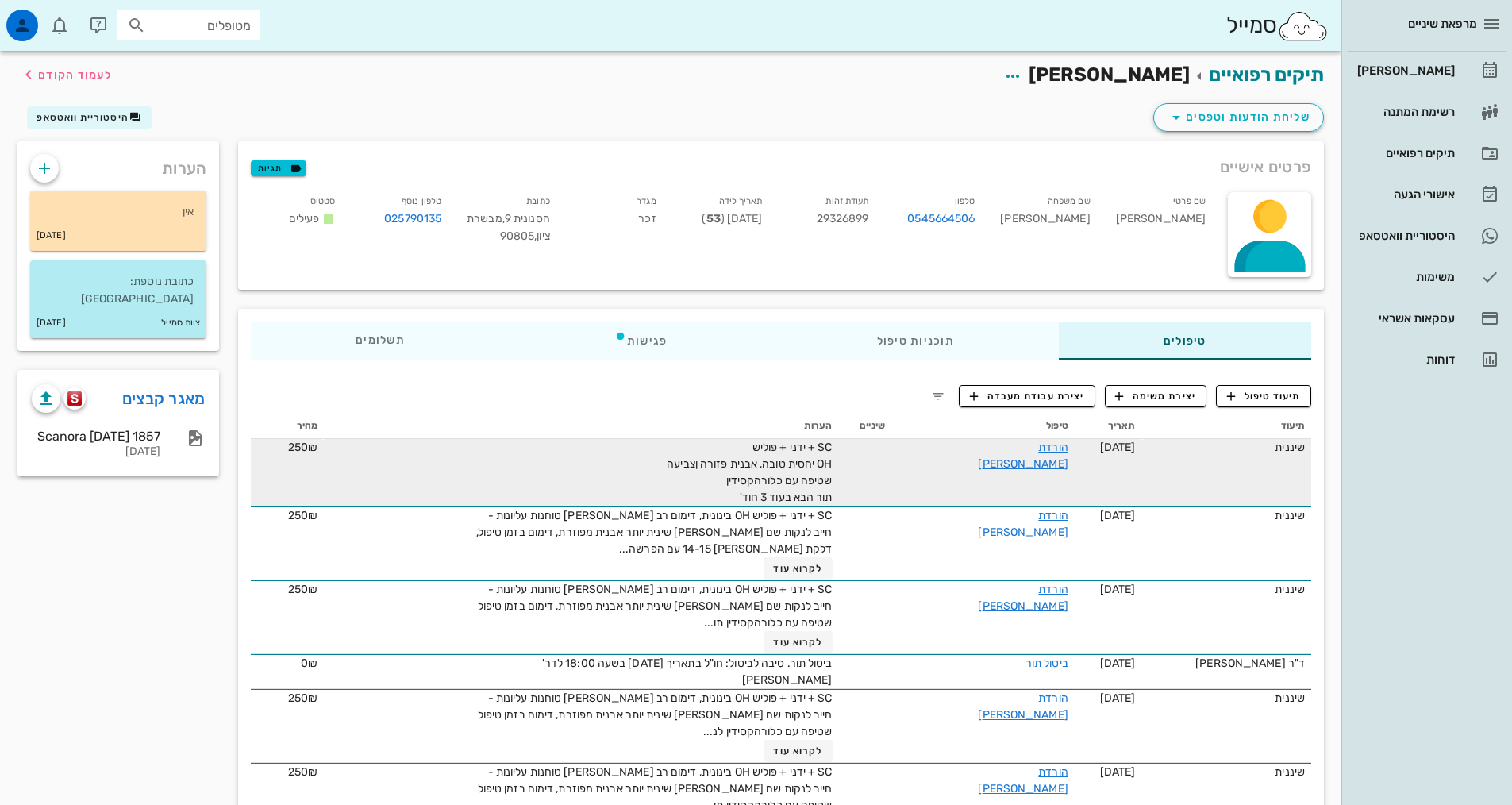
click at [982, 450] on div "הורדת [PERSON_NAME]" at bounding box center [1009, 456] width 119 height 34
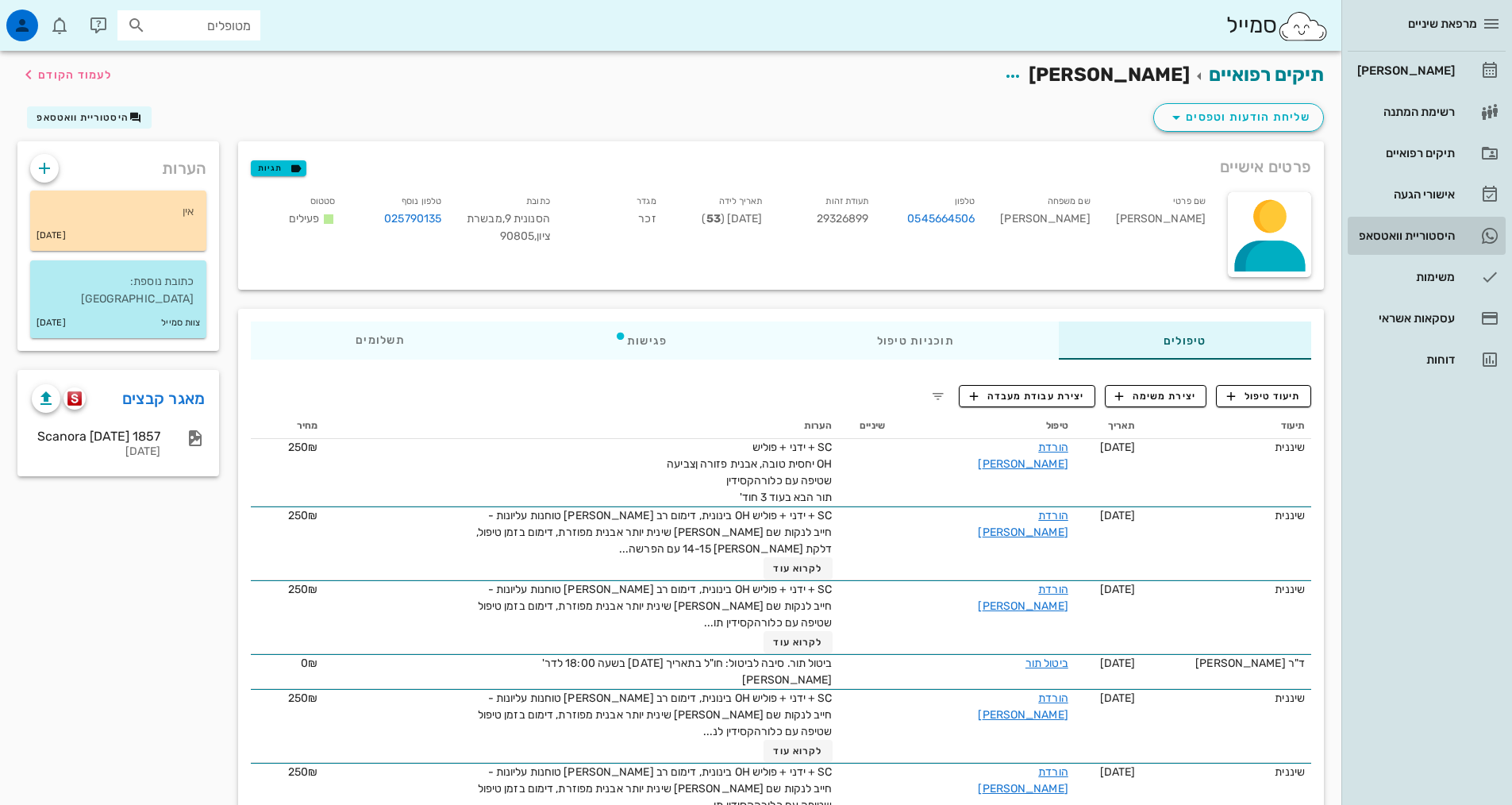
click at [1411, 247] on div "היסטוריית וואטסאפ" at bounding box center [1404, 236] width 101 height 26
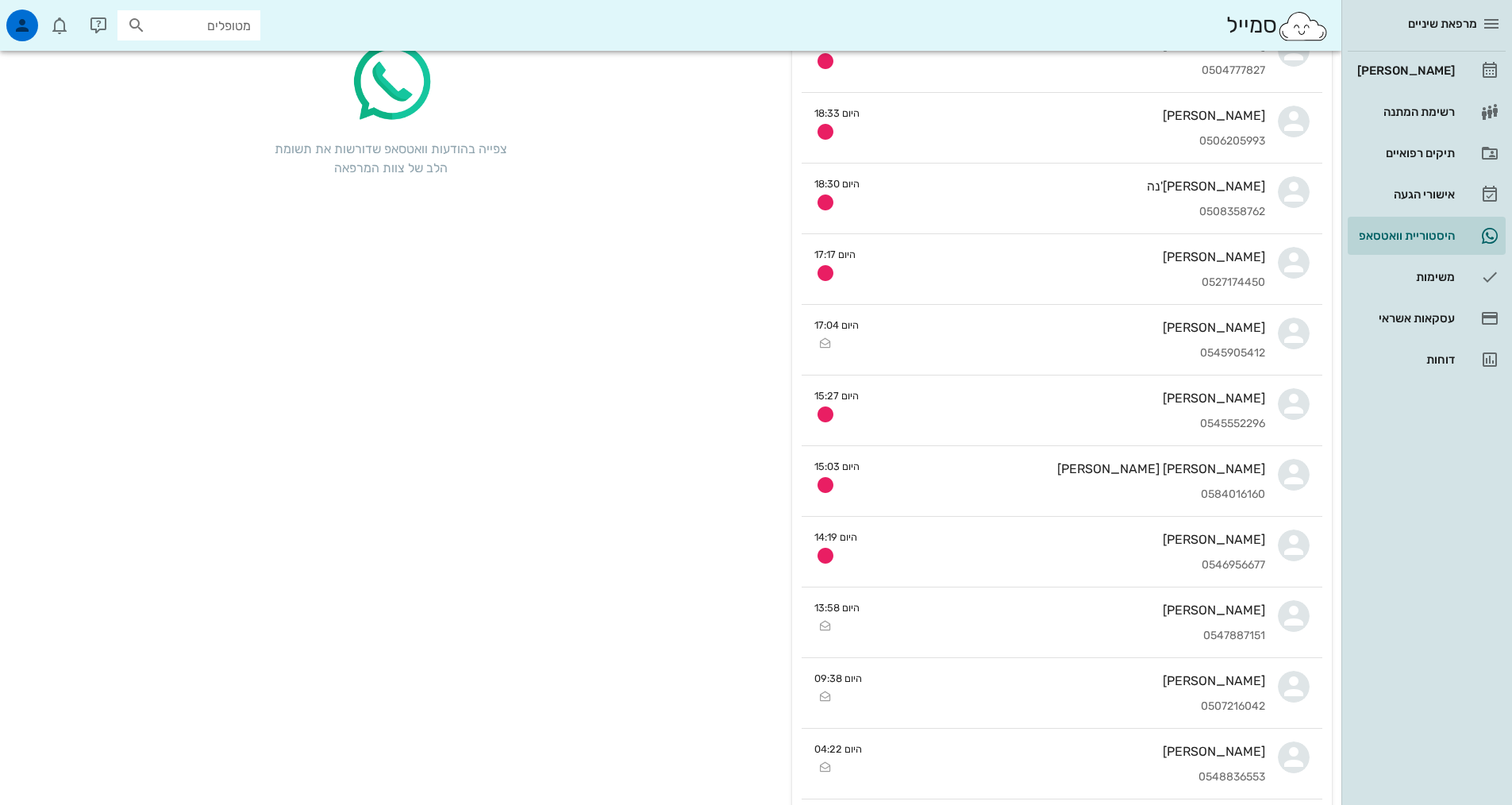
scroll to position [159, 0]
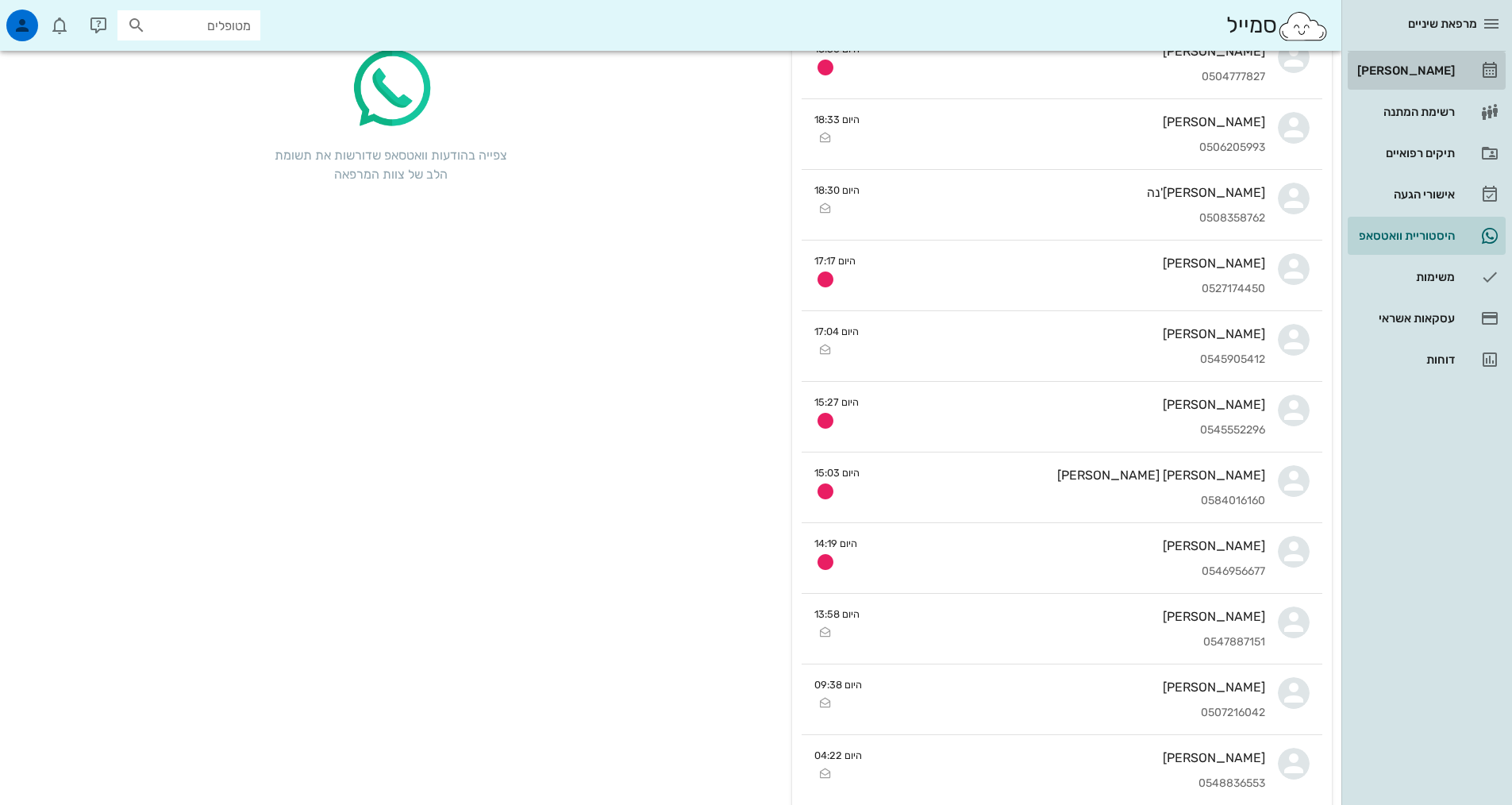
click at [1438, 69] on div "[PERSON_NAME]" at bounding box center [1404, 71] width 101 height 13
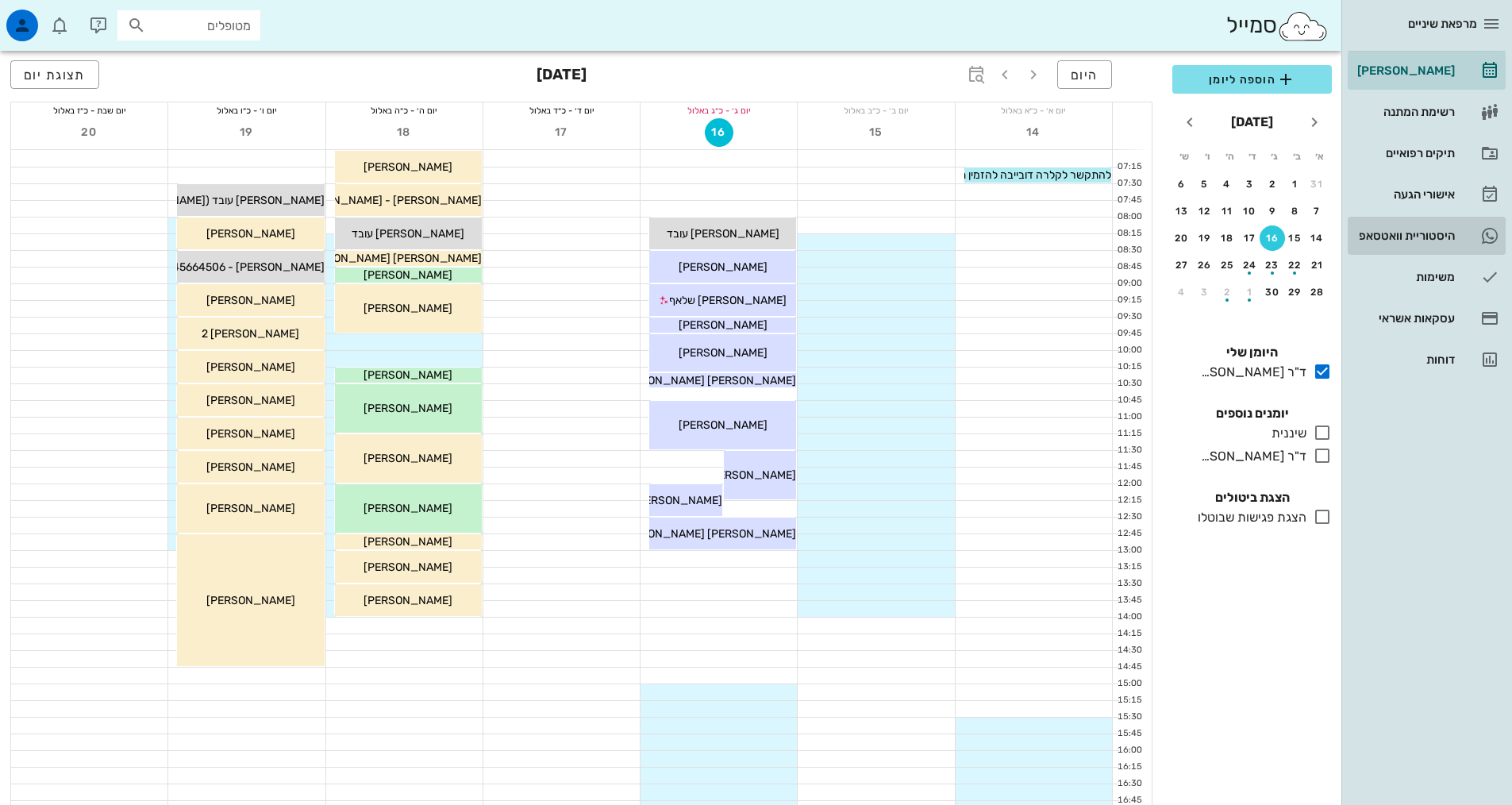
click at [1491, 245] on link "5 היסטוריית וואטסאפ" at bounding box center [1427, 236] width 158 height 38
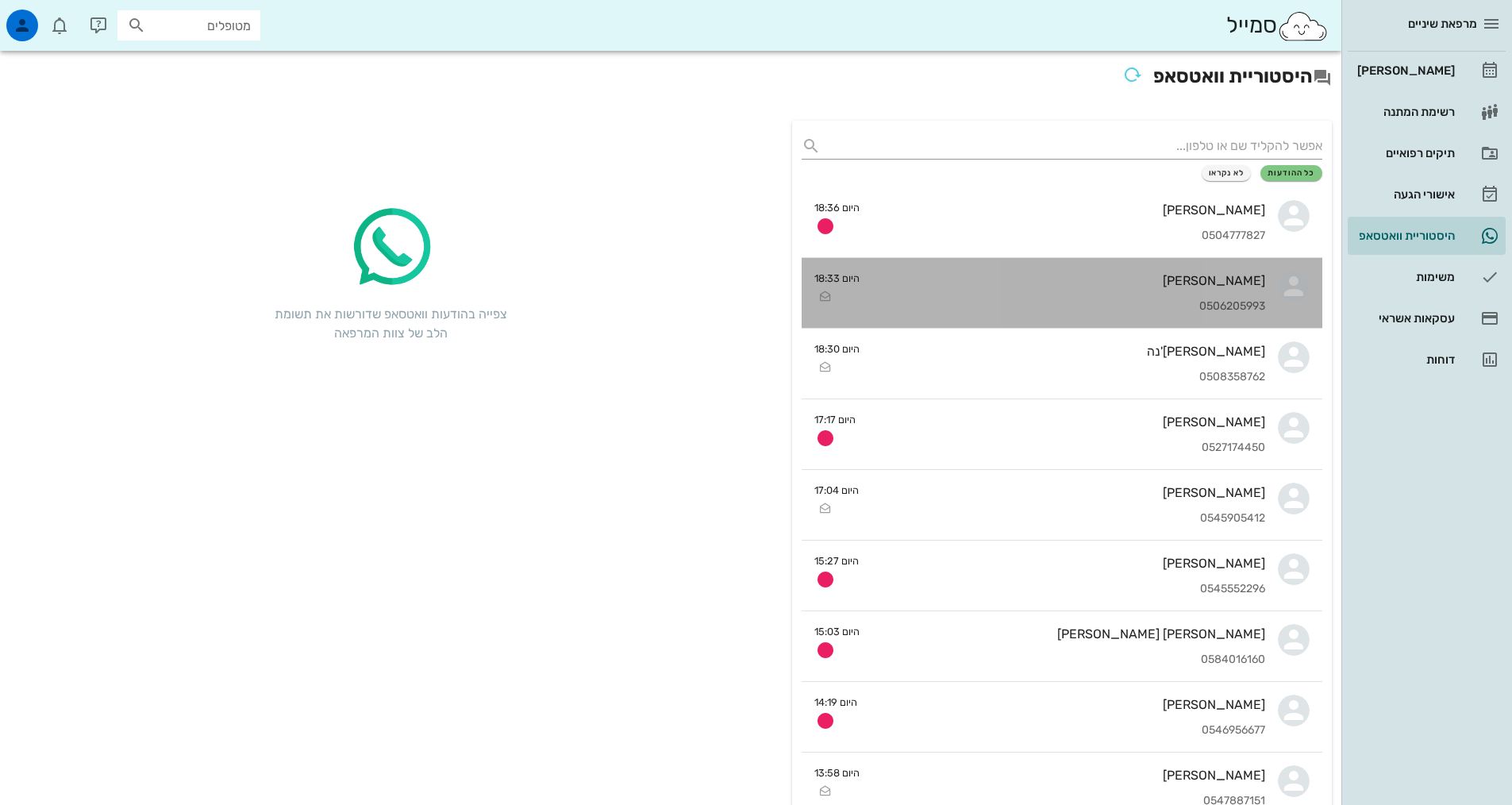
click at [1219, 316] on div "[PERSON_NAME] 0506205993" at bounding box center [1068, 293] width 393 height 70
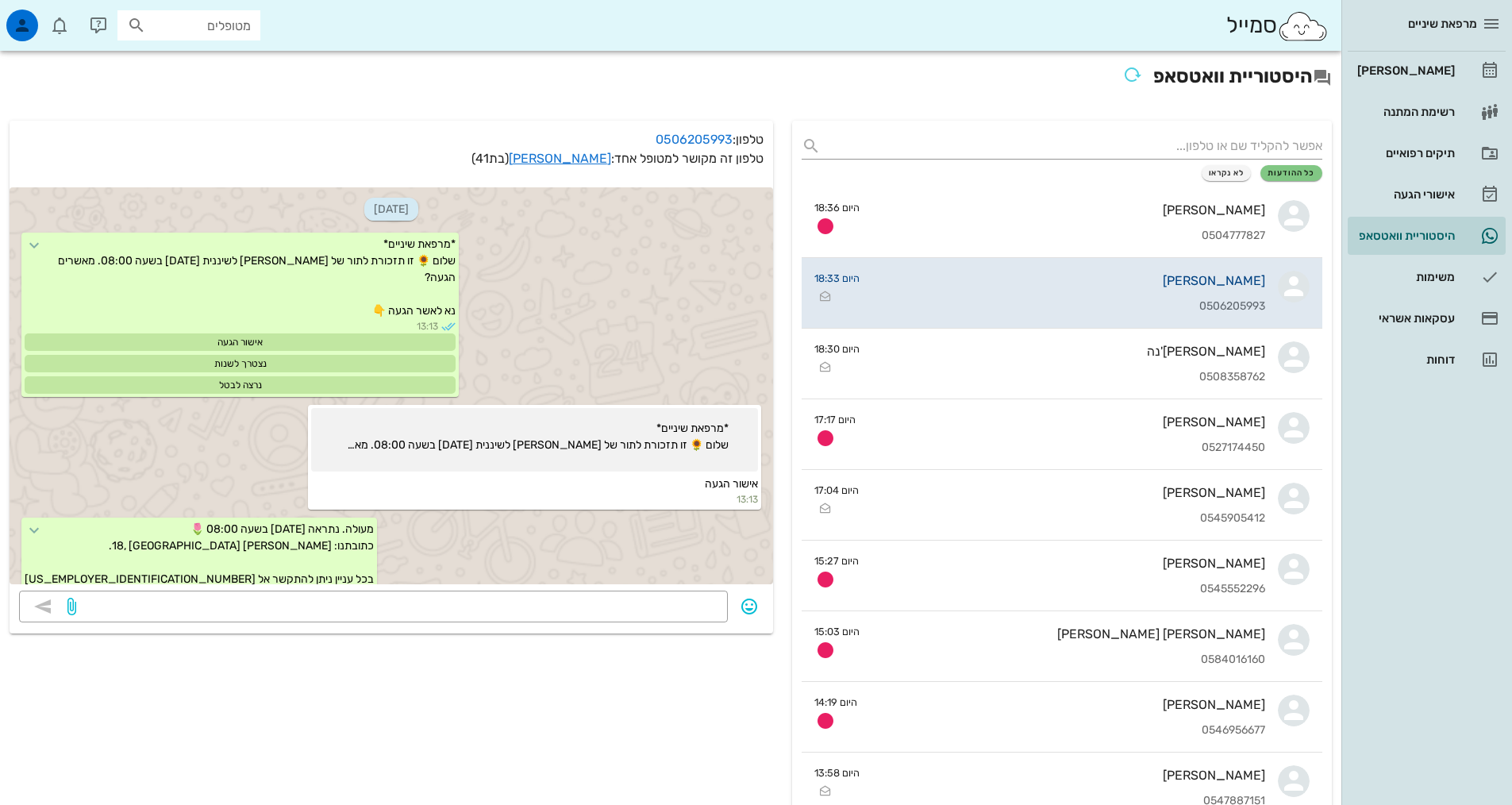
scroll to position [701, 0]
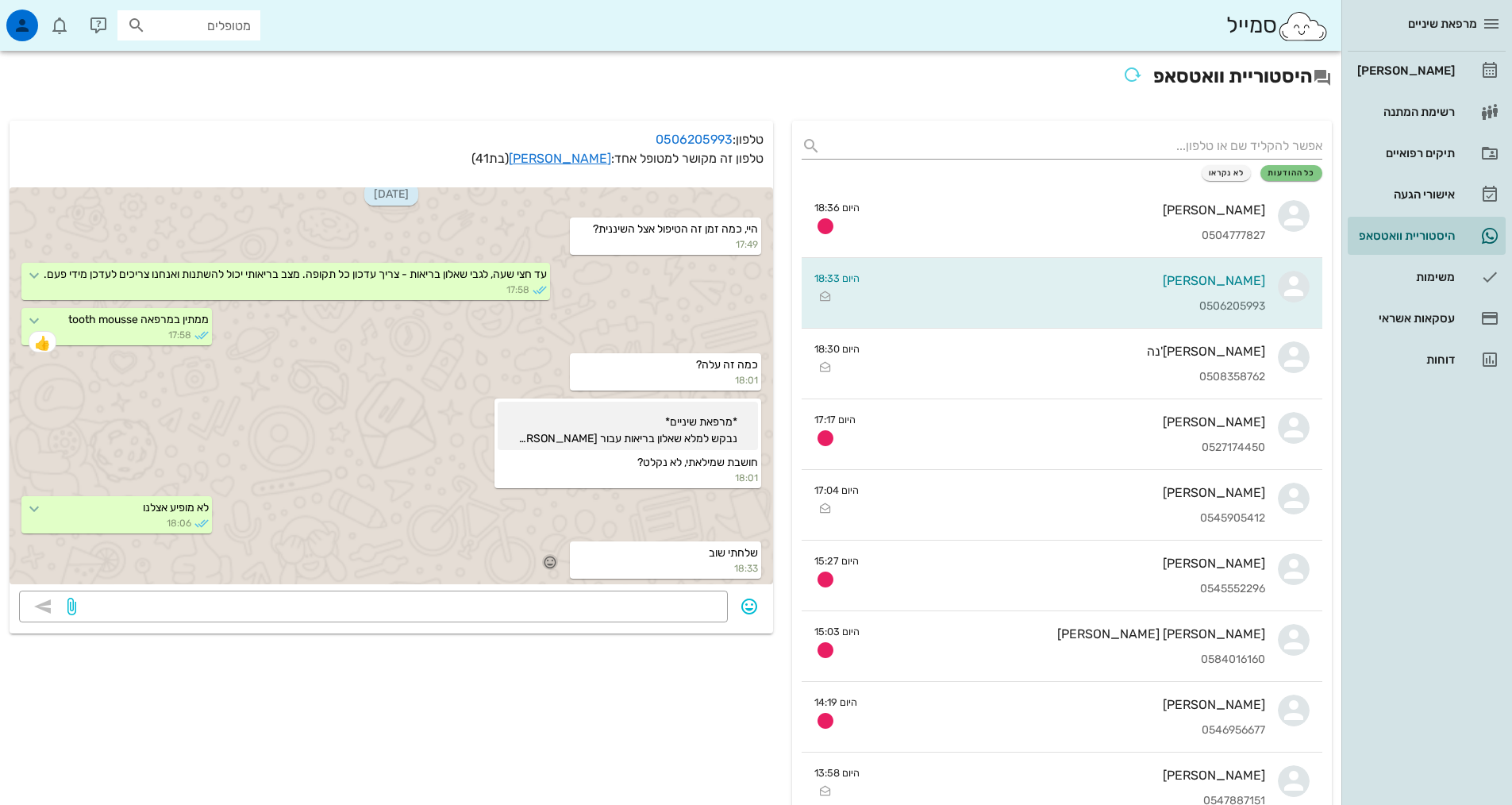
click at [557, 562] on icon "button" at bounding box center [550, 562] width 14 height 14
click at [543, 547] on div "👍" at bounding box center [539, 539] width 29 height 30
click at [1423, 186] on div "אישורי הגעה" at bounding box center [1404, 195] width 101 height 26
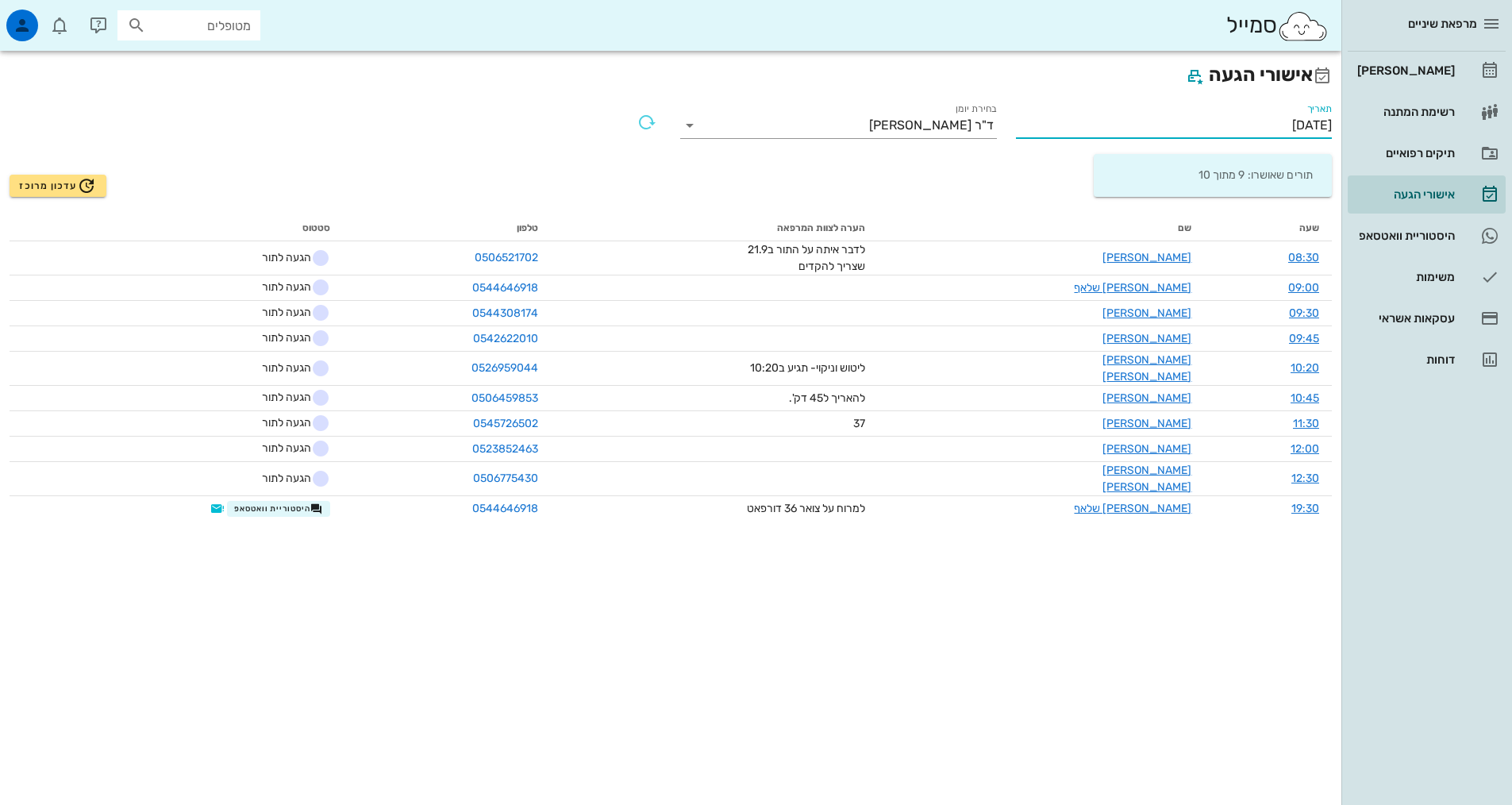
click at [1245, 132] on input "[DATE]" at bounding box center [1174, 125] width 317 height 26
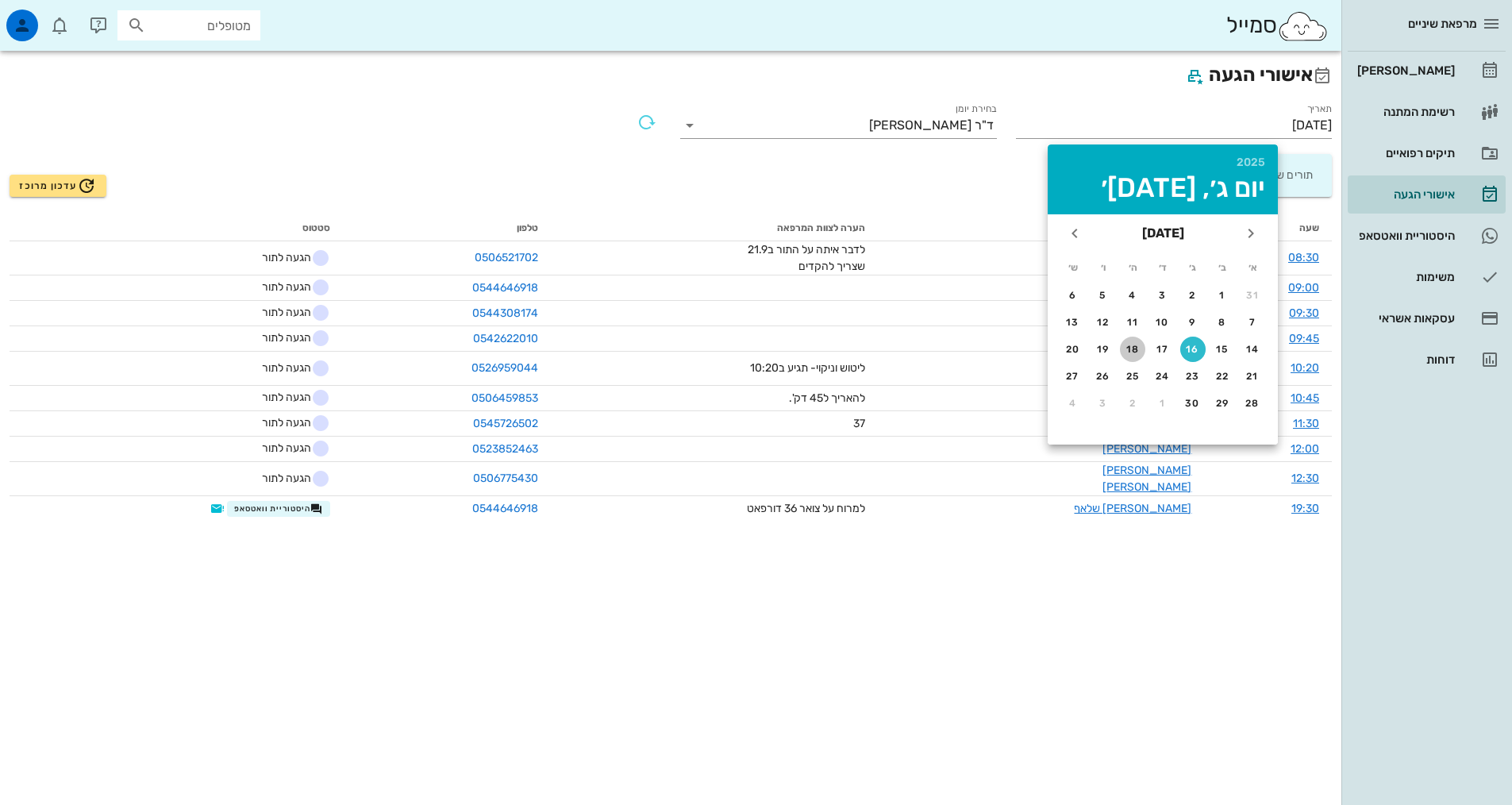
click at [1127, 353] on div "18" at bounding box center [1133, 349] width 26 height 11
type input "[DATE]"
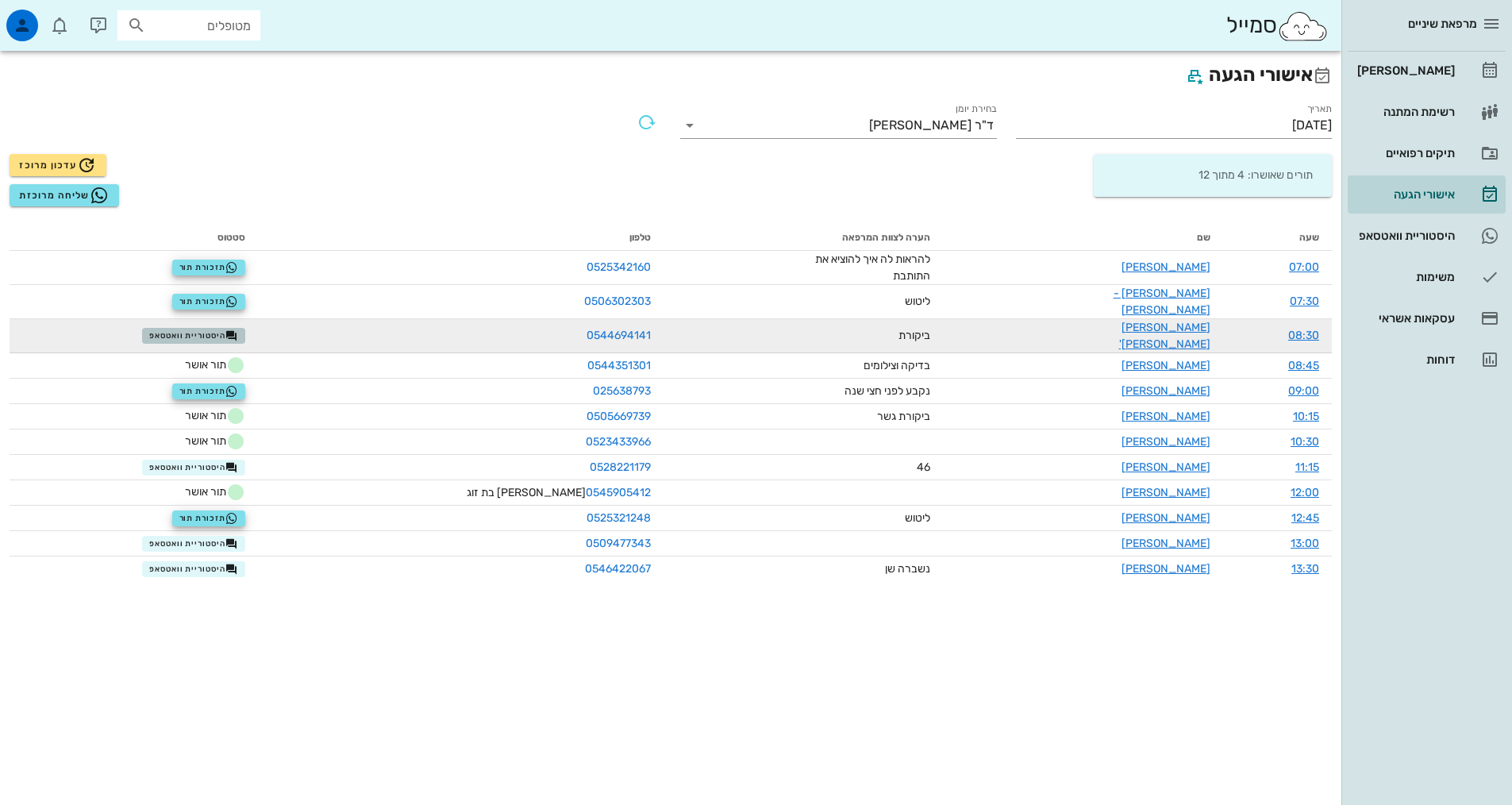
click at [232, 329] on span "היסטוריית וואטסאפ" at bounding box center [193, 336] width 89 height 13
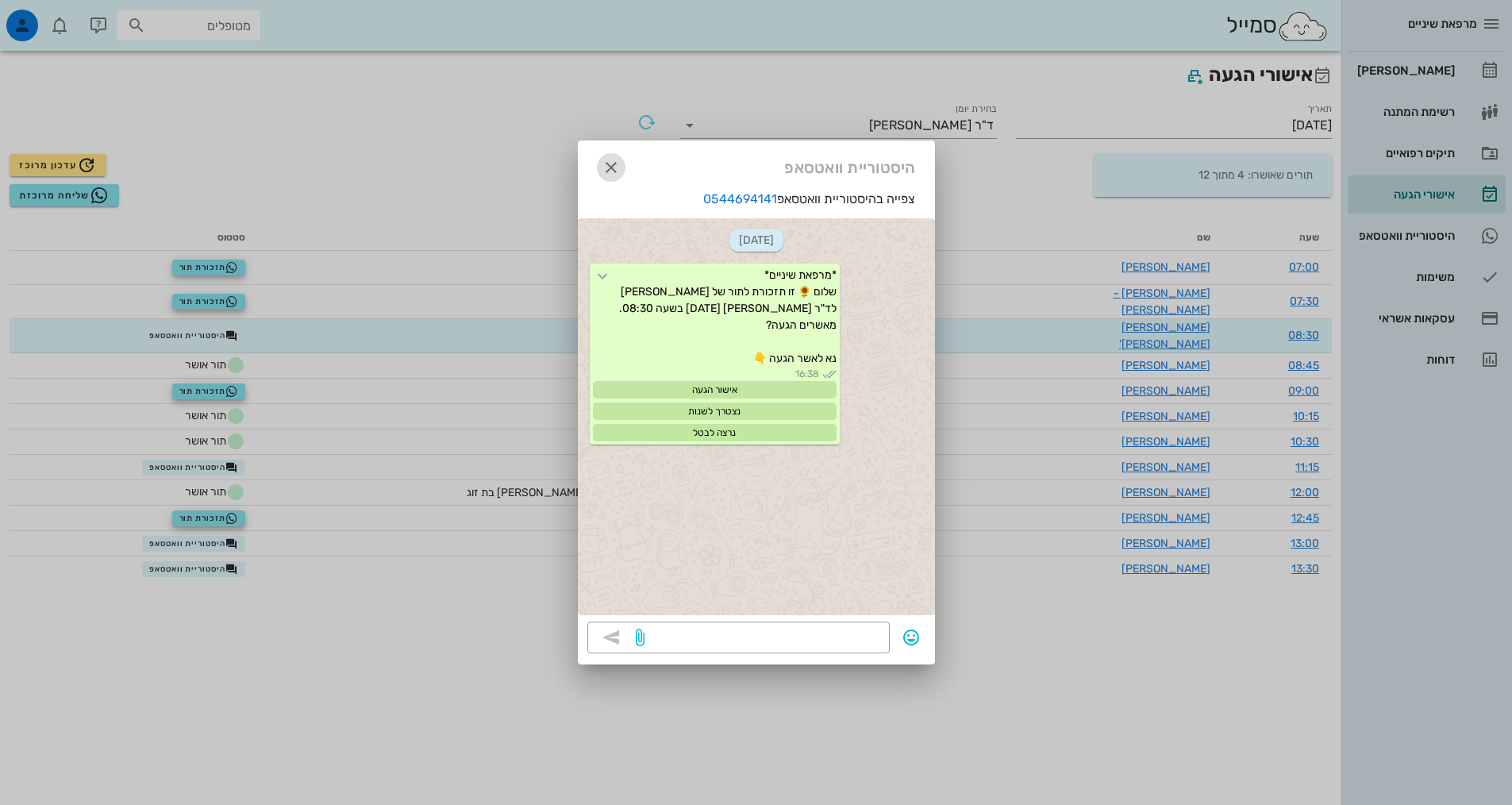
click at [609, 169] on icon "button" at bounding box center [611, 168] width 19 height 19
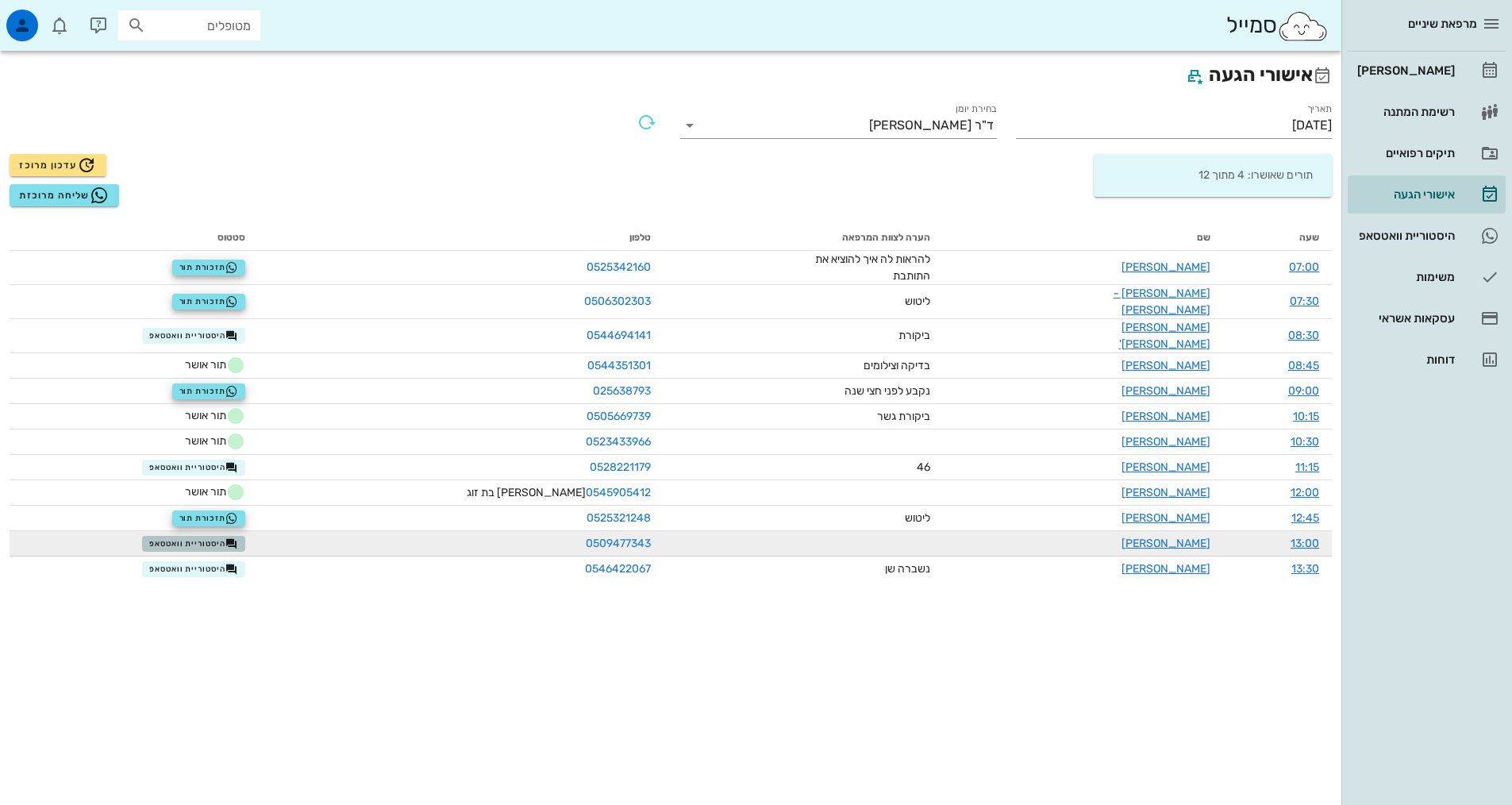
click at [193, 535] on button "היסטוריית וואטסאפ" at bounding box center [193, 543] width 103 height 16
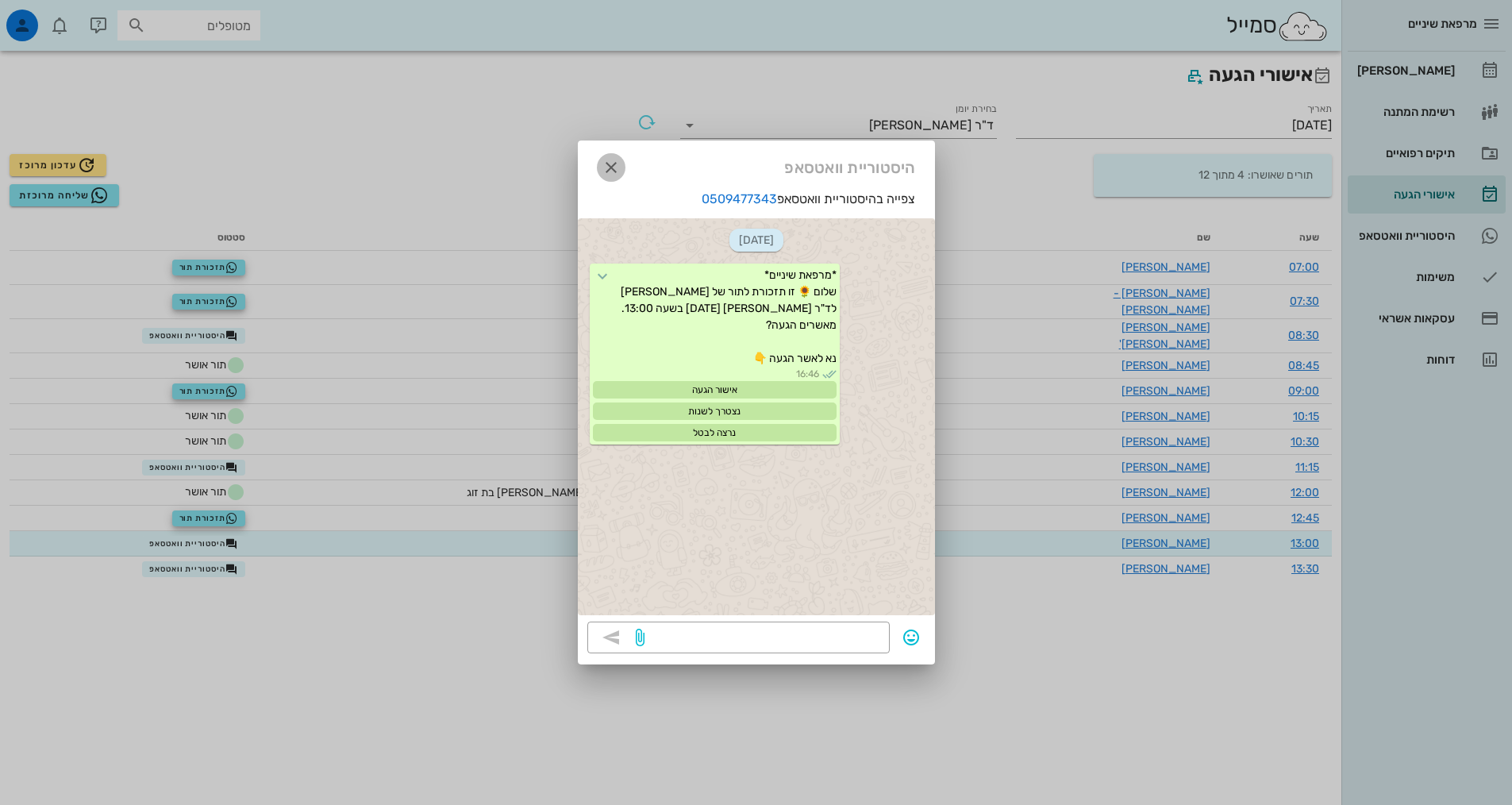
click at [611, 164] on icon "button" at bounding box center [611, 168] width 19 height 19
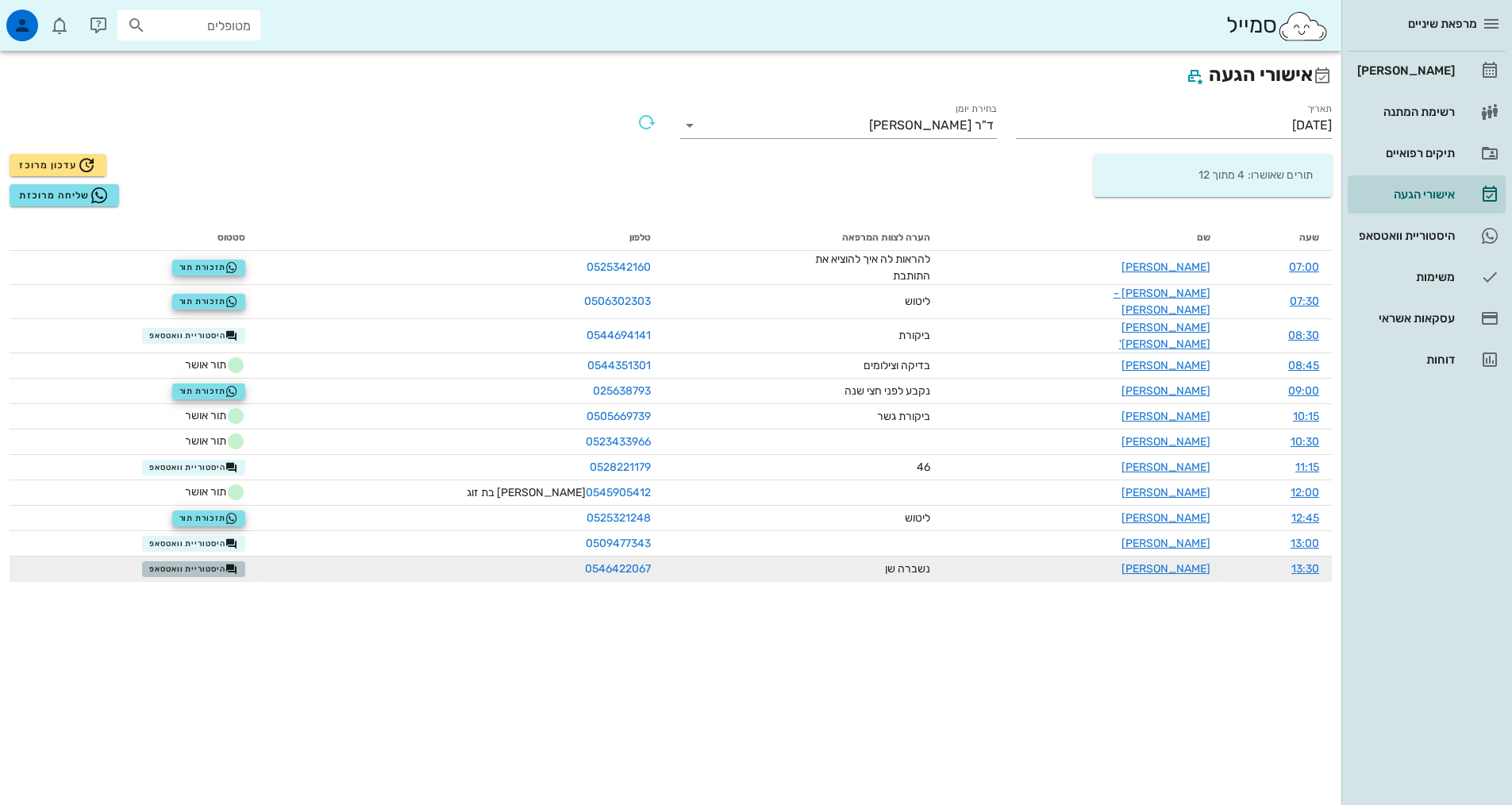
click at [177, 562] on span "היסטוריית וואטסאפ" at bounding box center [193, 569] width 89 height 13
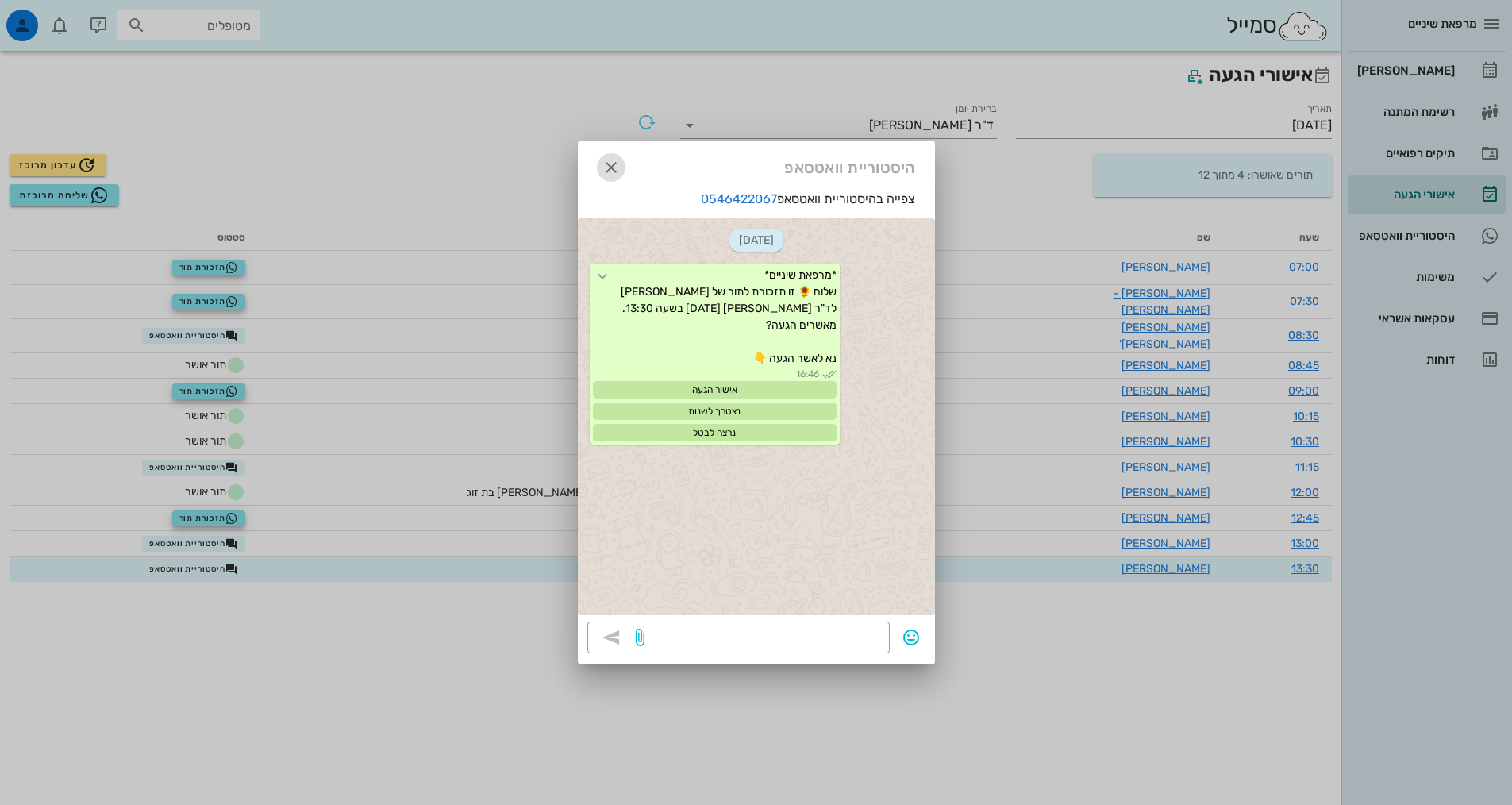
click at [606, 176] on icon "button" at bounding box center [611, 168] width 19 height 19
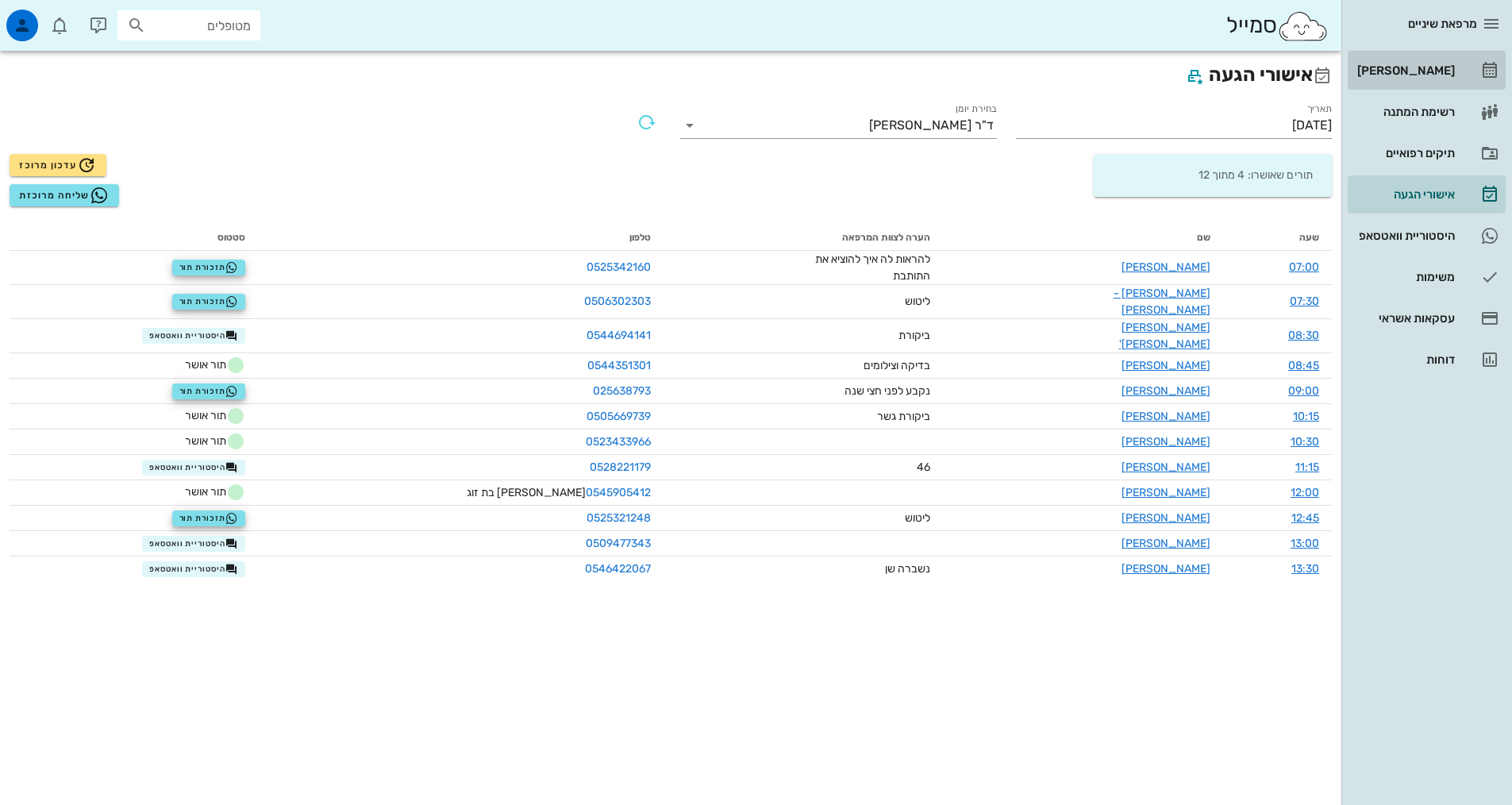
click at [1413, 65] on div "[PERSON_NAME]" at bounding box center [1404, 71] width 101 height 13
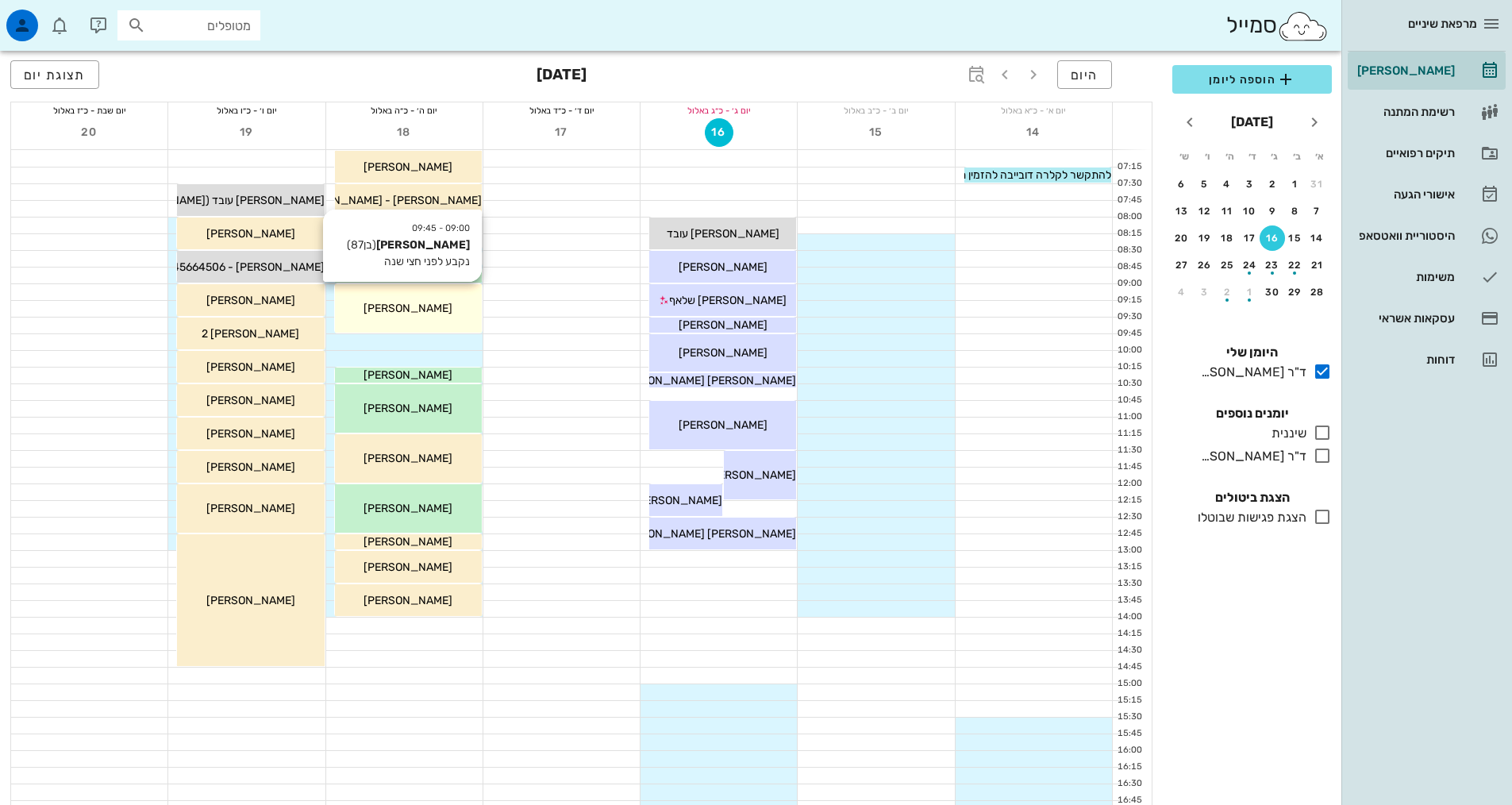
click at [384, 328] on div "09:00 - 09:45 [PERSON_NAME] (בן 87 ) נקבע לפני חצי שנה [PERSON_NAME]" at bounding box center [409, 308] width 147 height 49
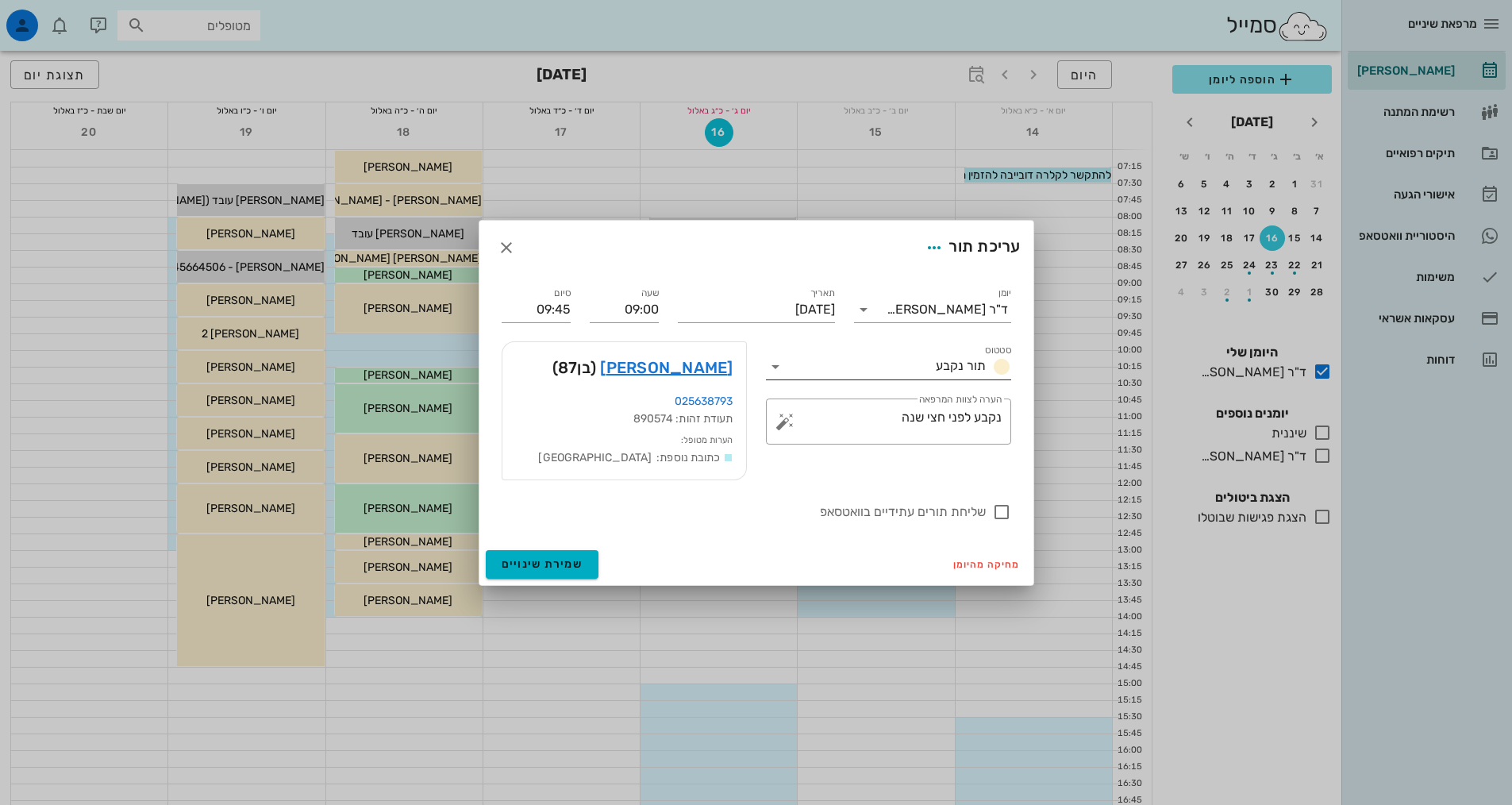
click at [982, 376] on div "תור נקבע" at bounding box center [900, 367] width 223 height 26
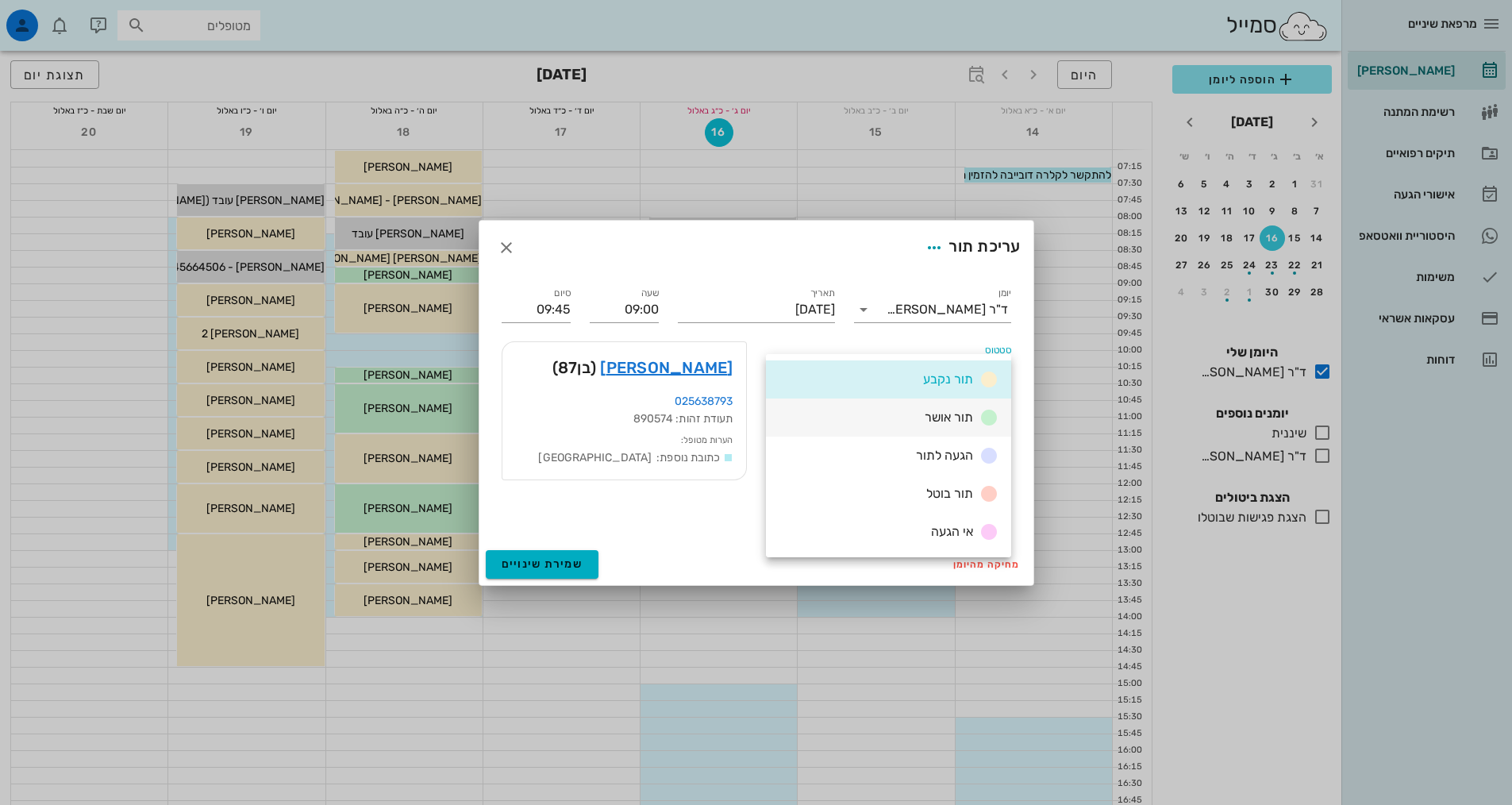
click at [960, 419] on span "תור אושר" at bounding box center [949, 416] width 49 height 15
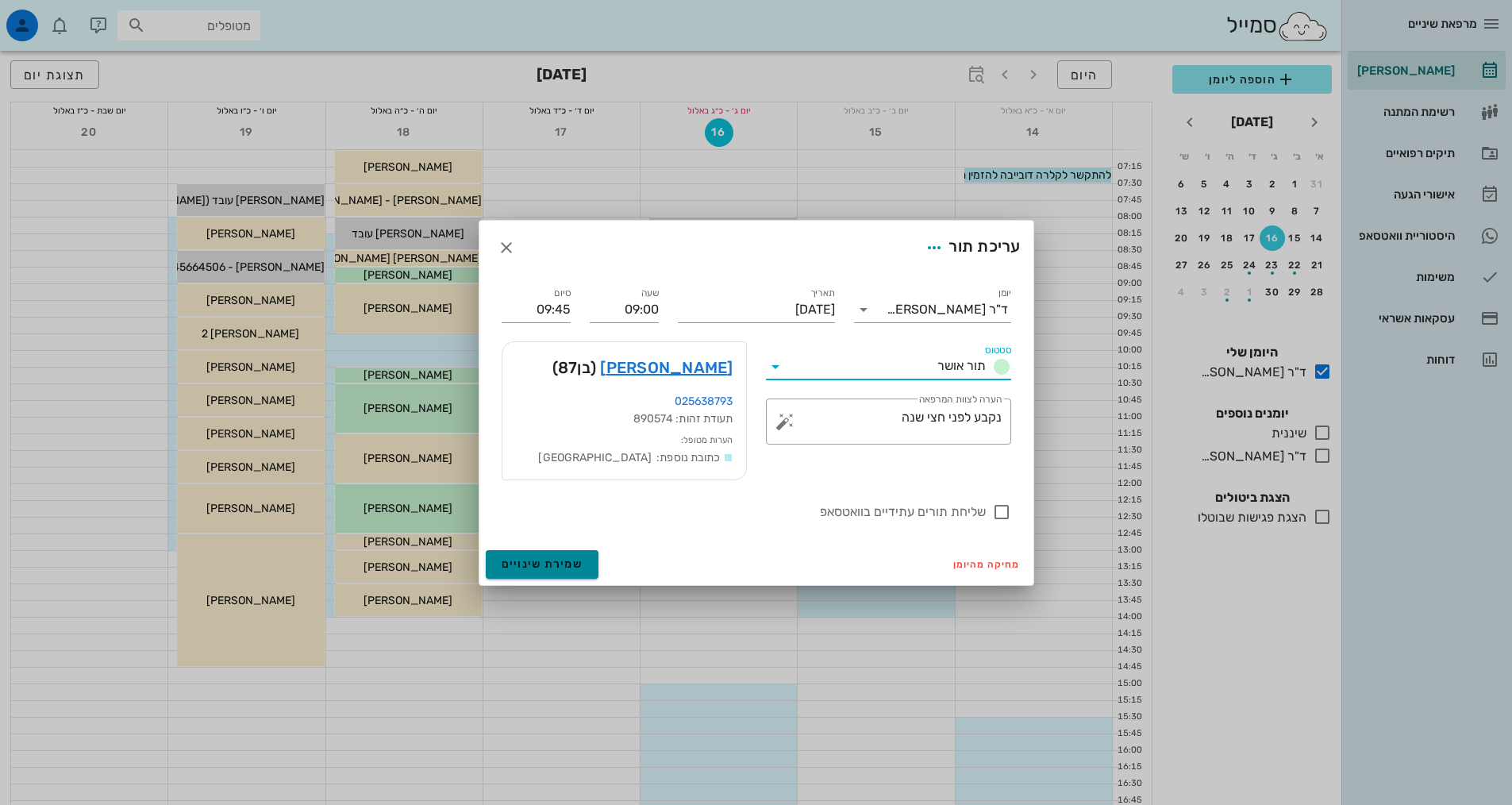
click at [522, 552] on button "שמירת שינויים" at bounding box center [543, 564] width 113 height 29
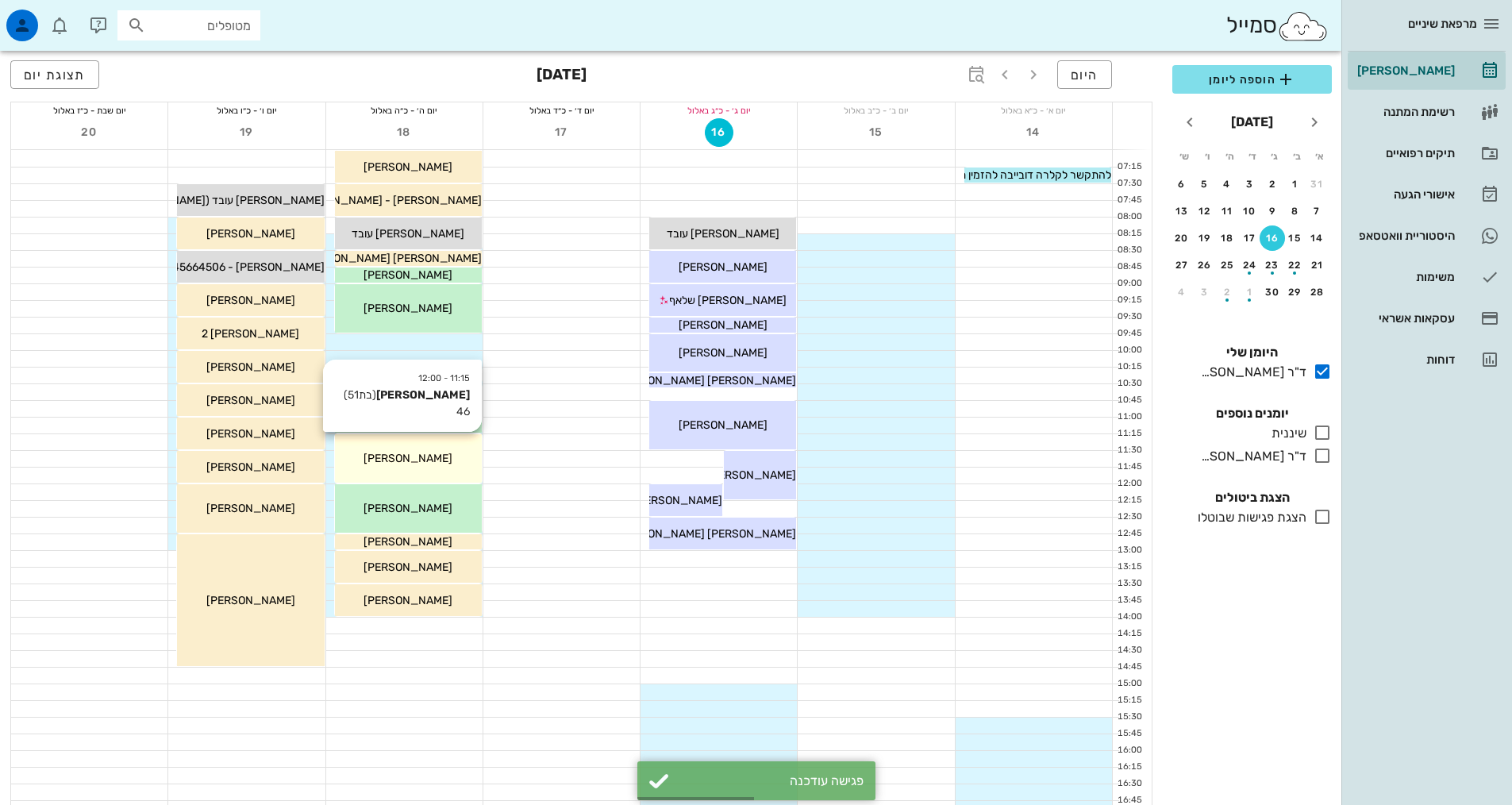
click at [419, 469] on div "11:15 - 12:00 [PERSON_NAME] (בת 51 ) 46 [PERSON_NAME]" at bounding box center [409, 458] width 147 height 49
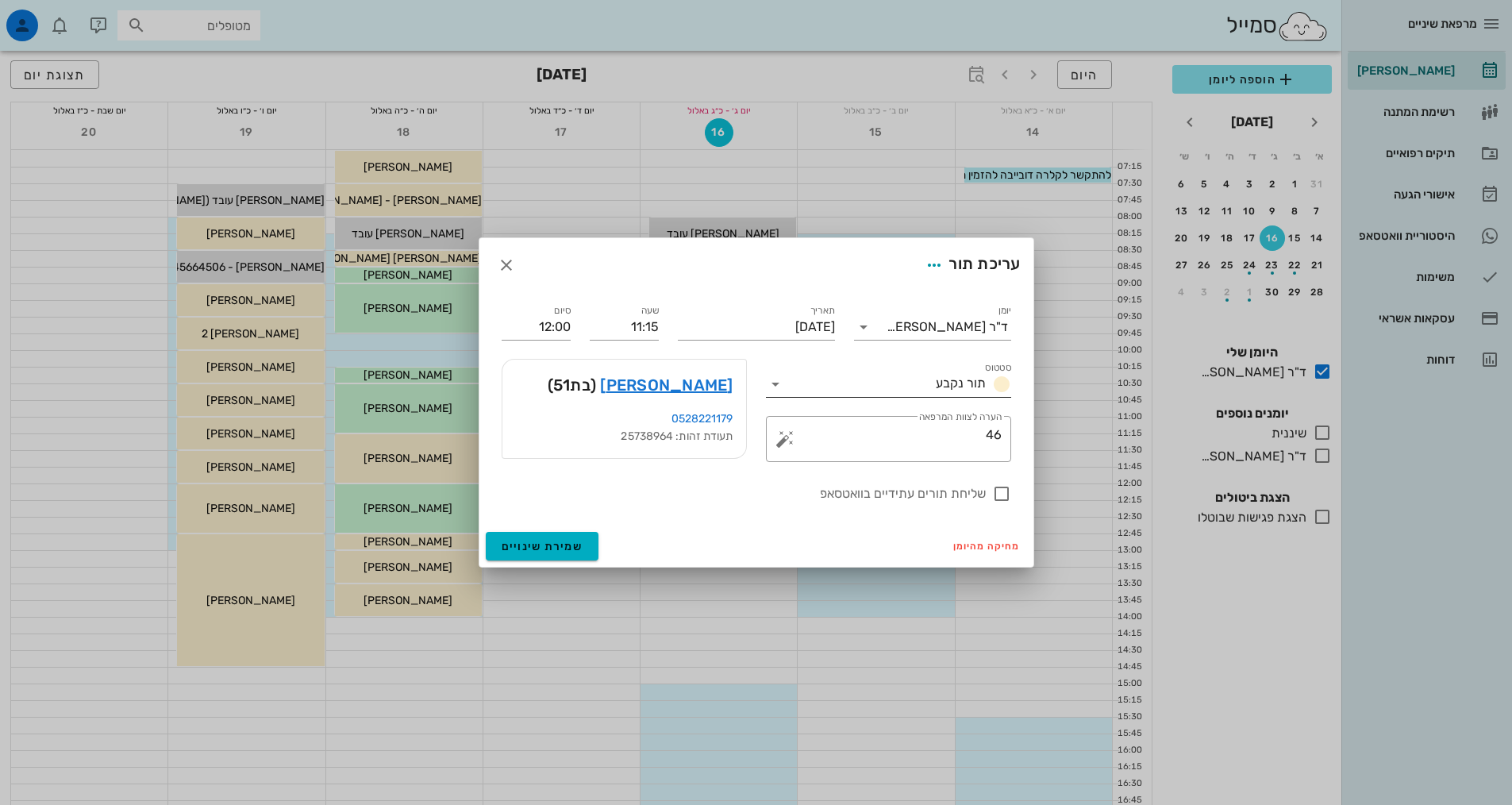
click at [981, 379] on span "תור נקבע" at bounding box center [961, 382] width 50 height 15
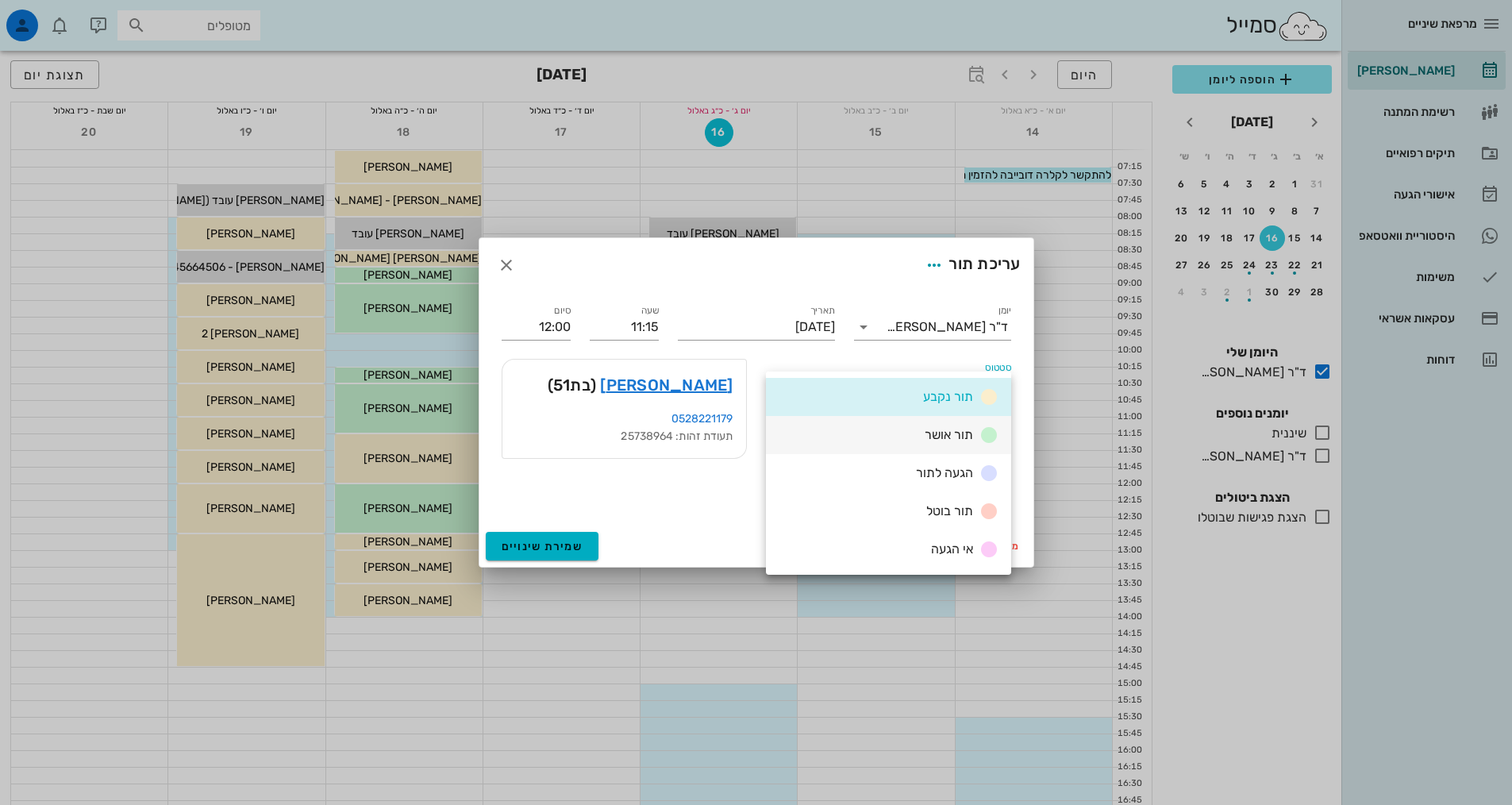
click at [963, 429] on span "תור אושר" at bounding box center [949, 434] width 49 height 15
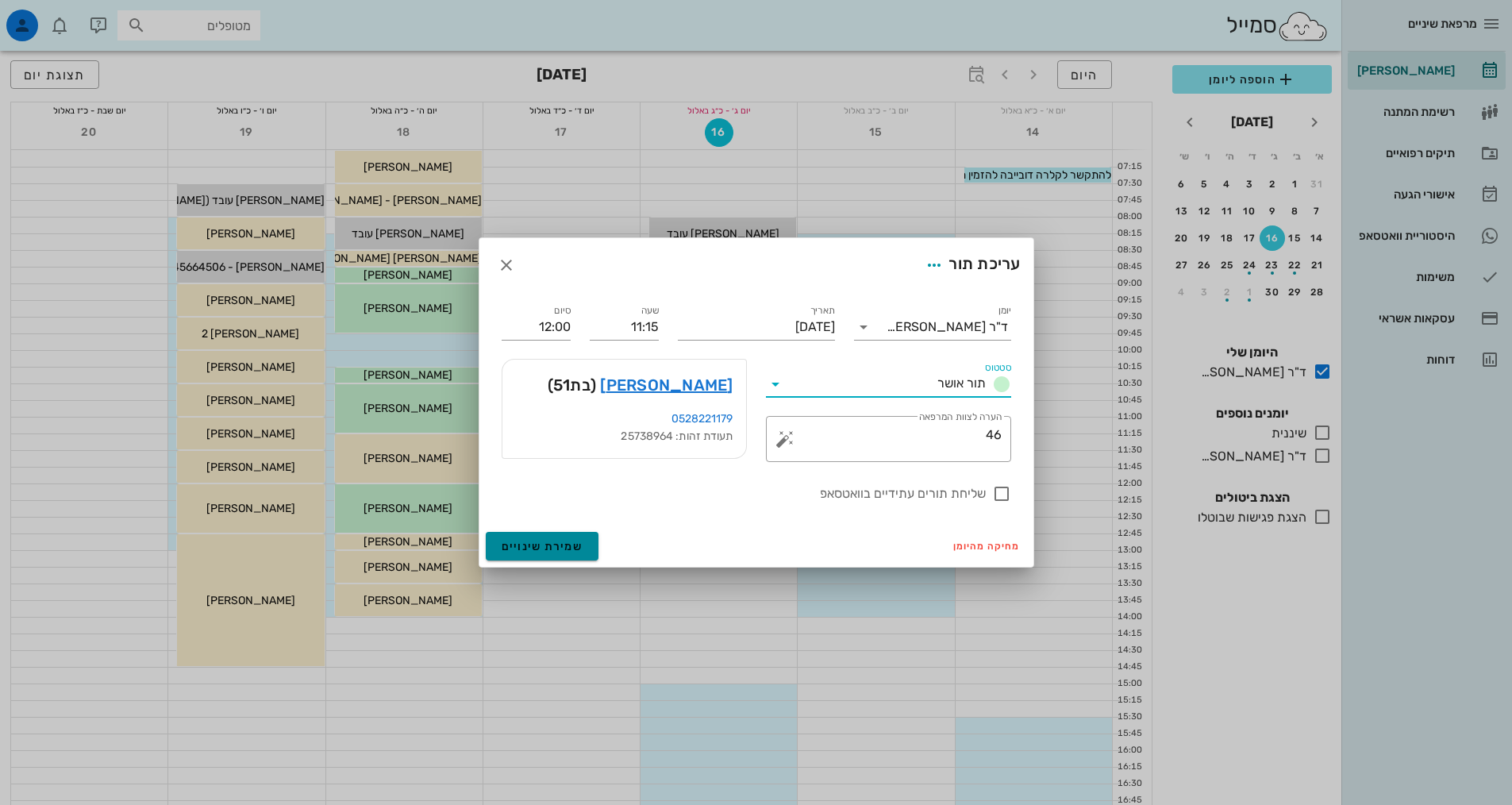
click at [560, 540] on span "שמירת שינויים" at bounding box center [543, 546] width 81 height 14
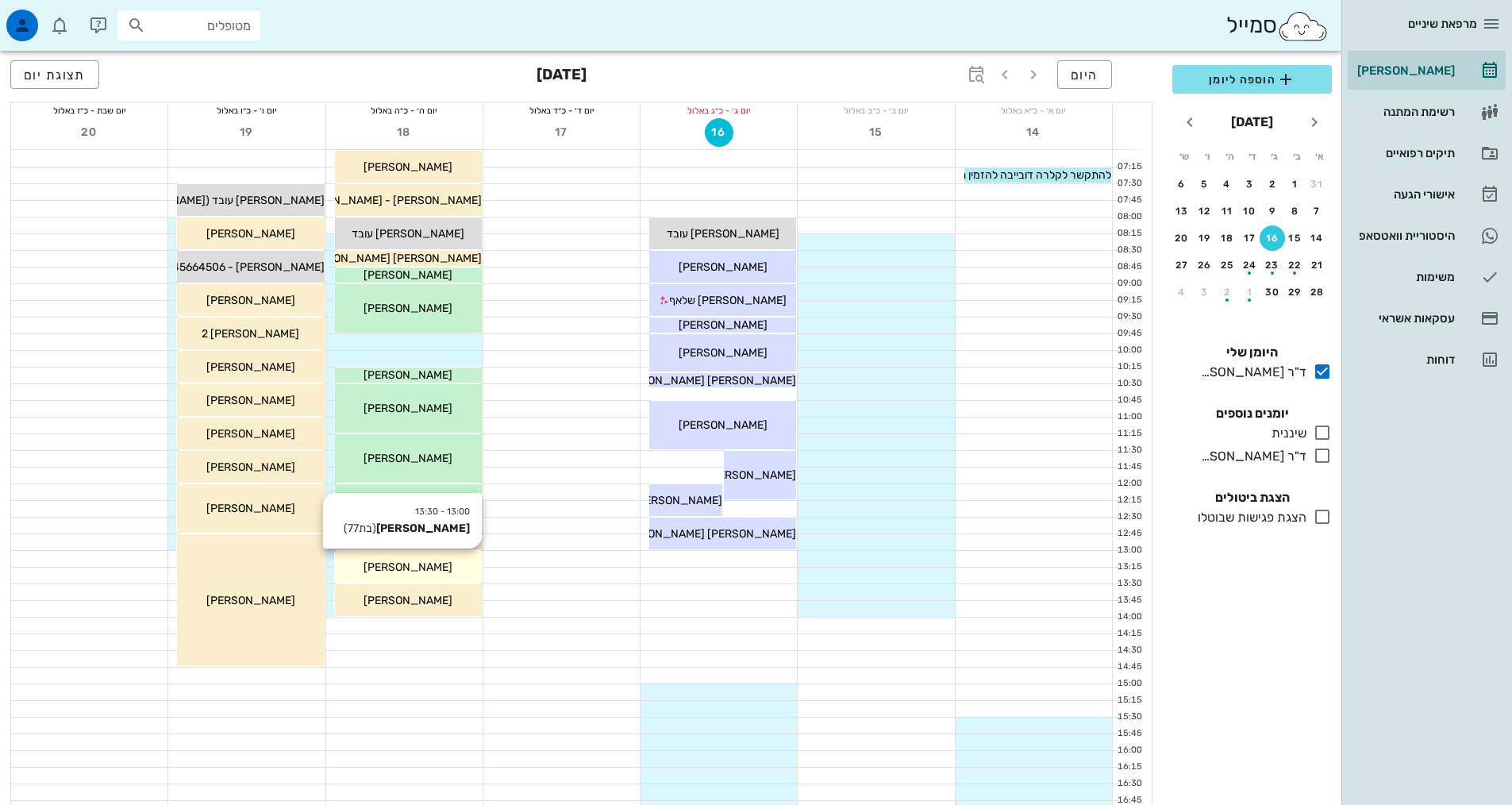
click at [433, 566] on div "[PERSON_NAME]" at bounding box center [409, 566] width 147 height 17
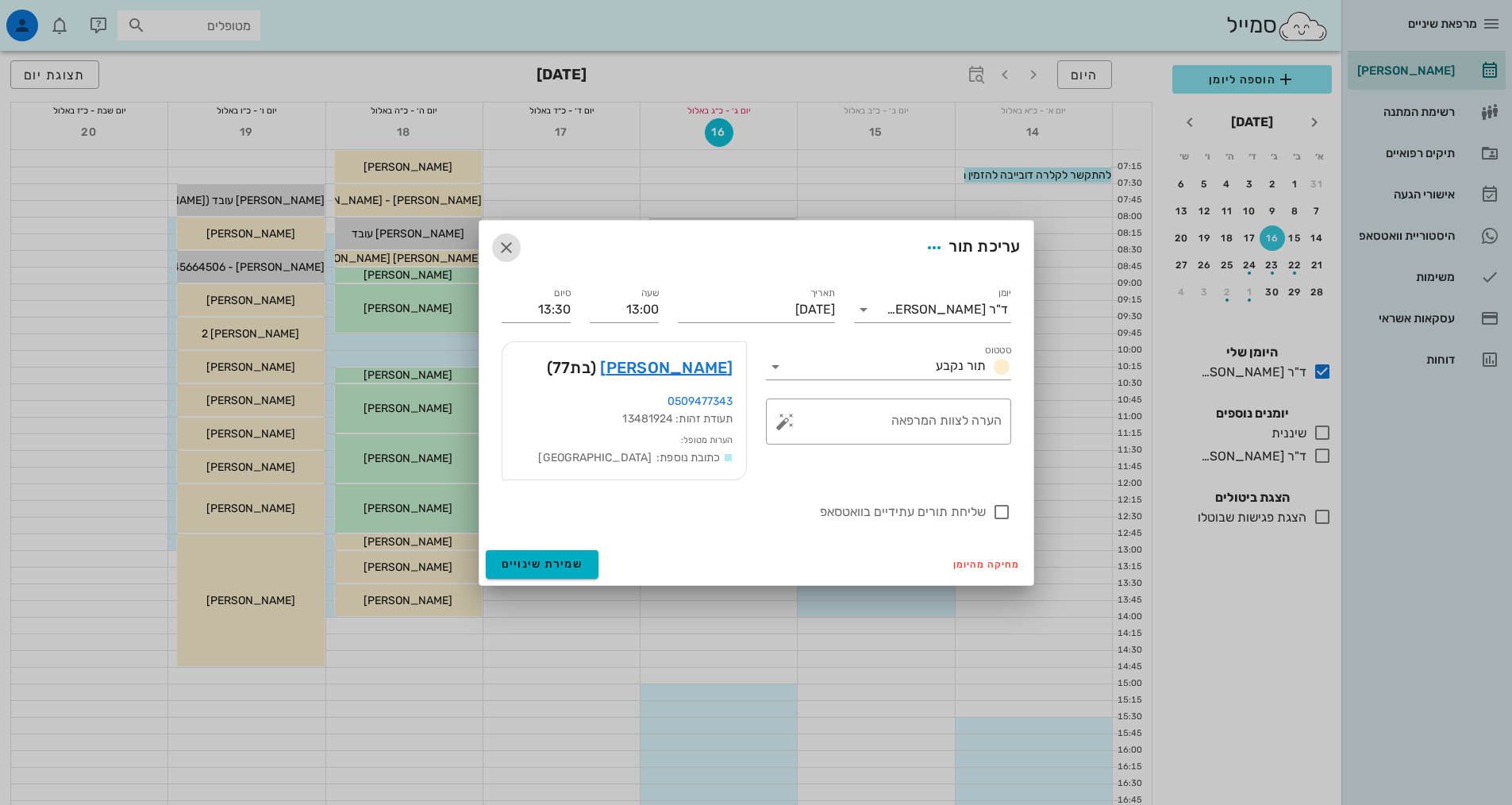
click at [506, 251] on icon "button" at bounding box center [507, 247] width 19 height 19
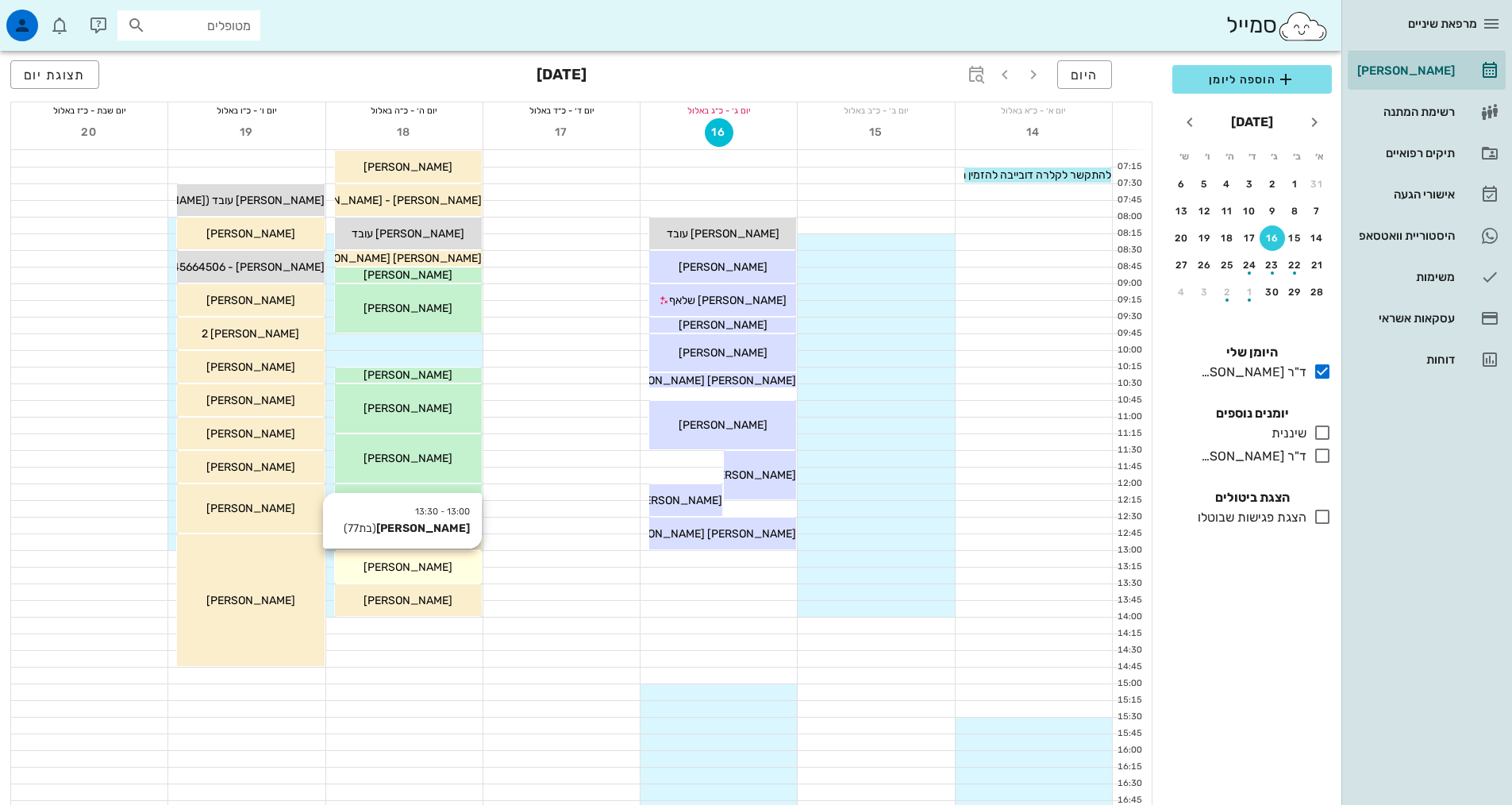
click at [418, 567] on span "[PERSON_NAME]" at bounding box center [408, 566] width 89 height 14
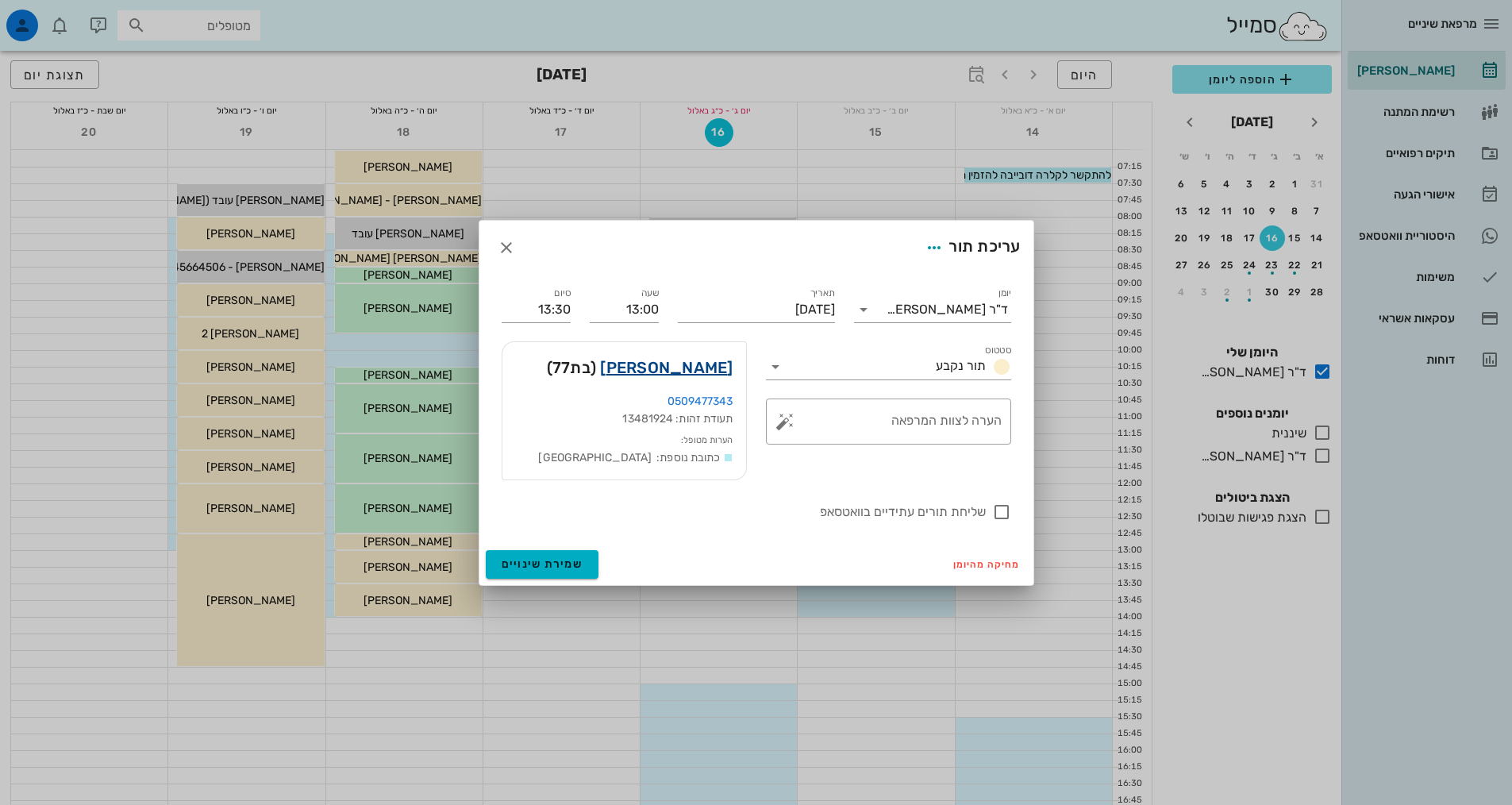
click at [713, 361] on link "[PERSON_NAME]" at bounding box center [666, 368] width 132 height 26
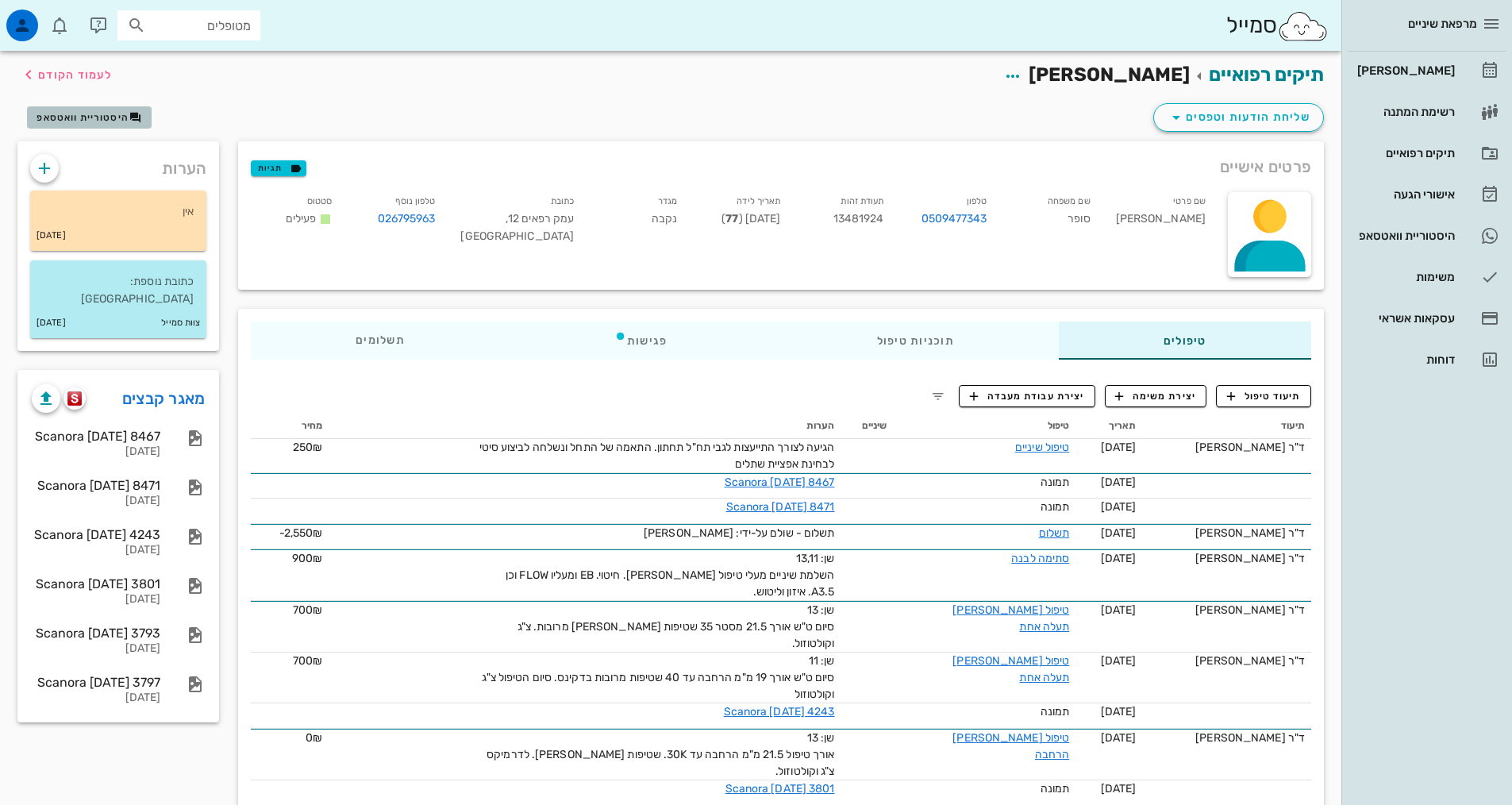
click at [122, 121] on span "היסטוריית וואטסאפ" at bounding box center [82, 117] width 92 height 11
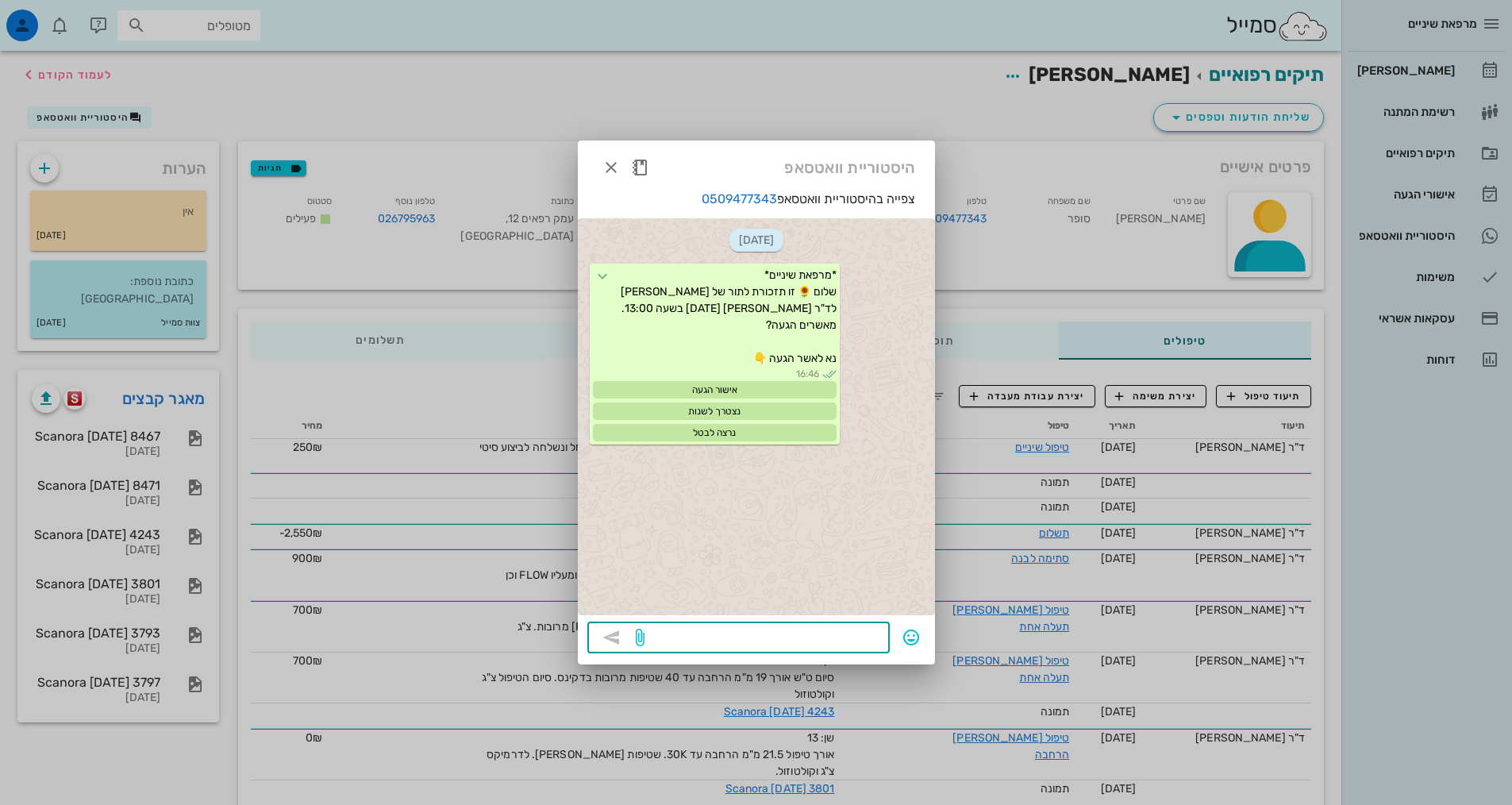
click at [776, 633] on textarea at bounding box center [764, 639] width 232 height 26
type textarea "היי [PERSON_NAME] - הכתובת היא: [PERSON_NAME] 18 [PERSON_NAME]"
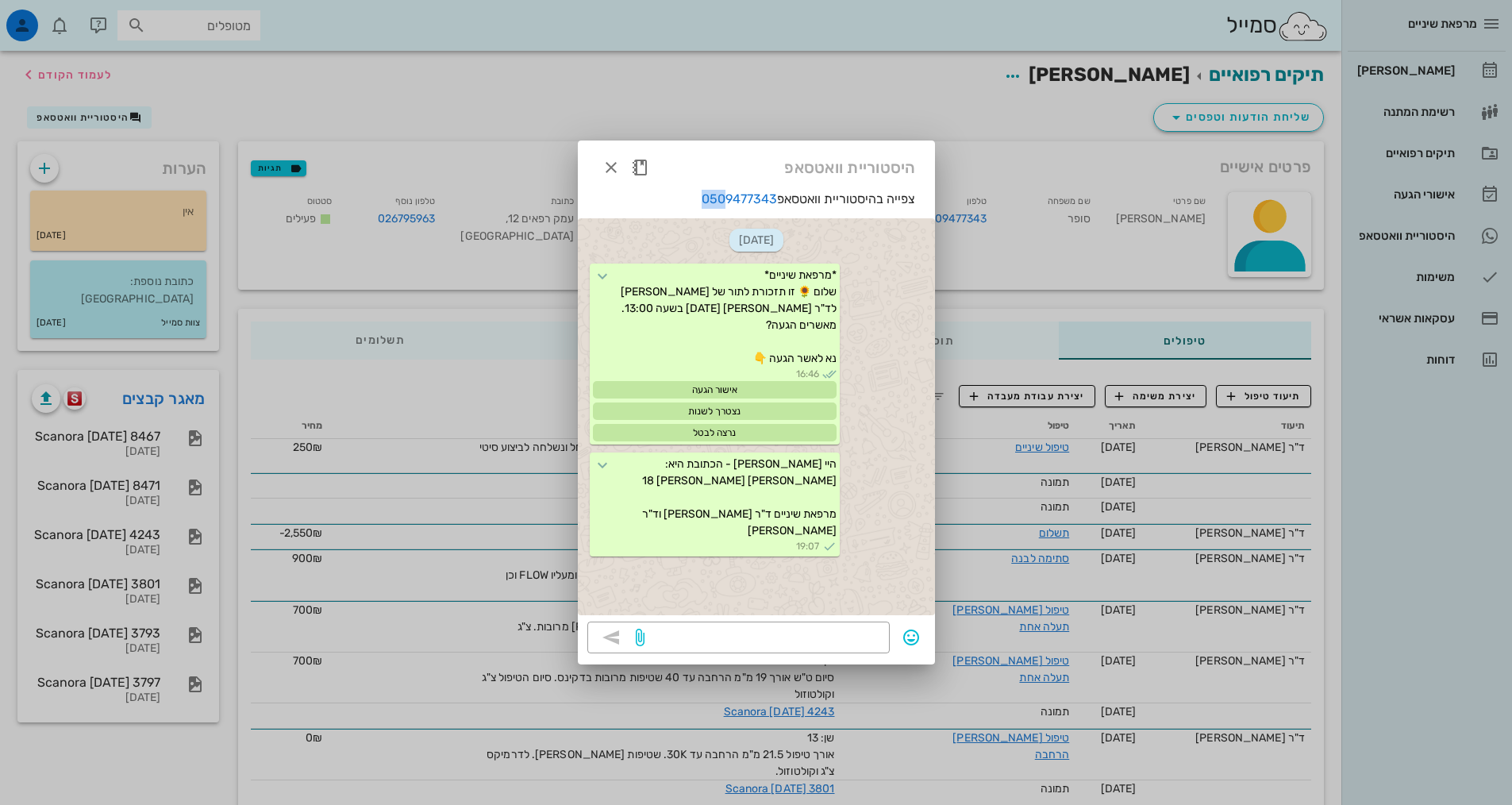
drag, startPoint x: 691, startPoint y: 196, endPoint x: 725, endPoint y: 191, distance: 34.4
click at [725, 191] on p "צפייה בהיסטוריית וואטסאפ 0509477343" at bounding box center [756, 199] width 357 height 19
click at [648, 164] on icon "button" at bounding box center [640, 168] width 19 height 19
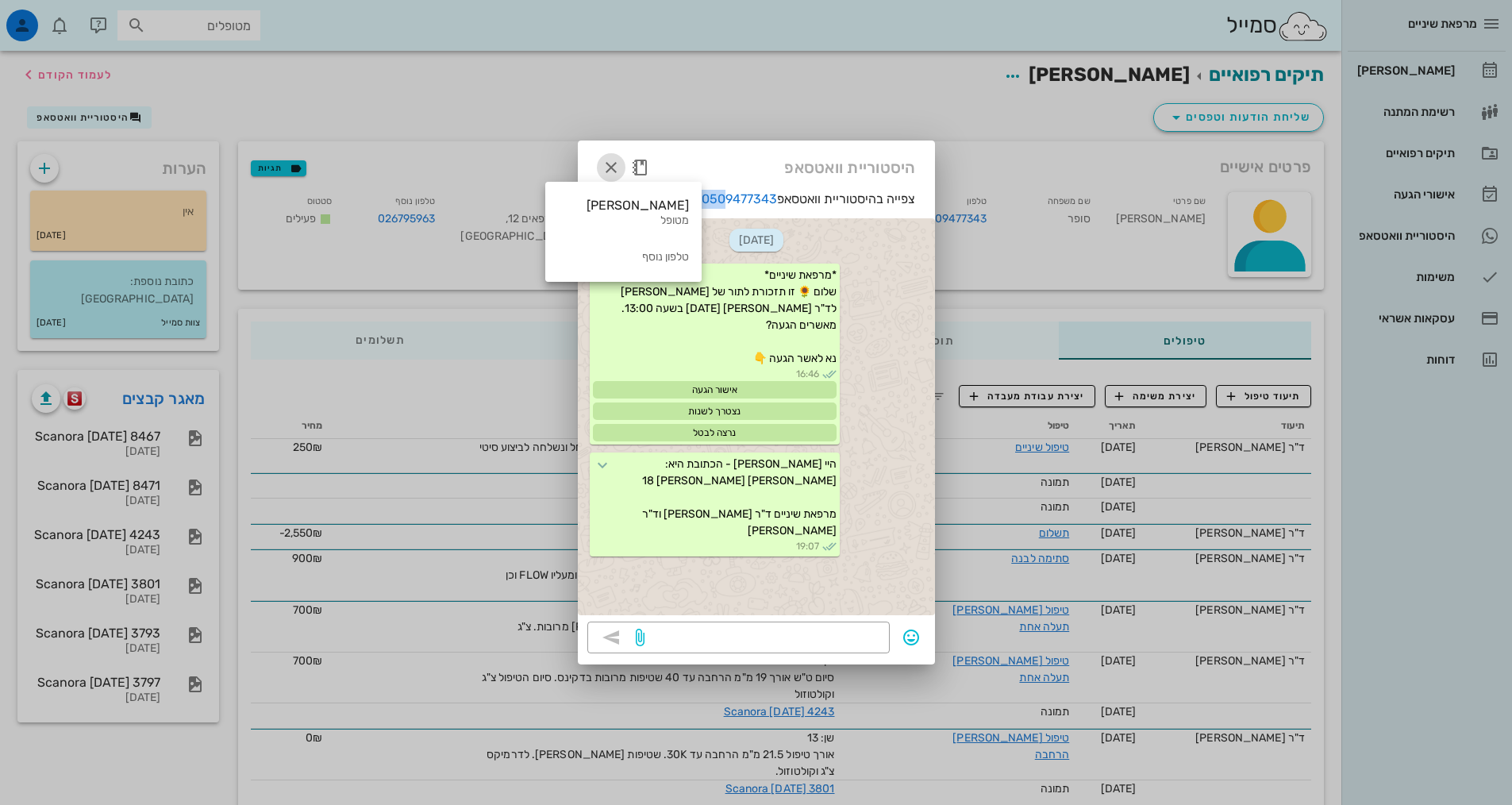
click at [611, 166] on icon "button" at bounding box center [611, 168] width 19 height 19
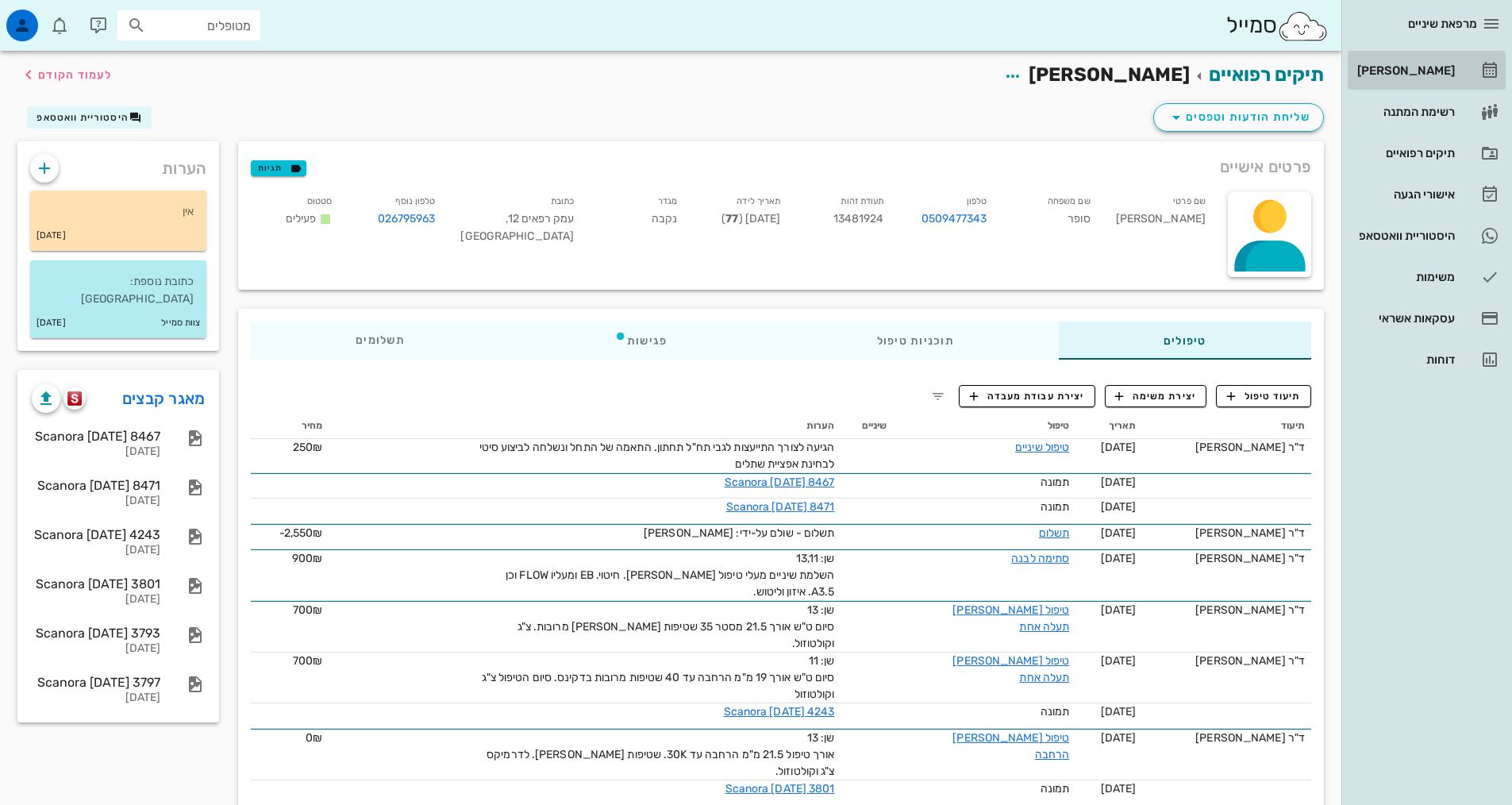
click at [1430, 78] on div "[PERSON_NAME]" at bounding box center [1404, 71] width 101 height 26
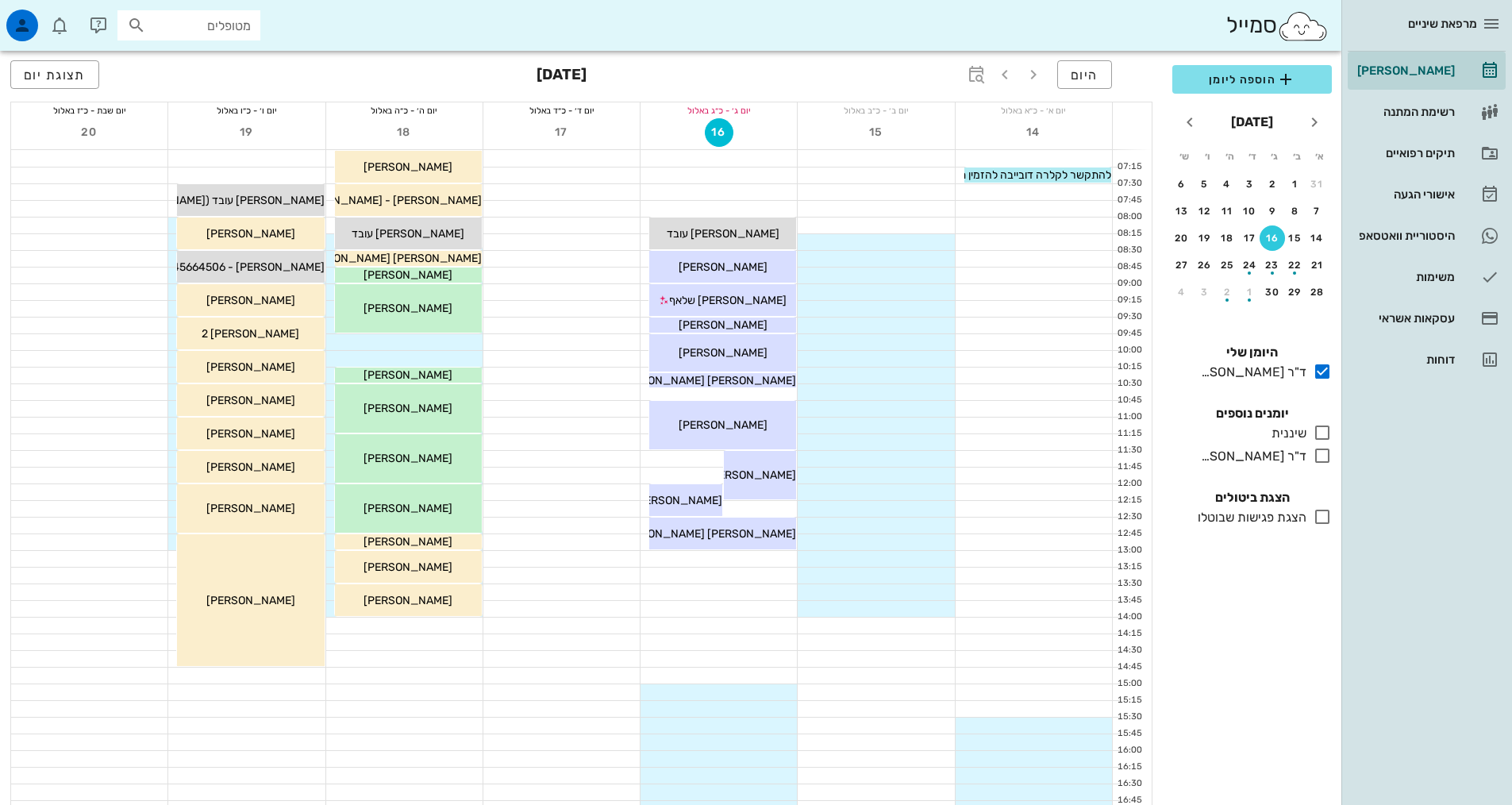
click at [1327, 436] on icon at bounding box center [1322, 432] width 19 height 19
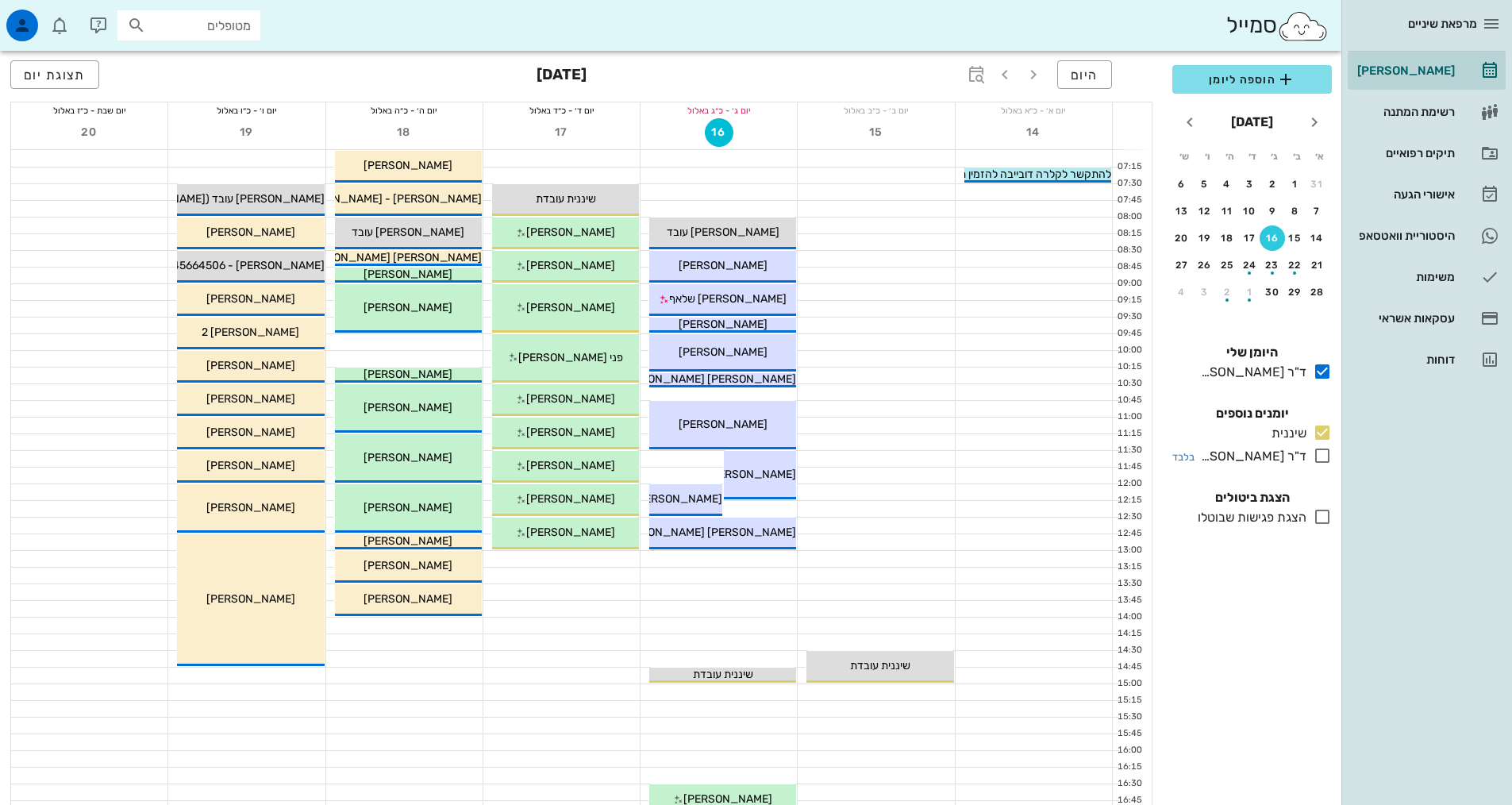
click at [1317, 456] on icon at bounding box center [1322, 456] width 19 height 19
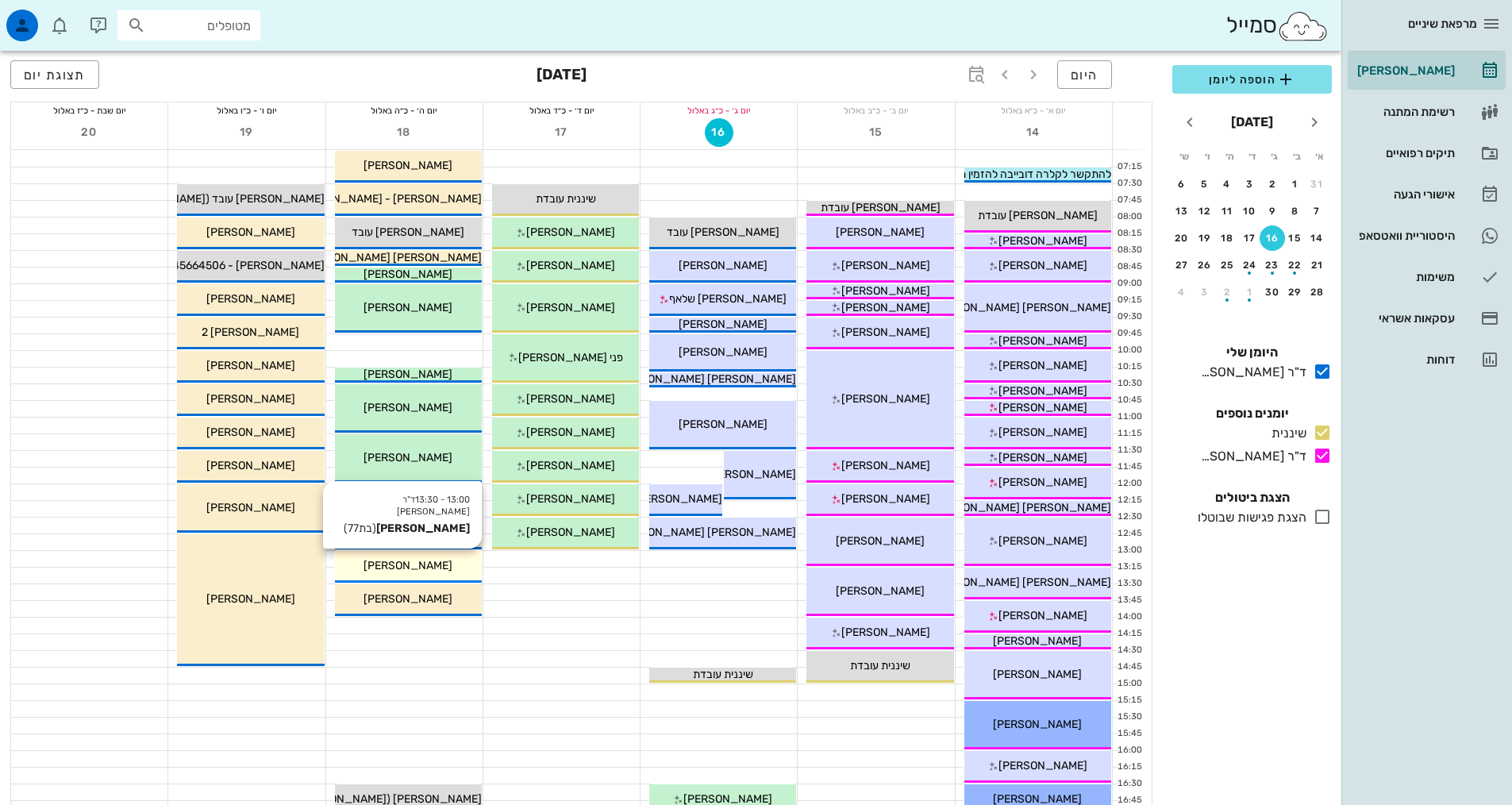
click at [423, 571] on span "[PERSON_NAME]" at bounding box center [408, 565] width 89 height 14
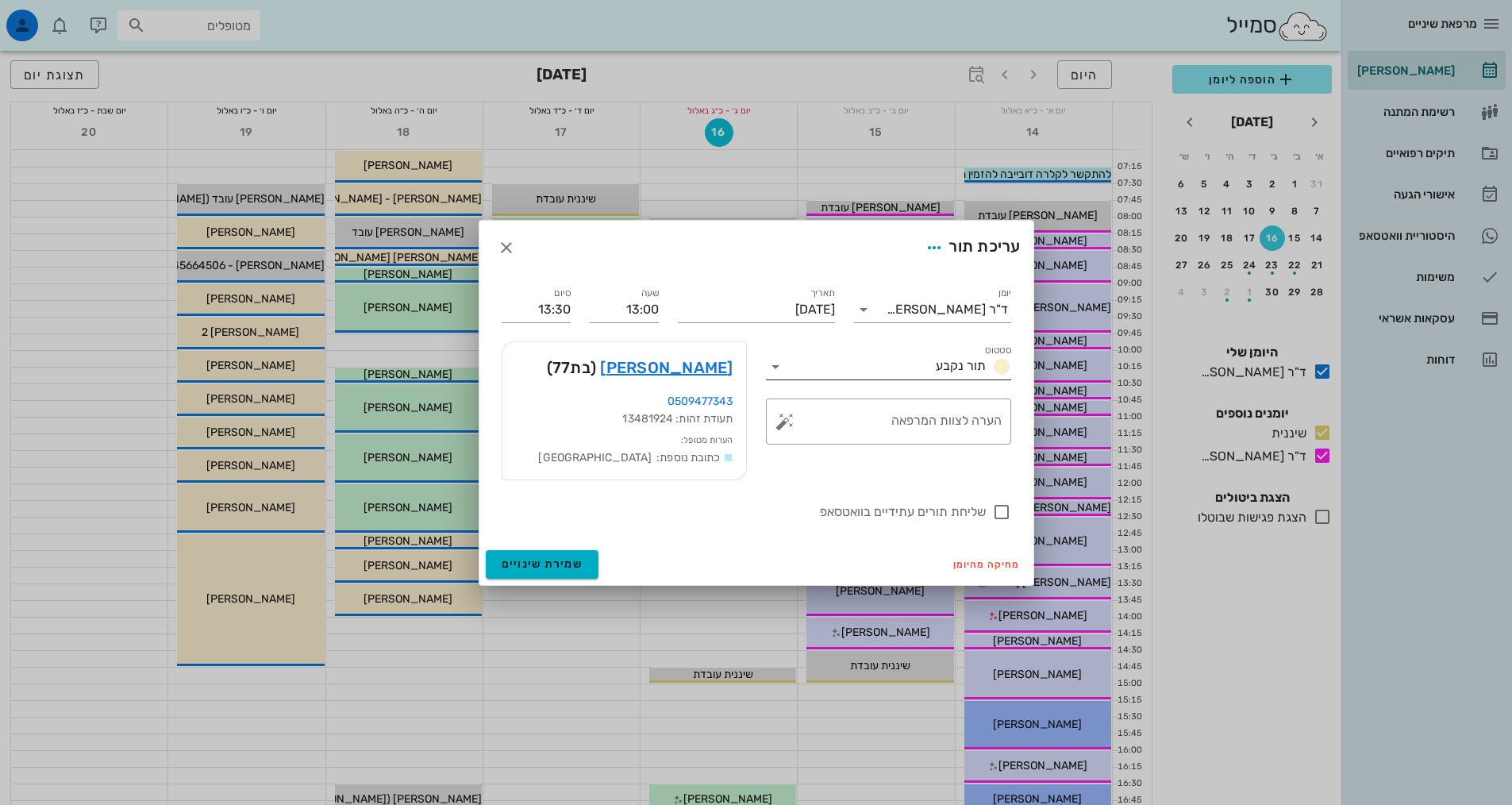
click at [859, 370] on input "סטטוס" at bounding box center [859, 367] width 141 height 26
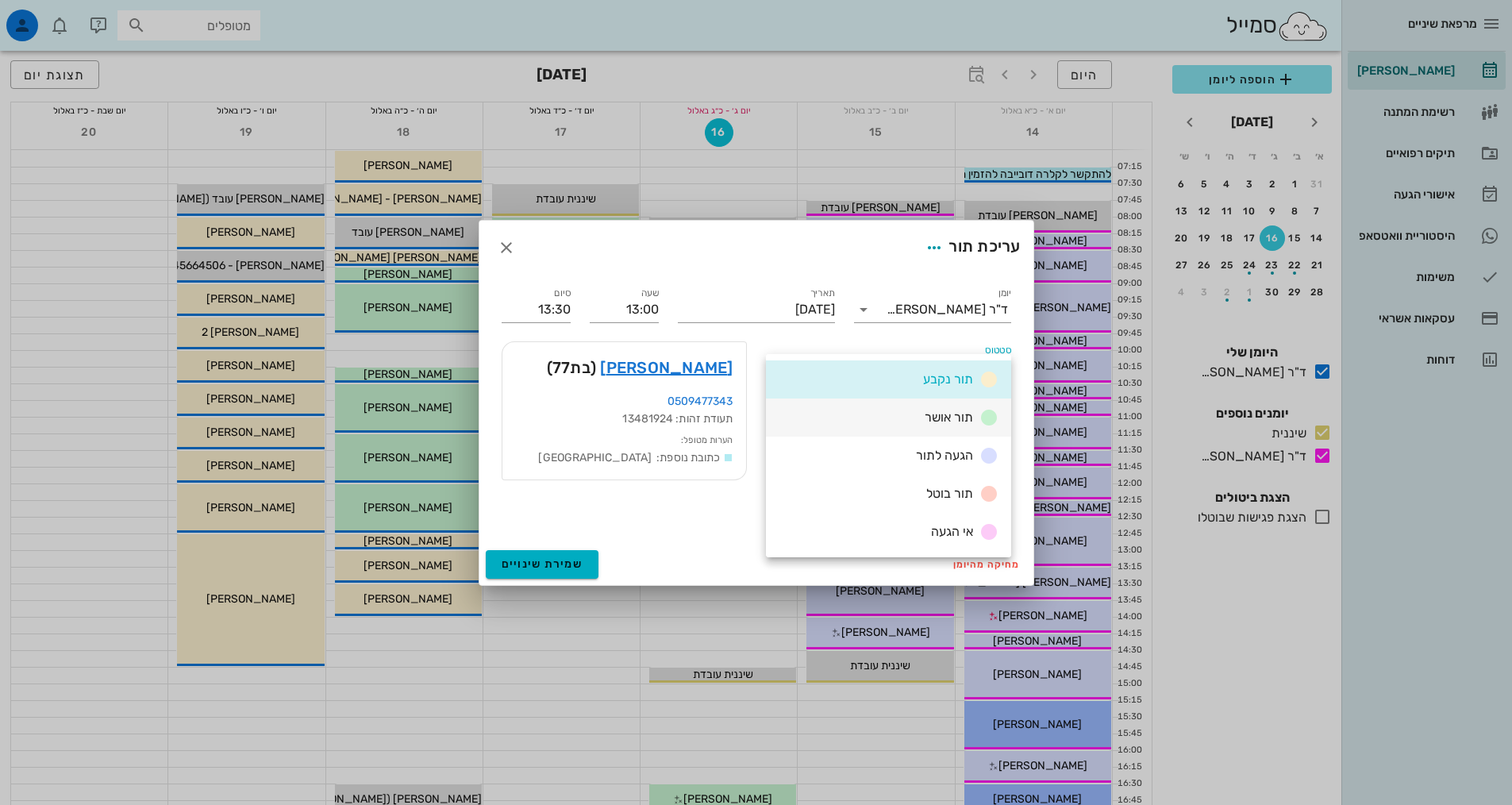
click at [942, 416] on span "תור אושר" at bounding box center [949, 416] width 49 height 15
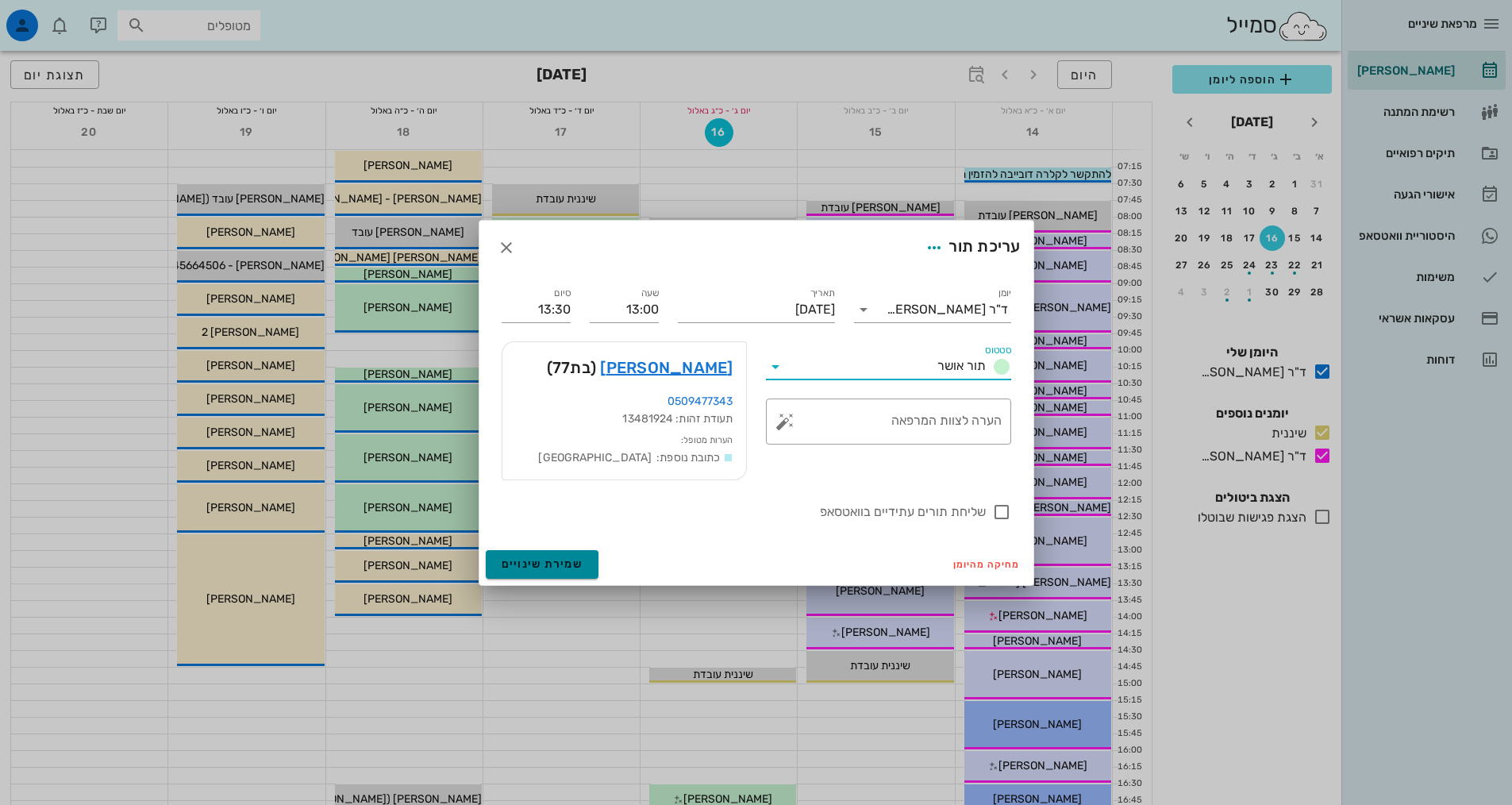
click at [512, 565] on span "שמירת שינויים" at bounding box center [543, 563] width 81 height 14
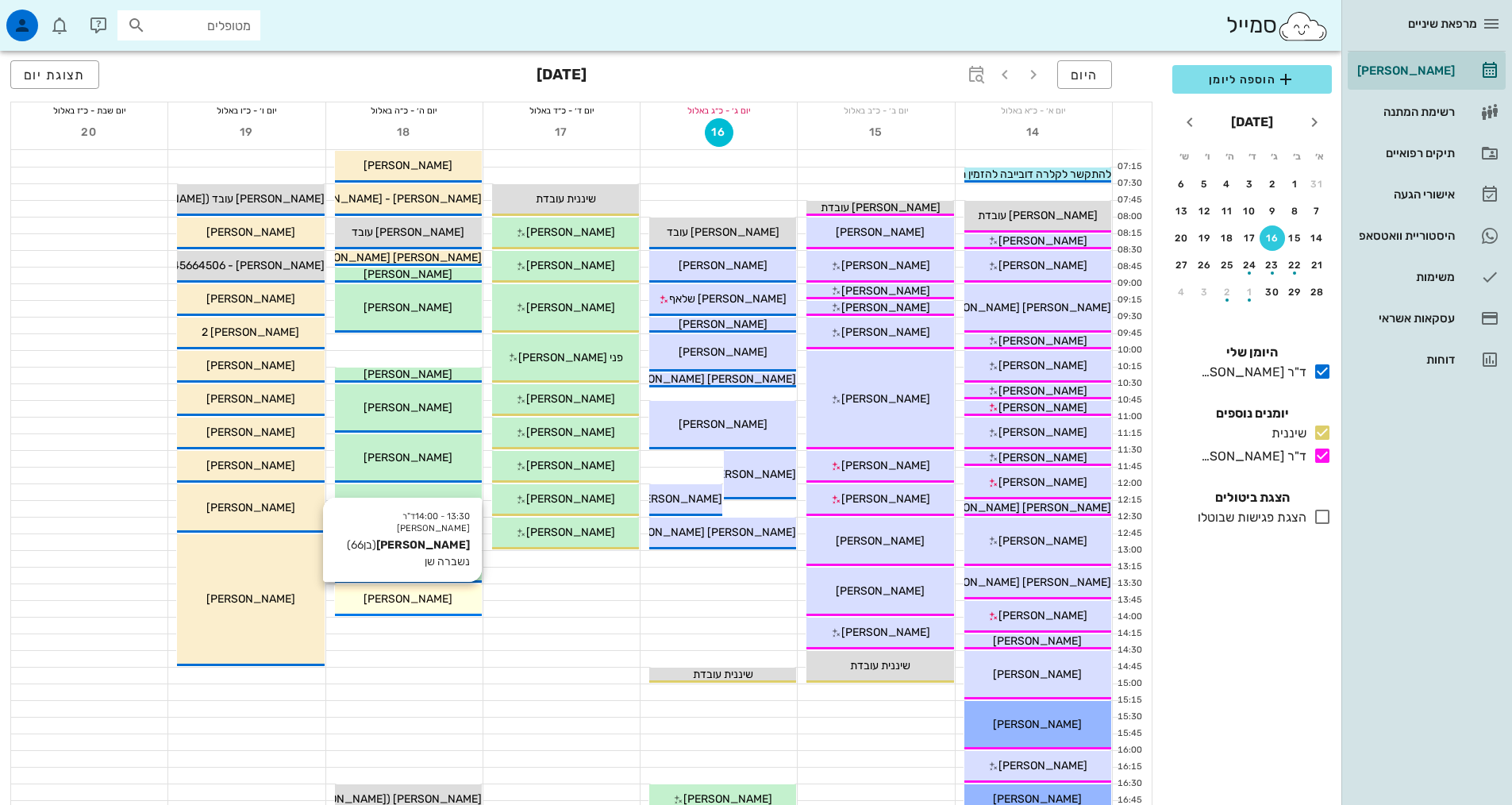
click at [394, 597] on span "[PERSON_NAME]" at bounding box center [408, 598] width 89 height 14
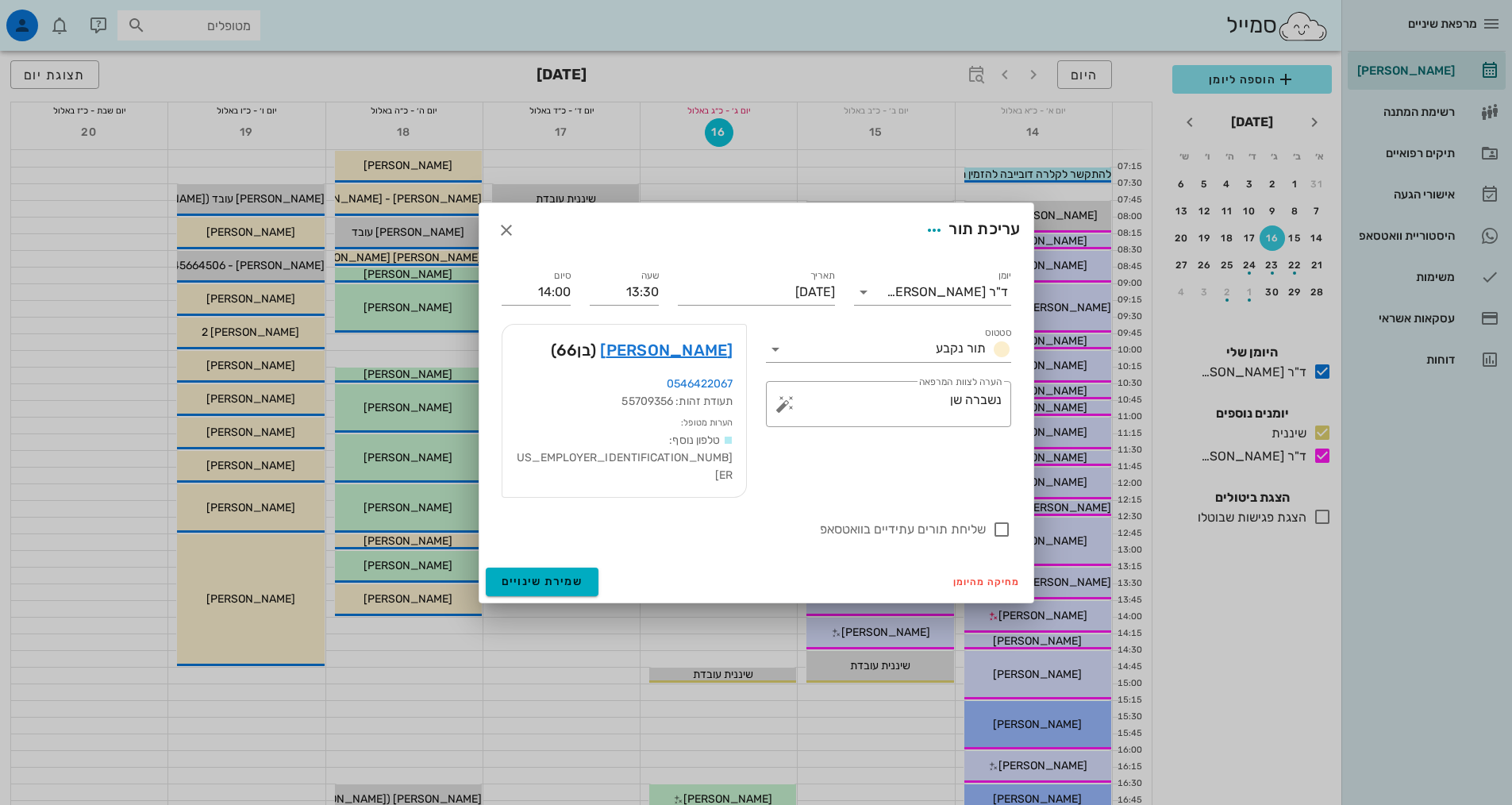
click at [597, 359] on span "(בן 66 )" at bounding box center [574, 350] width 46 height 26
click at [681, 361] on link "[PERSON_NAME]" at bounding box center [666, 350] width 132 height 26
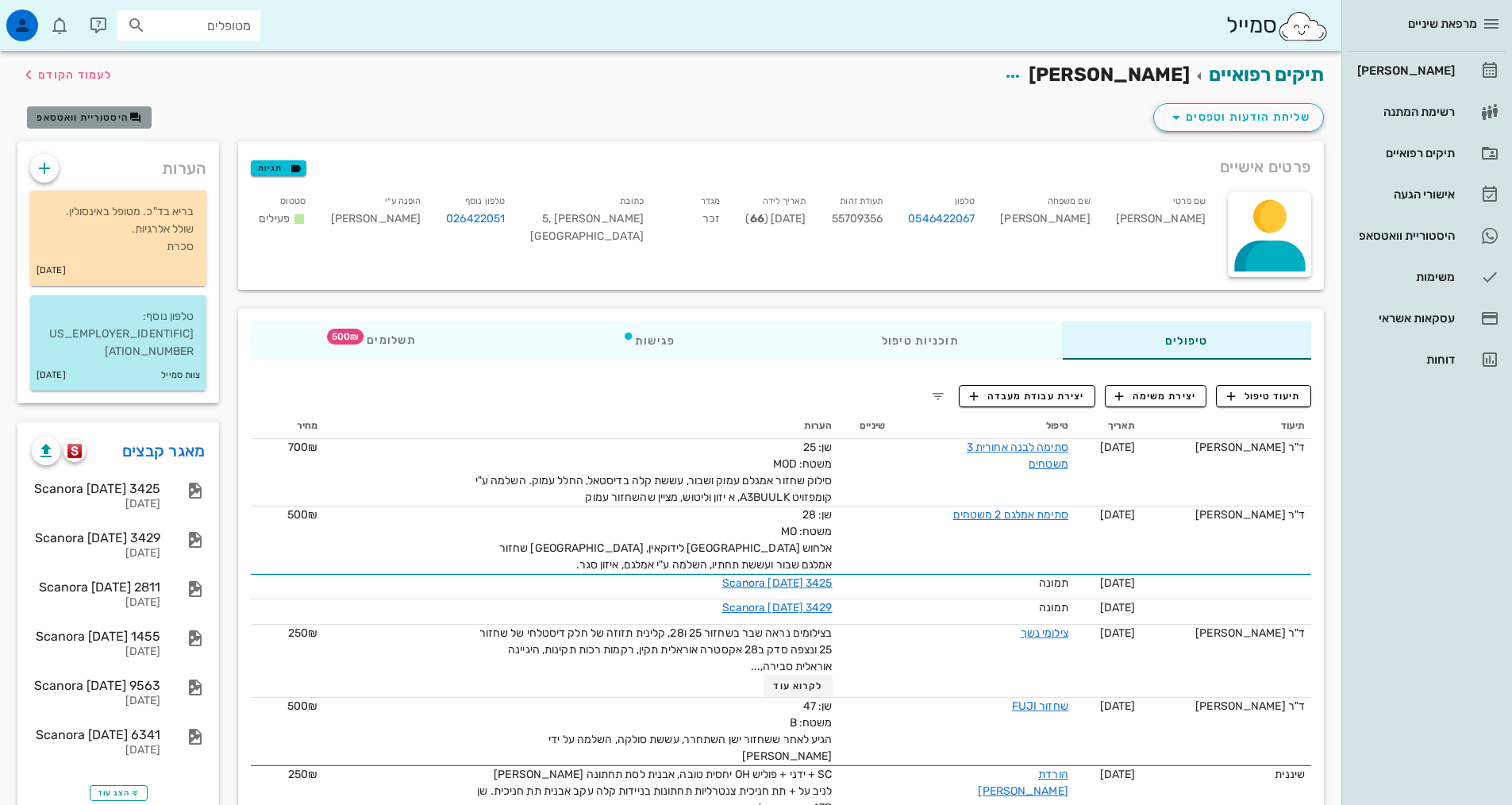
click at [128, 123] on span "היסטוריית וואטסאפ" at bounding box center [89, 117] width 105 height 13
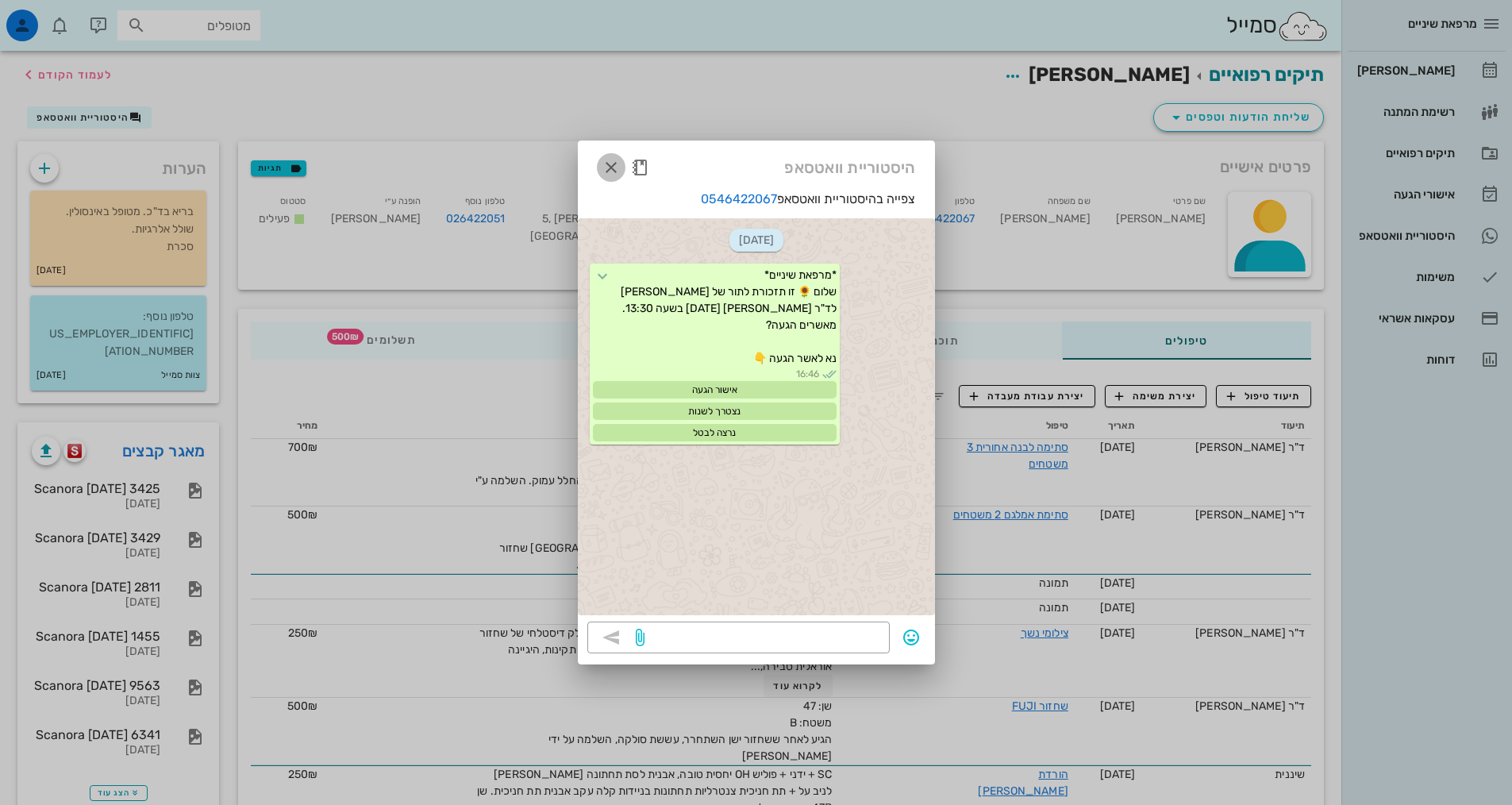
click at [612, 157] on button "button" at bounding box center [611, 168] width 29 height 29
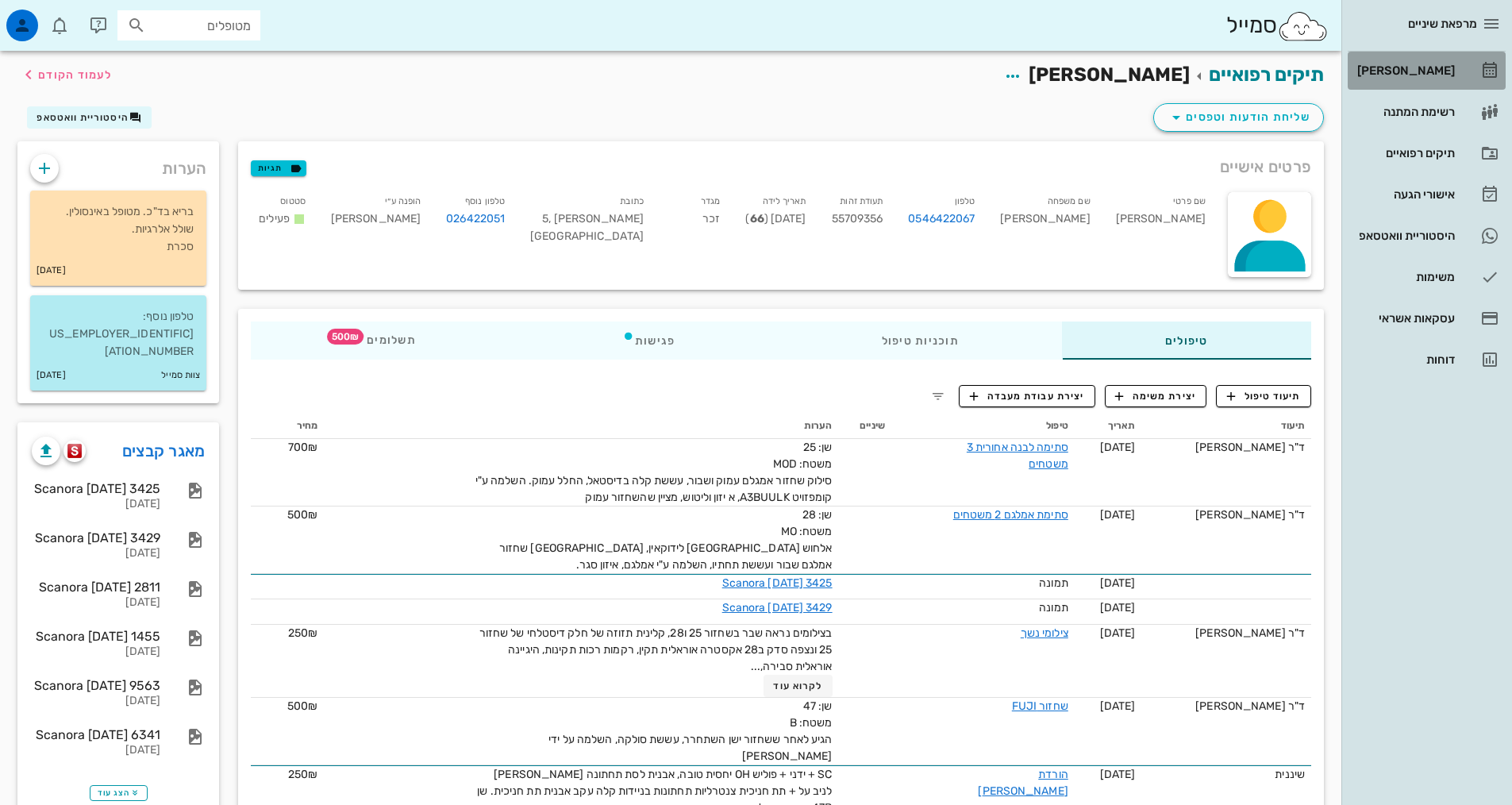
click at [1435, 75] on div "[PERSON_NAME]" at bounding box center [1404, 71] width 101 height 13
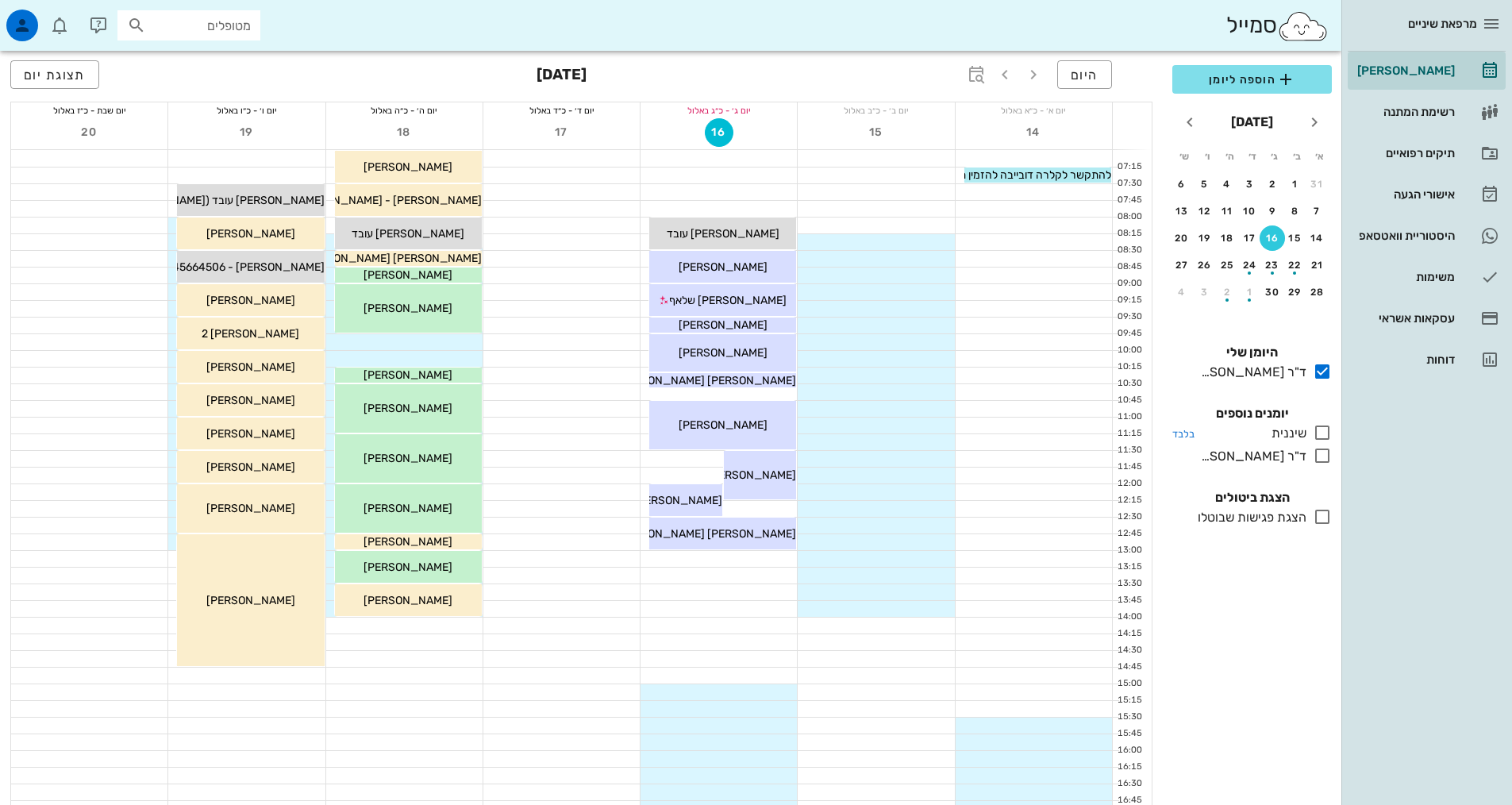
click at [1317, 431] on icon at bounding box center [1322, 432] width 19 height 19
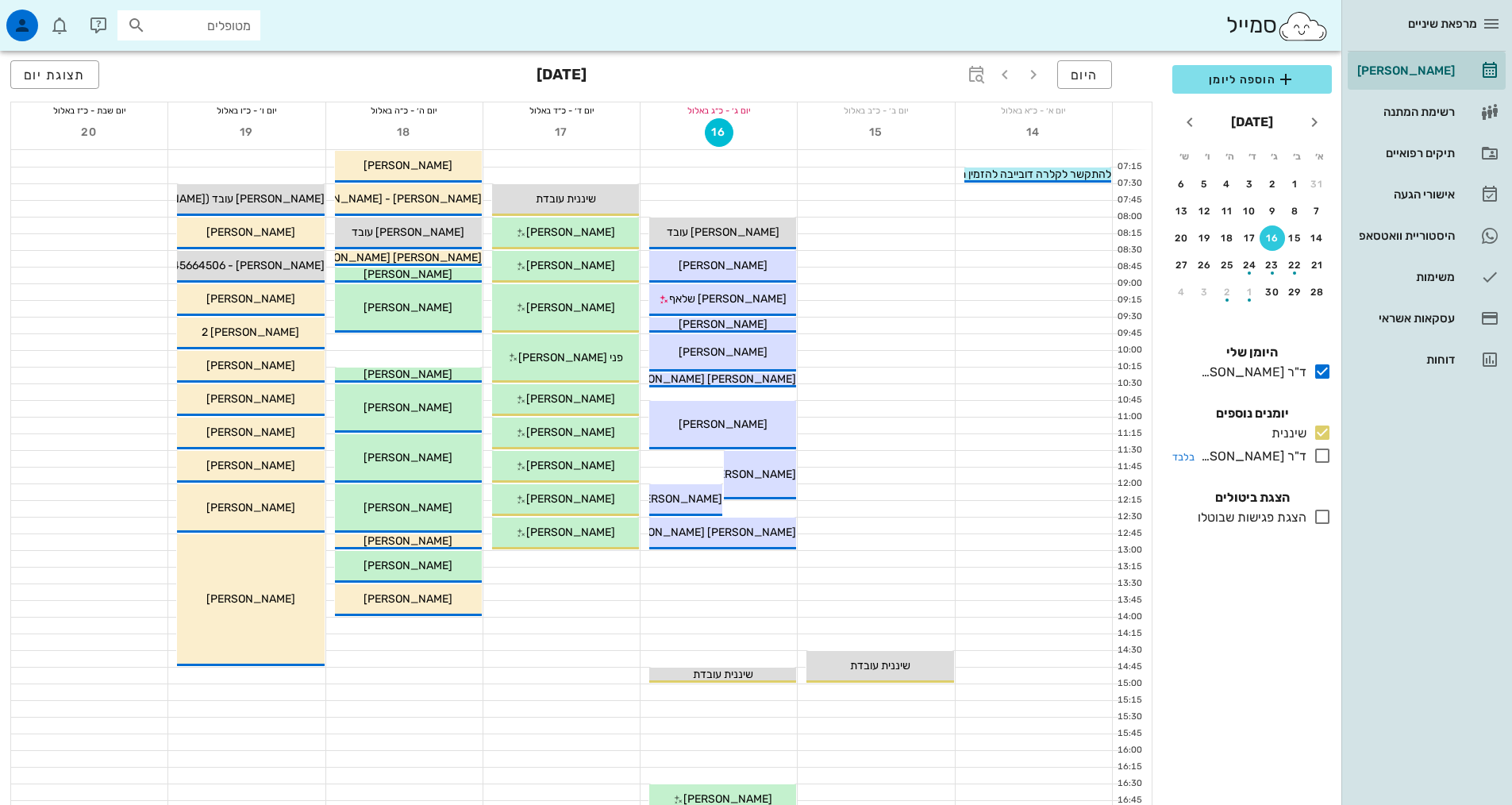
click at [1319, 457] on icon at bounding box center [1322, 456] width 19 height 19
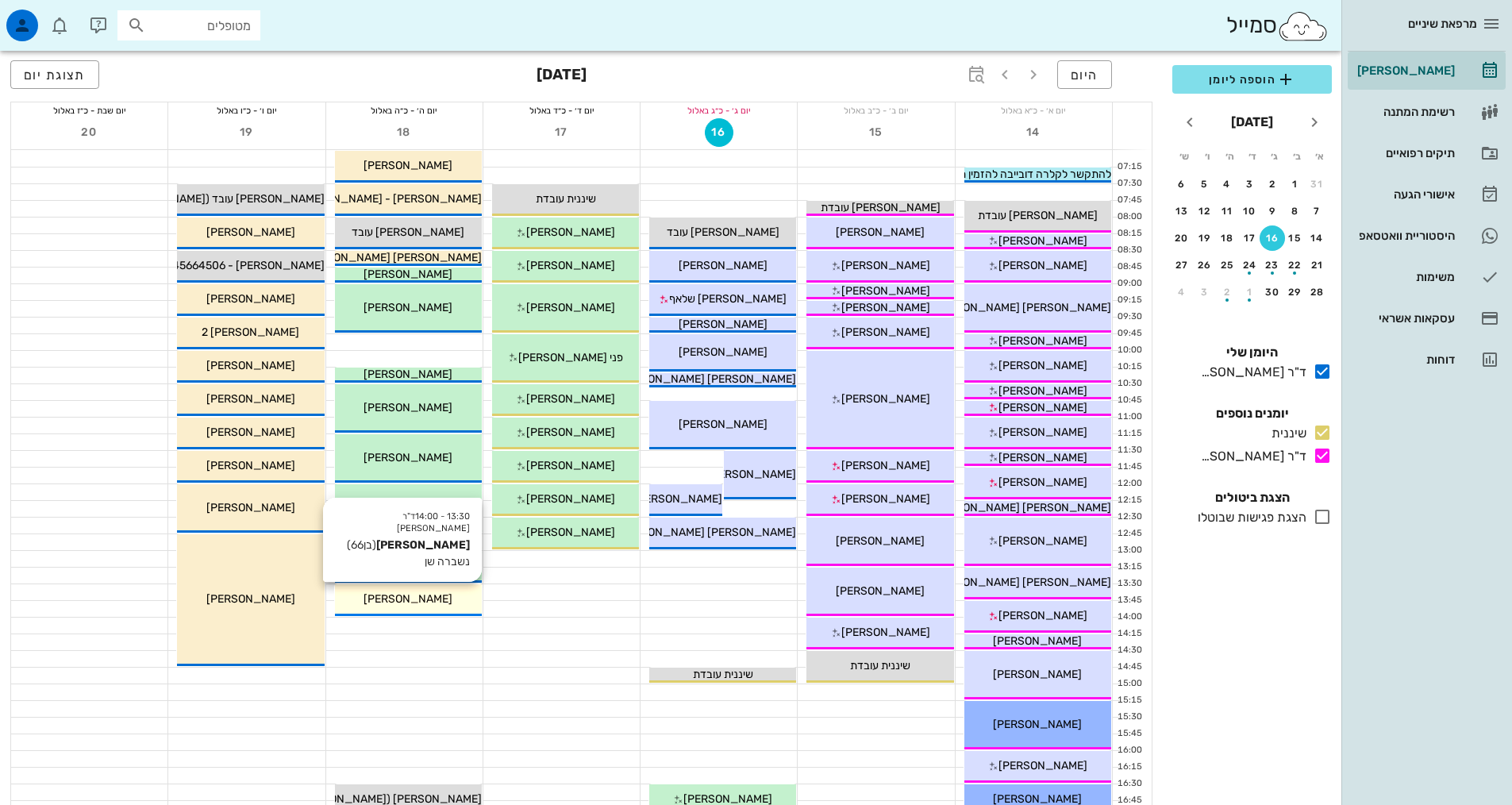
click at [408, 594] on span "[PERSON_NAME]" at bounding box center [408, 598] width 89 height 14
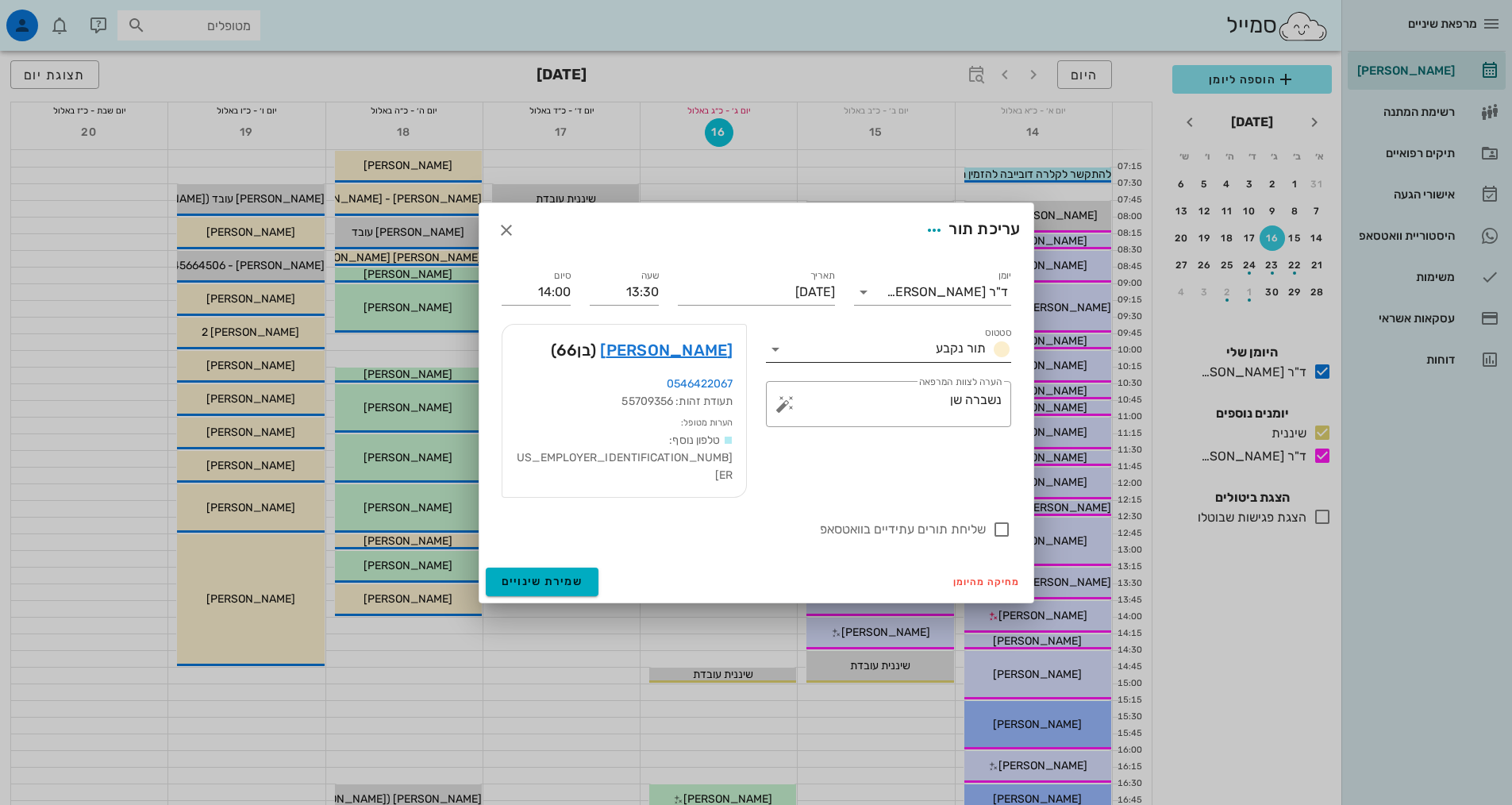
click at [854, 360] on input "סטטוס" at bounding box center [859, 349] width 141 height 26
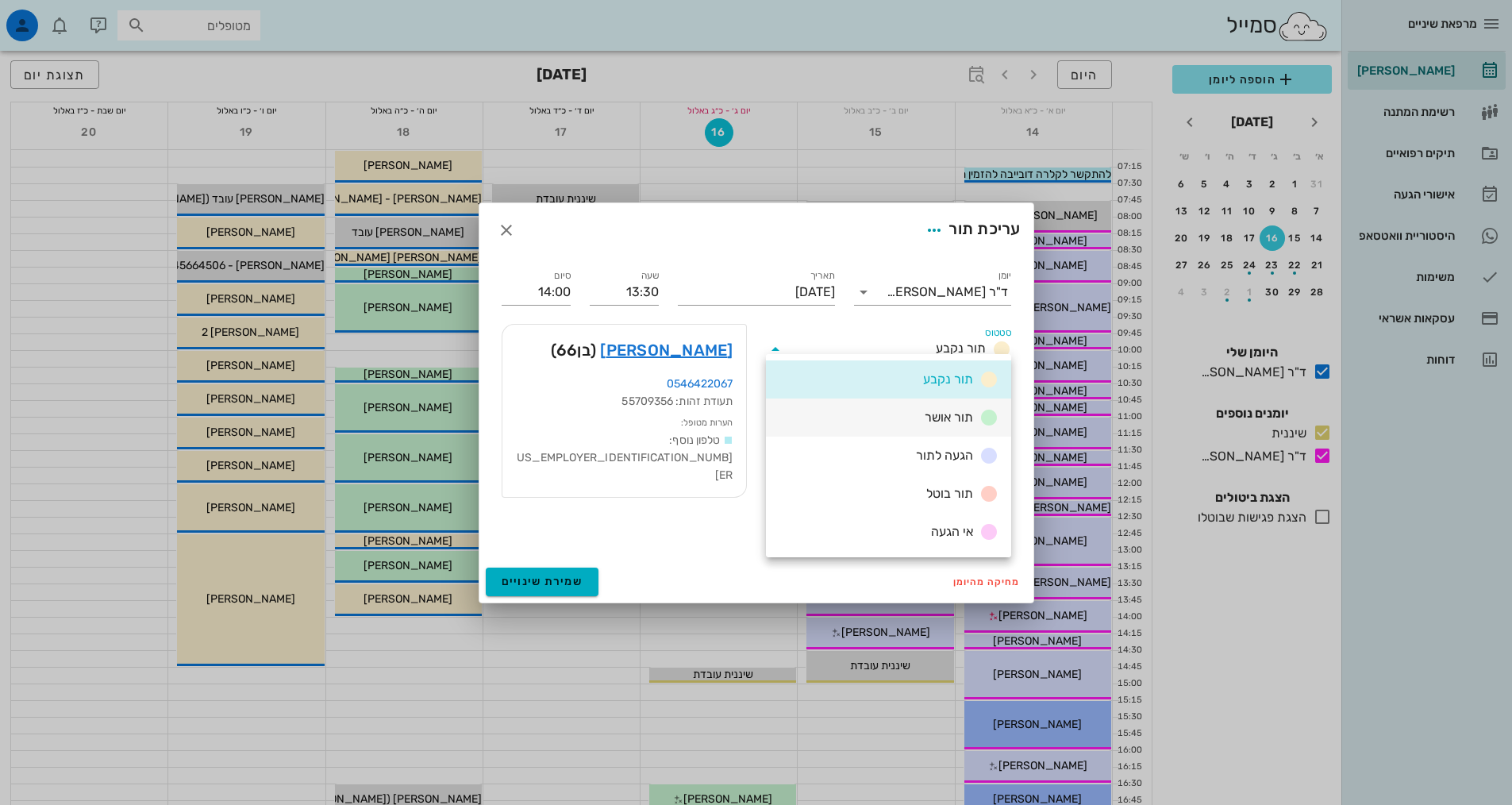
click at [957, 428] on div "תור אושר" at bounding box center [888, 417] width 245 height 38
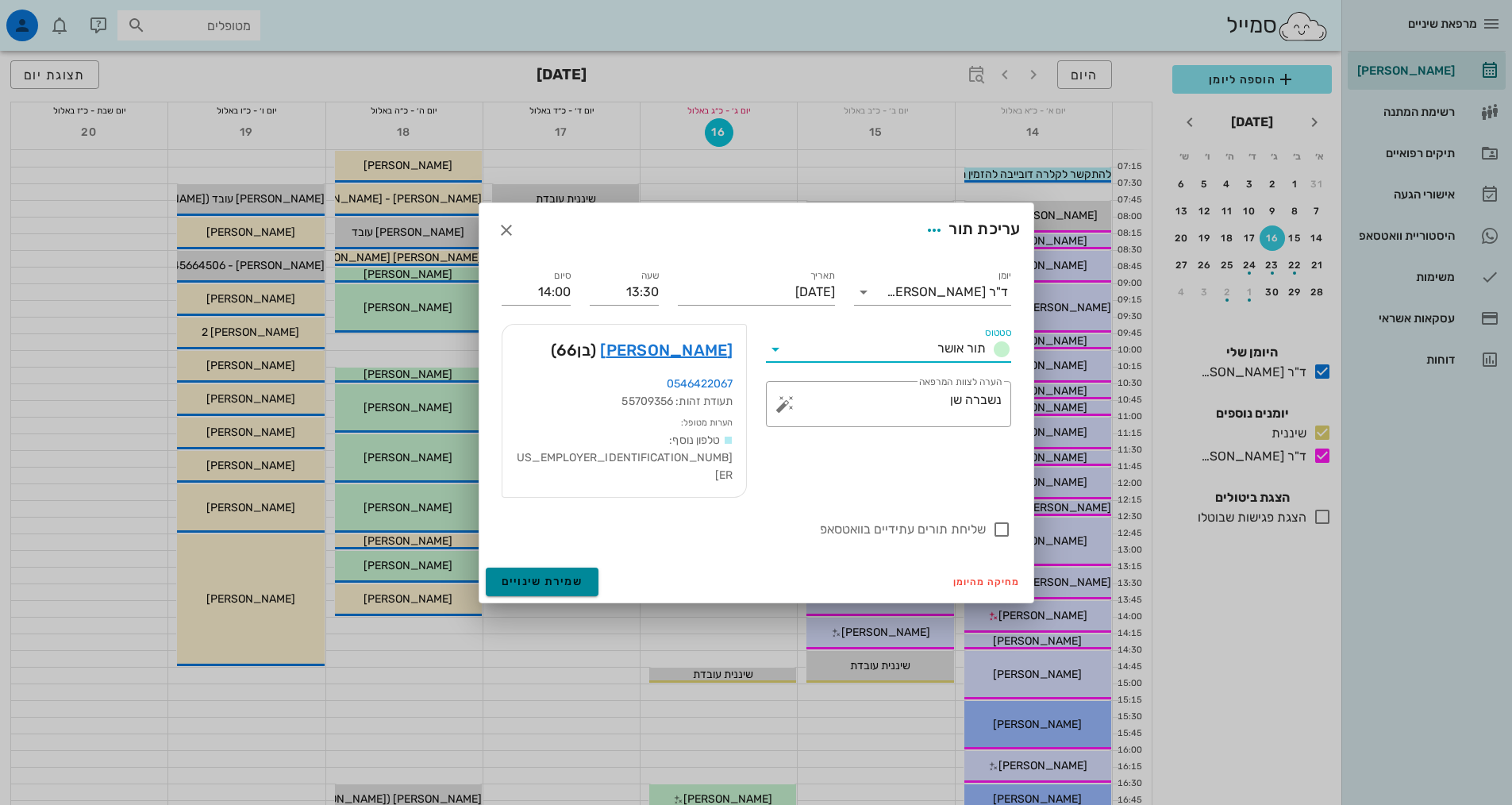
click at [567, 574] on span "שמירת שינויים" at bounding box center [543, 581] width 81 height 14
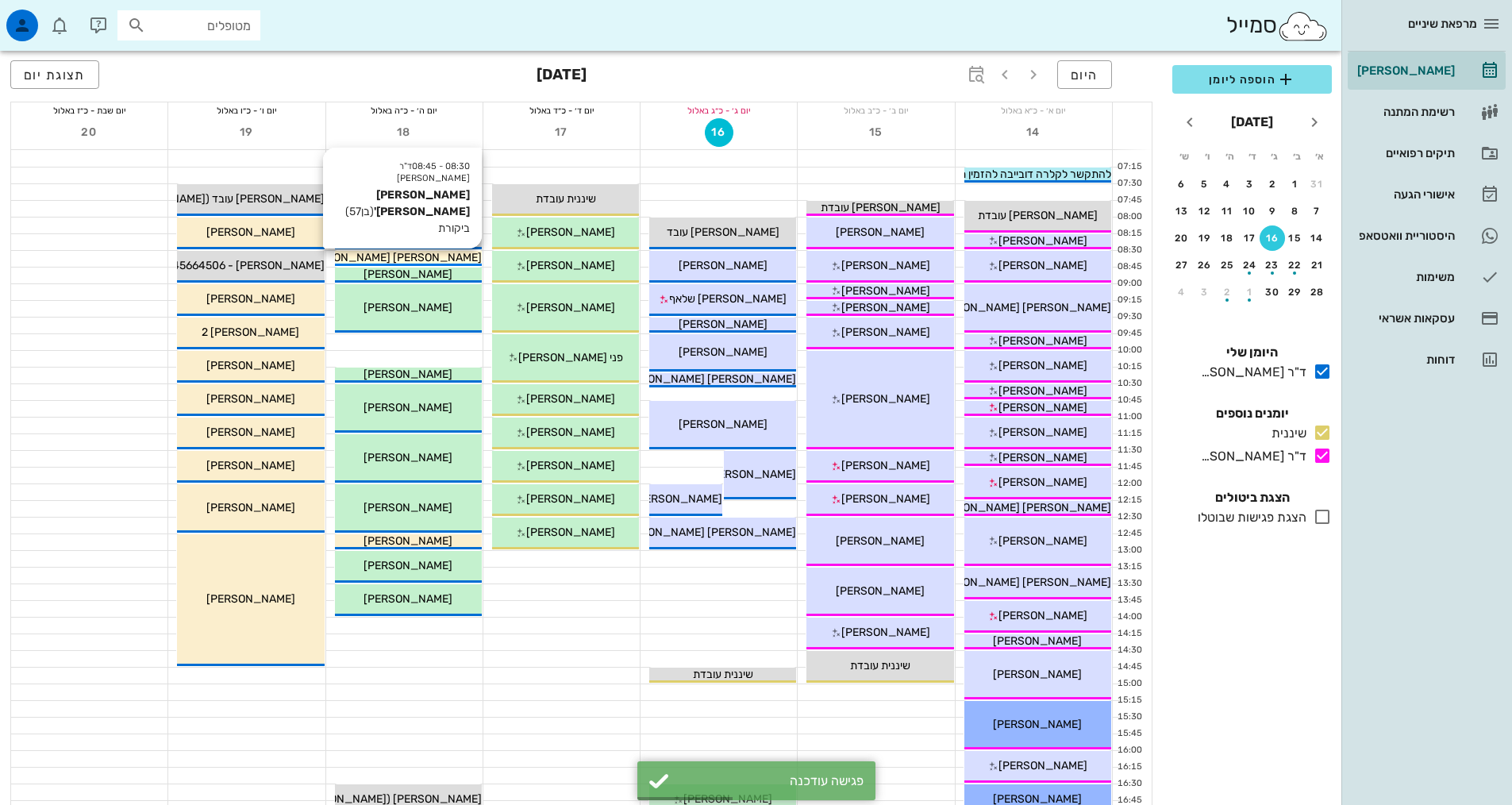
click at [433, 257] on span "[PERSON_NAME] [PERSON_NAME]'" at bounding box center [390, 257] width 183 height 14
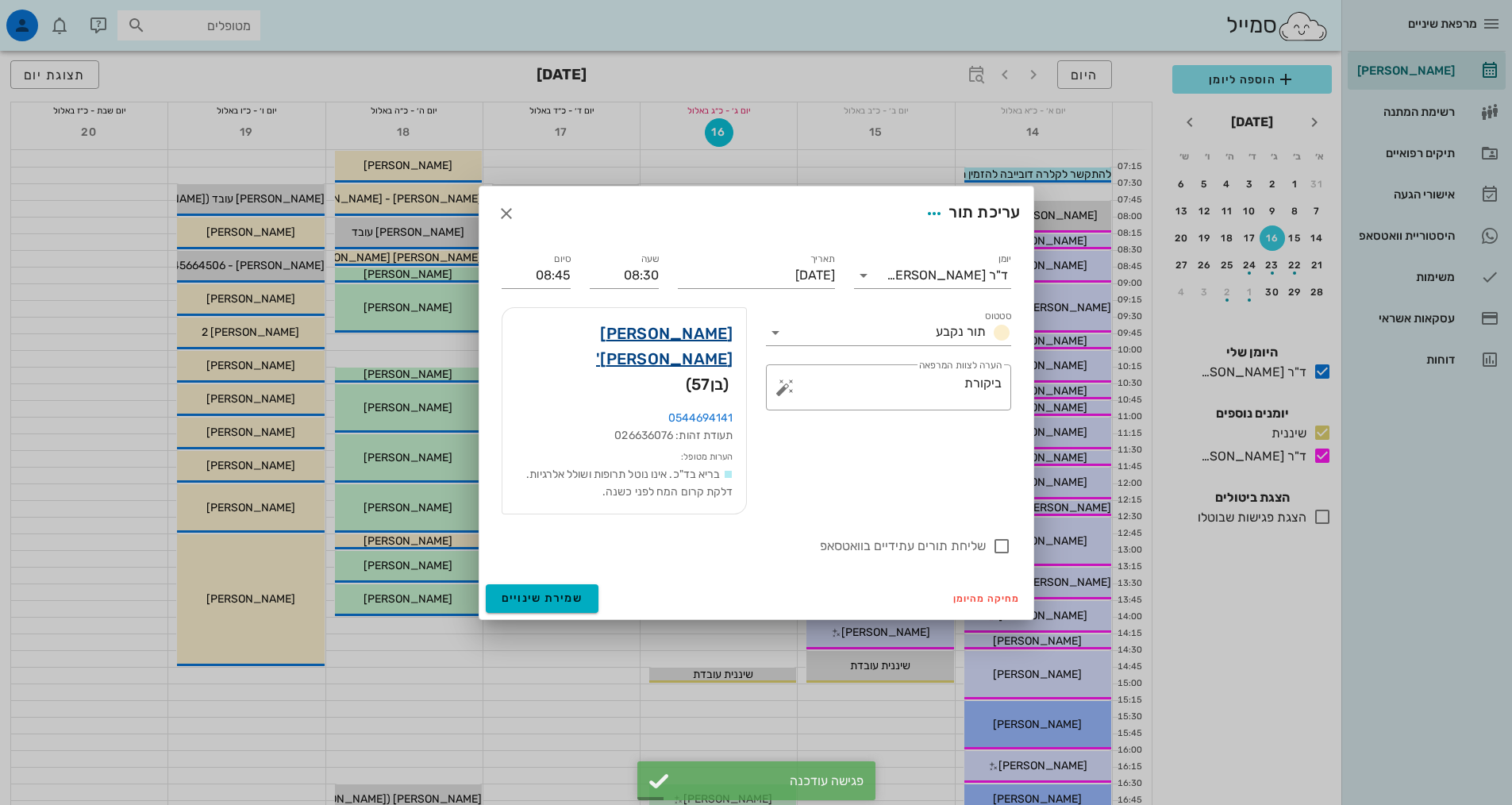
click at [667, 360] on link "[PERSON_NAME] [PERSON_NAME]'" at bounding box center [625, 346] width 219 height 51
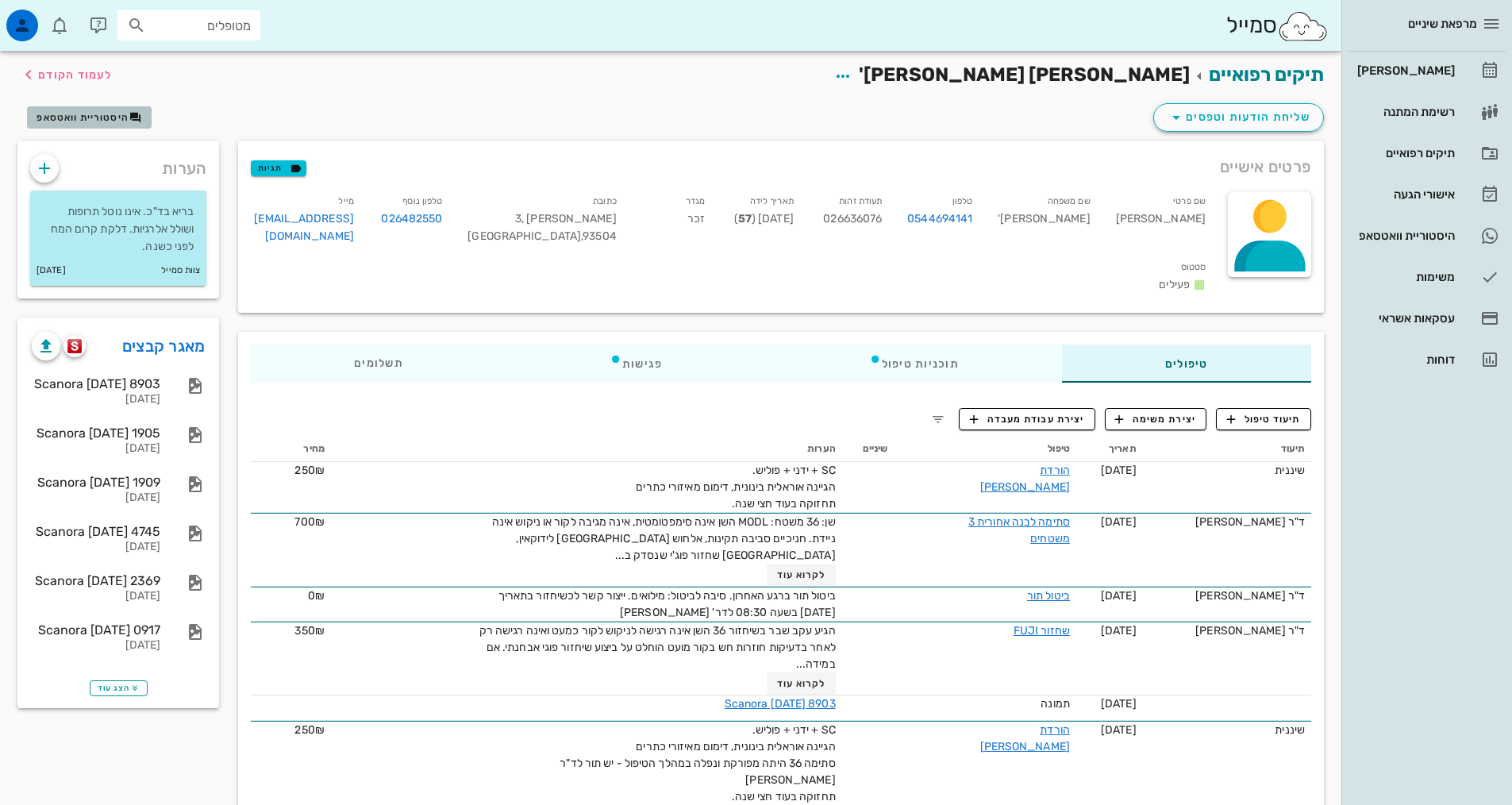
click at [56, 114] on span "היסטוריית וואטסאפ" at bounding box center [82, 117] width 92 height 11
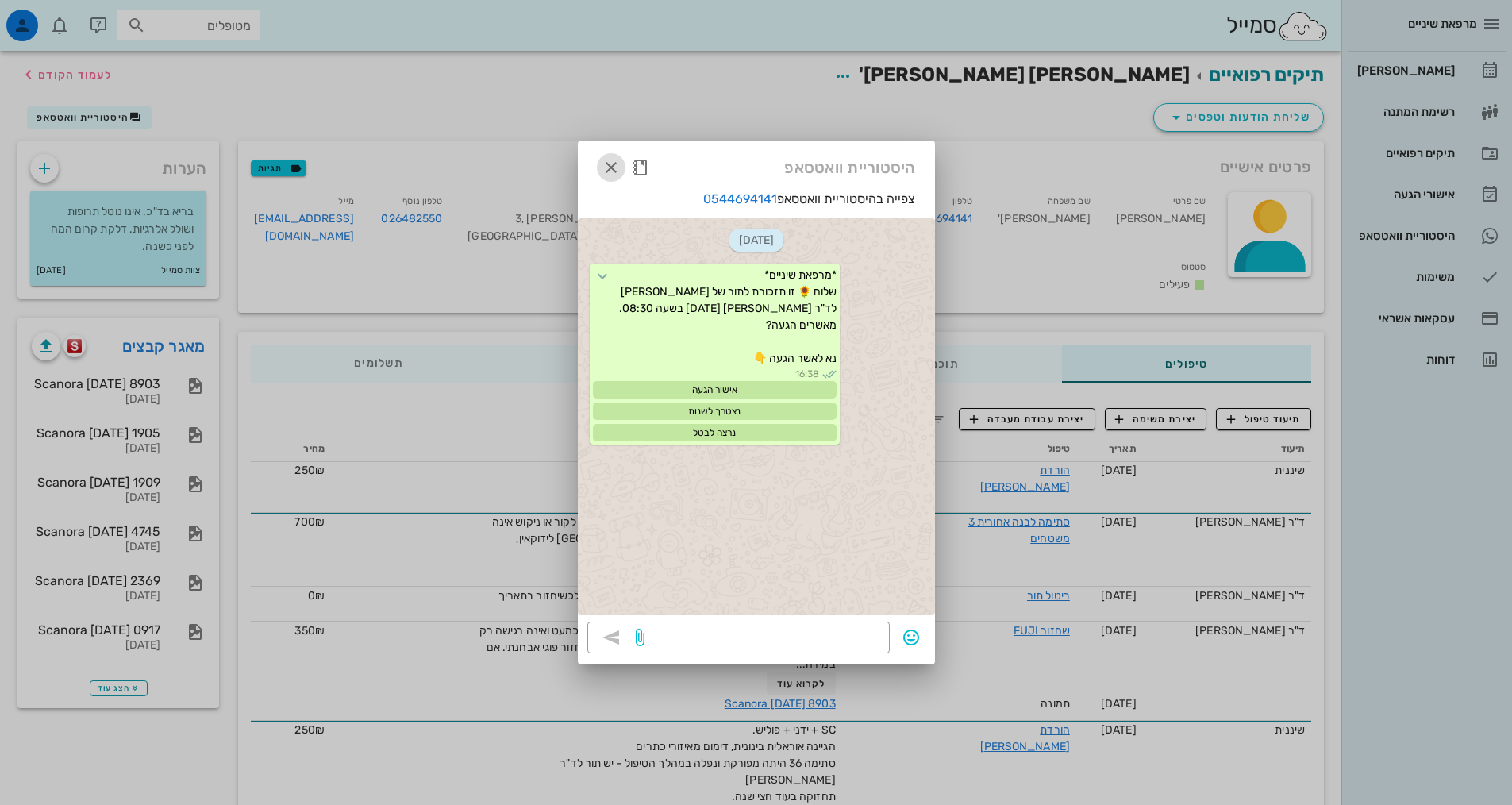
click at [613, 171] on icon "button" at bounding box center [611, 168] width 19 height 19
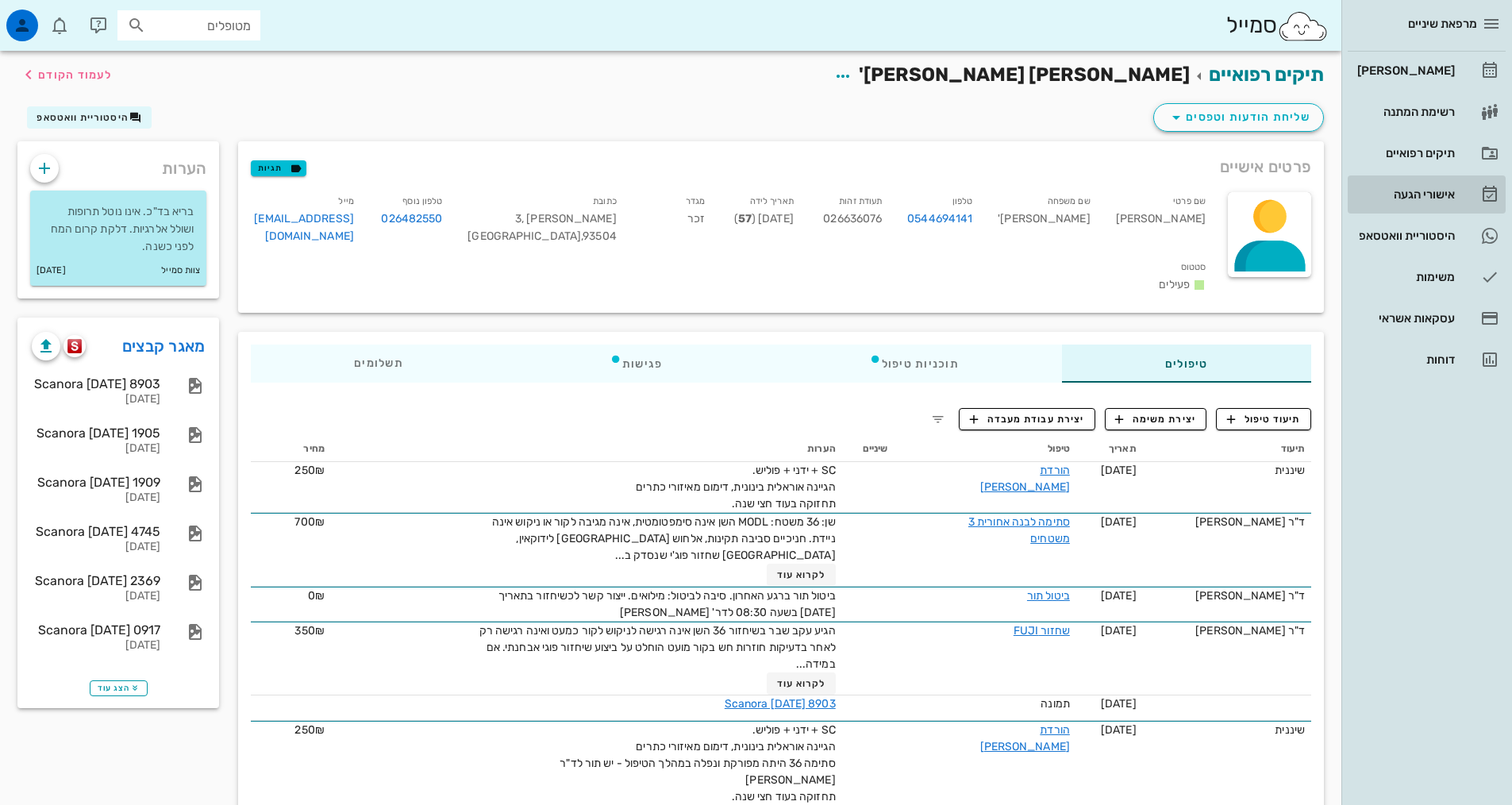
click at [1415, 199] on div "אישורי הגעה" at bounding box center [1404, 195] width 101 height 13
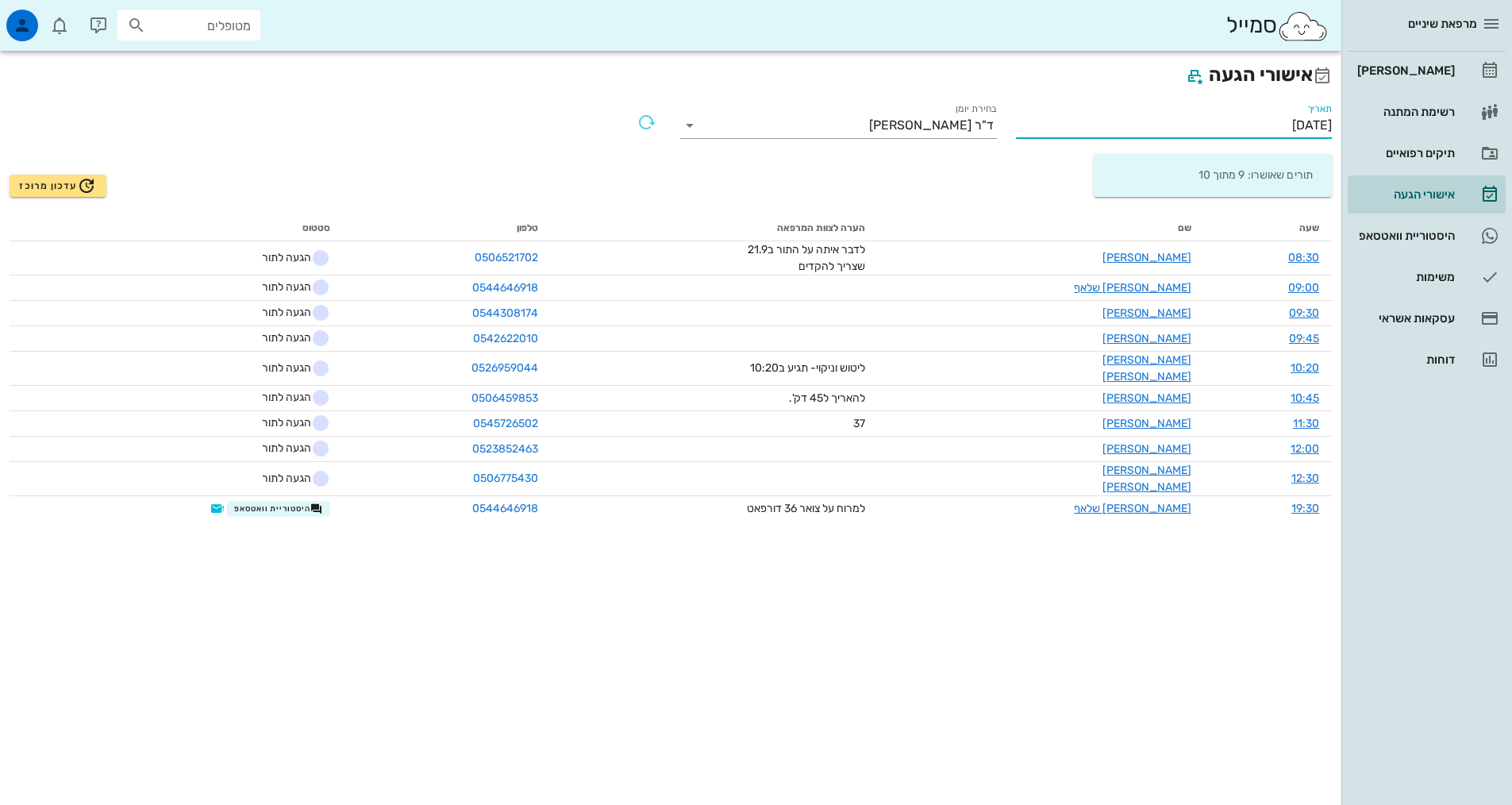
click at [1243, 121] on input "[DATE]" at bounding box center [1174, 125] width 317 height 26
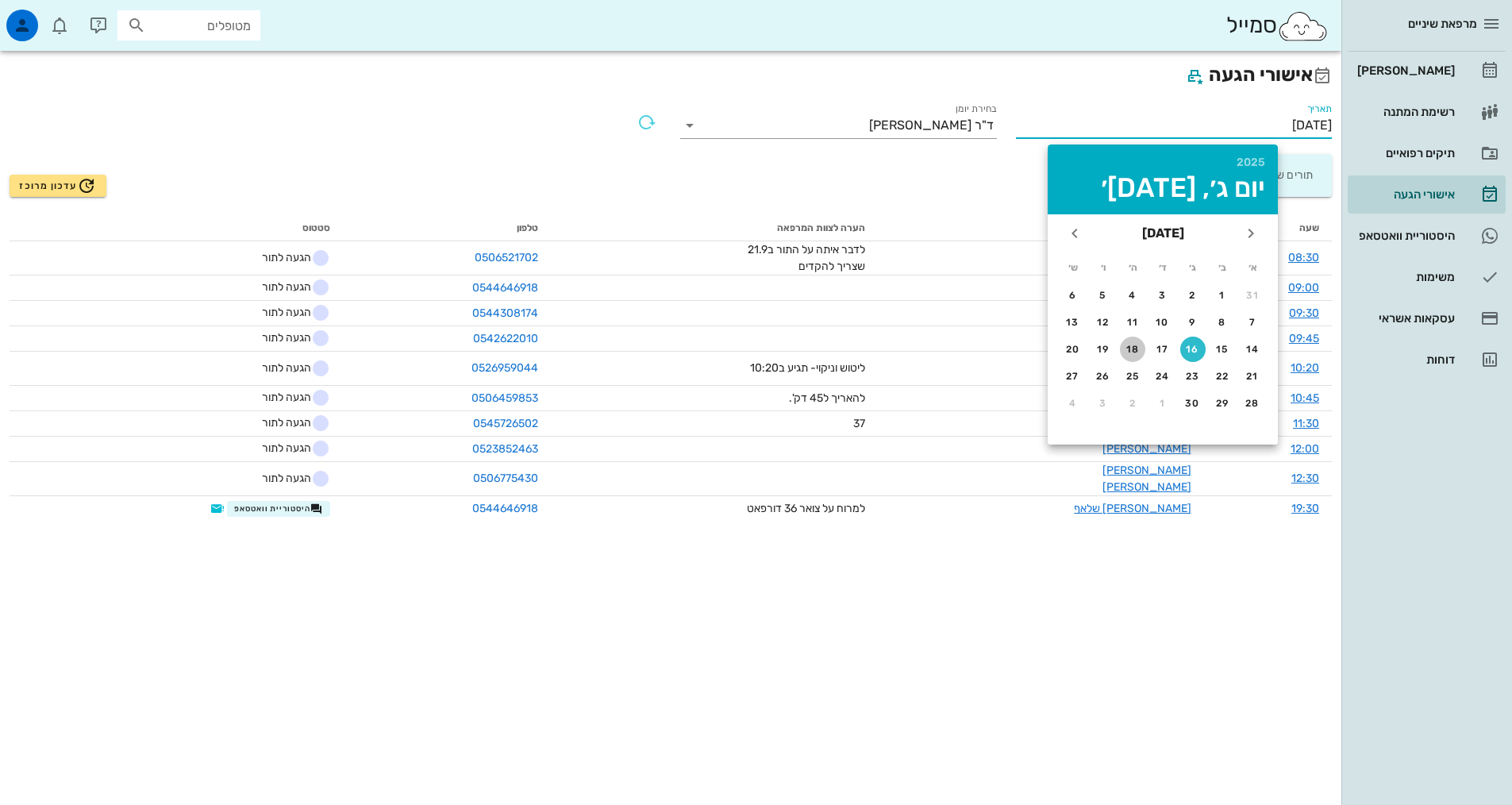
click at [1131, 355] on button "18" at bounding box center [1133, 349] width 26 height 26
type input "[DATE]"
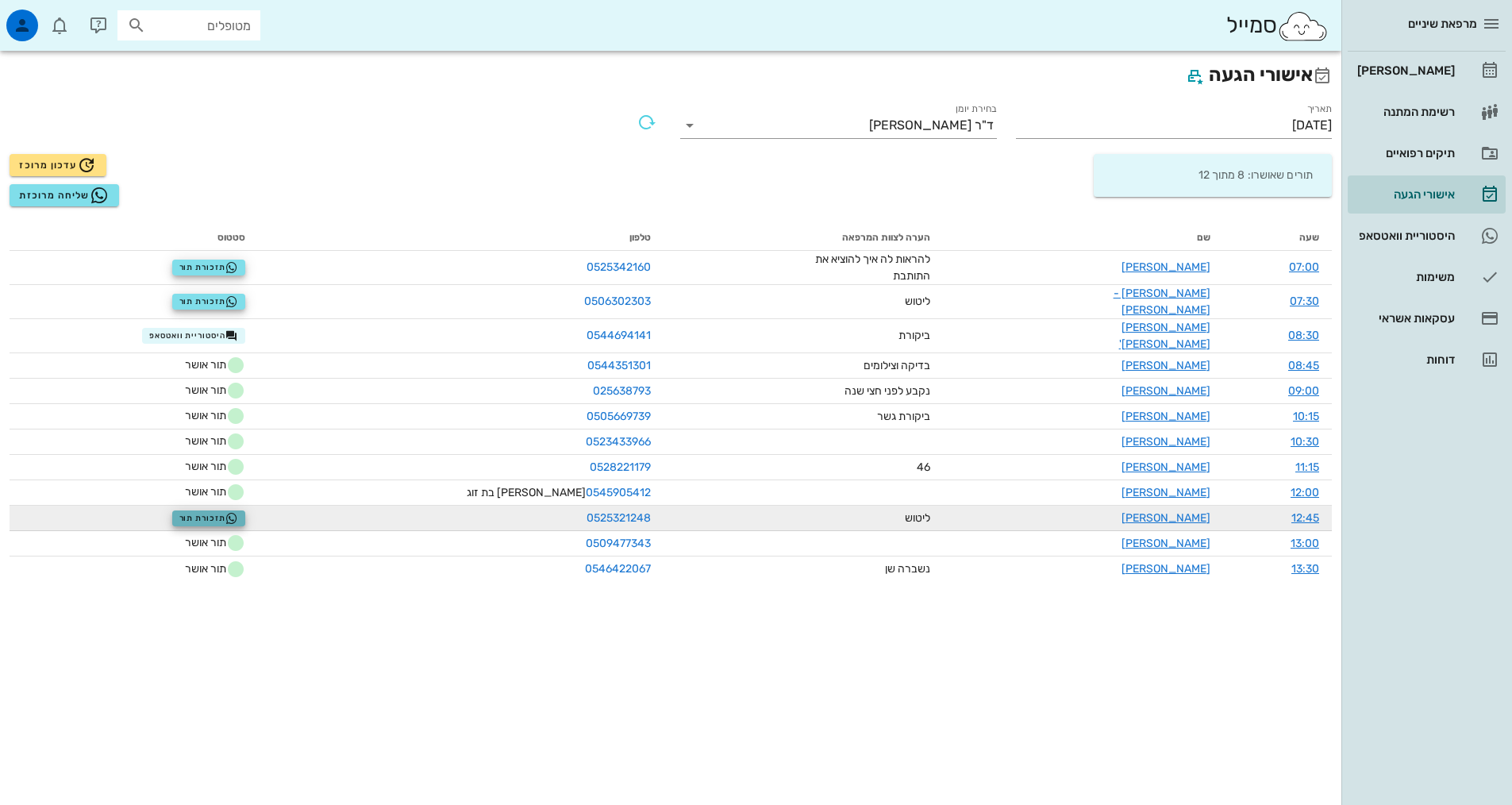
click at [238, 512] on icon "button" at bounding box center [231, 519] width 13 height 13
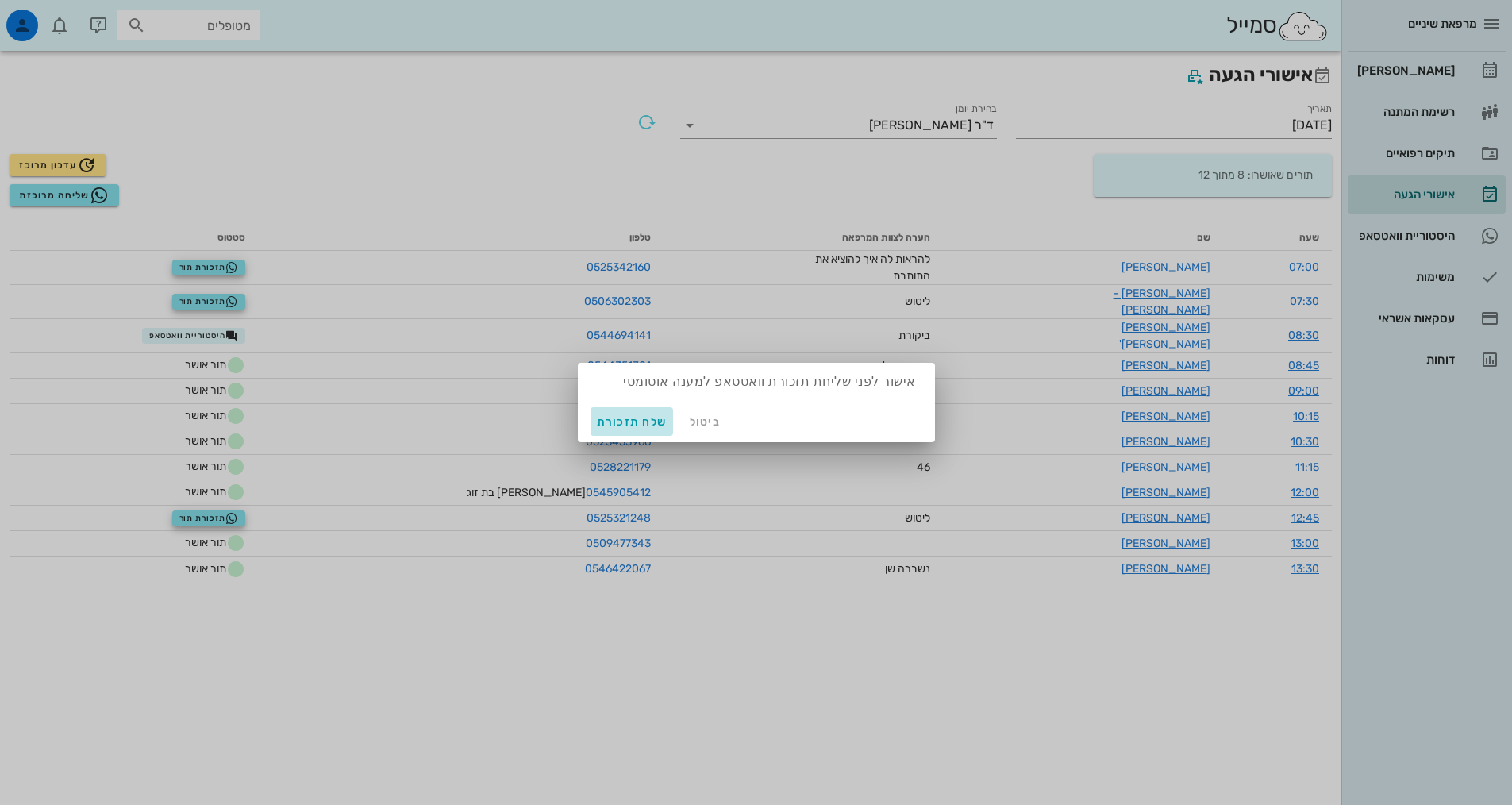
click at [633, 425] on span "שלח תזכורת" at bounding box center [632, 421] width 71 height 14
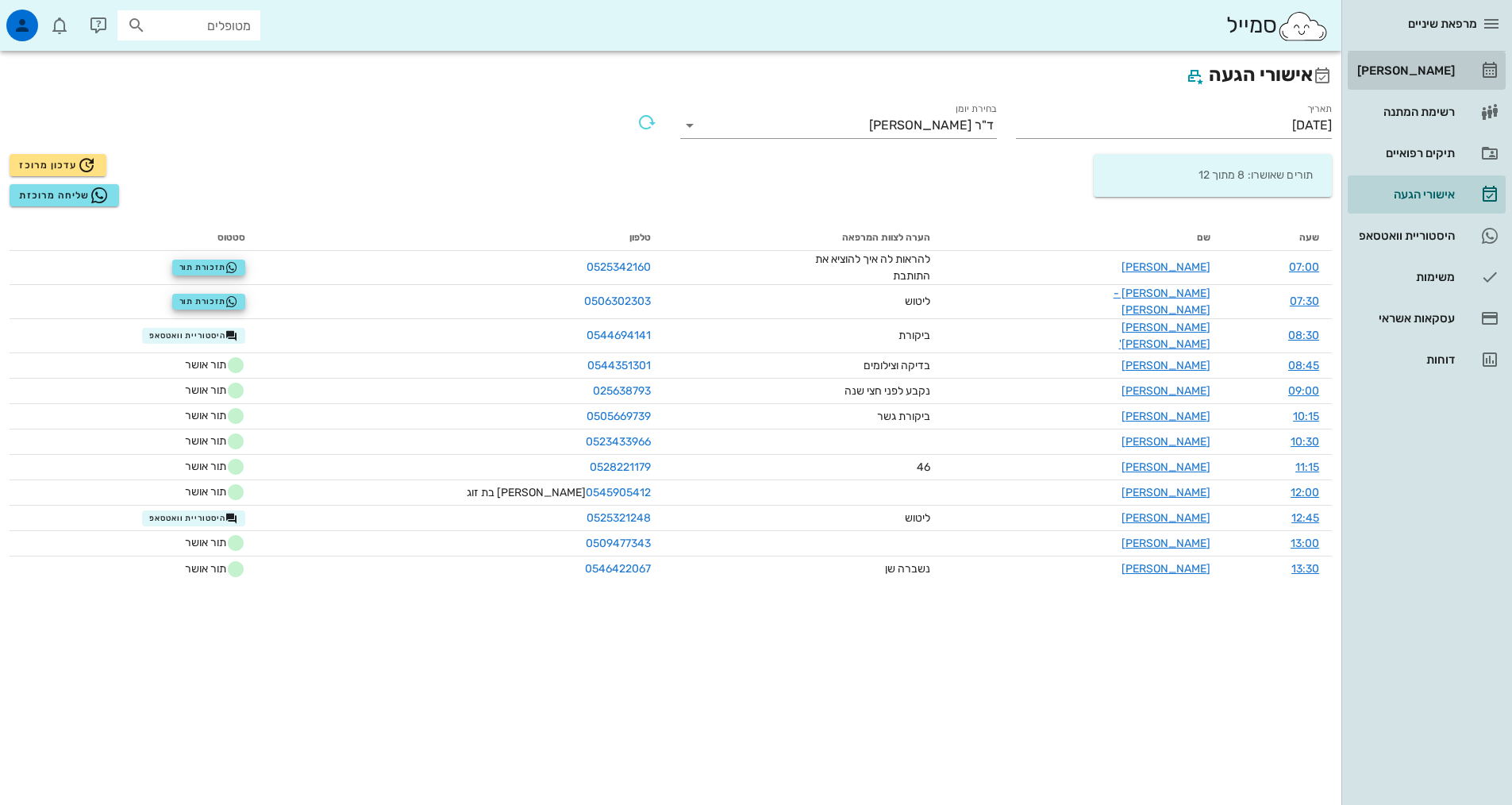
click at [1486, 70] on icon at bounding box center [1490, 71] width 19 height 19
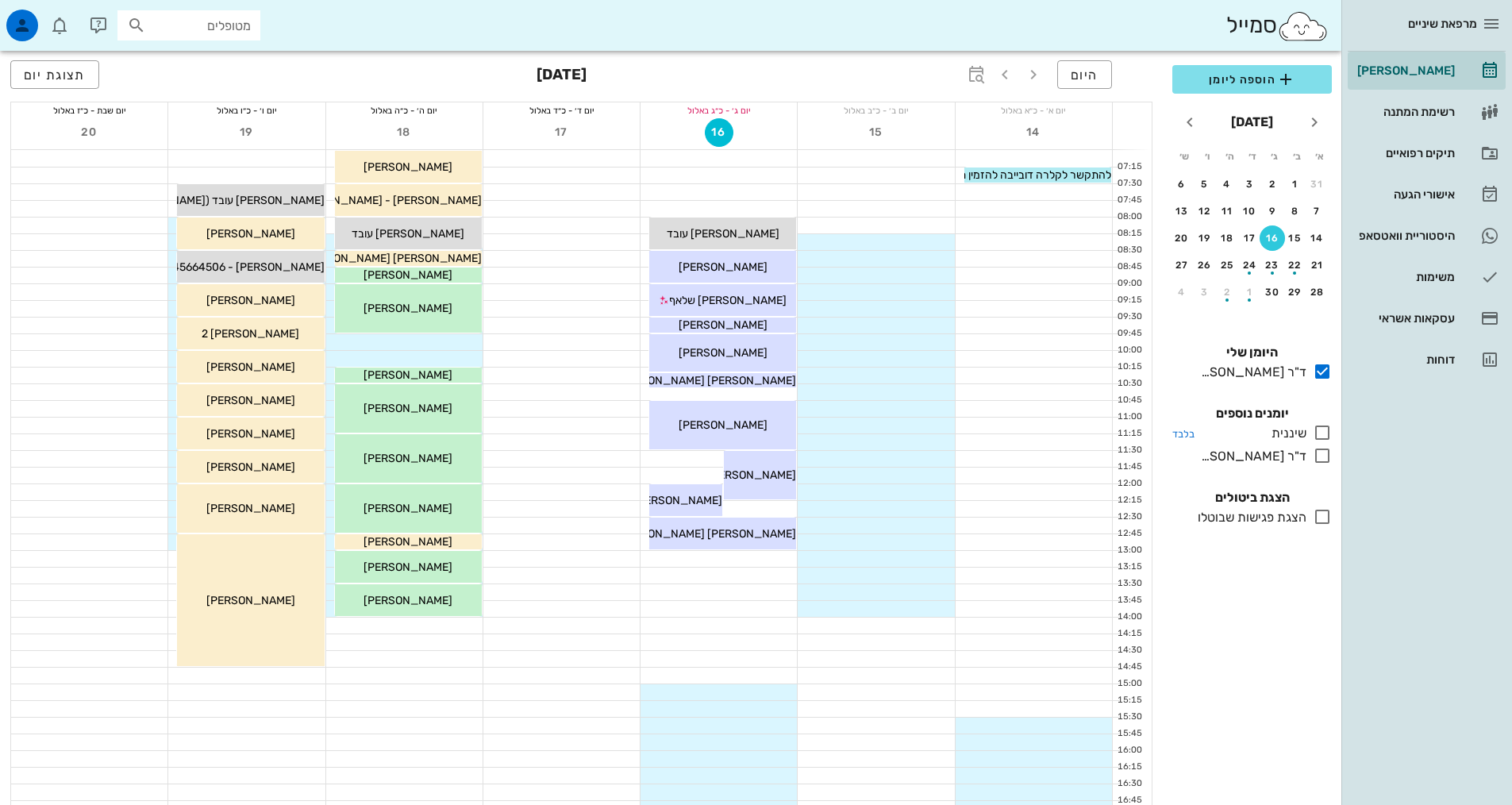
click at [1319, 430] on icon at bounding box center [1322, 432] width 19 height 19
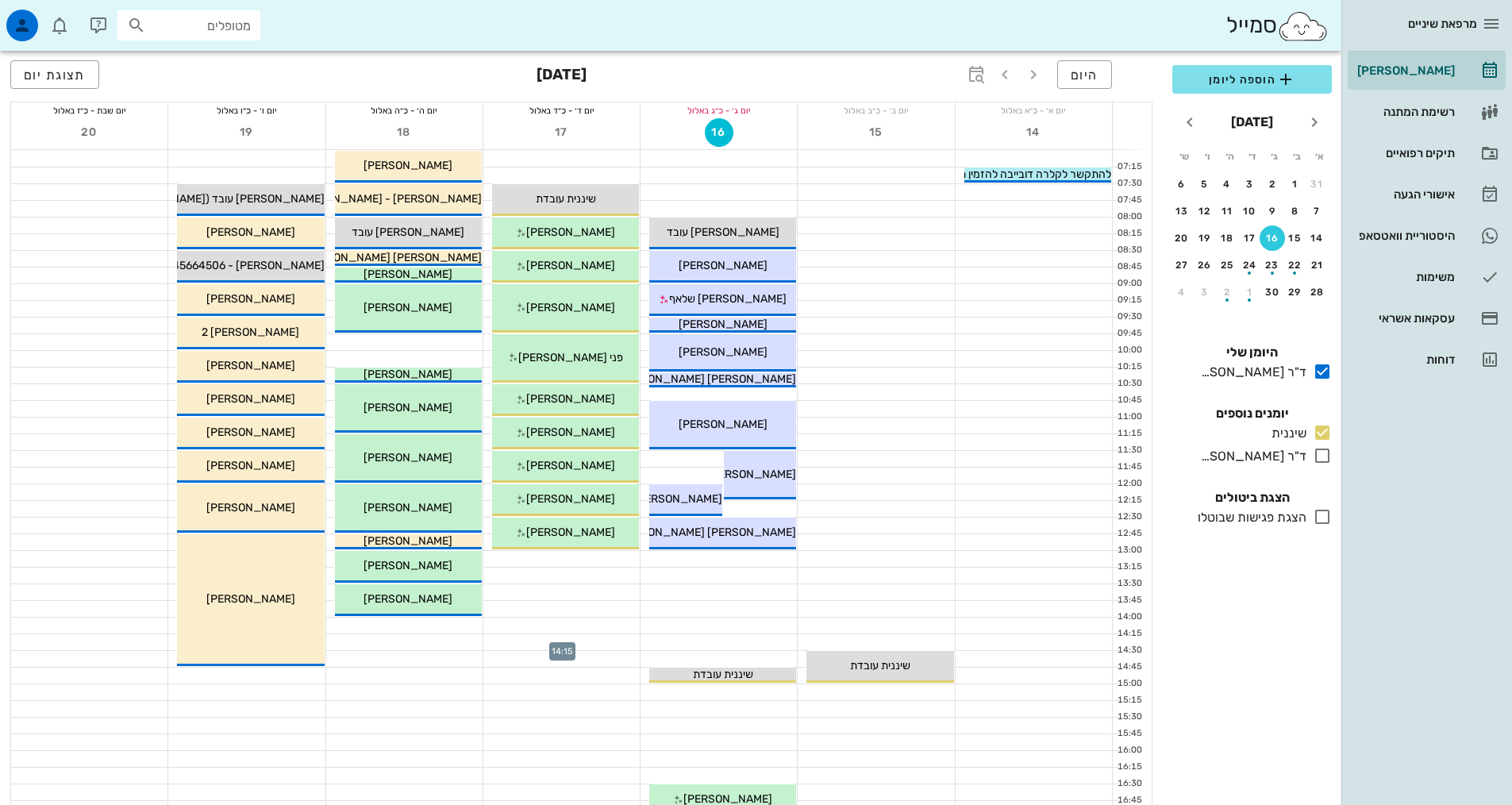
scroll to position [318, 0]
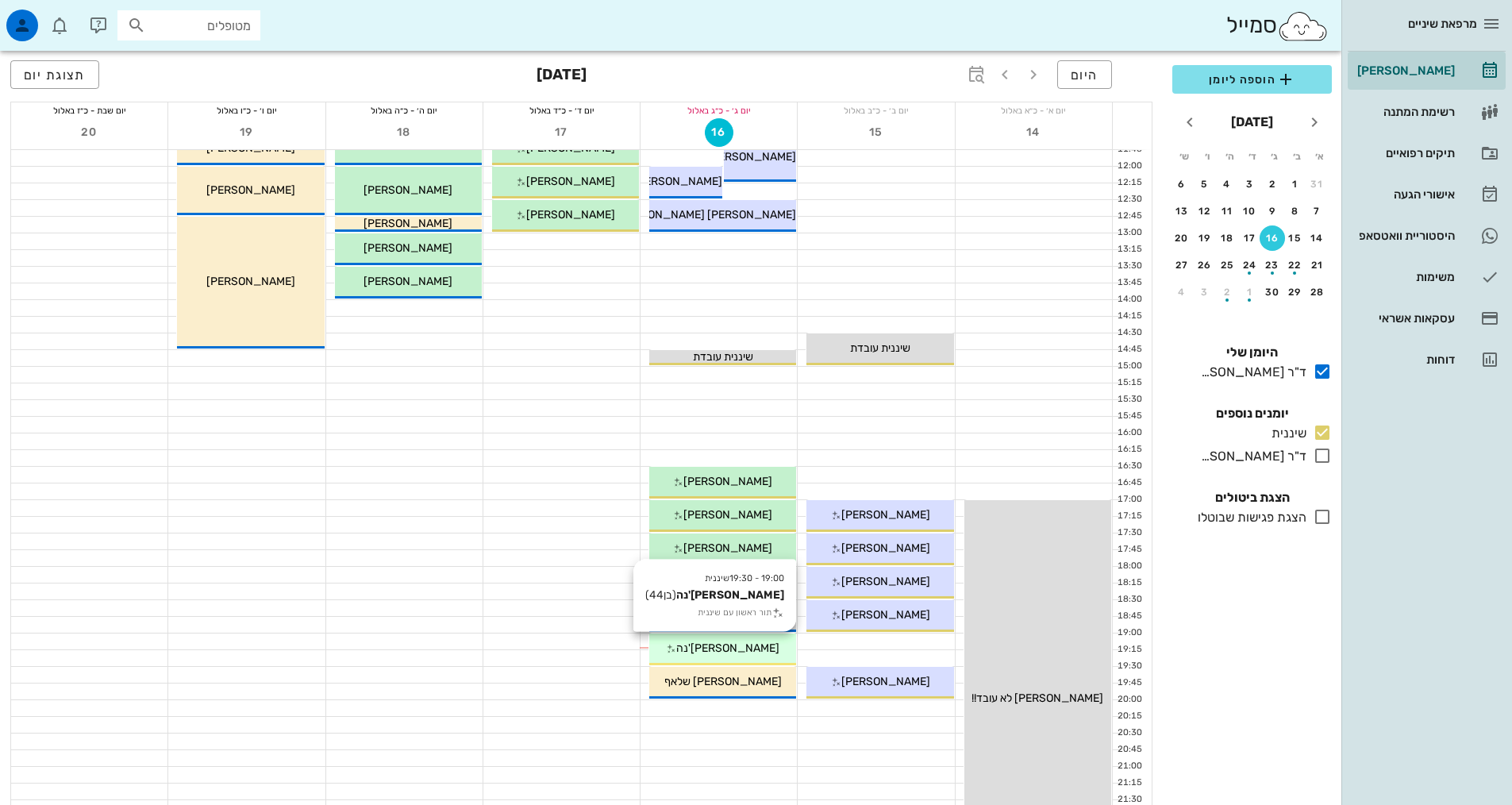
click at [744, 645] on span "[PERSON_NAME]'נה" at bounding box center [727, 648] width 103 height 14
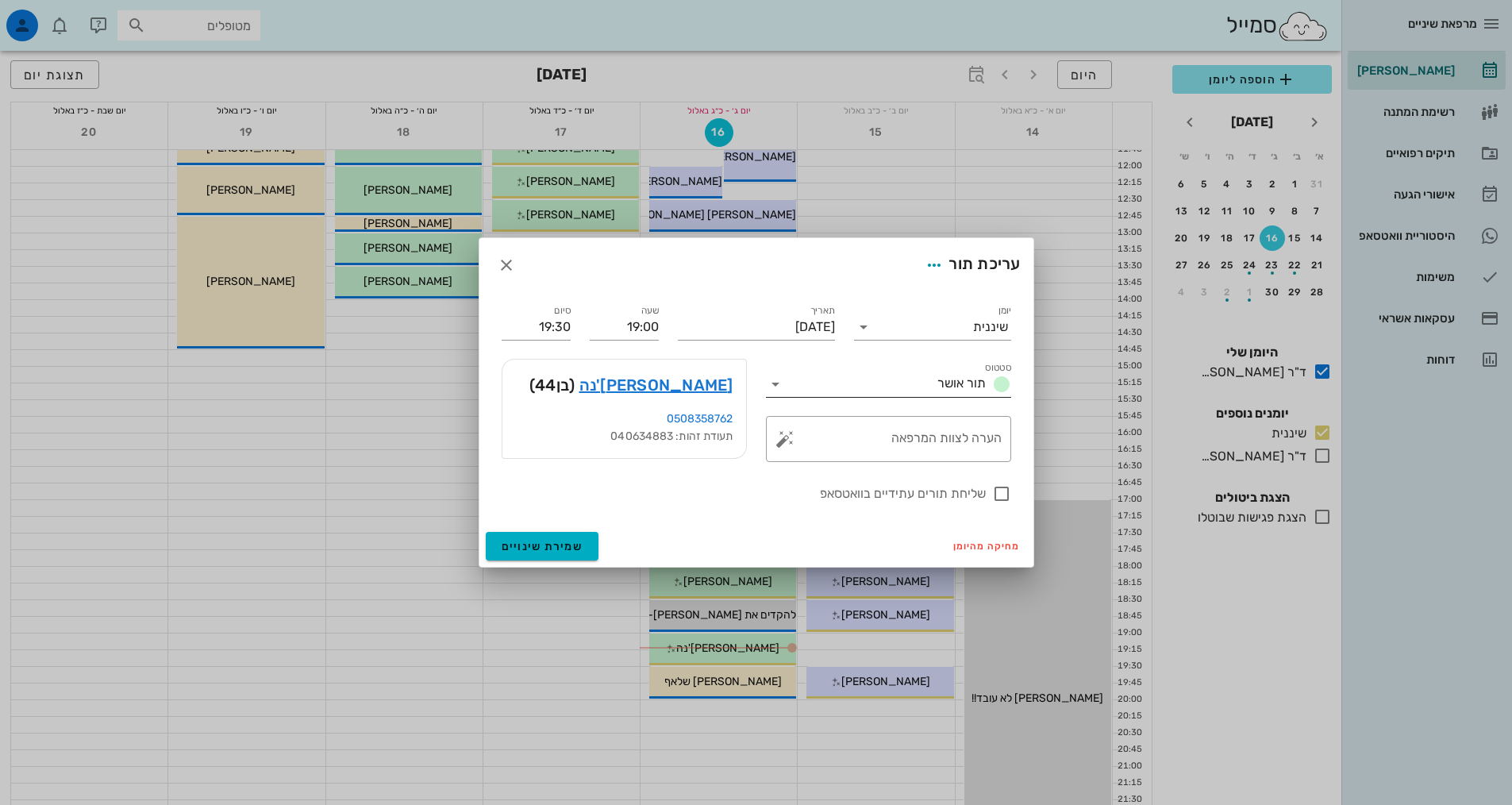
click at [942, 383] on span "תור אושר" at bounding box center [961, 382] width 49 height 15
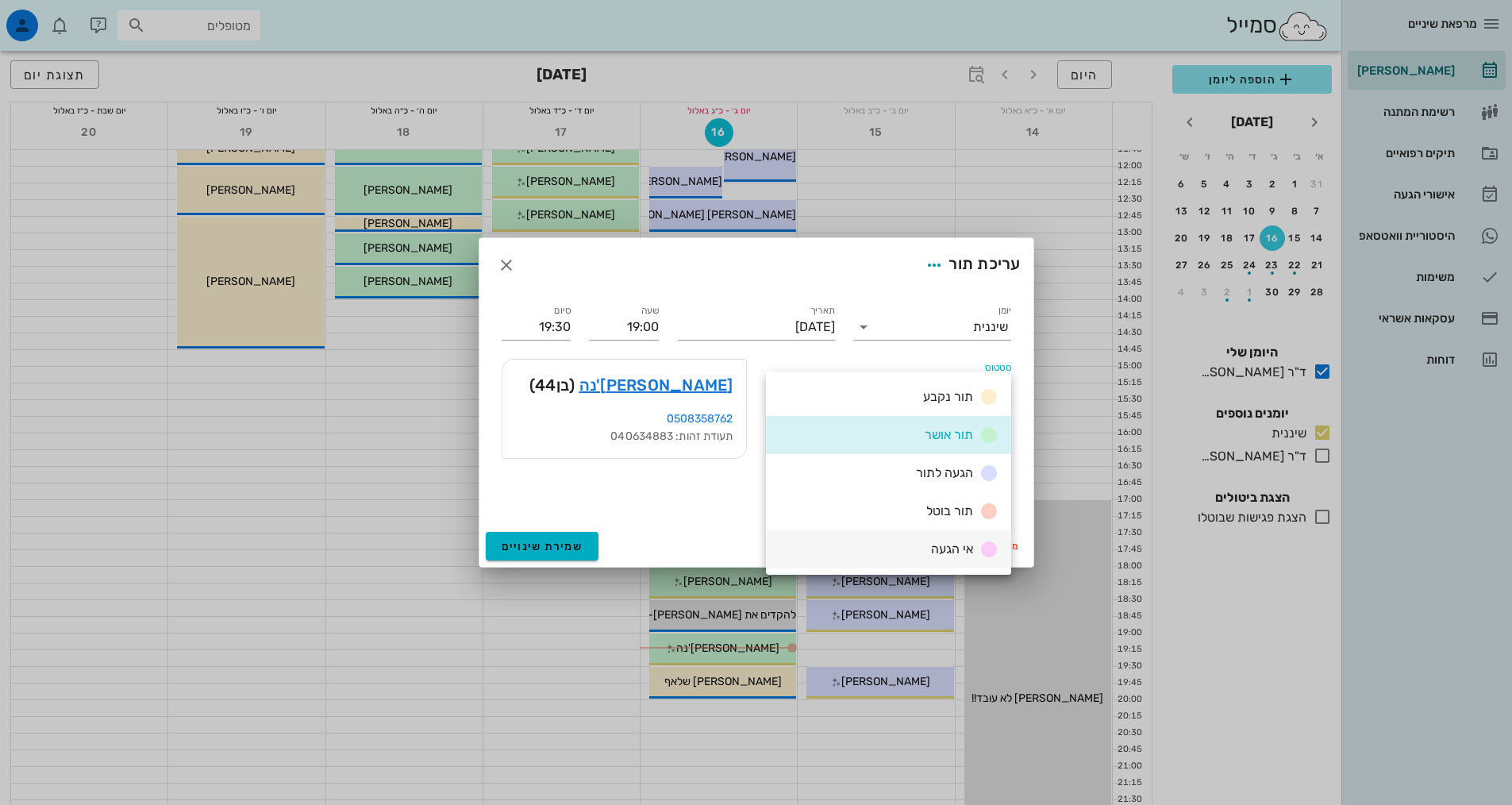
click at [957, 540] on div "אי הגעה" at bounding box center [961, 549] width 74 height 20
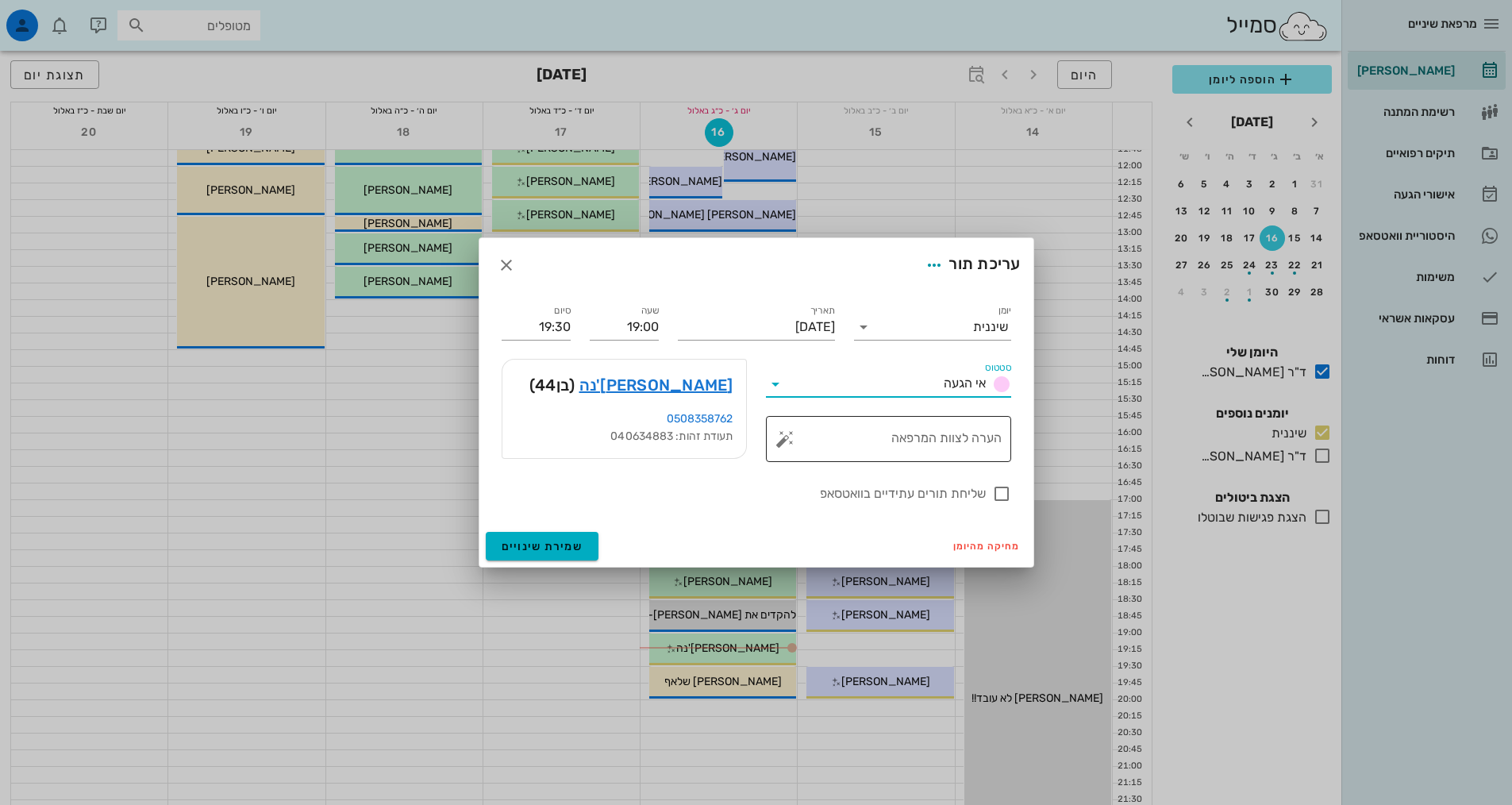
click at [977, 444] on textarea "הערה לצוות המרפאה" at bounding box center [895, 443] width 214 height 38
type textarea "ביטל ברגע אחרון עקב שריפה בת"א?"
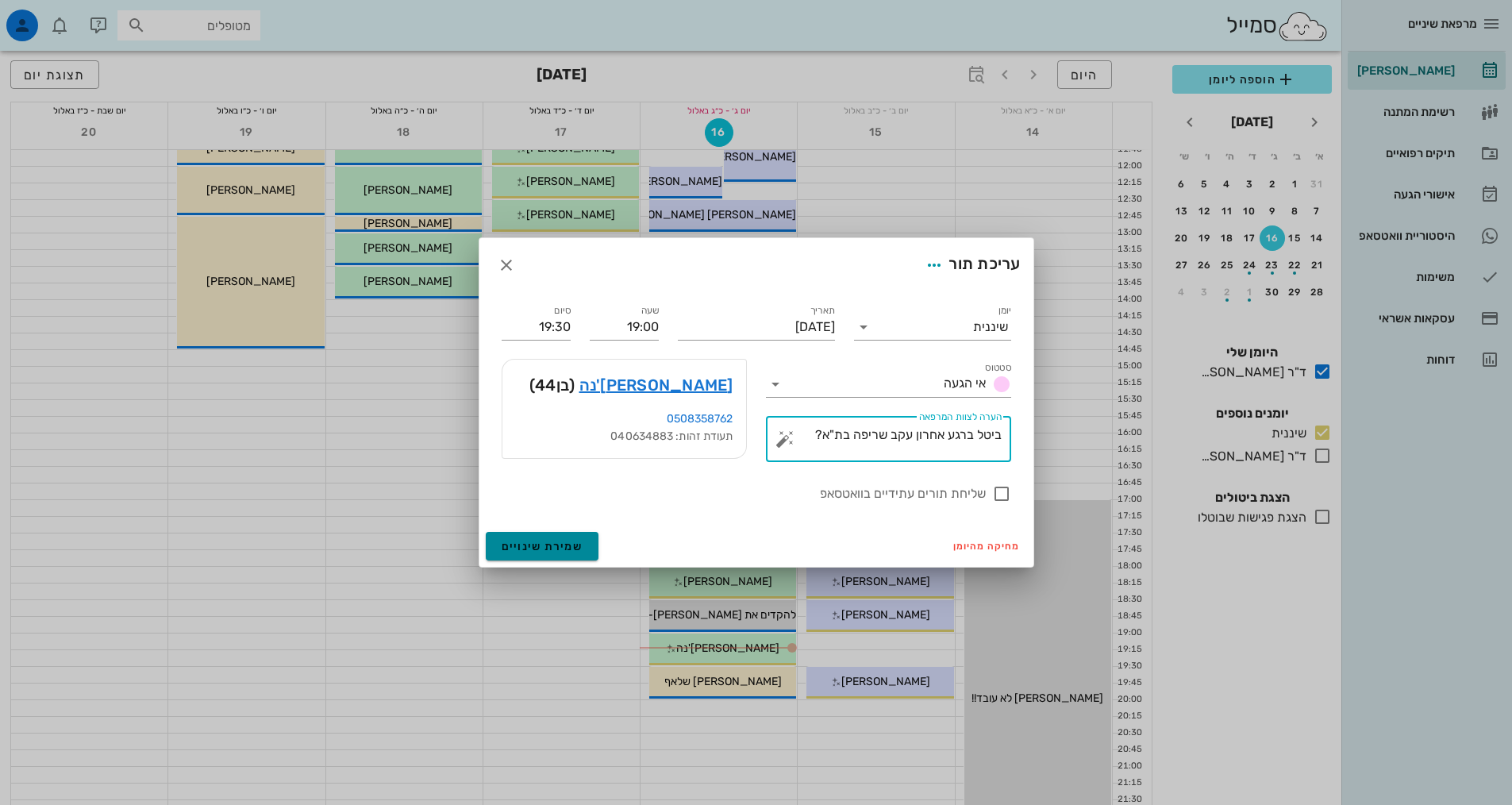
click at [531, 548] on span "שמירת שינויים" at bounding box center [543, 546] width 81 height 14
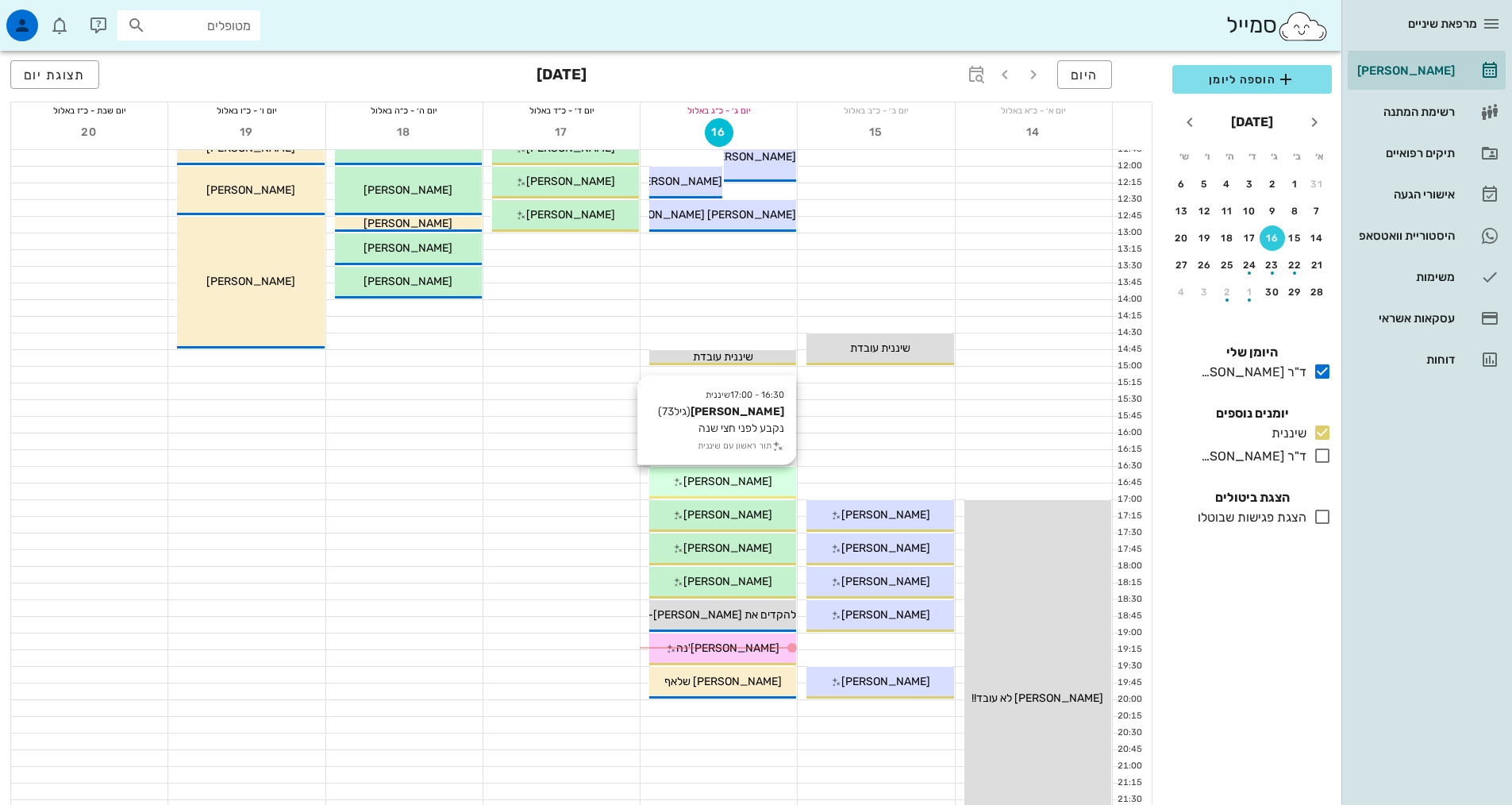
click at [764, 487] on div "[PERSON_NAME]" at bounding box center [723, 481] width 147 height 17
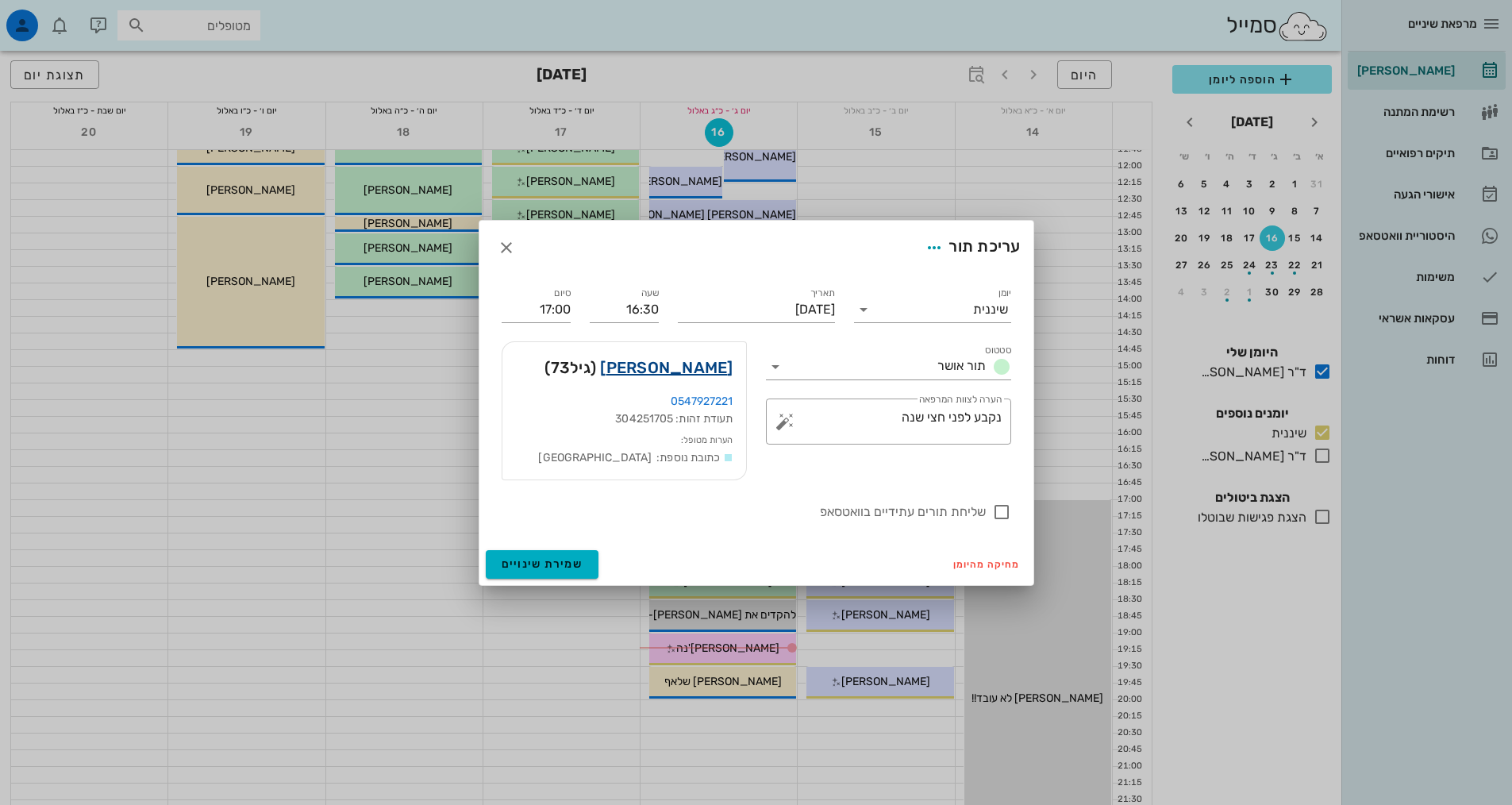
click at [713, 357] on link "[PERSON_NAME]" at bounding box center [666, 368] width 132 height 26
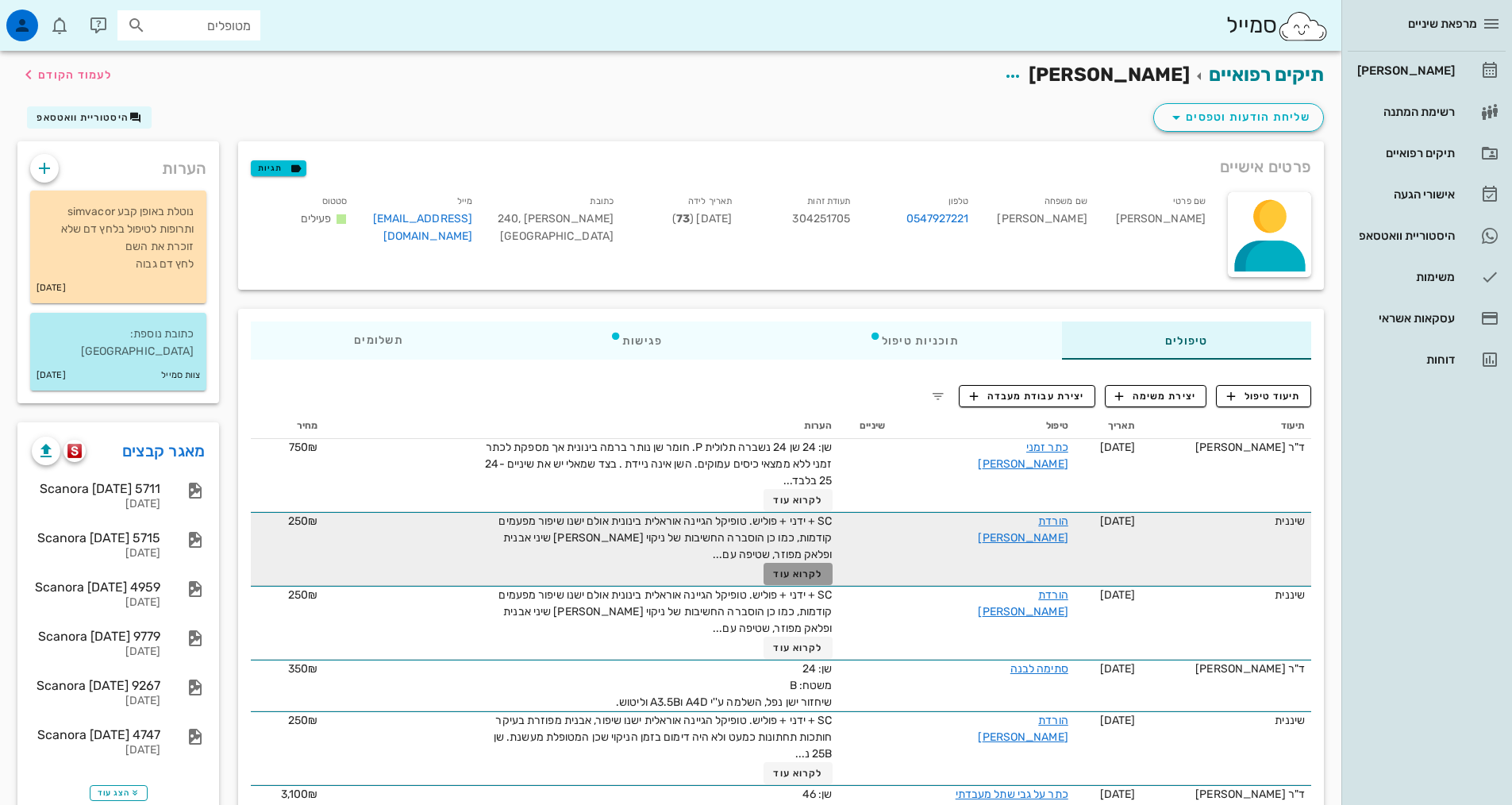
click at [811, 579] on button "לקרוא עוד" at bounding box center [798, 574] width 69 height 22
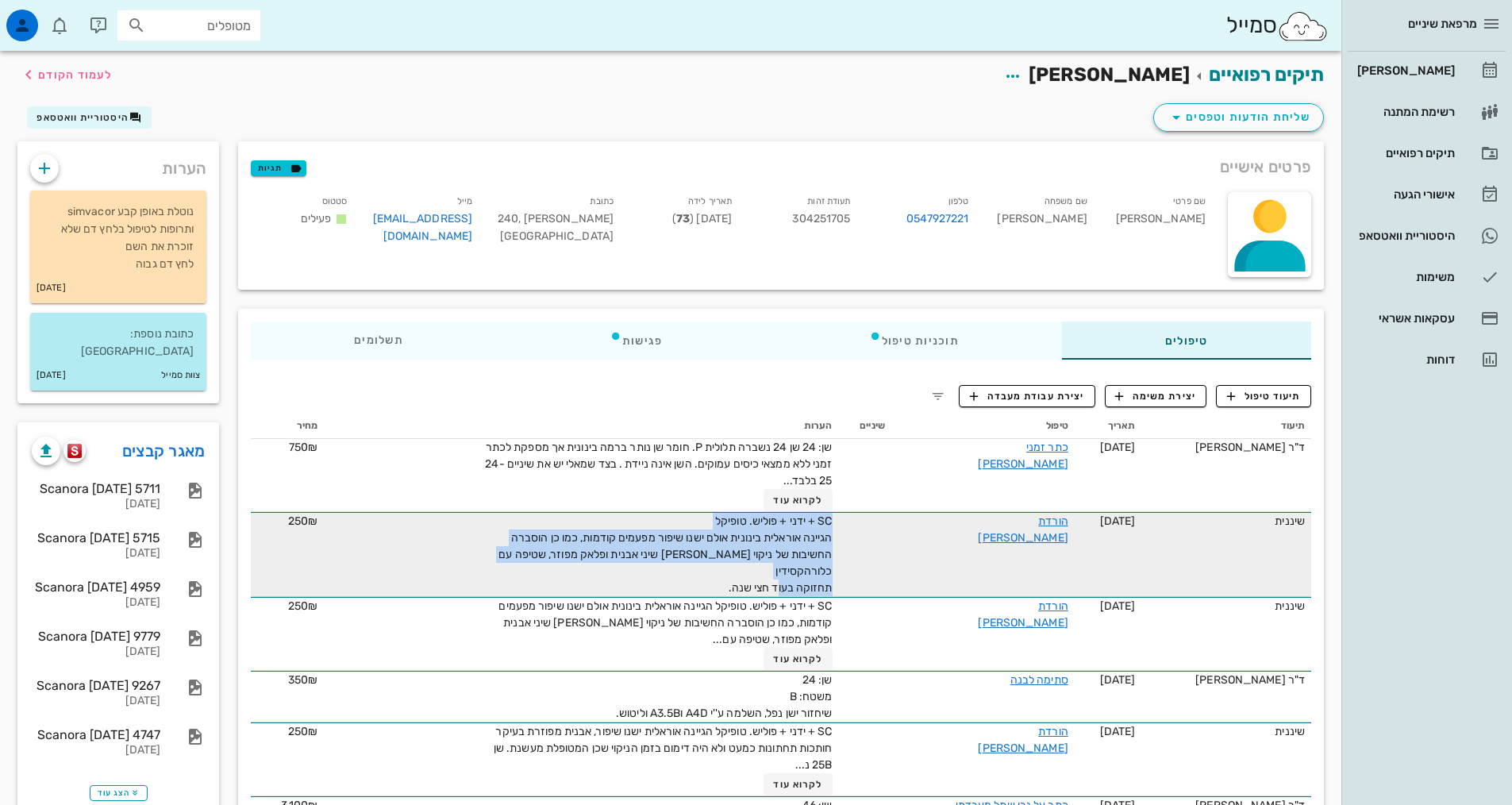
drag, startPoint x: 720, startPoint y: 565, endPoint x: 855, endPoint y: 527, distance: 140.2
click at [855, 527] on tr "שיננית [DATE] הורדת [PERSON_NAME] SC + ידני + פוליש. טופיקל הגיינה אוראלית בינו…" at bounding box center [780, 554] width 1060 height 85
copy span "SC + ידני + פוליש. טופיקל הגיינה אוראלית בינונית אולם ישנו שיפור מפעמים קודמות,…"
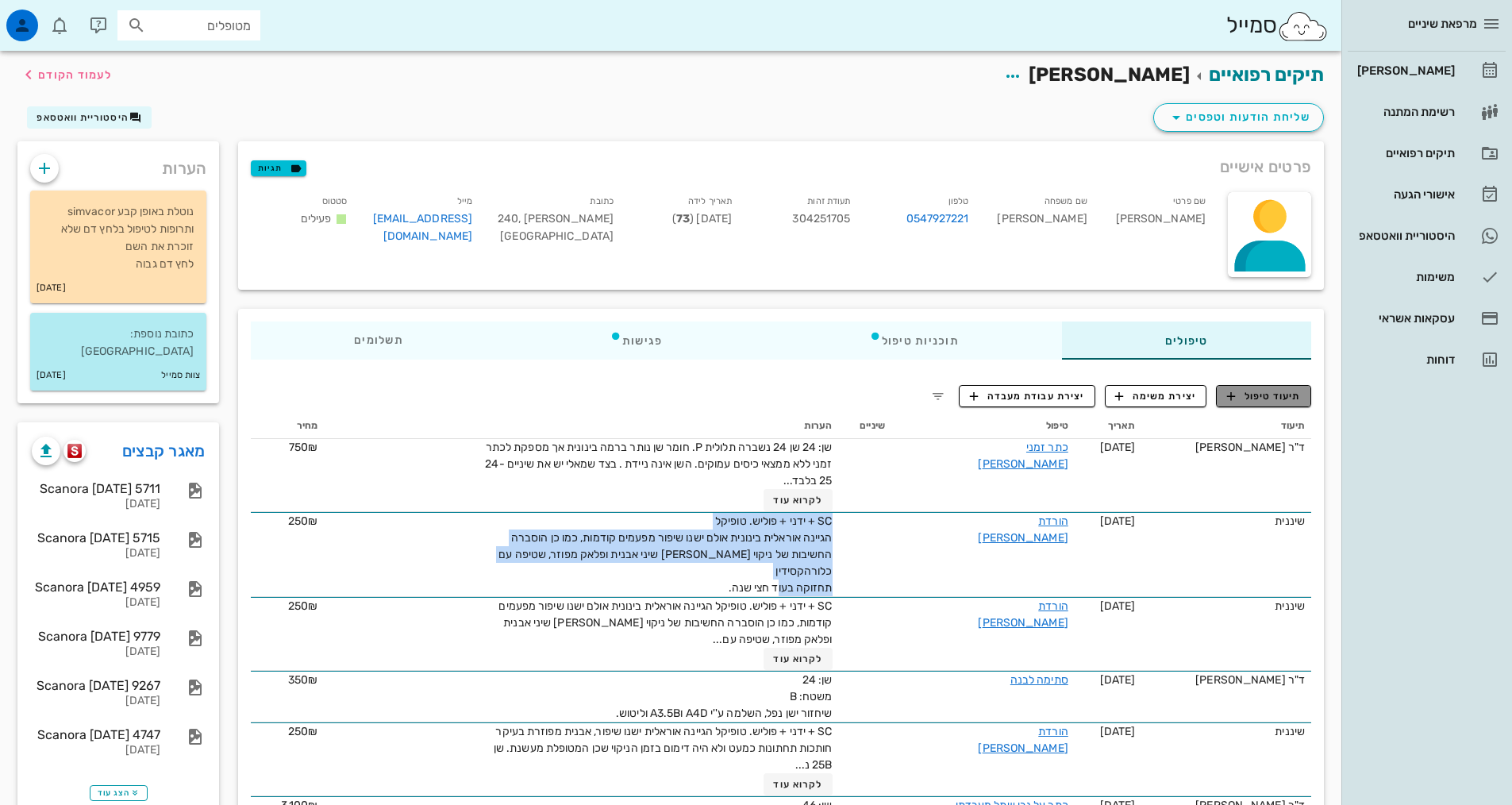
click at [1238, 402] on icon "button" at bounding box center [1231, 396] width 14 height 14
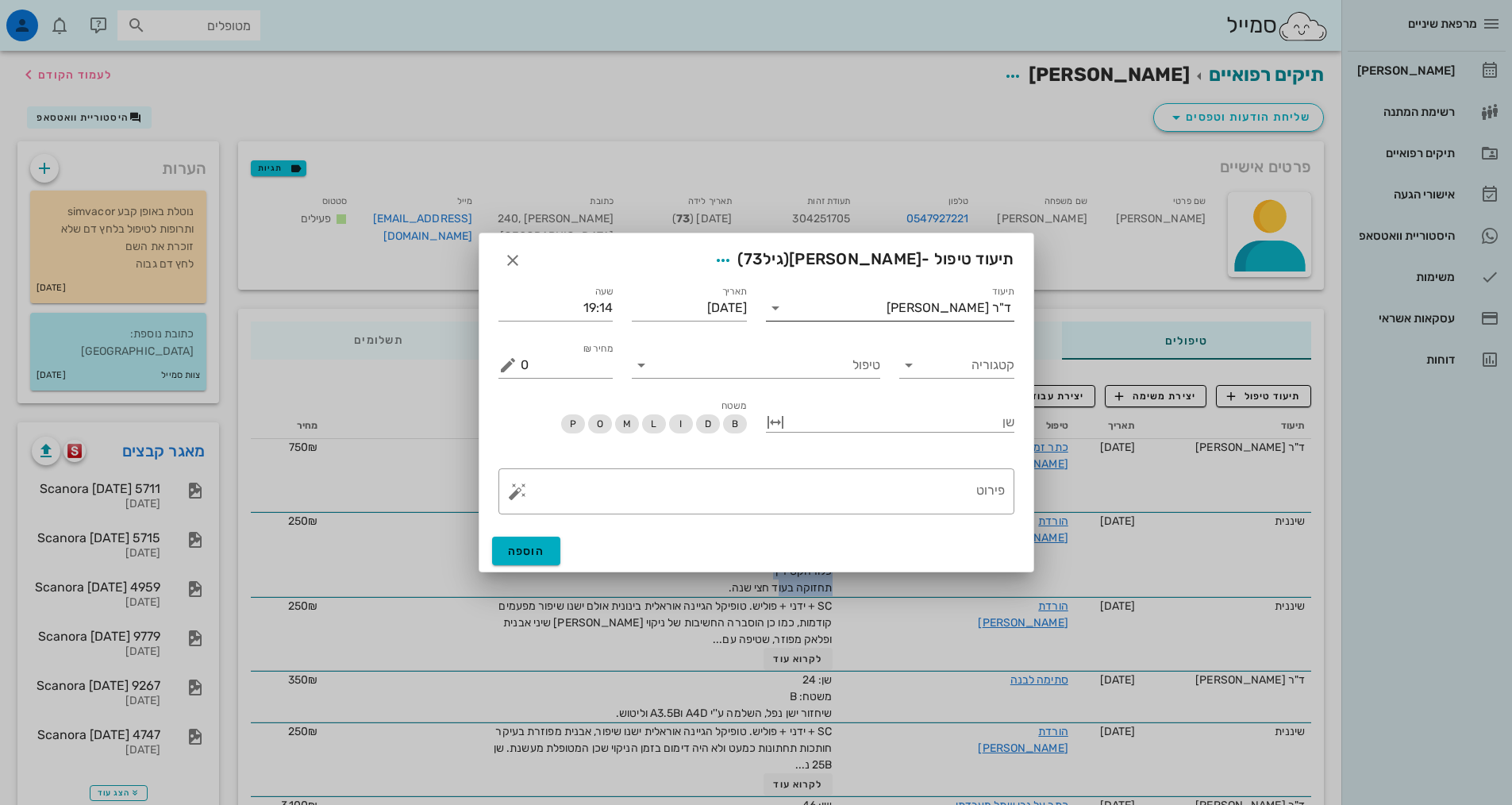
click at [992, 303] on div "ד"ר [PERSON_NAME]" at bounding box center [949, 308] width 124 height 14
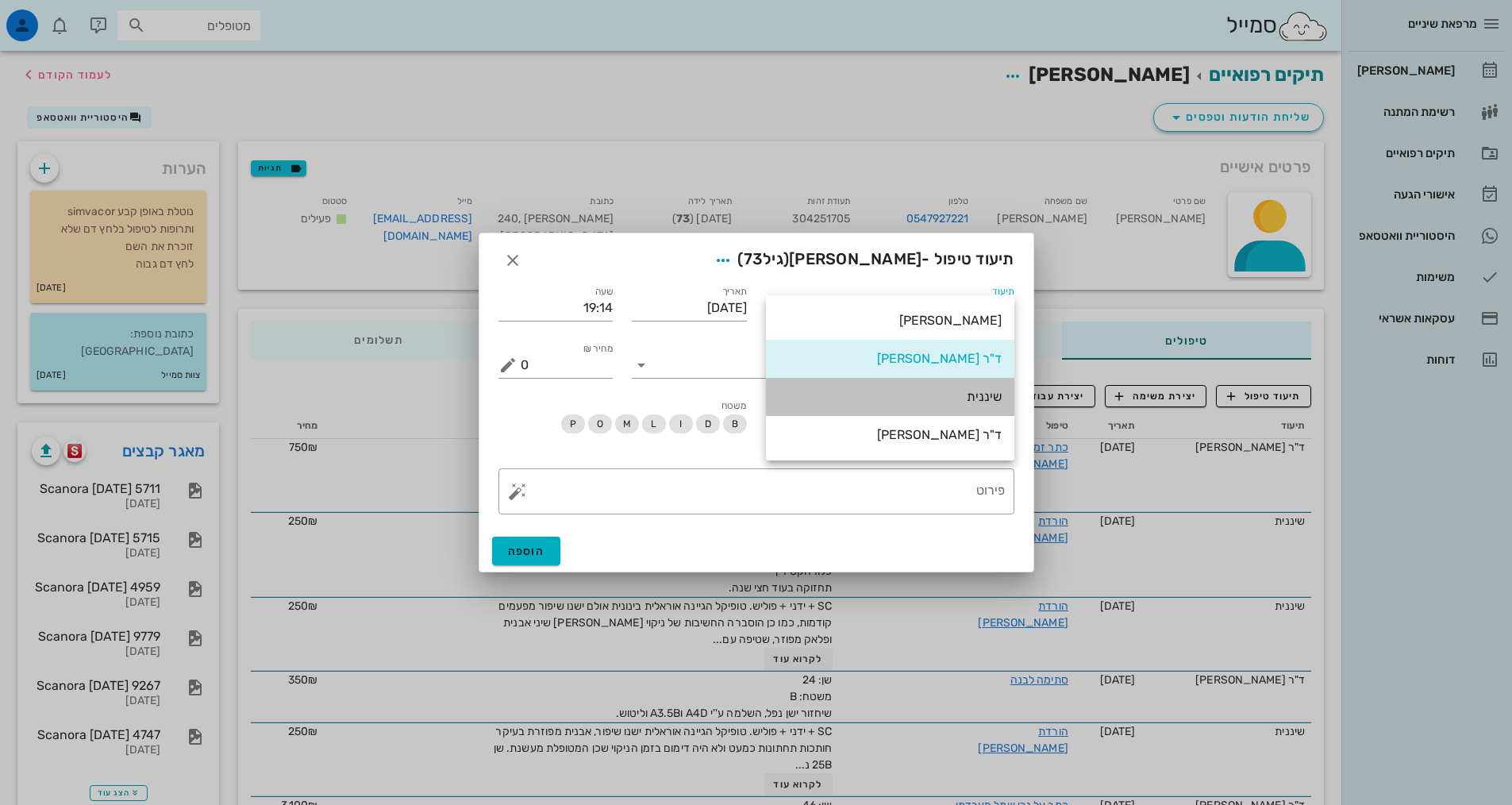
click at [997, 393] on div "שיננית" at bounding box center [890, 396] width 223 height 15
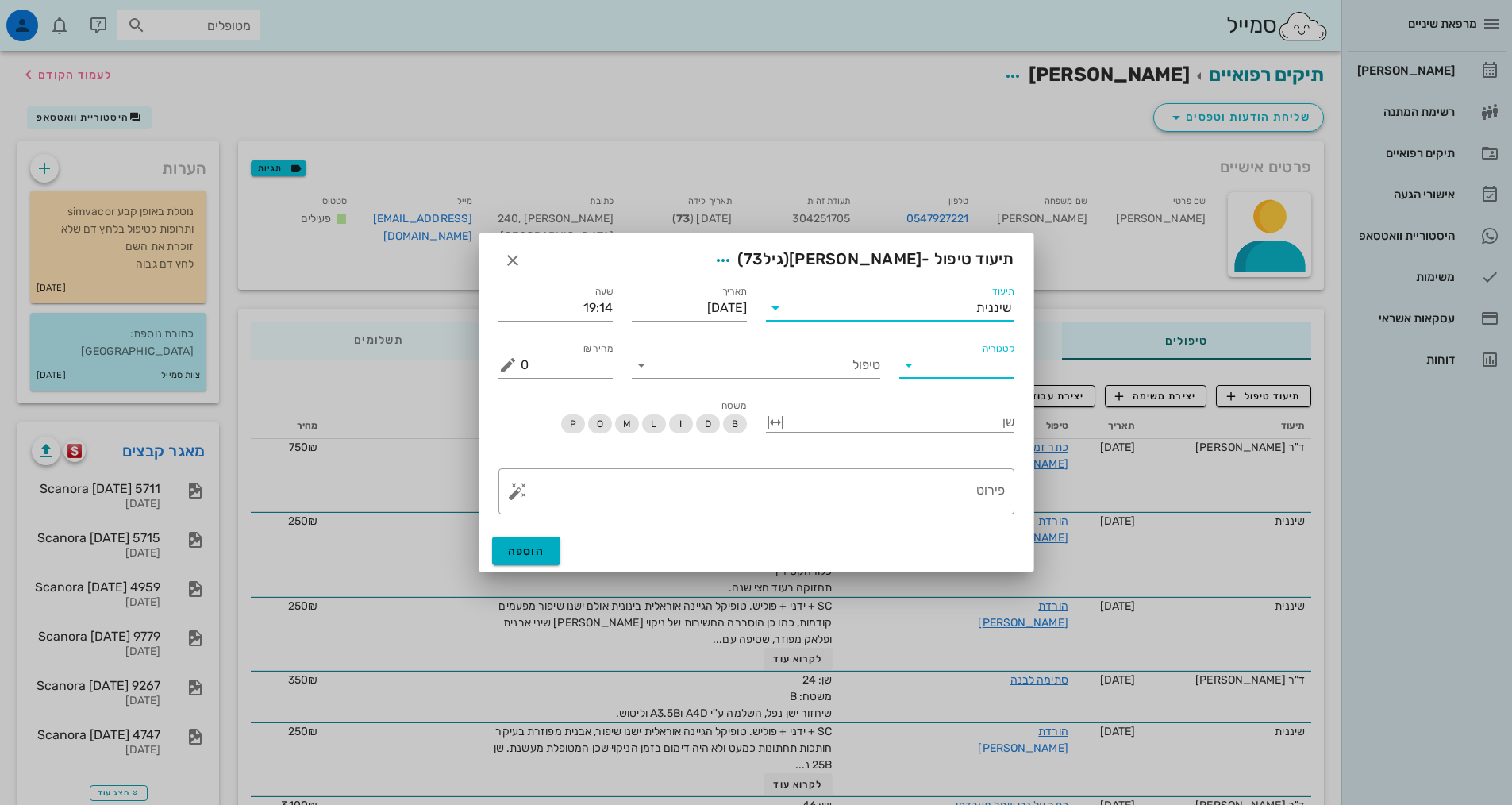
click at [974, 371] on input "קטגוריה" at bounding box center [969, 365] width 89 height 26
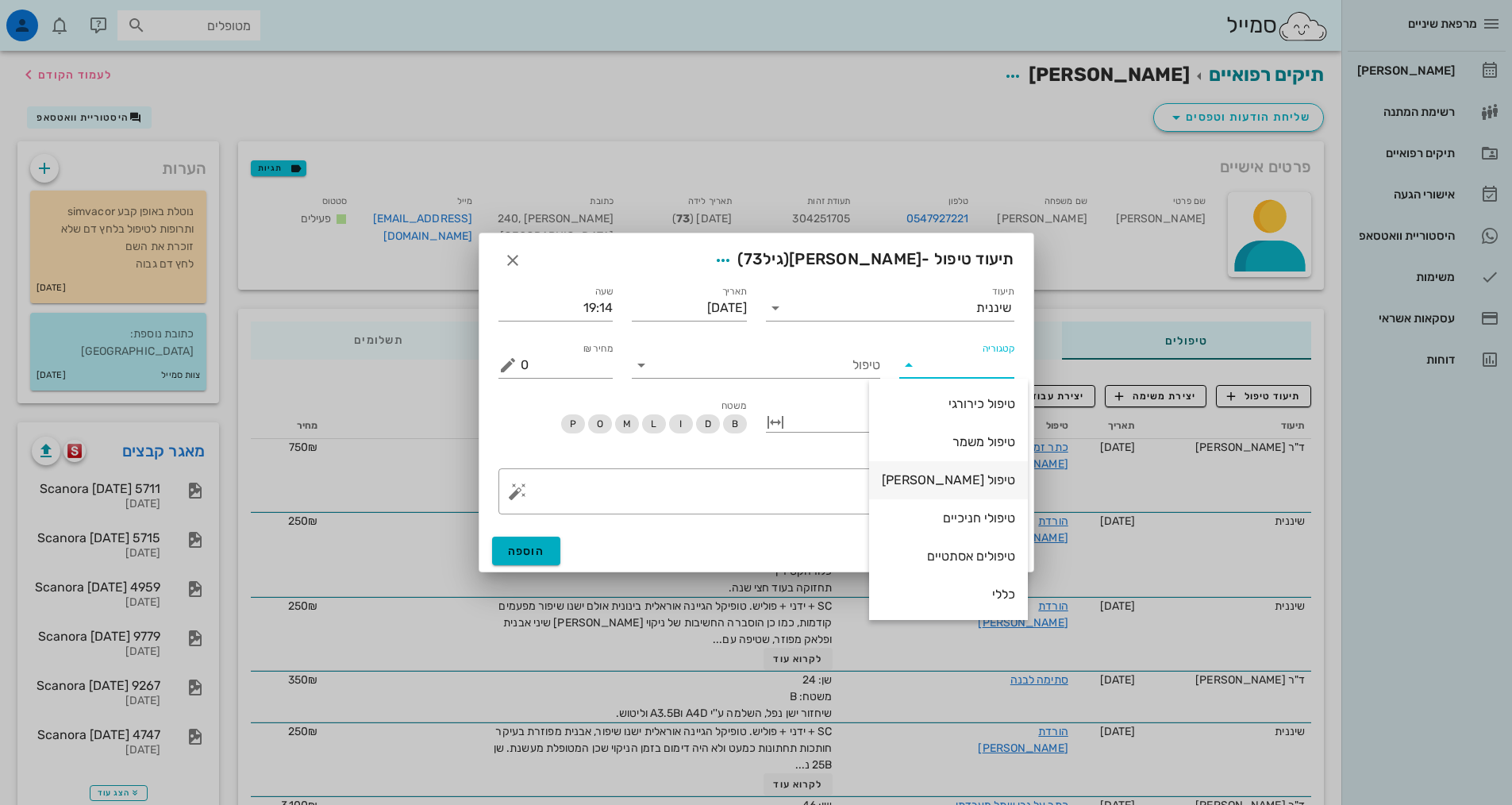
scroll to position [152, 0]
click at [984, 515] on div "שיננית" at bounding box center [948, 518] width 133 height 15
type input "שיננית"
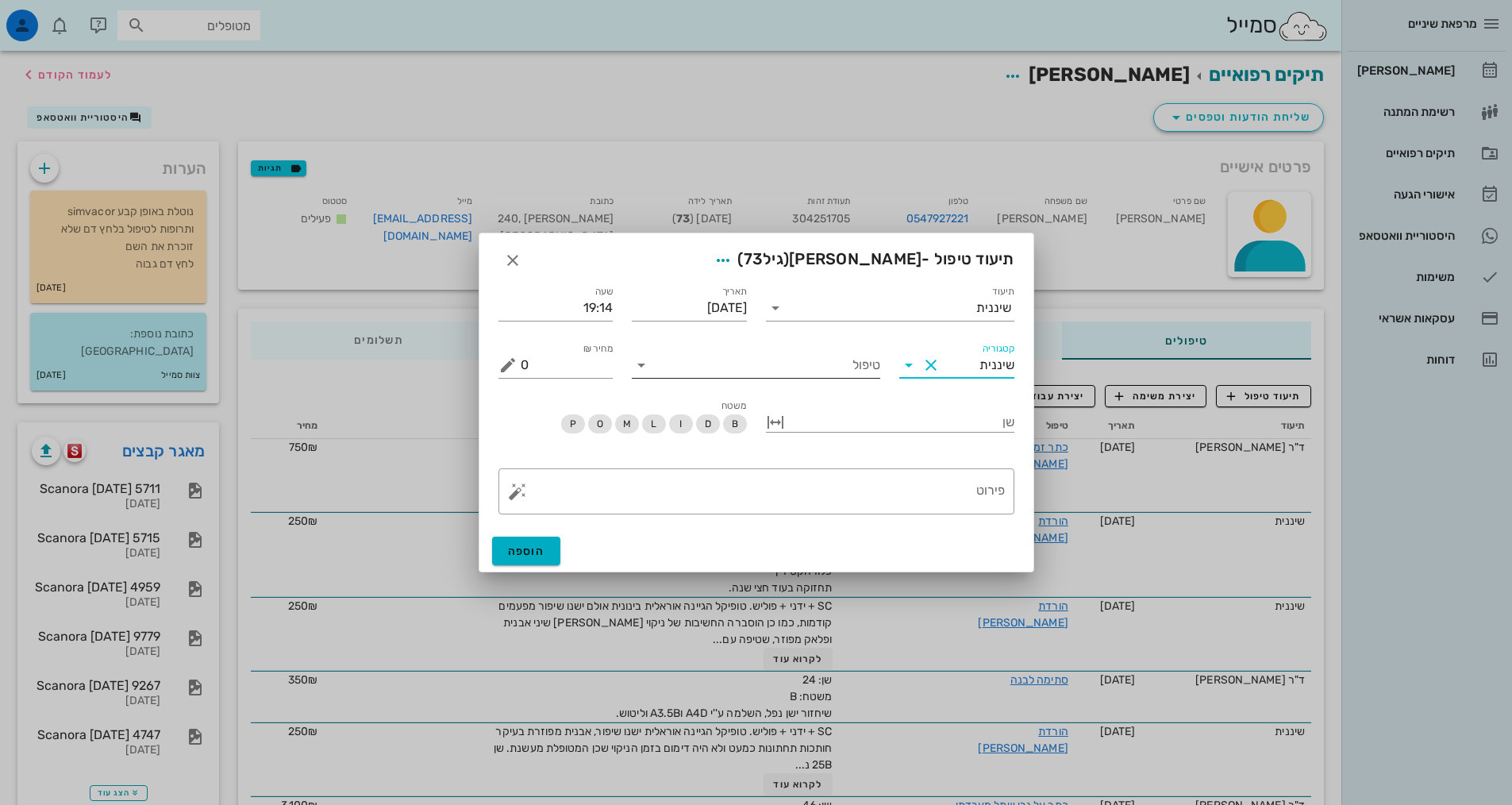
click at [863, 371] on input "טיפול" at bounding box center [767, 365] width 226 height 26
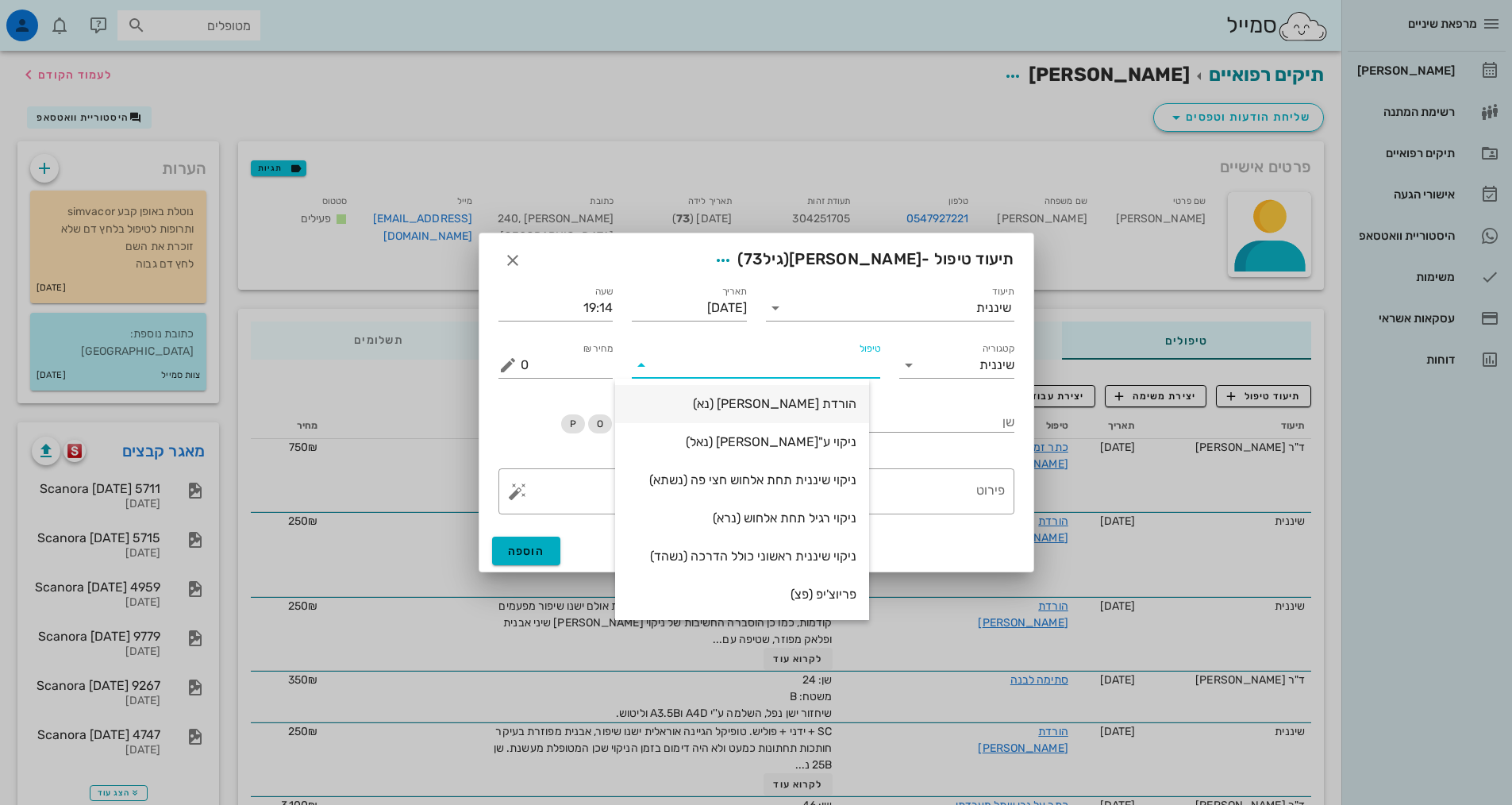
click at [869, 406] on div "הורדת [PERSON_NAME] (נא)" at bounding box center [742, 404] width 254 height 38
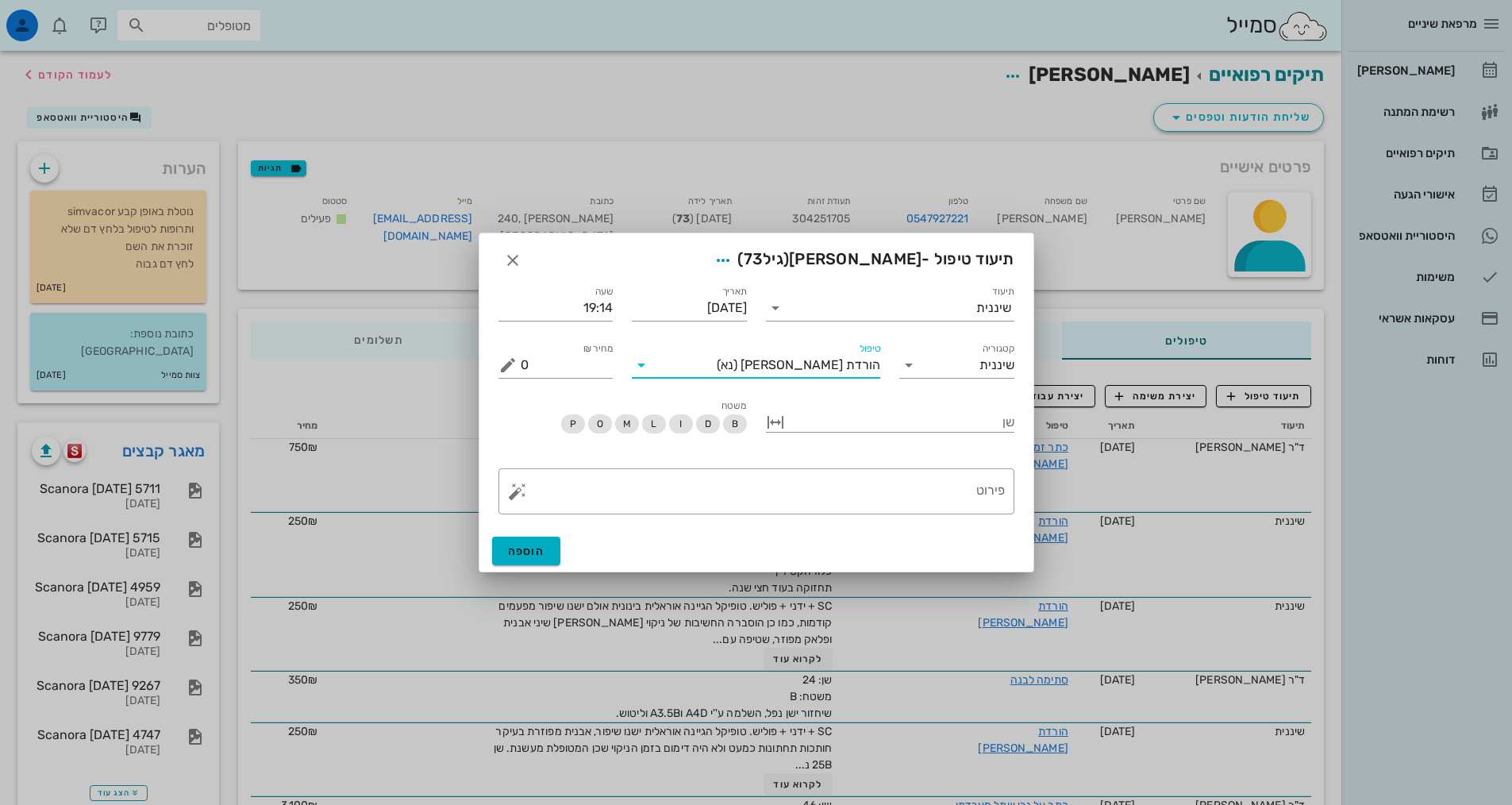
type input "250"
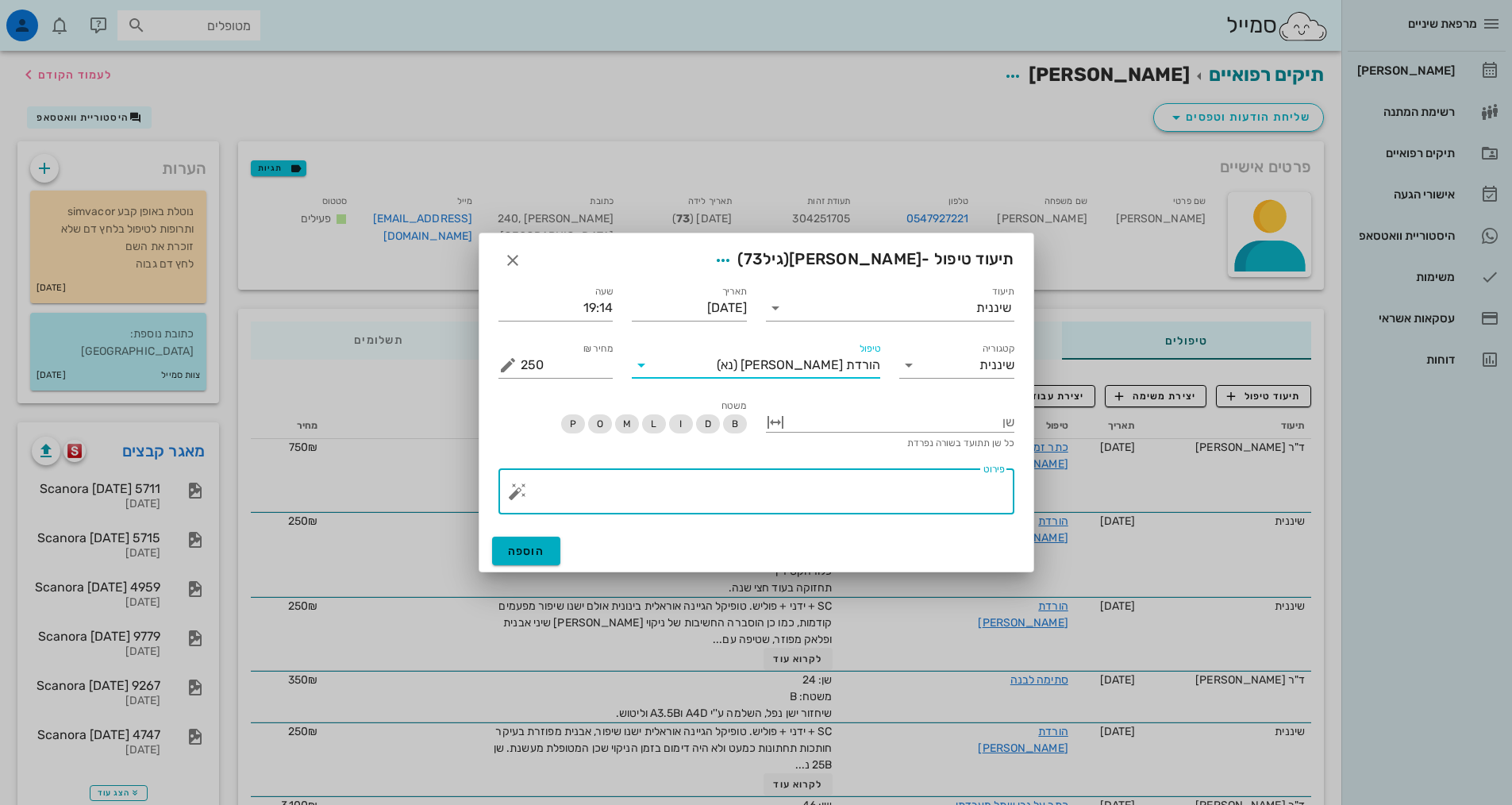
click at [898, 487] on textarea "פירוט" at bounding box center [763, 495] width 484 height 38
paste textarea "SC + ידני + פוליש. טופיקל הגיינה אוראלית בינונית אולם ישנו שיפור מפעמים קודמות,…"
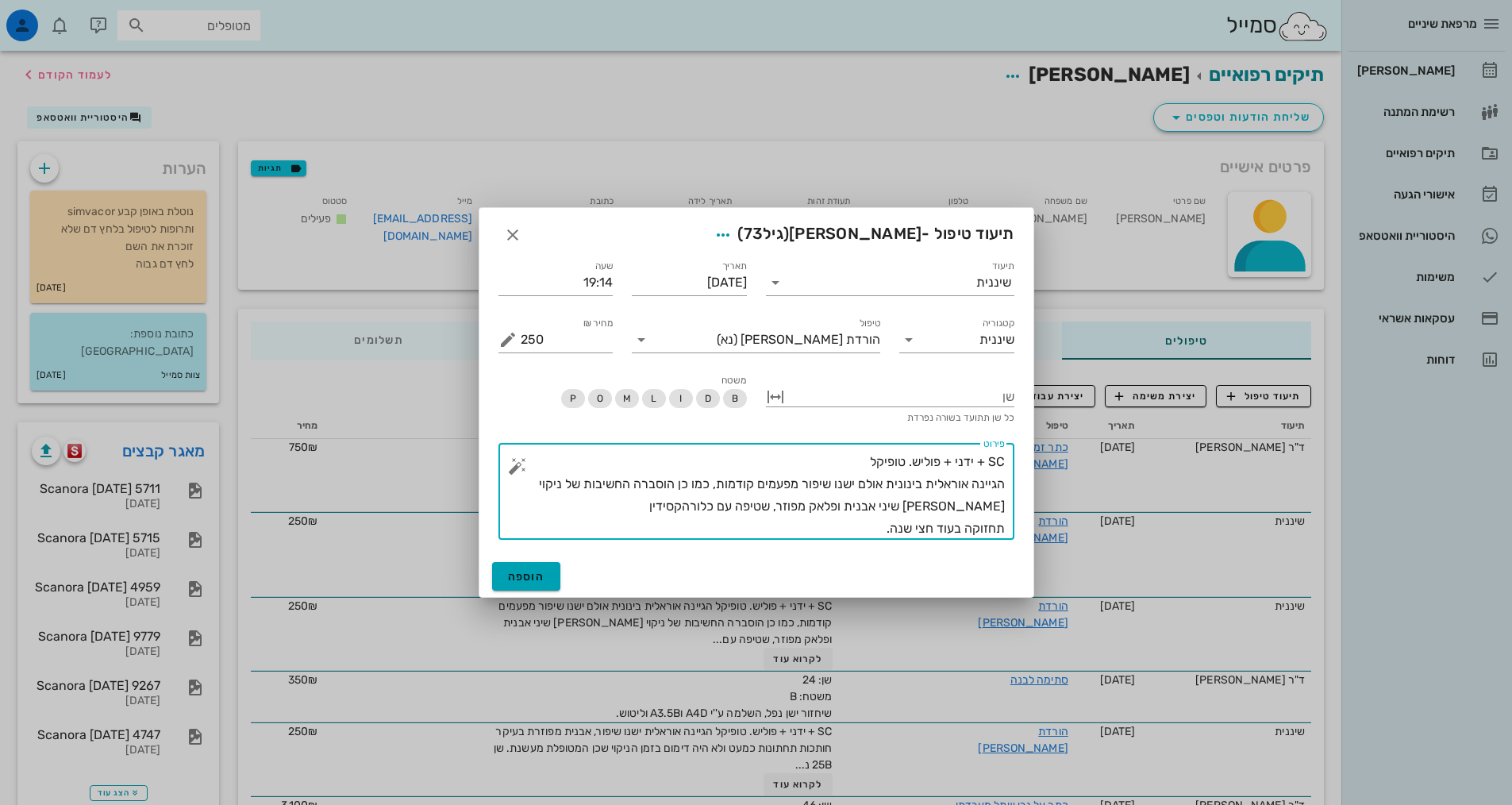
type textarea "SC + ידני + פוליש. טופיקל הגיינה אוראלית בינונית אולם ישנו שיפור מפעמים קודמות,…"
click at [521, 571] on span "הוספה" at bounding box center [527, 576] width 38 height 14
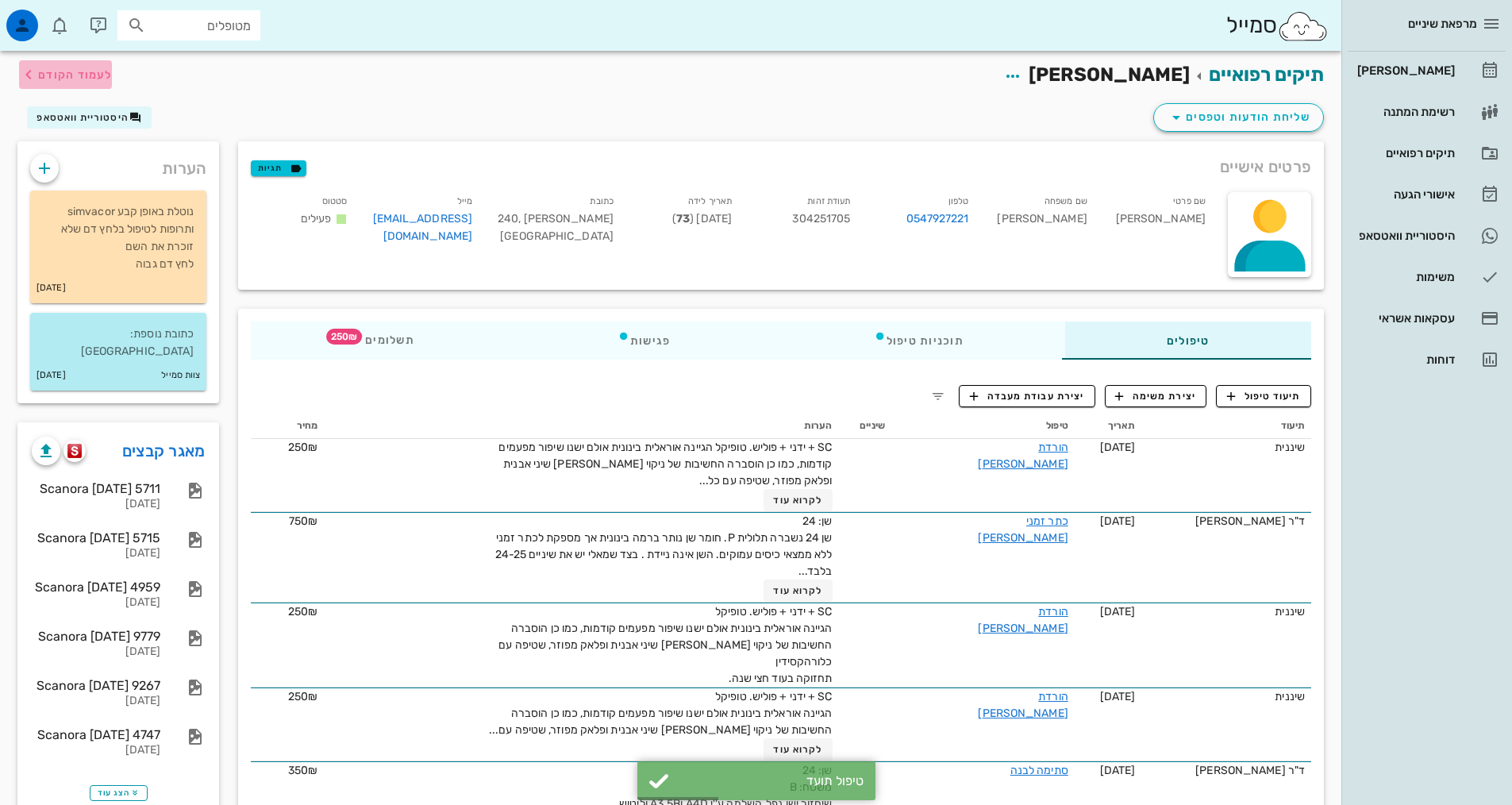
click at [41, 73] on span "לעמוד הקודם" at bounding box center [75, 75] width 74 height 14
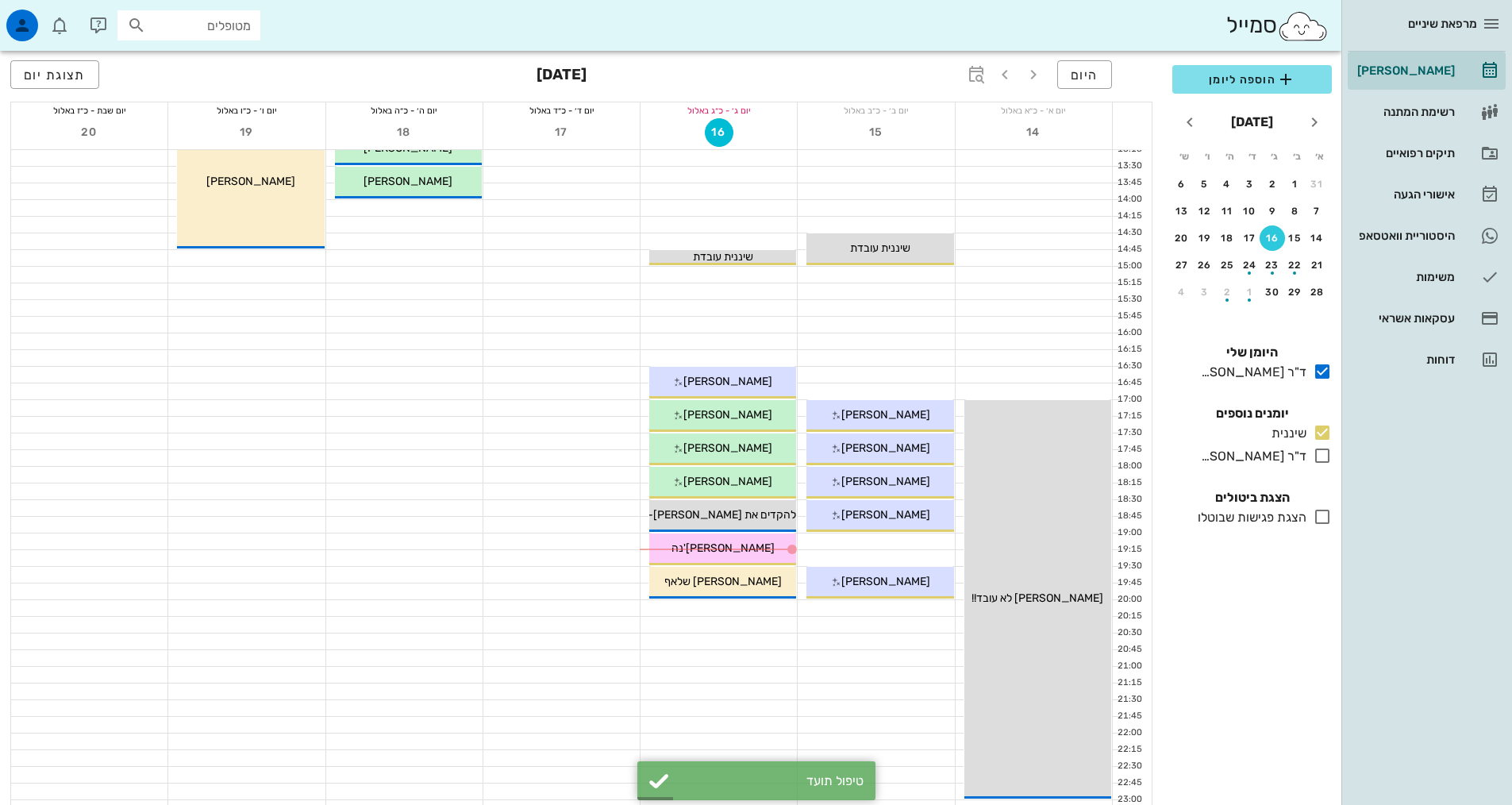
scroll to position [476, 0]
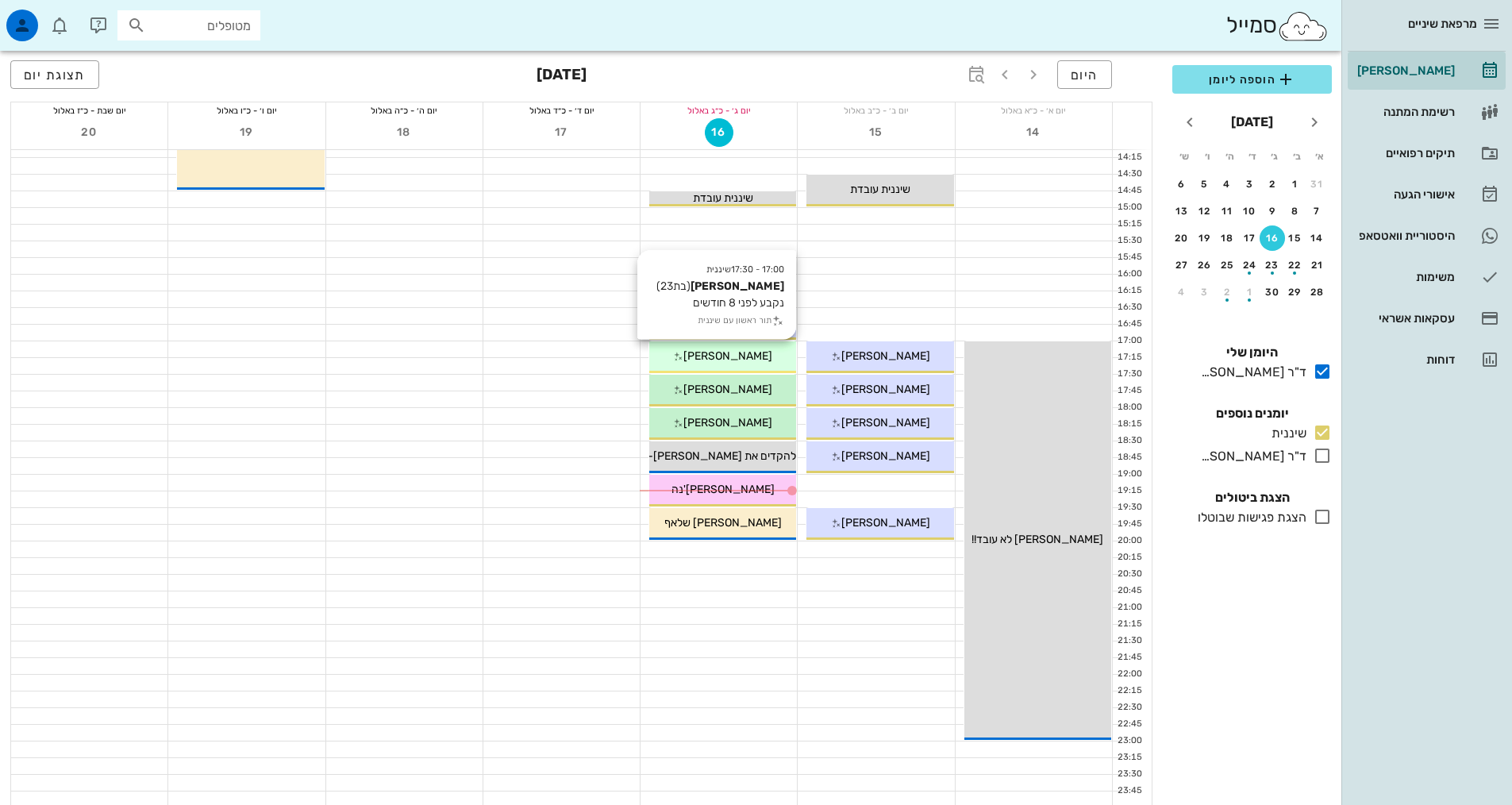
click at [737, 365] on div "17:00 - 17:30 שיננית [PERSON_NAME] (בת 23 ) נקבע לפני 8 חודשים תור ראשון עם שינ…" at bounding box center [723, 357] width 147 height 32
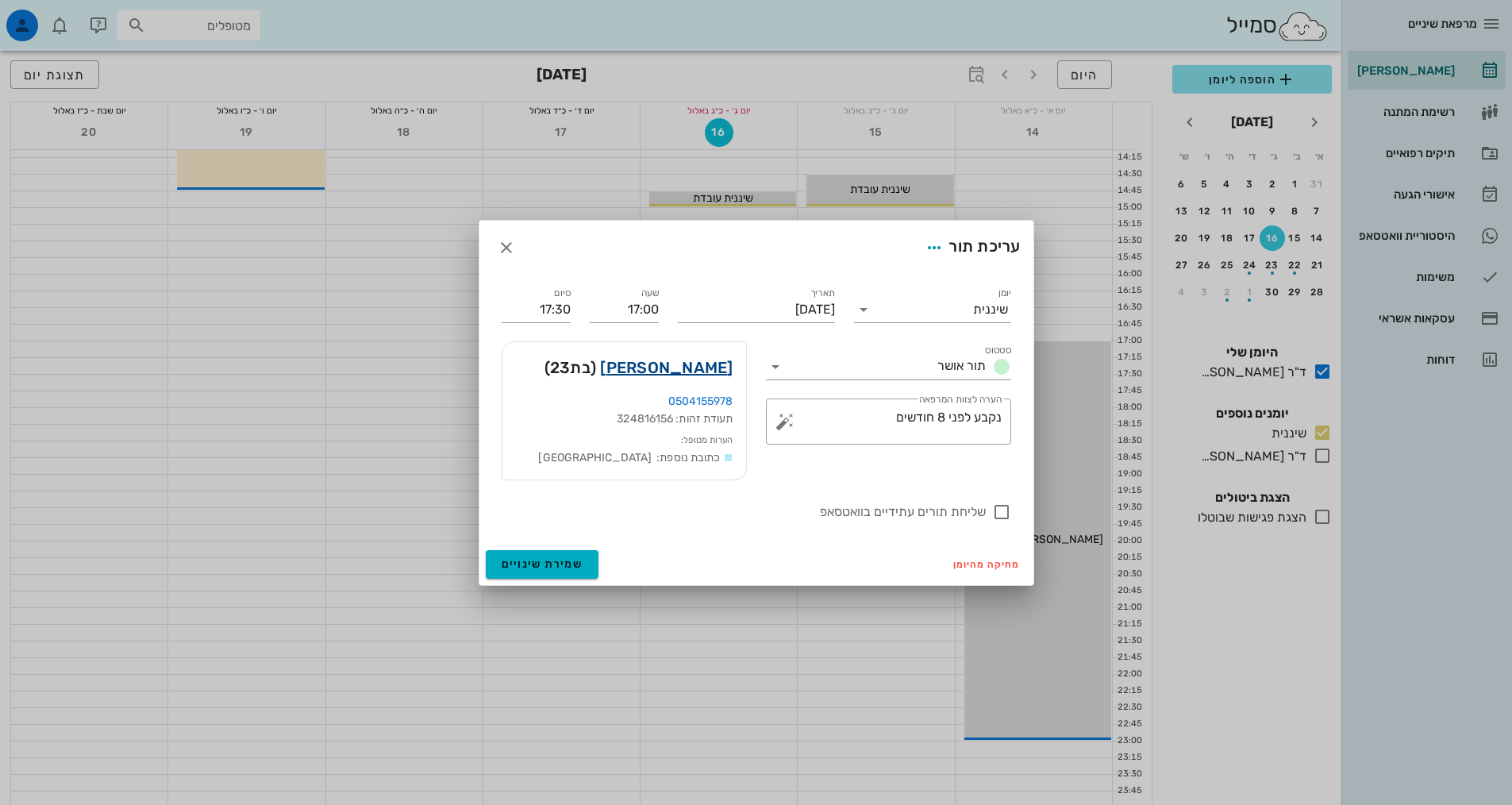
click at [689, 373] on link "[PERSON_NAME]" at bounding box center [666, 368] width 132 height 26
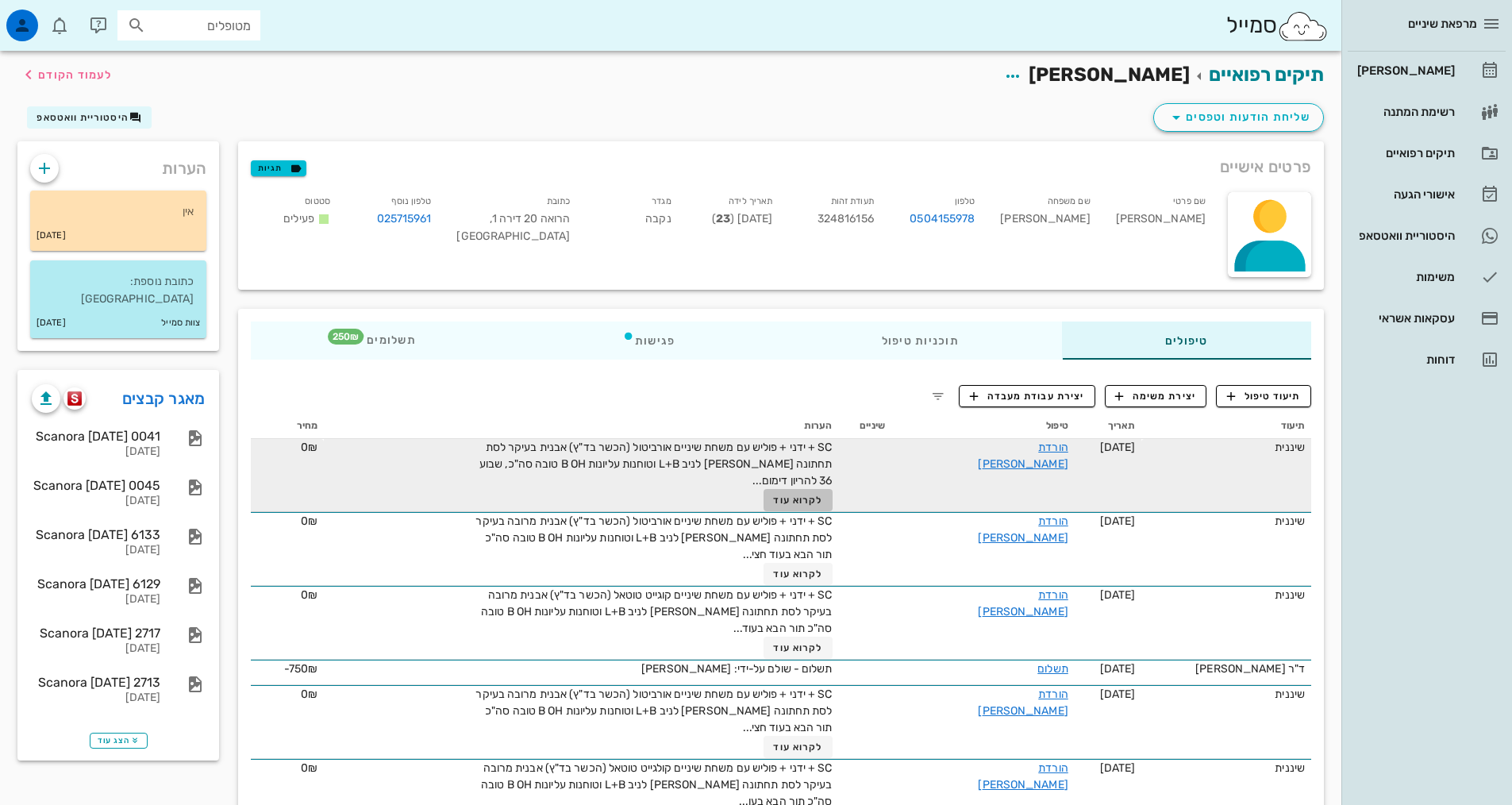
click at [792, 506] on button "לקרוא עוד" at bounding box center [798, 500] width 69 height 22
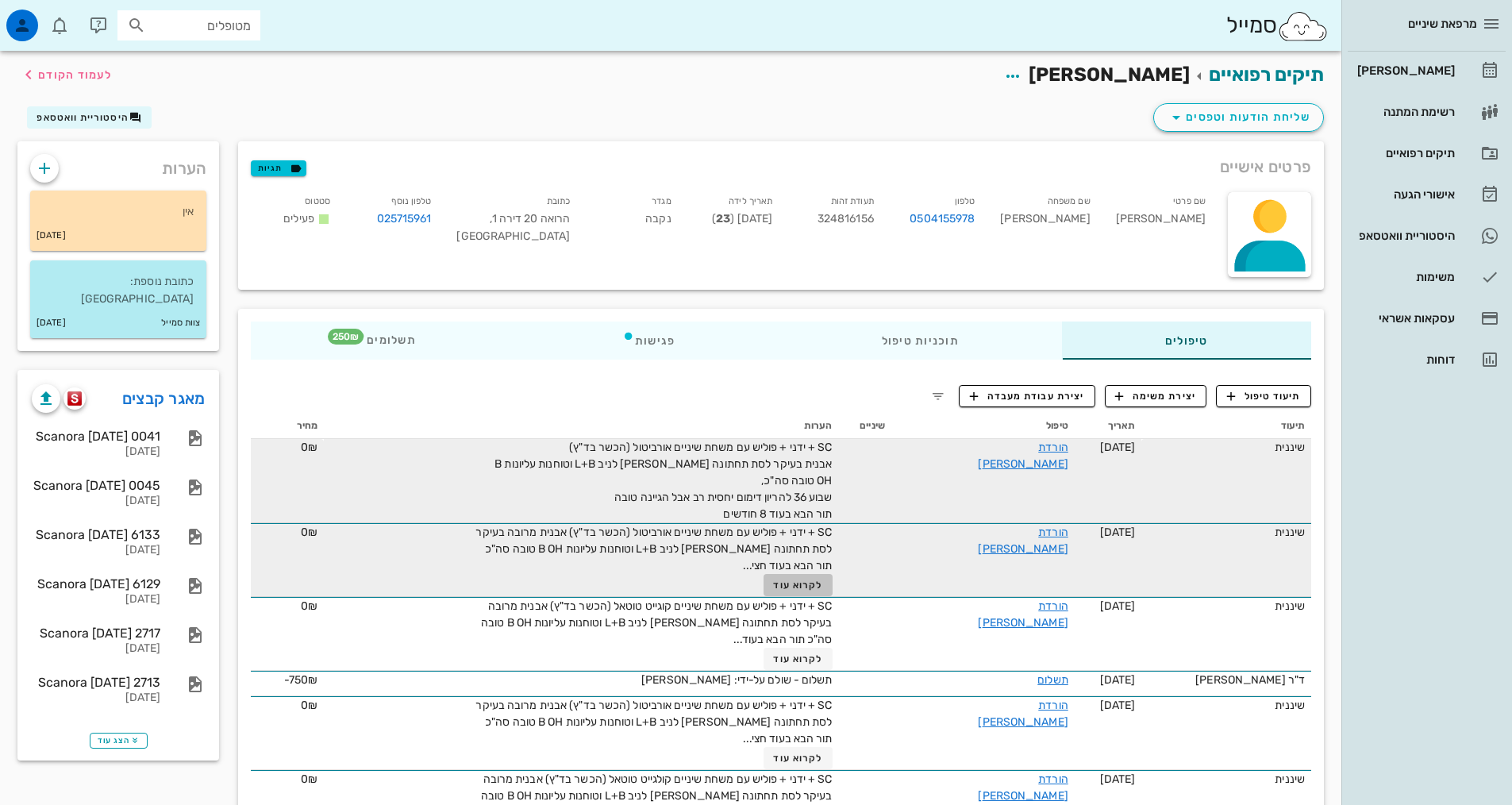
click at [822, 581] on span "לקרוא עוד" at bounding box center [798, 585] width 49 height 11
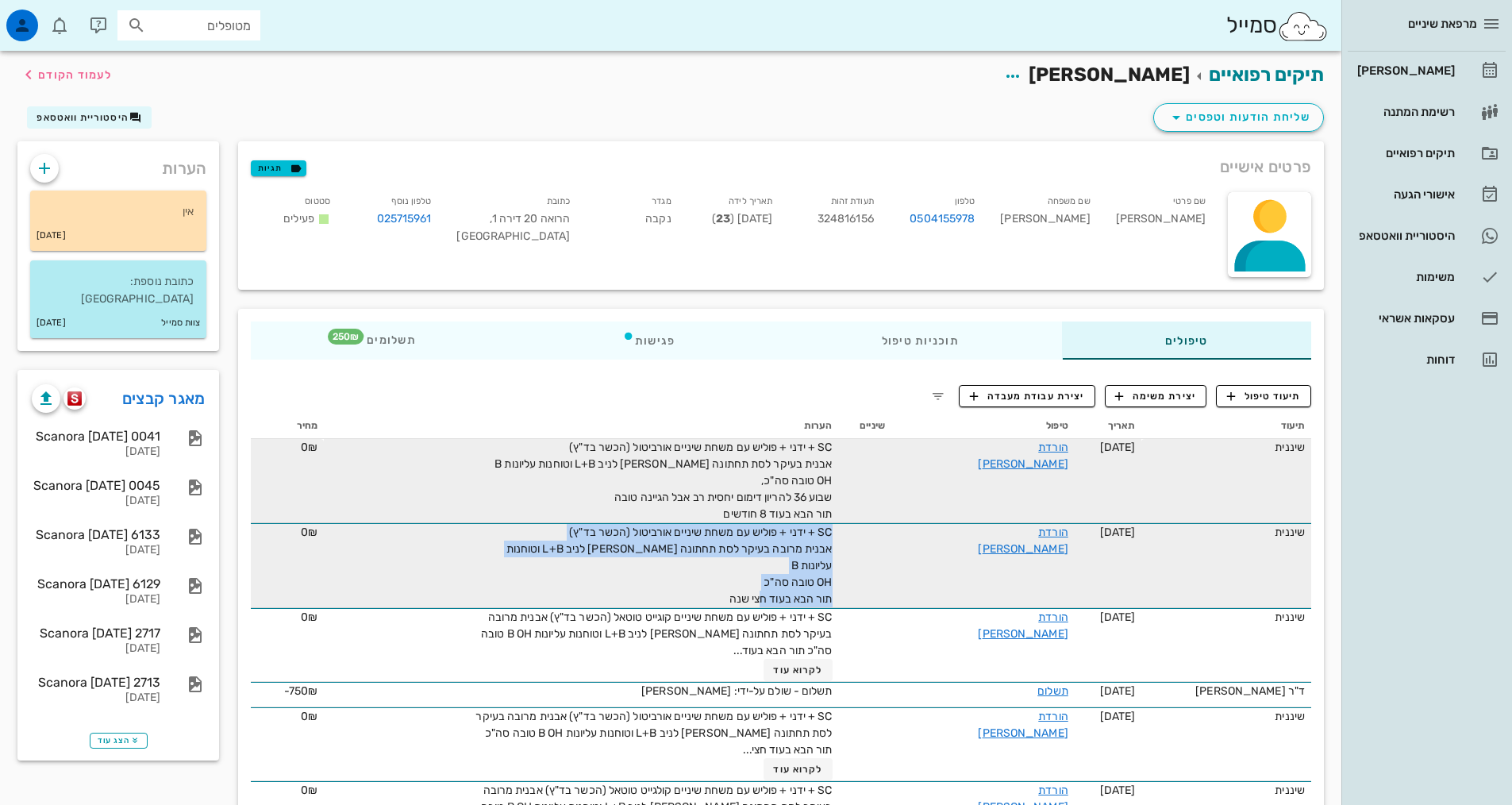
drag, startPoint x: 726, startPoint y: 579, endPoint x: 880, endPoint y: 523, distance: 163.9
click at [880, 523] on tr "שיננית [DATE] הורדת [PERSON_NAME] SC + ידני + פוליש עם משחת שיניים אורביטול (הכ…" at bounding box center [780, 566] width 1060 height 85
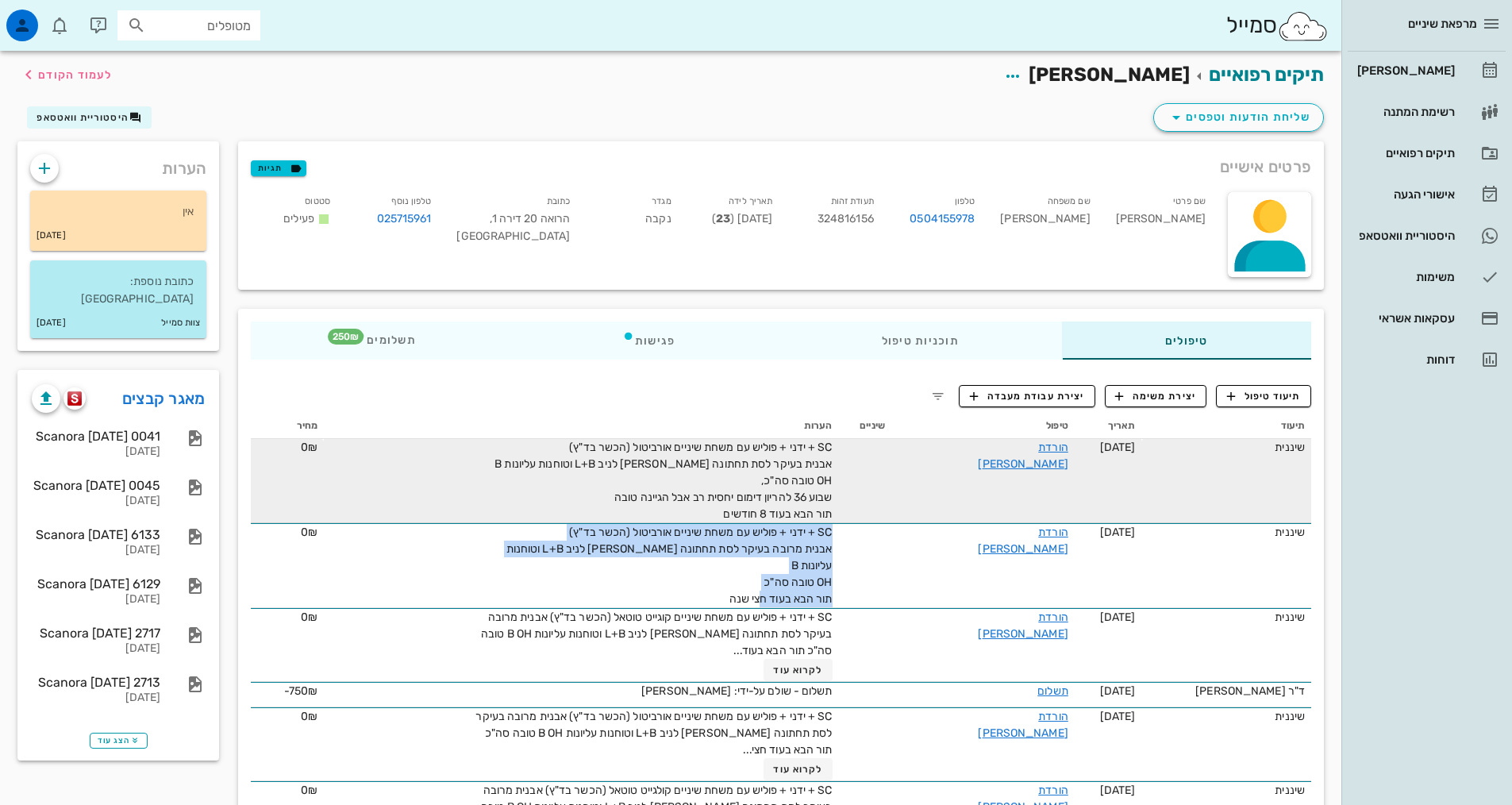
copy span "SC + ידני + פוליש עם משחת שיניים אורביטול (הכשר בד"ץ) אבנית מרובה בעיקר לסת תחת…"
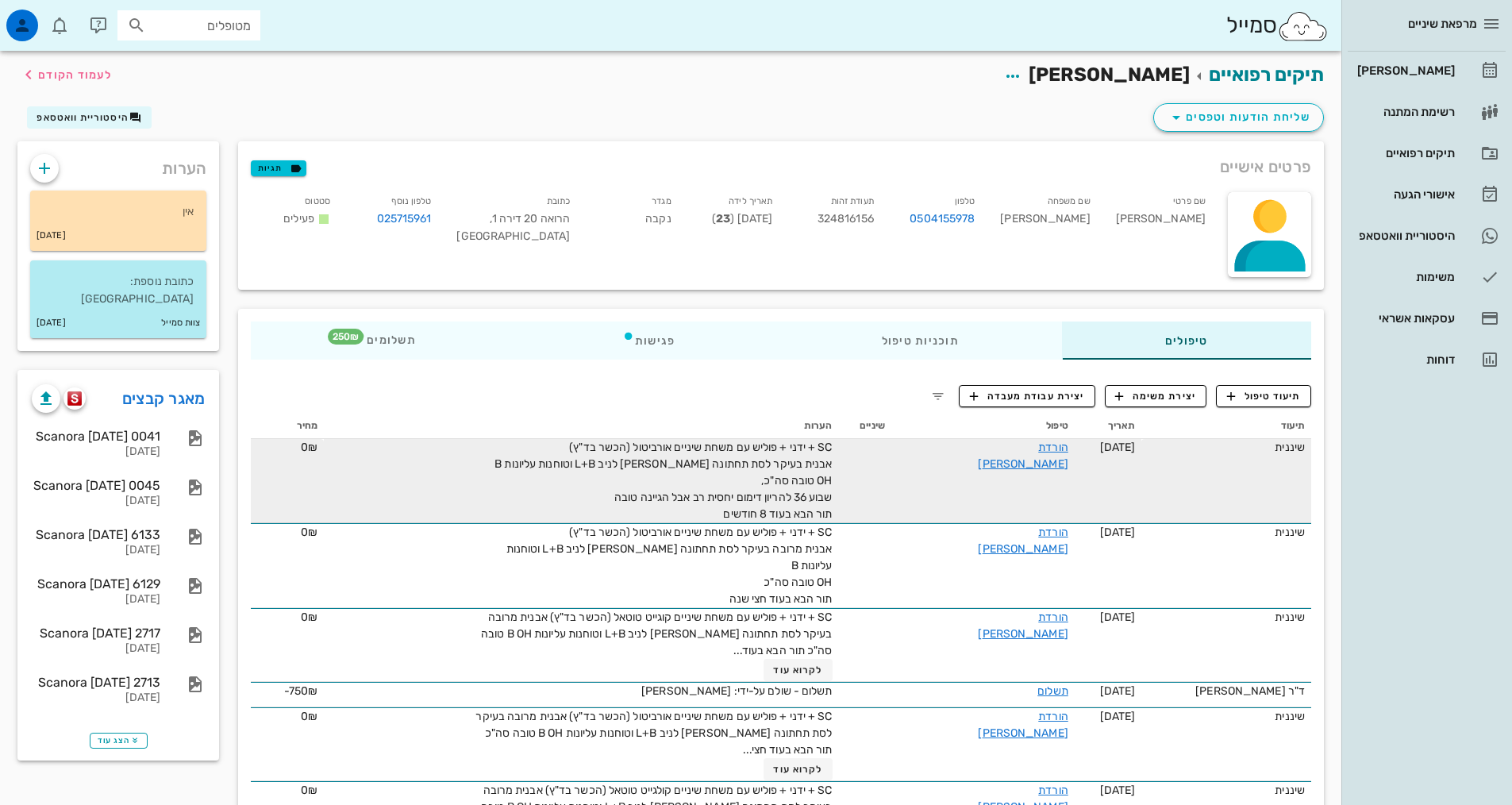
click at [1253, 392] on span "תיעוד טיפול" at bounding box center [1264, 396] width 74 height 14
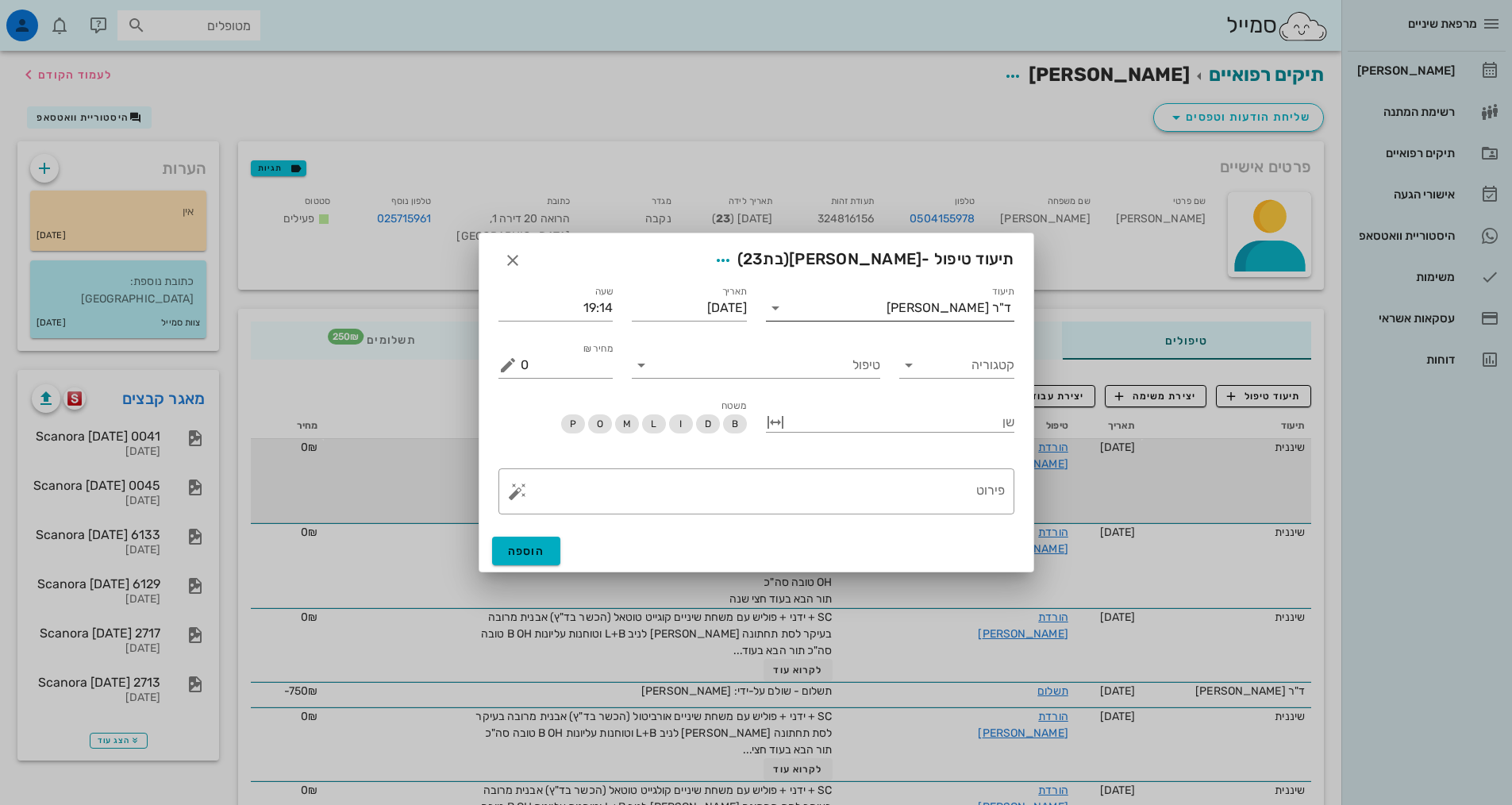
click at [968, 307] on div "ד"ר [PERSON_NAME]" at bounding box center [949, 308] width 124 height 14
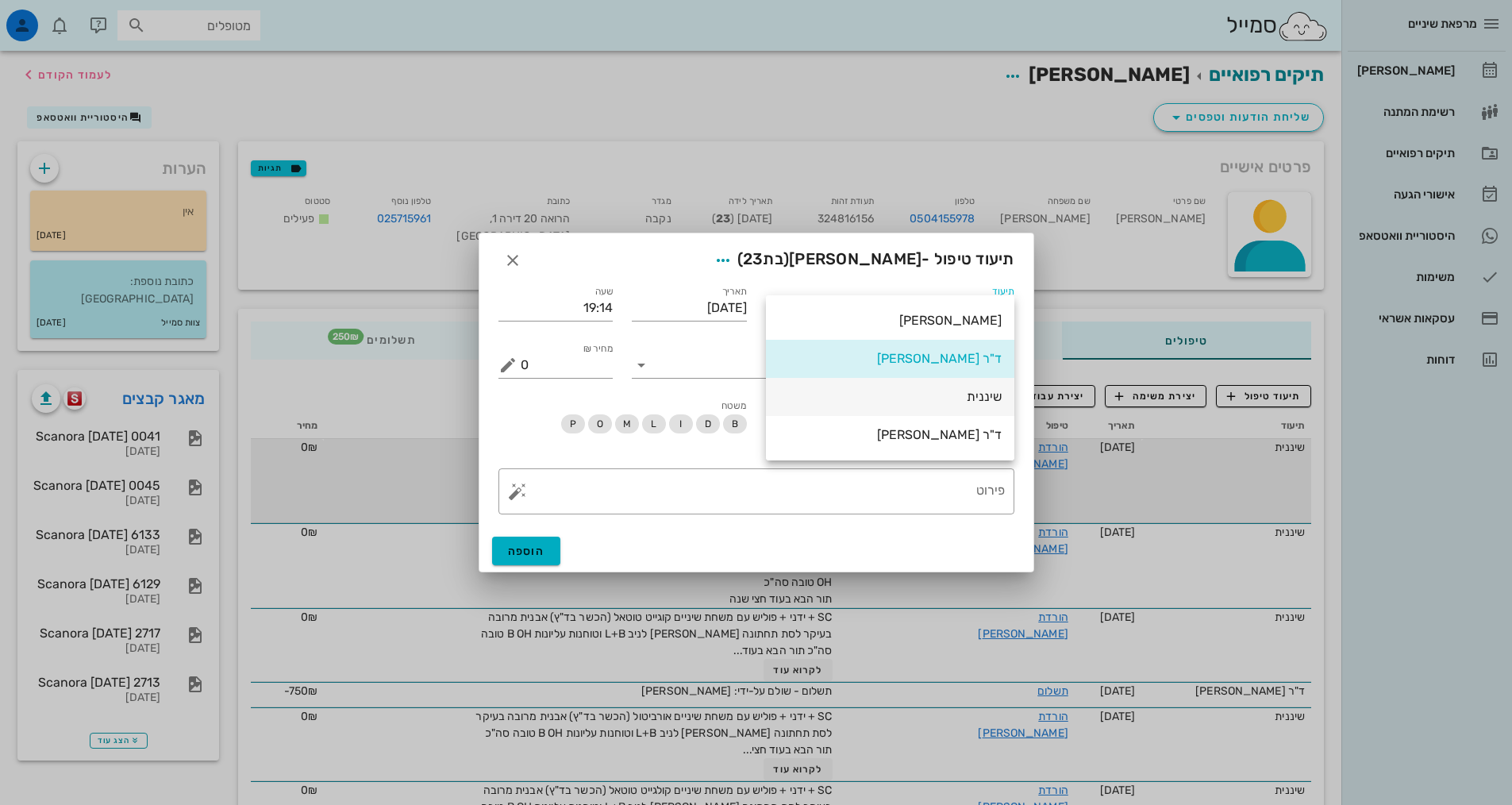
click at [964, 400] on div "שיננית" at bounding box center [890, 396] width 223 height 15
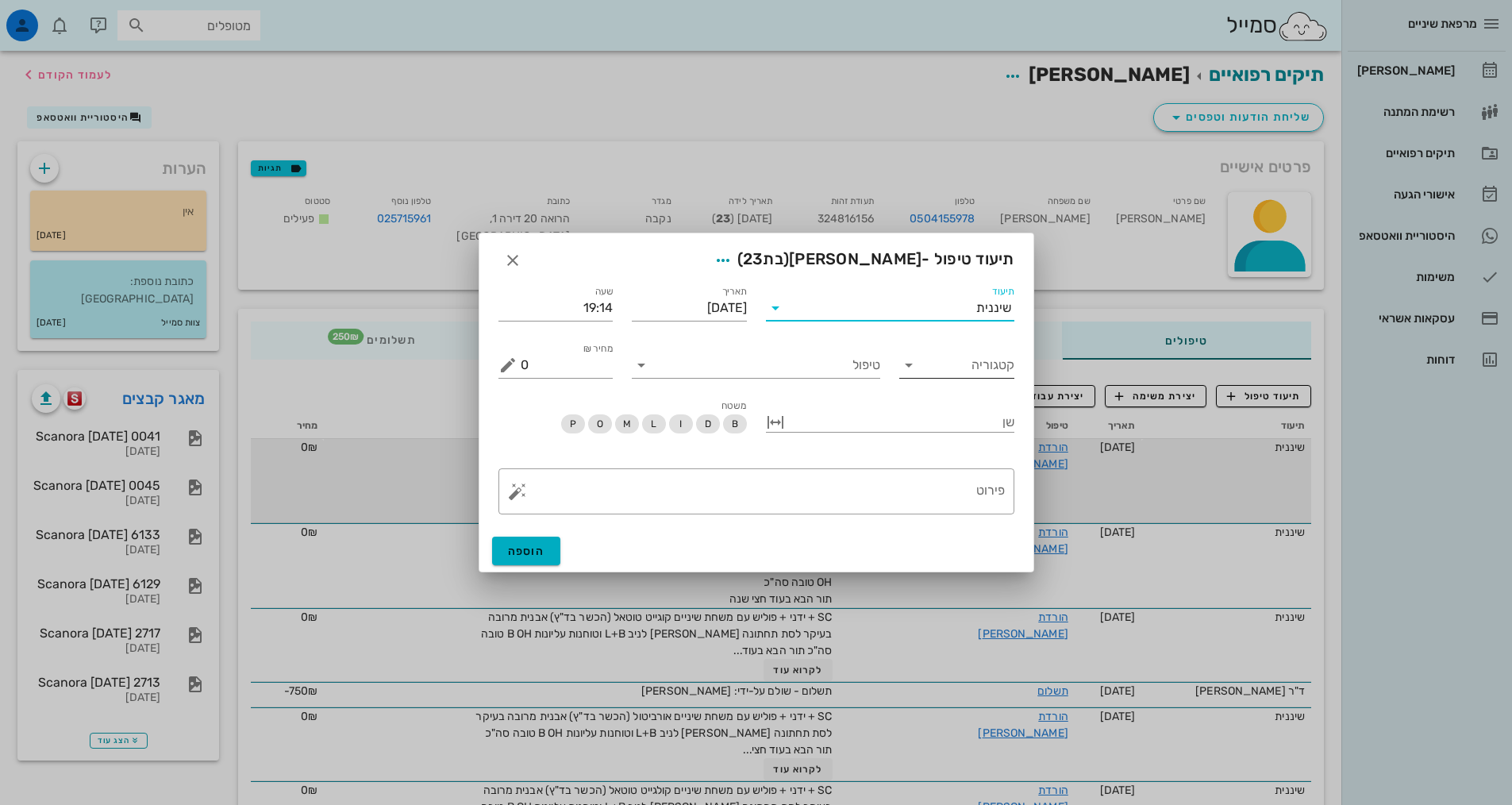
click at [989, 375] on input "קטגוריה" at bounding box center [969, 365] width 89 height 26
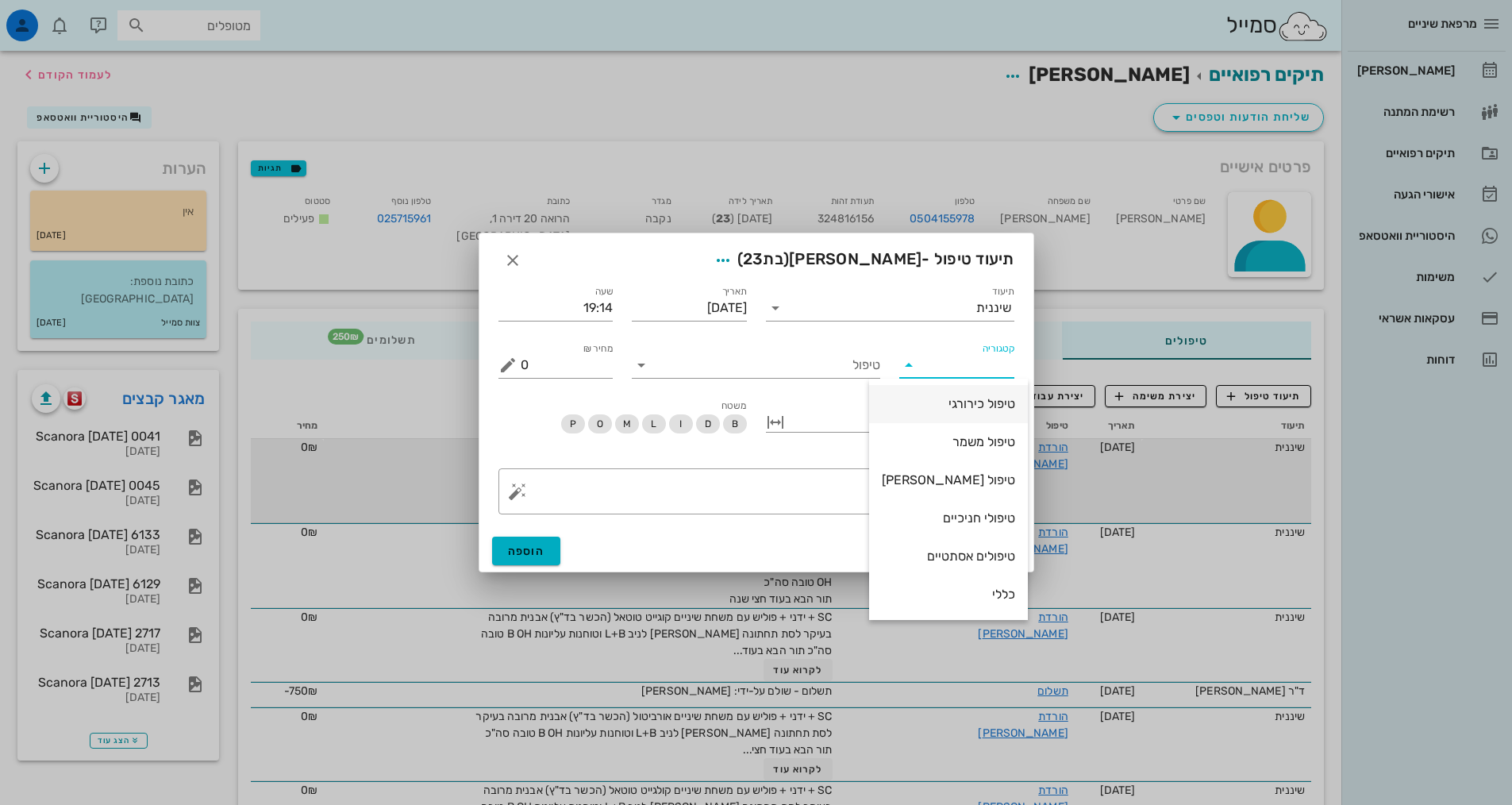
scroll to position [152, 0]
click at [976, 511] on div "שיננית" at bounding box center [948, 518] width 133 height 15
type input "שיננית"
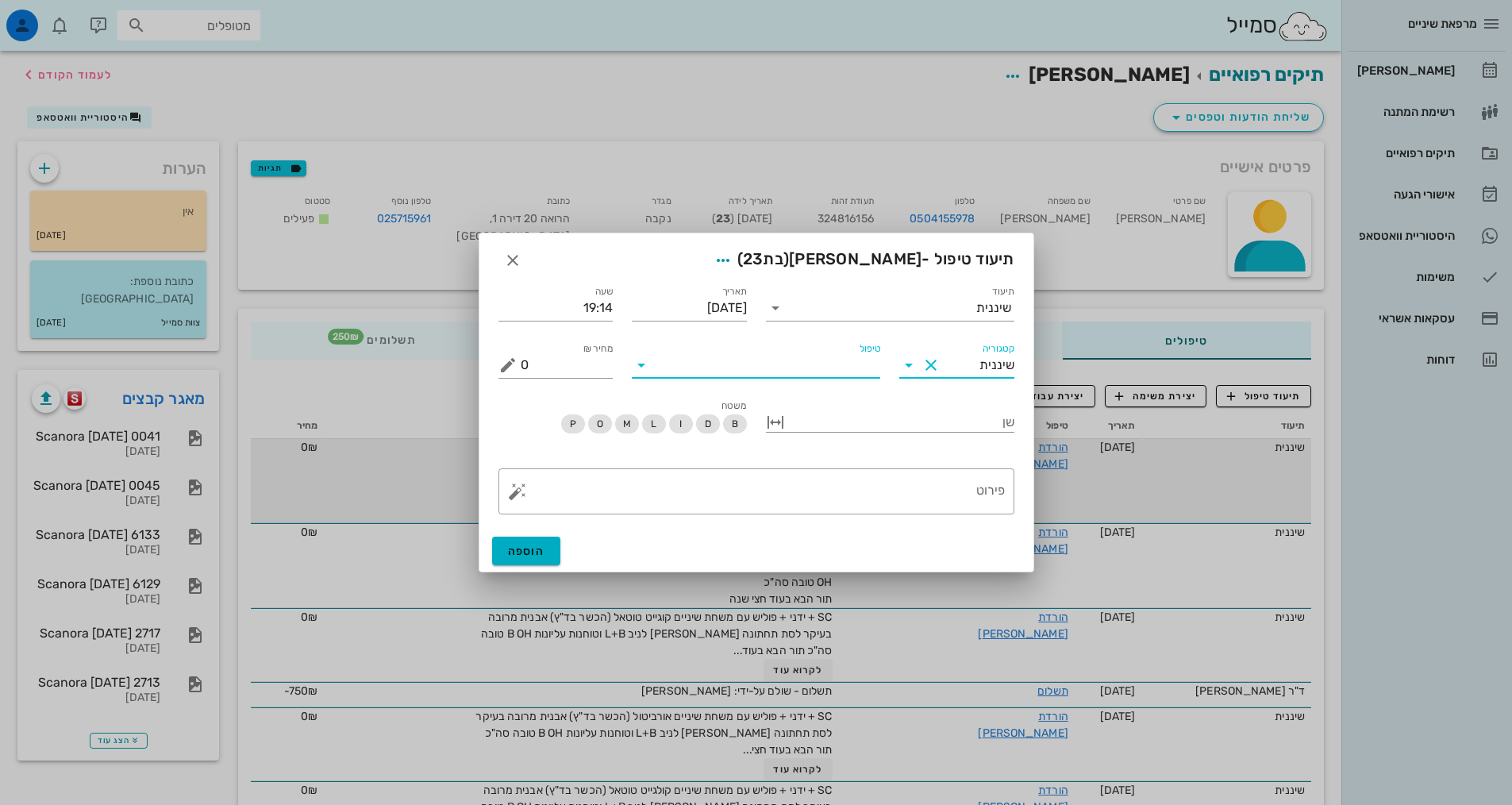
click at [858, 369] on input "טיפול" at bounding box center [767, 365] width 226 height 26
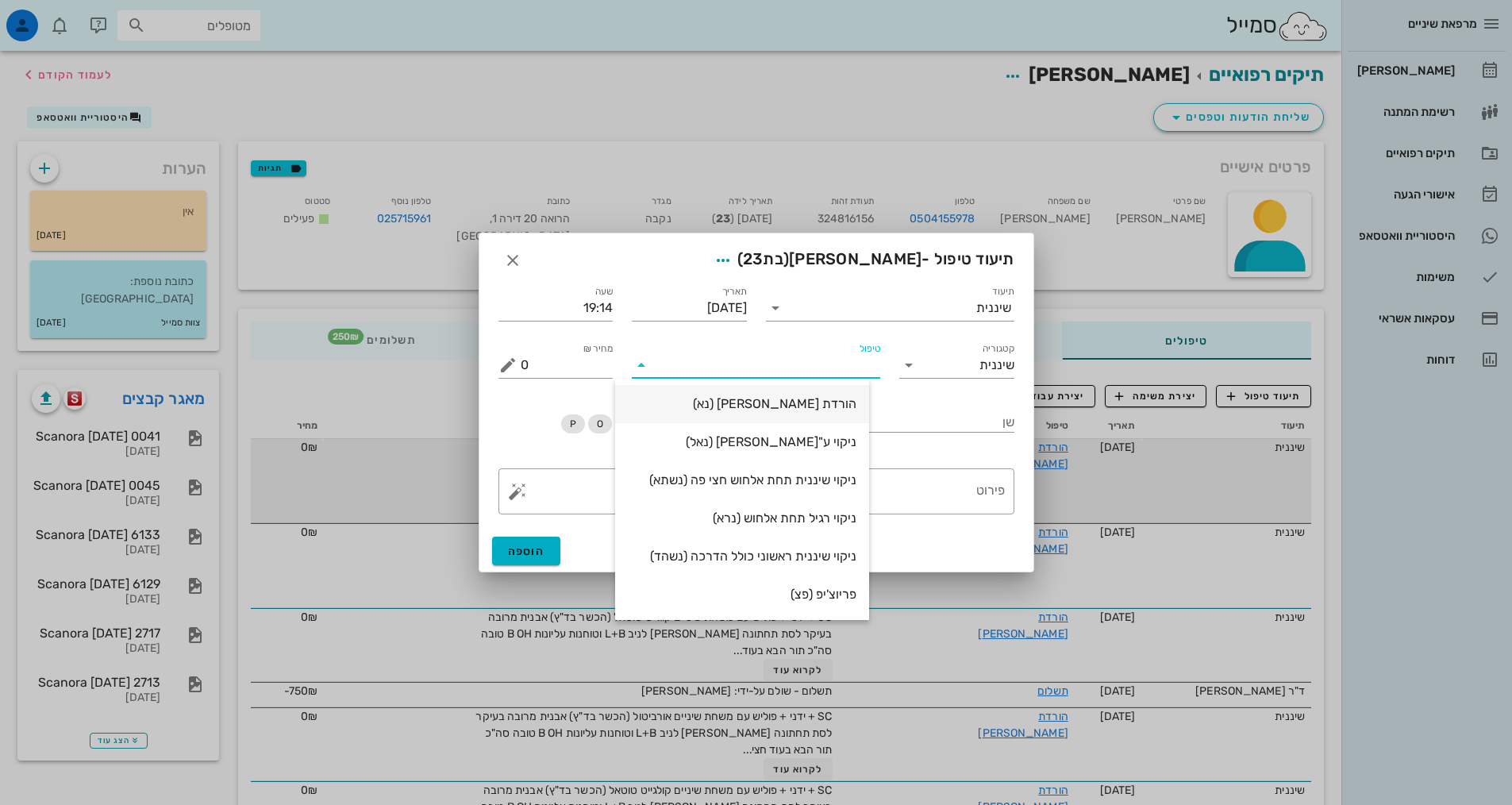
click at [842, 410] on div "הורדת [PERSON_NAME] (נא)" at bounding box center [742, 403] width 228 height 15
type input "250"
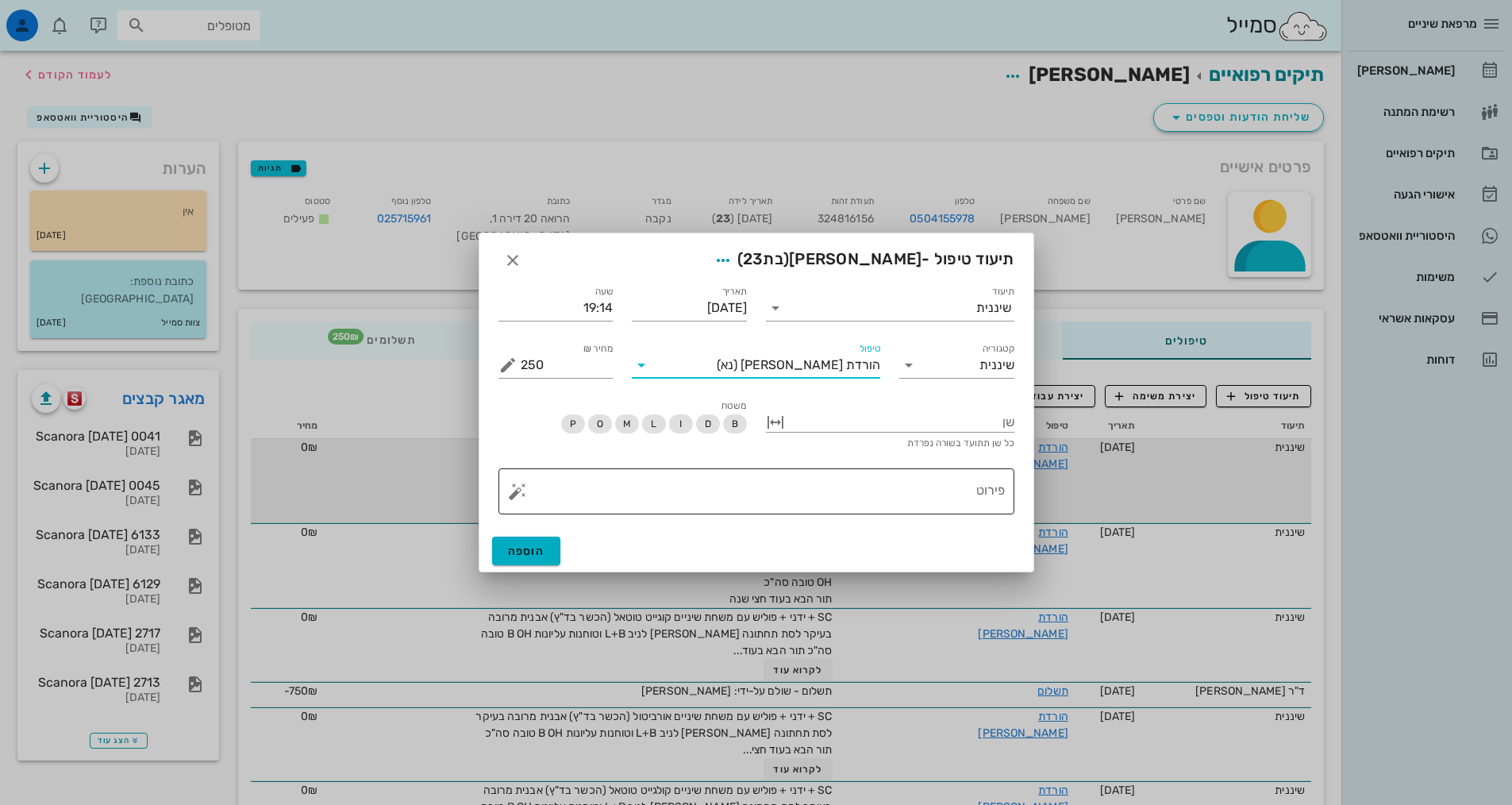
click at [841, 495] on textarea "פירוט" at bounding box center [763, 495] width 484 height 38
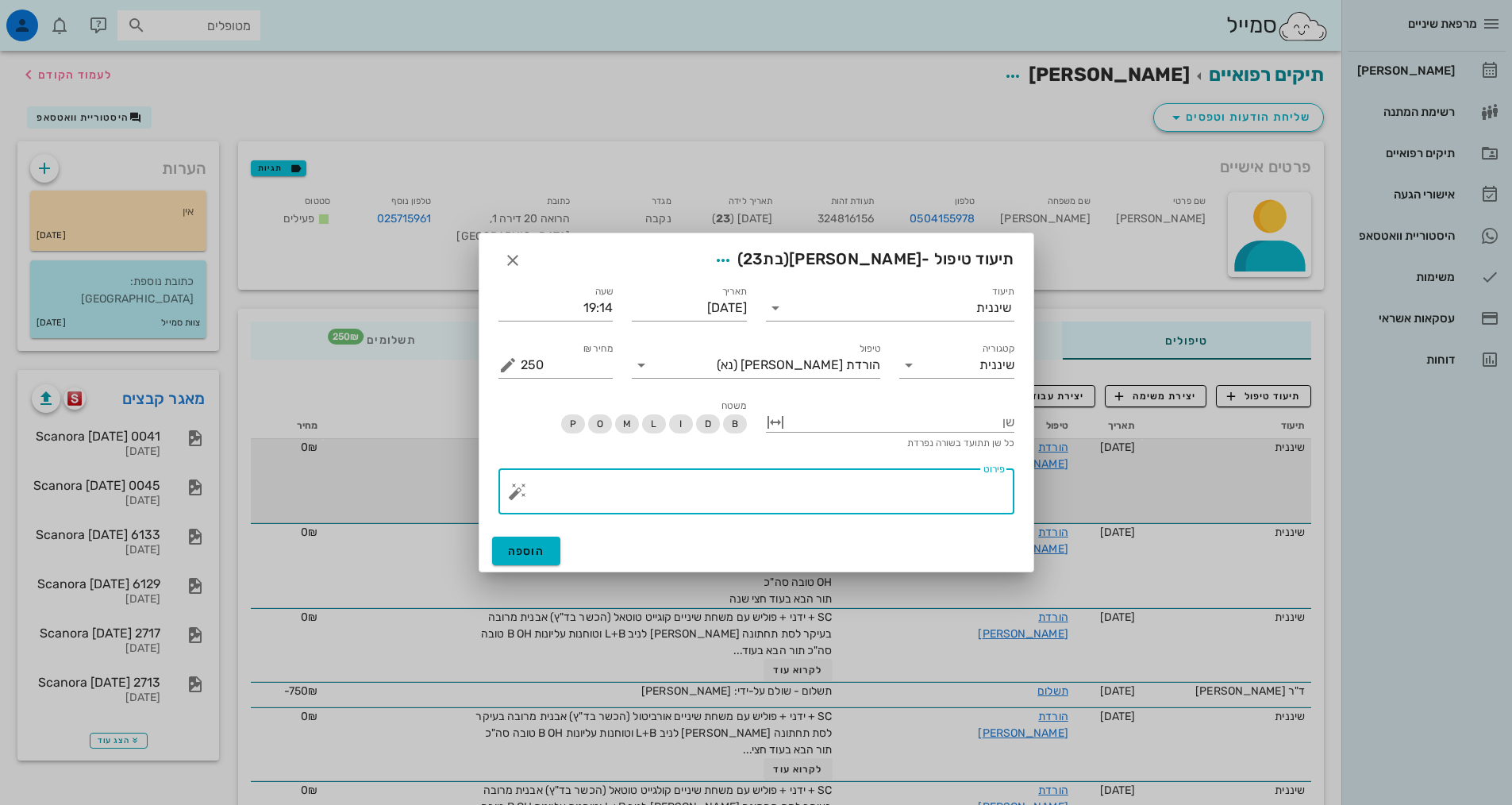
paste textarea "SC + ידני + פוליש עם משחת שיניים אורביטול (הכשר בד"ץ) אבנית מרובה בעיקר לסת תחת…"
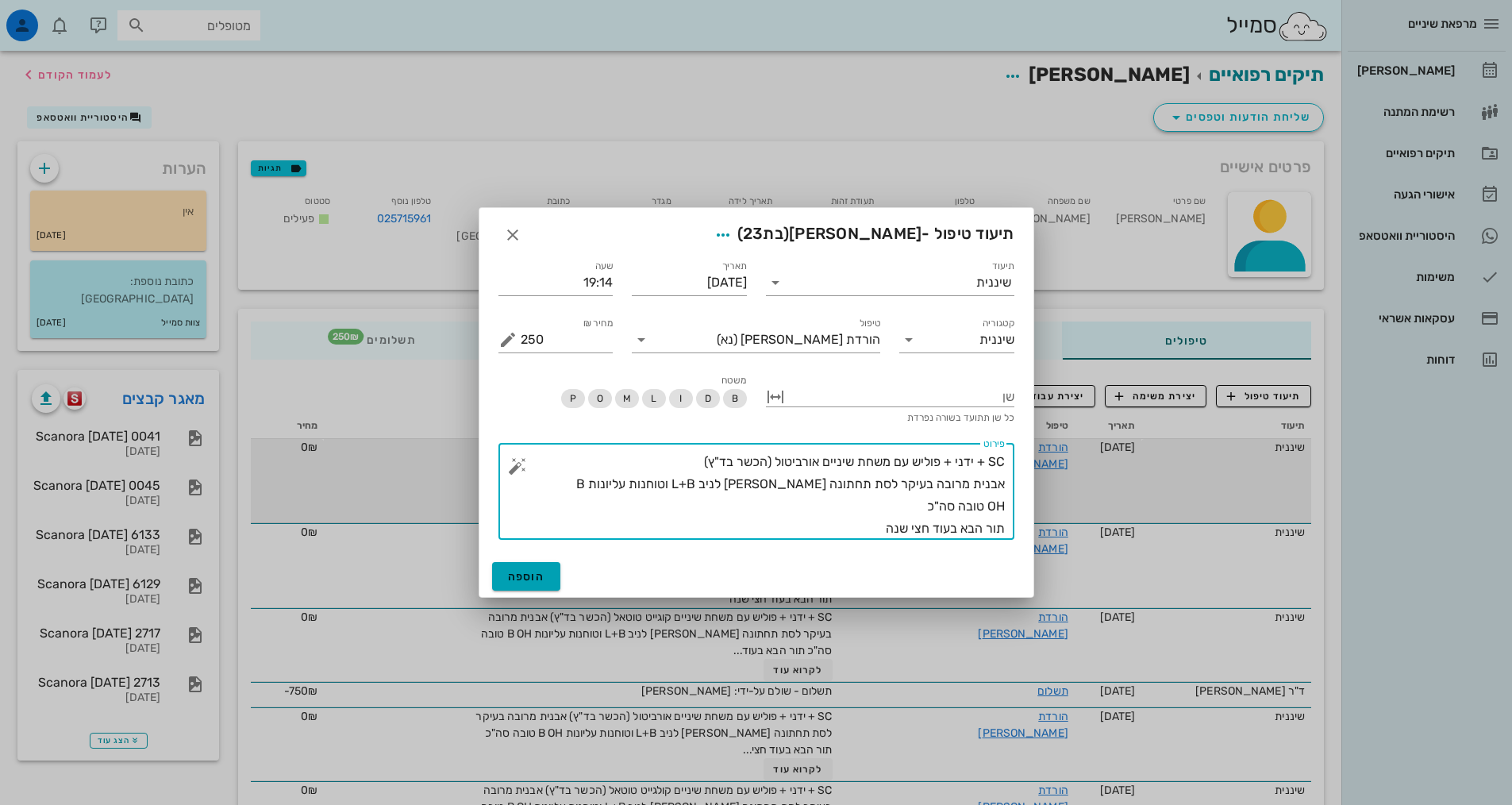
type textarea "SC + ידני + פוליש עם משחת שיניים אורביטול (הכשר בד"ץ) אבנית מרובה בעיקר לסת תחת…"
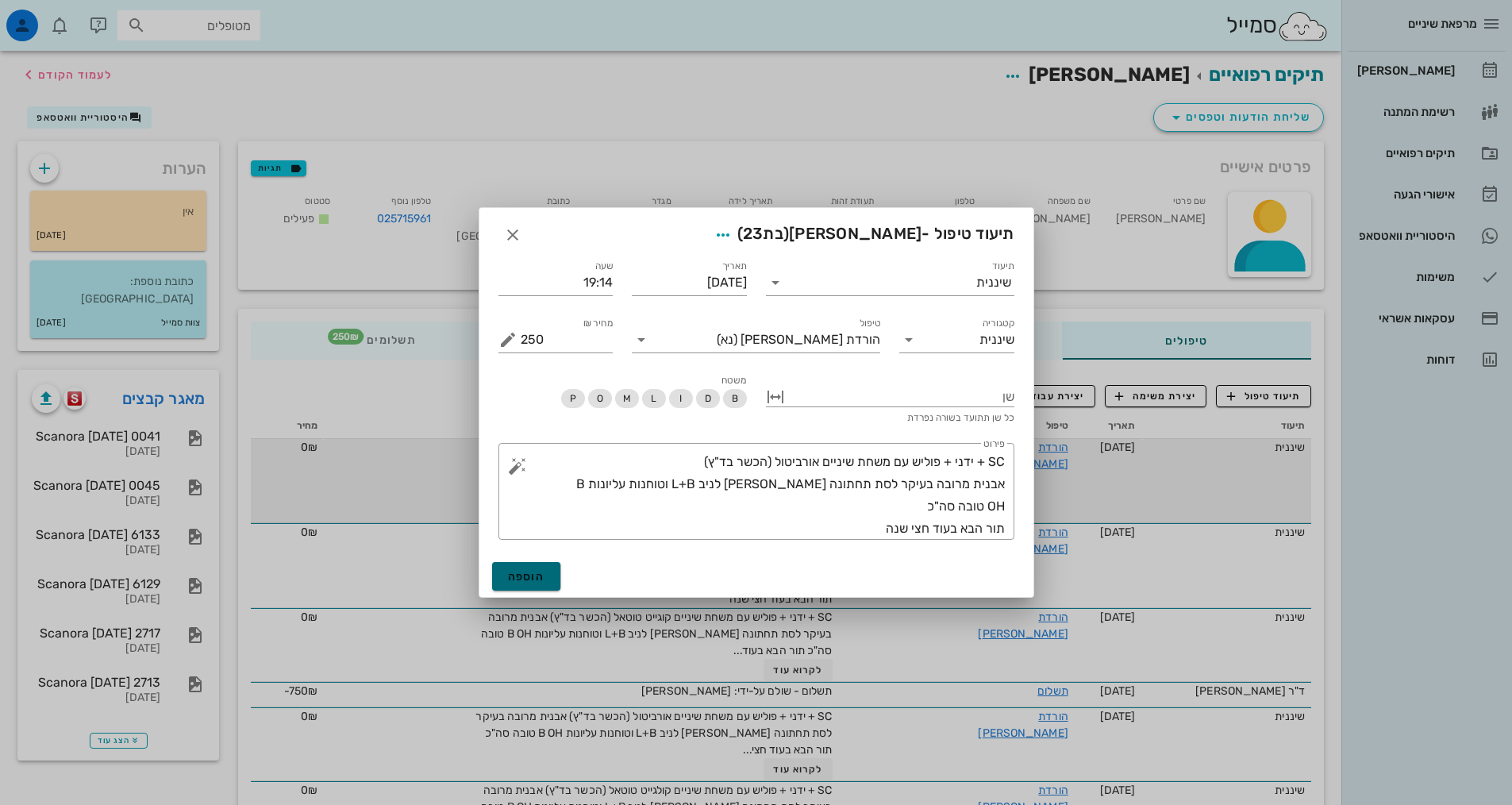
click at [523, 584] on button "הוספה" at bounding box center [527, 576] width 69 height 29
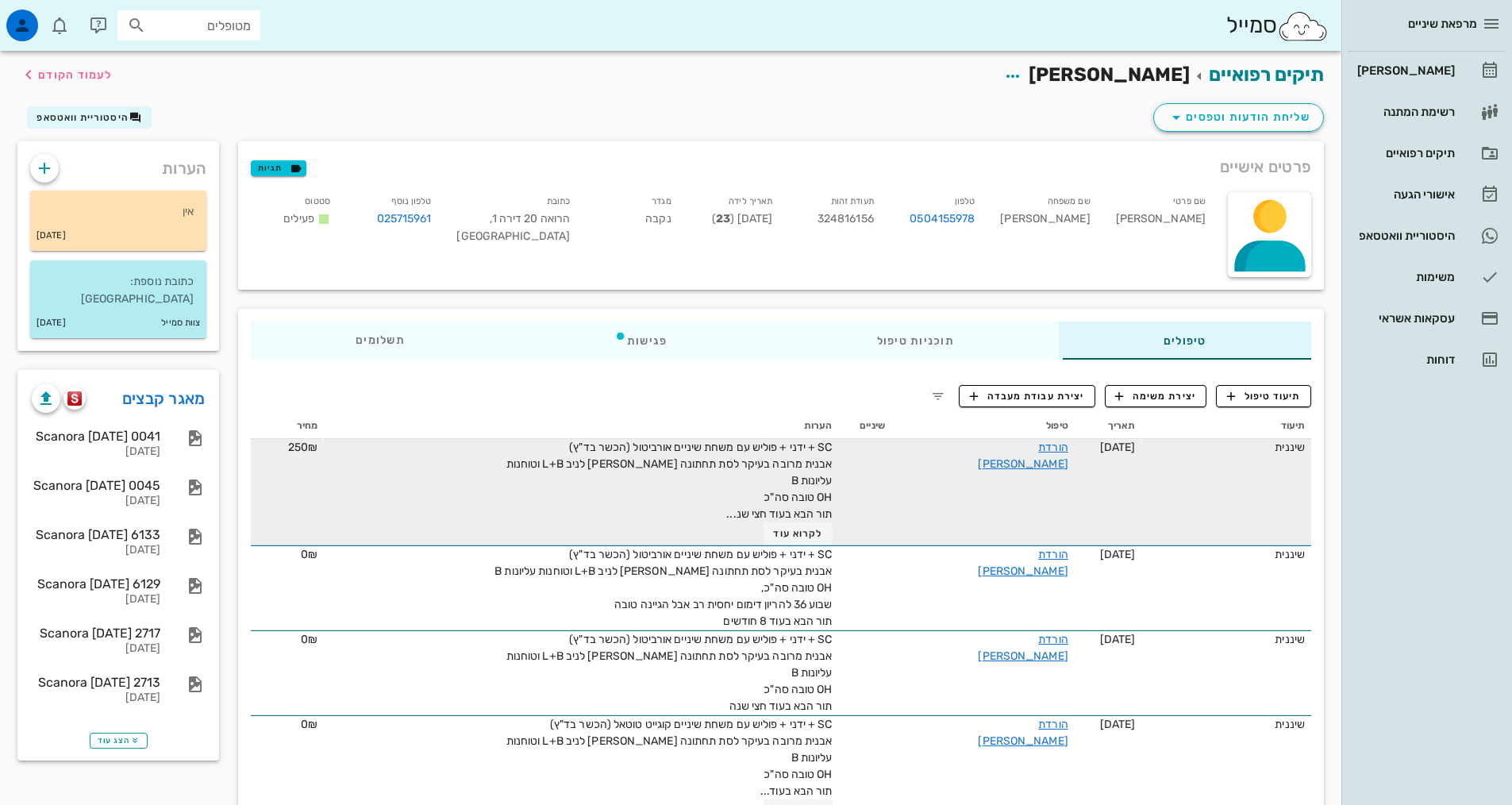
click at [1052, 436] on th "טיפול" at bounding box center [983, 426] width 184 height 26
click at [1052, 442] on link "הורדת [PERSON_NAME]" at bounding box center [1022, 456] width 89 height 30
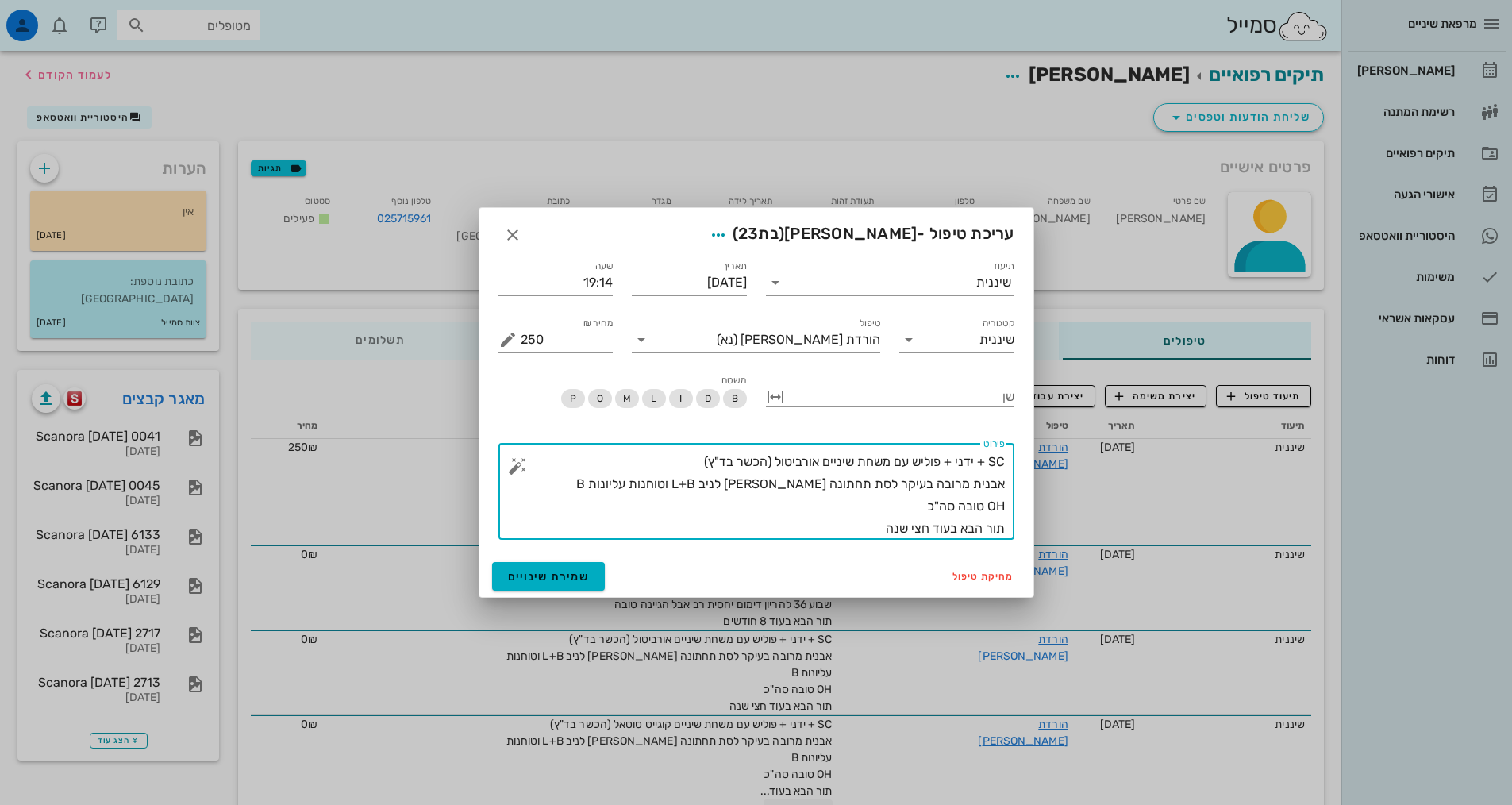
drag, startPoint x: 887, startPoint y: 523, endPoint x: 926, endPoint y: 527, distance: 39.2
click at [926, 527] on textarea "SC + ידני + פוליש עם משחת שיניים אורביטול (הכשר בד"ץ) אבנית מרובה בעיקר לסת תחת…" at bounding box center [763, 495] width 484 height 89
type textarea "SC + ידני + פוליש עם משחת שיניים אורביטול (הכשר בד"ץ) אבנית מרובה בעיקר לסת תחת…"
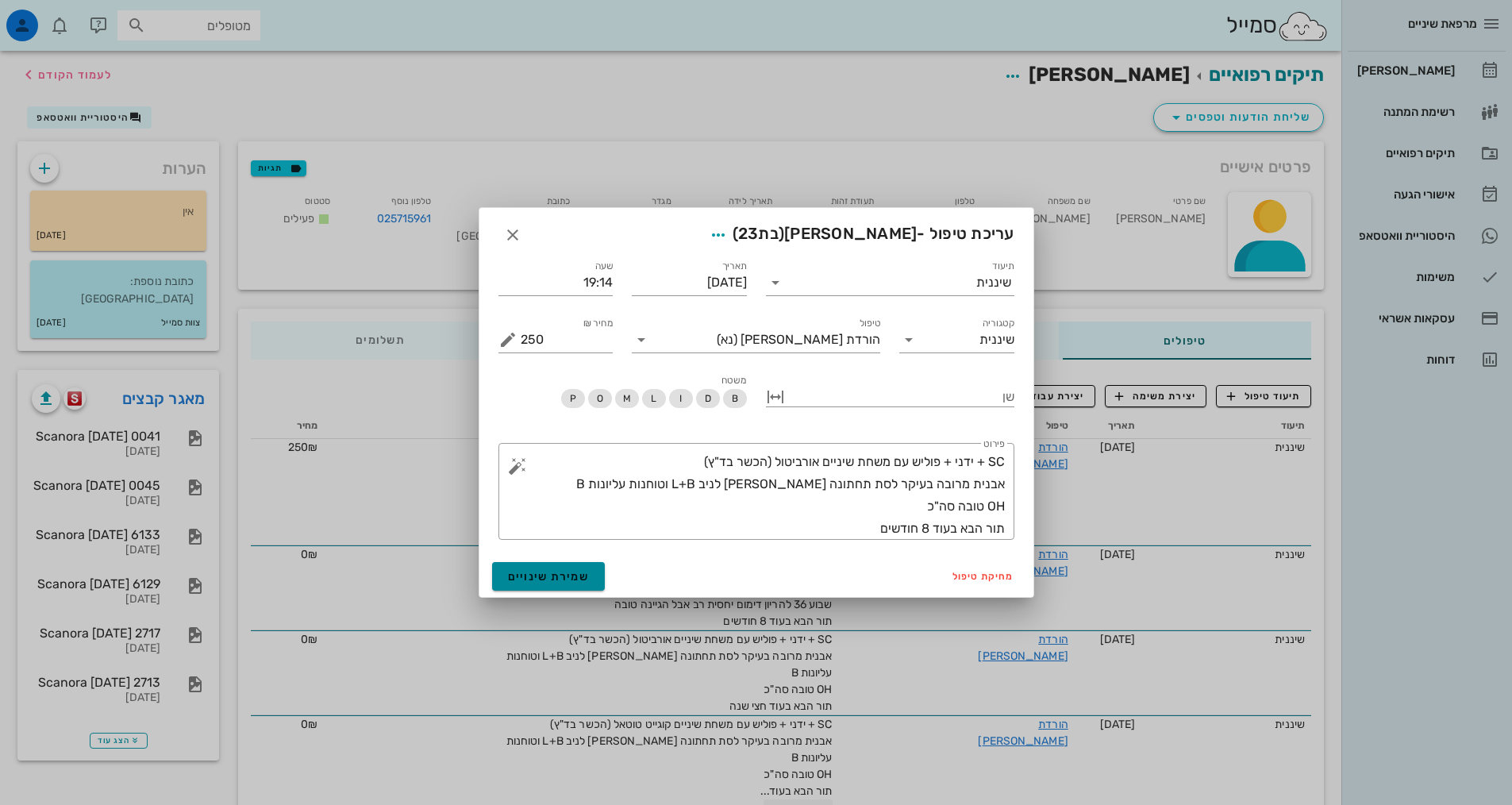
click at [591, 575] on button "שמירת שינויים" at bounding box center [549, 576] width 113 height 29
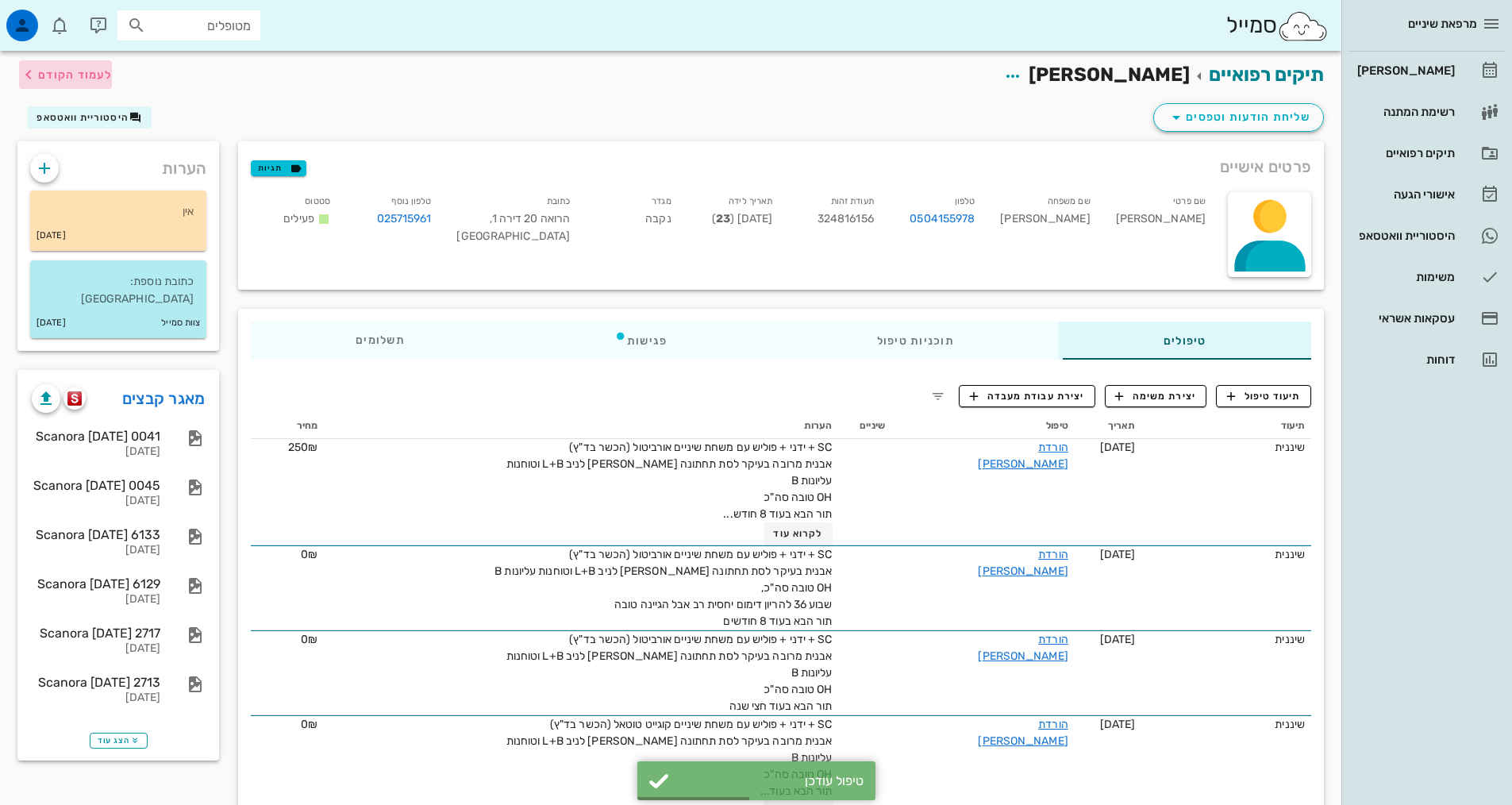
click at [59, 77] on span "לעמוד הקודם" at bounding box center [75, 75] width 74 height 14
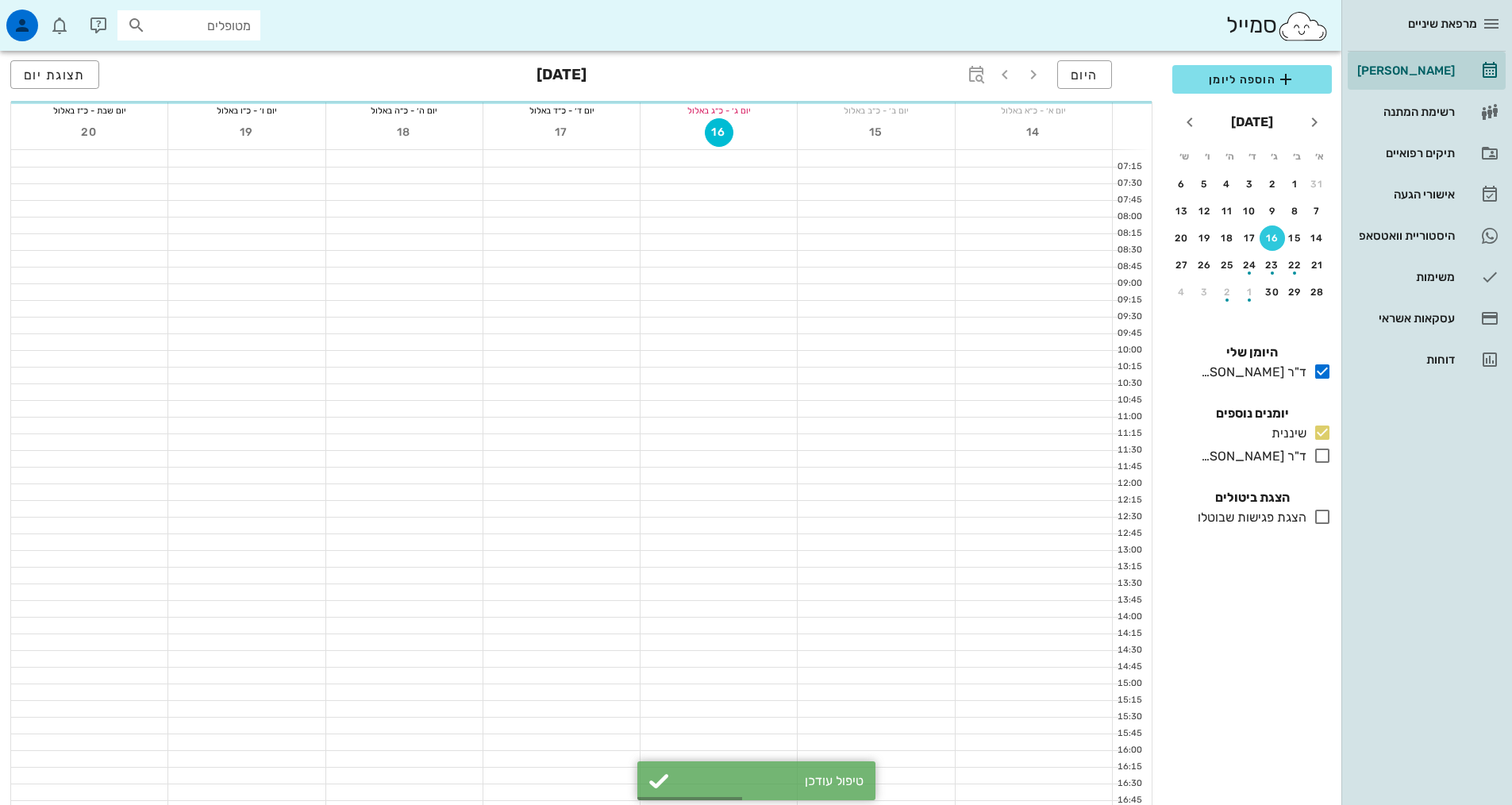
scroll to position [476, 0]
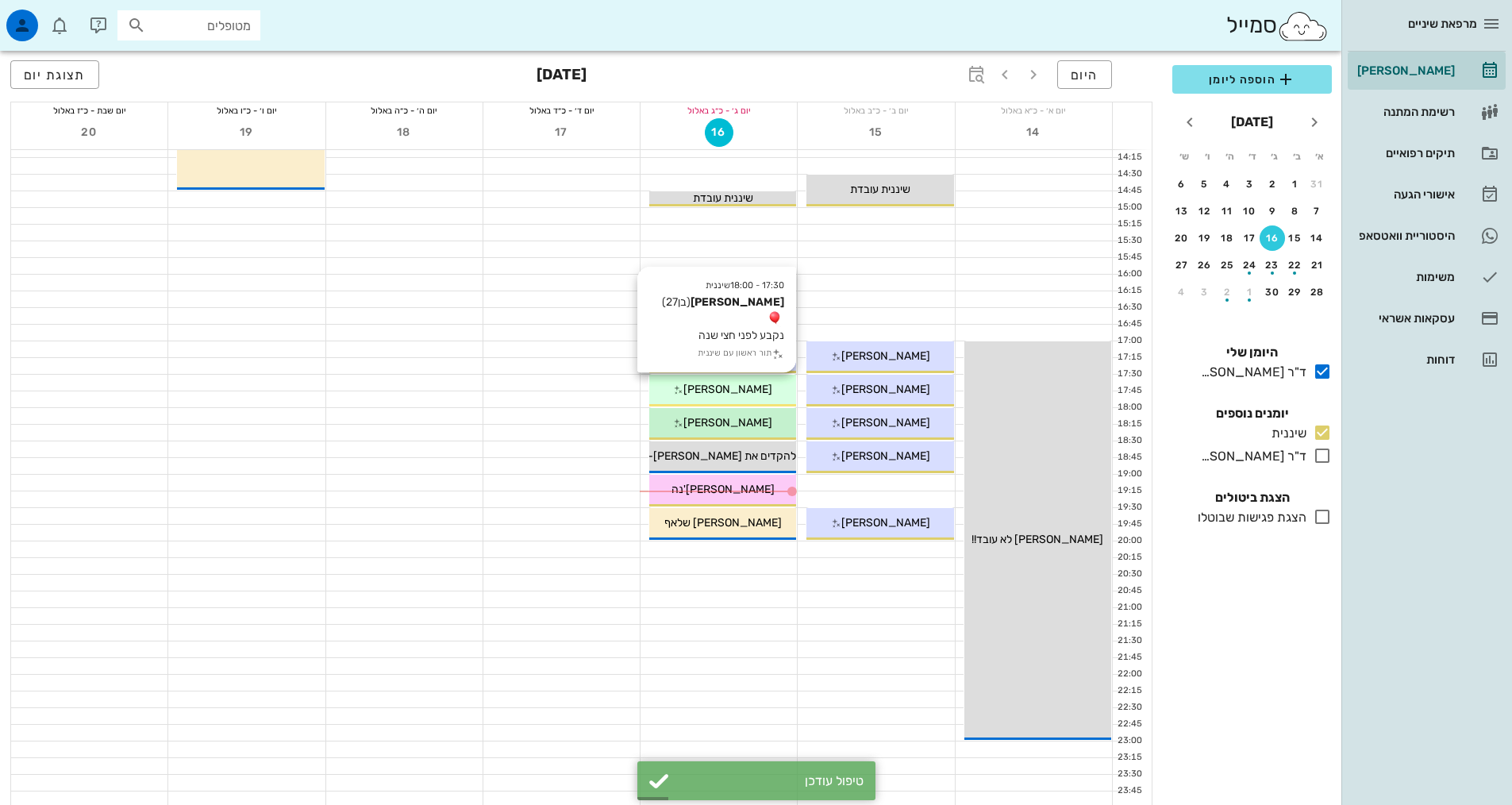
click at [735, 395] on span "[PERSON_NAME]" at bounding box center [727, 389] width 89 height 14
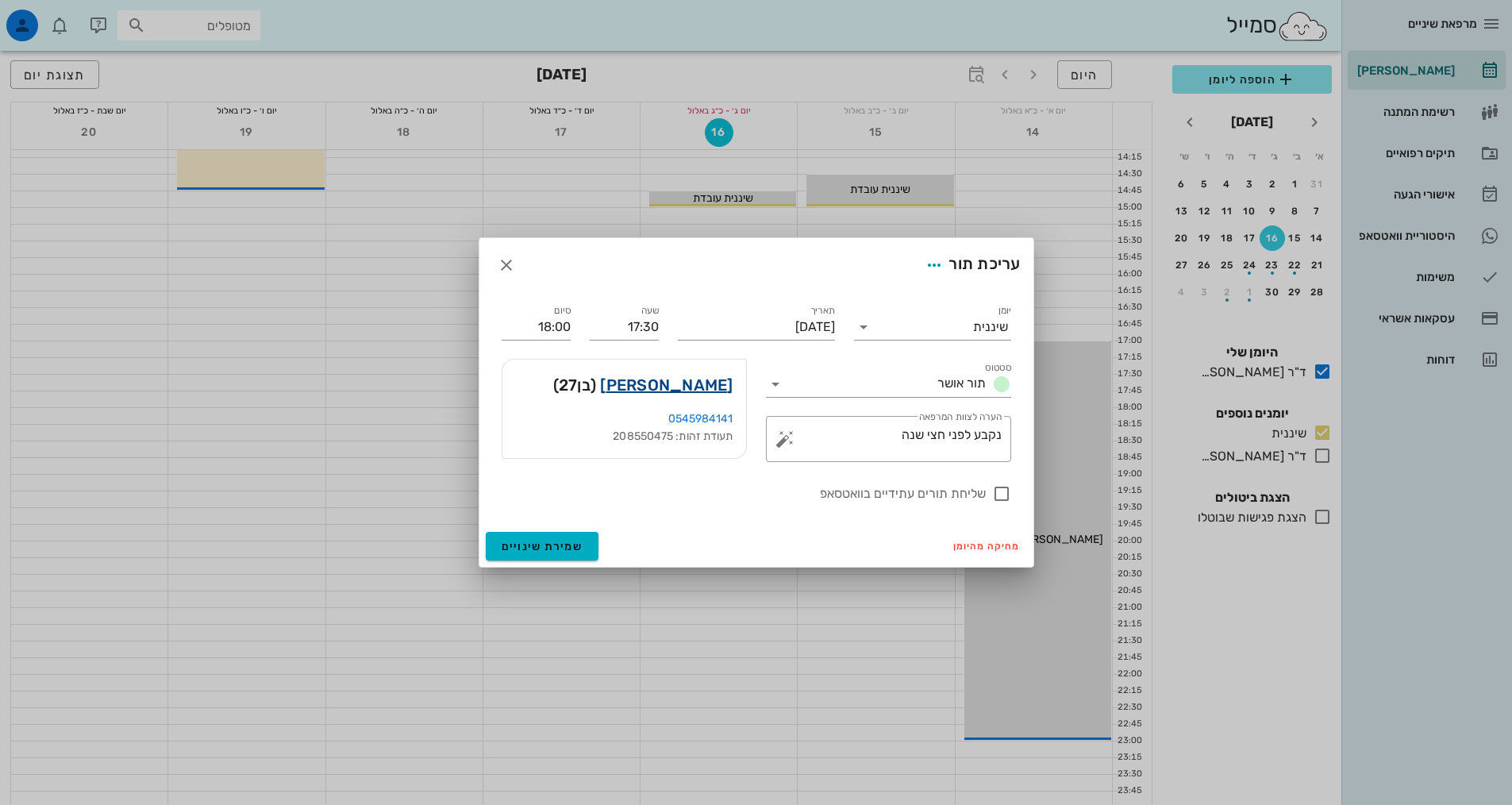
click at [705, 390] on link "[PERSON_NAME]" at bounding box center [666, 385] width 132 height 26
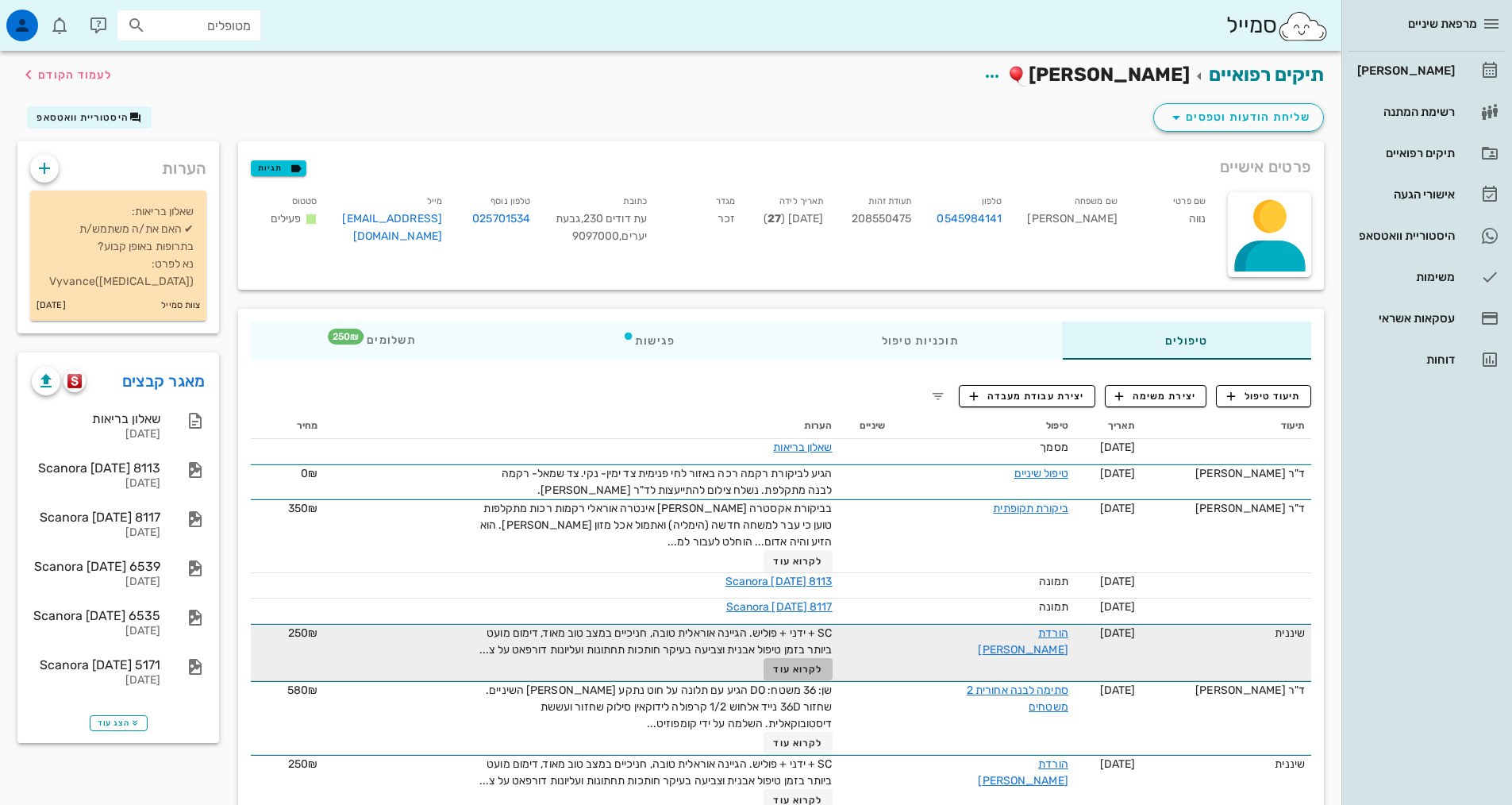
click at [795, 680] on button "לקרוא עוד" at bounding box center [798, 669] width 69 height 22
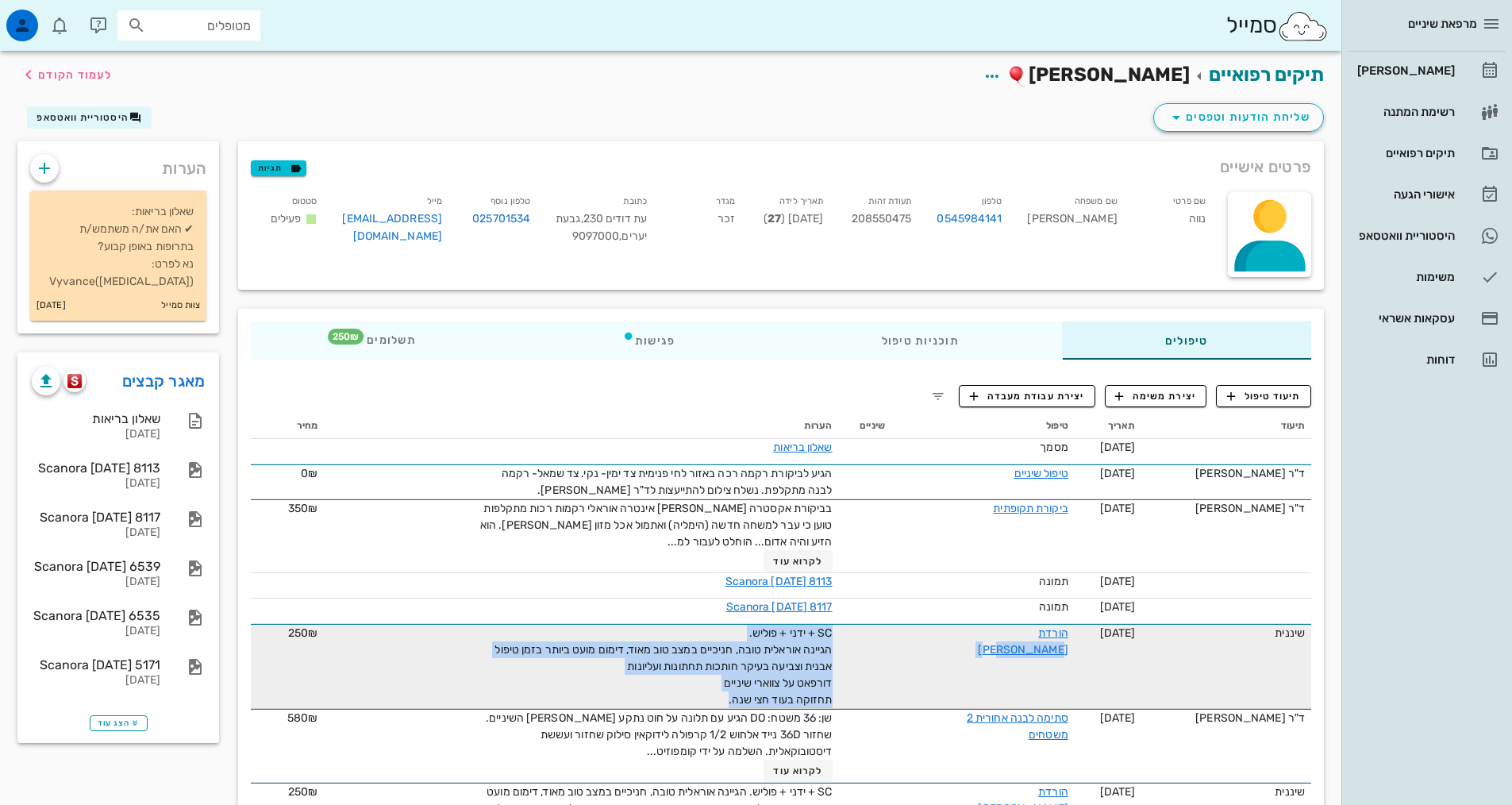
drag, startPoint x: 728, startPoint y: 699, endPoint x: 910, endPoint y: 645, distance: 189.8
click at [910, 645] on tr "שיננית [DATE] הורדת [PERSON_NAME] SC + ידני + פוליש. הגיינה אוראלית טובה, חניכי…" at bounding box center [780, 666] width 1060 height 85
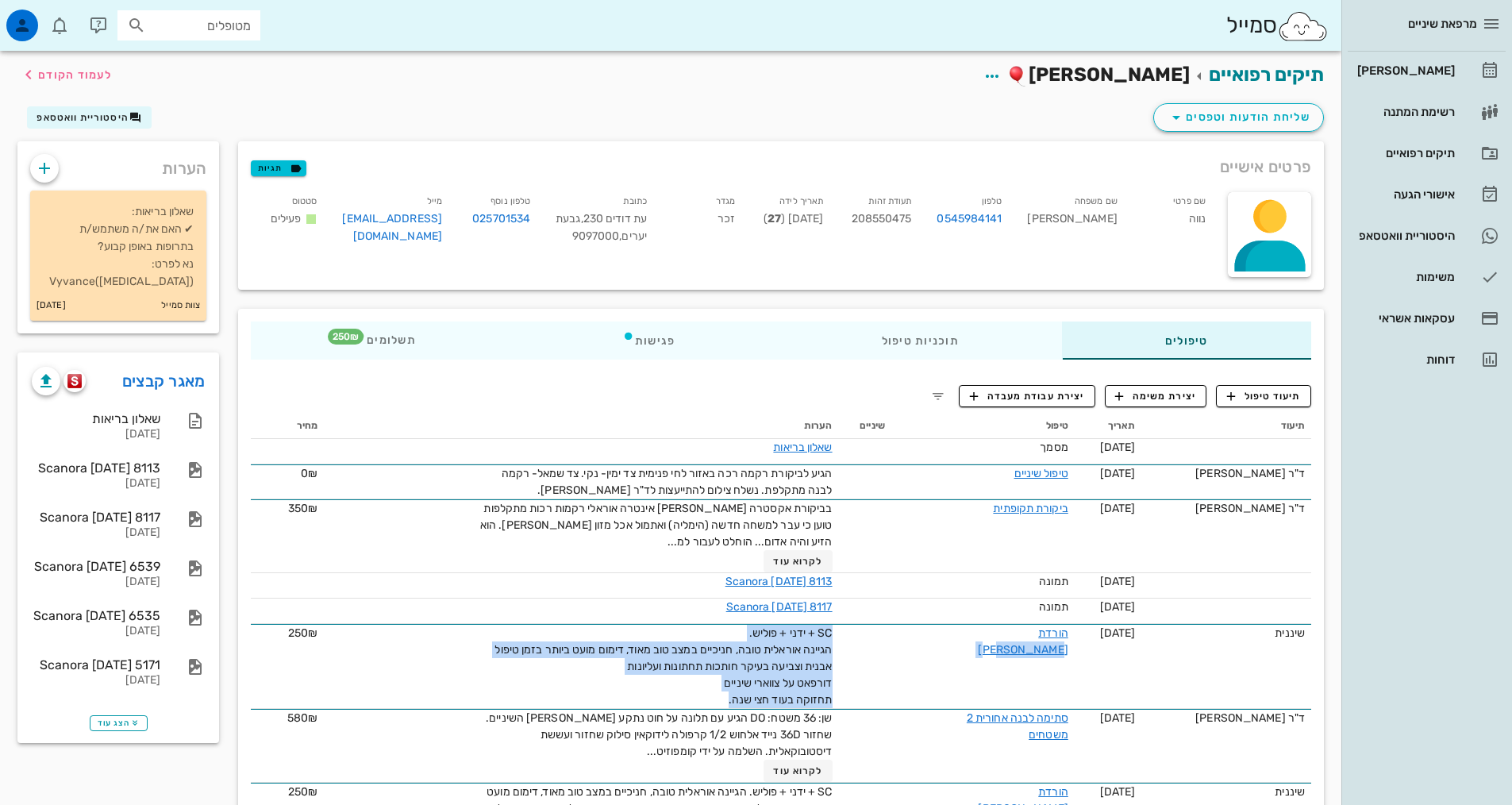
copy tr "הורדת [PERSON_NAME] SC + ידני + פוליש. הגיינה אוראלית טובה, חניכיים במצב טוב מא…"
click at [1231, 398] on icon "button" at bounding box center [1231, 396] width 14 height 14
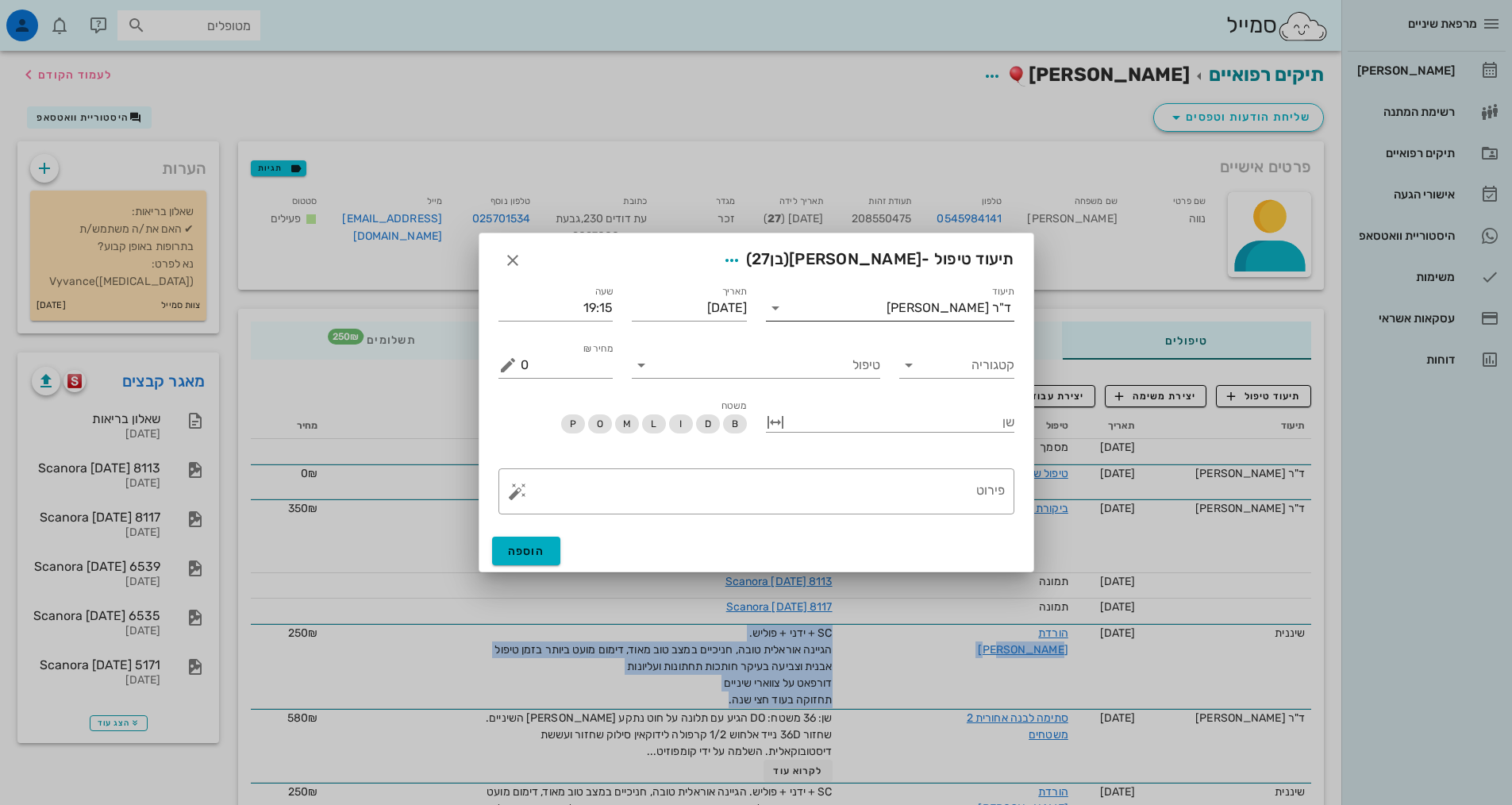
click at [971, 317] on div "ד"ר [PERSON_NAME]" at bounding box center [901, 308] width 226 height 26
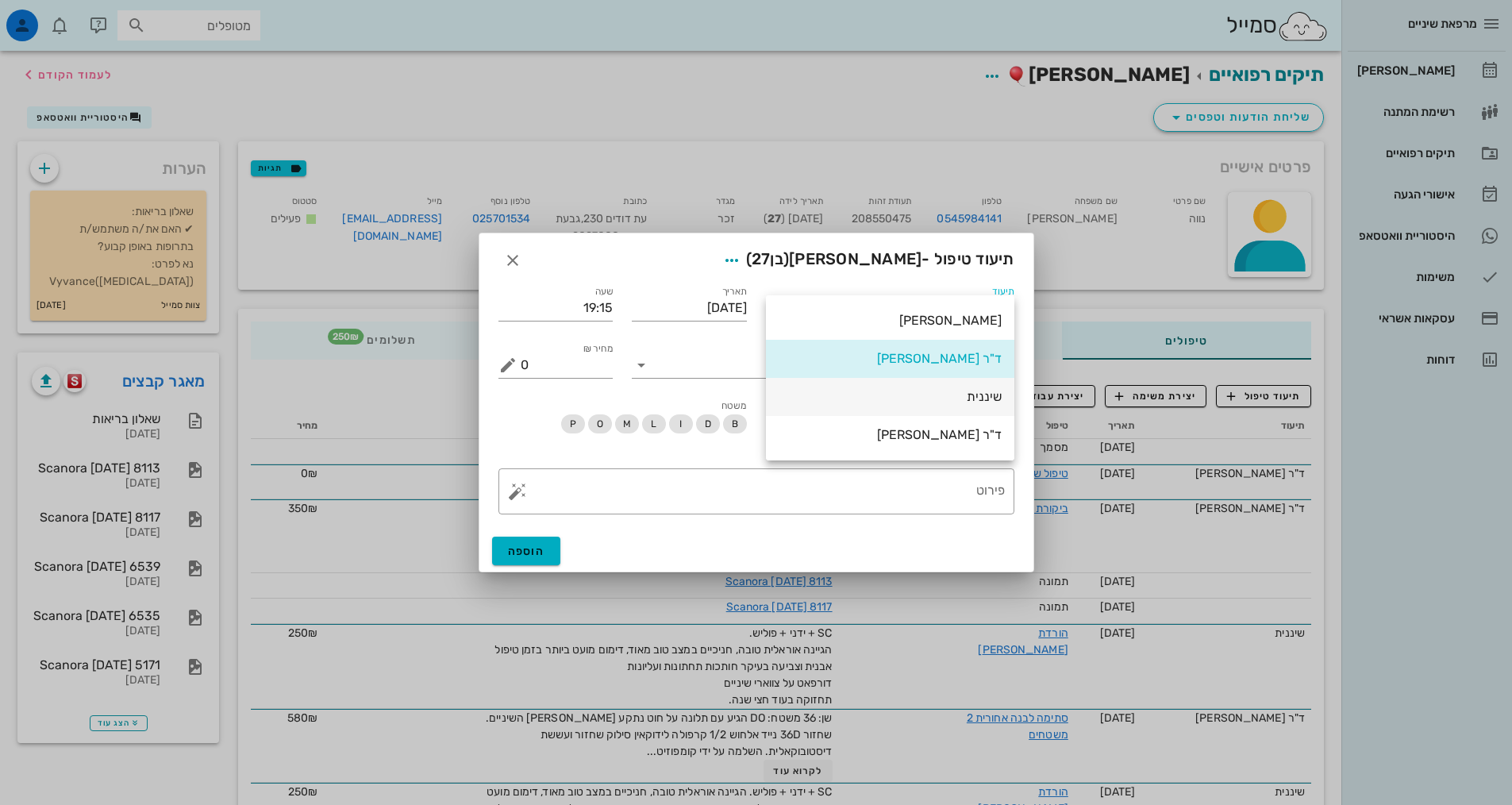
click at [999, 388] on div "שיננית" at bounding box center [890, 396] width 223 height 34
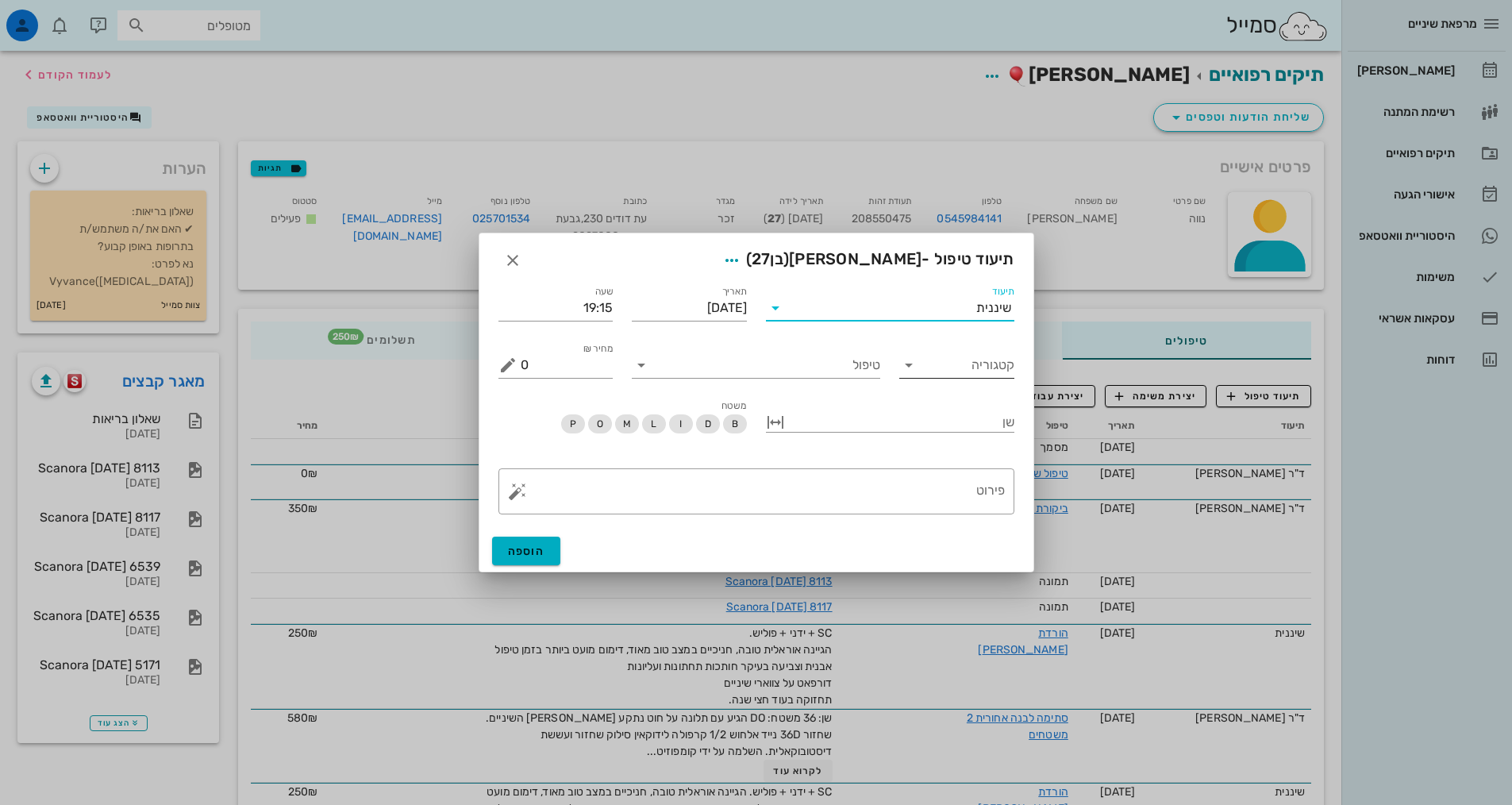
click at [981, 366] on input "קטגוריה" at bounding box center [969, 365] width 89 height 26
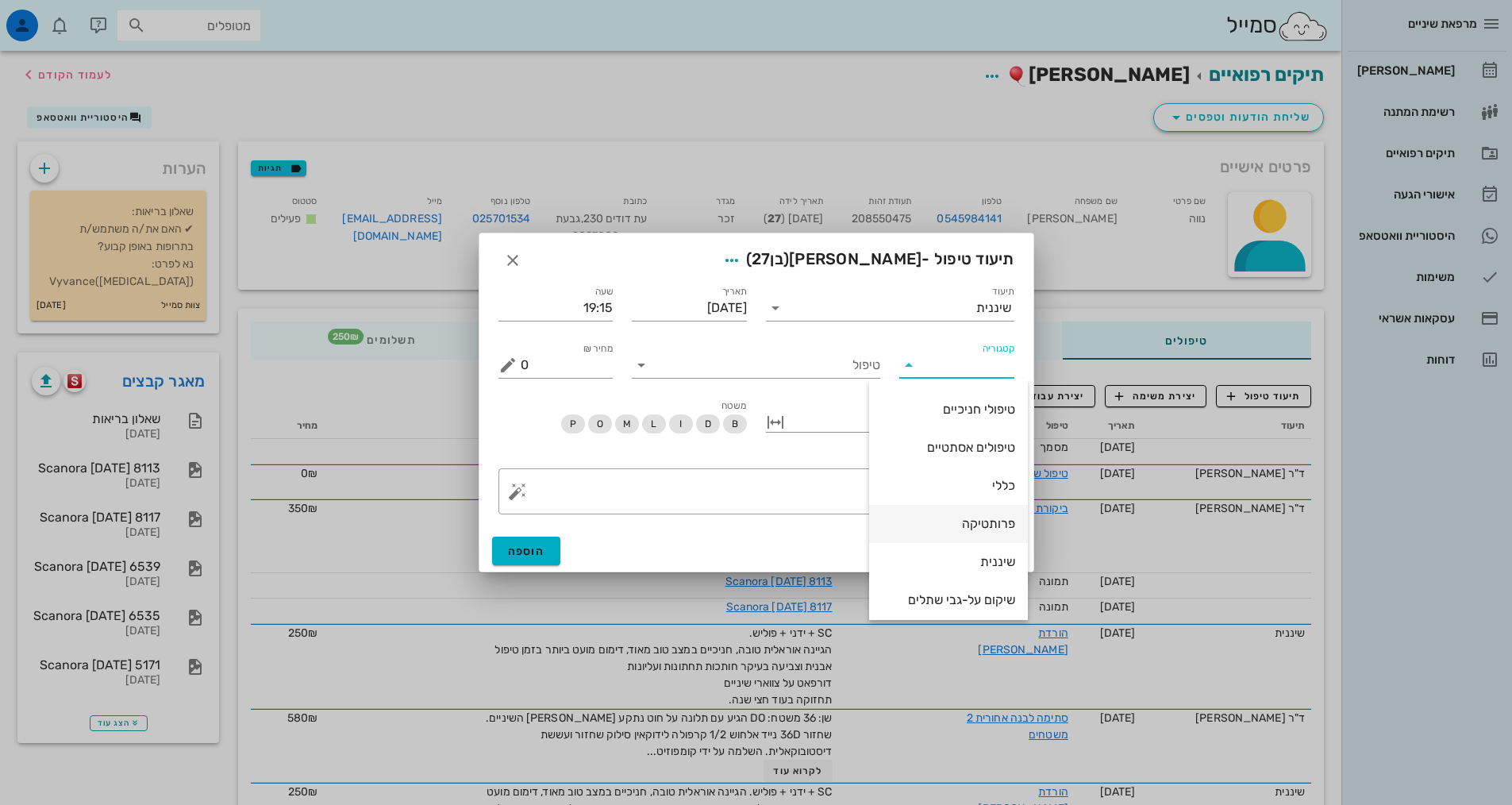
scroll to position [152, 0]
click at [982, 512] on div "שיננית" at bounding box center [948, 518] width 133 height 15
type input "שיננית"
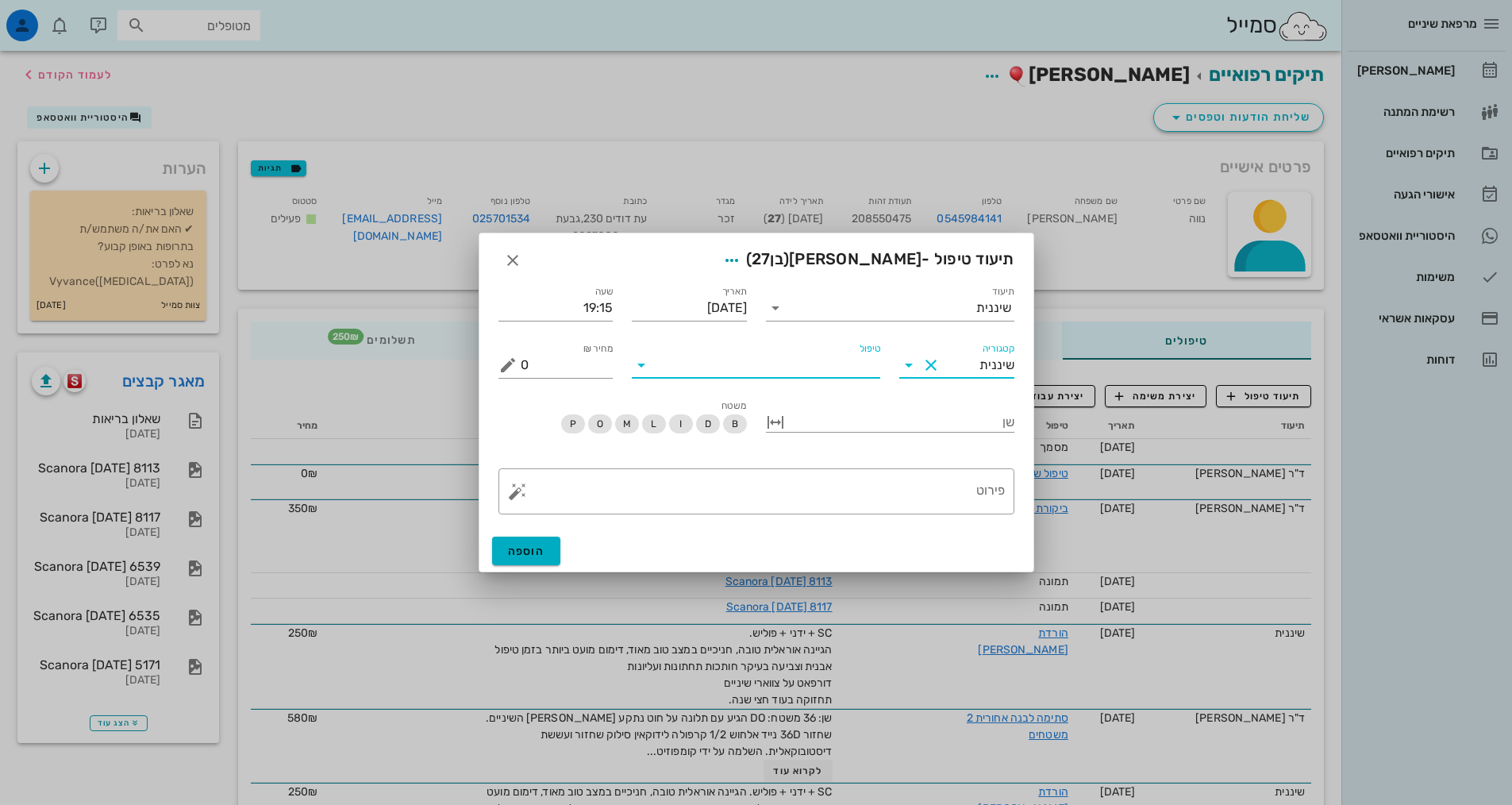
click at [859, 368] on input "טיפול" at bounding box center [767, 365] width 226 height 26
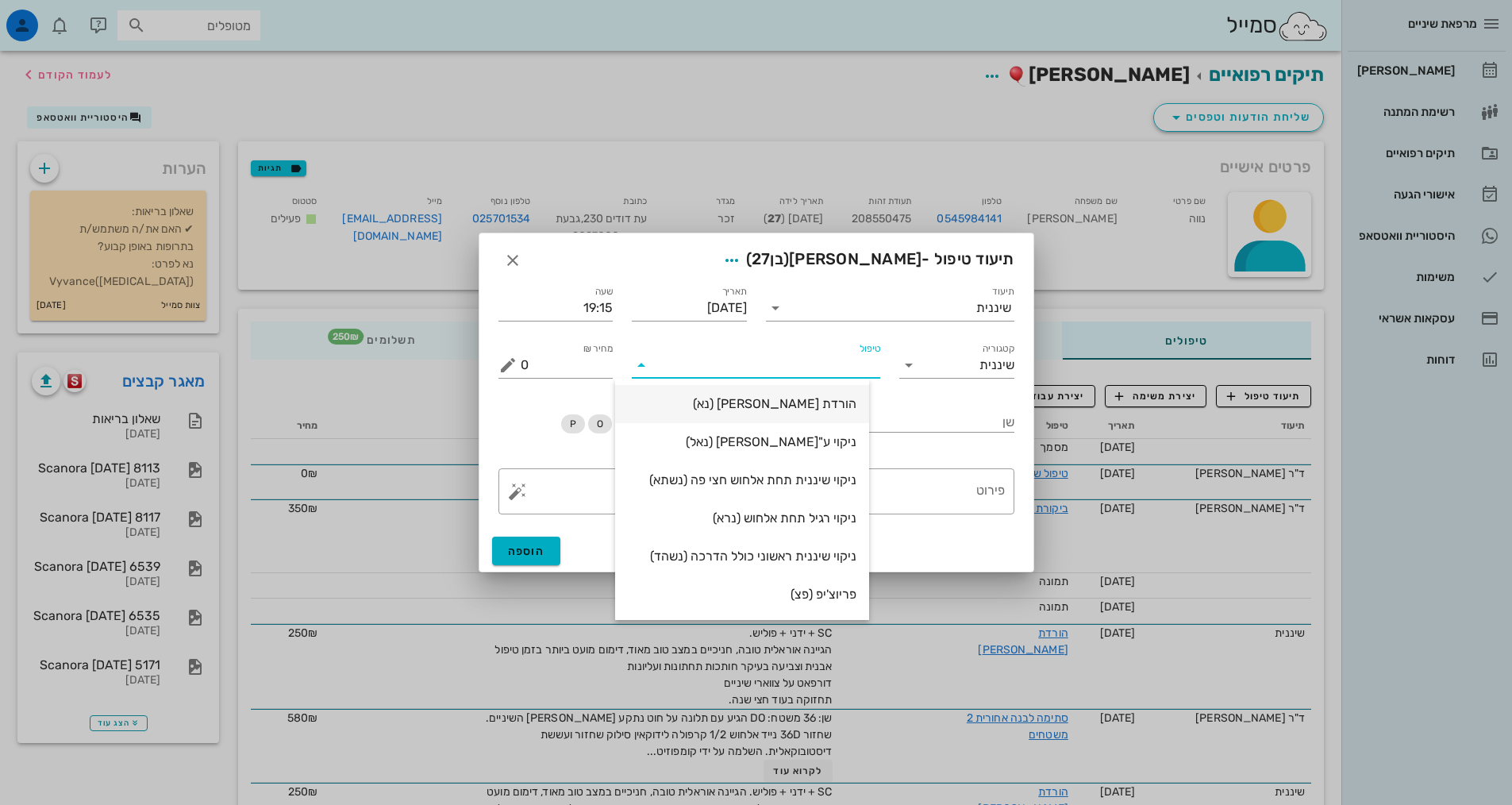
click at [856, 403] on div "הורדת [PERSON_NAME] (נא)" at bounding box center [742, 403] width 228 height 15
type input "250"
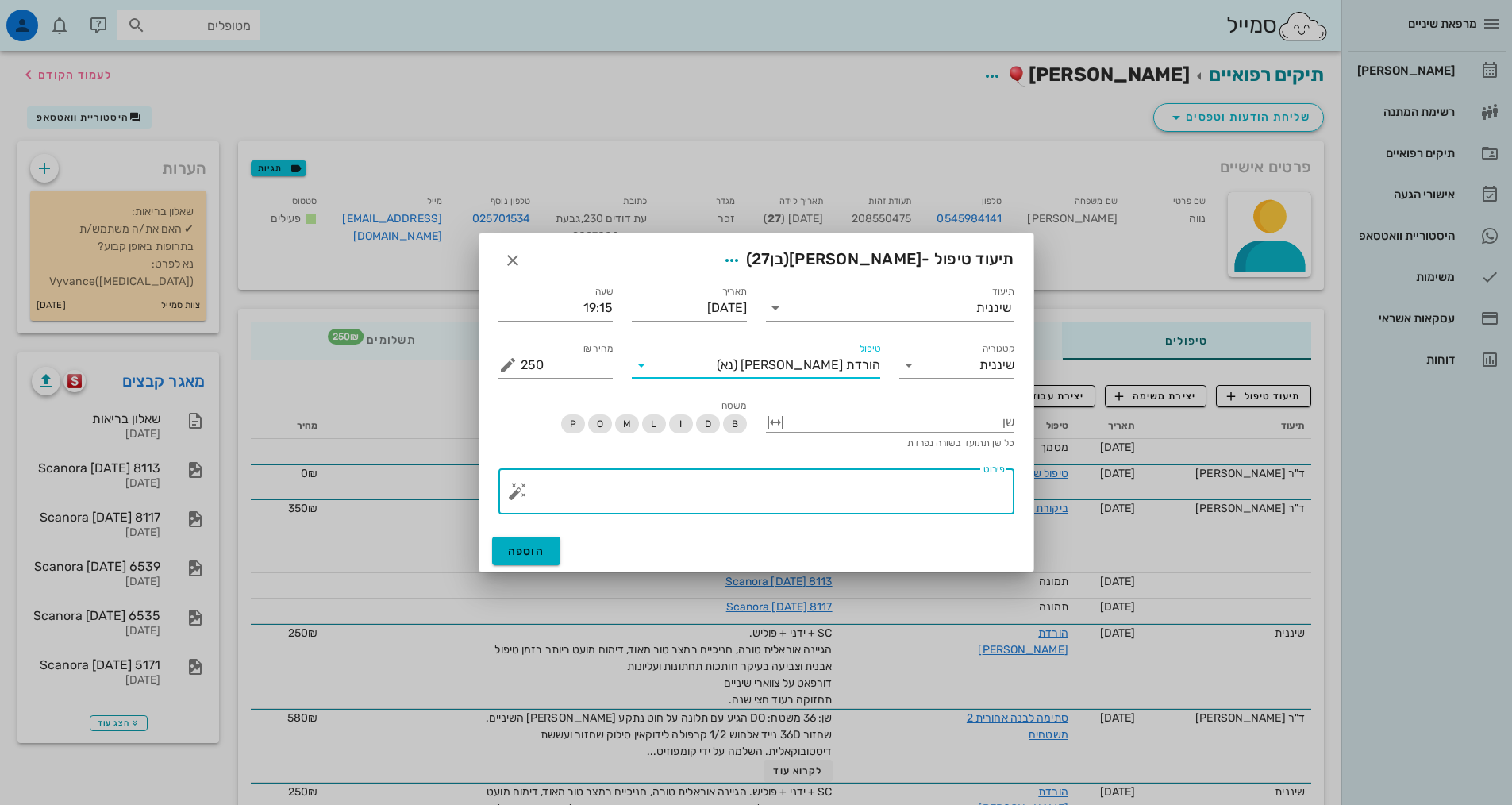
click at [898, 479] on textarea "פירוט" at bounding box center [763, 495] width 484 height 38
paste textarea "SC + ידני + פוליש. הגיינה אוראלית טובה, חניכיים במצב טוב מאוד, דימום מועט ביותר…"
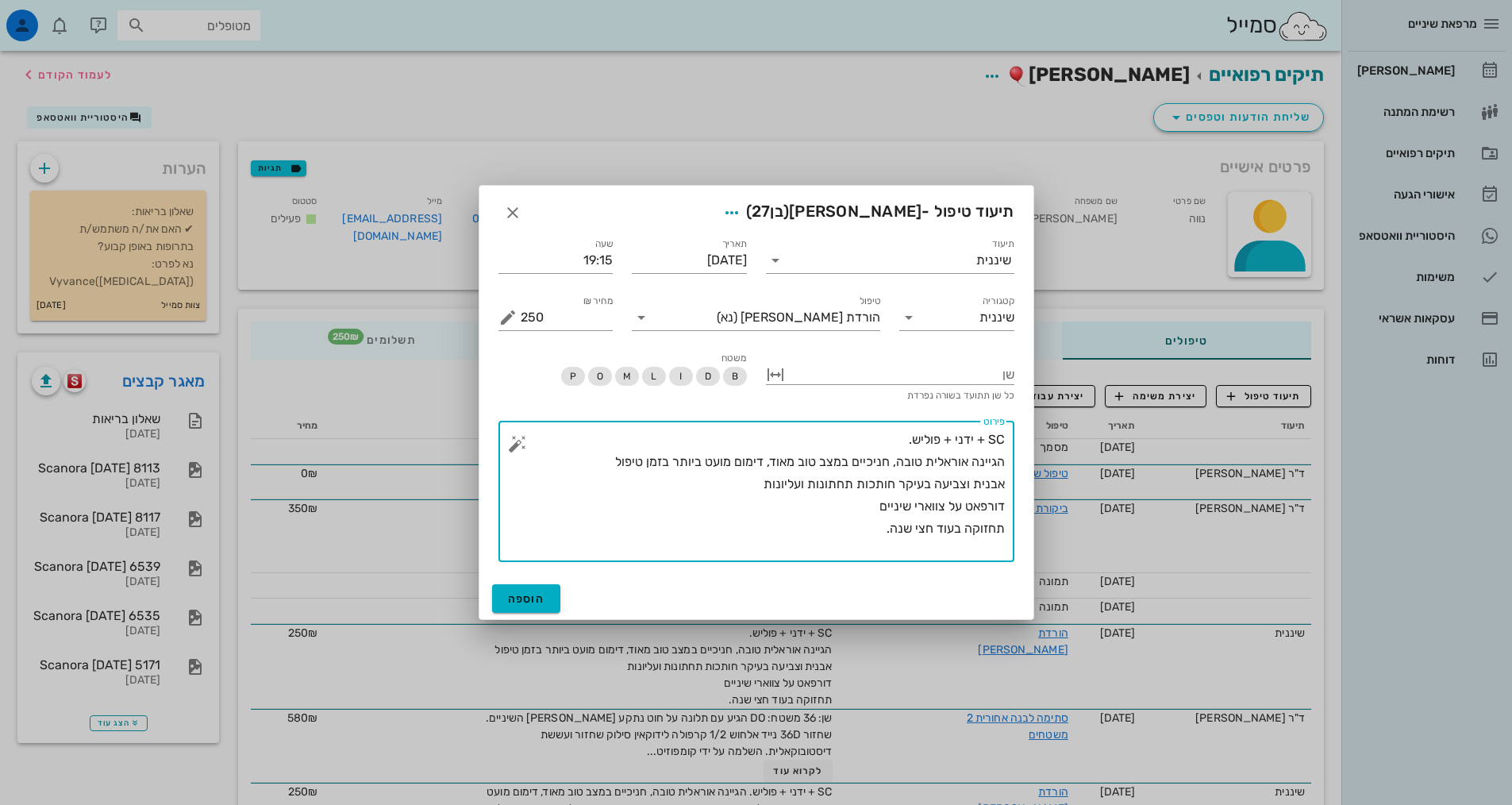
click at [875, 531] on textarea "SC + ידני + פוליש. הגיינה אוראלית טובה, חניכיים במצב טוב מאוד, דימום מועט ביותר…" at bounding box center [763, 495] width 484 height 133
drag, startPoint x: 875, startPoint y: 531, endPoint x: 1268, endPoint y: 530, distance: 393.0
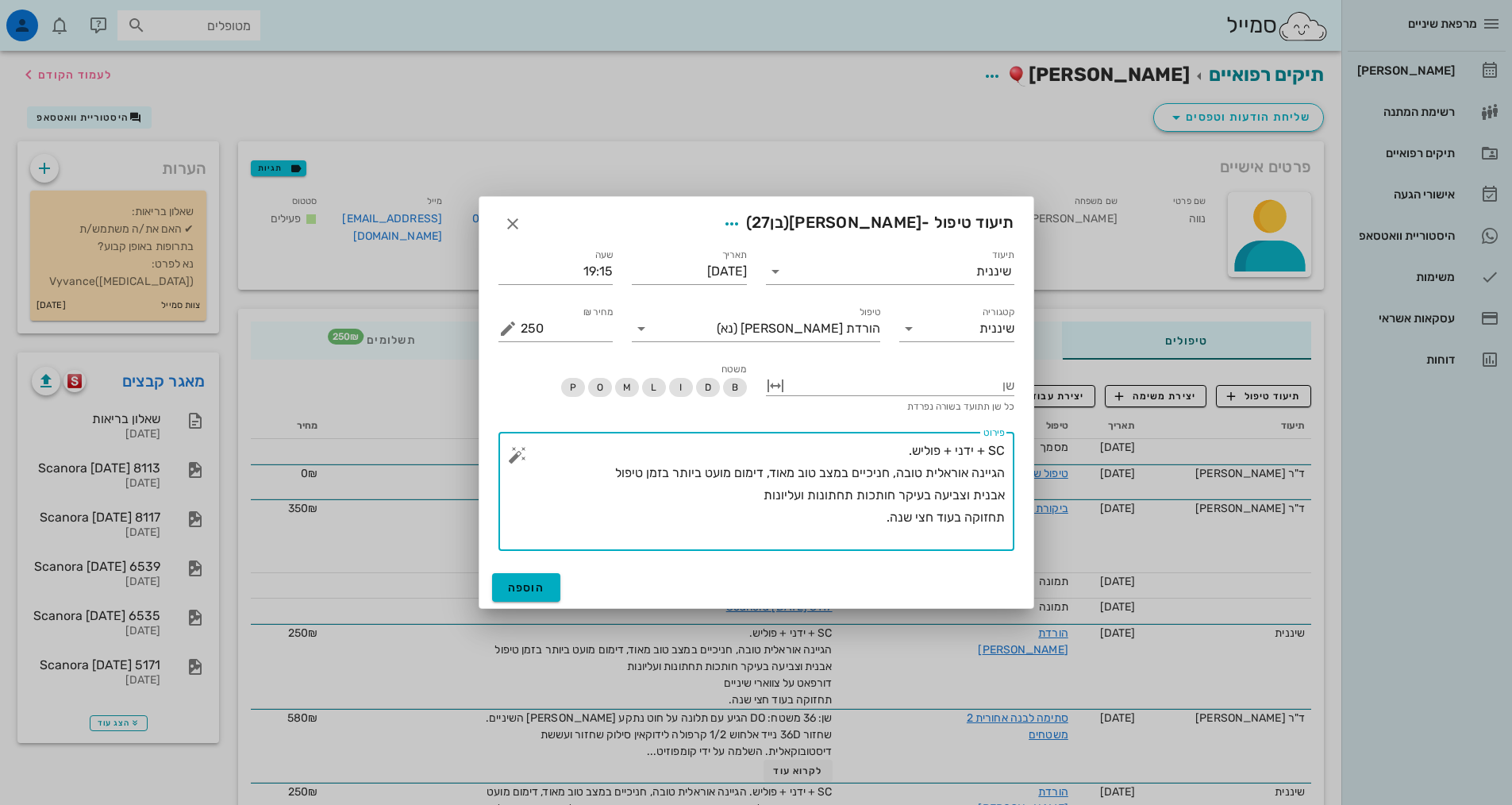
click at [745, 539] on textarea "SC + ידני + פוליש. הגיינה אוראלית טובה, חניכיים במצב טוב מאוד, דימום מועט ביותר…" at bounding box center [763, 495] width 484 height 111
type textarea "SC + ידני + פוליש. הגיינה אוראלית טובה, חניכיים במצב טוב מאוד, דימום מועט ביותר…"
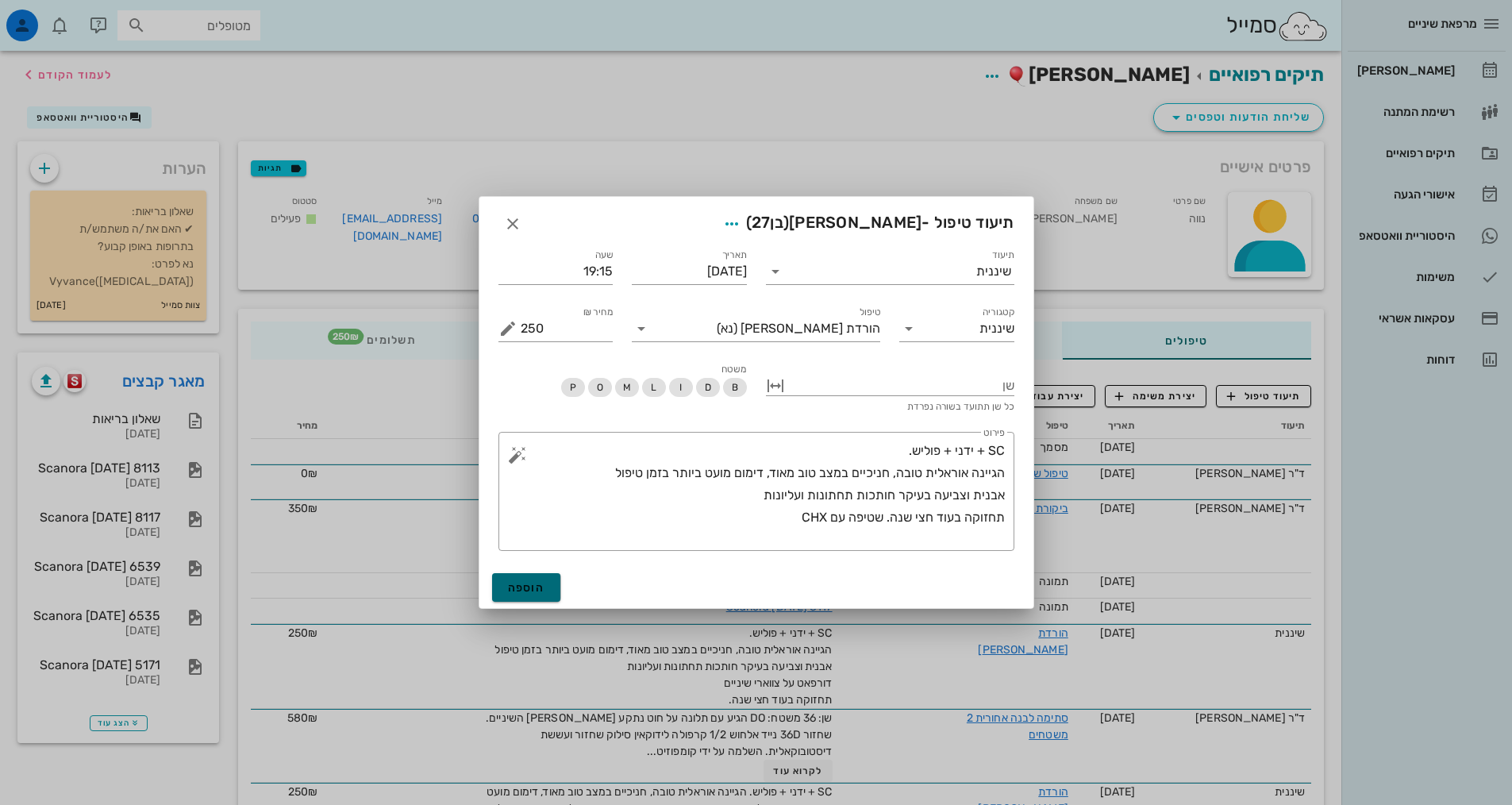
click at [540, 586] on span "הוספה" at bounding box center [527, 587] width 38 height 14
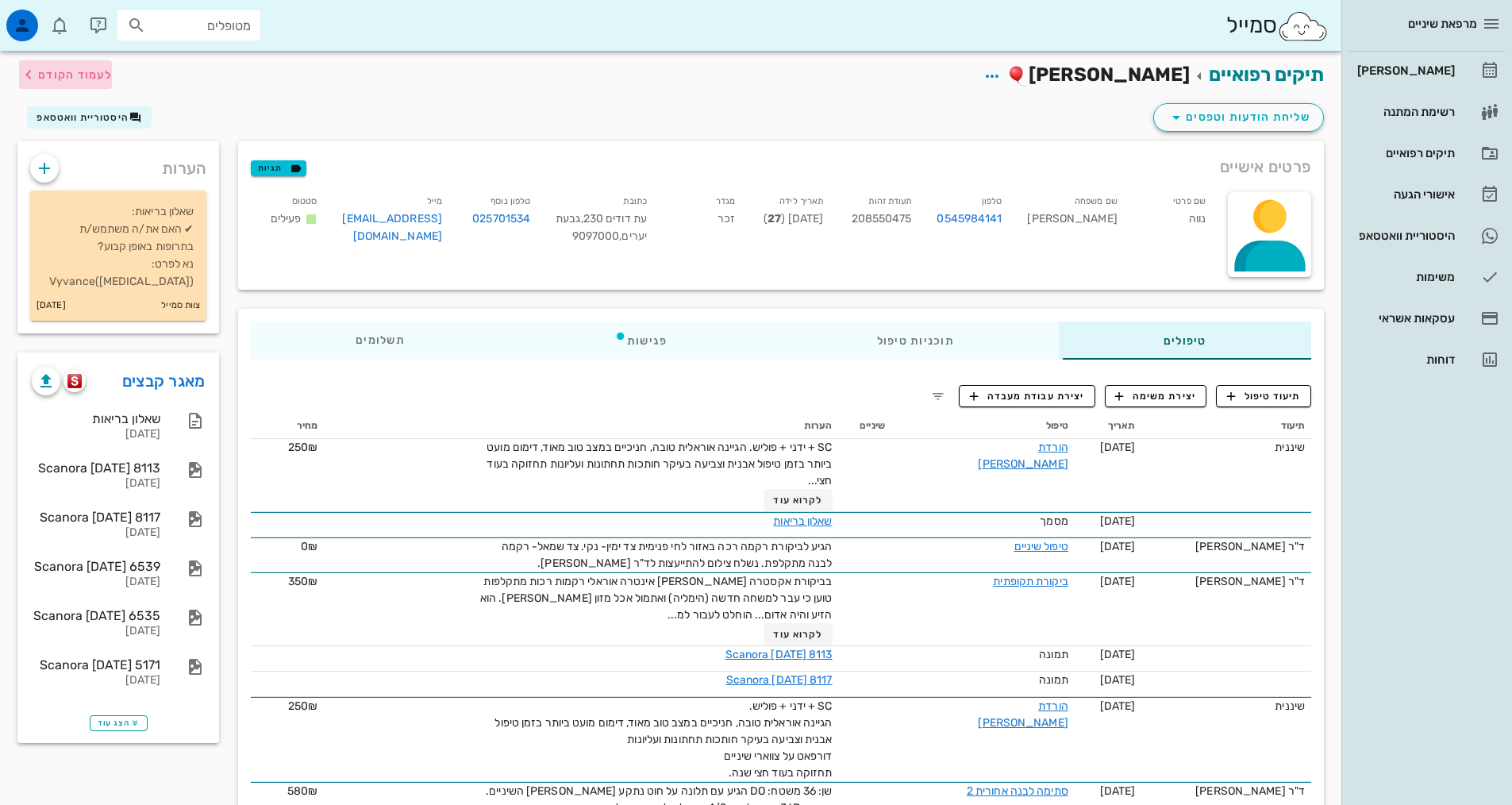
click at [73, 75] on span "לעמוד הקודם" at bounding box center [75, 75] width 74 height 14
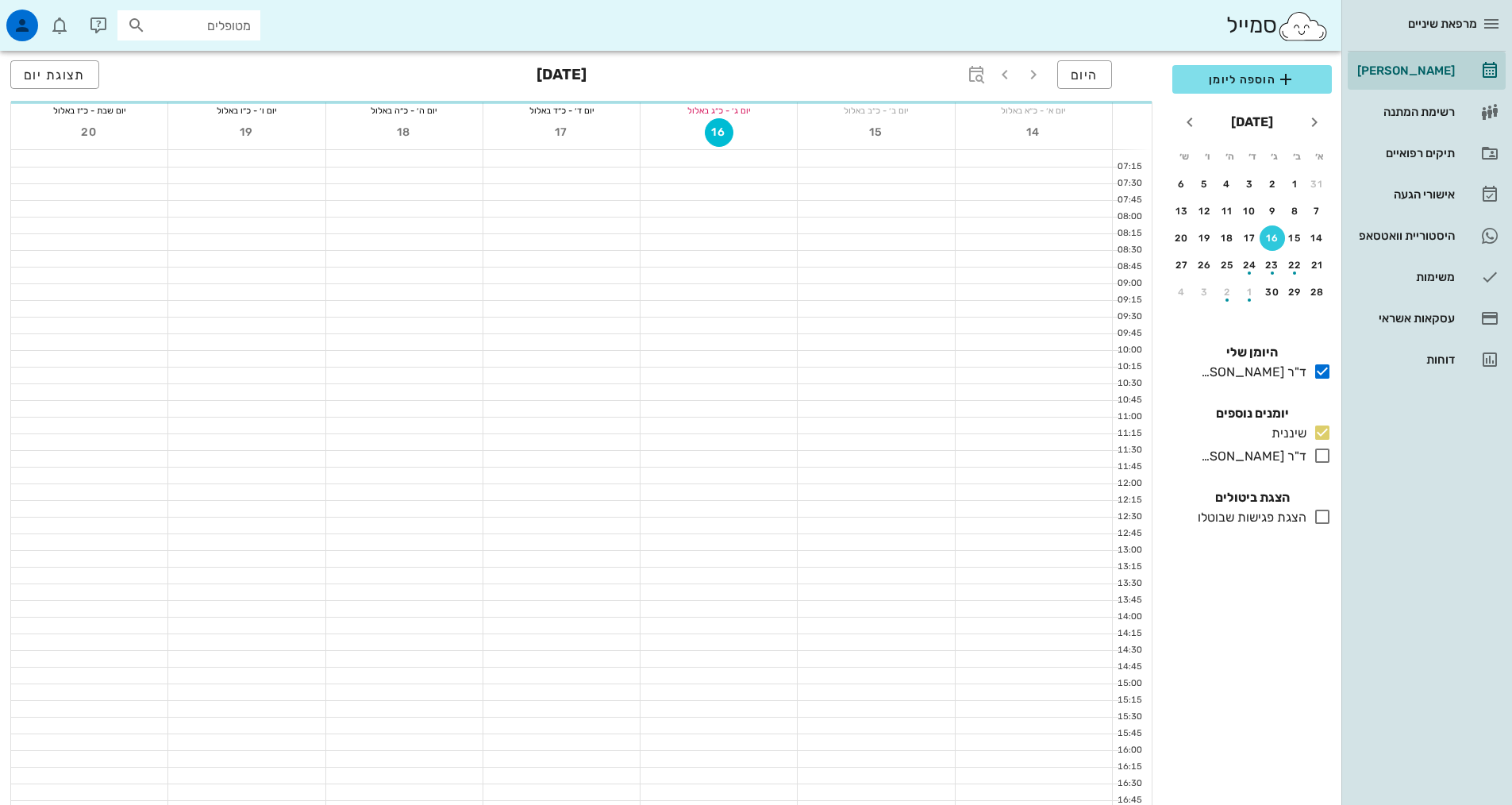
scroll to position [476, 0]
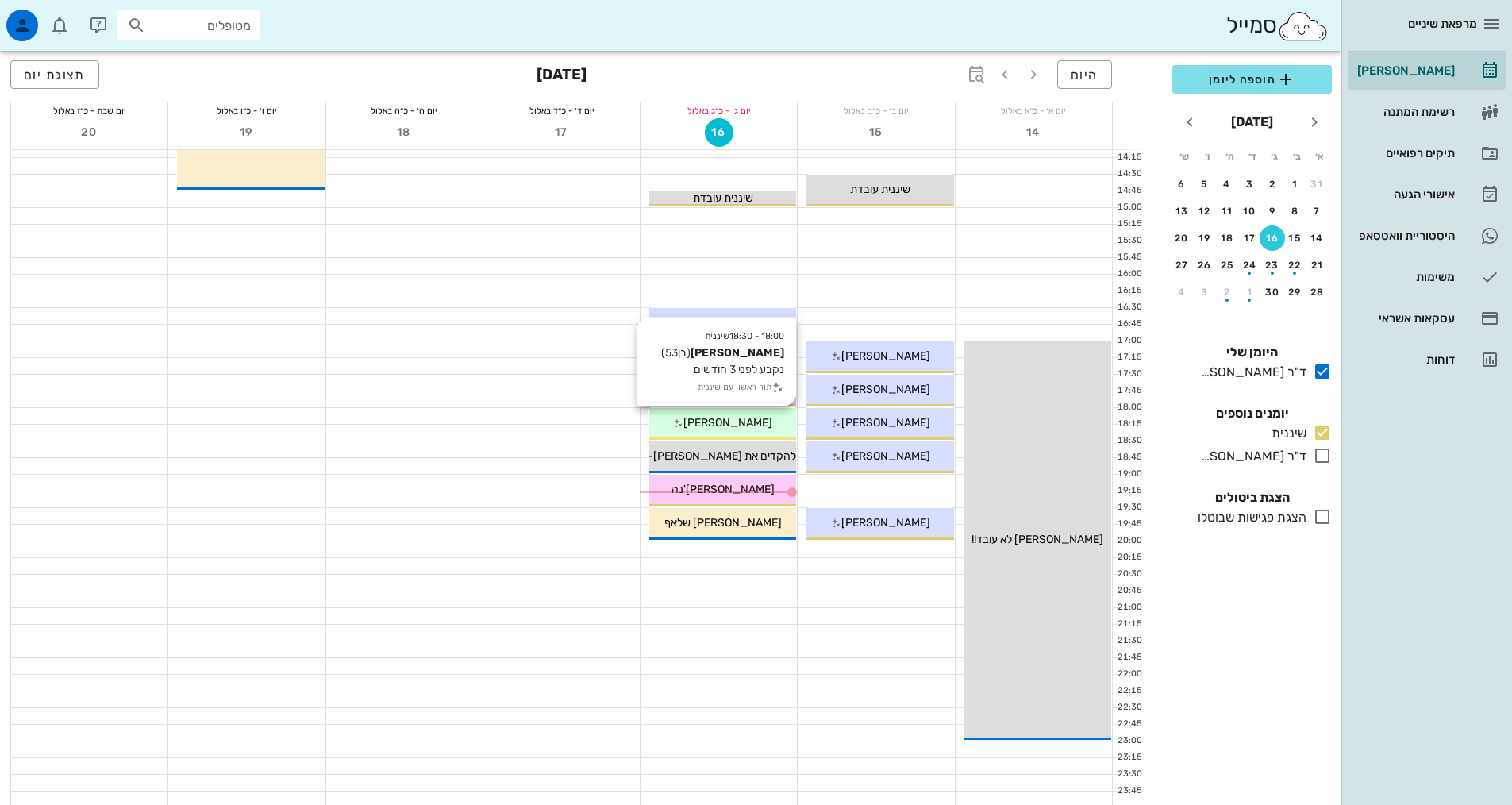
click at [775, 415] on div "[PERSON_NAME]" at bounding box center [723, 422] width 147 height 17
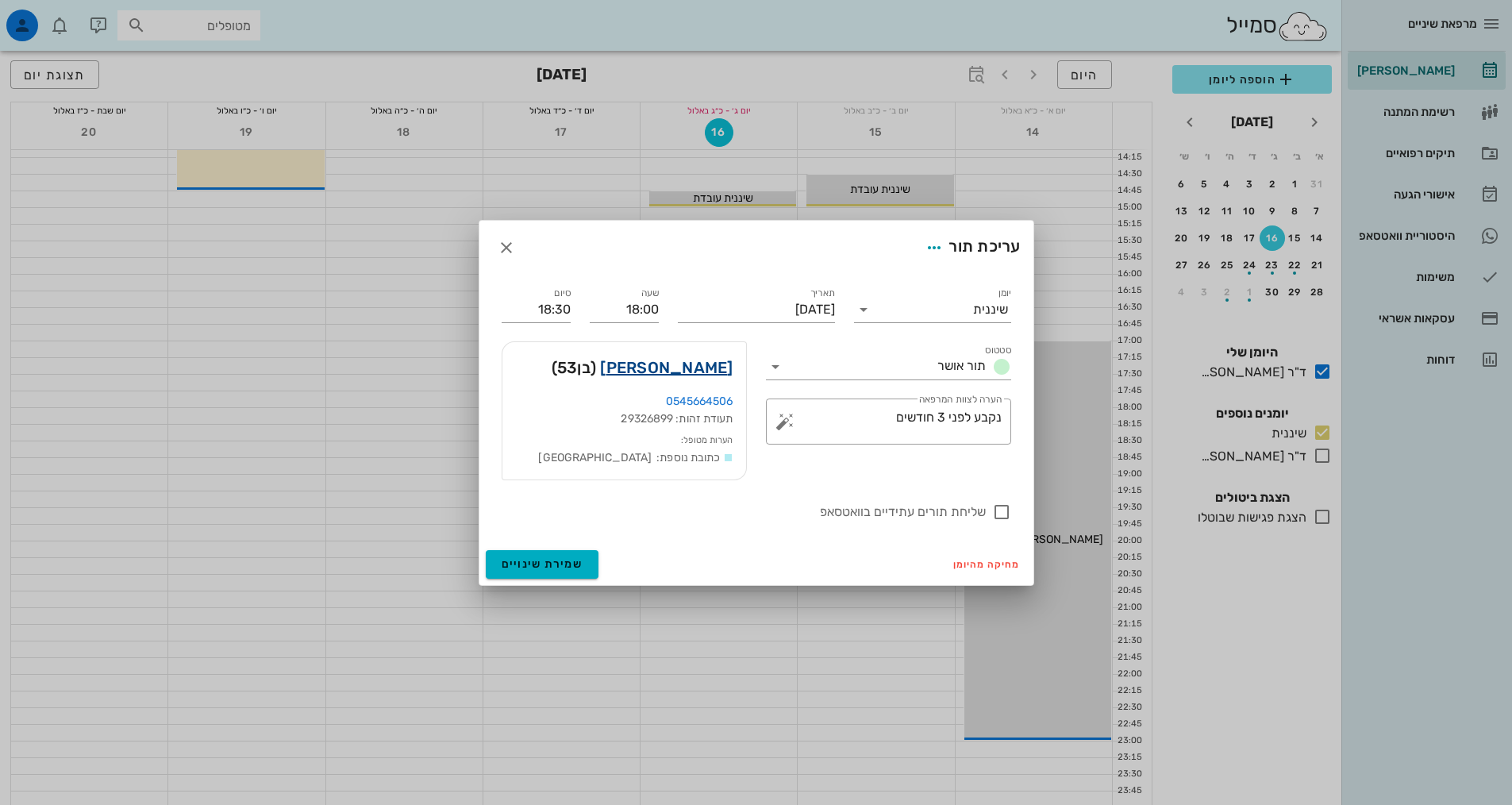
click at [715, 369] on link "[PERSON_NAME]" at bounding box center [666, 368] width 132 height 26
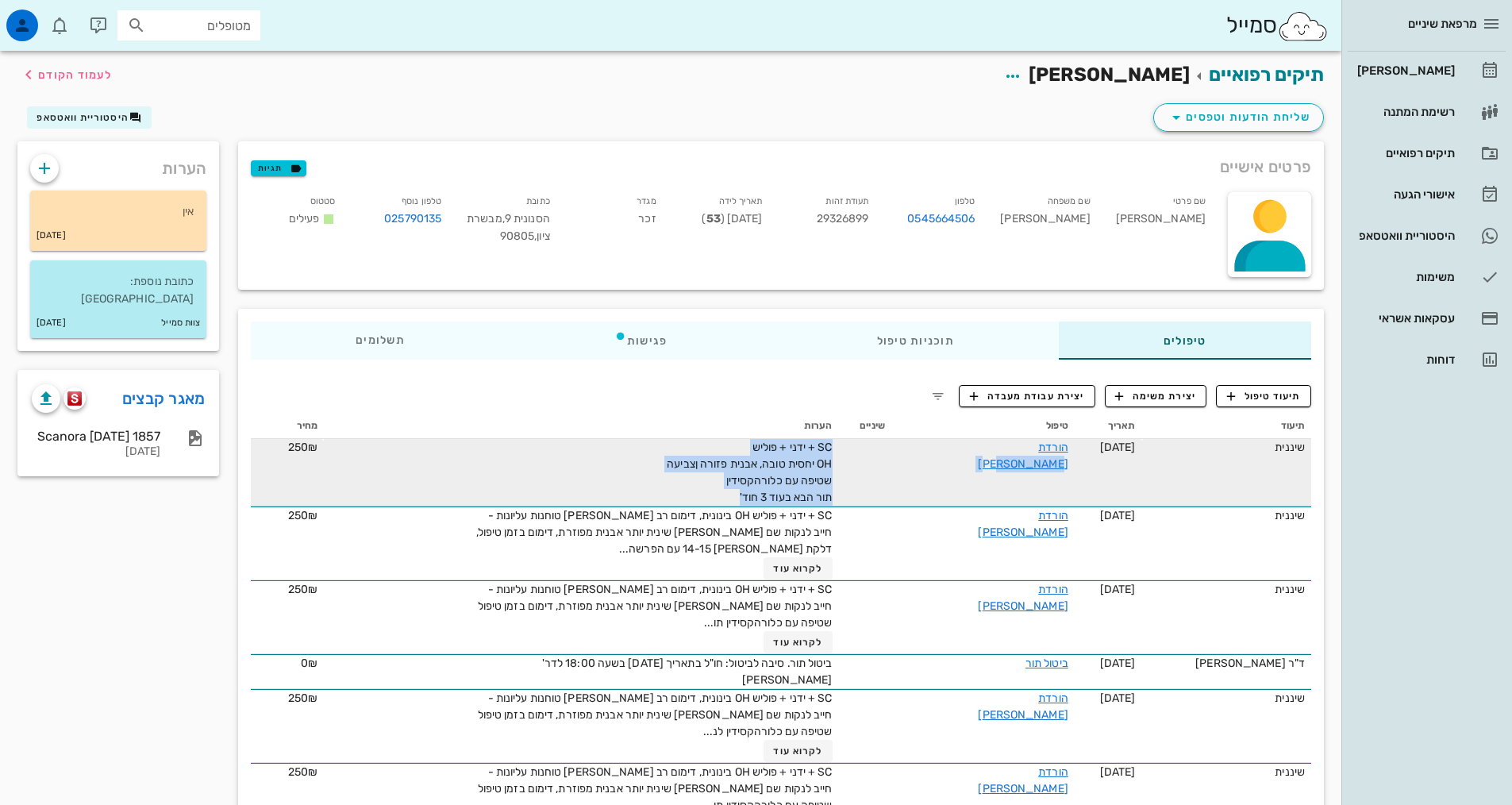
drag, startPoint x: 712, startPoint y: 503, endPoint x: 902, endPoint y: 474, distance: 192.2
click at [902, 474] on tr "שיננית [DATE] הורדת [PERSON_NAME] SC + ידני + פוליש OH יחסית טובה, אבנית פזורה …" at bounding box center [780, 472] width 1060 height 68
copy tr "הורדת [PERSON_NAME] SC + ידני + פוליש OH יחסית טובה, אבנית פזורה ןצביעה שטיפה ע…"
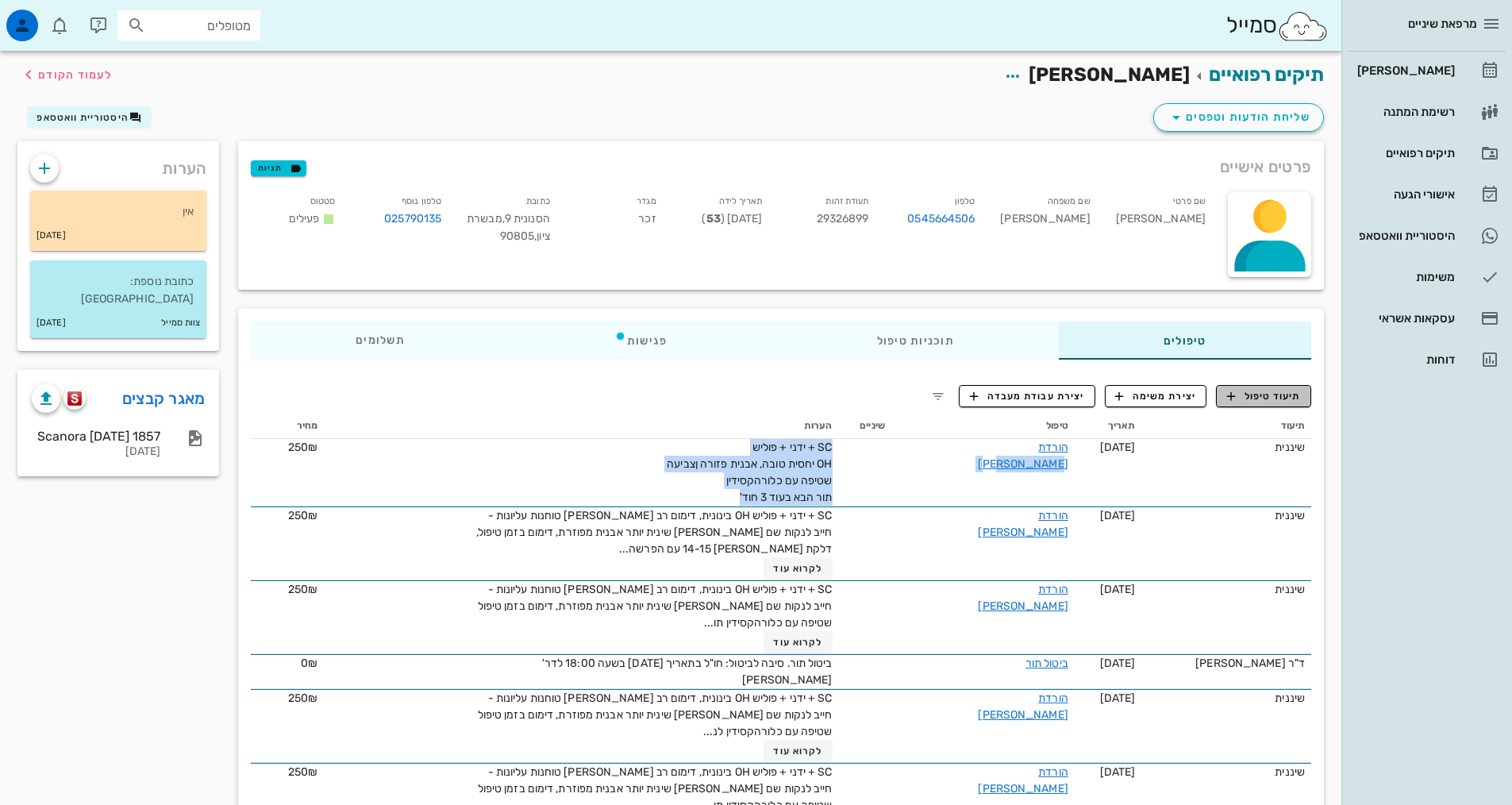
click at [1265, 402] on span "תיעוד טיפול" at bounding box center [1264, 396] width 74 height 14
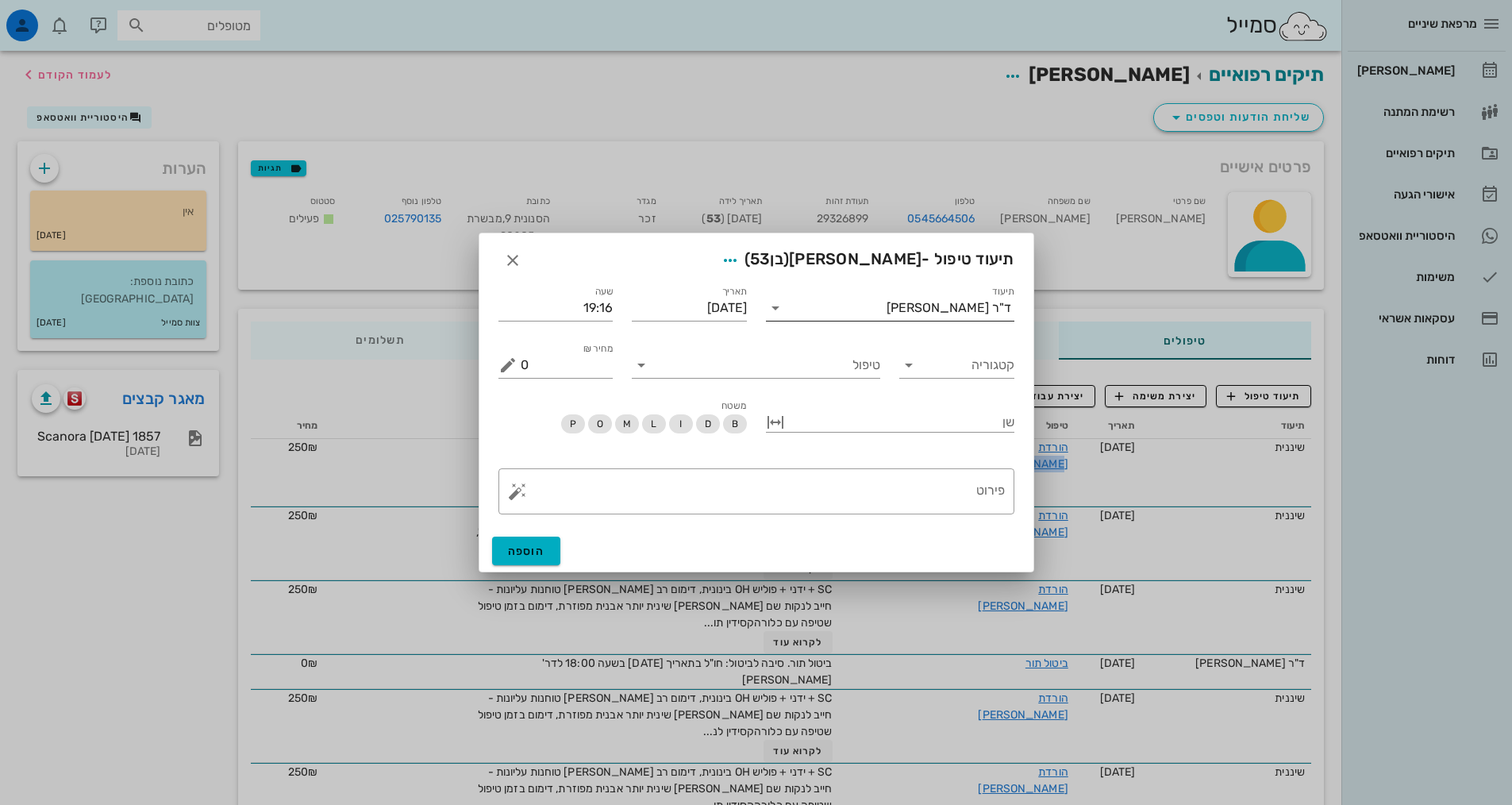
click at [940, 305] on div "ד"ר [PERSON_NAME]" at bounding box center [949, 308] width 124 height 14
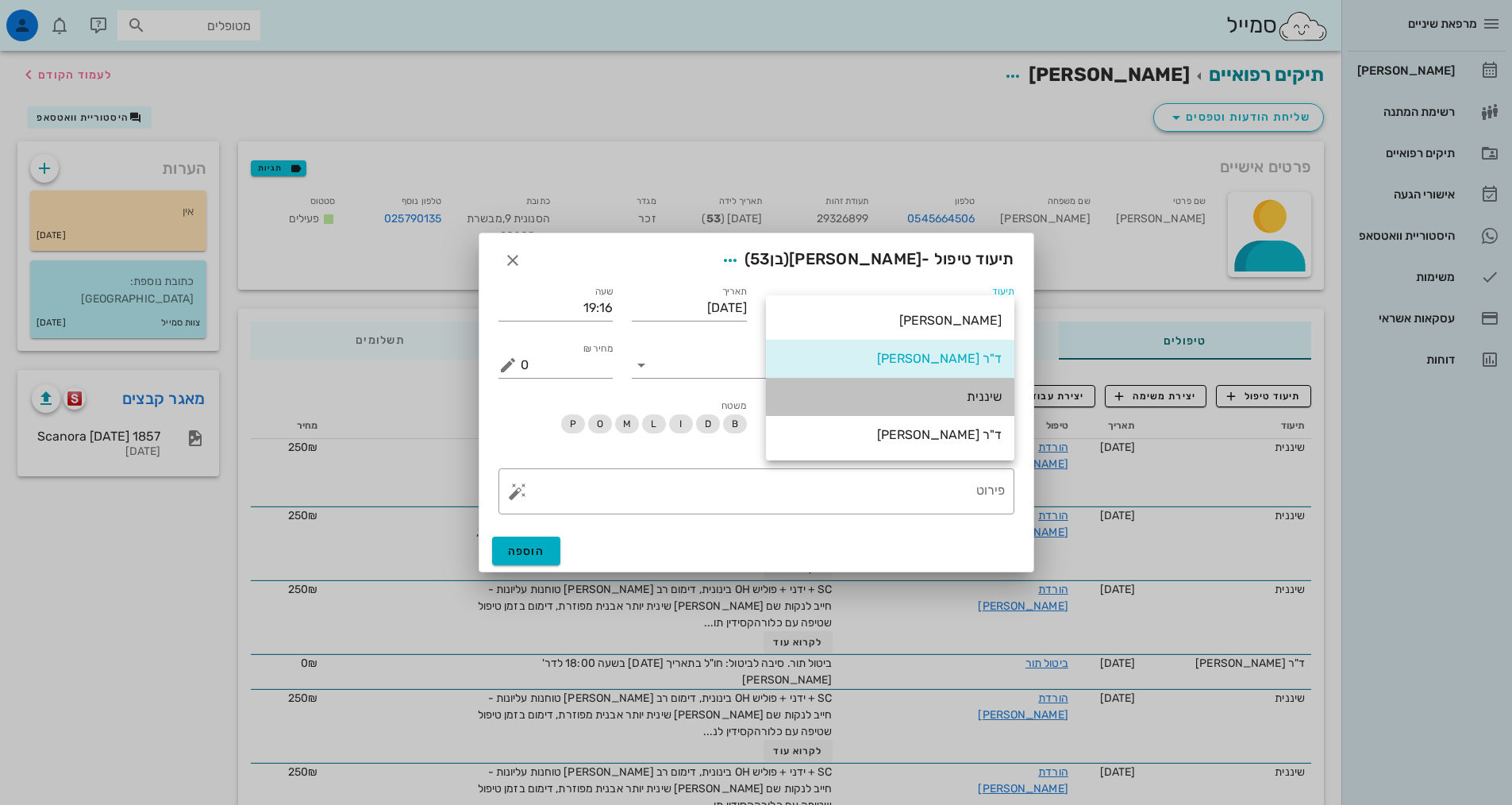
click at [972, 393] on div "שיננית" at bounding box center [890, 396] width 223 height 15
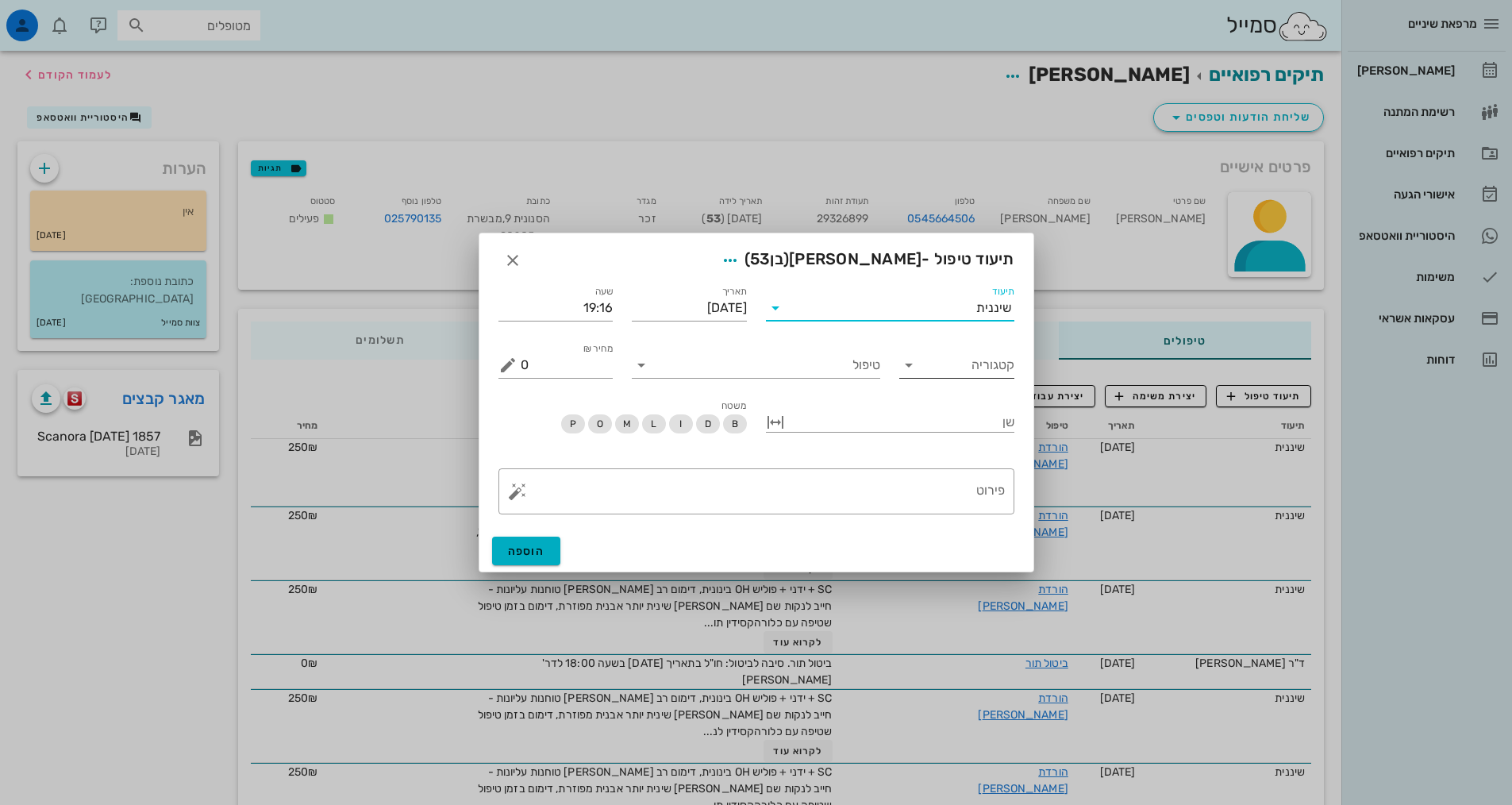
click at [945, 366] on input "קטגוריה" at bounding box center [969, 365] width 89 height 26
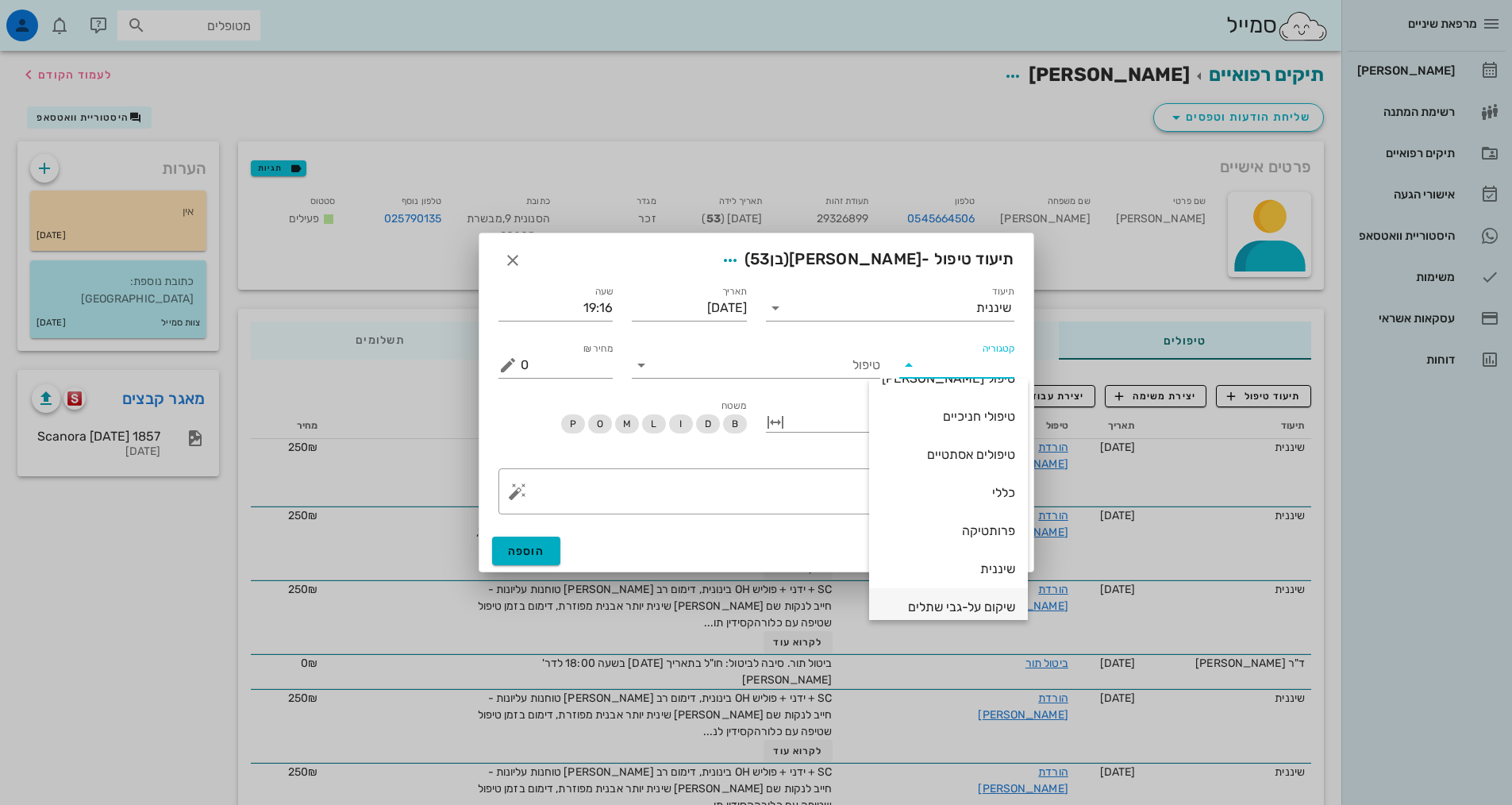
scroll to position [152, 0]
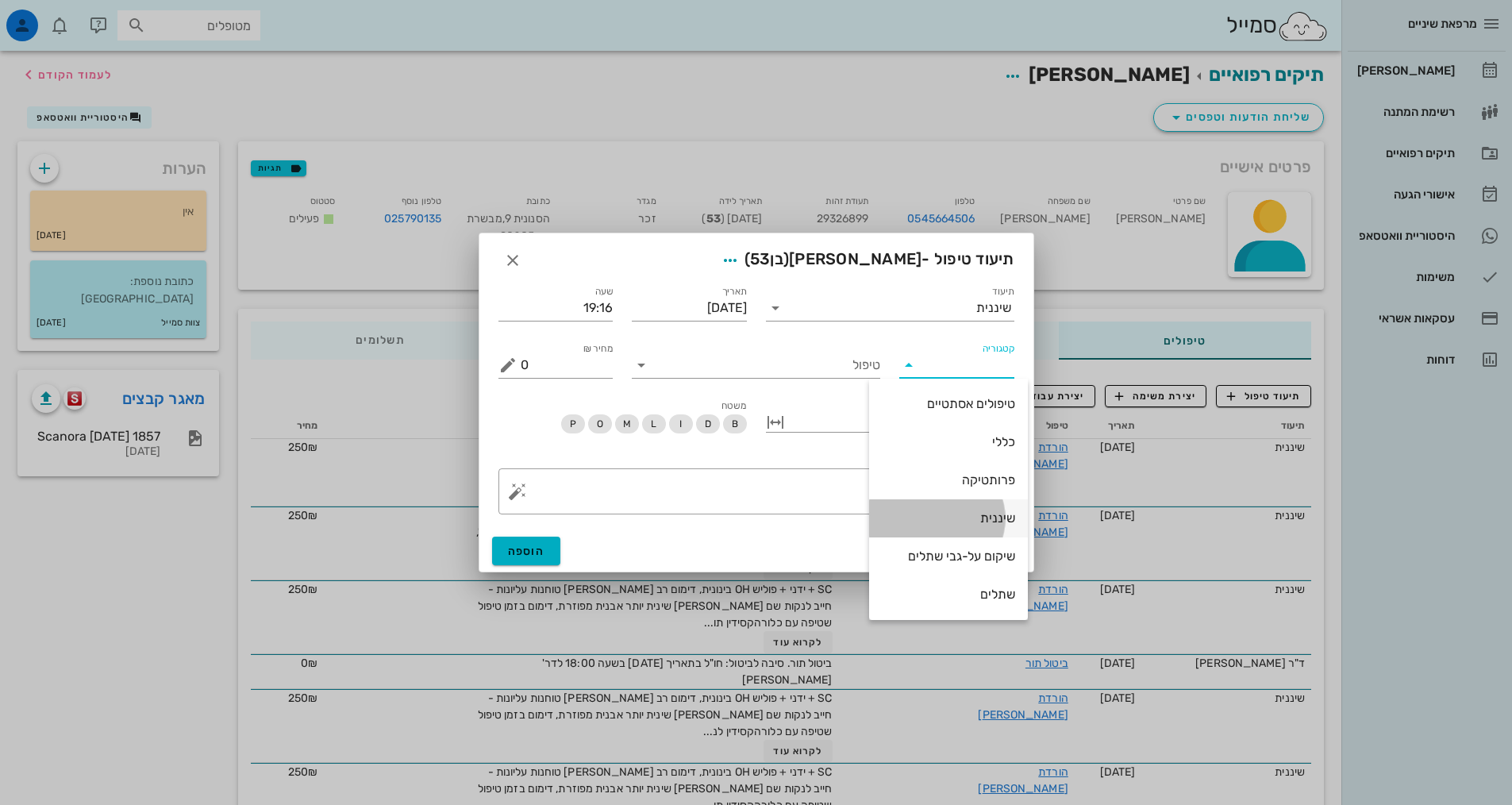
click at [989, 508] on div "שיננית" at bounding box center [948, 518] width 133 height 34
type input "שיננית"
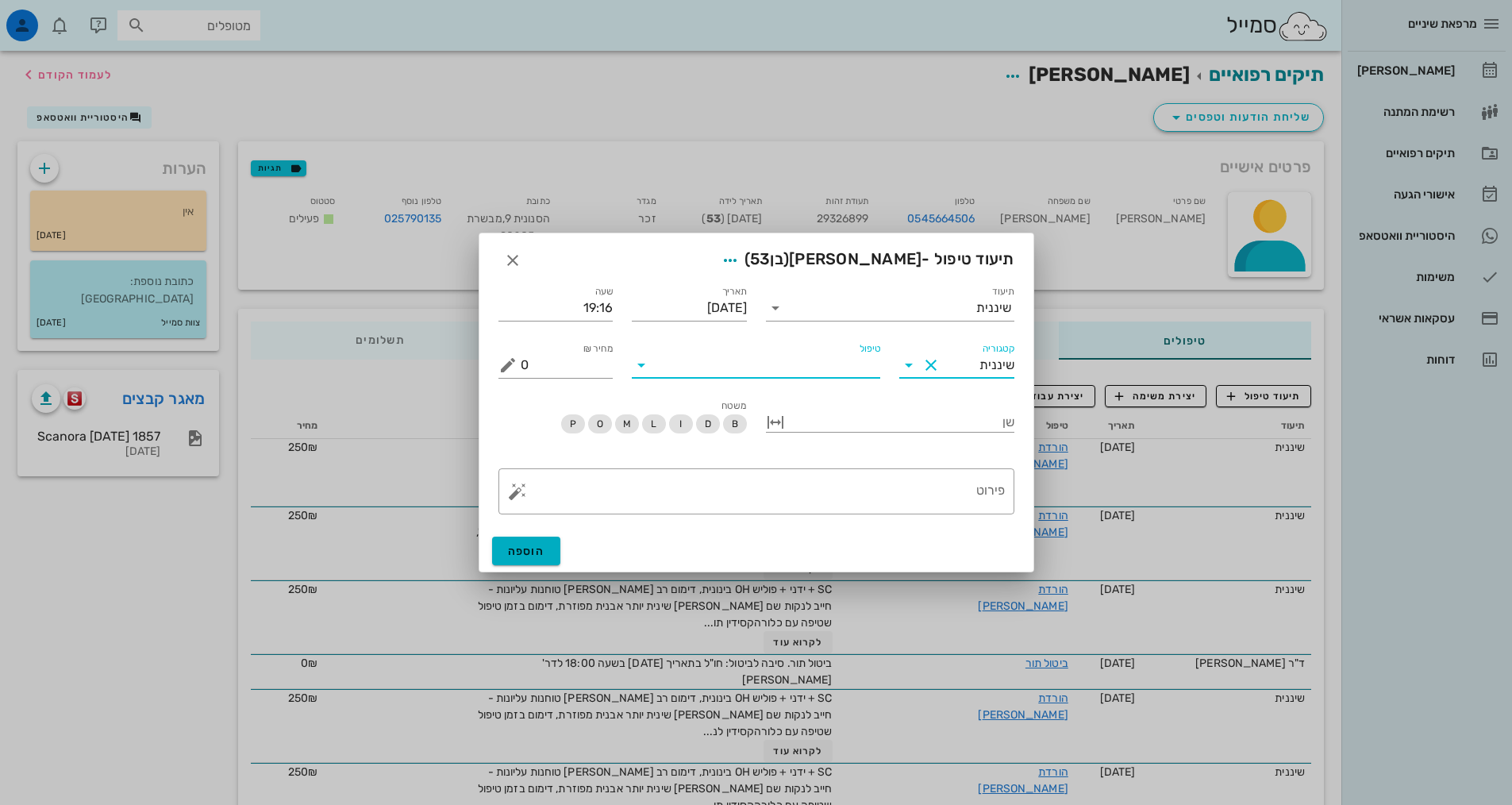
click at [863, 369] on input "טיפול" at bounding box center [767, 365] width 226 height 26
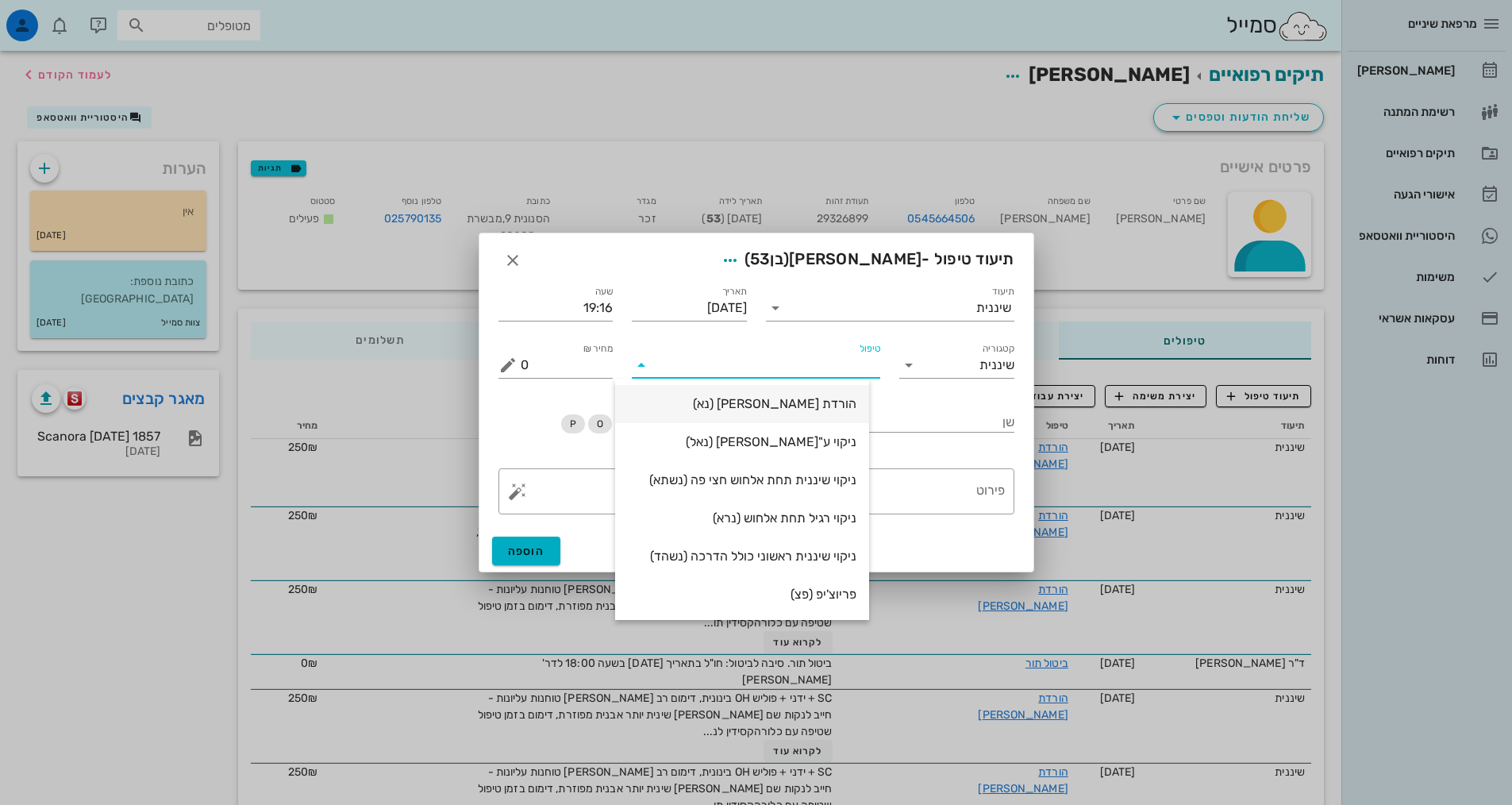
click at [842, 404] on div "הורדת [PERSON_NAME] (נא)" at bounding box center [742, 403] width 228 height 15
type input "250"
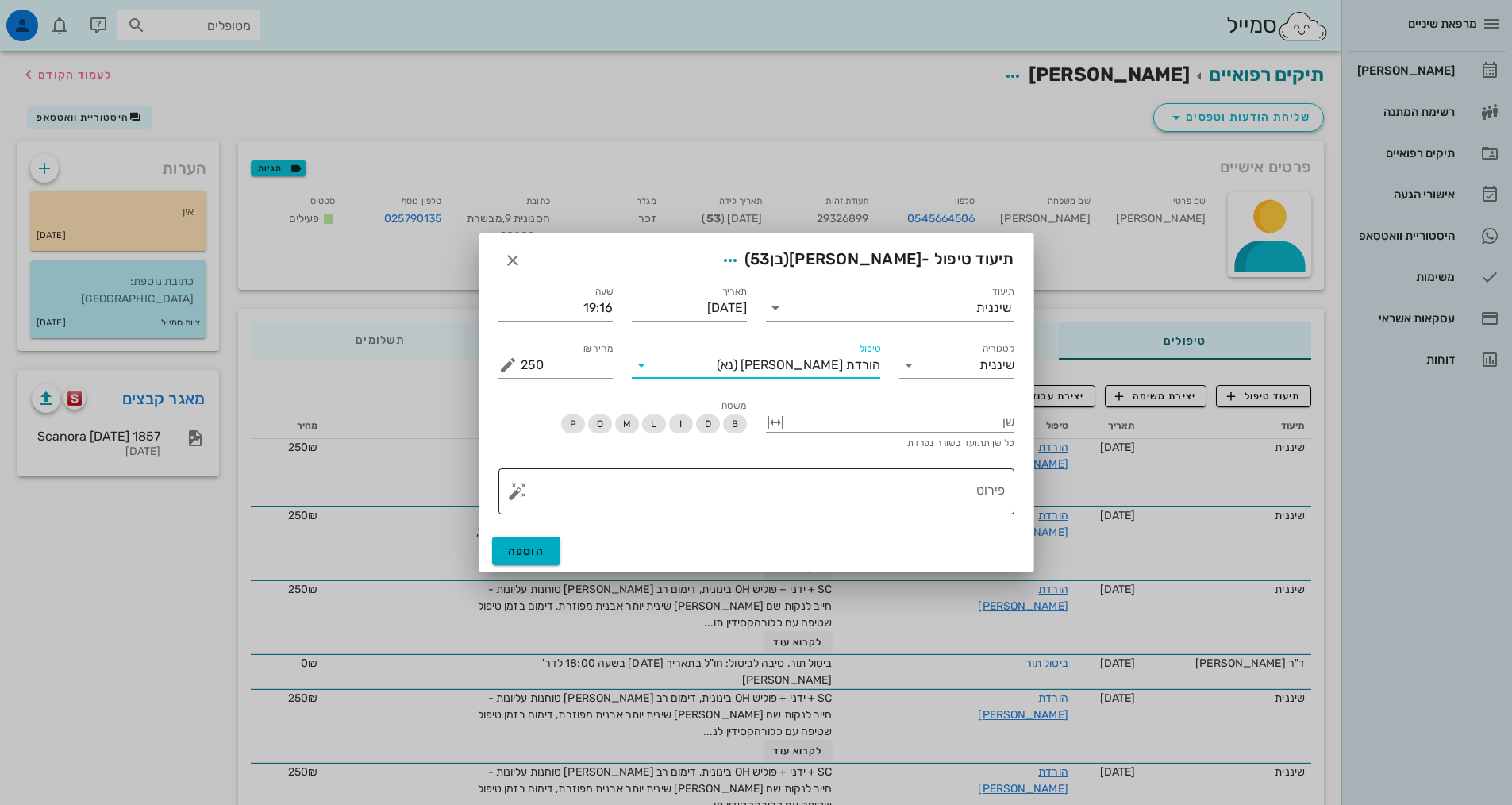
click at [897, 473] on div "פירוט" at bounding box center [763, 491] width 484 height 46
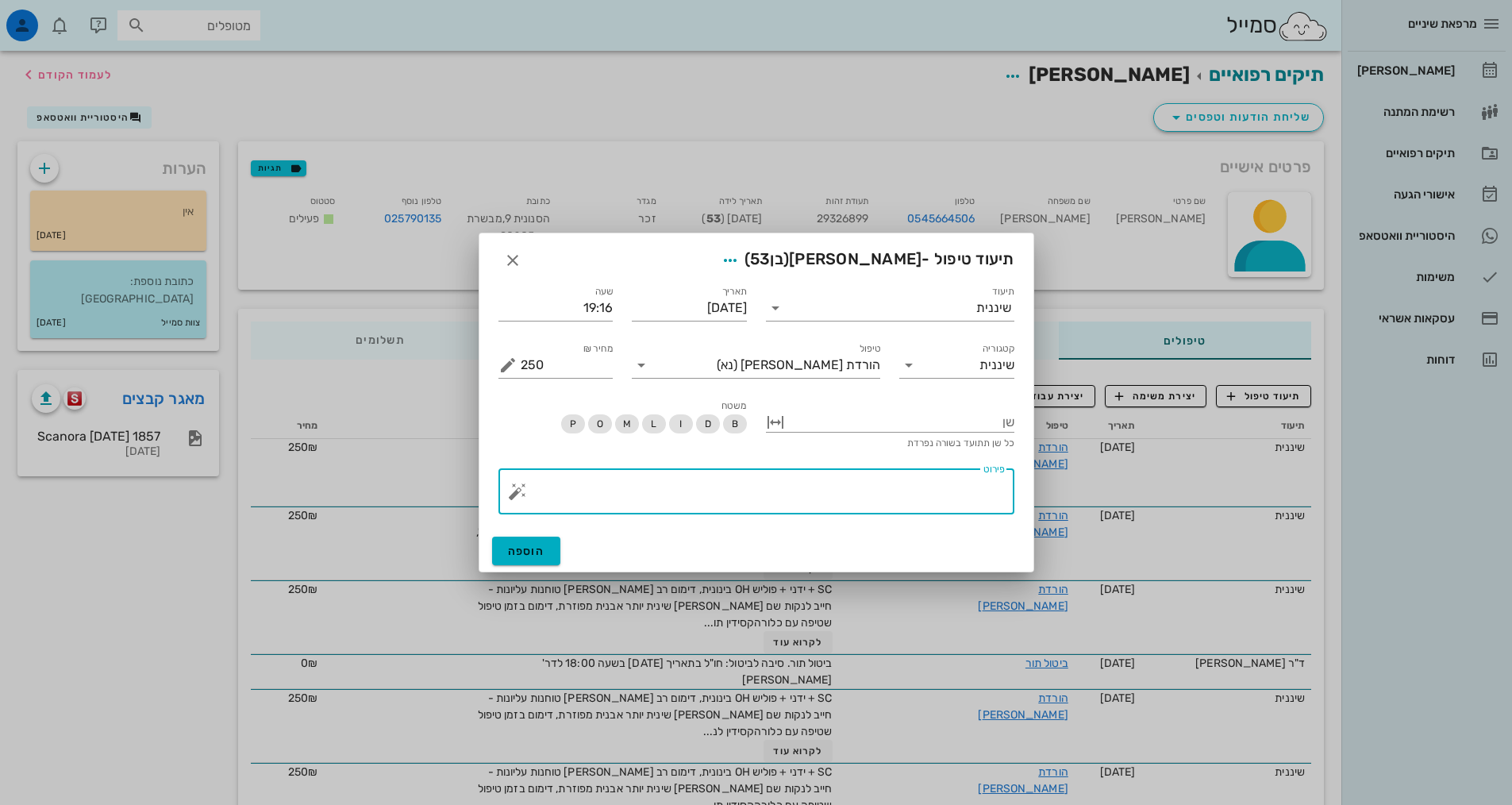
paste textarea "SC + ידני + פוליש OH יחסית טובה, אבנית פזורה ןצביעה שטיפה עם כלורהקסידין תור הב…"
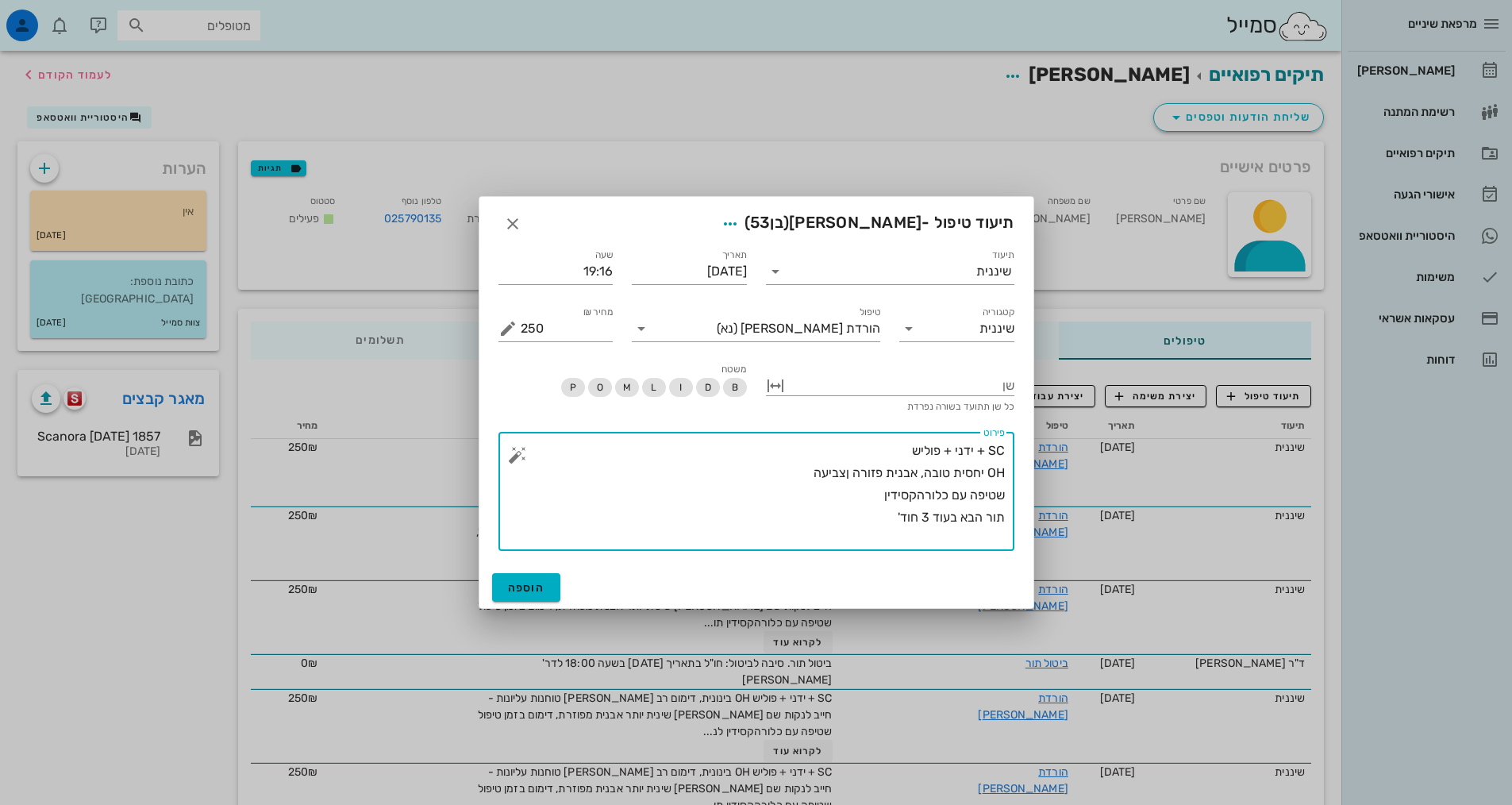
click at [807, 487] on textarea "SC + ידני + פוליש OH יחסית טובה, אבנית פזורה ןצביעה שטיפה עם כלורהקסידין תור הב…" at bounding box center [763, 495] width 484 height 111
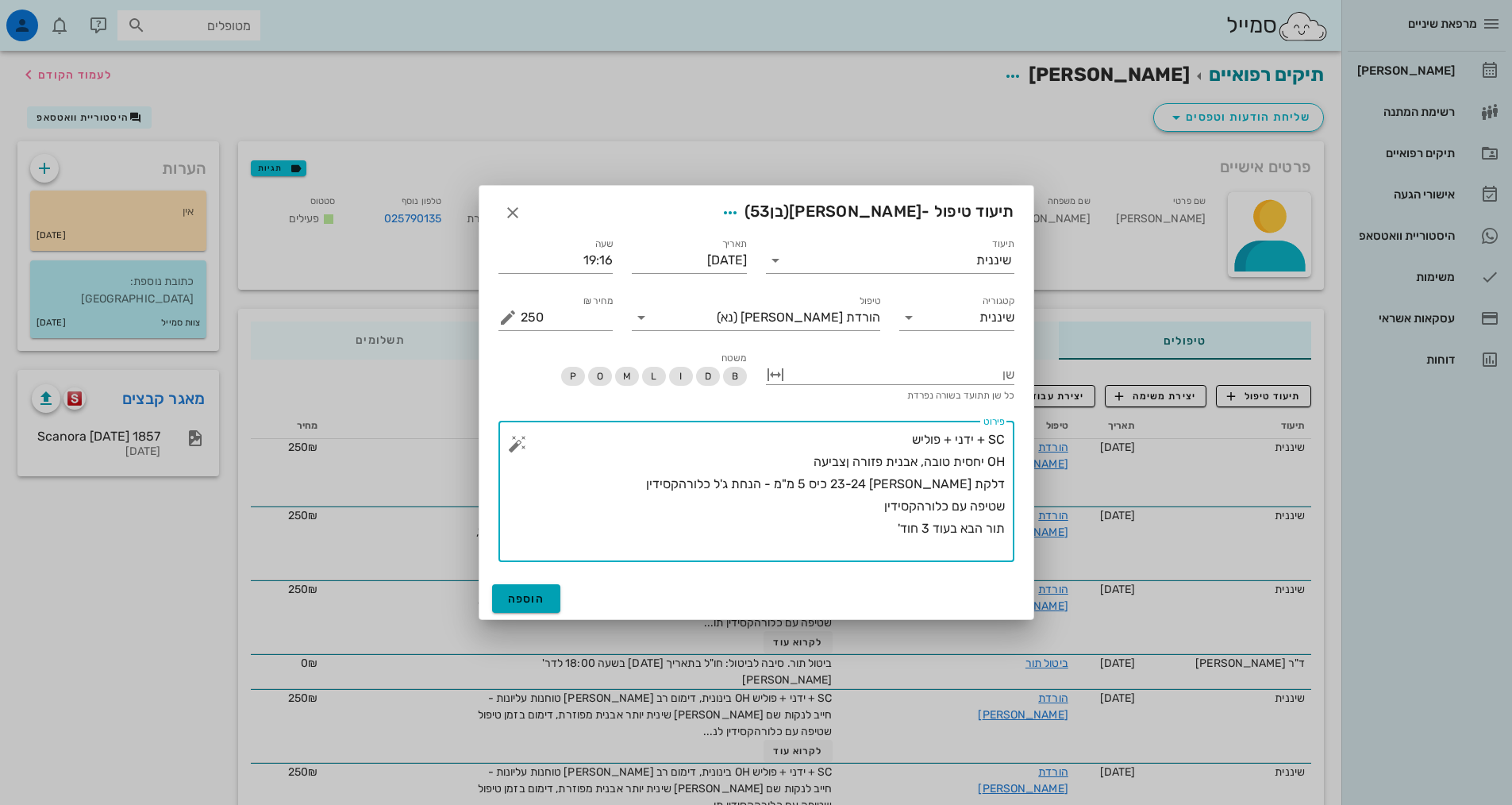
type textarea "SC + ידני + פוליש OH יחסית טובה, אבנית פזורה ןצביעה דלקת [PERSON_NAME] 23-24 כי…"
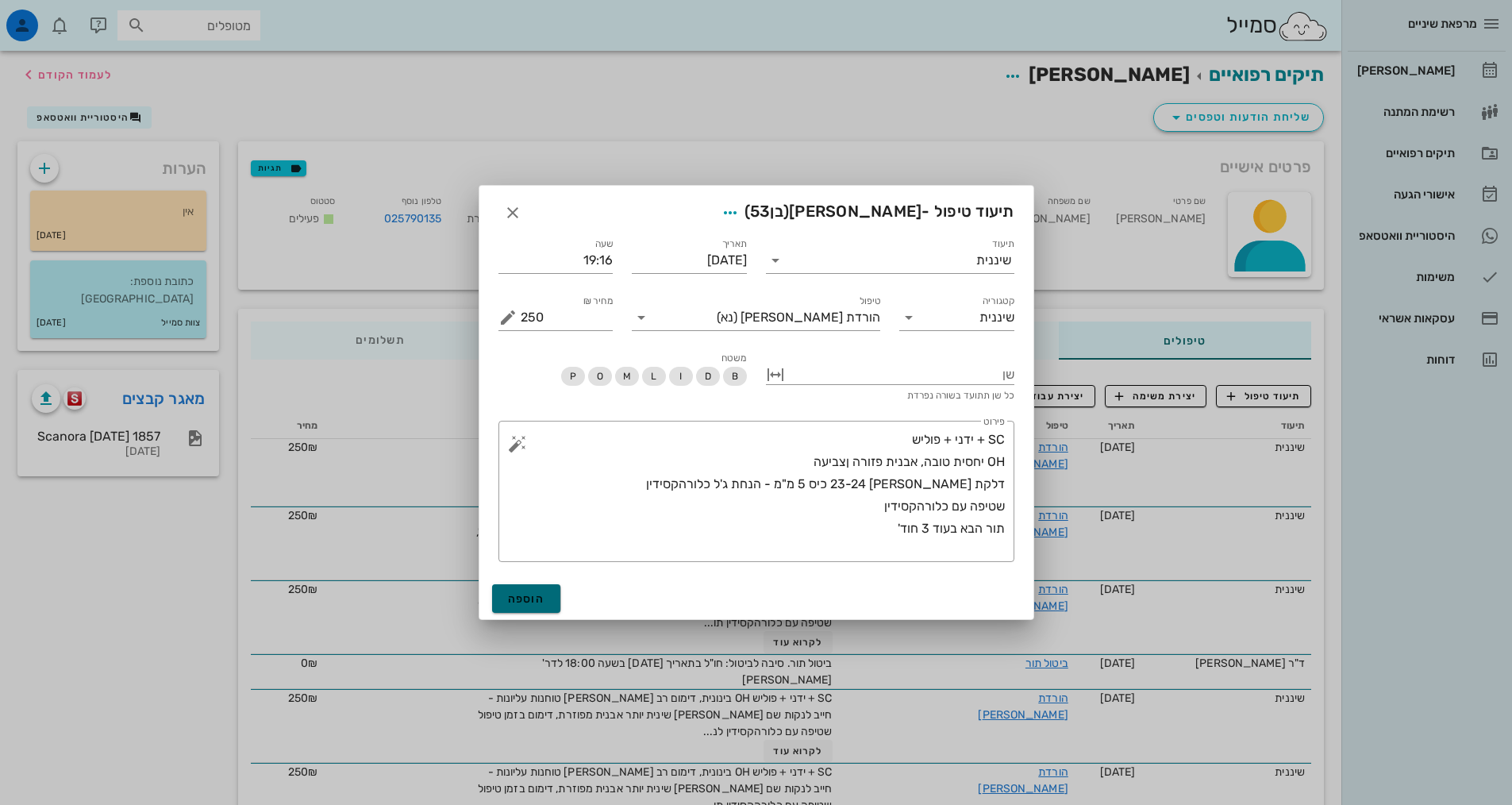
click at [548, 600] on button "הוספה" at bounding box center [527, 598] width 69 height 29
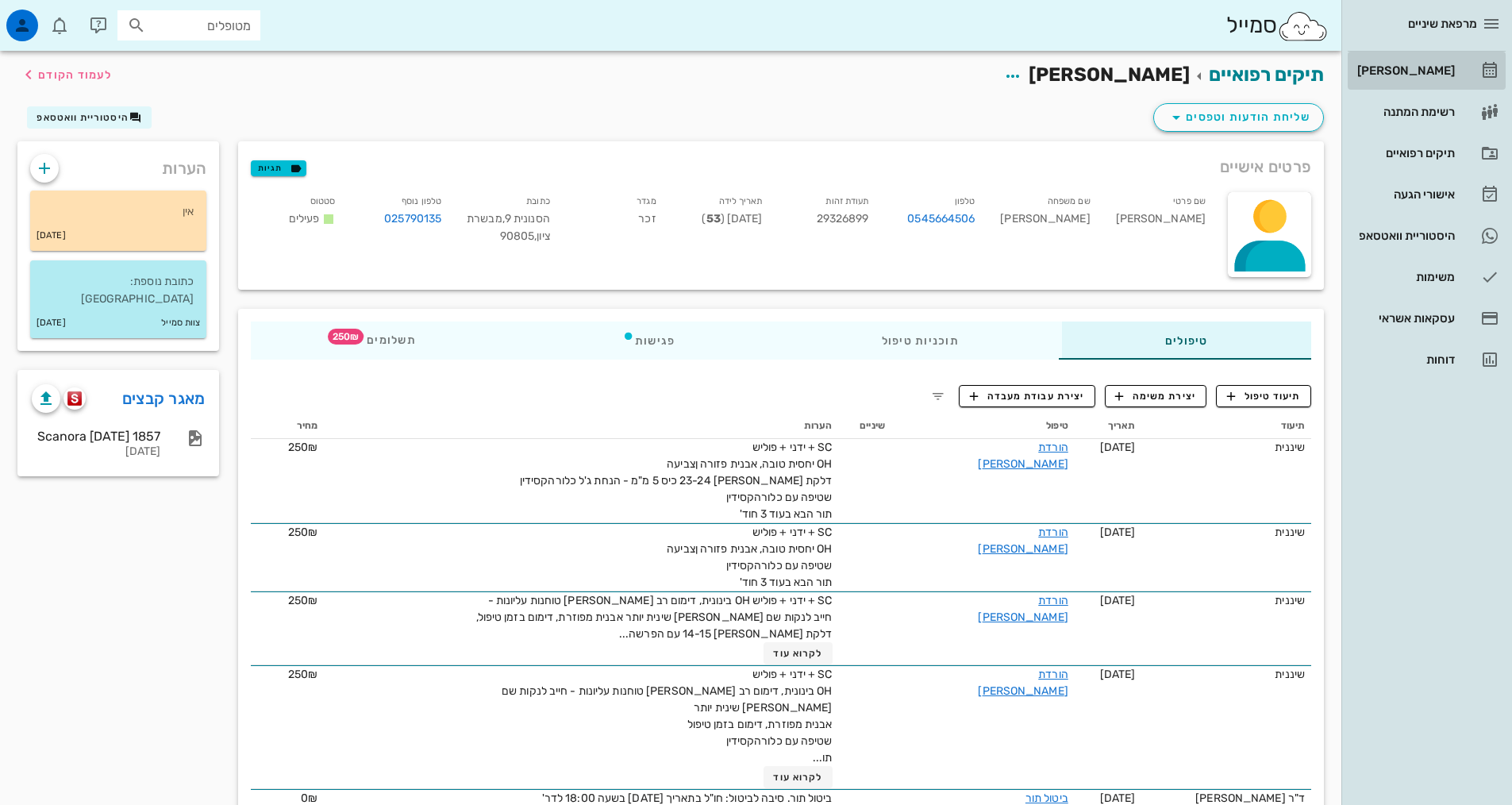
click at [1476, 68] on link "[PERSON_NAME]" at bounding box center [1427, 71] width 158 height 38
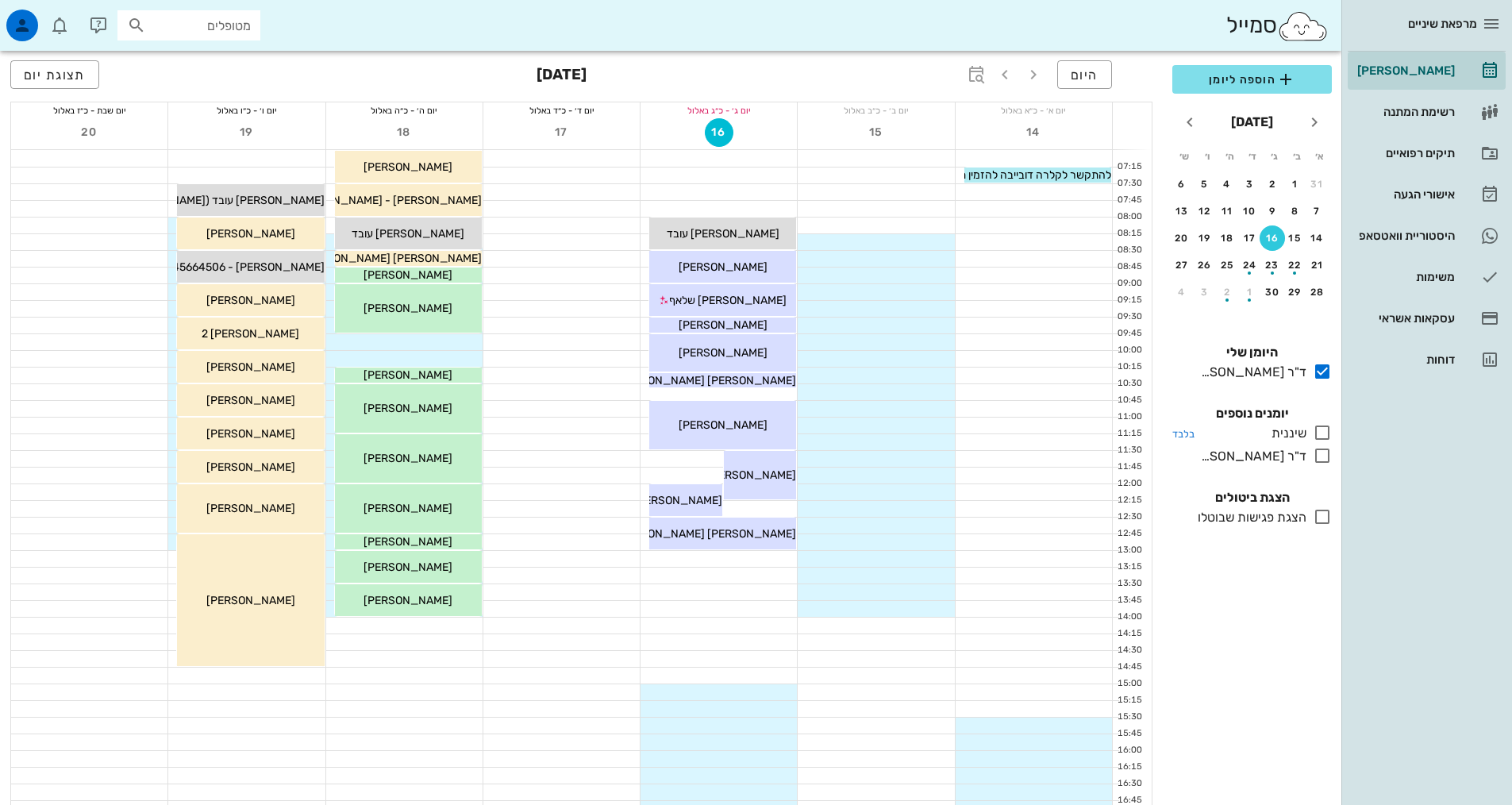
click at [1328, 428] on icon at bounding box center [1322, 432] width 19 height 19
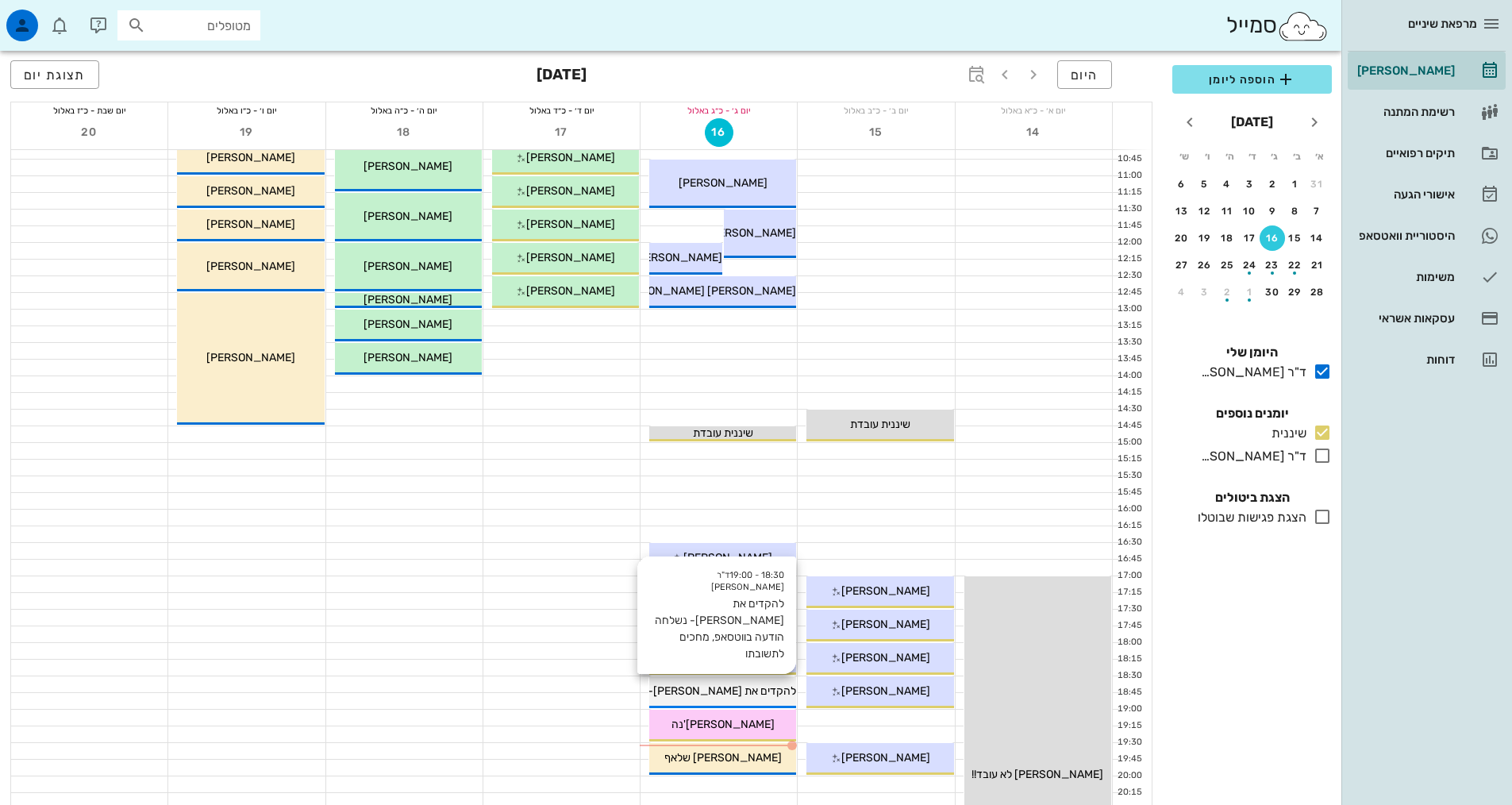
scroll to position [479, 0]
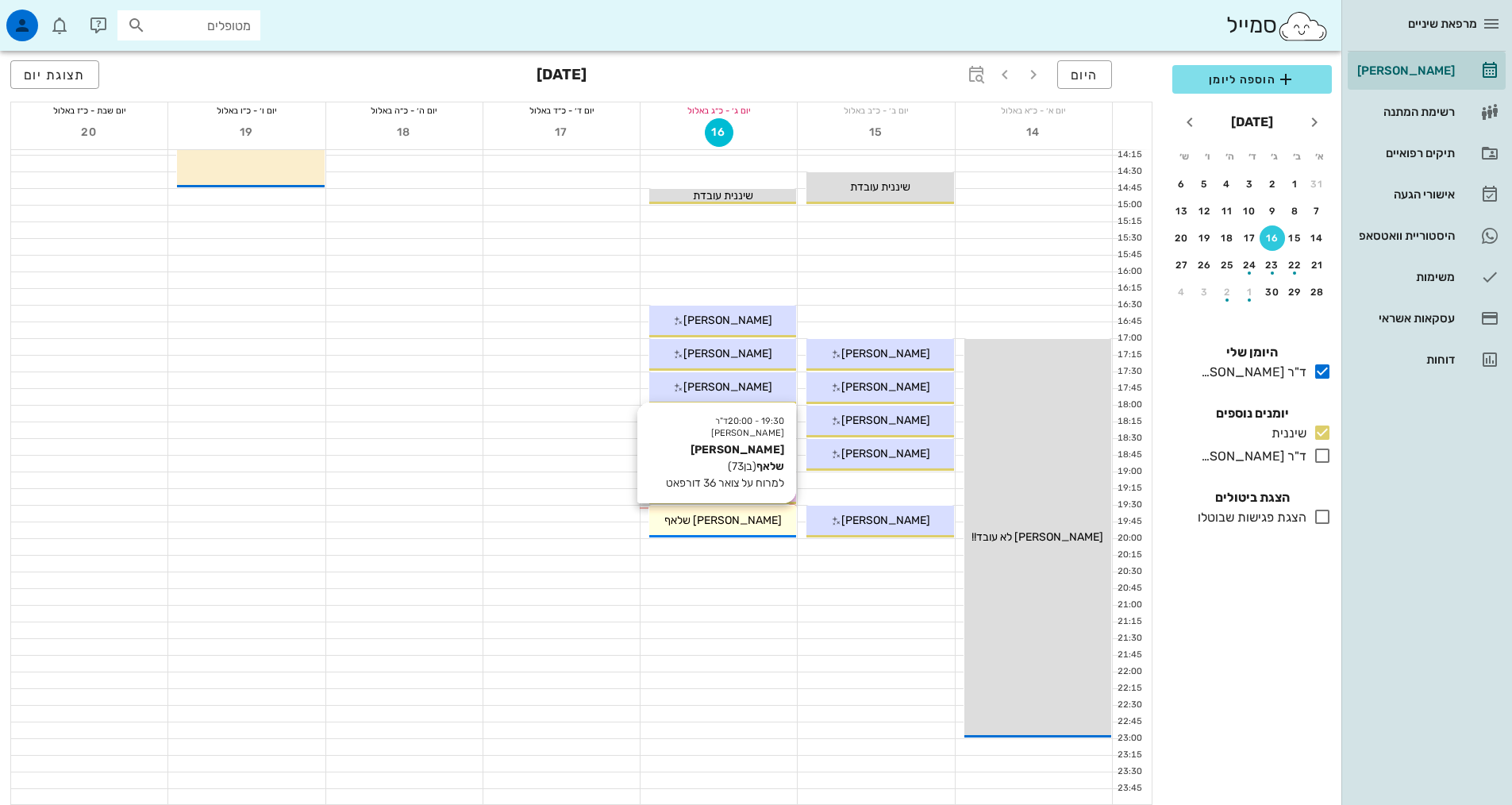
click at [721, 530] on div "19:30 - 20:00 ד"ר [PERSON_NAME] [PERSON_NAME] גיימס שלאף (בן 73 ) למרוח על צואר…" at bounding box center [723, 522] width 147 height 32
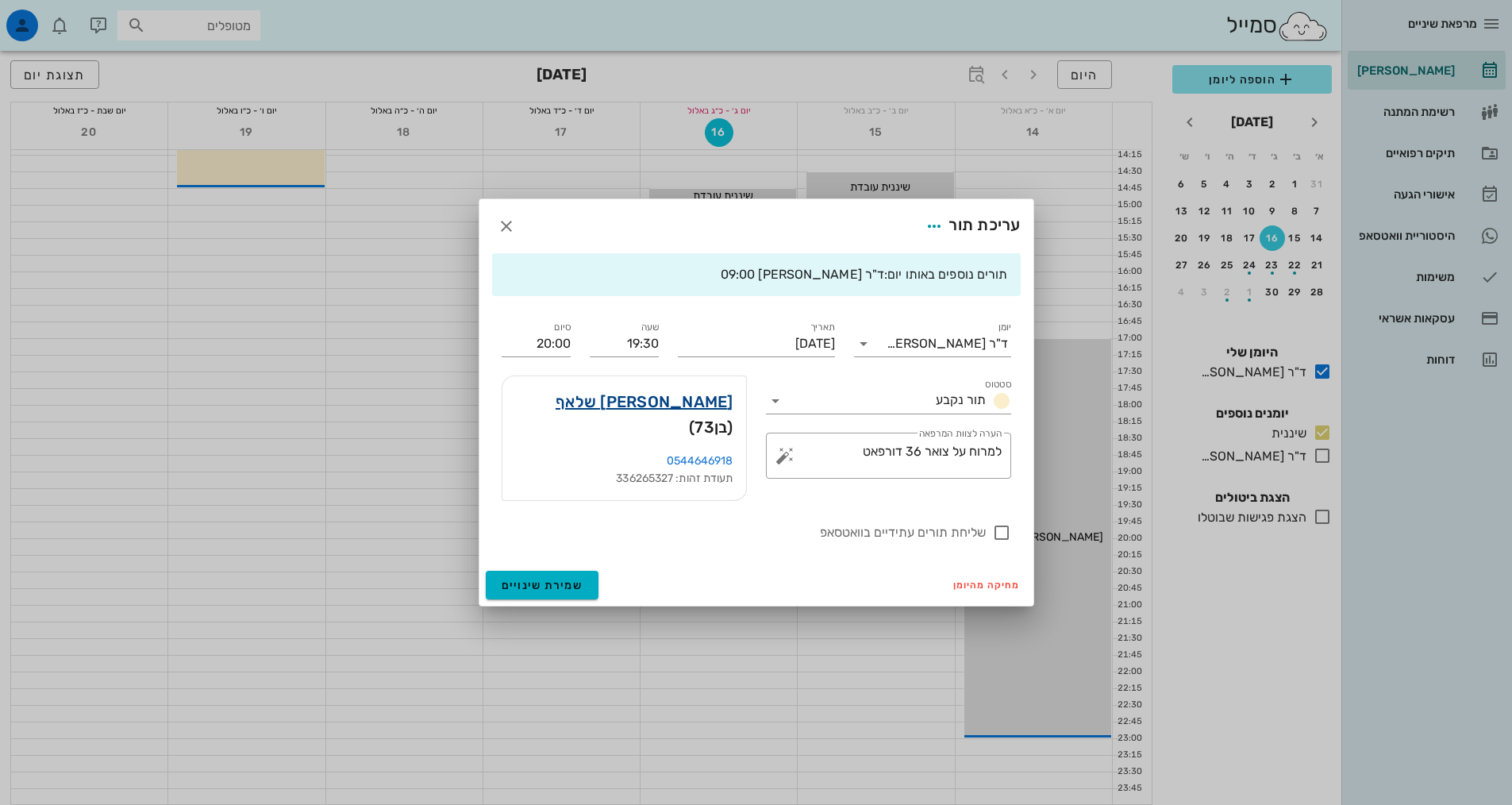
click at [657, 406] on link "[PERSON_NAME] שלאף" at bounding box center [644, 401] width 178 height 26
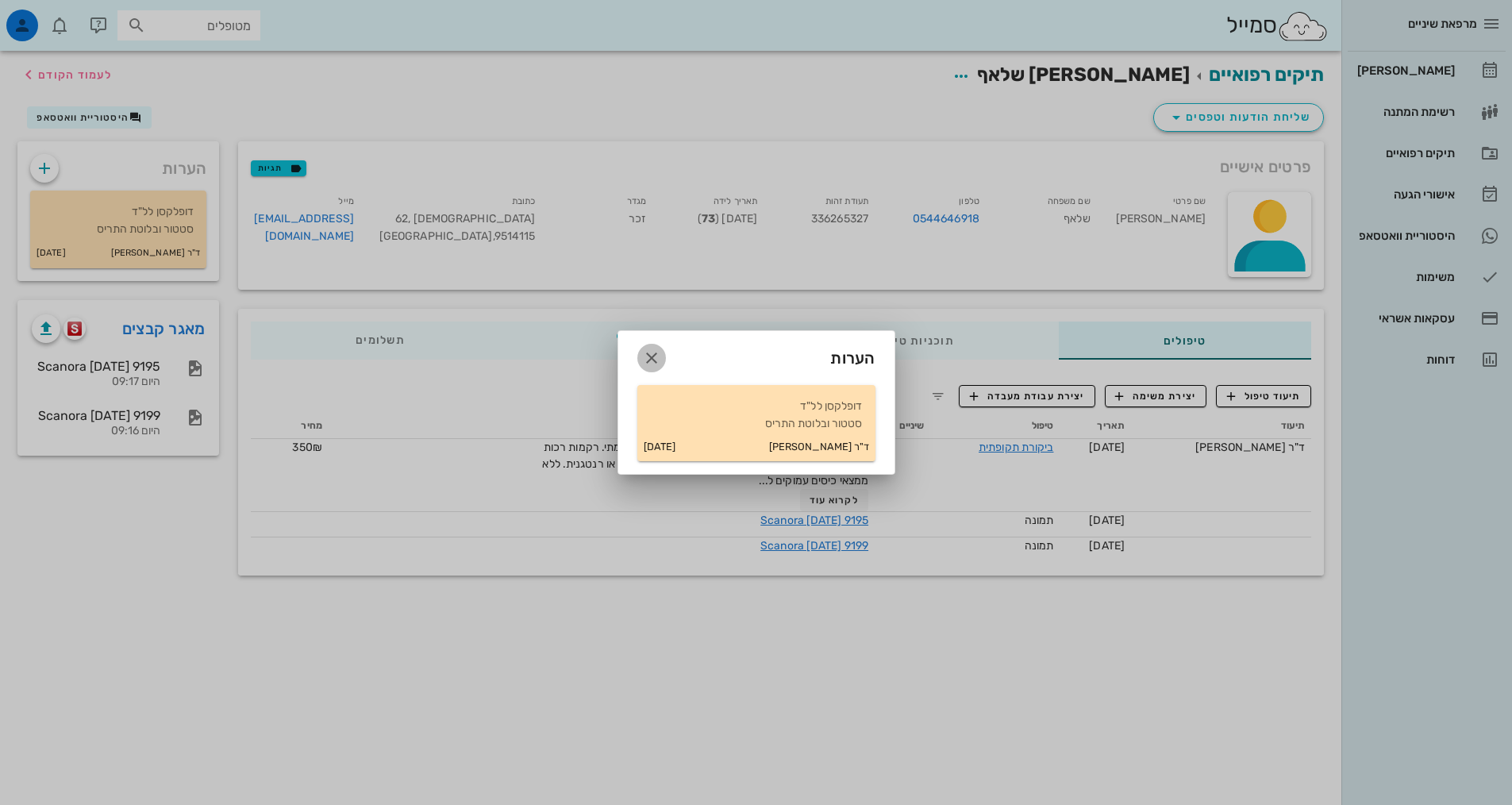
click at [655, 350] on icon "button" at bounding box center [652, 358] width 19 height 19
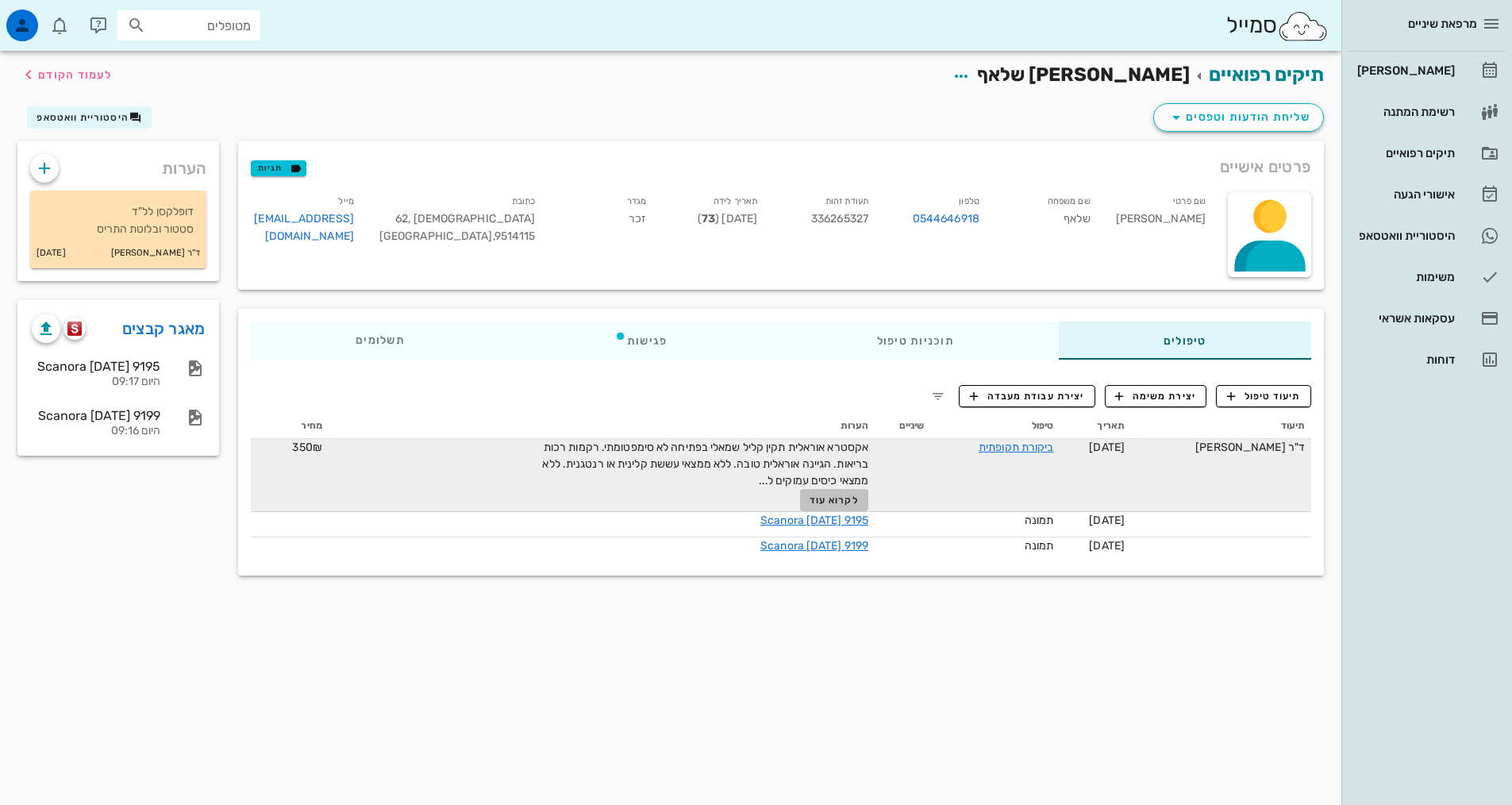
click at [829, 507] on button "לקרוא עוד" at bounding box center [835, 500] width 69 height 22
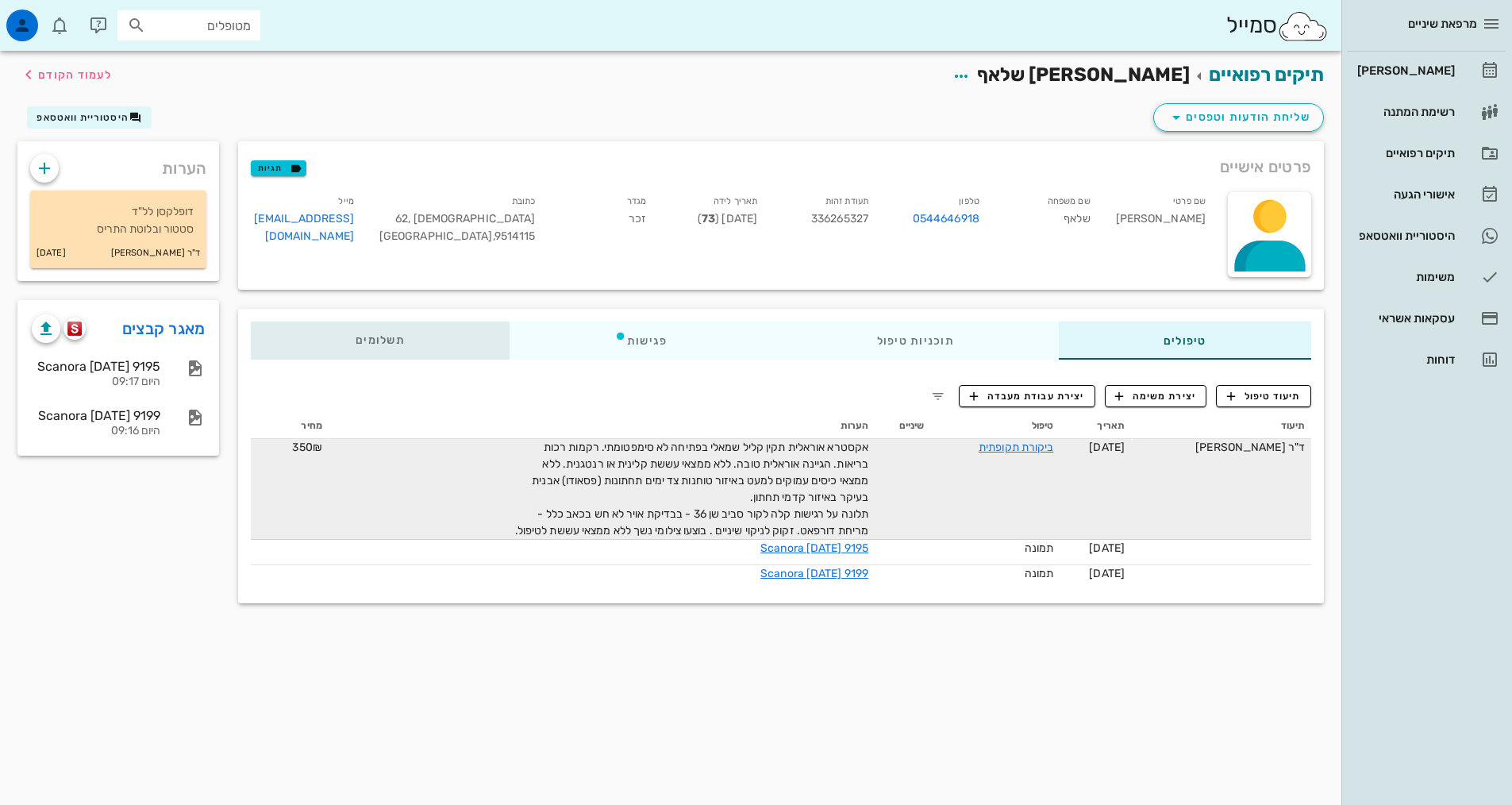
click at [393, 342] on span "תשלומים 0₪" at bounding box center [381, 341] width 49 height 11
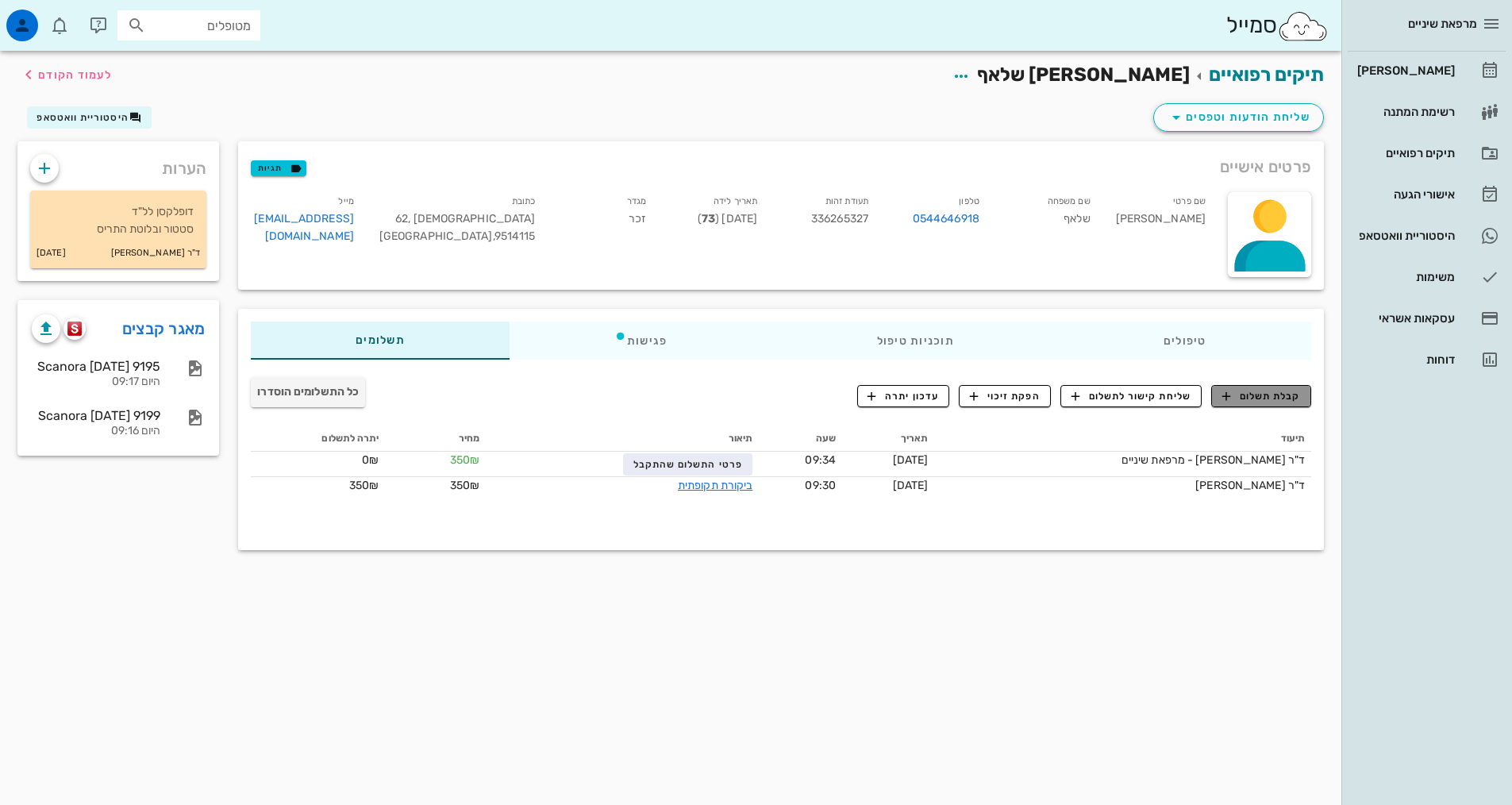
click at [1247, 401] on span "קבלת תשלום" at bounding box center [1261, 396] width 78 height 14
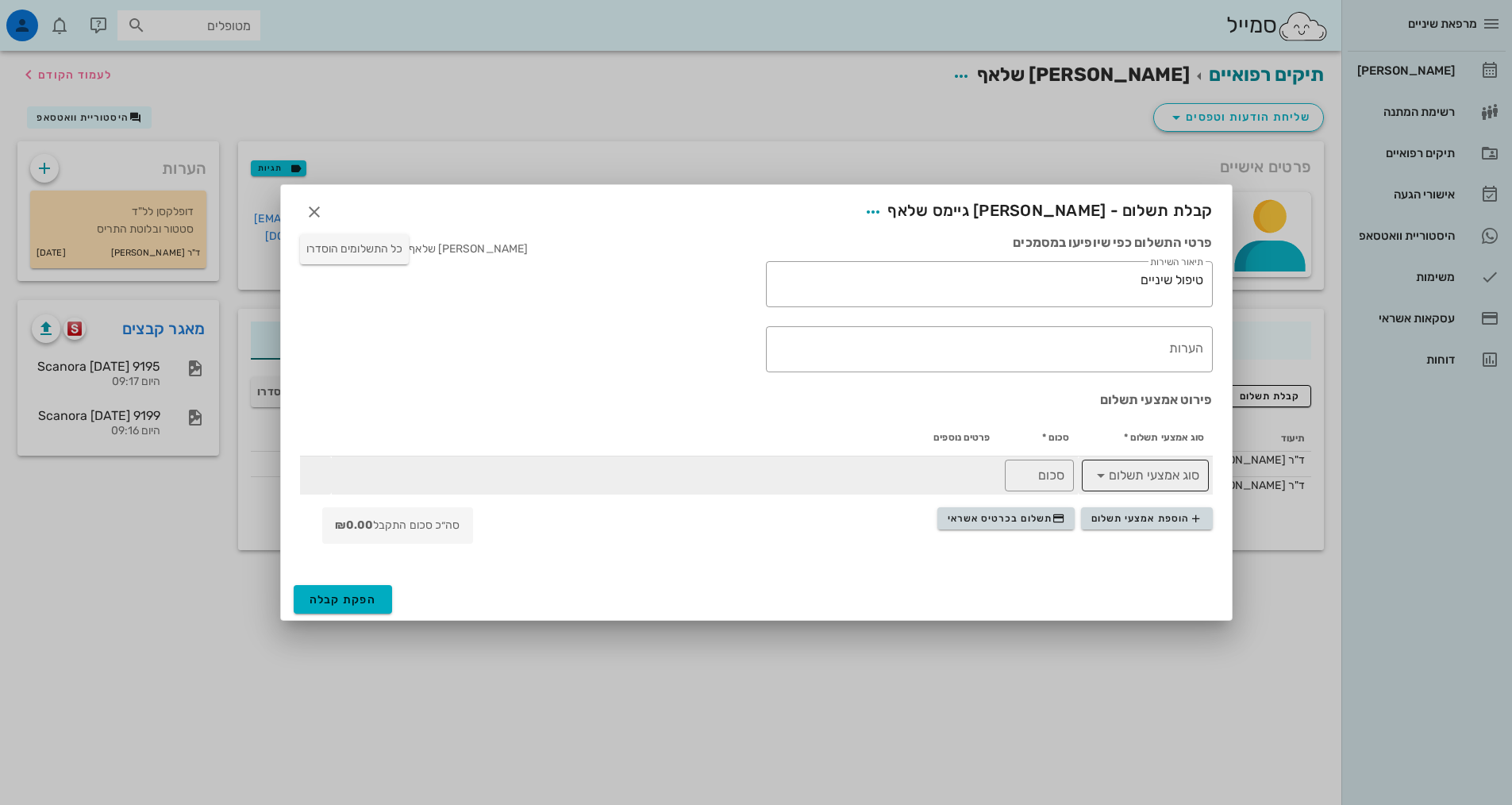
click at [1149, 489] on div at bounding box center [1156, 476] width 85 height 32
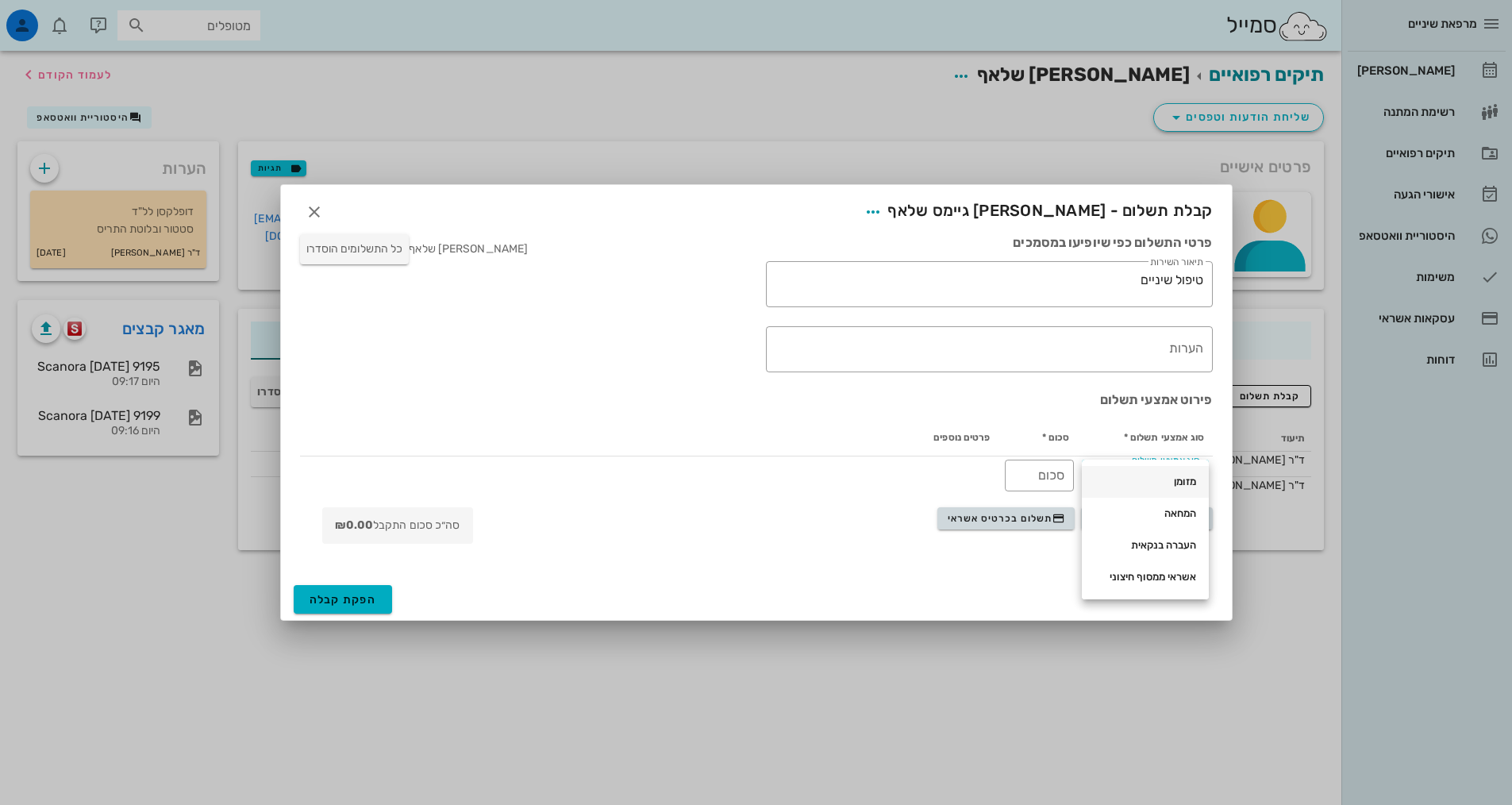
click at [1183, 476] on div "מזומן" at bounding box center [1145, 482] width 101 height 13
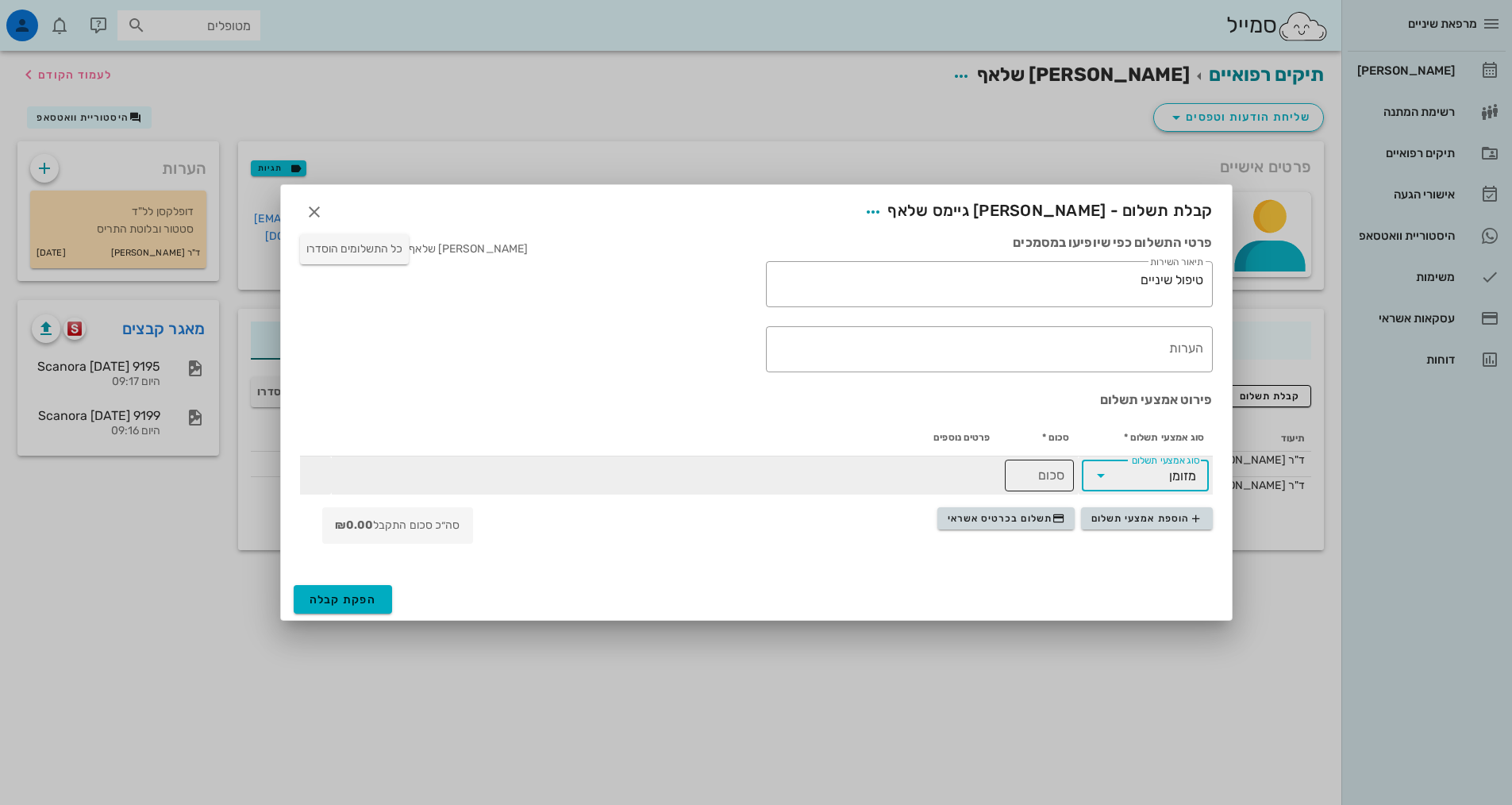
click at [1036, 474] on input "סכום" at bounding box center [1039, 476] width 50 height 26
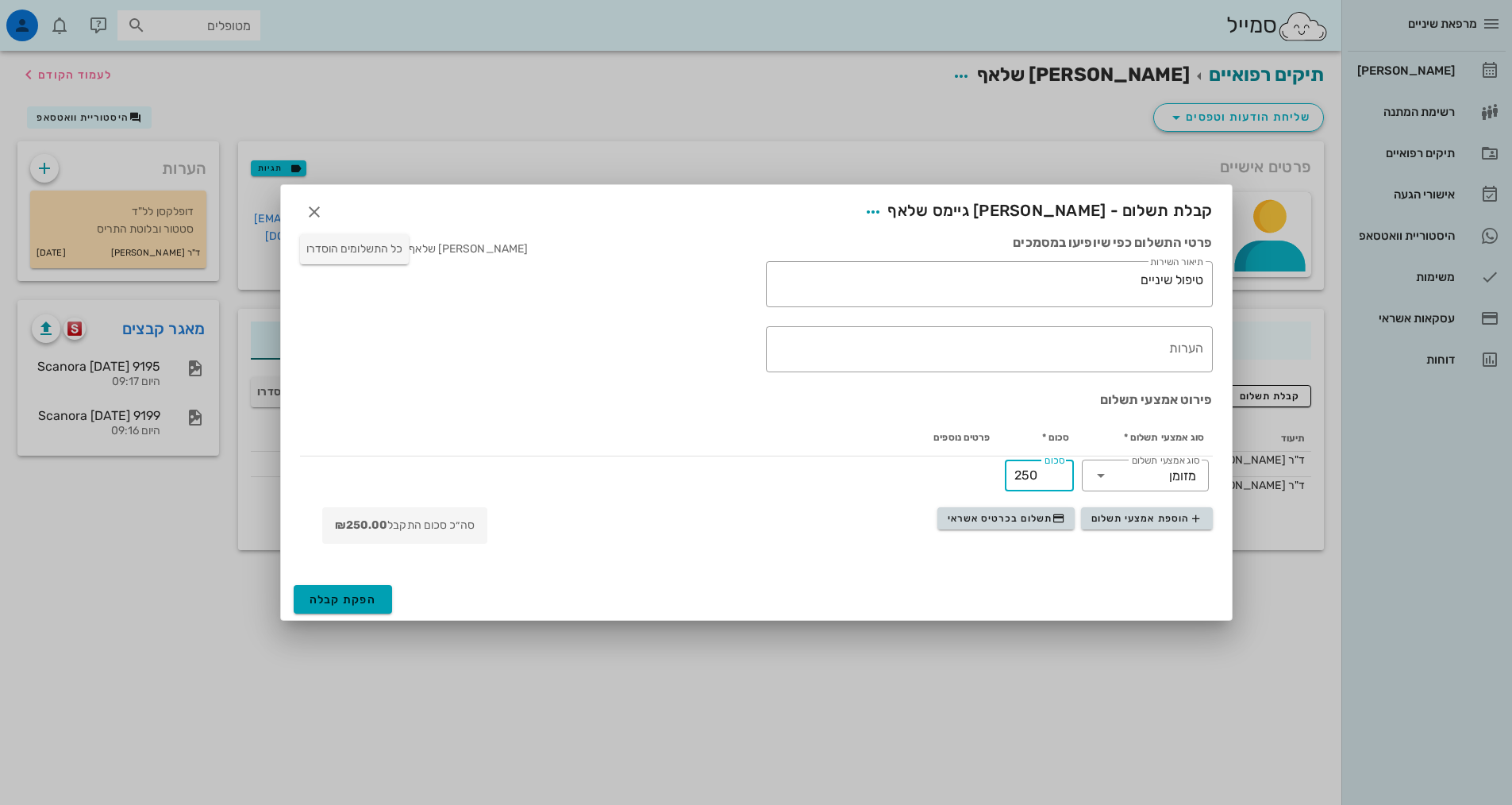
type input "250"
click at [367, 605] on span "הפקת קבלה" at bounding box center [343, 599] width 68 height 14
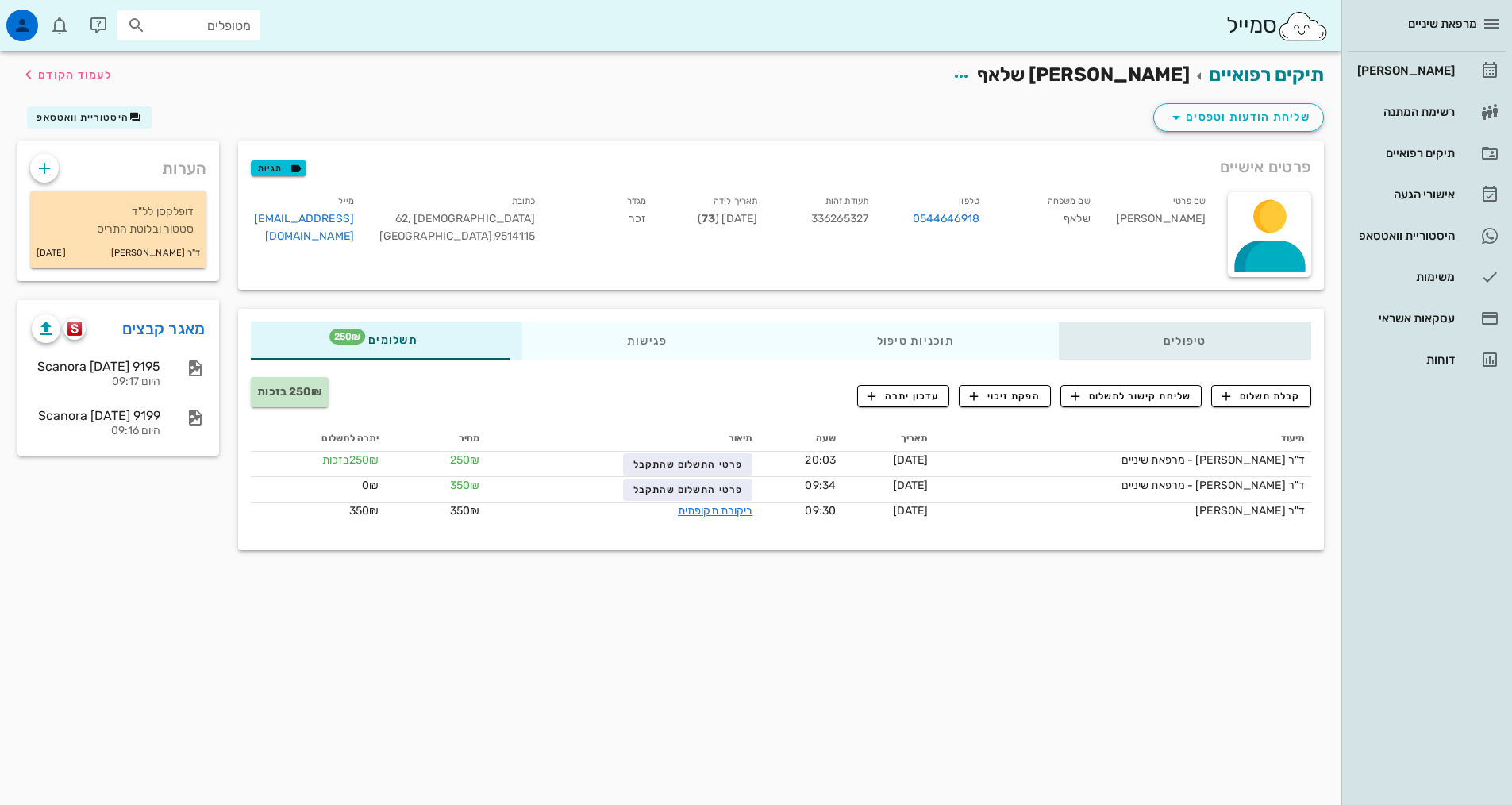
click at [1190, 336] on div "טיפולים" at bounding box center [1185, 341] width 252 height 38
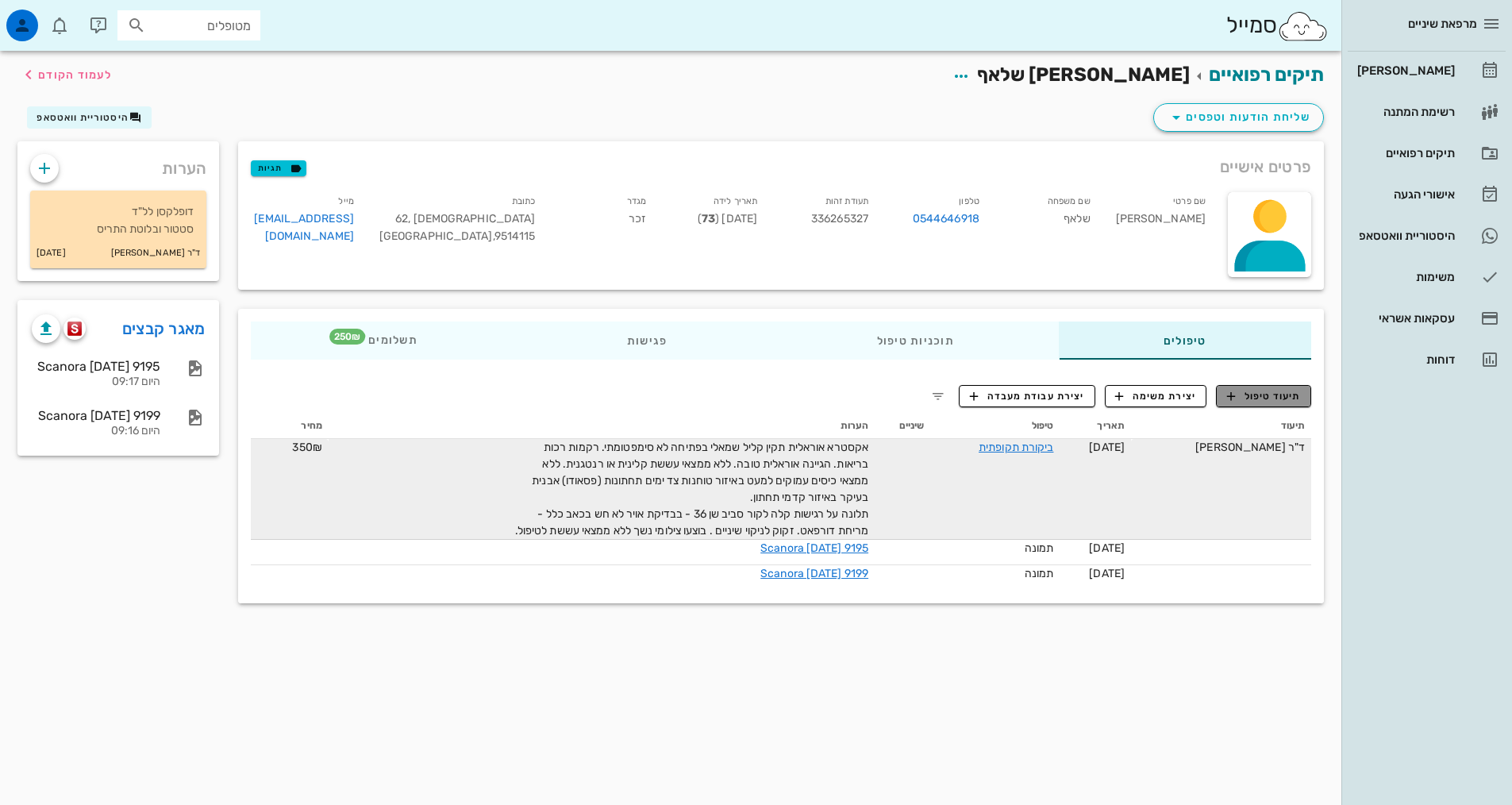
click at [1258, 400] on span "תיעוד טיפול" at bounding box center [1264, 396] width 74 height 14
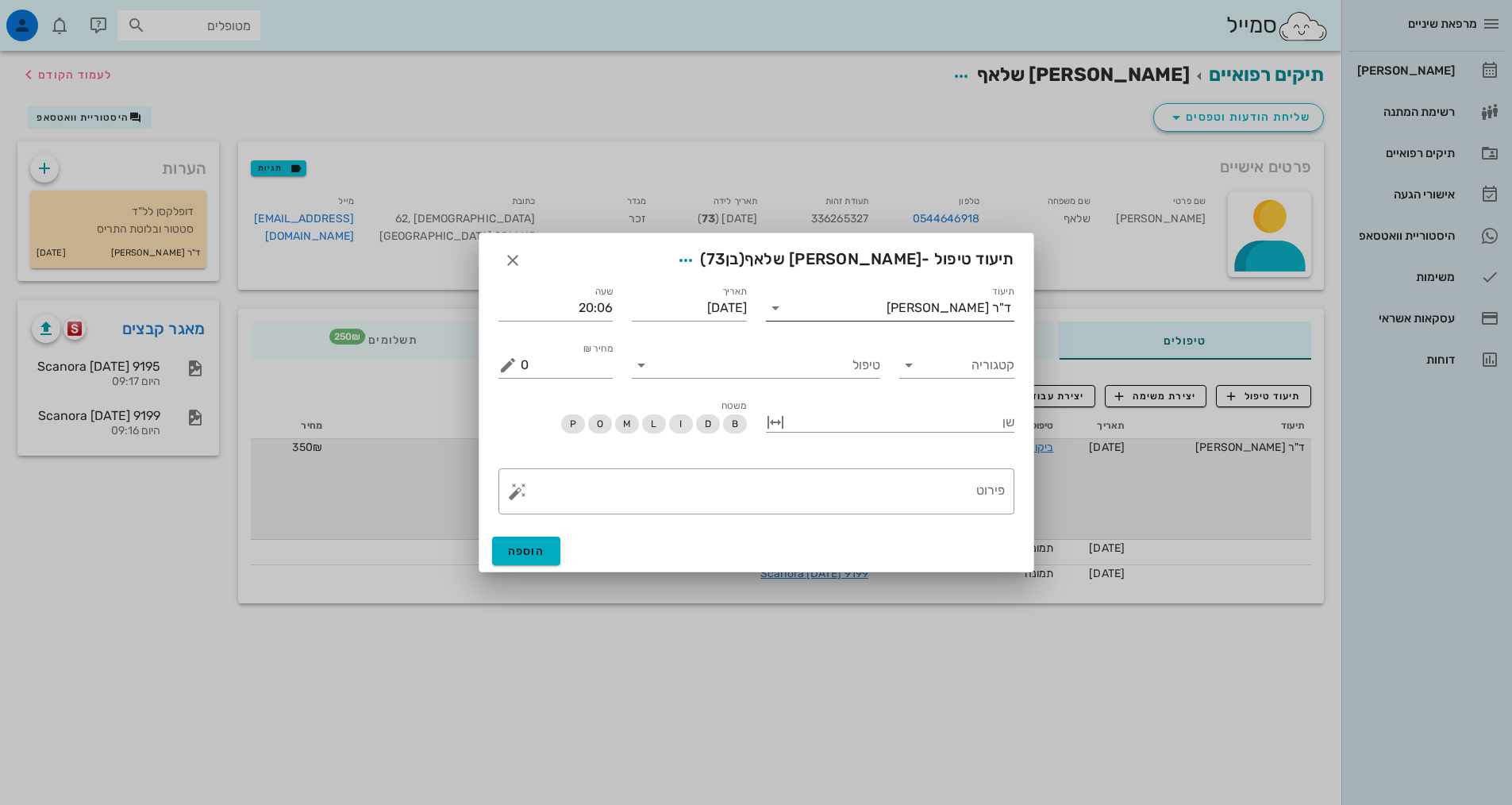
click at [886, 311] on input "תיעוד" at bounding box center [837, 308] width 98 height 26
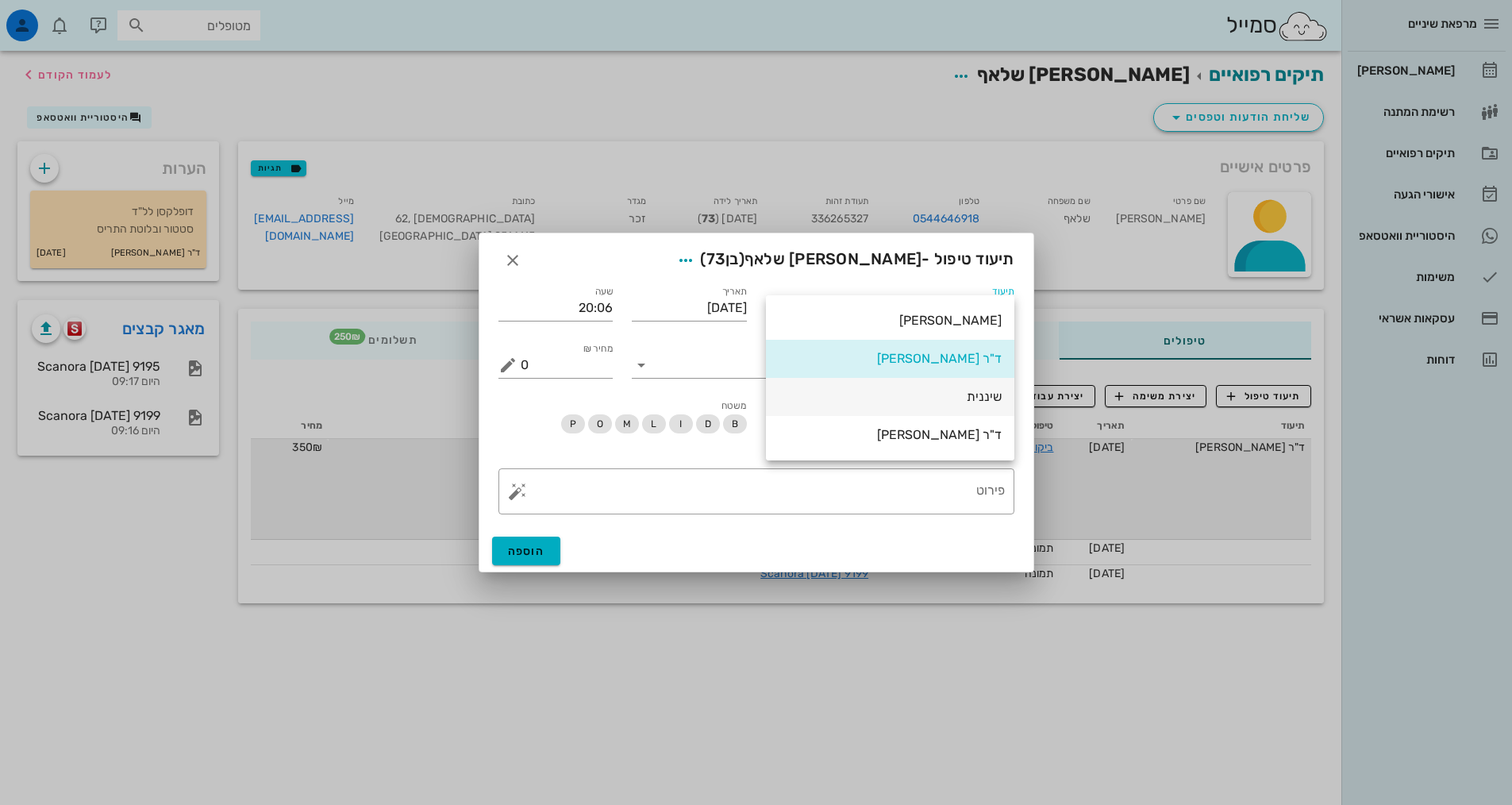
click at [982, 393] on div "שיננית" at bounding box center [890, 396] width 223 height 15
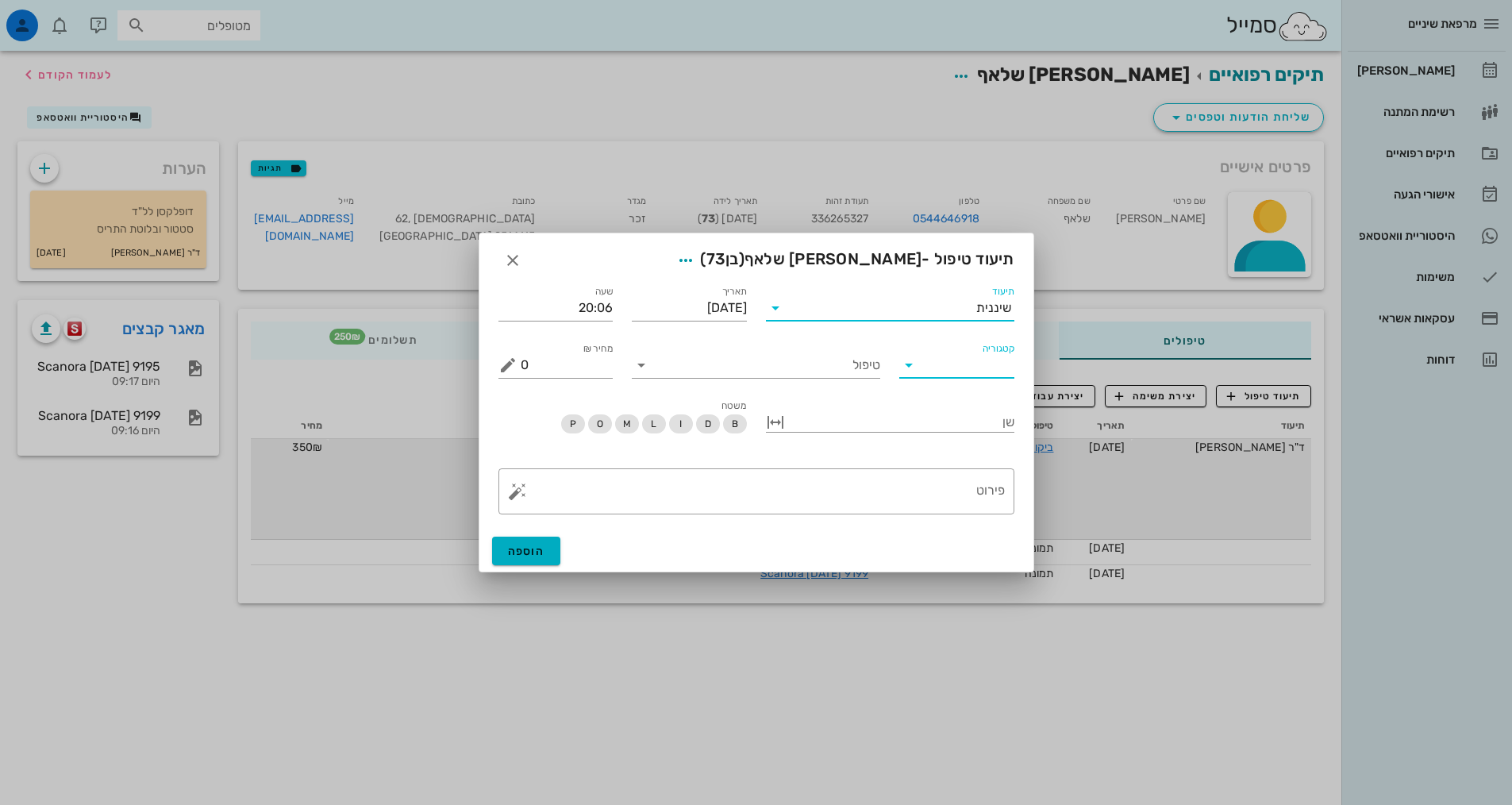
click at [977, 359] on input "קטגוריה" at bounding box center [969, 365] width 89 height 26
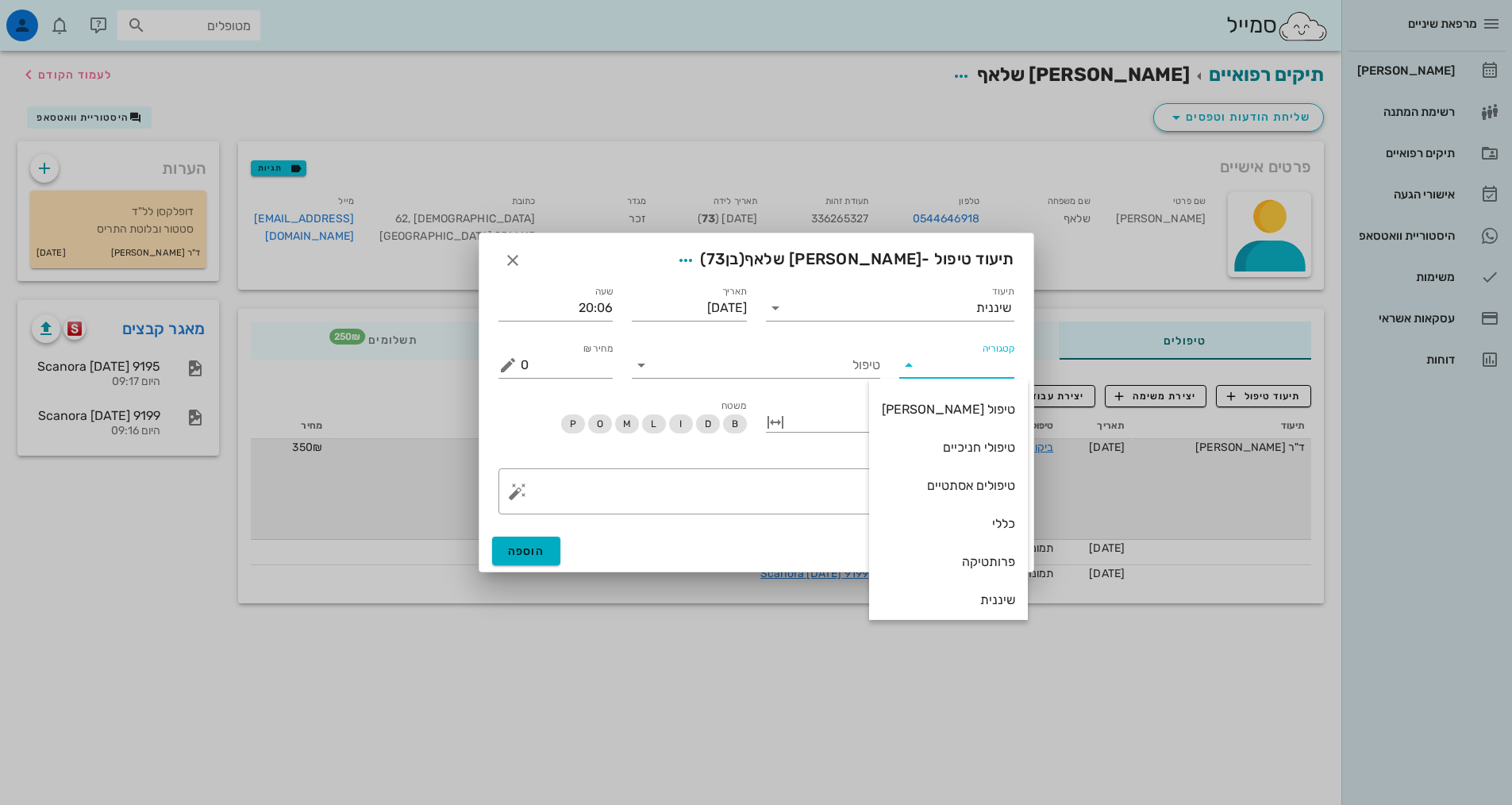
scroll to position [152, 0]
click at [983, 516] on div "שיננית" at bounding box center [948, 518] width 133 height 15
type input "שיננית"
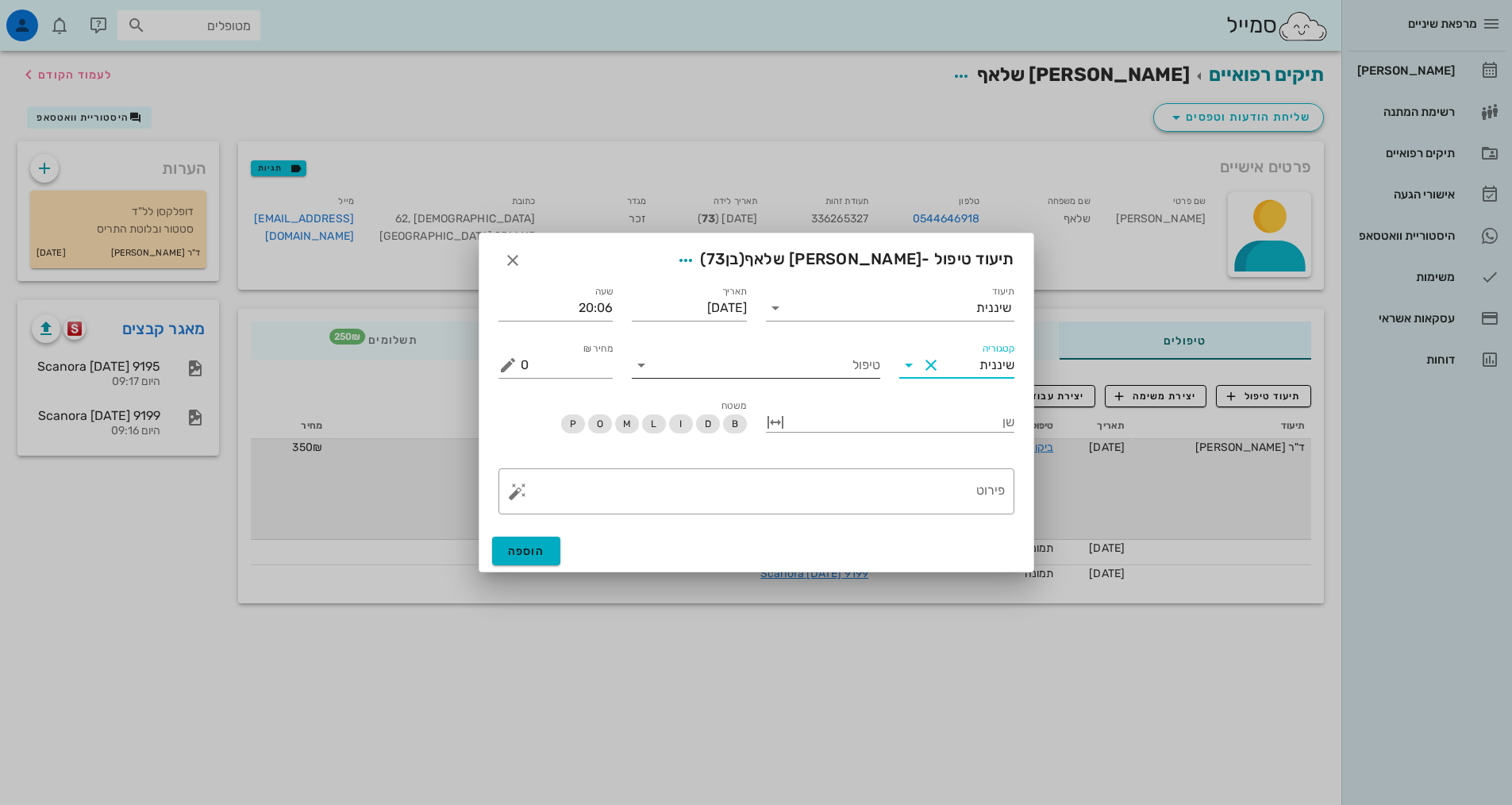
click at [866, 376] on input "טיפול" at bounding box center [767, 365] width 226 height 26
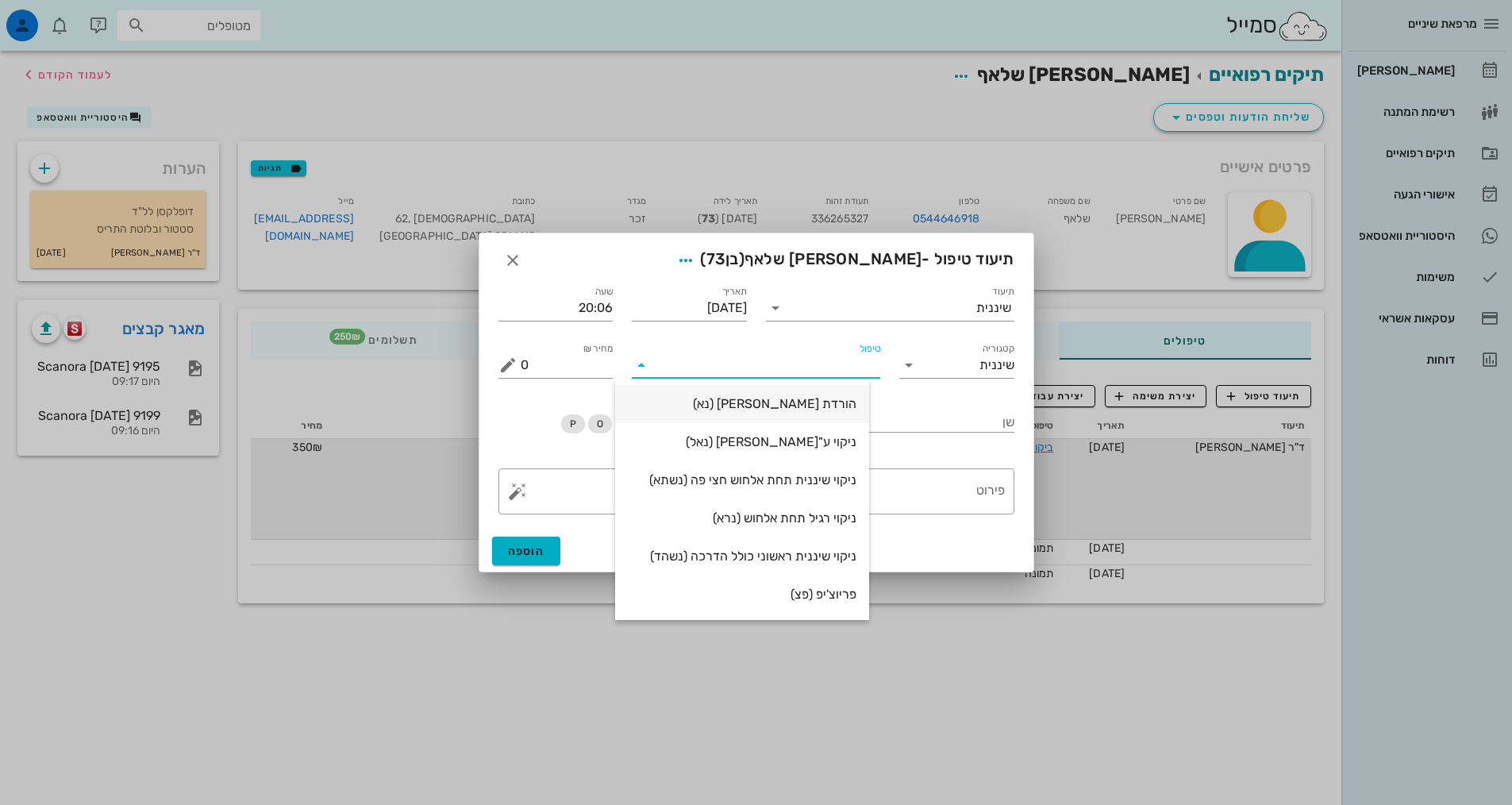
click at [855, 410] on div "הורדת [PERSON_NAME] (נא)" at bounding box center [742, 403] width 228 height 15
type input "250"
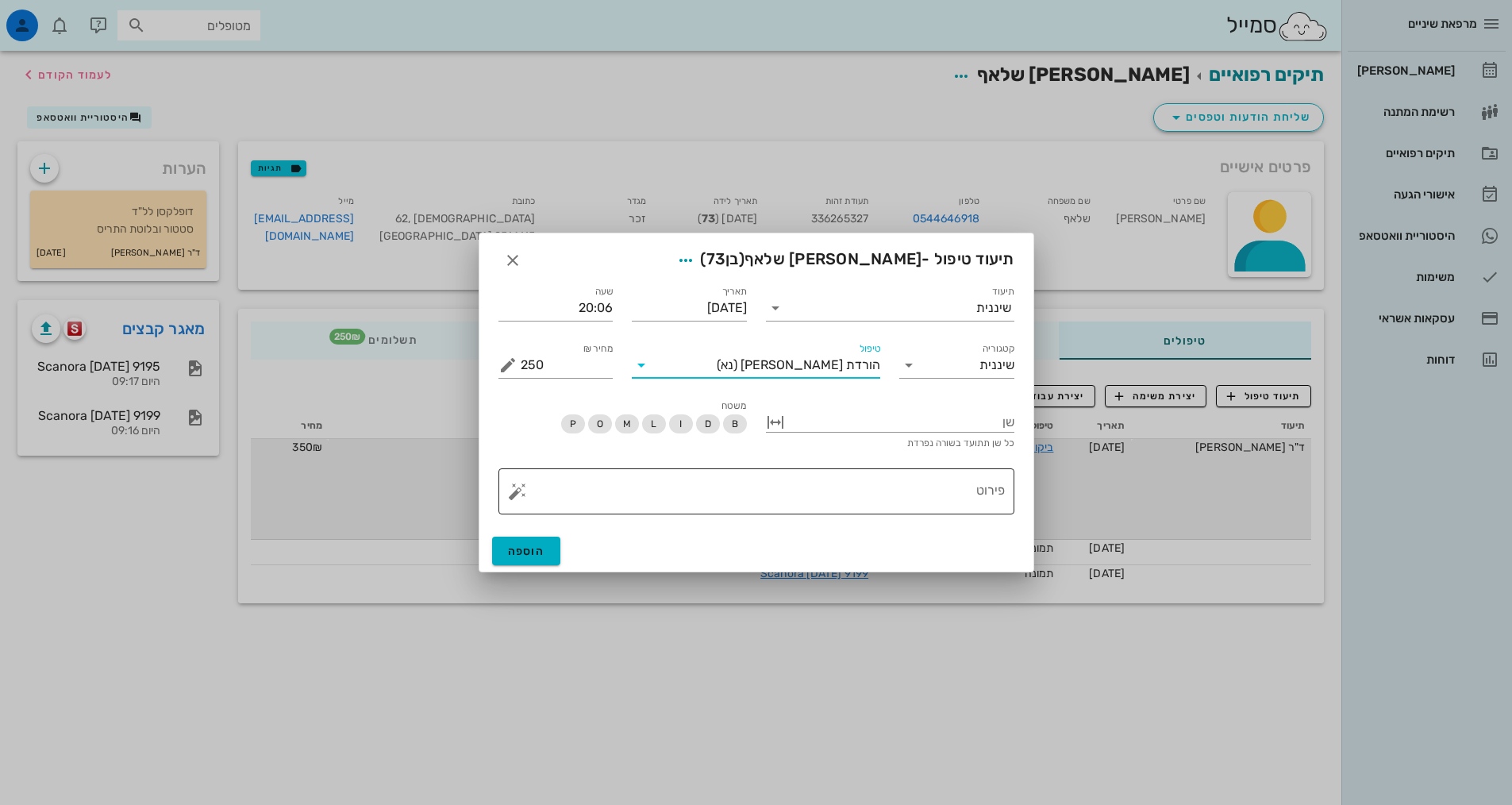
click at [914, 483] on textarea "פירוט" at bounding box center [763, 495] width 484 height 38
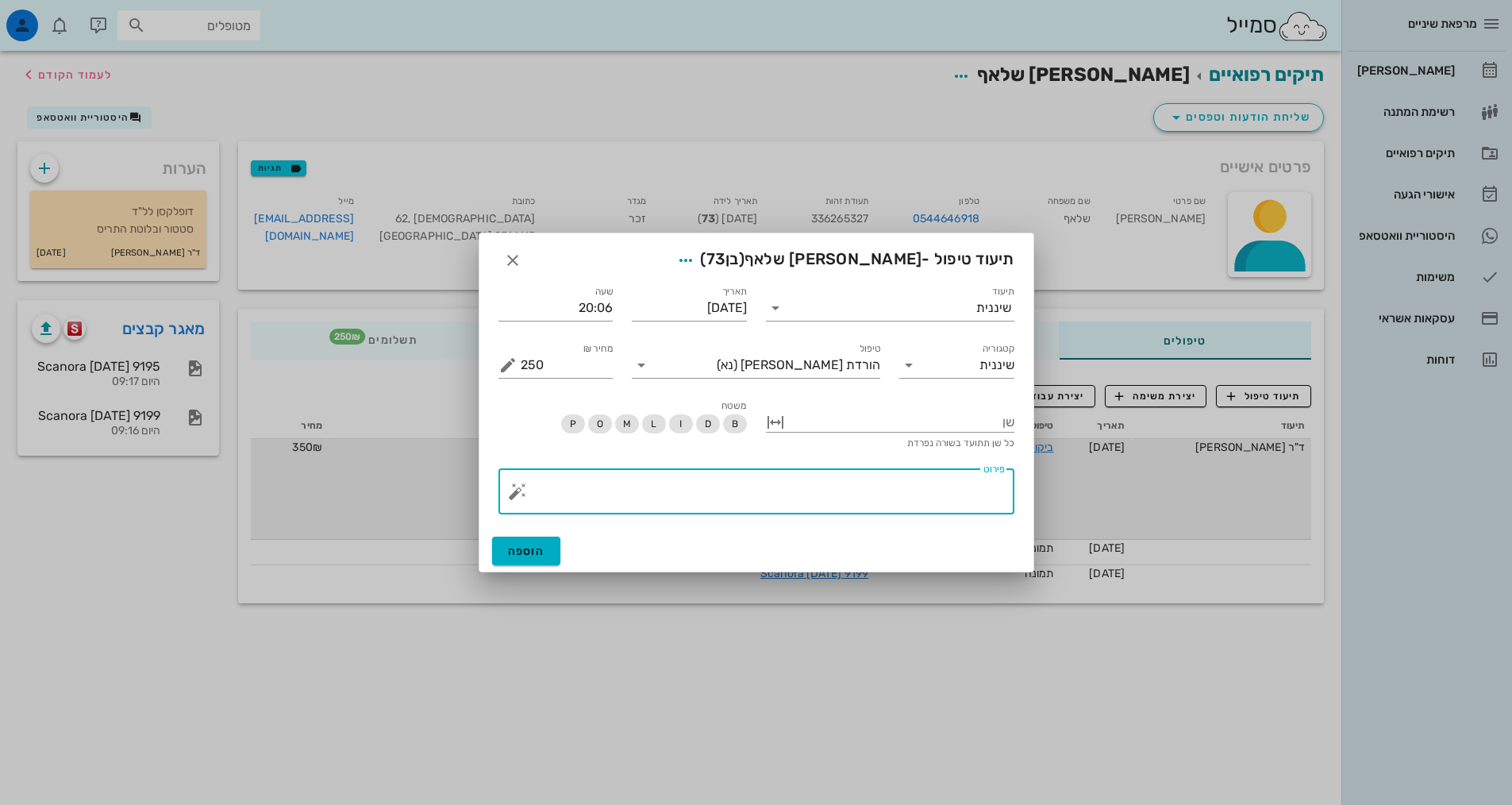
paste textarea "SC + ידני + פוליש OH יחסית טובה, אבנית פזורה ןצביעה שטיפה עם כלורהקסידין תור הב…"
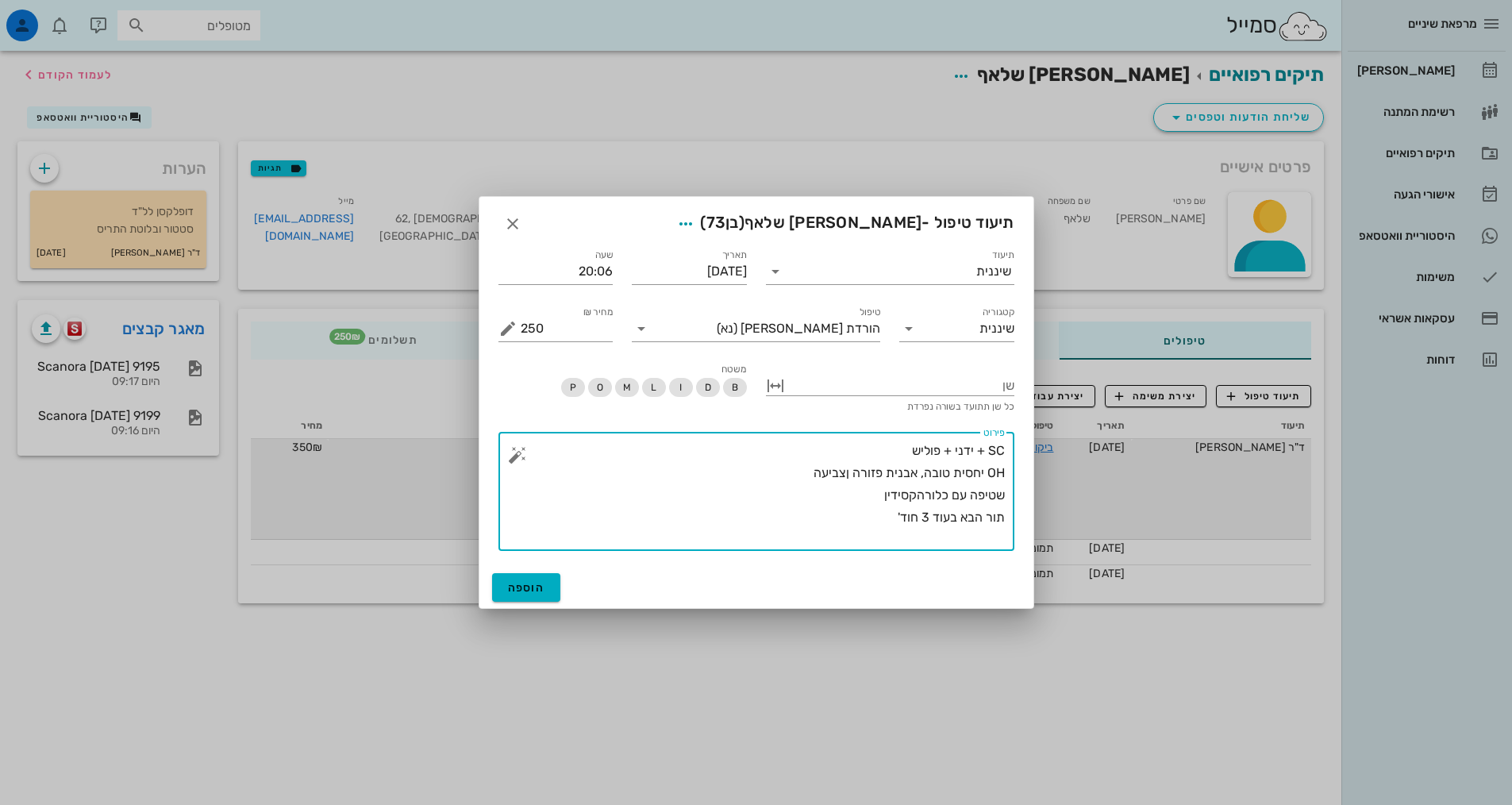
click at [956, 449] on textarea "SC + ידני + פוליש OH יחסית טובה, אבנית פזורה ןצביעה שטיפה עם כלורהקסידין תור הב…" at bounding box center [763, 495] width 484 height 111
click at [1006, 472] on div "​ פירוט SC + ידני + פוליש OH יחסית טובה, אבנית פזורה ןצביעה שטיפה עם כלורהקסידי…" at bounding box center [756, 491] width 516 height 119
click at [1003, 470] on textarea "SC + ידני + פוליש OH יחסית טובה, אבנית פזורה ןצביעה שטיפה עם כלורהקסידין תור הב…" at bounding box center [763, 495] width 484 height 111
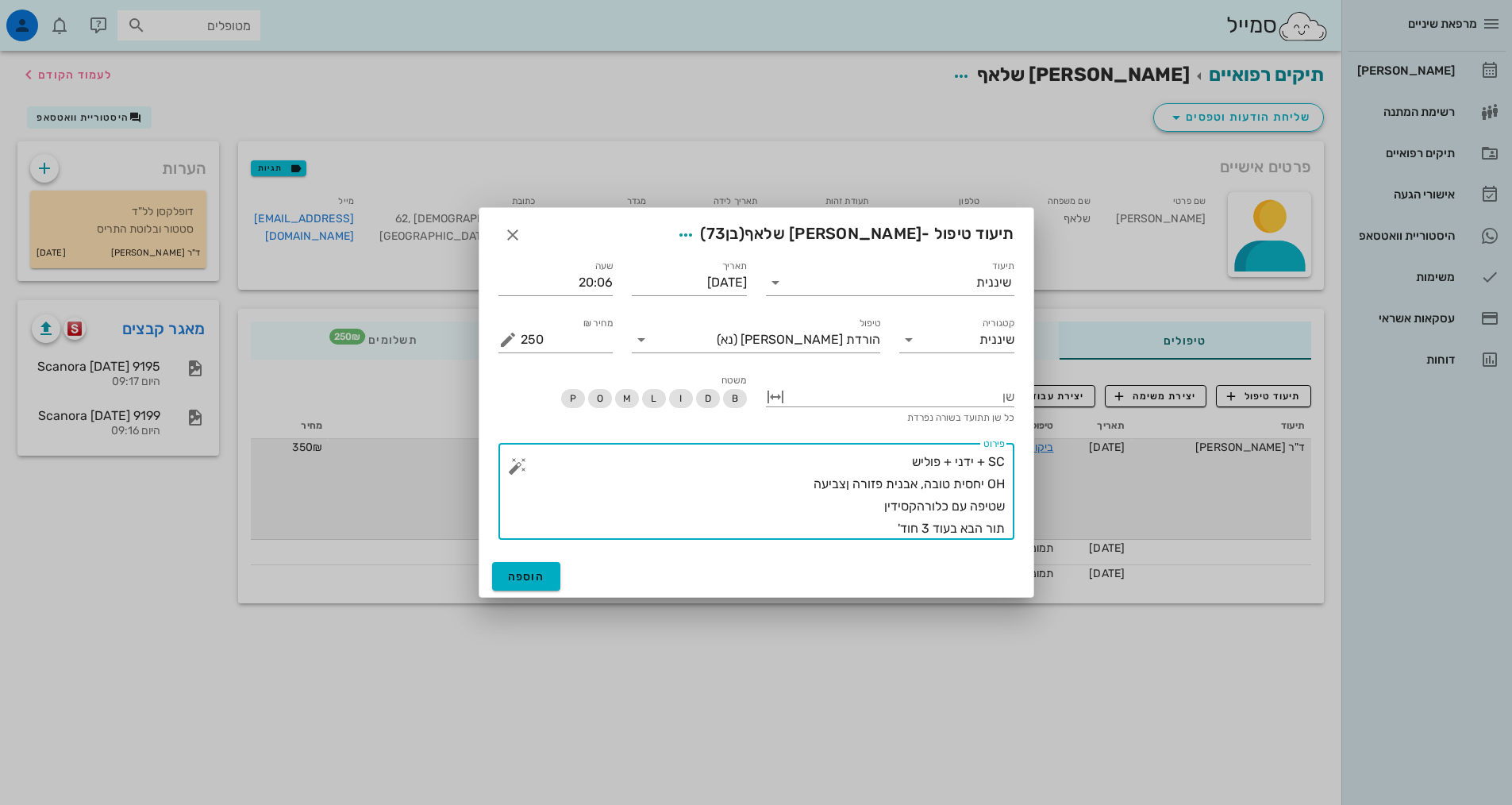
click at [882, 460] on textarea "SC + ידני + פוליש OH יחסית טובה, אבנית פזורה ןצביעה שטיפה עם כלורהקסידין תור הב…" at bounding box center [763, 495] width 484 height 89
click at [852, 478] on textarea "SC + ידני + פוליש - טופיקל OH יחסית טובה, אבנית פזורה ןצביעה שטיפה עם כלורהקסיד…" at bounding box center [763, 495] width 484 height 89
drag, startPoint x: 957, startPoint y: 522, endPoint x: 943, endPoint y: 531, distance: 16.6
click at [943, 531] on textarea "SC + ידני + פוליש - טופיקל OH יחסית טובה, אבנית פזורה רבה ןצביעה שטיפה עם כלורה…" at bounding box center [763, 495] width 484 height 89
drag, startPoint x: 887, startPoint y: 524, endPoint x: 961, endPoint y: 532, distance: 74.4
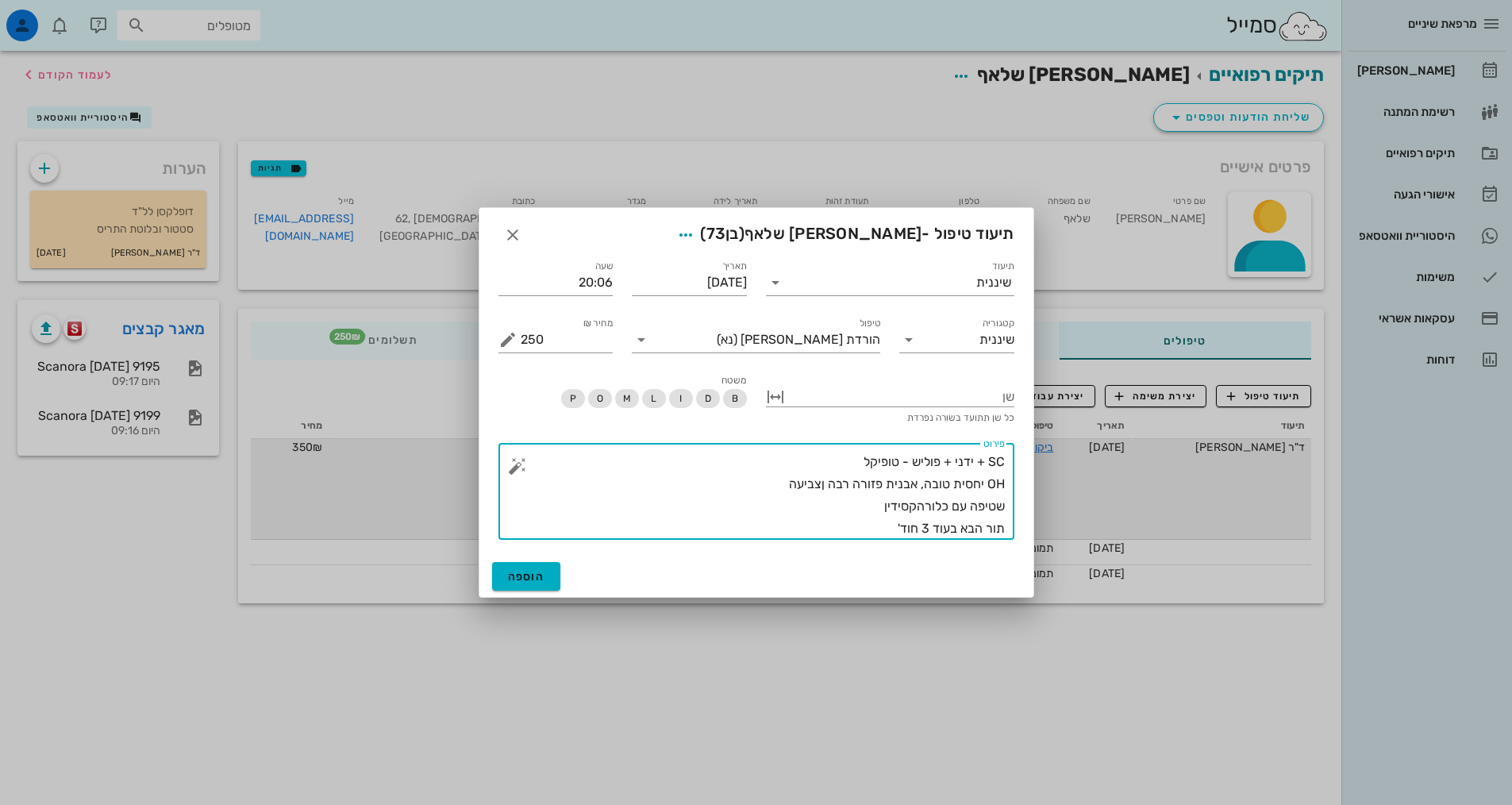
click at [961, 532] on textarea "SC + ידני + פוליש - טופיקל OH יחסית טובה, אבנית פזורה רבה ןצביעה שטיפה עם כלורה…" at bounding box center [763, 495] width 484 height 89
click at [959, 529] on textarea "SC + ידני + פוליש - טופיקל OH יחסית טובה, אבנית פזורה רבה ןצביעה שטיפה עם כלורה…" at bounding box center [763, 495] width 484 height 89
type textarea "SC + ידני + פוליש - טופיקל OH יחסית טובה, אבנית פזורה רבה ןצביעה שטיפה עם כלורה…"
click at [508, 570] on span "הוספה" at bounding box center [527, 576] width 38 height 14
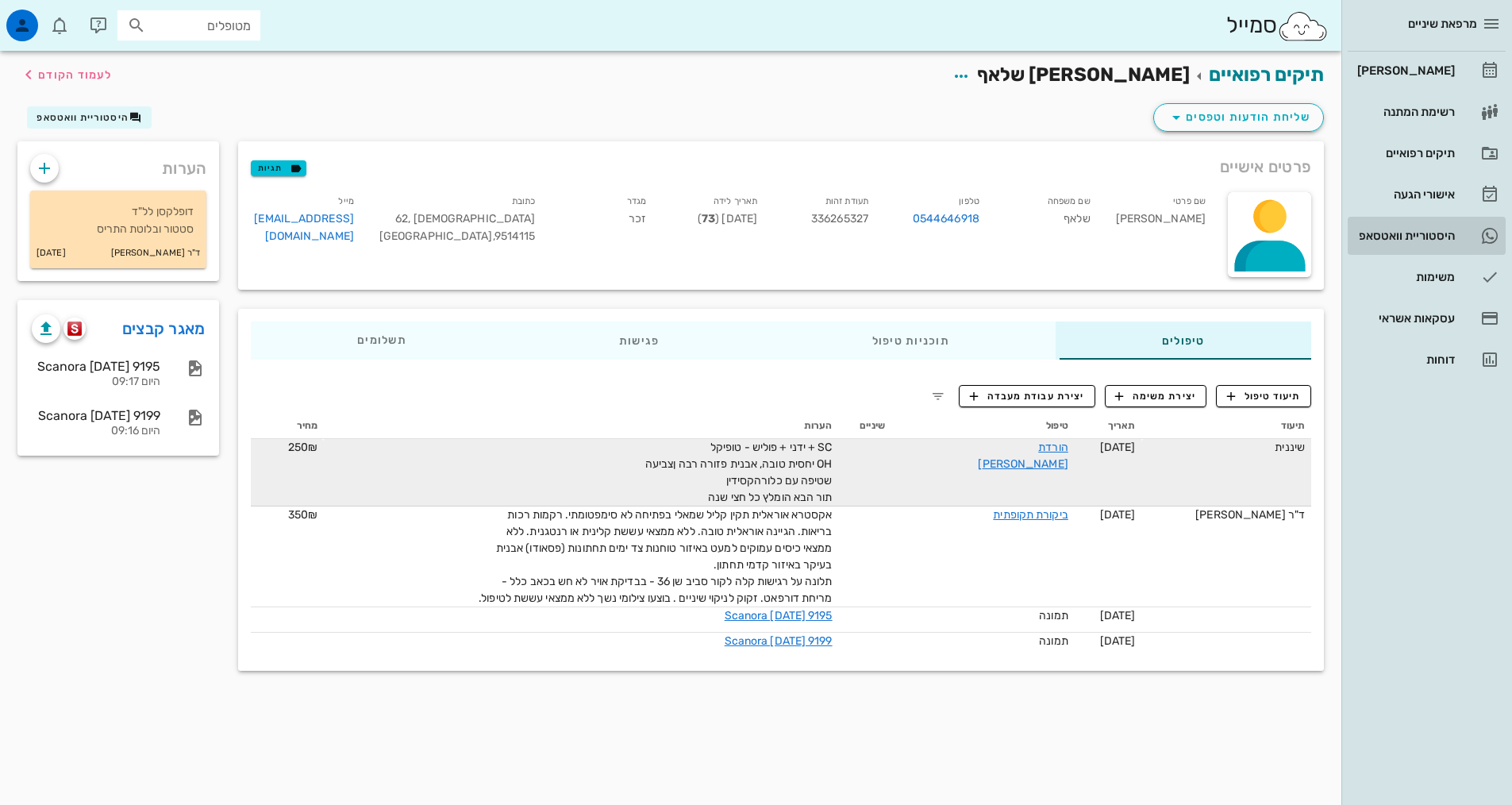
click at [1450, 223] on link "5 היסטוריית וואטסאפ" at bounding box center [1427, 236] width 158 height 38
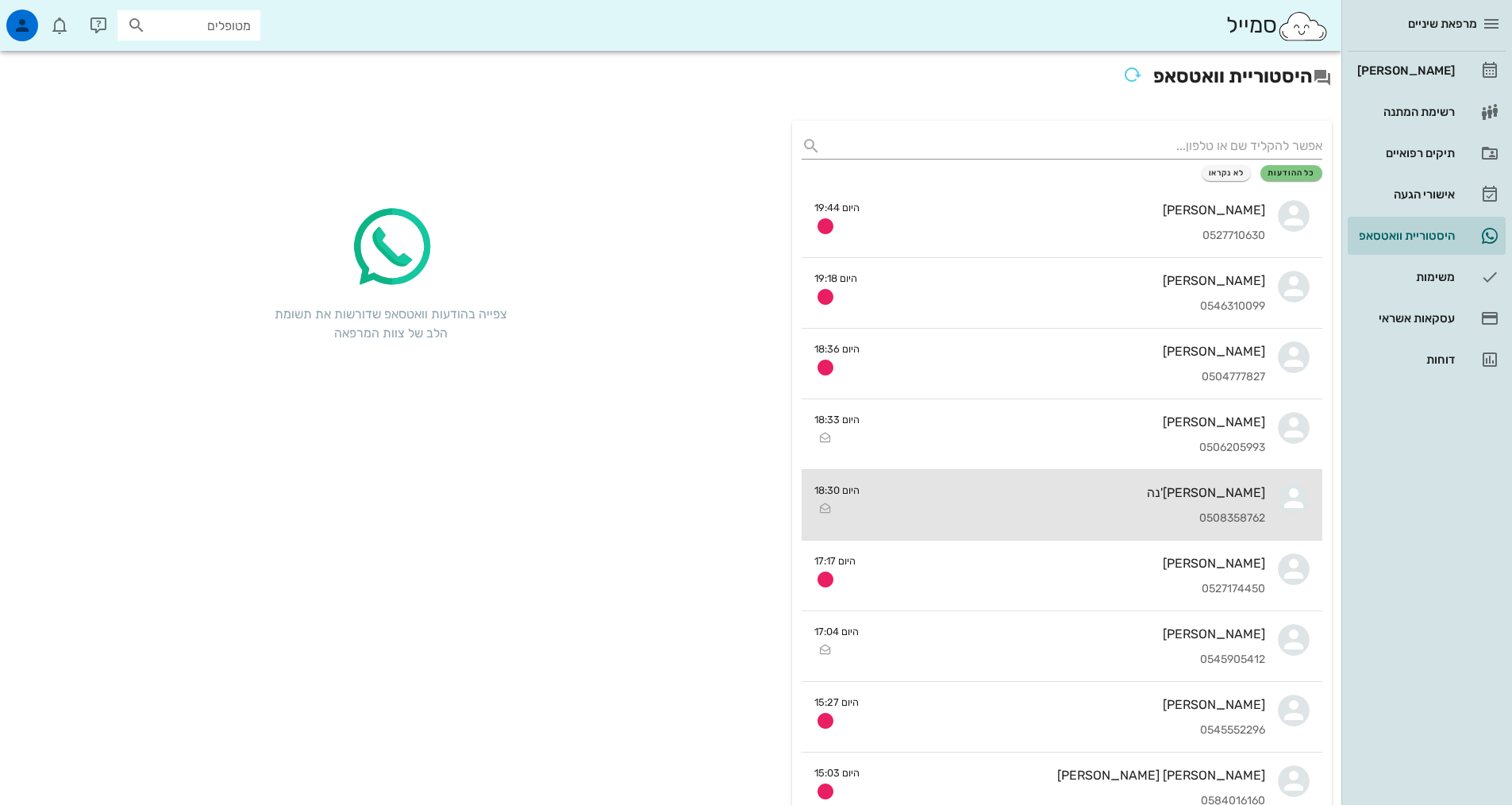
click at [1126, 493] on div "[PERSON_NAME]'נה" at bounding box center [1068, 492] width 393 height 15
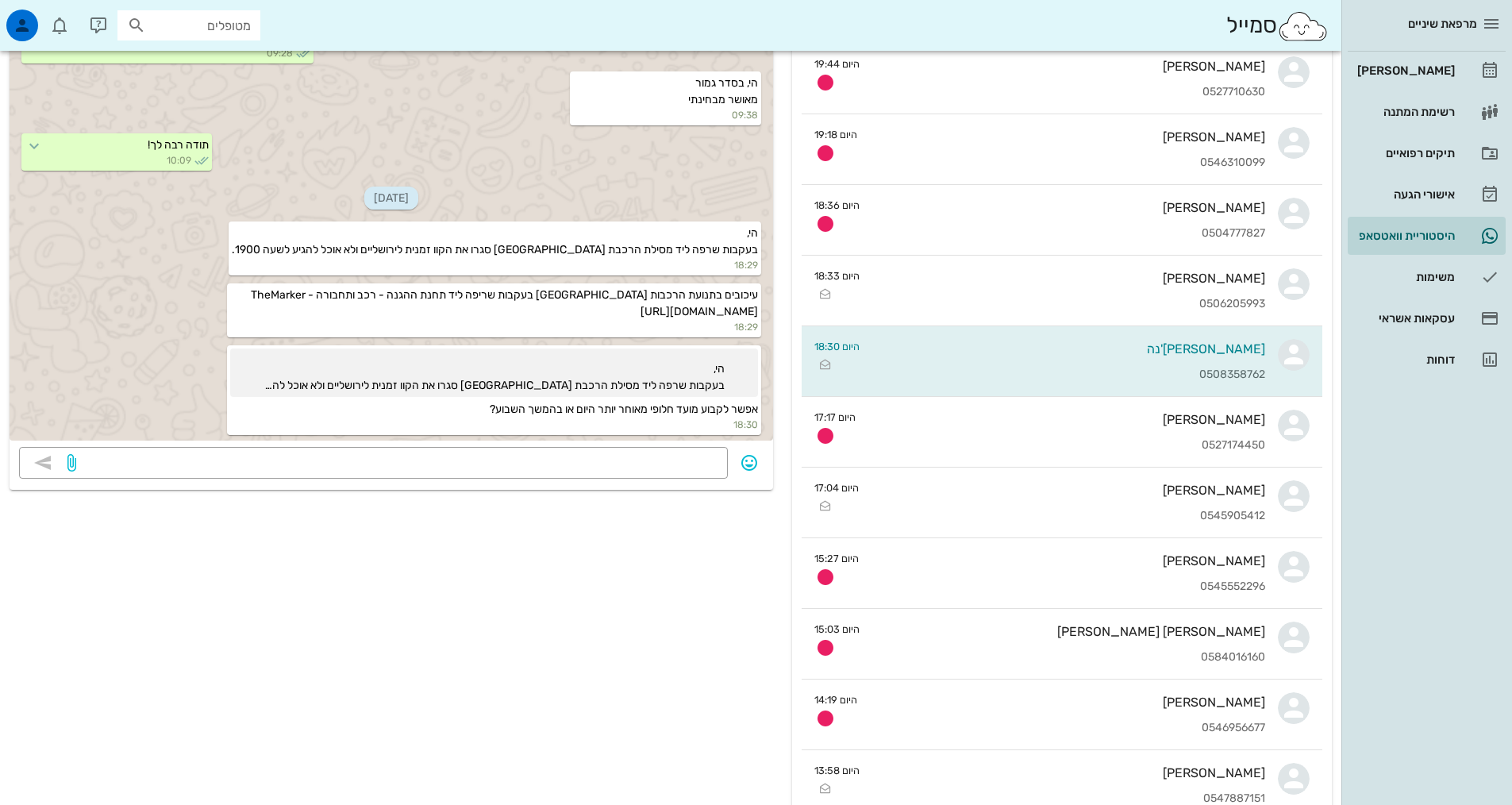
scroll to position [159, 0]
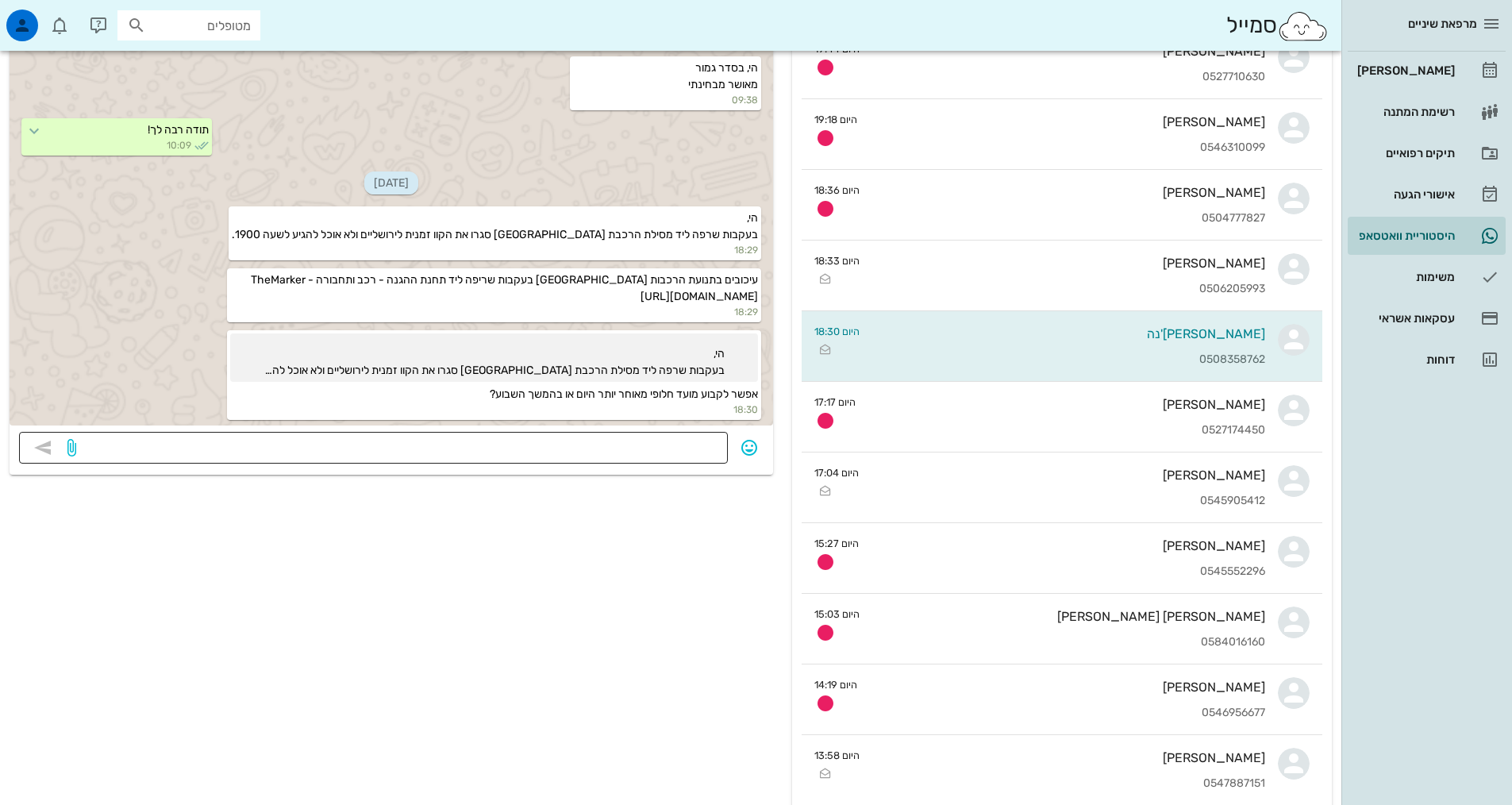
click at [618, 448] on textarea at bounding box center [398, 449] width 639 height 26
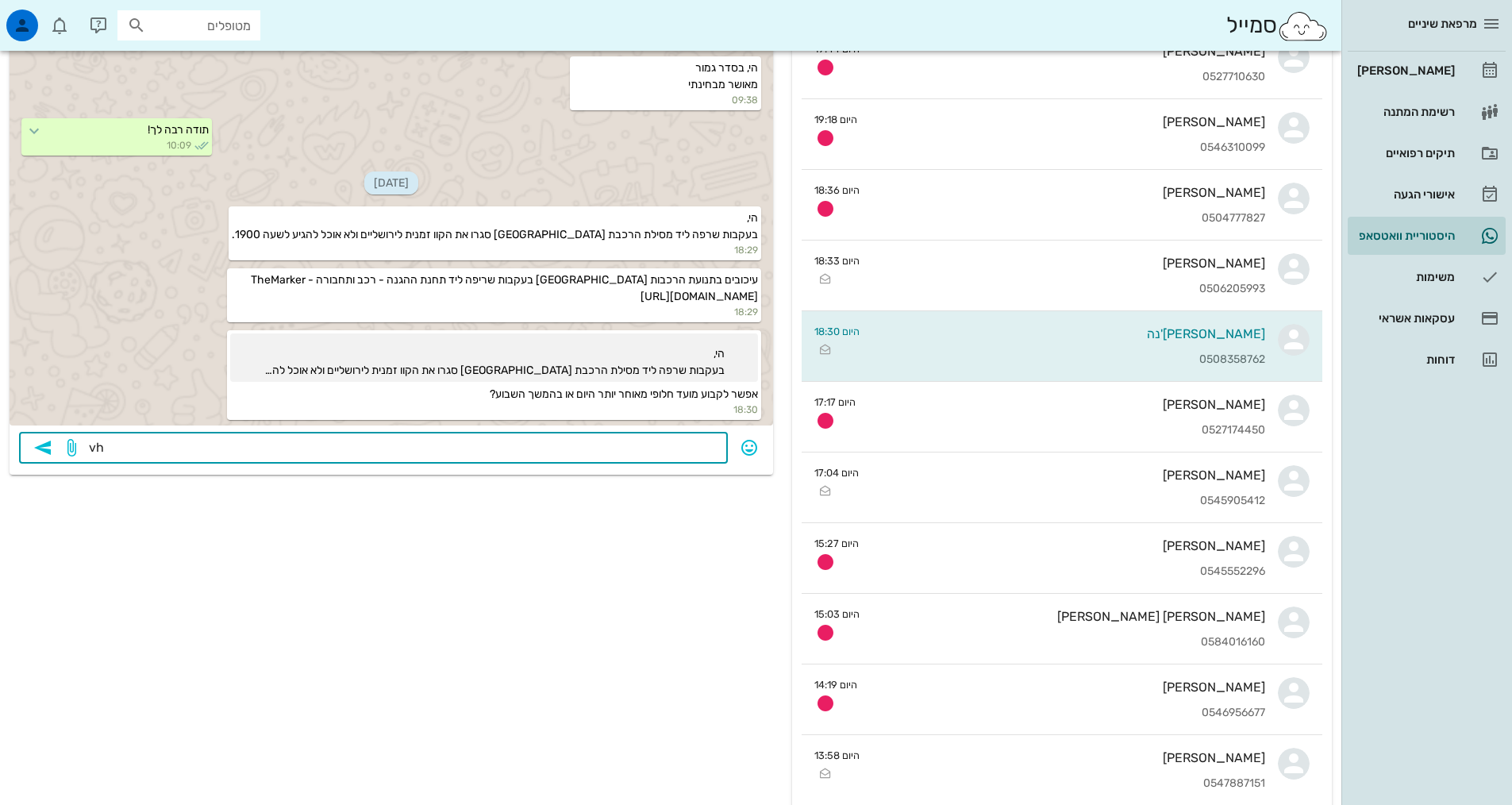
type textarea "v"
type textarea "היי [PERSON_NAME], היום לצערי לא היה אפשרי מאוחר יותר. אצור קשר מחר לקביעת תור …"
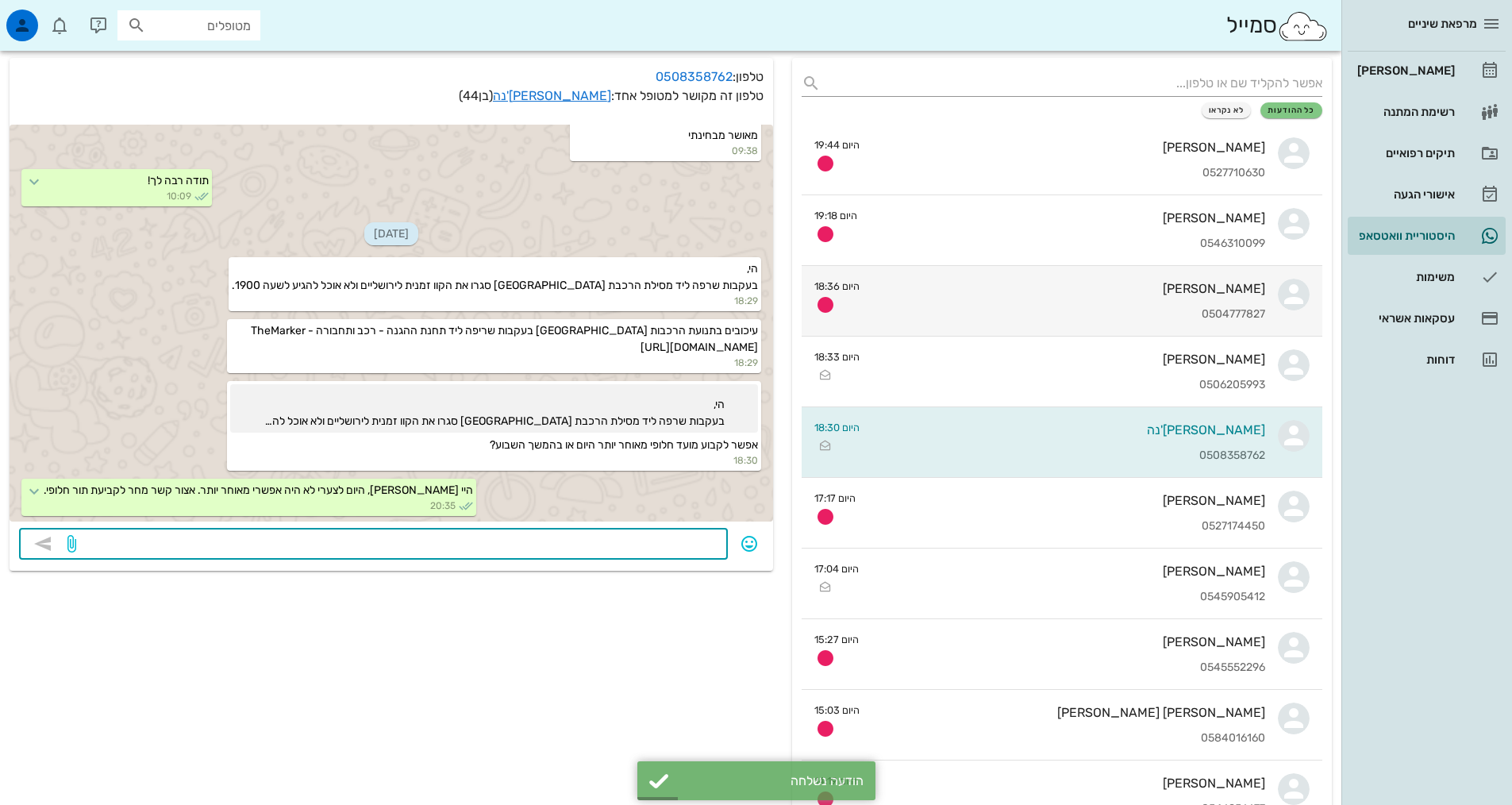
scroll to position [0, 0]
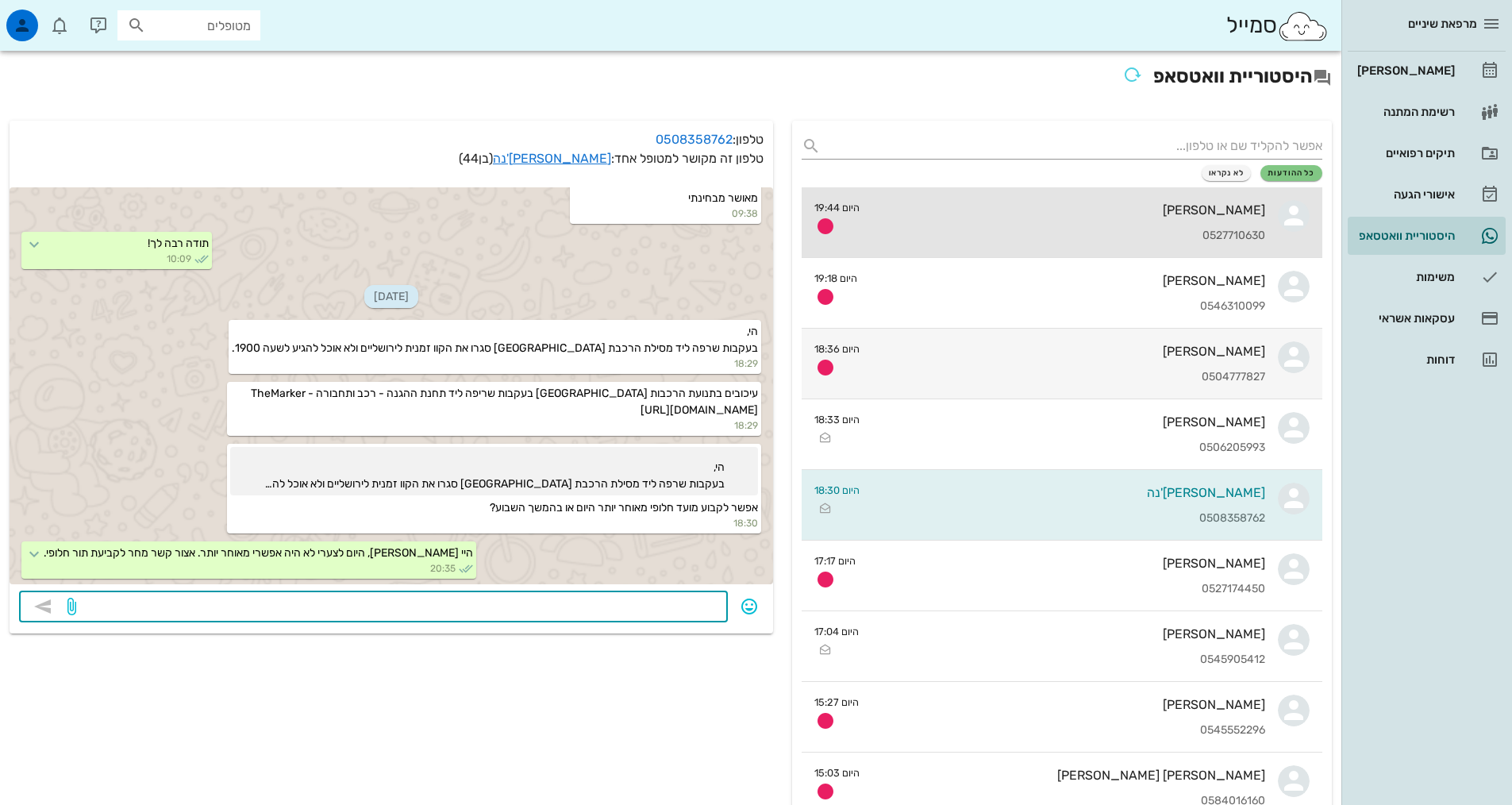
click at [1221, 221] on div "[PERSON_NAME] 0527710630" at bounding box center [1068, 223] width 393 height 70
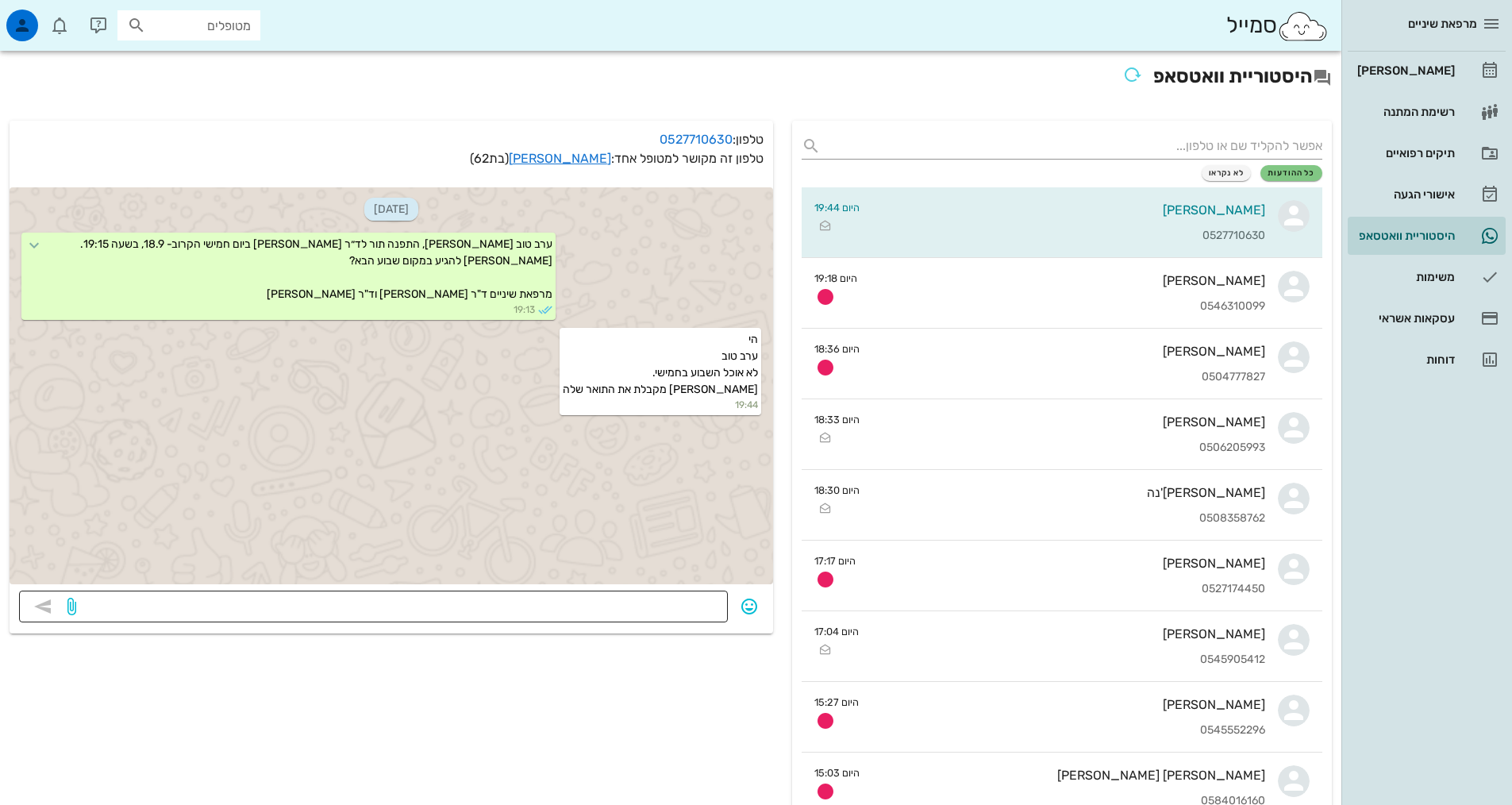
click at [617, 608] on textarea at bounding box center [398, 608] width 639 height 26
click at [835, 222] on span "button" at bounding box center [826, 227] width 22 height 19
